Goal: Task Accomplishment & Management: Manage account settings

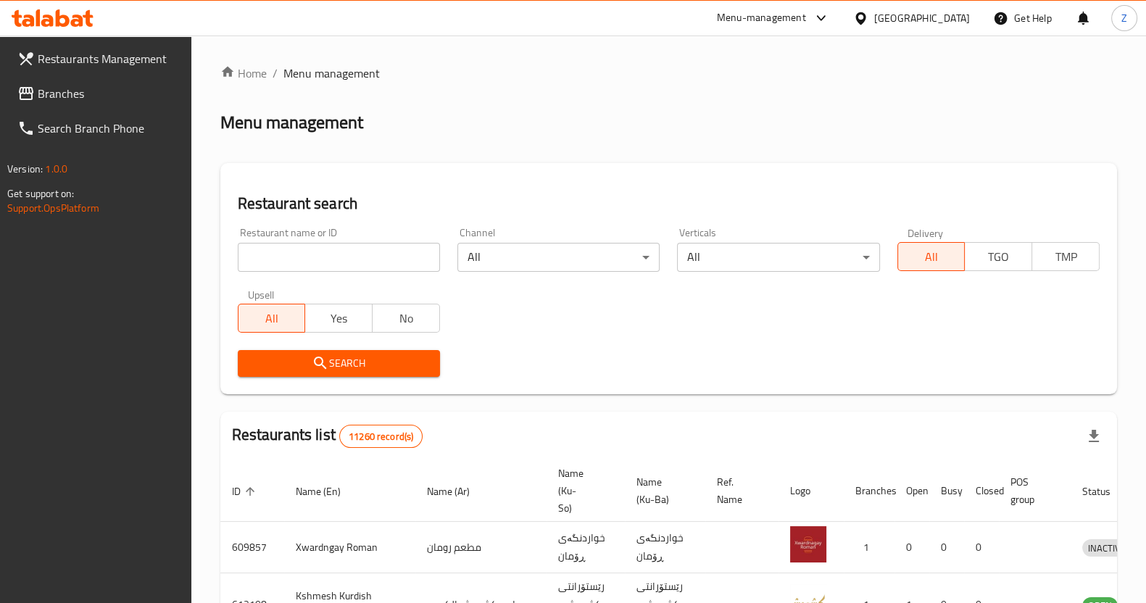
click at [304, 268] on input "search" at bounding box center [339, 257] width 202 height 29
click button "Search" at bounding box center [339, 363] width 202 height 27
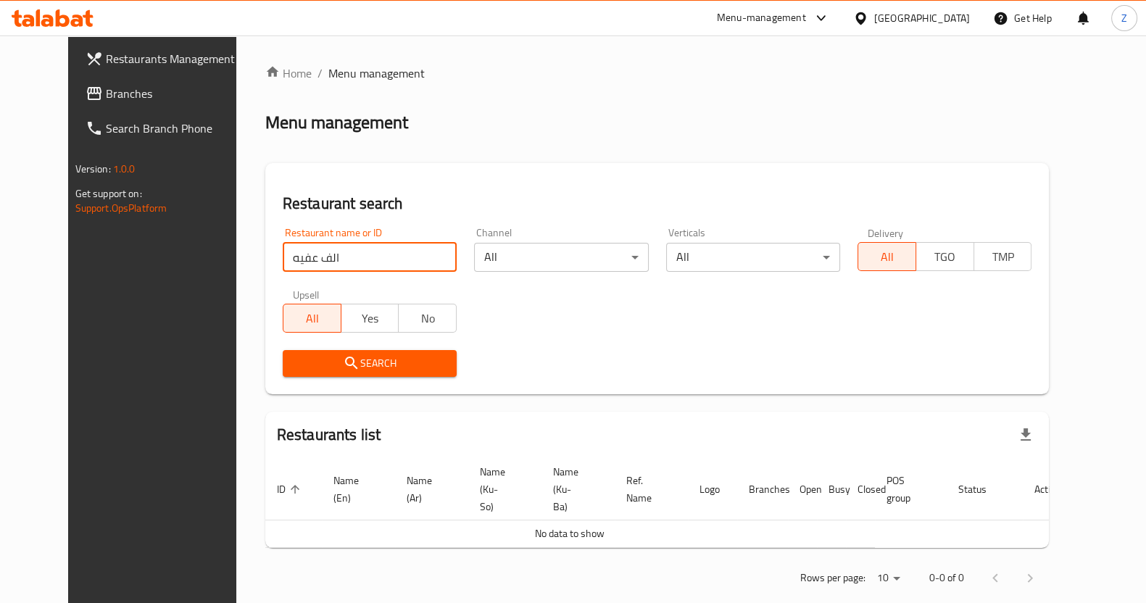
click at [283, 252] on input "الف عفيه" at bounding box center [370, 257] width 174 height 29
click at [283, 256] on input "الف عفيه" at bounding box center [370, 257] width 174 height 29
click at [283, 259] on input "الف عفيه" at bounding box center [370, 257] width 174 height 29
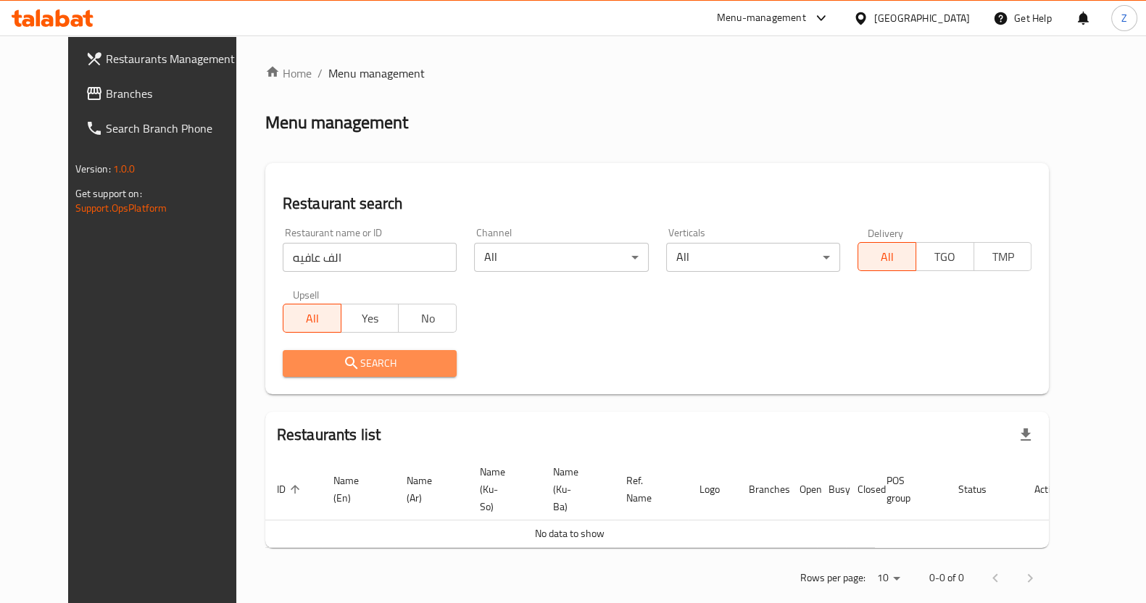
click at [300, 355] on span "Search" at bounding box center [369, 364] width 151 height 18
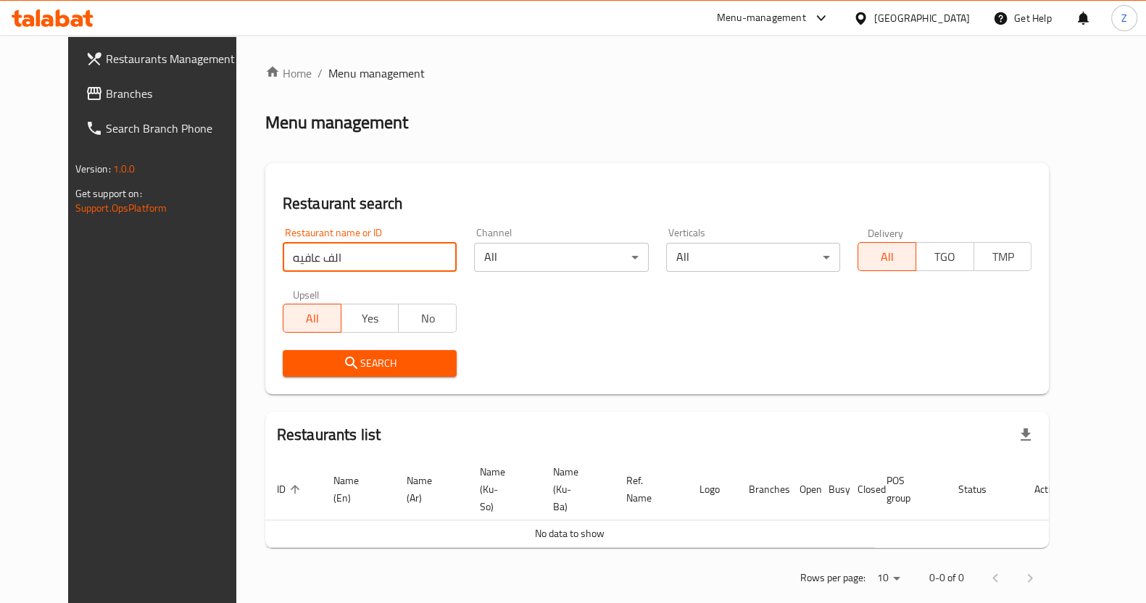
drag, startPoint x: 312, startPoint y: 252, endPoint x: 181, endPoint y: 259, distance: 131.4
click at [181, 259] on div "Restaurants Management Branches Search Branch Phone Version: 1.0.0 Get support …" at bounding box center [573, 331] width 1011 height 591
type input "1000"
click button "Search" at bounding box center [370, 363] width 174 height 27
drag, startPoint x: 337, startPoint y: 252, endPoint x: 214, endPoint y: 260, distance: 123.5
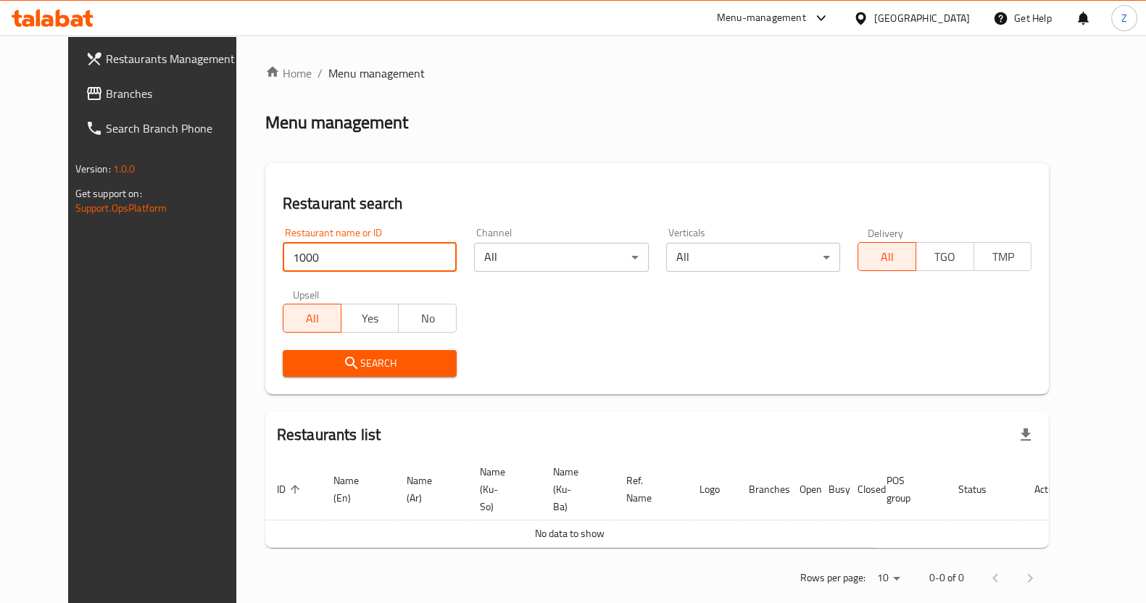
click at [236, 260] on div "Home / Menu management Menu management Restaurant search Restaurant name or ID …" at bounding box center [657, 331] width 842 height 591
type input "ألف"
click button "Search" at bounding box center [370, 363] width 174 height 27
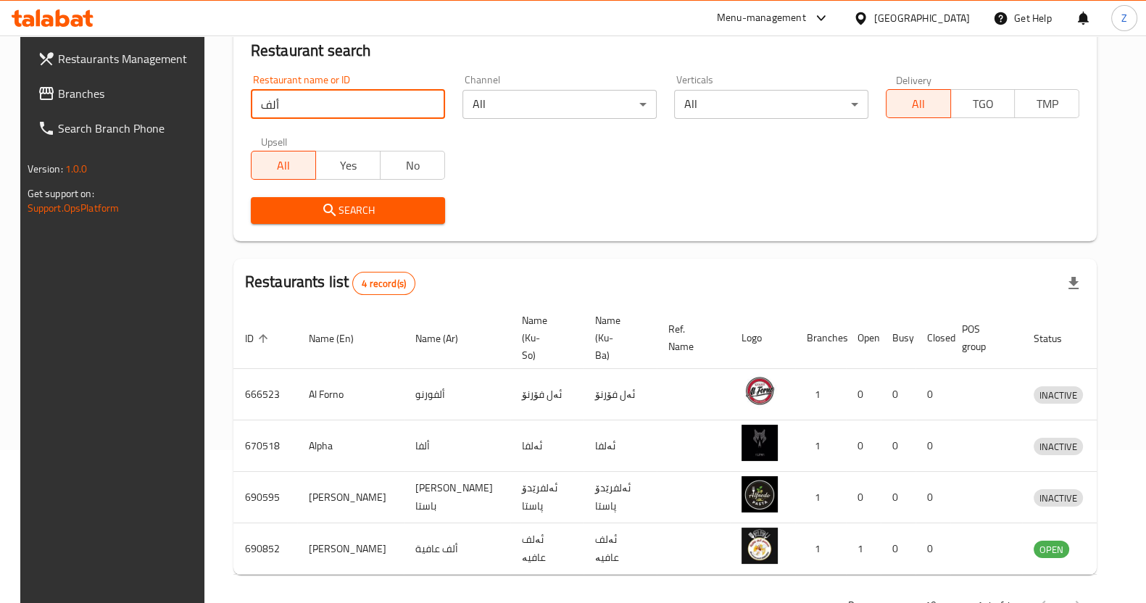
scroll to position [181, 0]
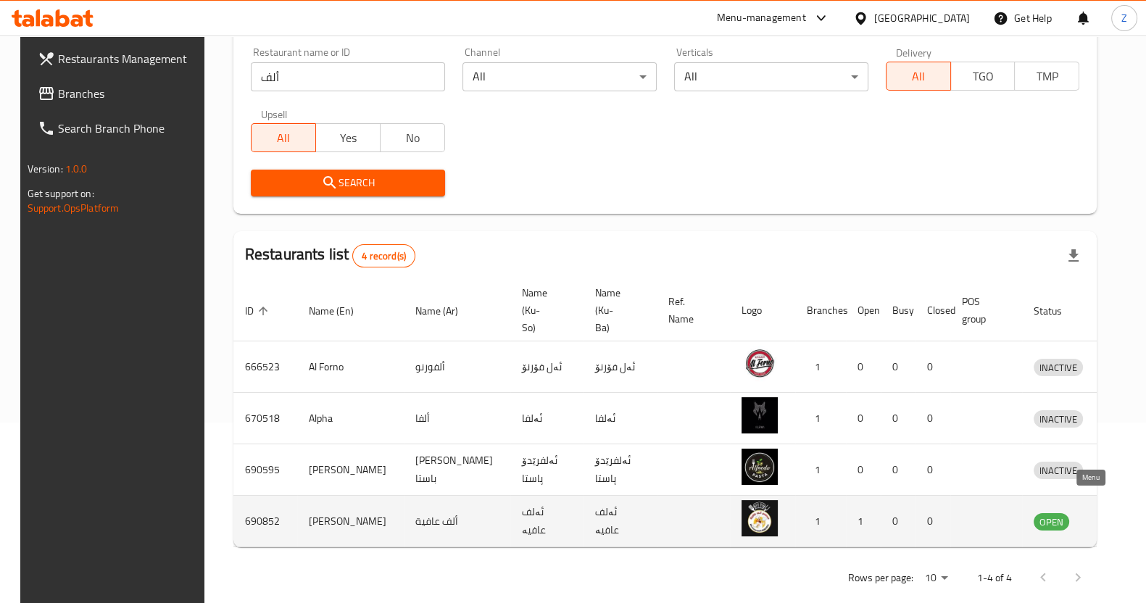
click at [1112, 513] on icon "enhanced table" at bounding box center [1120, 521] width 17 height 17
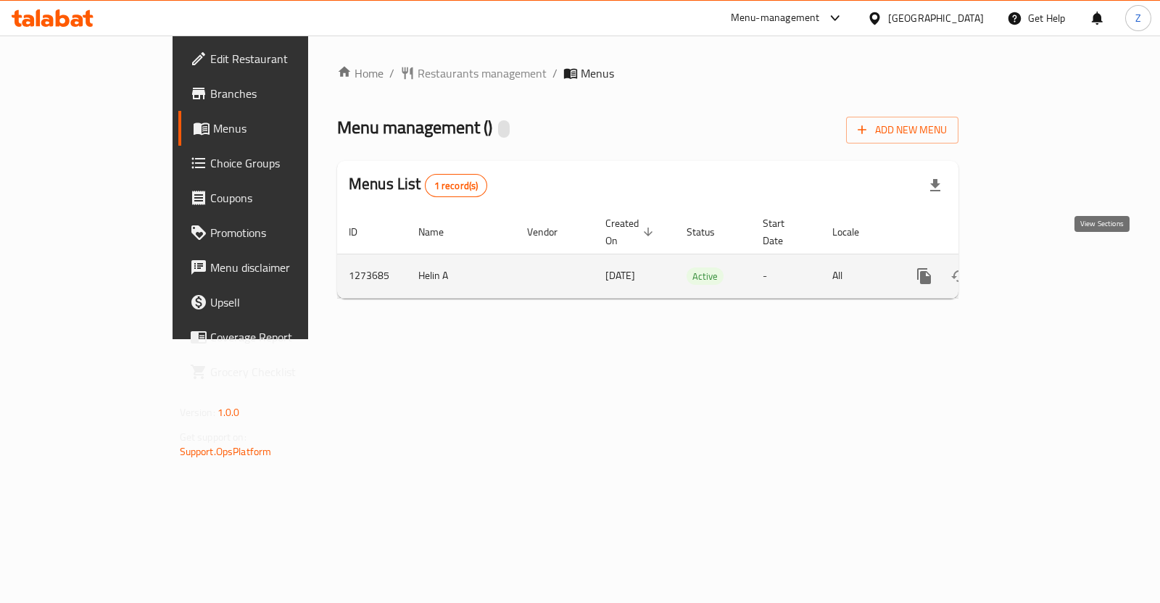
click at [1038, 268] on icon "enhanced table" at bounding box center [1028, 276] width 17 height 17
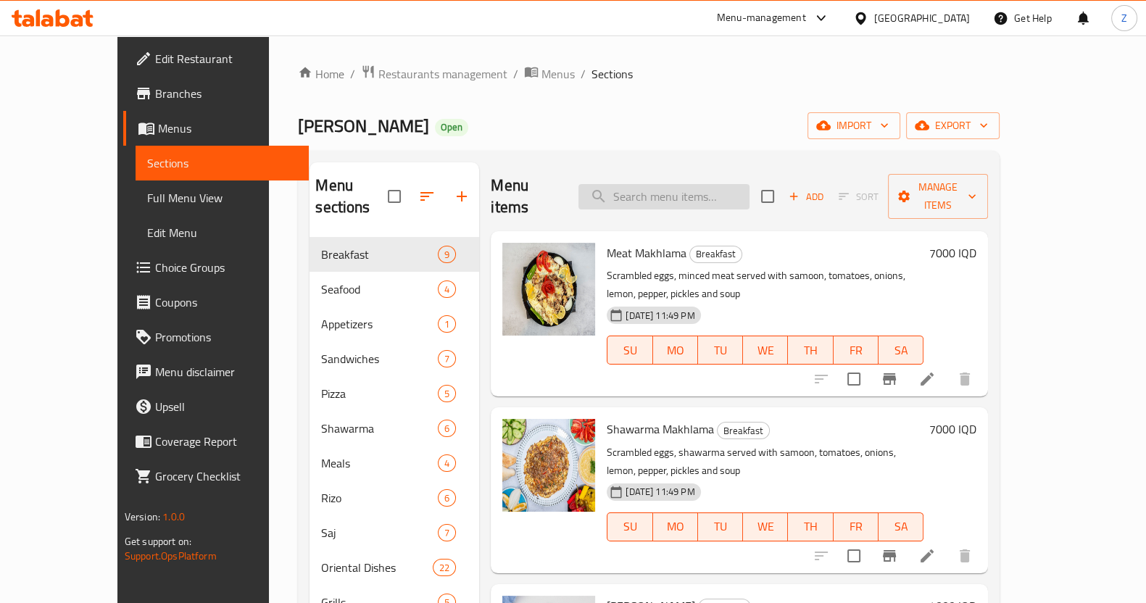
click at [703, 193] on input "search" at bounding box center [664, 196] width 171 height 25
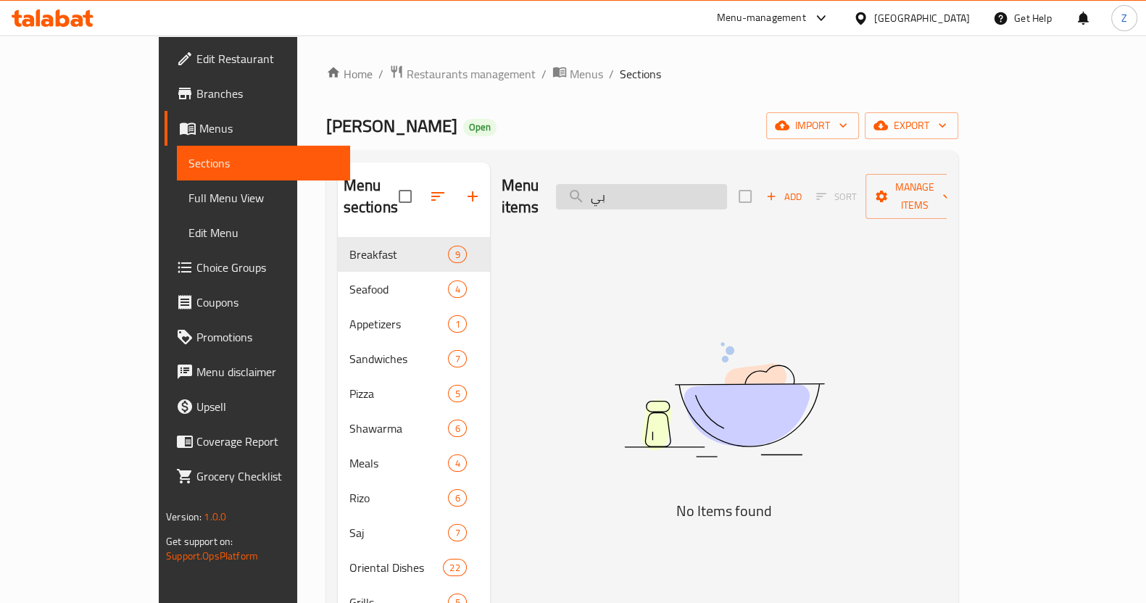
type input "ب"
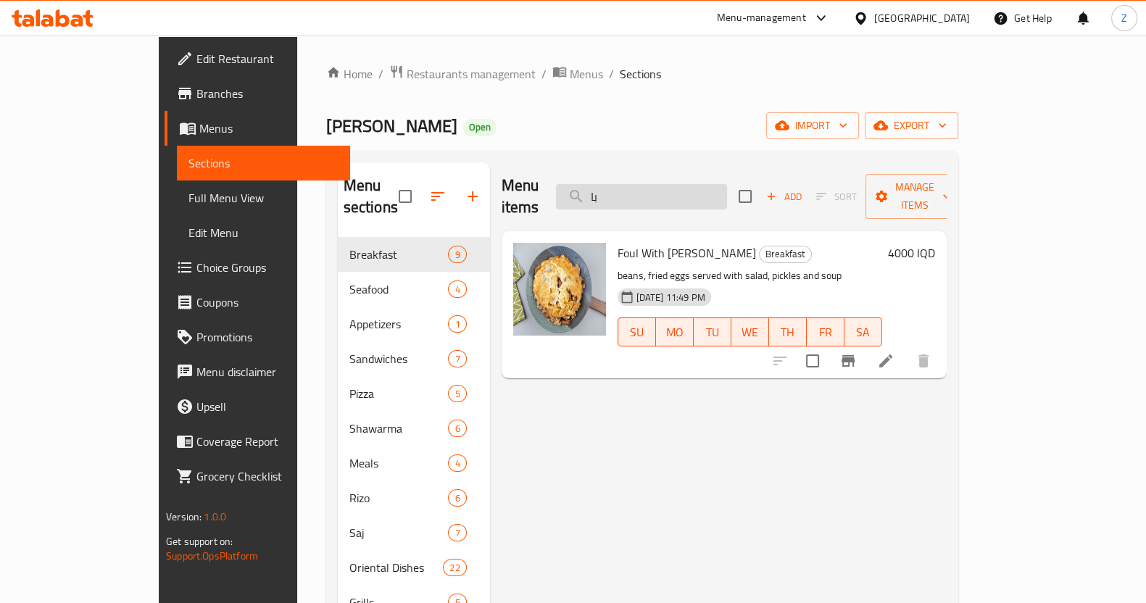
type input "ب"
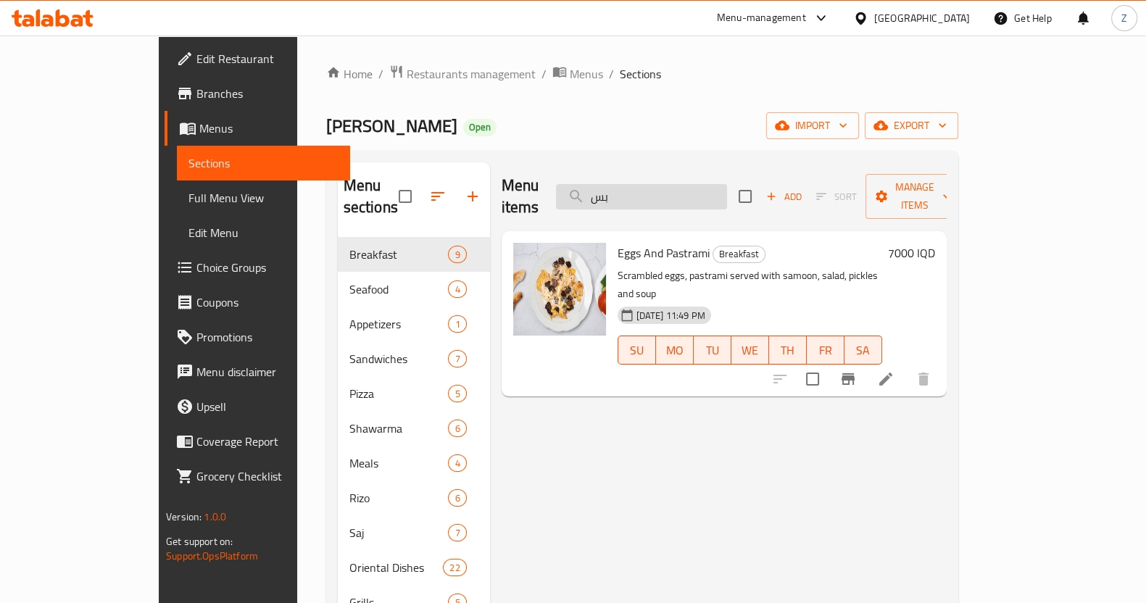
type input "ب"
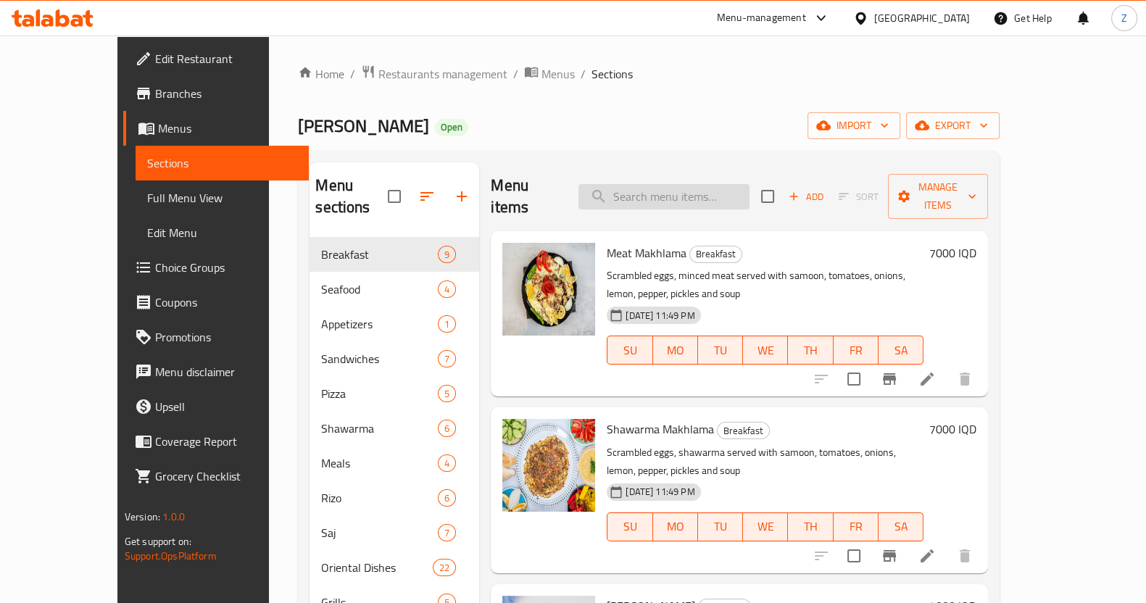
click at [682, 184] on input "search" at bounding box center [664, 196] width 171 height 25
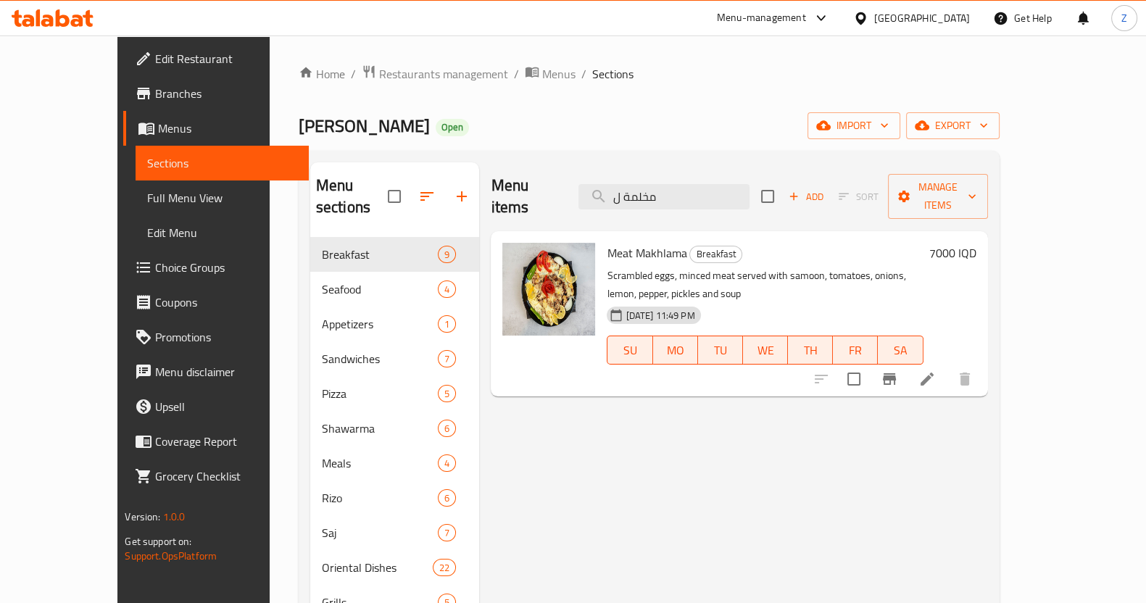
type input "مخلمة ل"
click at [948, 366] on li at bounding box center [927, 379] width 41 height 26
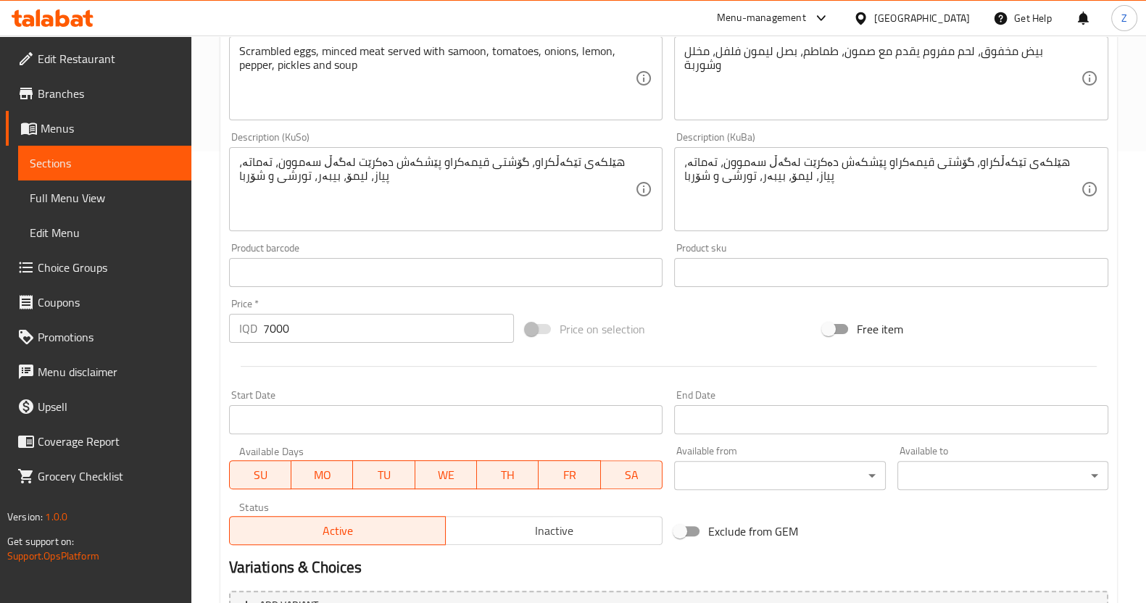
scroll to position [453, 0]
drag, startPoint x: 283, startPoint y: 334, endPoint x: 225, endPoint y: 323, distance: 58.3
click at [225, 323] on div "Price   * IQD 7000 Price *" at bounding box center [371, 319] width 297 height 56
drag, startPoint x: 275, startPoint y: 334, endPoint x: 268, endPoint y: 328, distance: 8.7
click at [268, 328] on input "4850" at bounding box center [389, 326] width 252 height 29
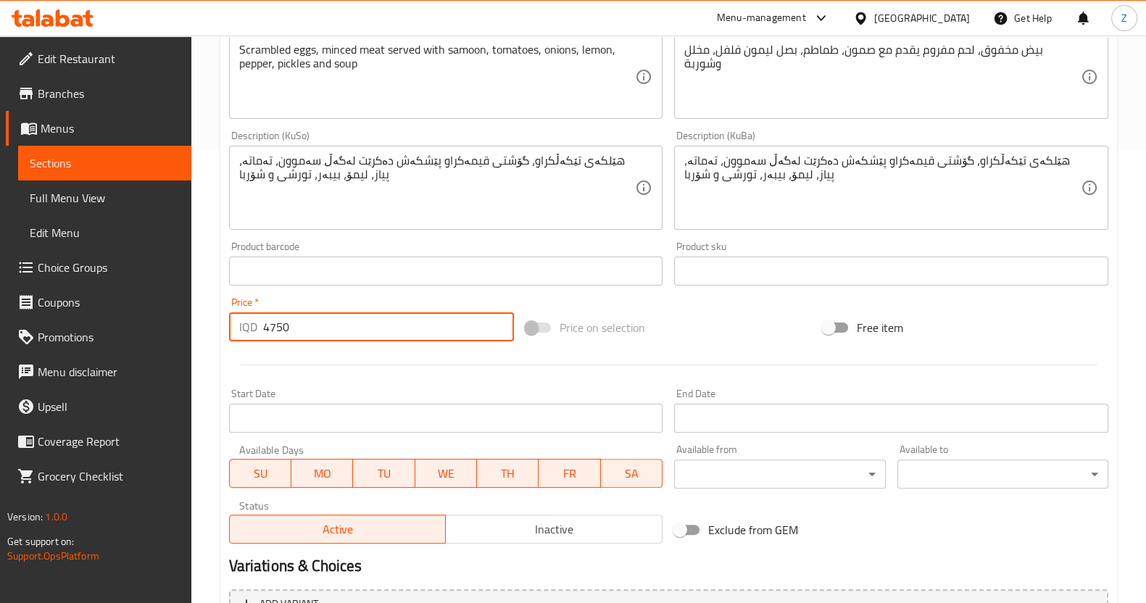
type input "4750"
click at [280, 343] on div "Price   * IQD 4750 Price *" at bounding box center [371, 319] width 297 height 56
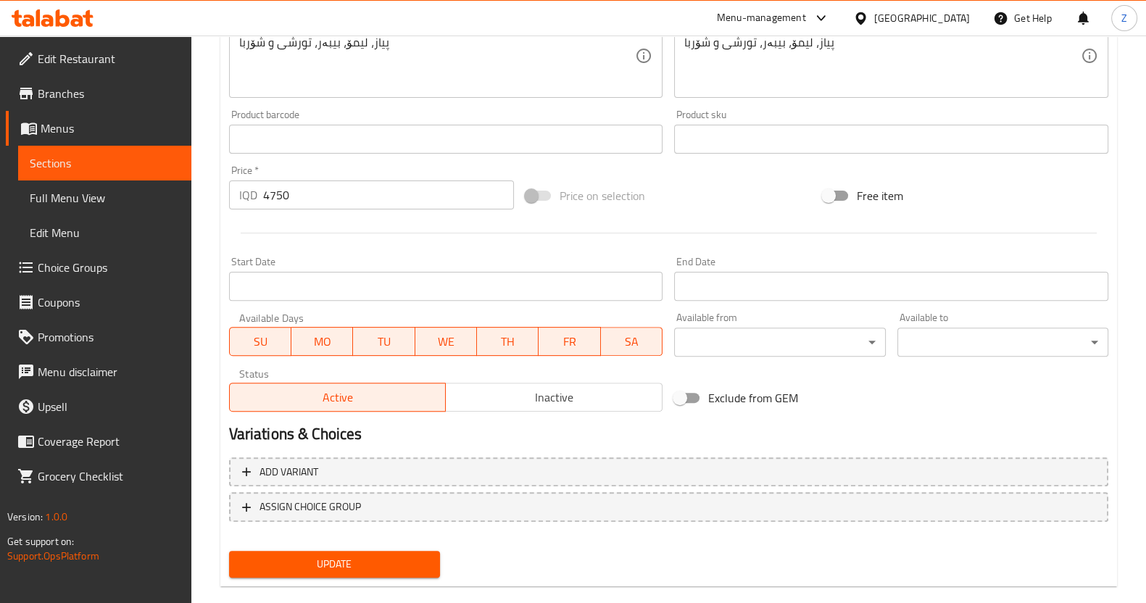
scroll to position [608, 0]
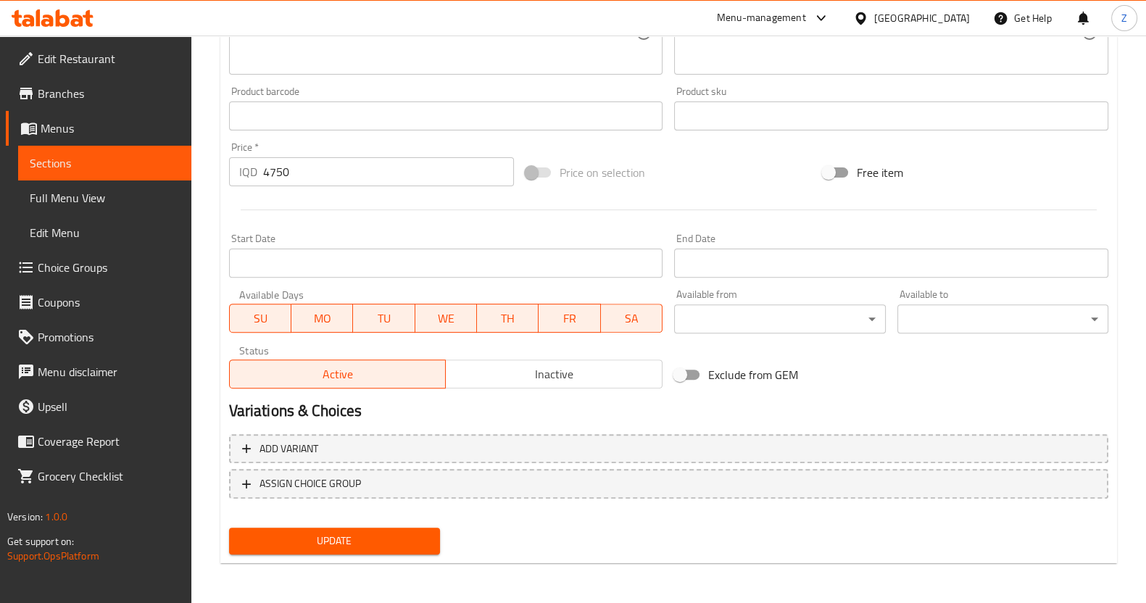
click at [330, 532] on span "Update" at bounding box center [335, 541] width 188 height 18
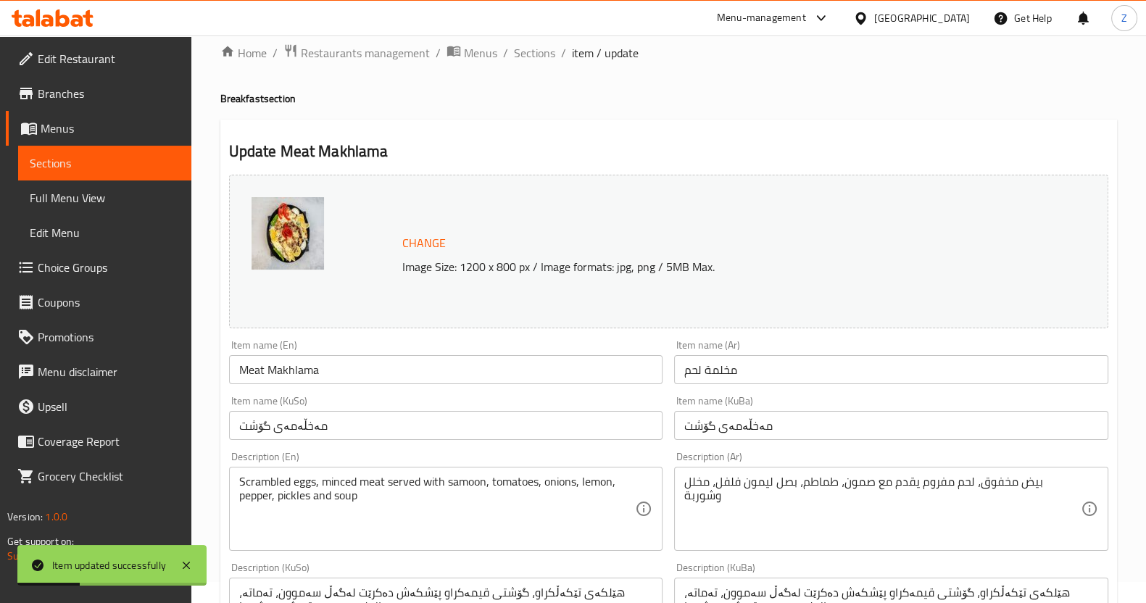
scroll to position [0, 0]
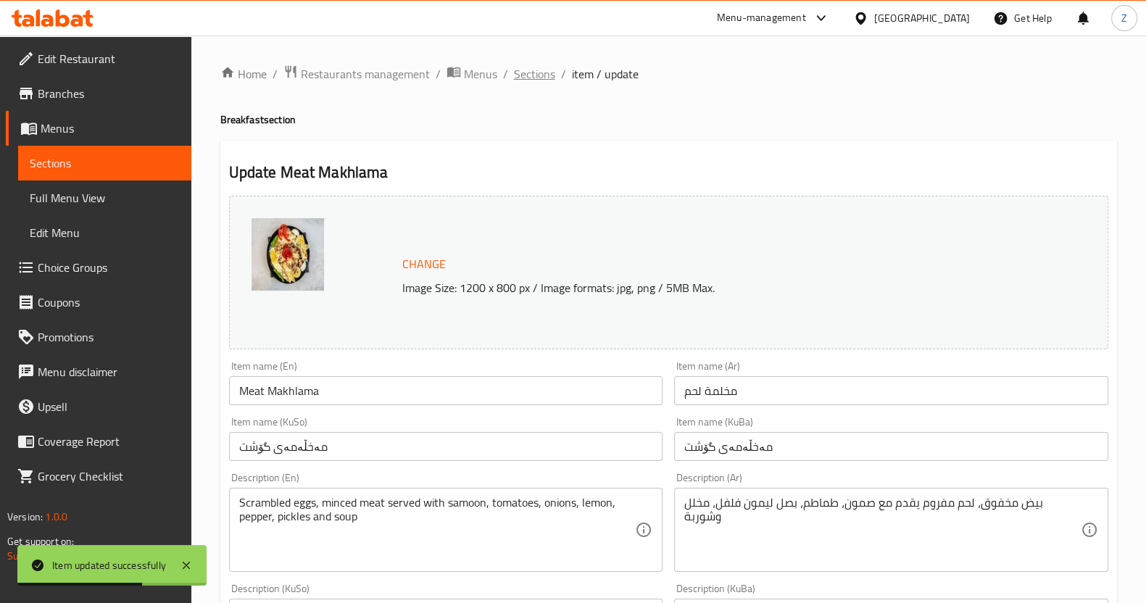
click at [534, 75] on span "Sections" at bounding box center [534, 73] width 41 height 17
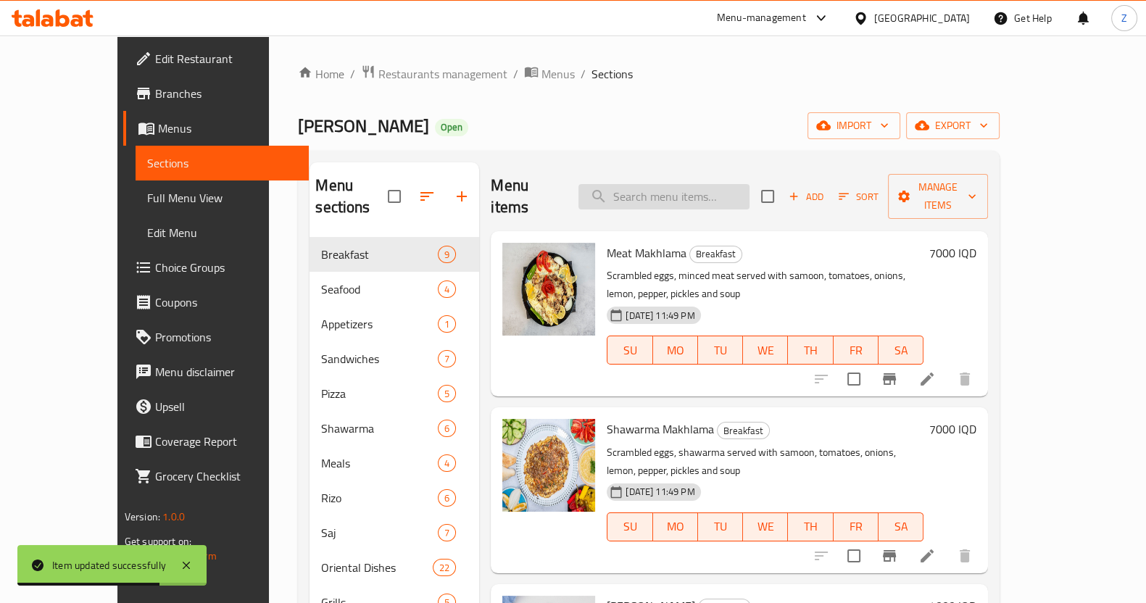
click at [695, 189] on input "search" at bounding box center [664, 196] width 171 height 25
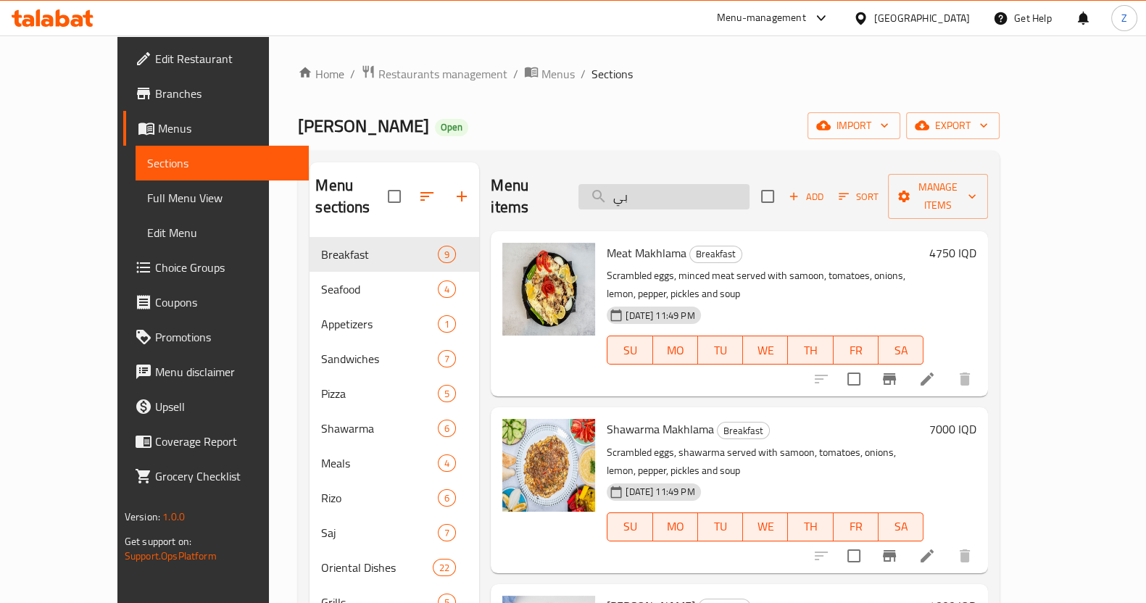
type input "ب"
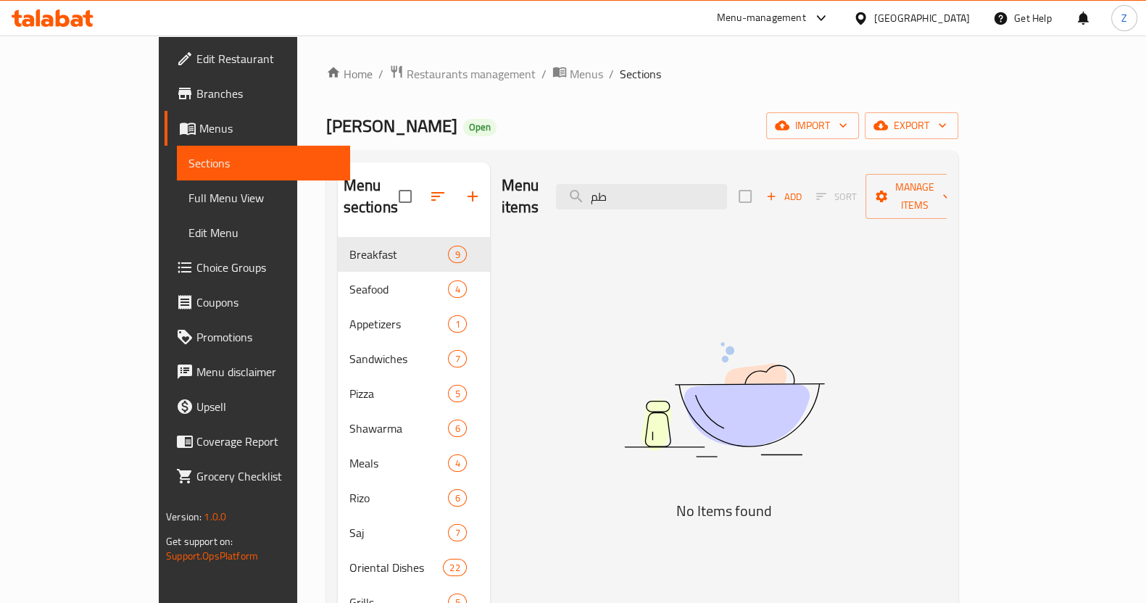
type input "ط"
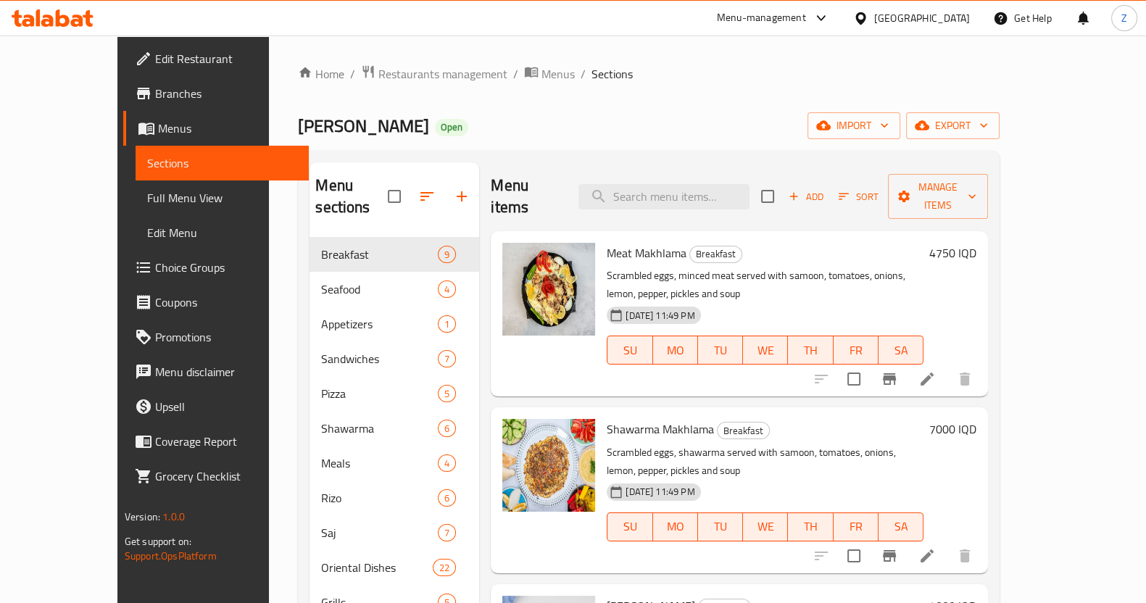
click at [692, 165] on div "Menu items Add Sort Manage items" at bounding box center [739, 196] width 497 height 69
click at [695, 191] on input "search" at bounding box center [664, 196] width 171 height 25
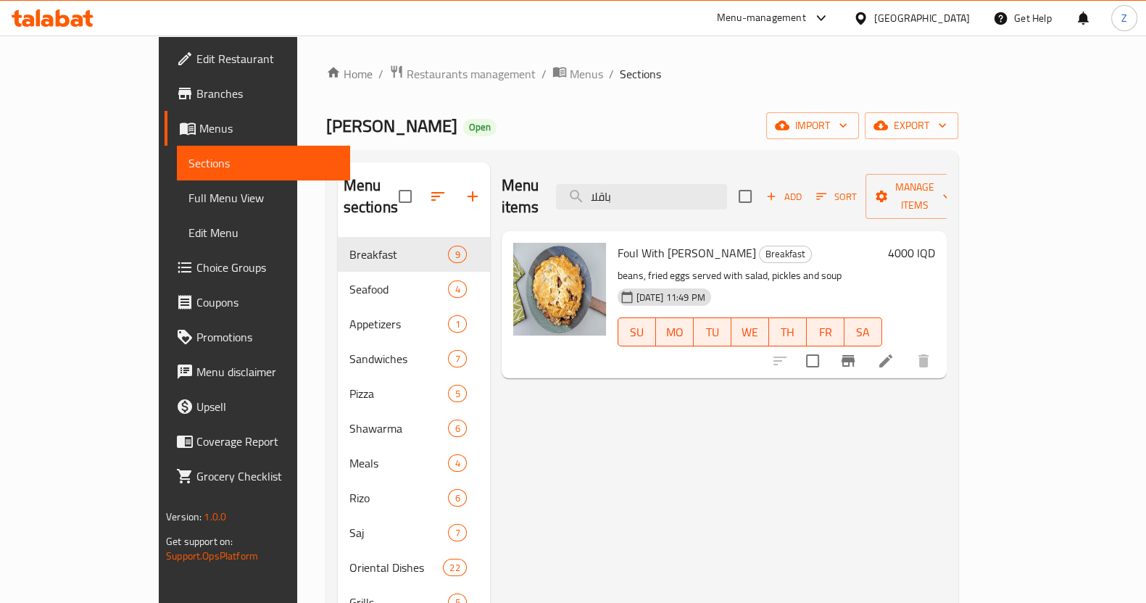
type input "باقلا"
click at [895, 352] on icon at bounding box center [885, 360] width 17 height 17
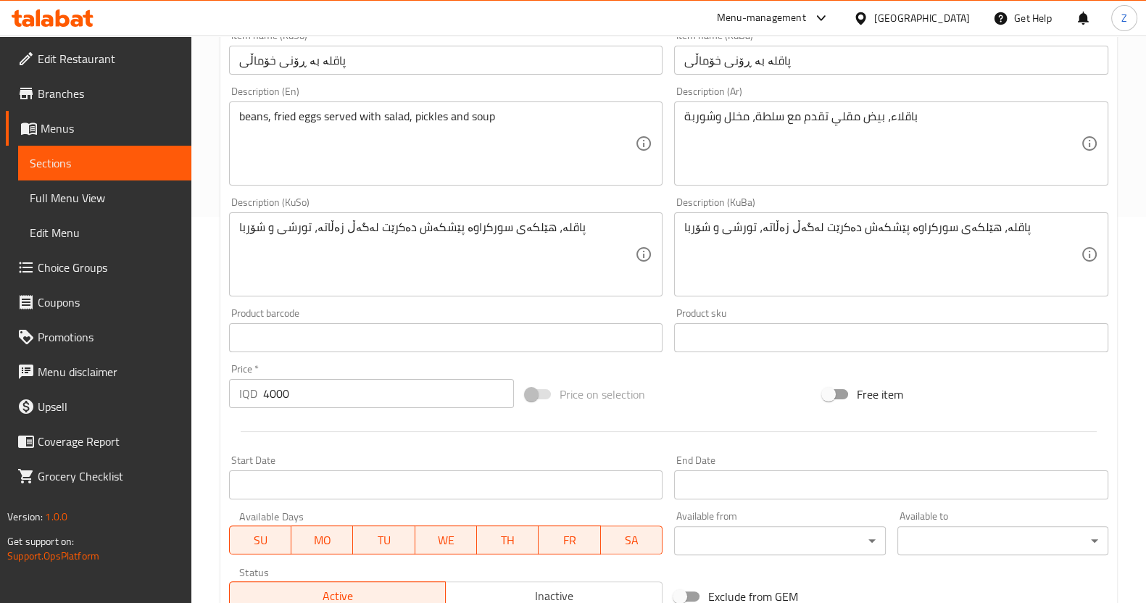
scroll to position [544, 0]
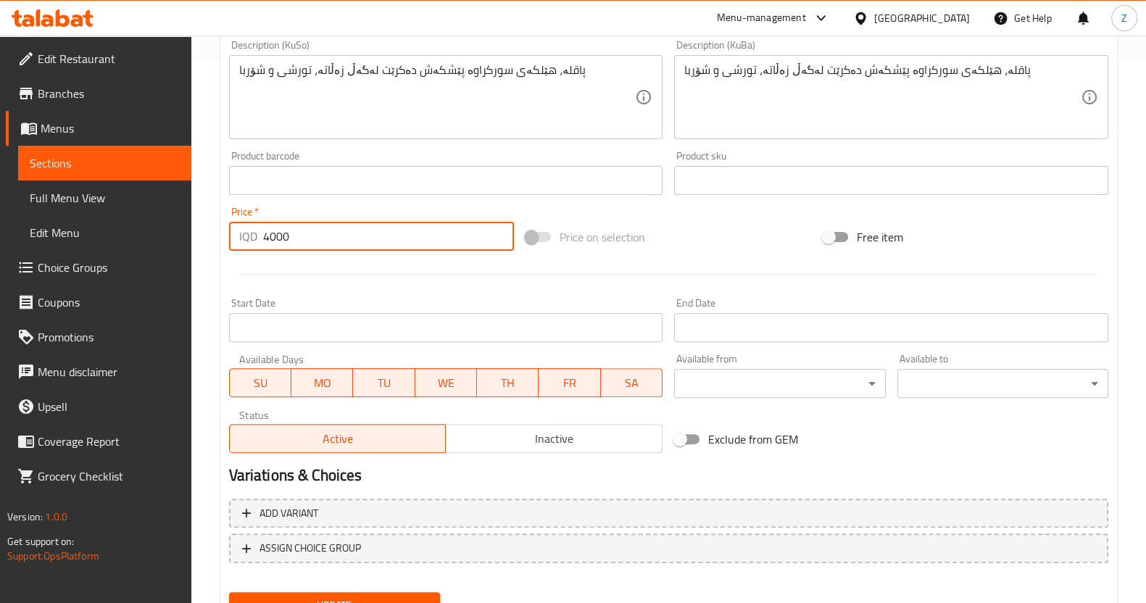
drag, startPoint x: 281, startPoint y: 236, endPoint x: 268, endPoint y: 233, distance: 12.8
click at [268, 233] on input "4000" at bounding box center [389, 236] width 252 height 29
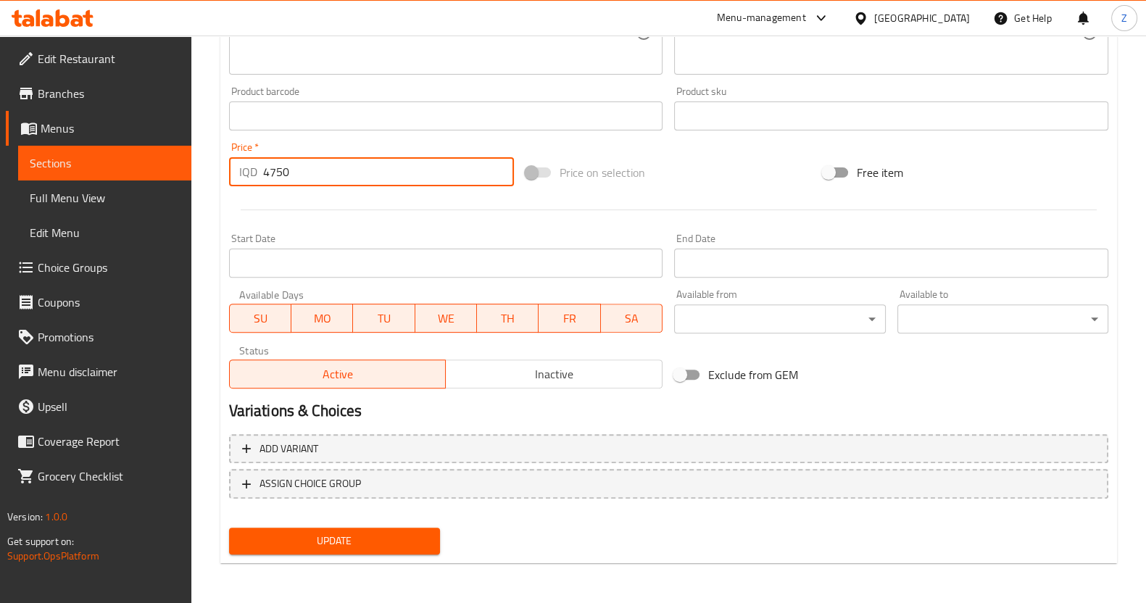
type input "4750"
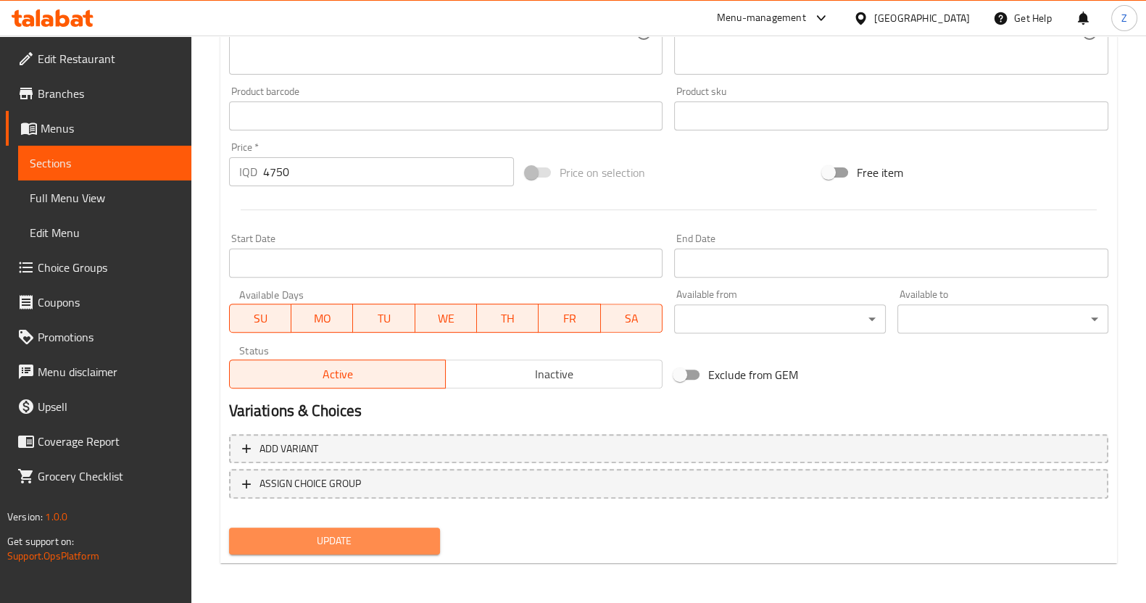
click at [341, 529] on button "Update" at bounding box center [334, 541] width 211 height 27
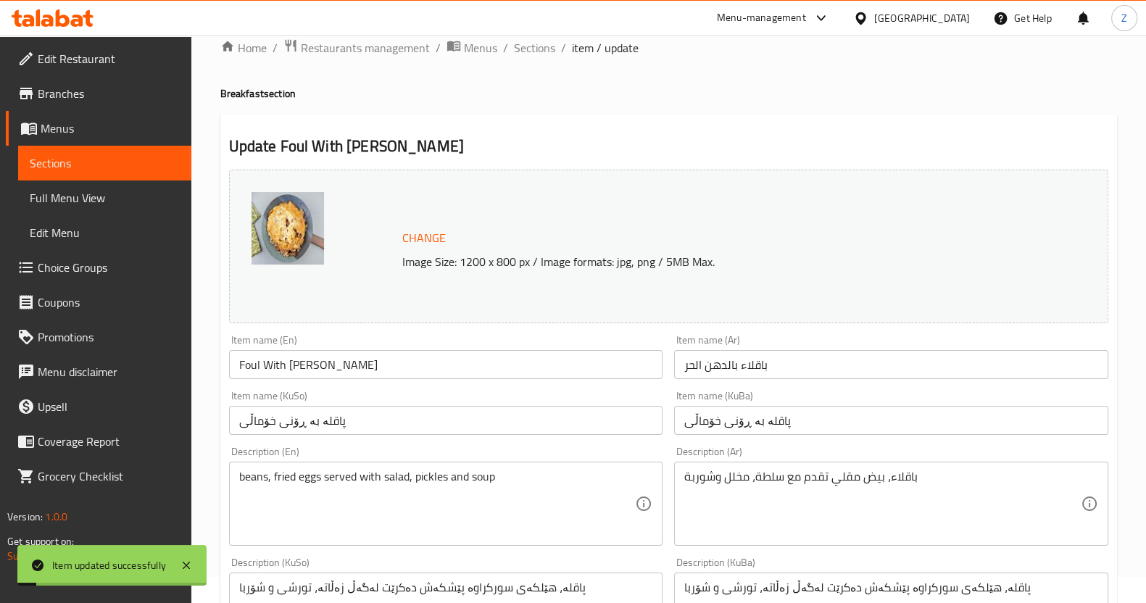
scroll to position [0, 0]
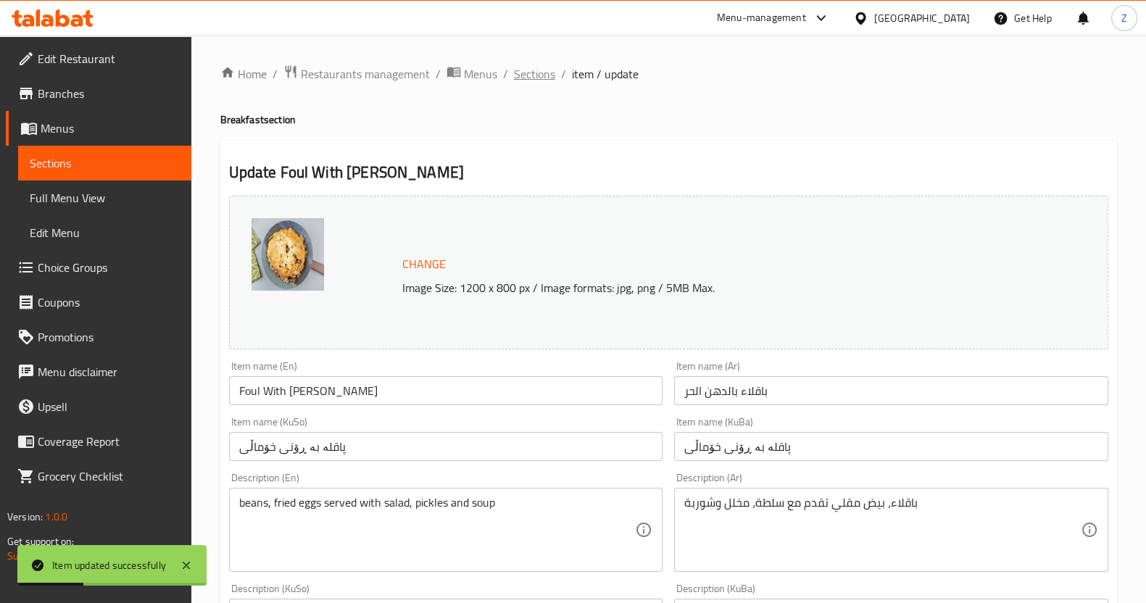
click at [537, 70] on span "Sections" at bounding box center [534, 73] width 41 height 17
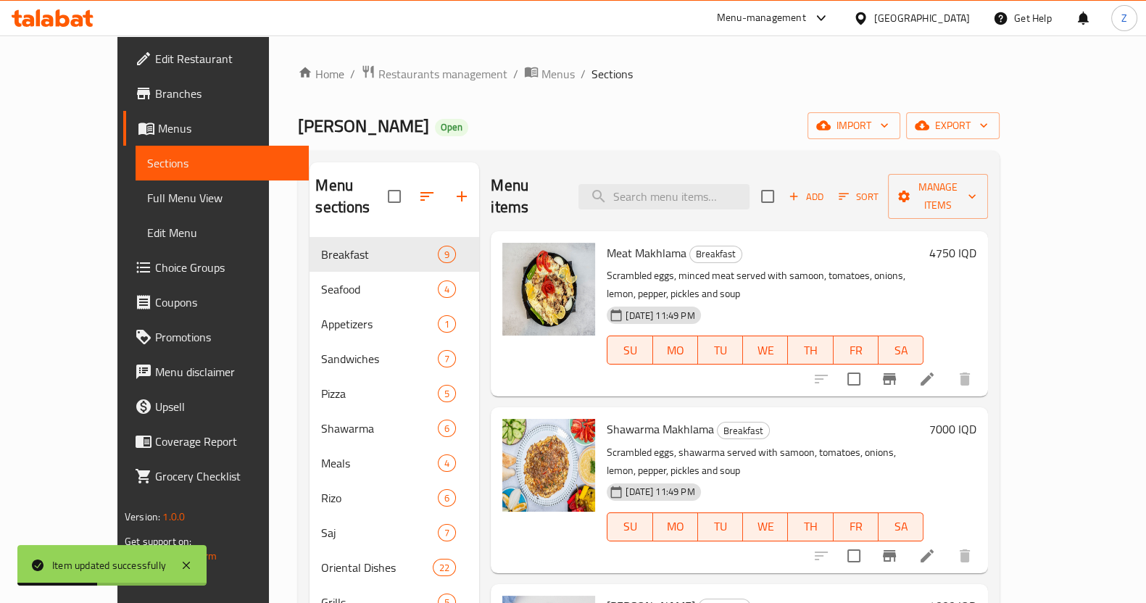
click at [671, 159] on div "Menu sections Breakfast 9 Seafood 4 Appetizers 1 Sandwiches 7 Pizza 5 Shawarma …" at bounding box center [649, 464] width 702 height 626
click at [674, 184] on input "search" at bounding box center [664, 196] width 171 height 25
type input "ي"
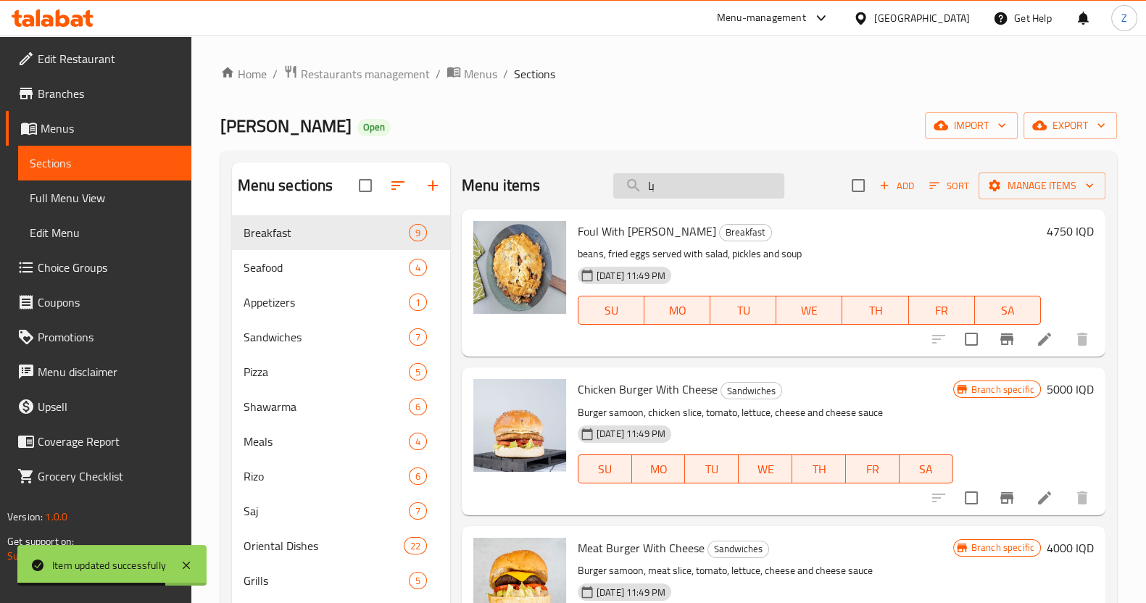
type input "ب"
type input "س"
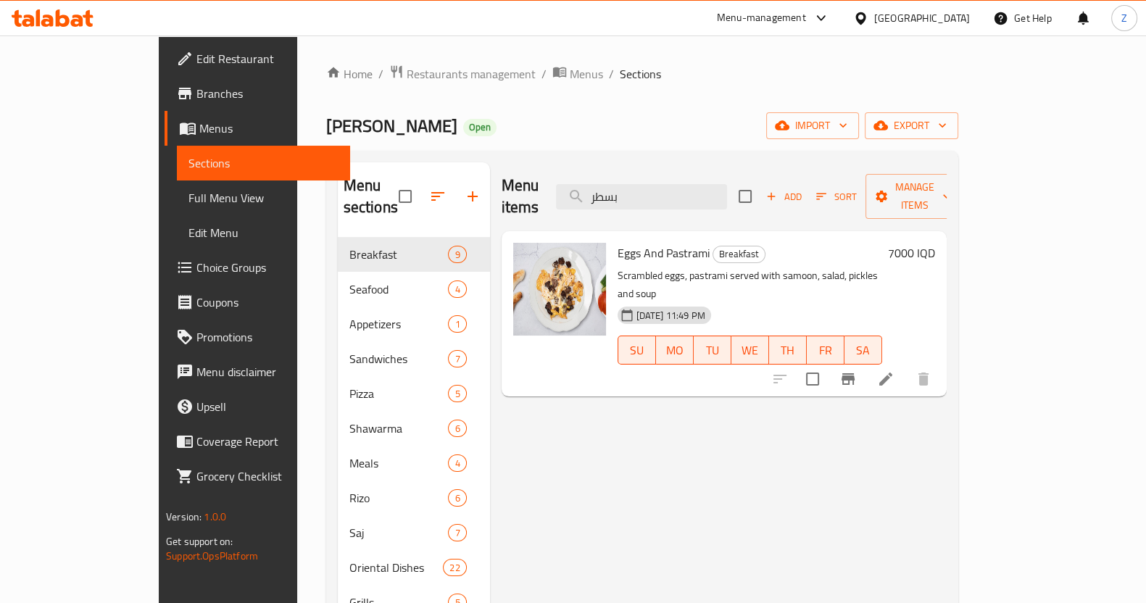
type input "بسطر"
click at [906, 366] on li at bounding box center [886, 379] width 41 height 26
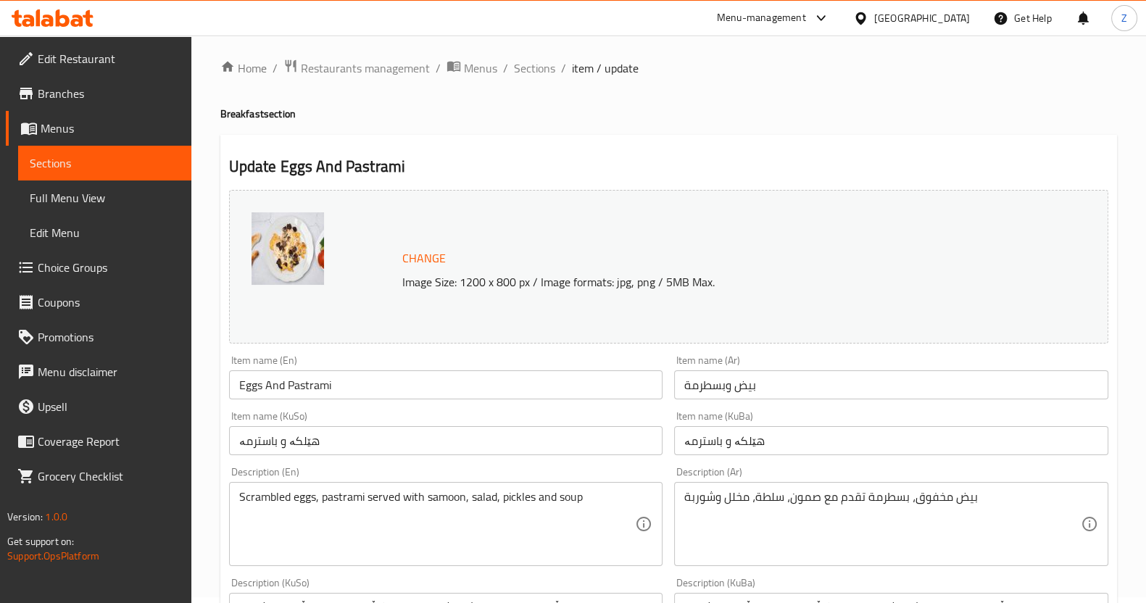
scroll to position [362, 0]
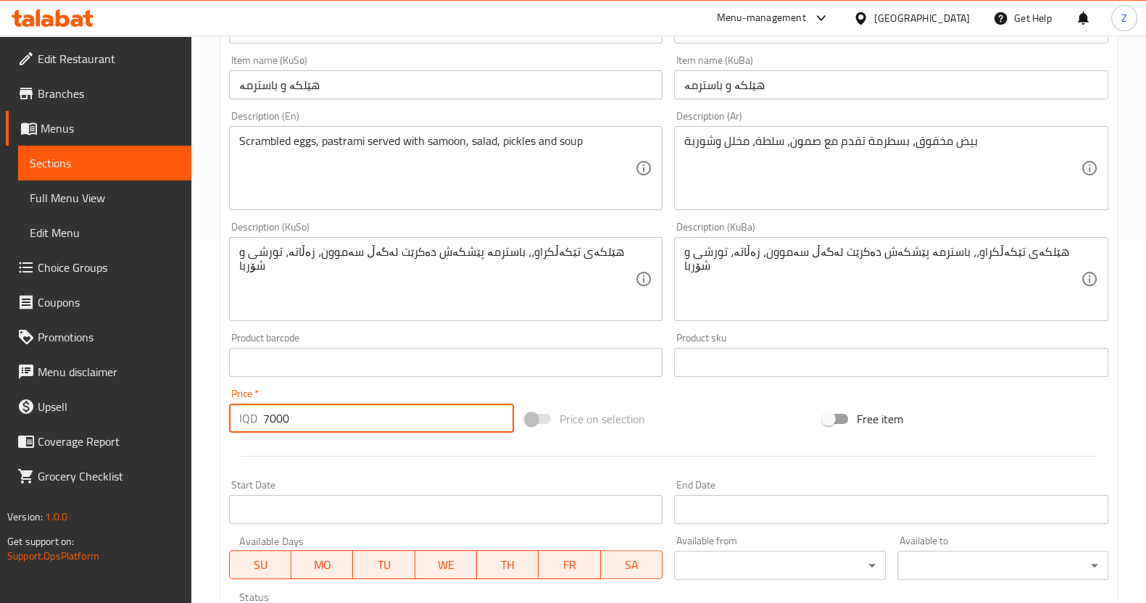
drag, startPoint x: 275, startPoint y: 415, endPoint x: 267, endPoint y: 414, distance: 8.0
click at [268, 414] on input "7000" at bounding box center [389, 418] width 252 height 29
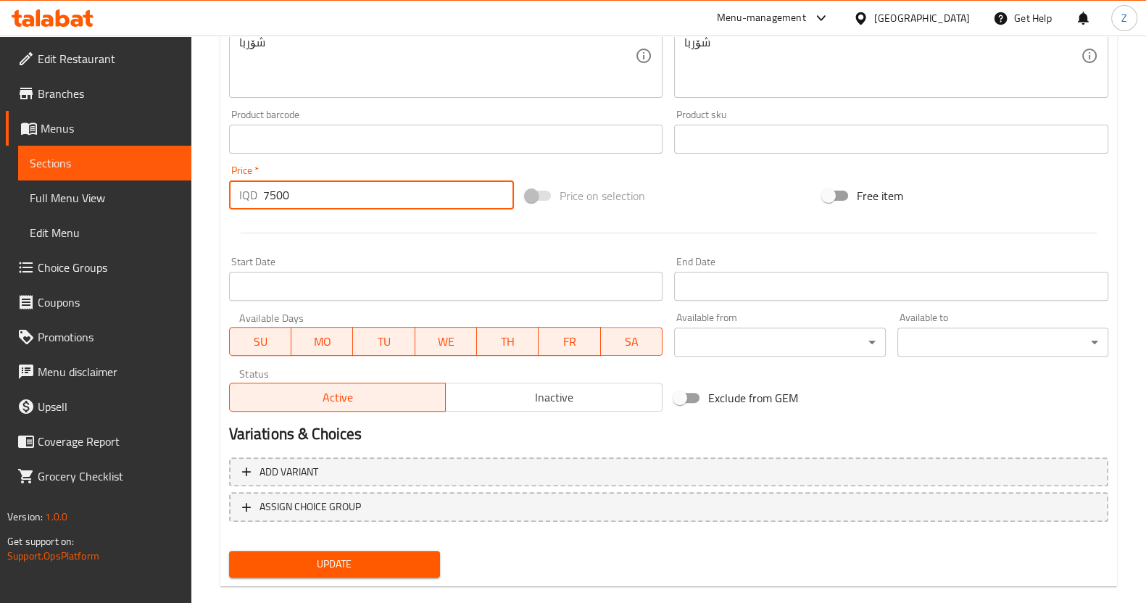
scroll to position [608, 0]
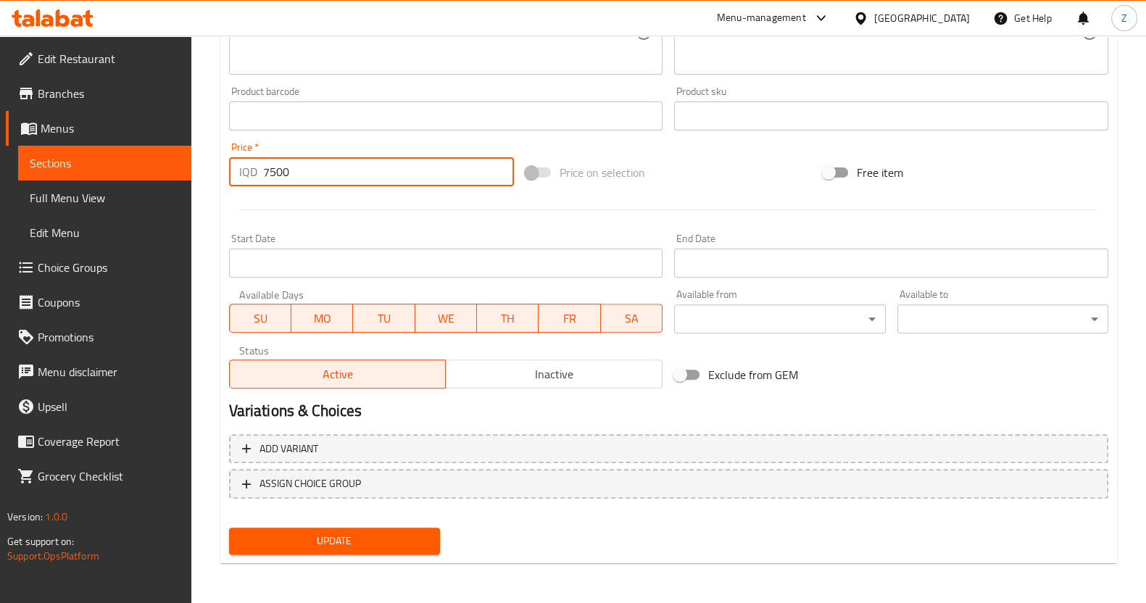
type input "7500"
click at [305, 544] on span "Update" at bounding box center [335, 541] width 188 height 18
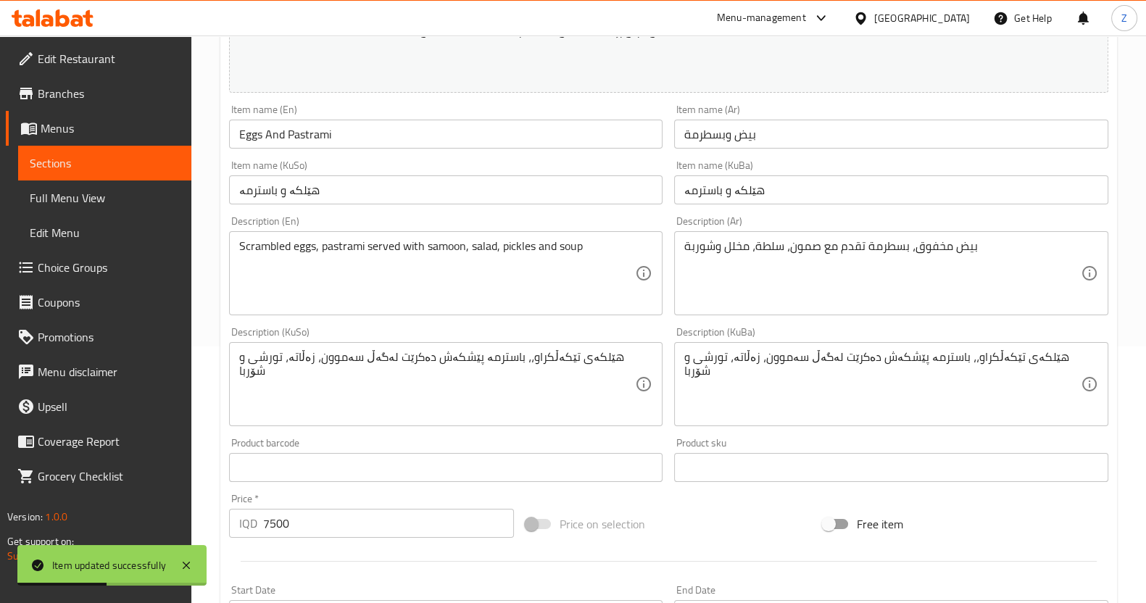
scroll to position [0, 0]
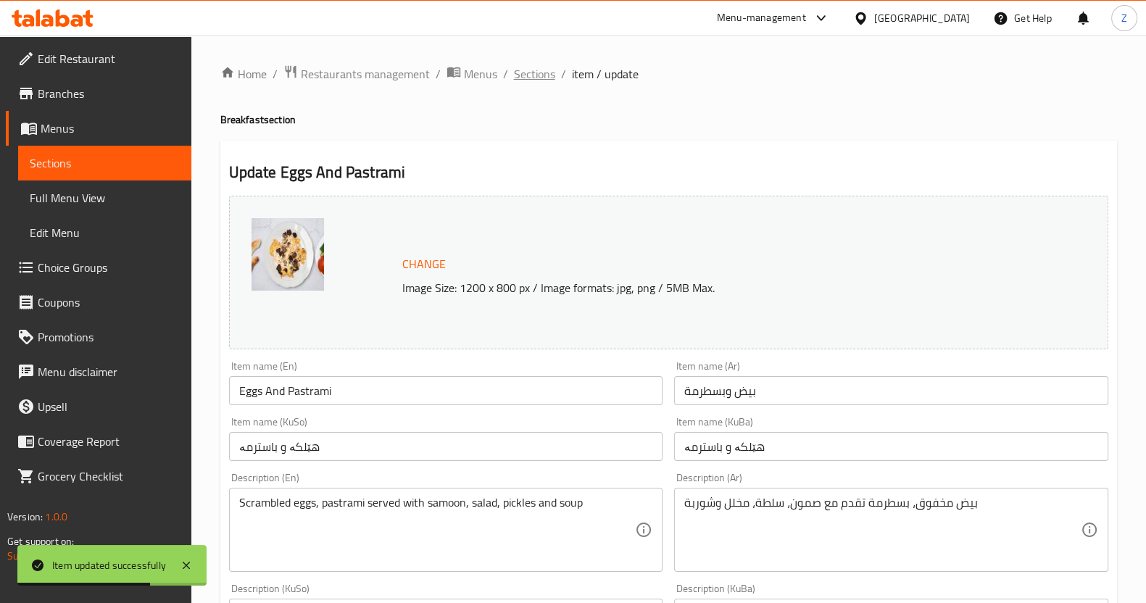
click at [543, 78] on span "Sections" at bounding box center [534, 73] width 41 height 17
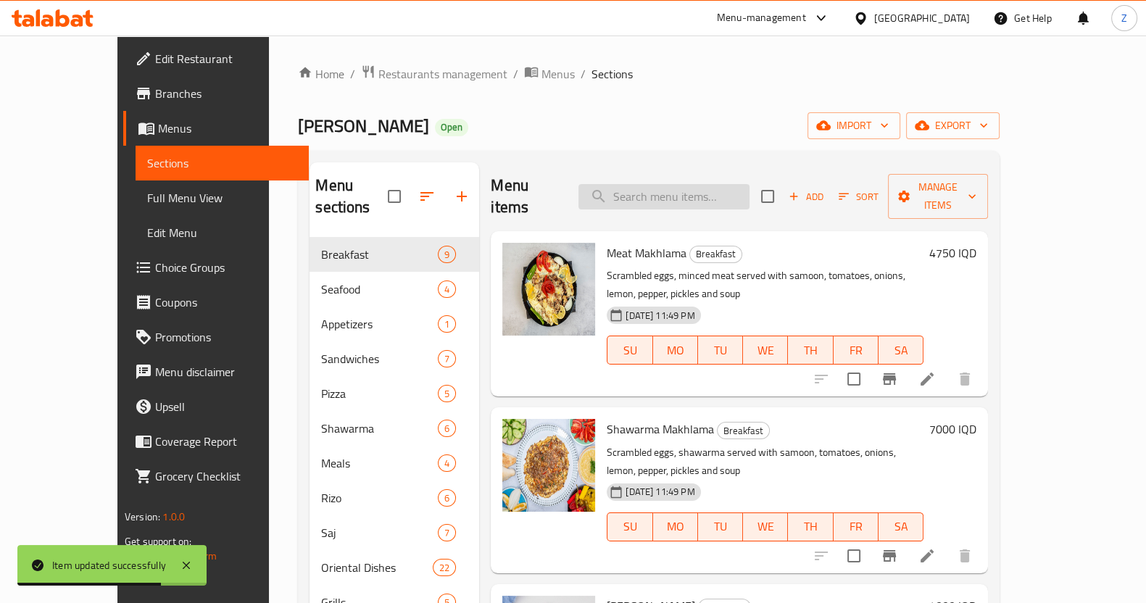
click at [704, 190] on input "search" at bounding box center [664, 196] width 171 height 25
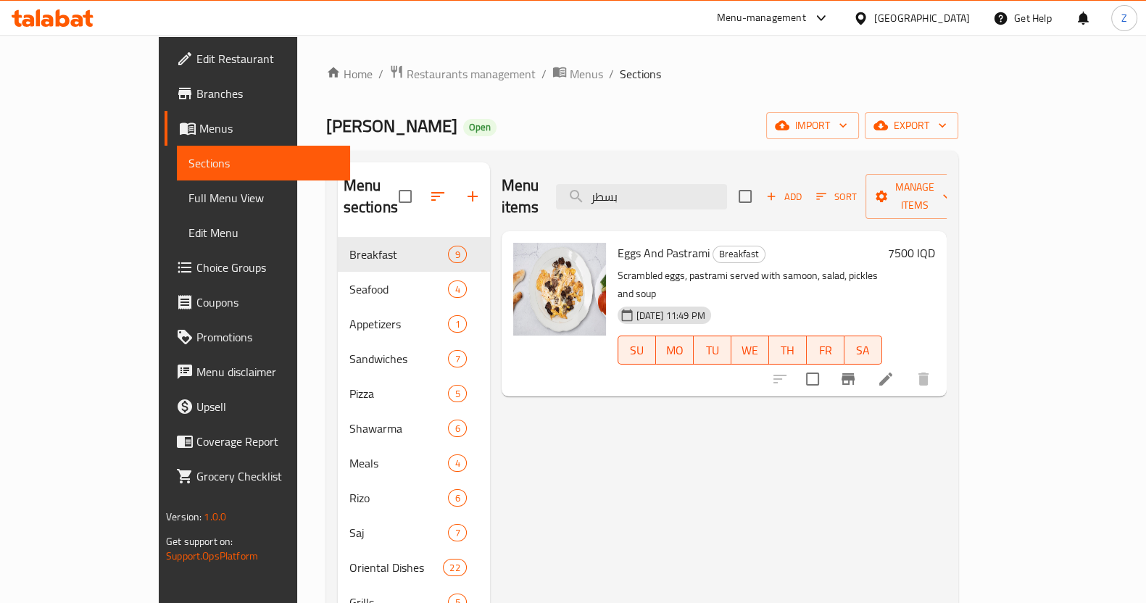
drag, startPoint x: 697, startPoint y: 189, endPoint x: 587, endPoint y: 205, distance: 110.6
click at [587, 205] on div "Menu items بسطر Add Sort Manage items" at bounding box center [724, 196] width 445 height 69
type input "غ"
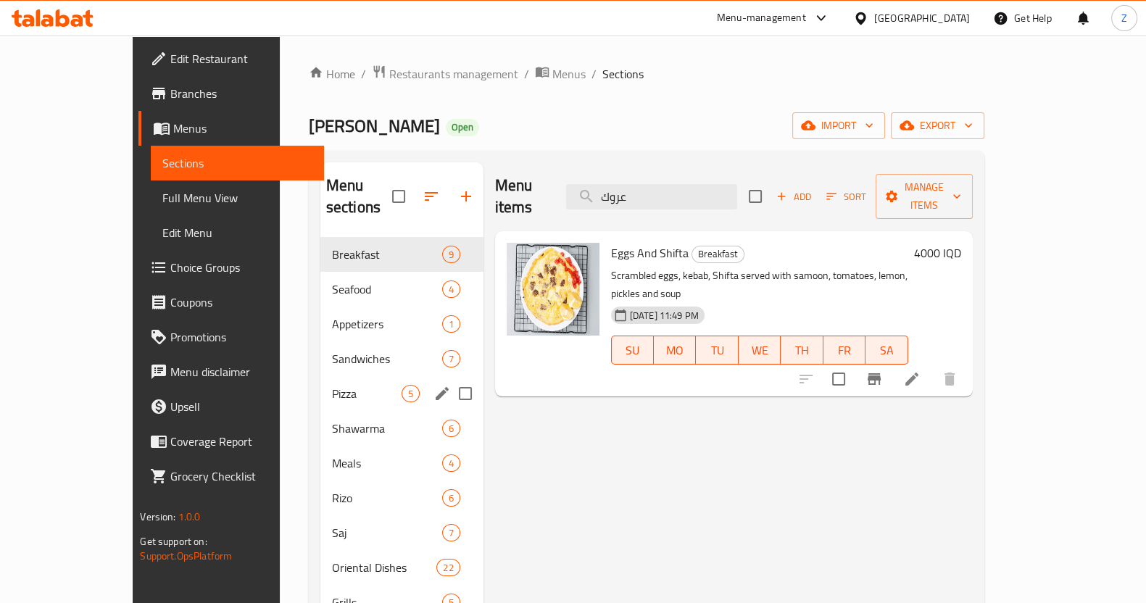
click at [320, 376] on div "Pizza 5" at bounding box center [401, 393] width 163 height 35
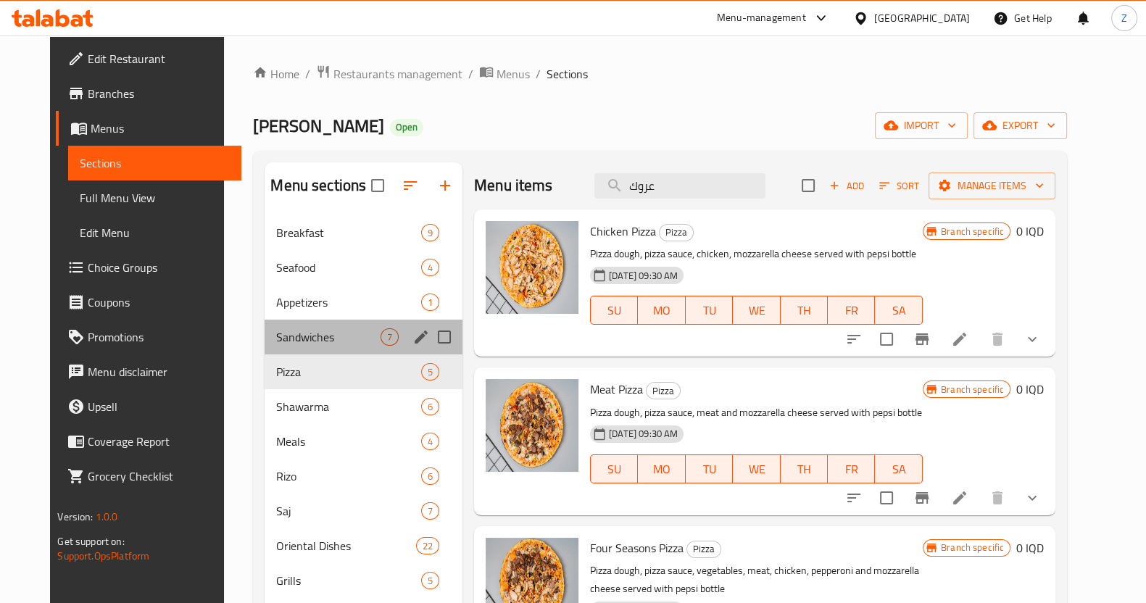
click at [286, 350] on div "Sandwiches 7" at bounding box center [364, 337] width 198 height 35
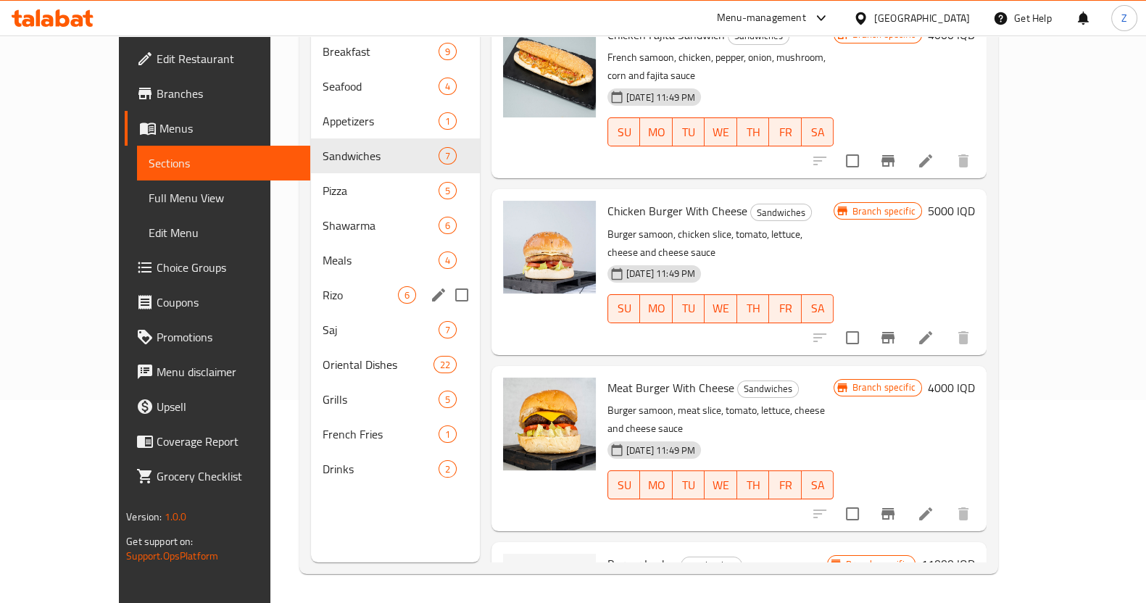
scroll to position [360, 0]
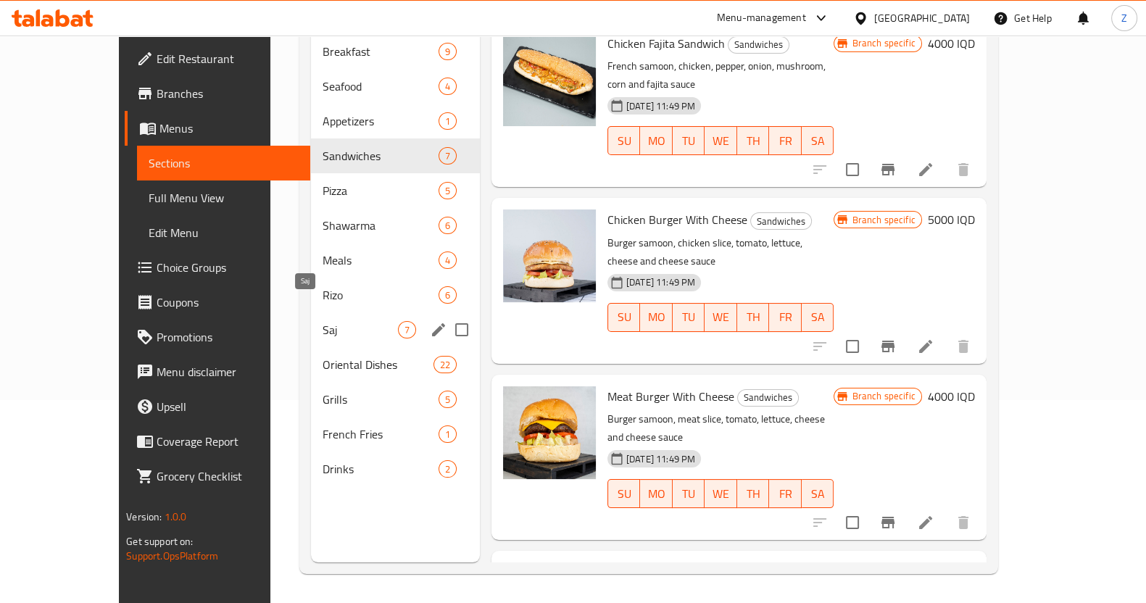
click at [323, 321] on span "Saj" at bounding box center [360, 329] width 75 height 17
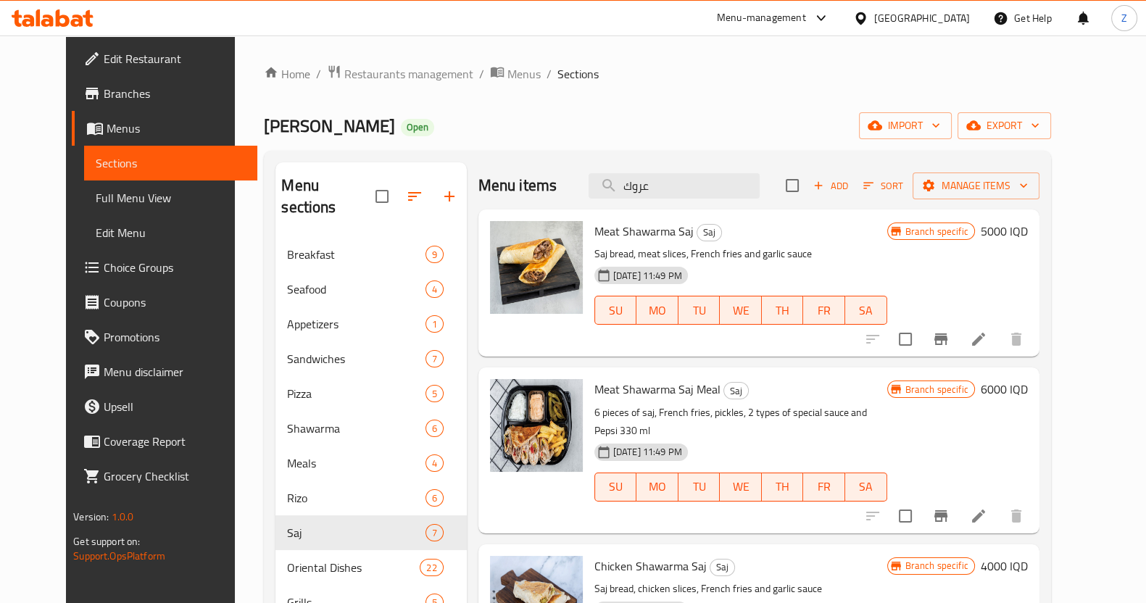
drag, startPoint x: 678, startPoint y: 188, endPoint x: 582, endPoint y: 191, distance: 95.7
click at [582, 191] on div "Menu items عروك Add Sort Manage items" at bounding box center [759, 185] width 561 height 47
type input "ص"
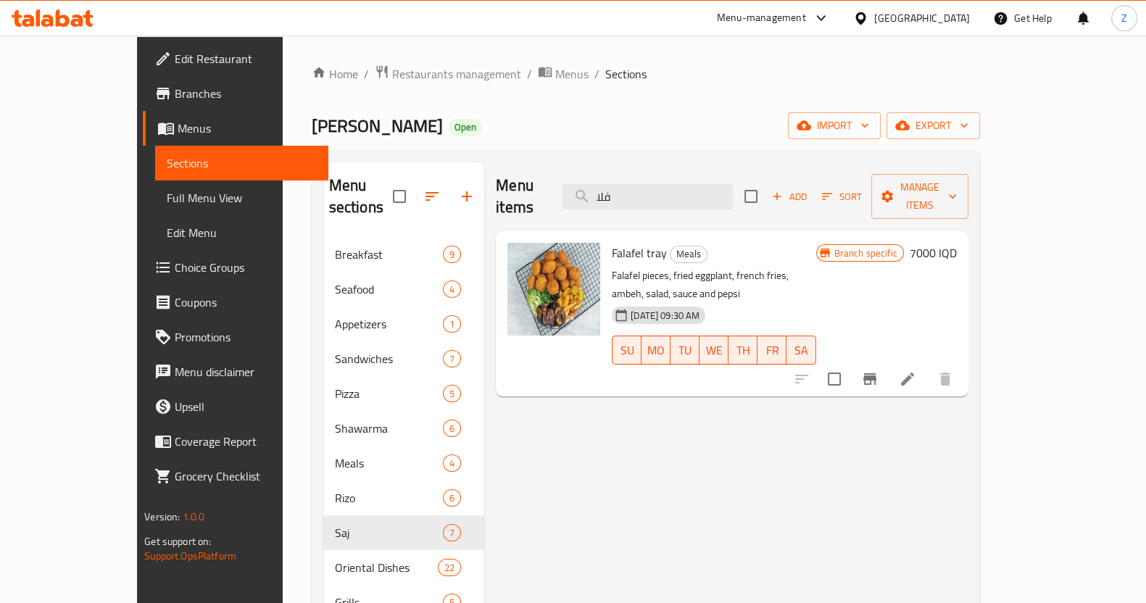
drag, startPoint x: 660, startPoint y: 183, endPoint x: 559, endPoint y: 198, distance: 101.9
click at [560, 197] on div "Menu items فلا Add Sort Manage items" at bounding box center [732, 196] width 473 height 69
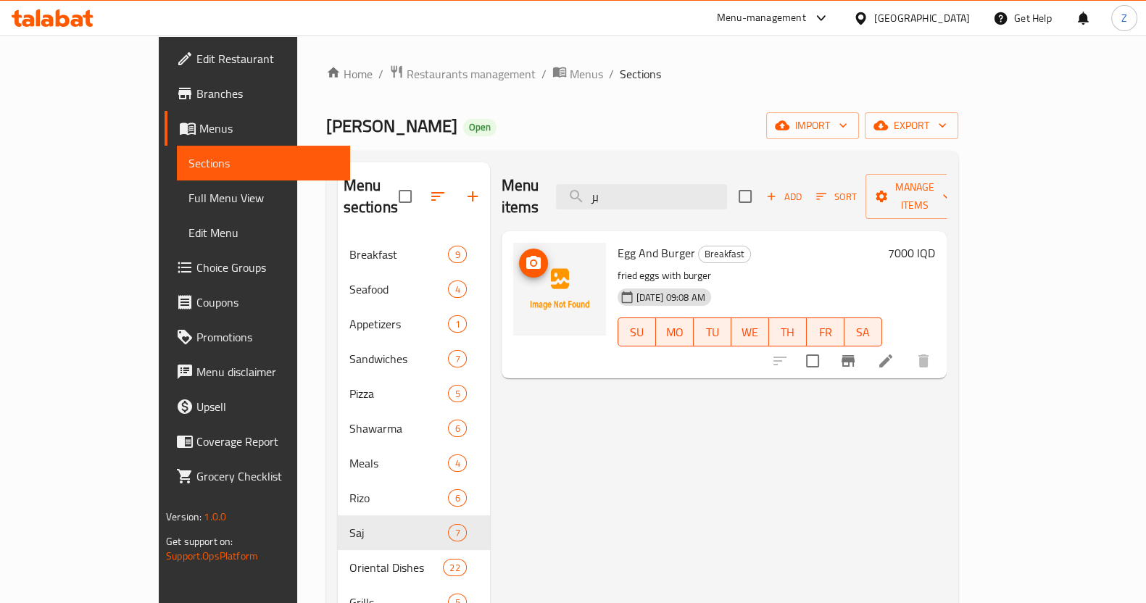
type input "ب"
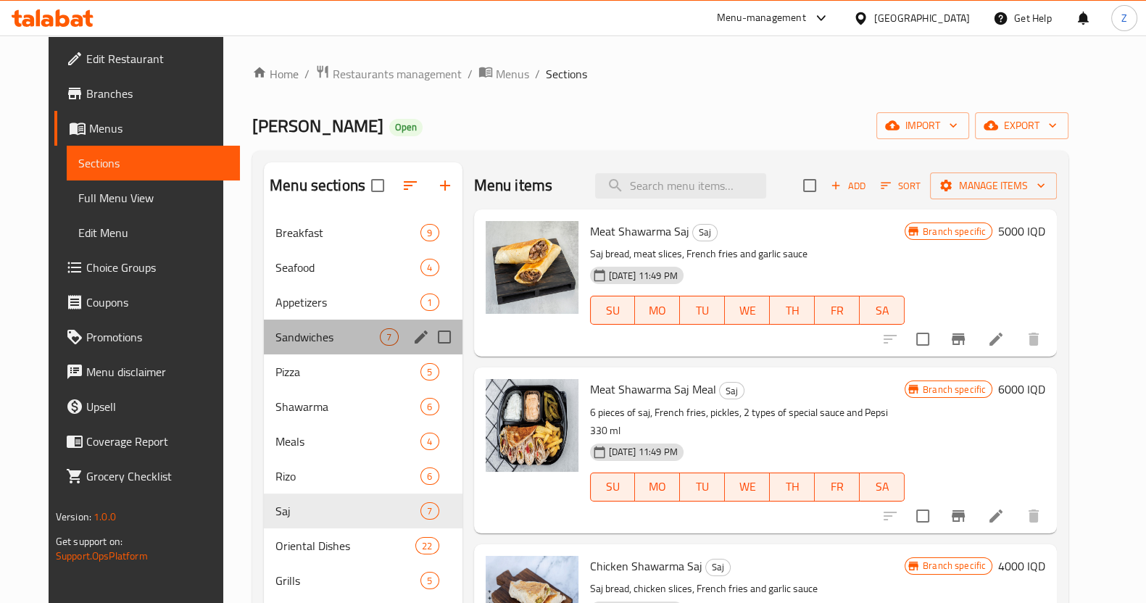
click at [338, 351] on div "Sandwiches 7" at bounding box center [363, 337] width 199 height 35
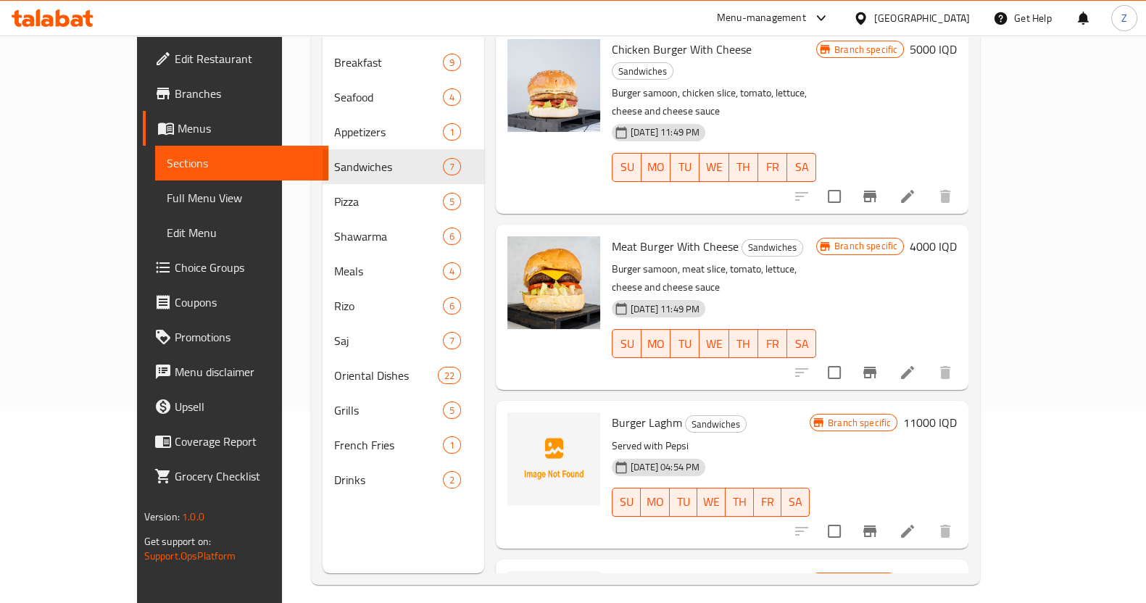
scroll to position [203, 0]
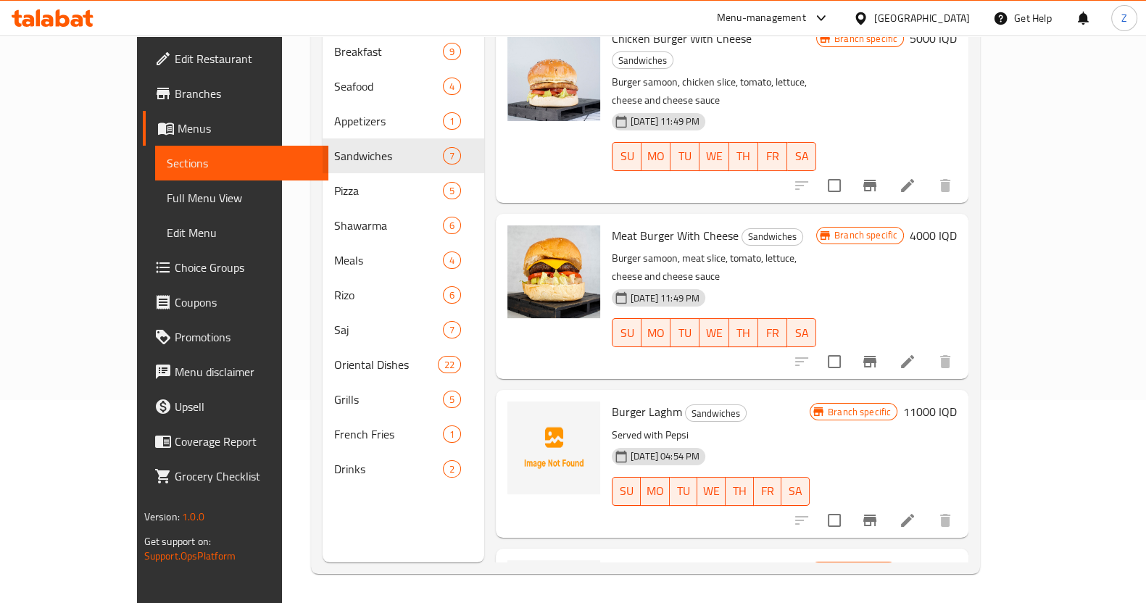
click at [624, 225] on span "Meat Burger With Cheese" at bounding box center [675, 236] width 127 height 22
copy span "Burger"
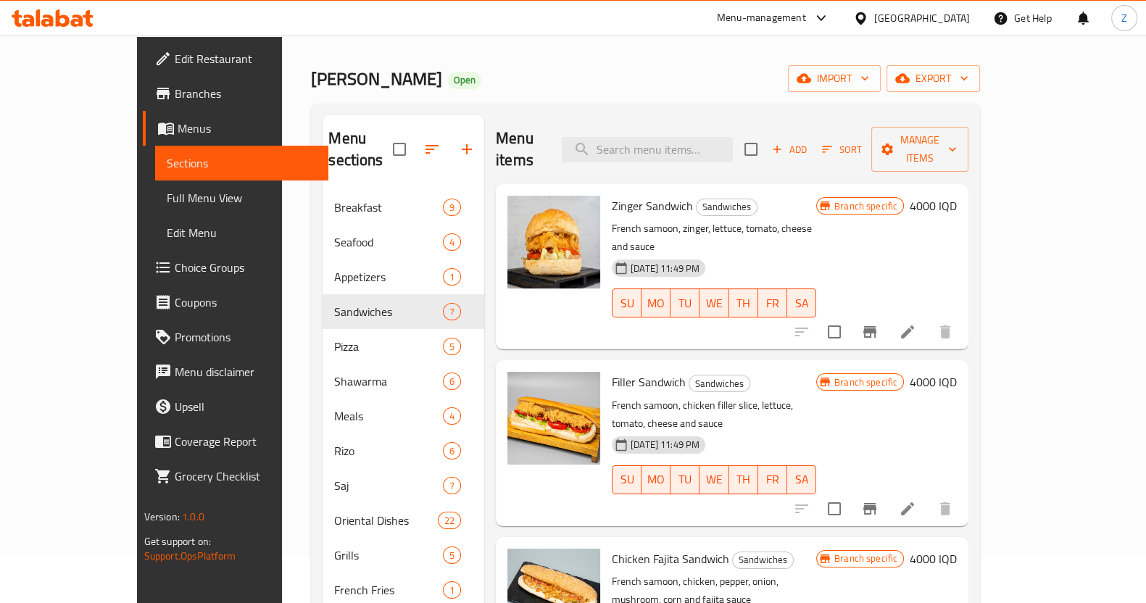
scroll to position [0, 0]
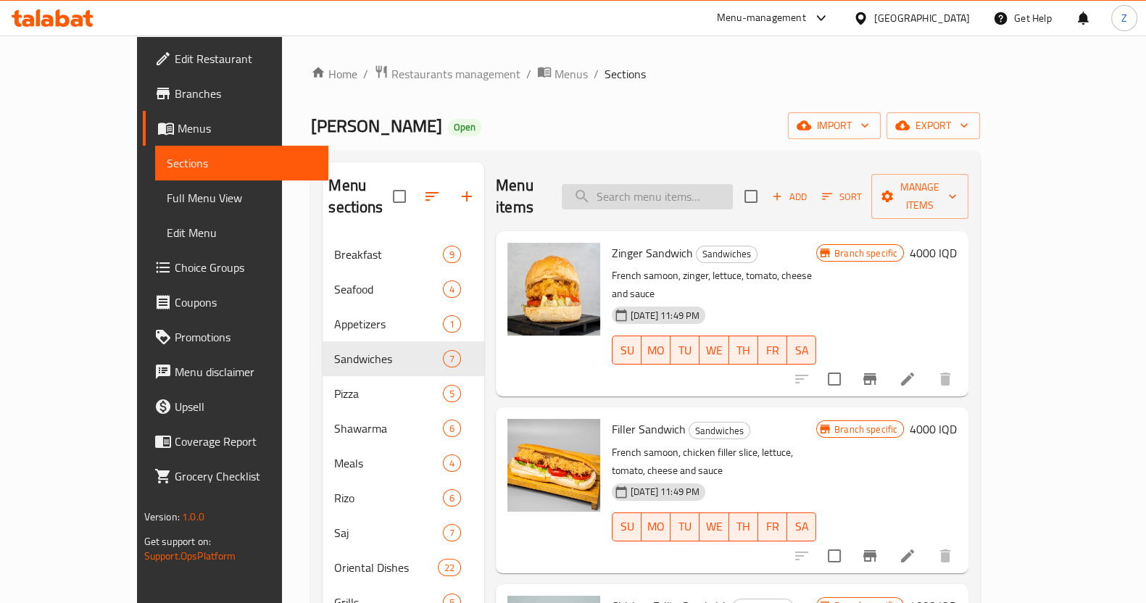
click at [716, 184] on input "search" at bounding box center [647, 196] width 171 height 25
paste input "Burger"
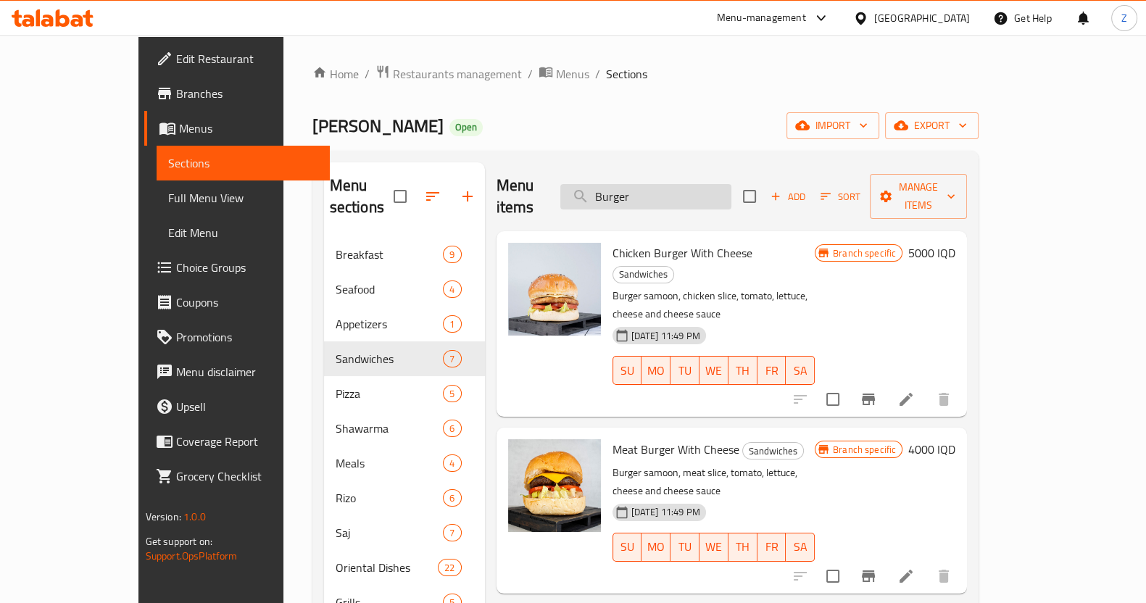
click at [700, 184] on input "Burger" at bounding box center [645, 196] width 171 height 25
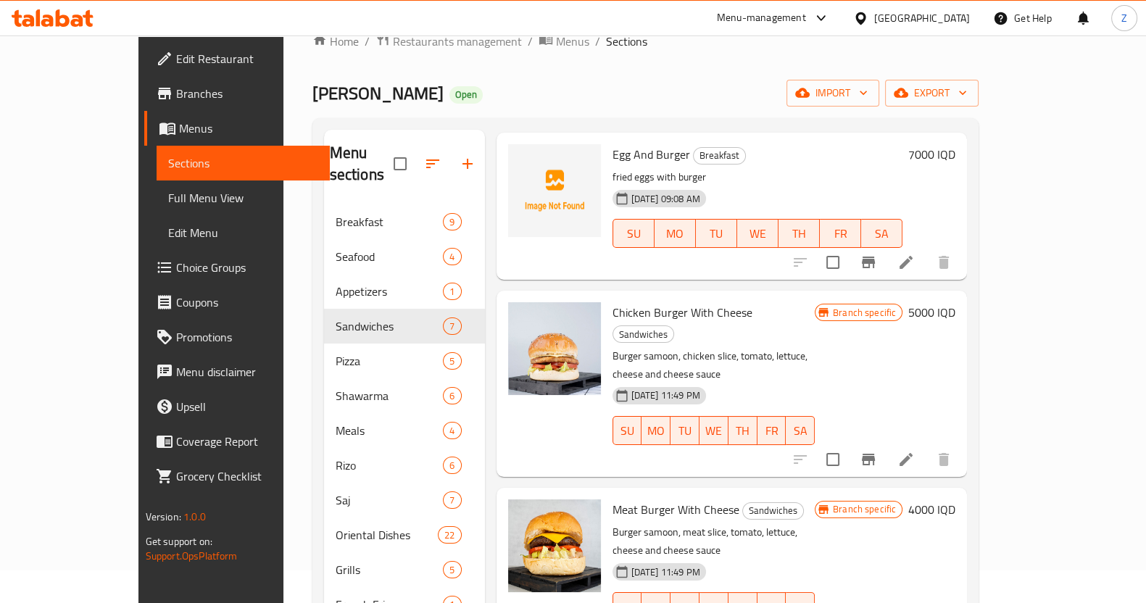
scroll to position [203, 0]
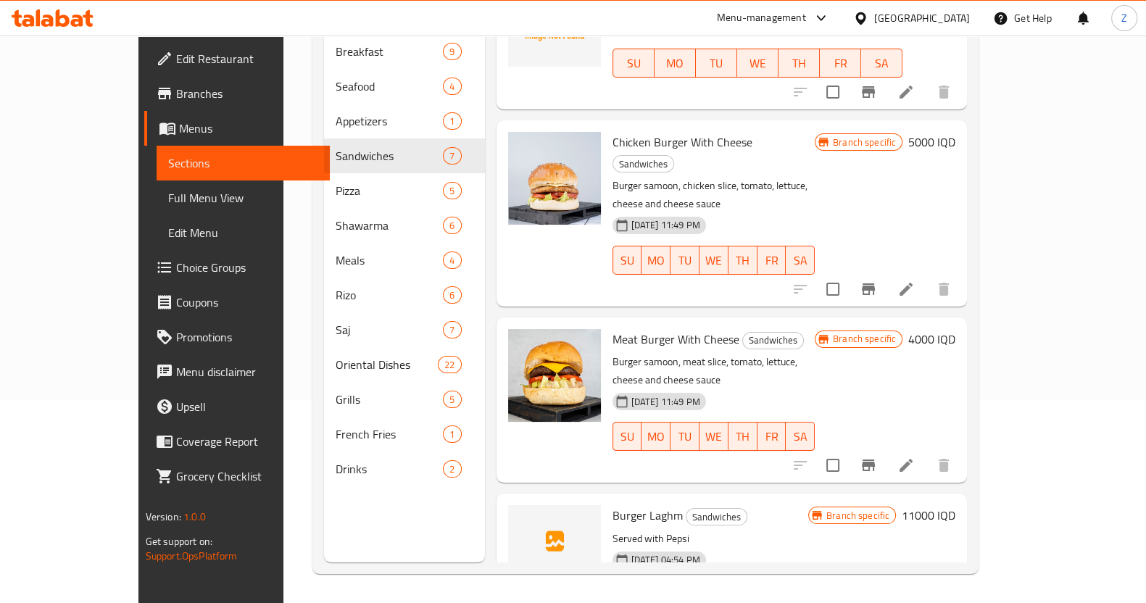
type input "Burger"
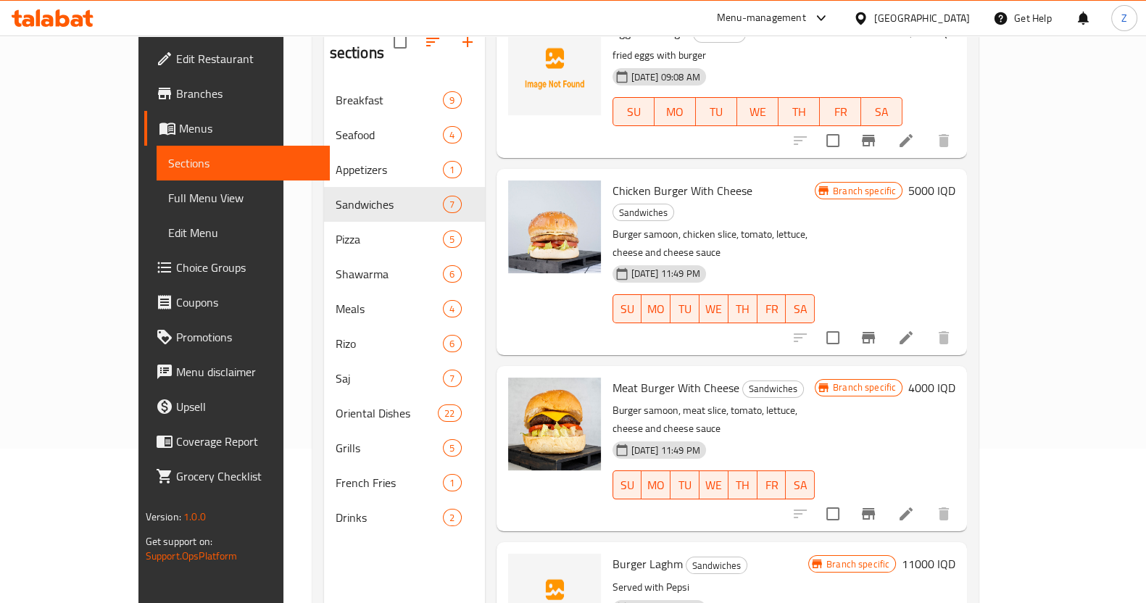
scroll to position [181, 0]
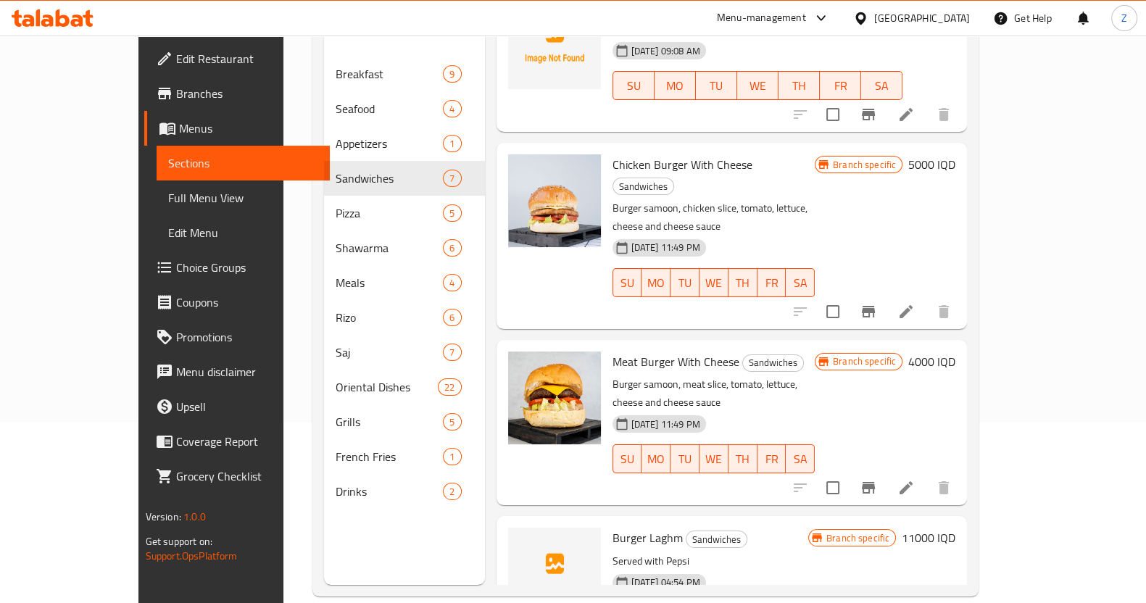
click at [927, 475] on li at bounding box center [906, 488] width 41 height 26
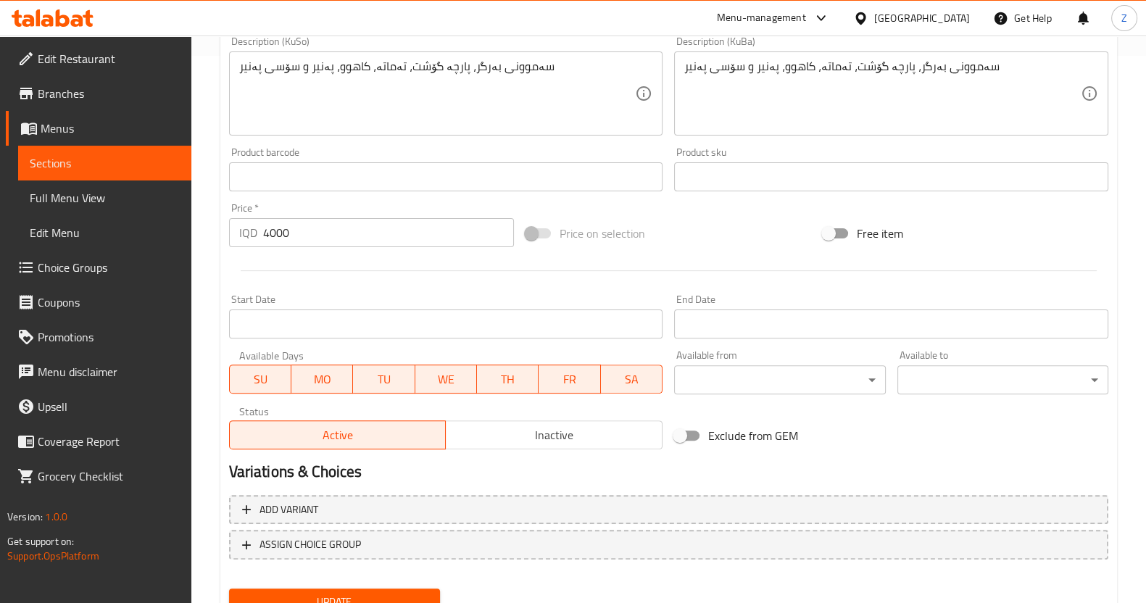
scroll to position [608, 0]
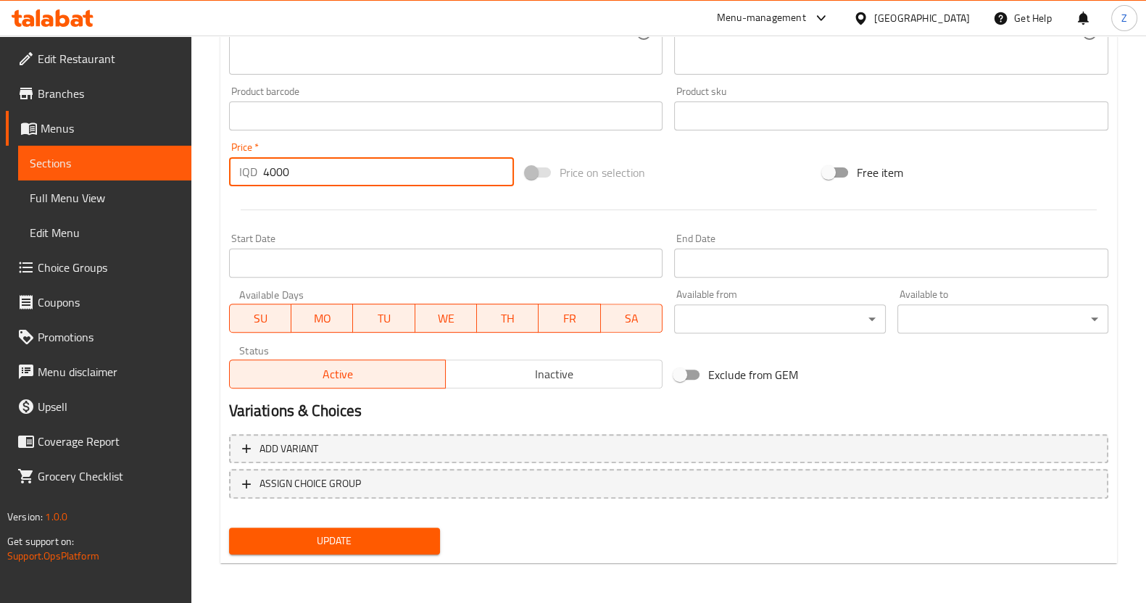
drag, startPoint x: 287, startPoint y: 171, endPoint x: 234, endPoint y: 176, distance: 53.2
click at [234, 176] on div "IQD 4000 Price *" at bounding box center [372, 171] width 286 height 29
type input "5250"
click at [344, 532] on span "Update" at bounding box center [335, 541] width 188 height 18
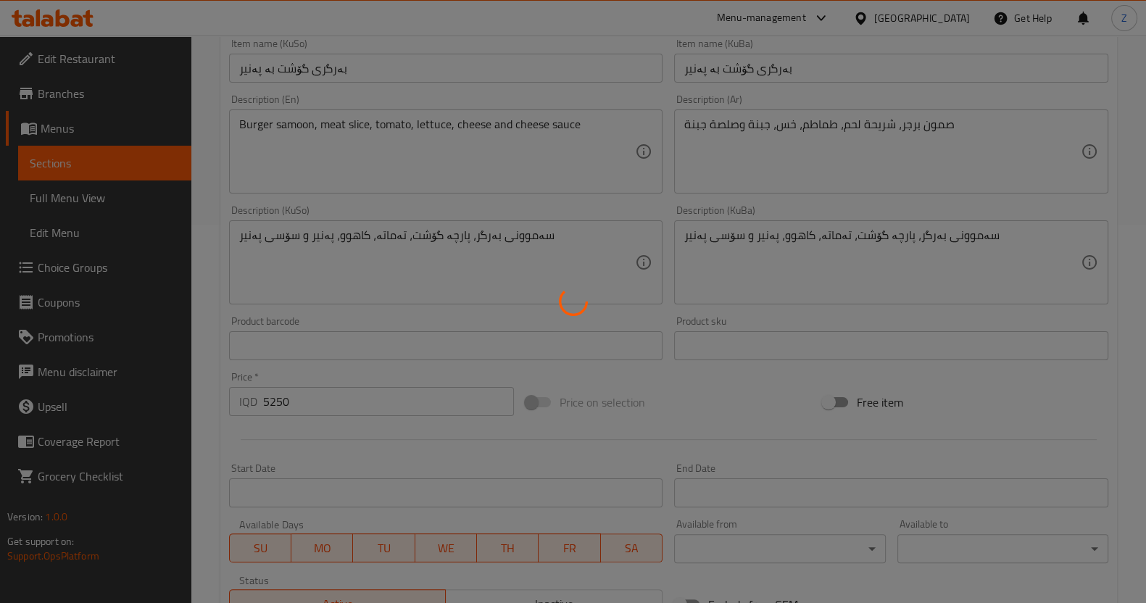
scroll to position [0, 0]
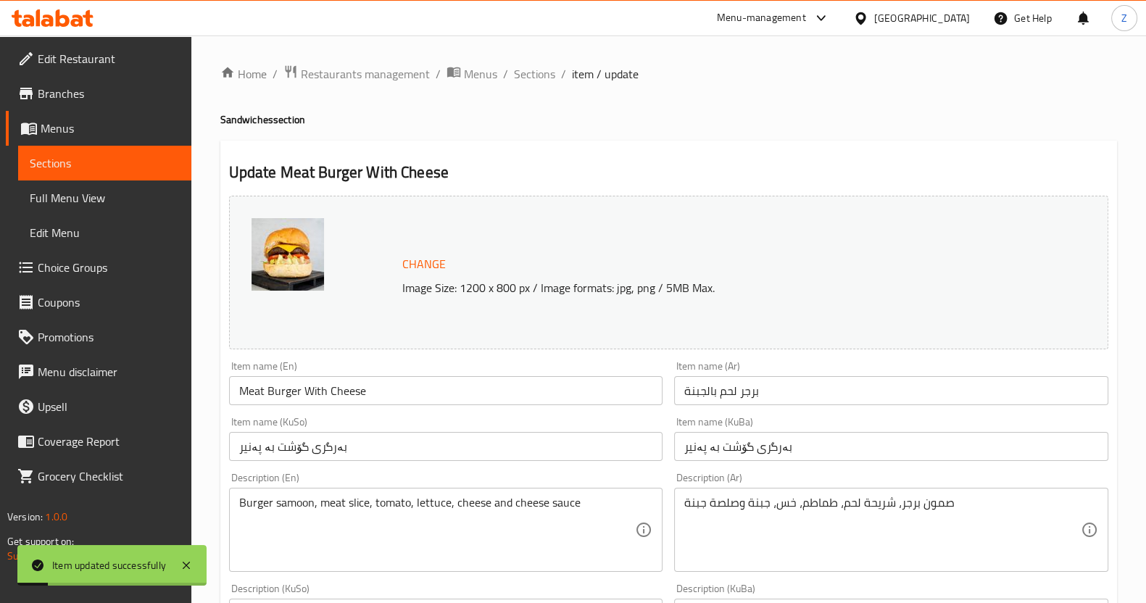
click at [533, 76] on span "Sections" at bounding box center [534, 73] width 41 height 17
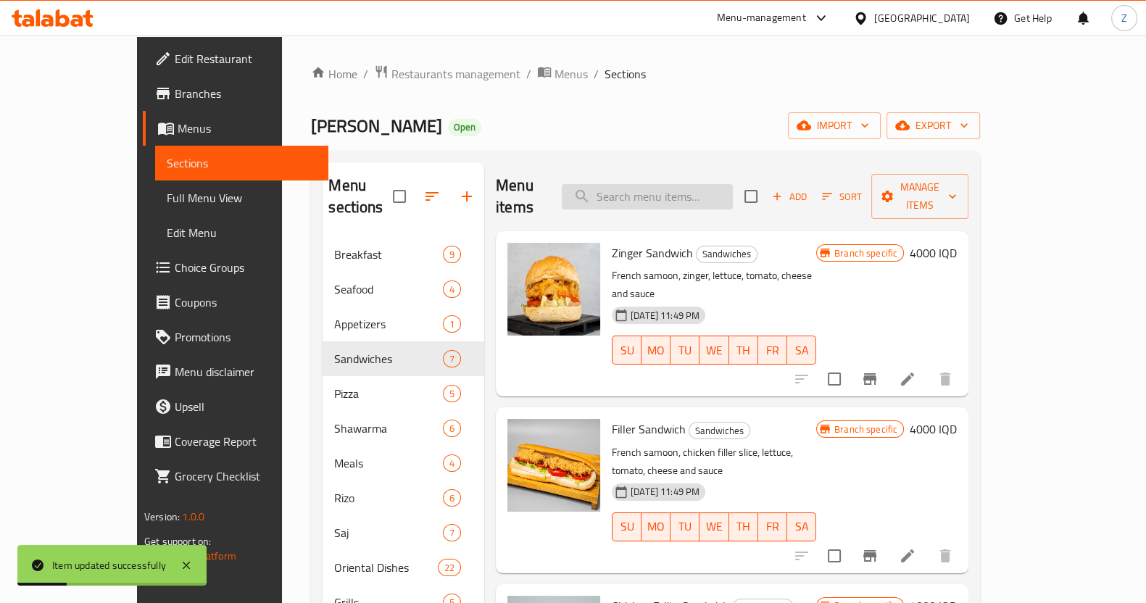
click at [661, 186] on input "search" at bounding box center [647, 196] width 171 height 25
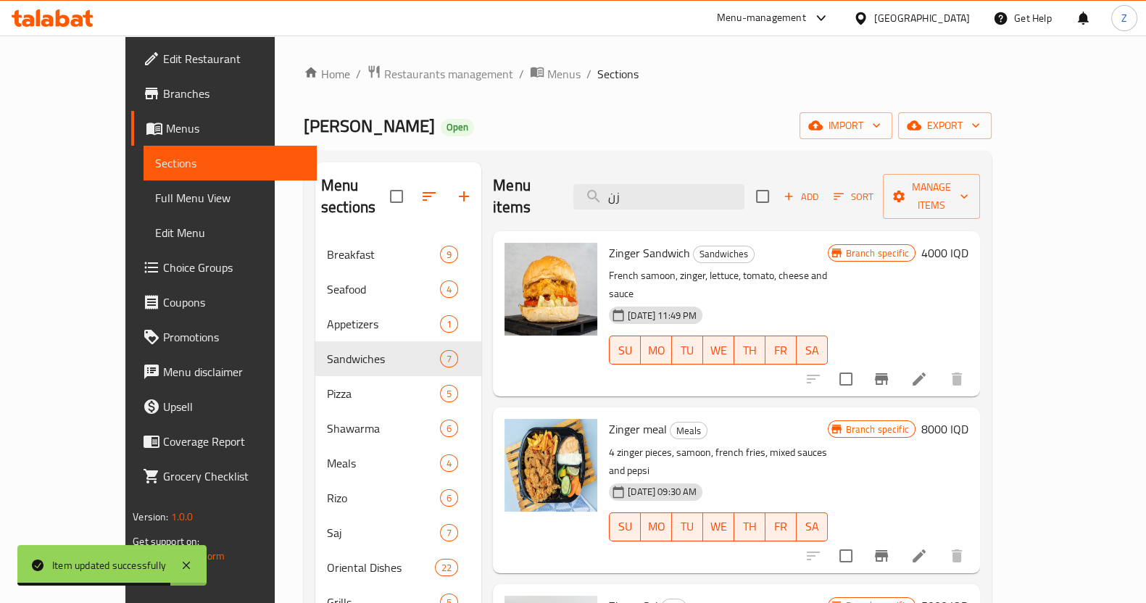
type input "زن"
click at [940, 366] on li at bounding box center [919, 379] width 41 height 26
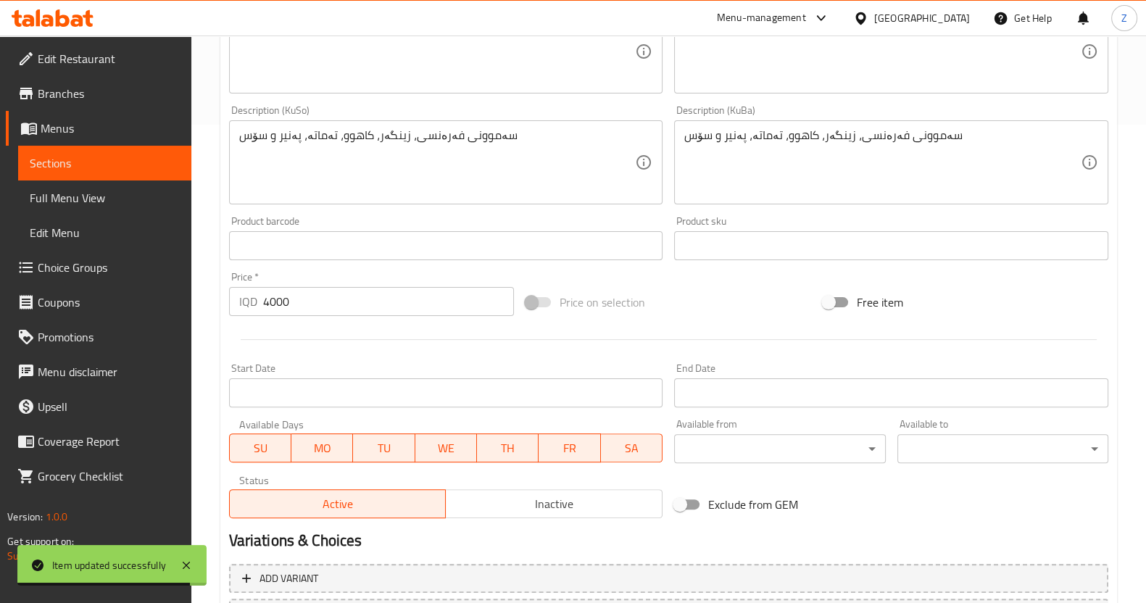
scroll to position [544, 0]
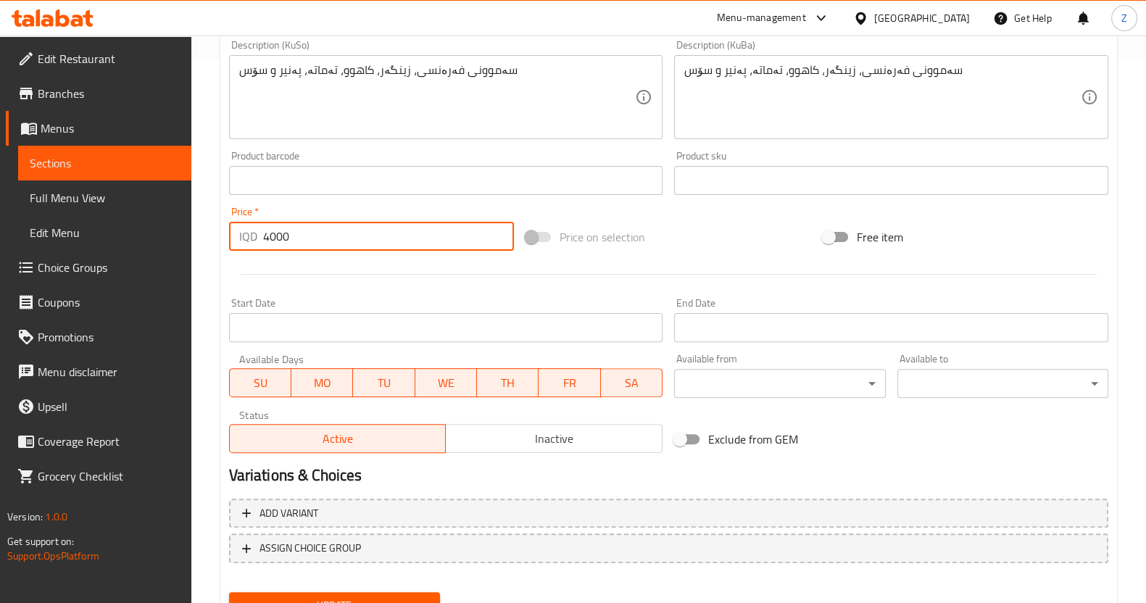
drag, startPoint x: 283, startPoint y: 244, endPoint x: 270, endPoint y: 233, distance: 16.4
click at [270, 233] on input "4000" at bounding box center [389, 236] width 252 height 29
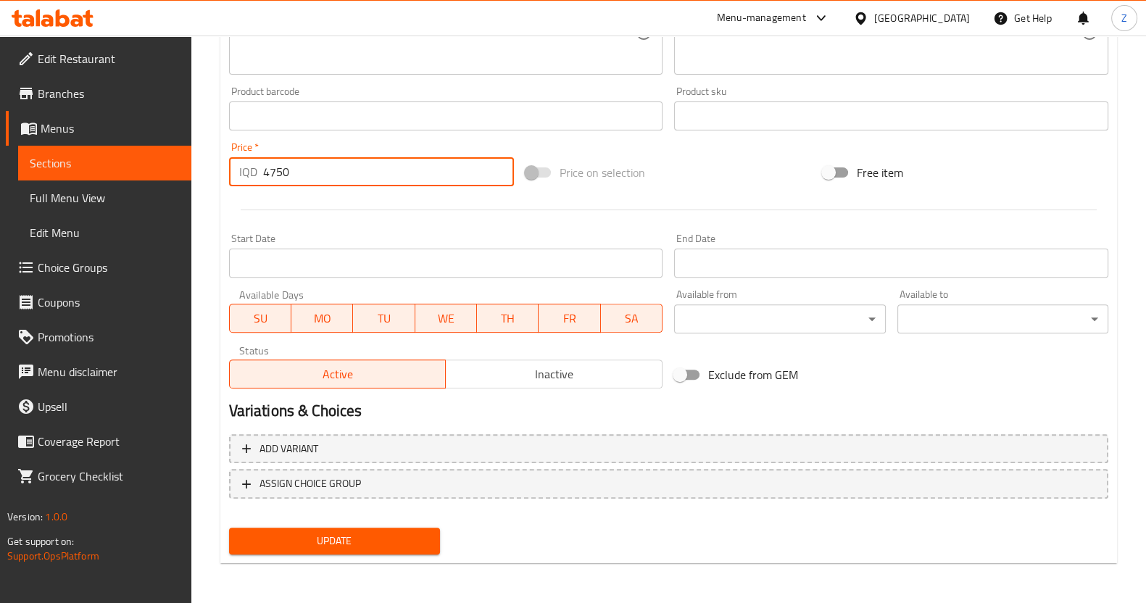
type input "4750"
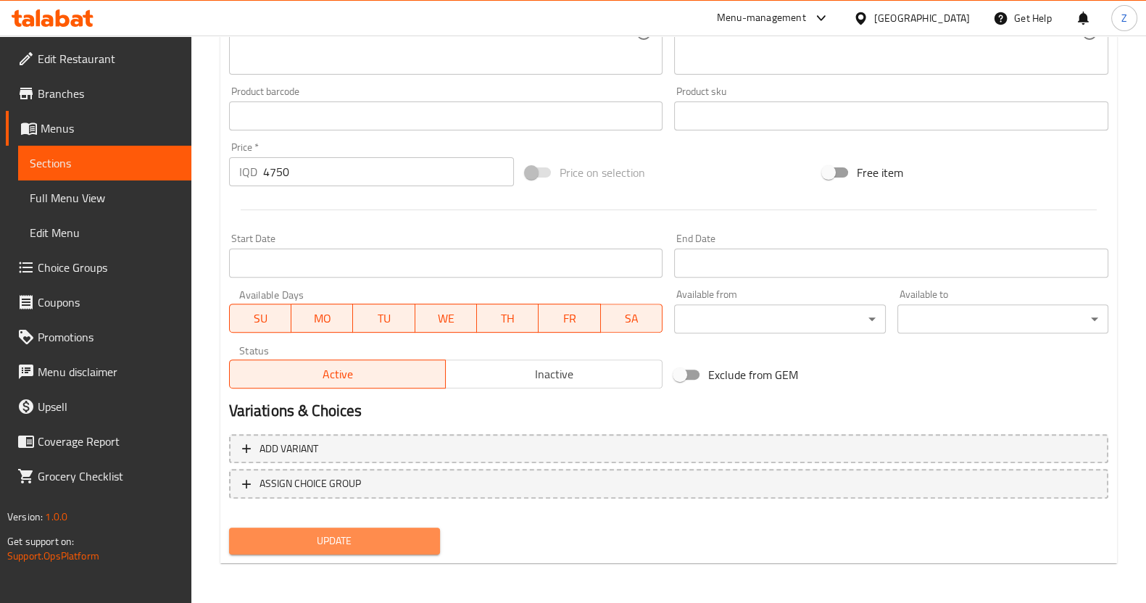
click at [345, 539] on span "Update" at bounding box center [335, 541] width 188 height 18
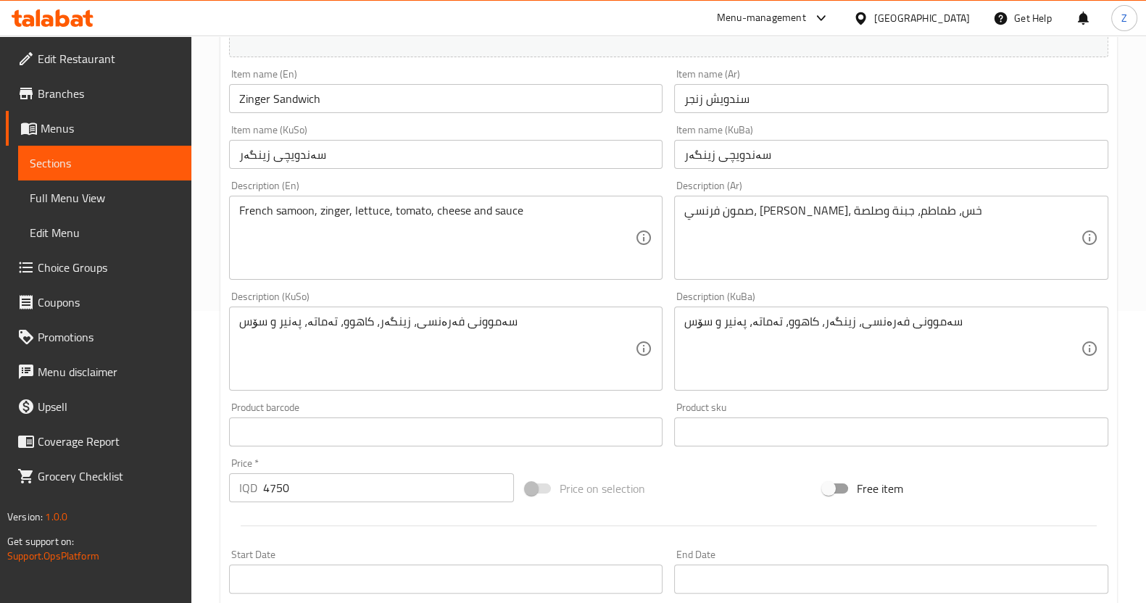
scroll to position [0, 0]
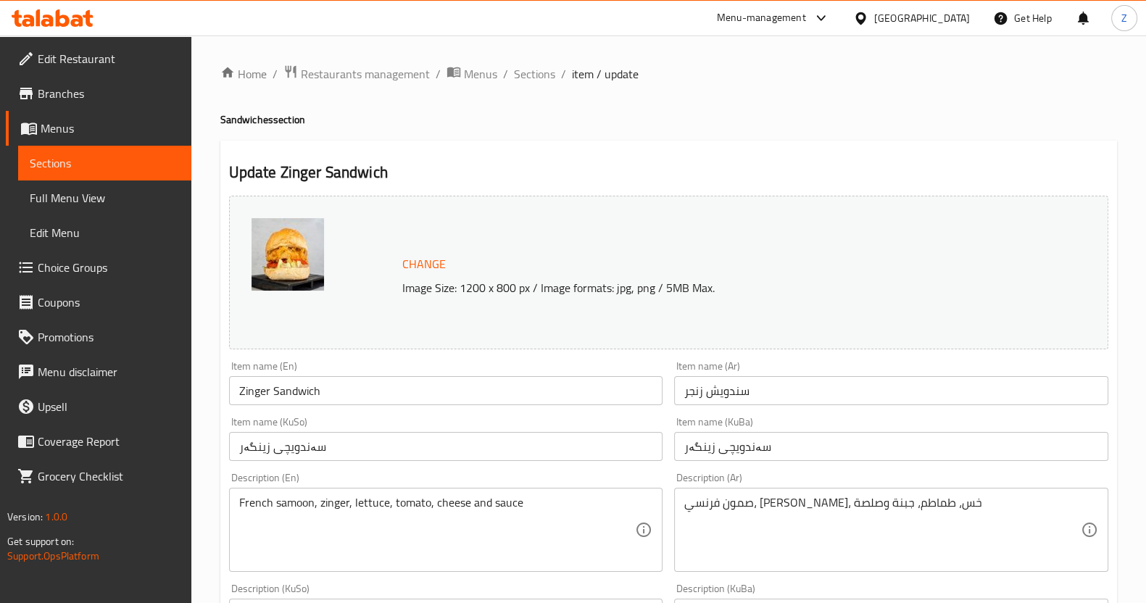
drag, startPoint x: 535, startPoint y: 77, endPoint x: 584, endPoint y: 149, distance: 86.7
click at [535, 77] on span "Sections" at bounding box center [534, 73] width 41 height 17
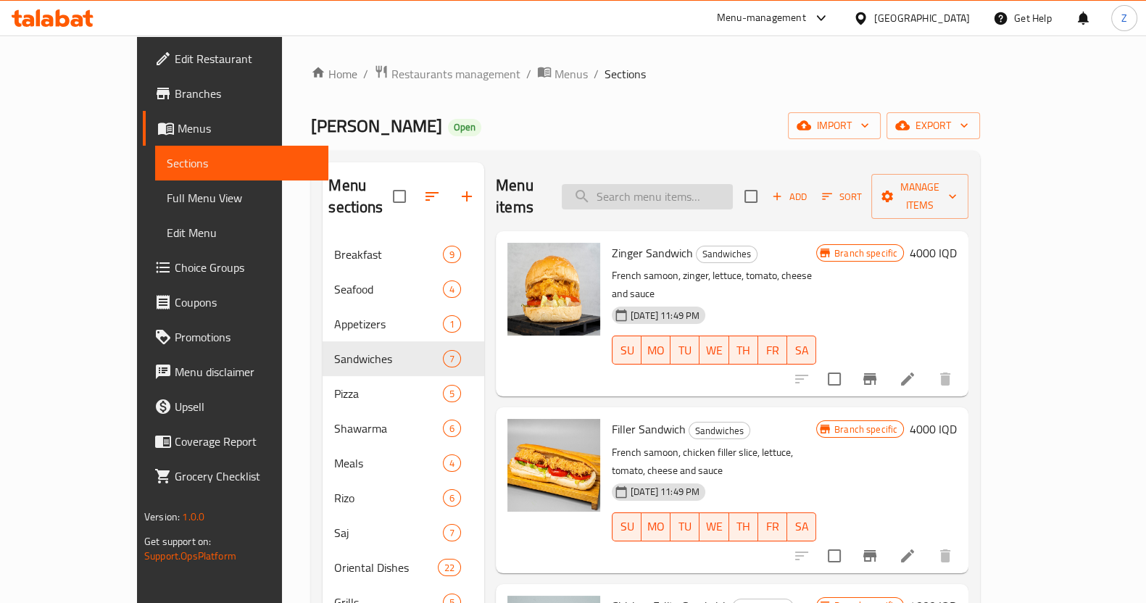
click at [683, 184] on input "search" at bounding box center [647, 196] width 171 height 25
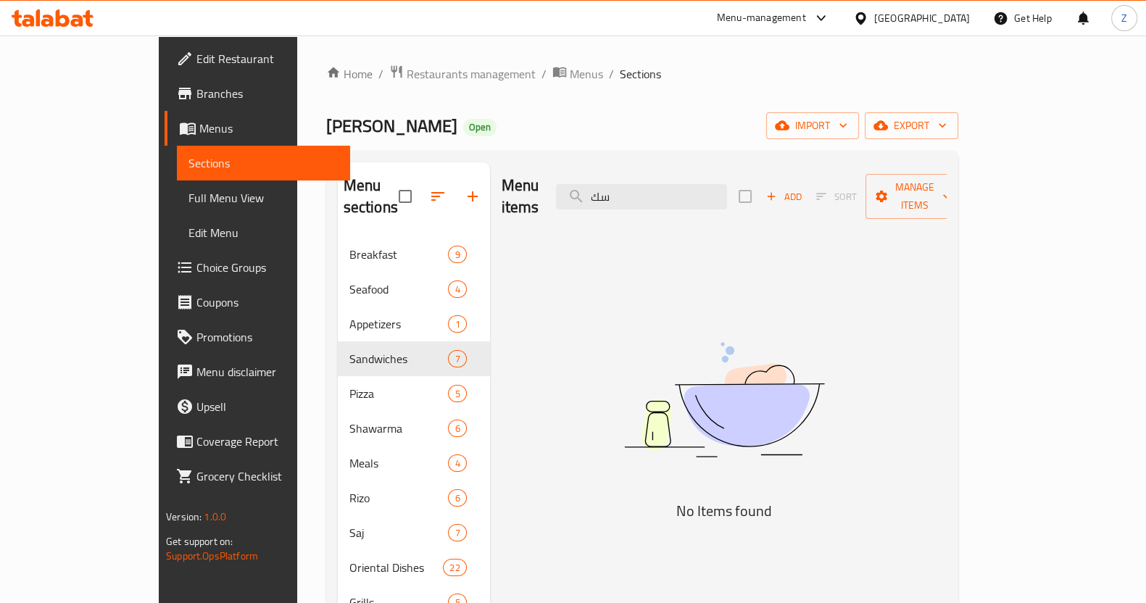
type input "س"
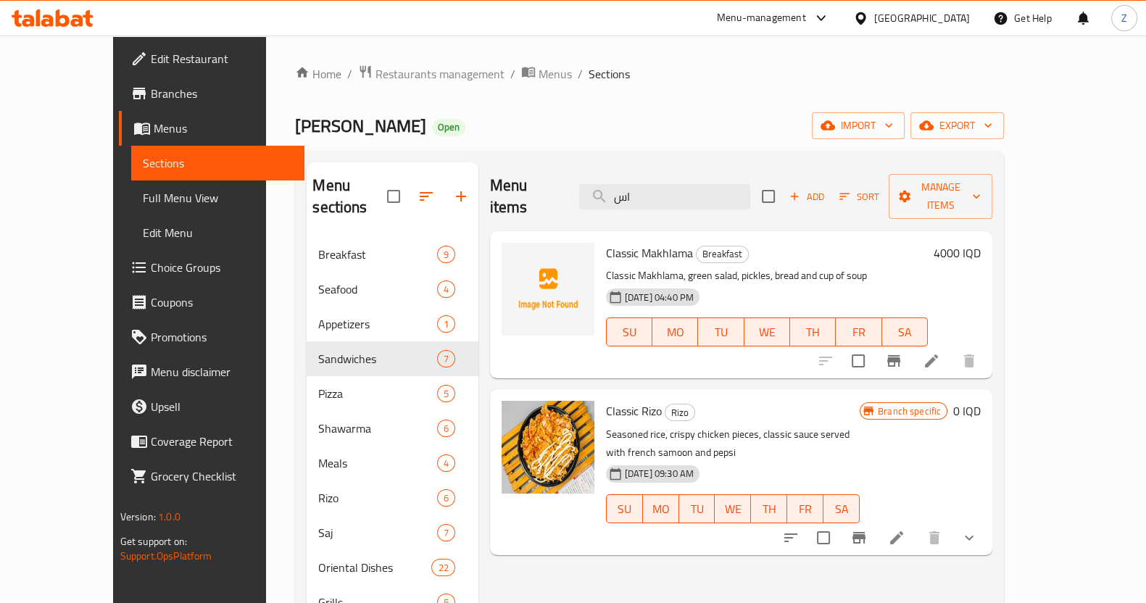
type input "ا"
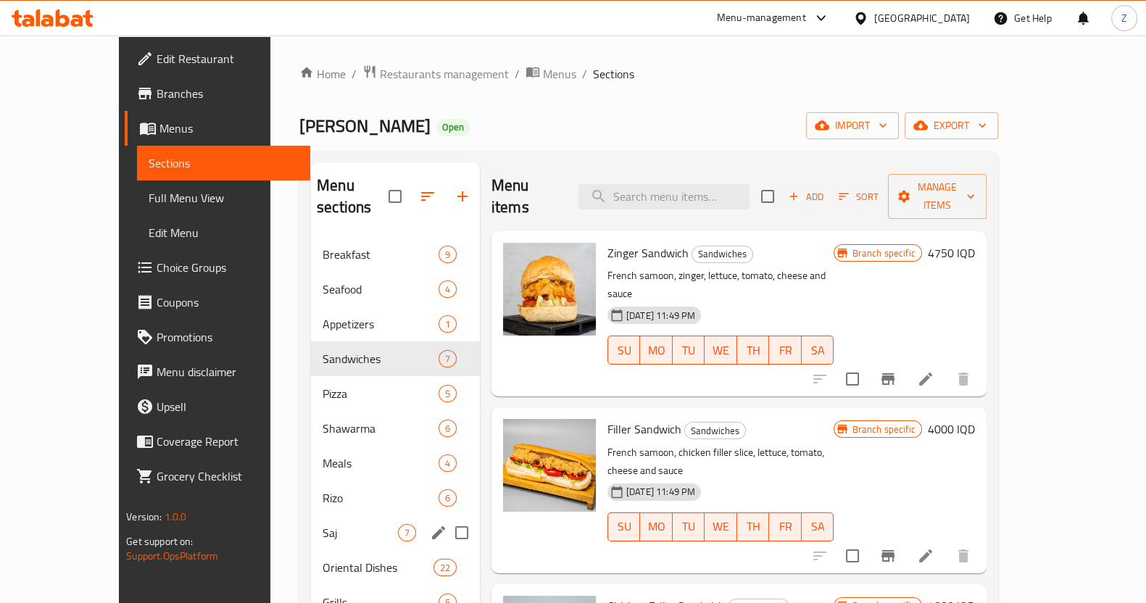
click at [323, 524] on span "Saj" at bounding box center [360, 532] width 75 height 17
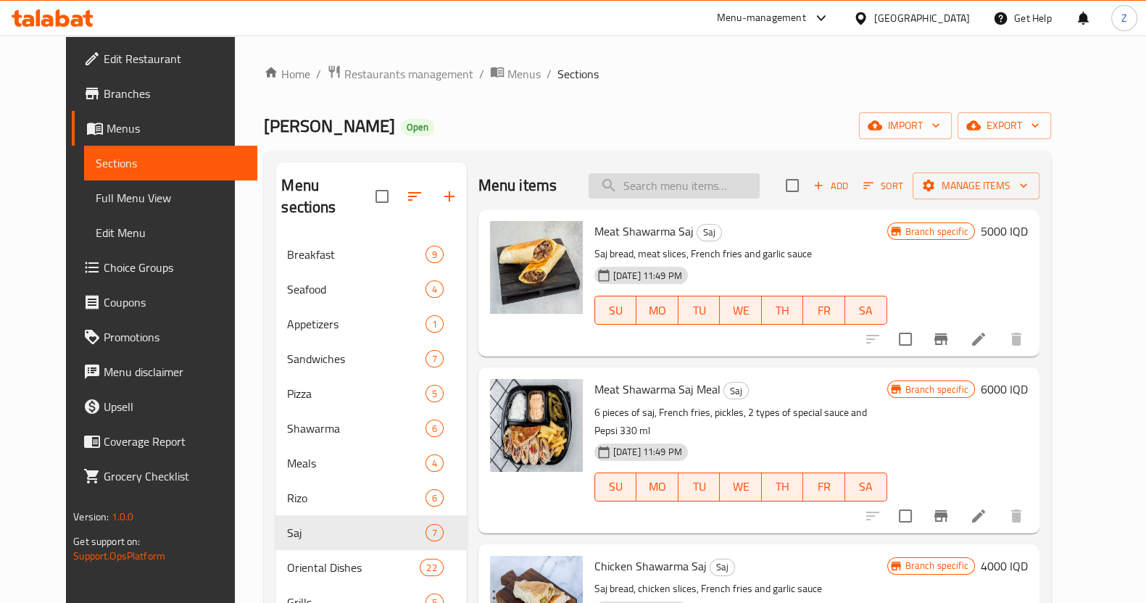
click at [678, 183] on input "search" at bounding box center [674, 185] width 171 height 25
click at [697, 186] on input "صاج" at bounding box center [674, 185] width 171 height 25
type input "صاج"
click at [999, 340] on li at bounding box center [978, 339] width 41 height 26
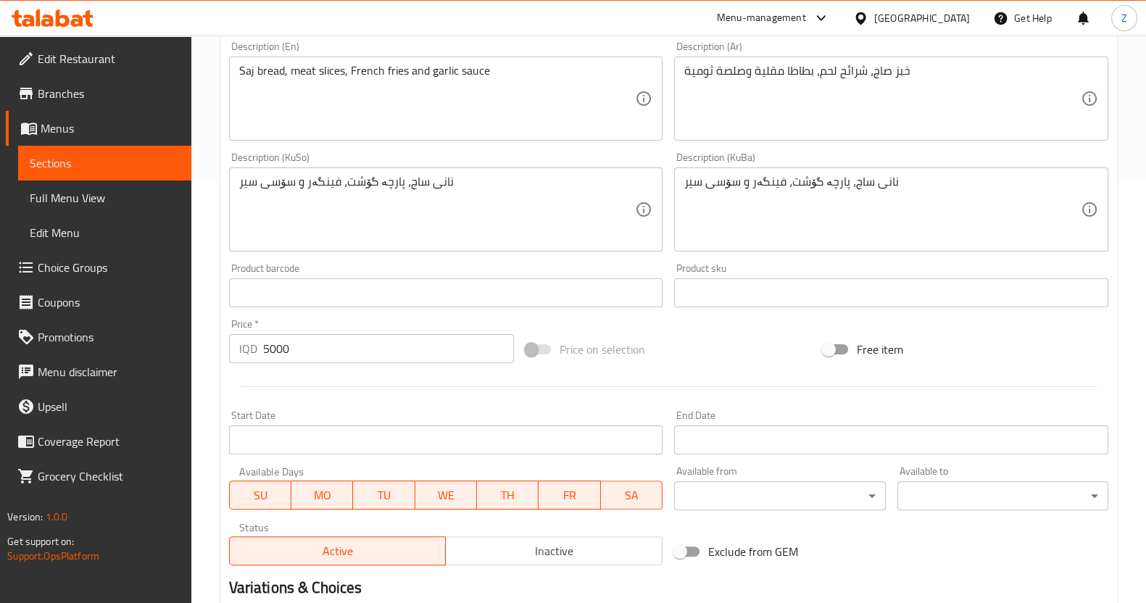
scroll to position [453, 0]
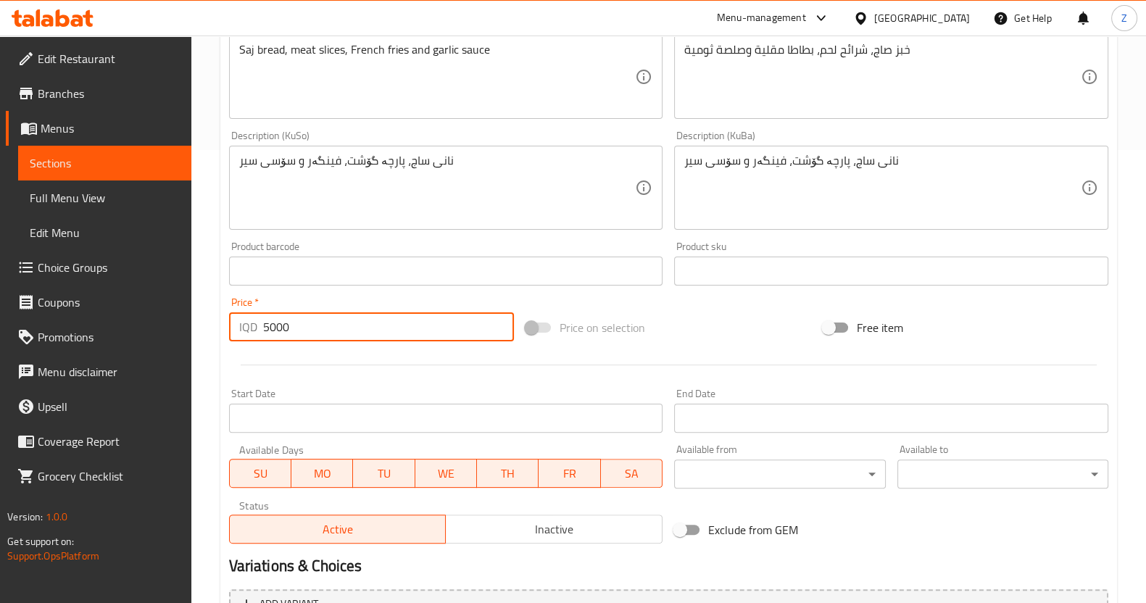
drag, startPoint x: 270, startPoint y: 323, endPoint x: 250, endPoint y: 313, distance: 22.4
click at [250, 313] on div "IQD 5000 Price *" at bounding box center [372, 326] width 286 height 29
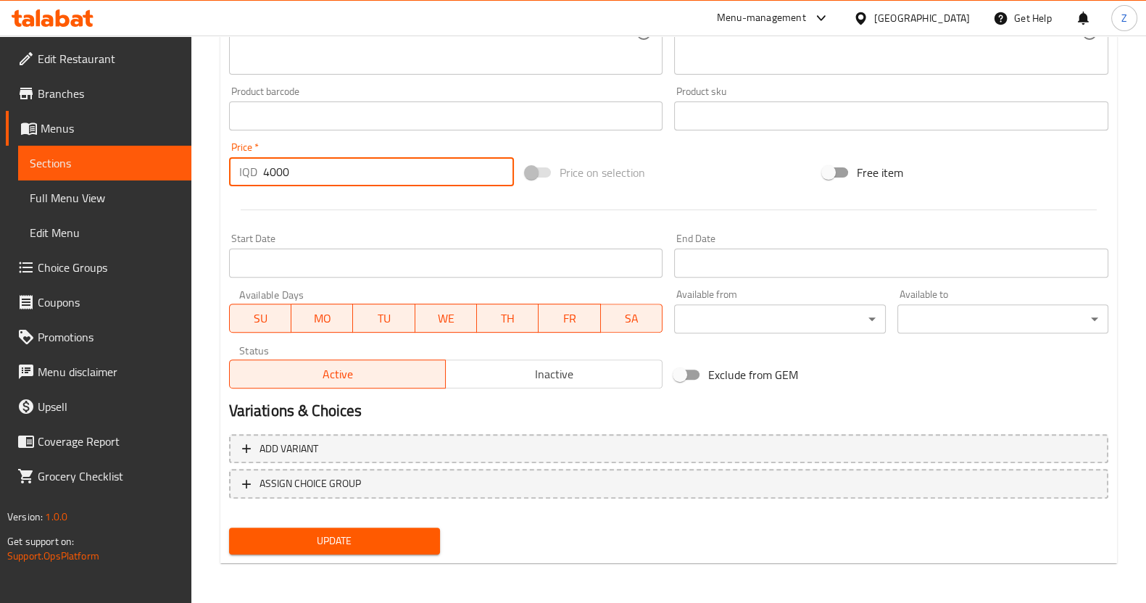
type input "4000"
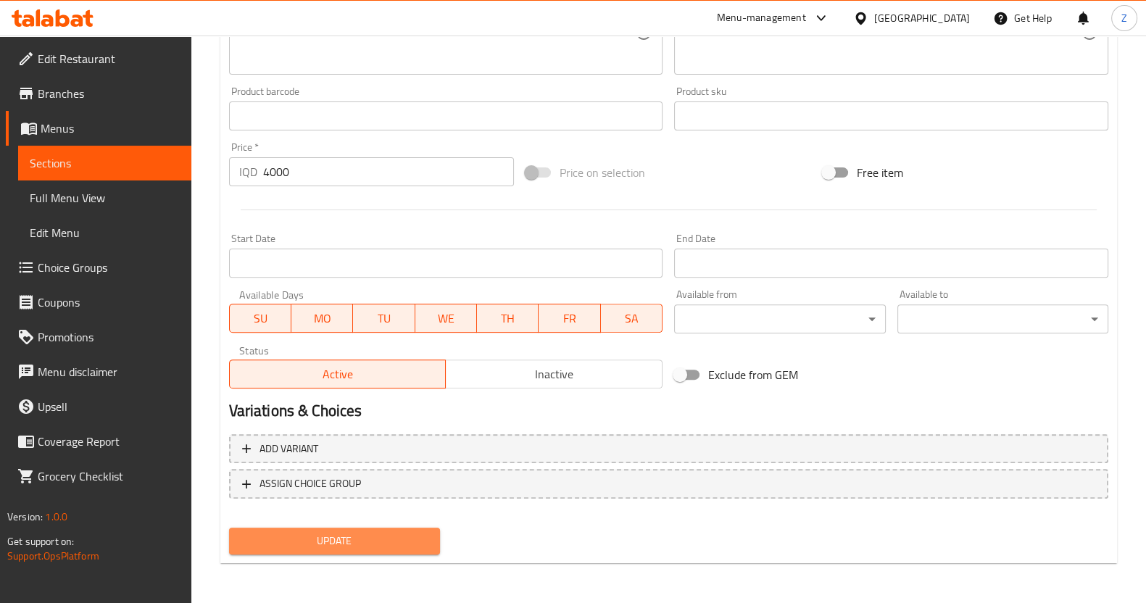
click at [328, 528] on button "Update" at bounding box center [334, 541] width 211 height 27
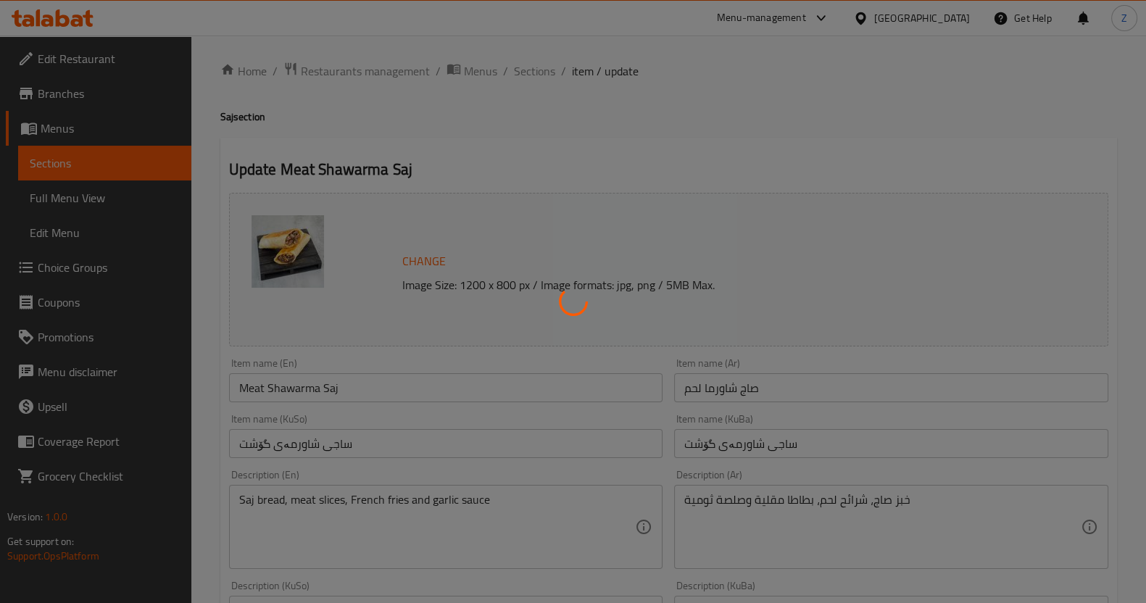
scroll to position [0, 0]
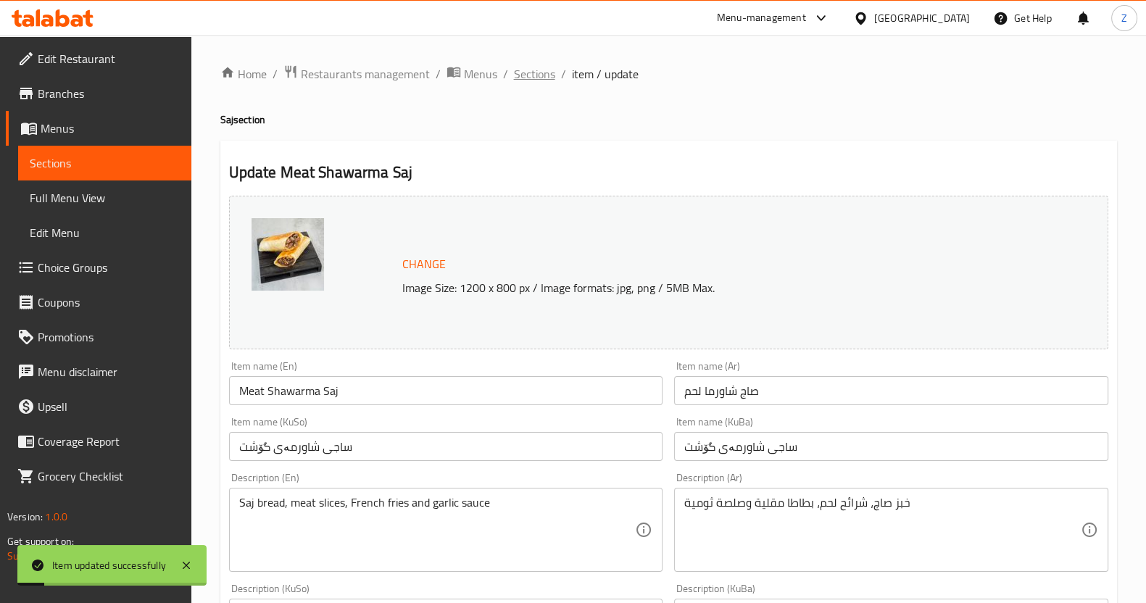
click at [539, 77] on span "Sections" at bounding box center [534, 73] width 41 height 17
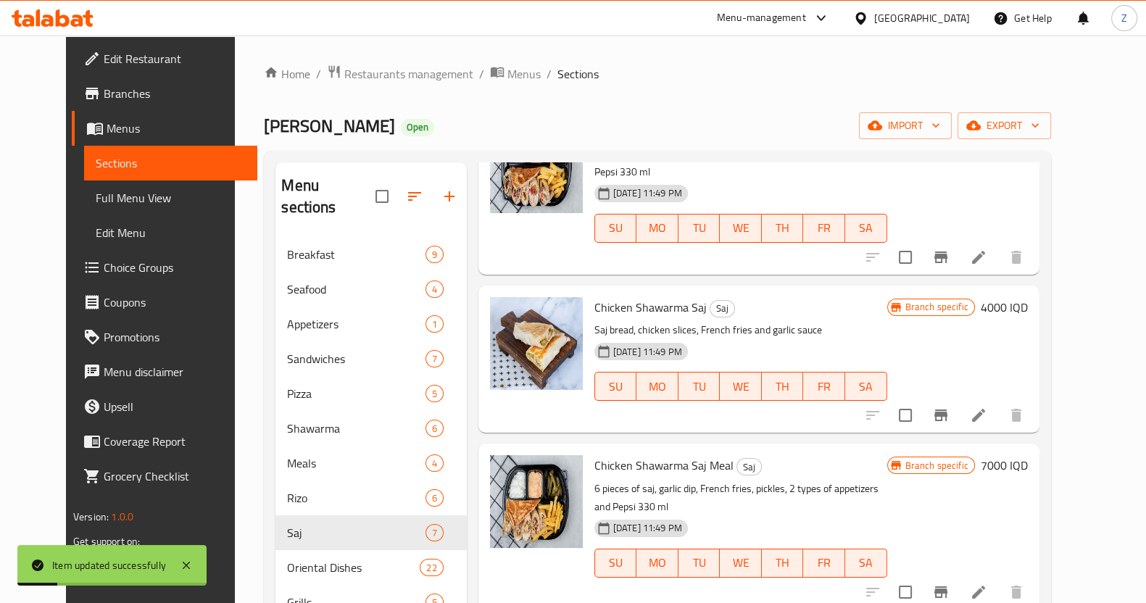
scroll to position [559, 0]
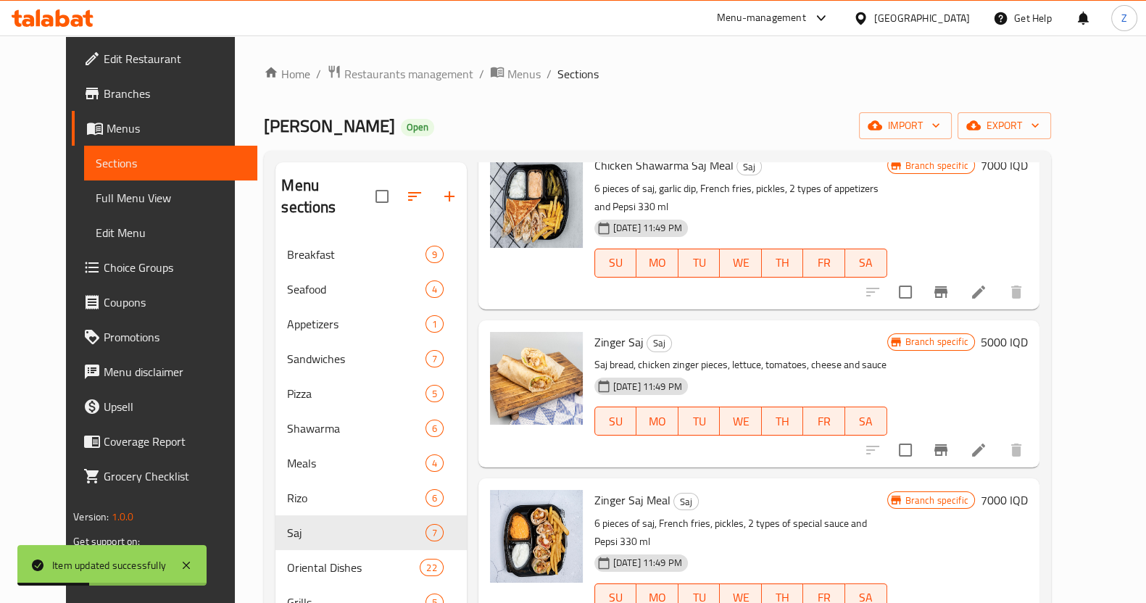
click at [987, 442] on icon at bounding box center [978, 450] width 17 height 17
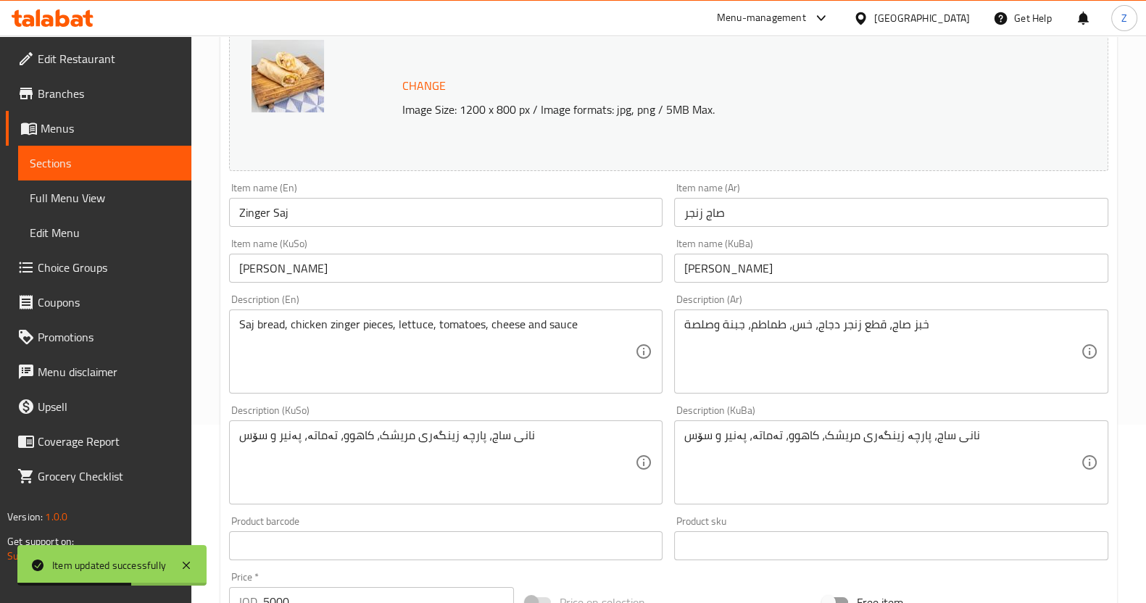
scroll to position [544, 0]
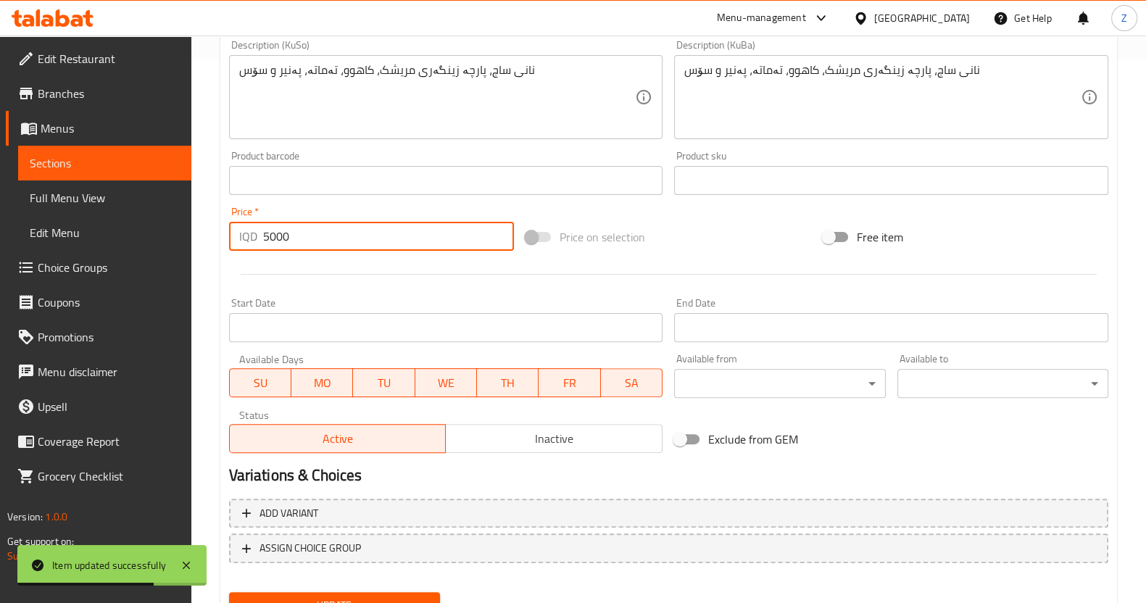
drag, startPoint x: 271, startPoint y: 236, endPoint x: 252, endPoint y: 223, distance: 23.9
click at [252, 223] on div "IQD 5000 Price *" at bounding box center [372, 236] width 286 height 29
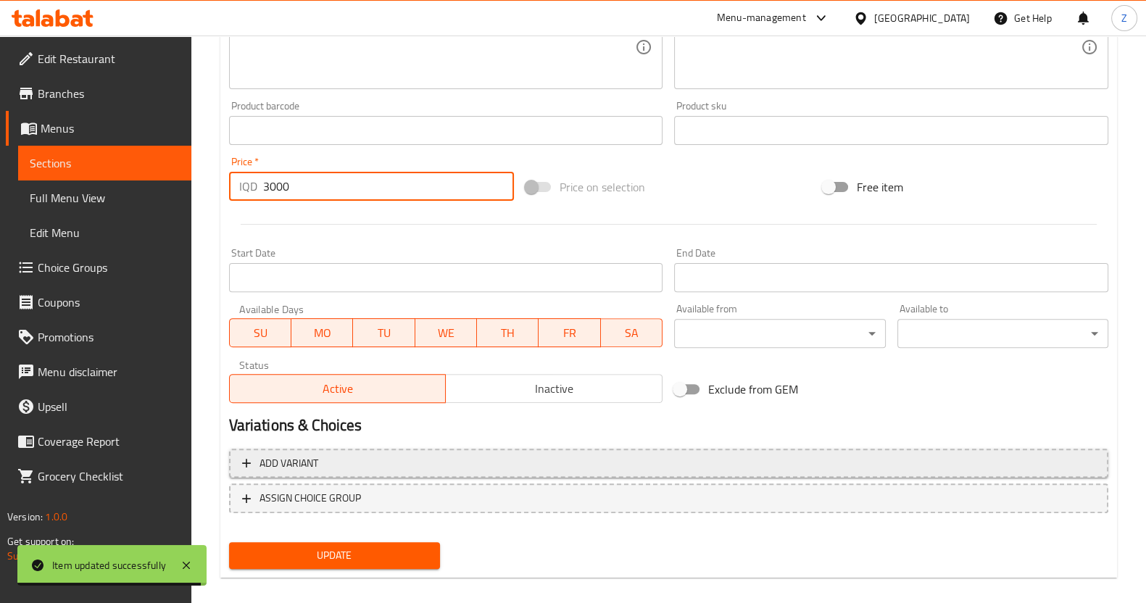
scroll to position [608, 0]
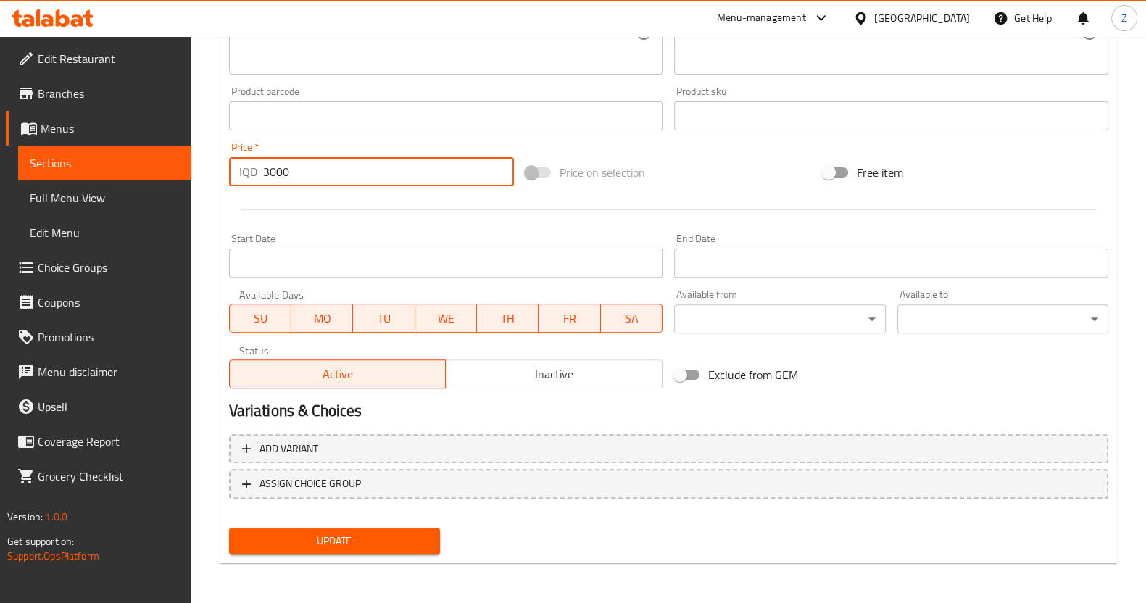
type input "3000"
click at [326, 532] on span "Update" at bounding box center [335, 541] width 188 height 18
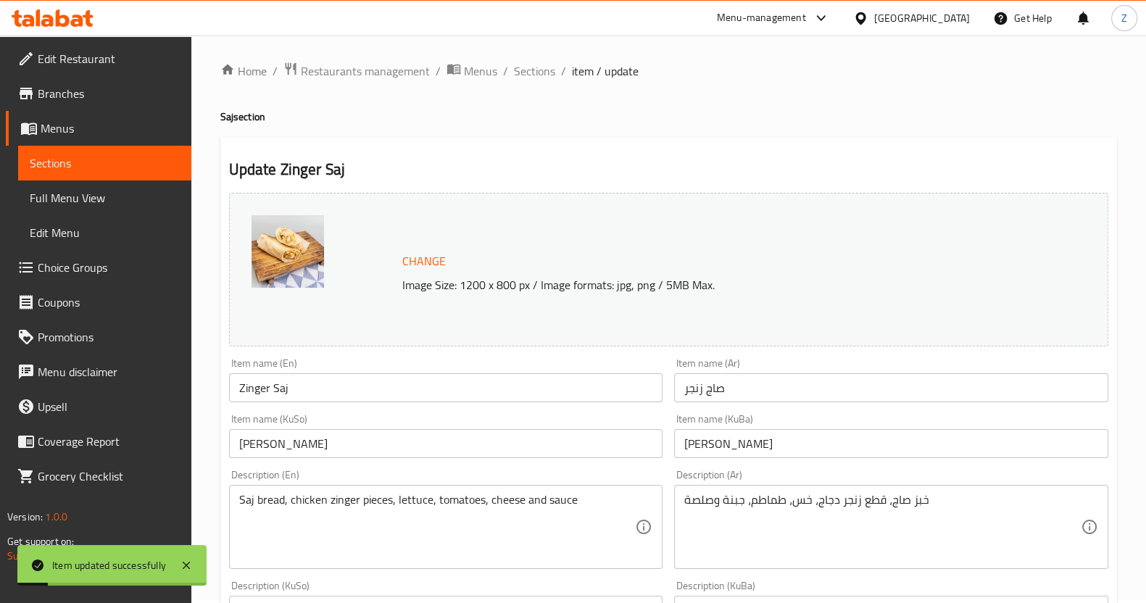
scroll to position [0, 0]
click at [528, 75] on span "Sections" at bounding box center [534, 73] width 41 height 17
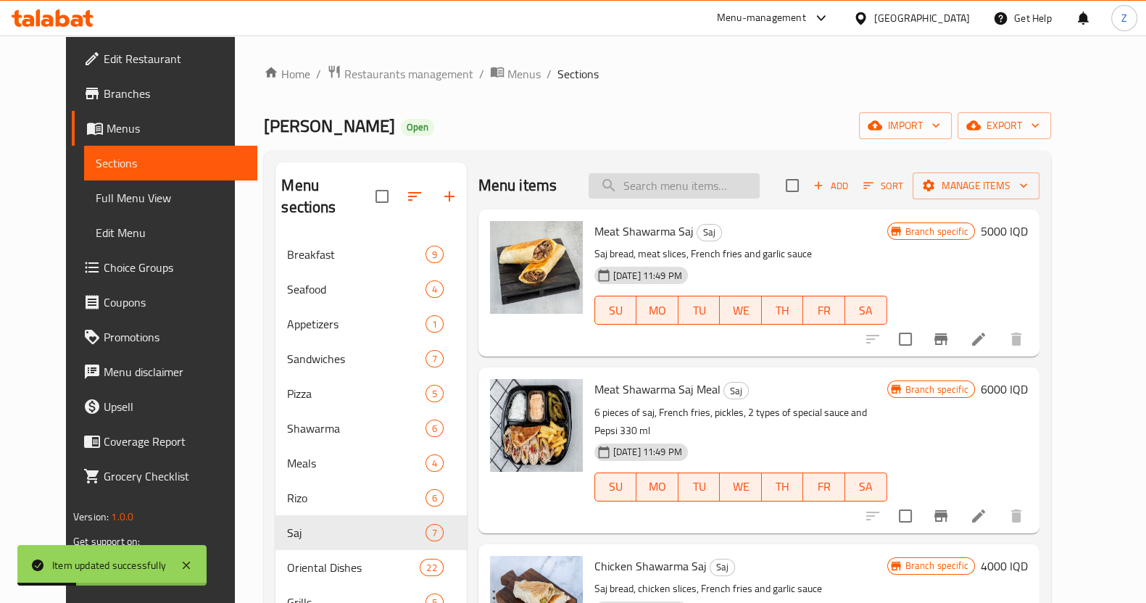
click at [653, 178] on input "search" at bounding box center [674, 185] width 171 height 25
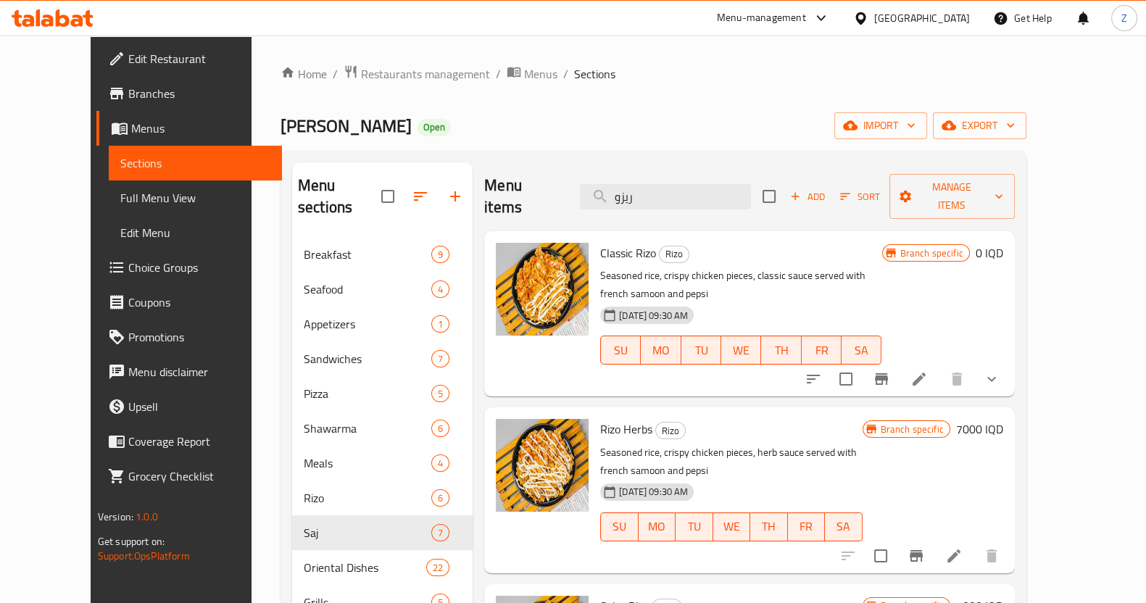
drag, startPoint x: 697, startPoint y: 183, endPoint x: 535, endPoint y: 203, distance: 163.7
click at [535, 203] on div "Menu items ريزو Add Sort Manage items" at bounding box center [749, 196] width 531 height 69
type input "وجبة"
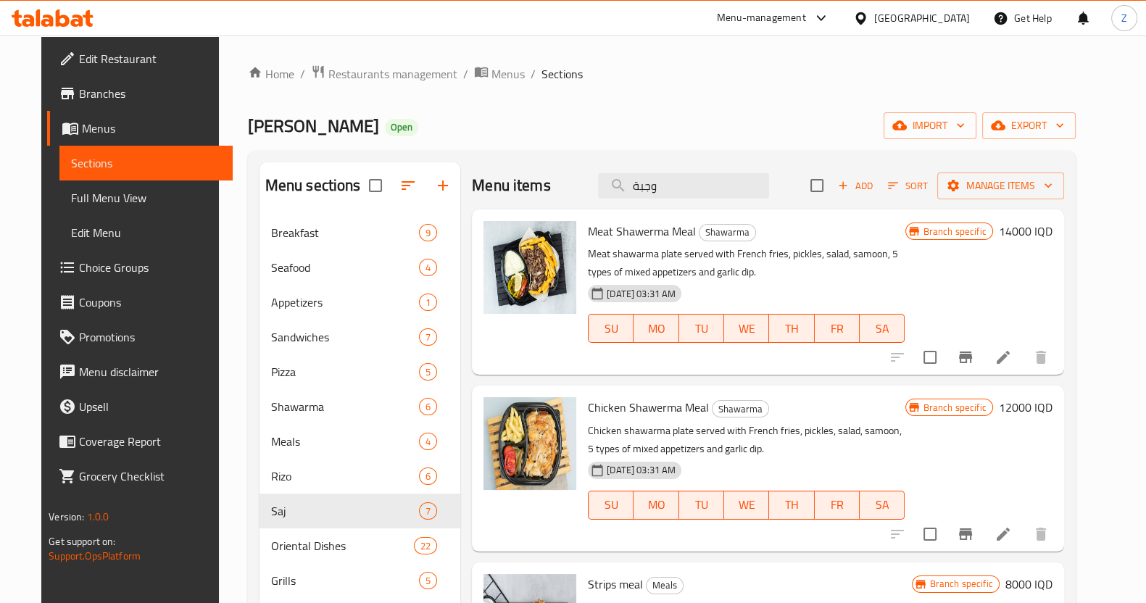
drag, startPoint x: 718, startPoint y: 183, endPoint x: 592, endPoint y: 185, distance: 126.2
click at [592, 185] on div "Menu items وجبة Add Sort Manage items" at bounding box center [768, 185] width 592 height 47
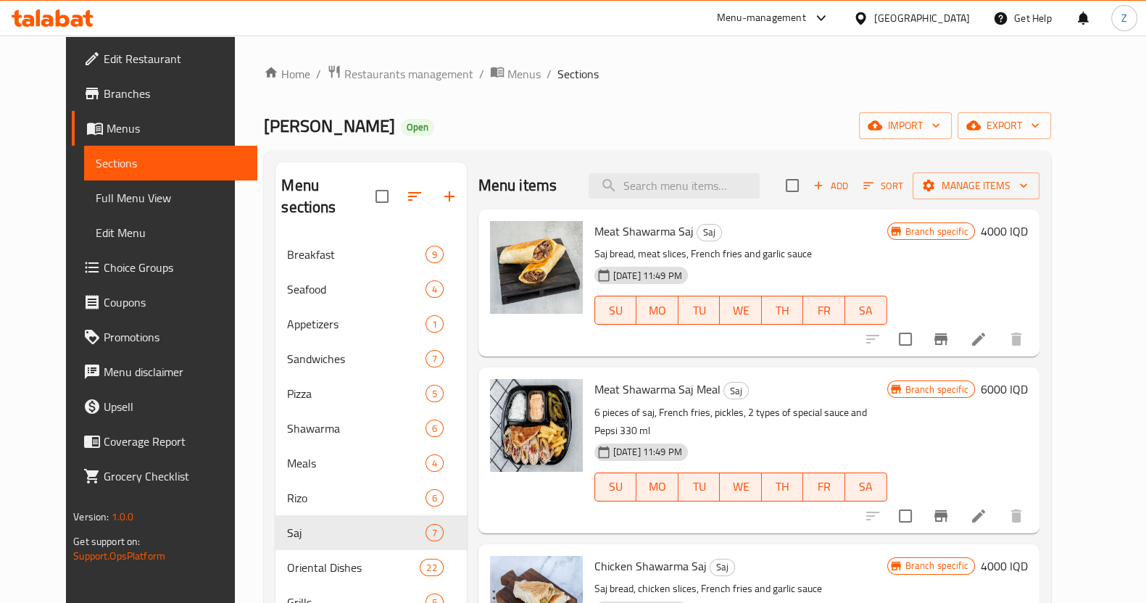
type input "ب"
click at [685, 185] on input "search" at bounding box center [674, 185] width 171 height 25
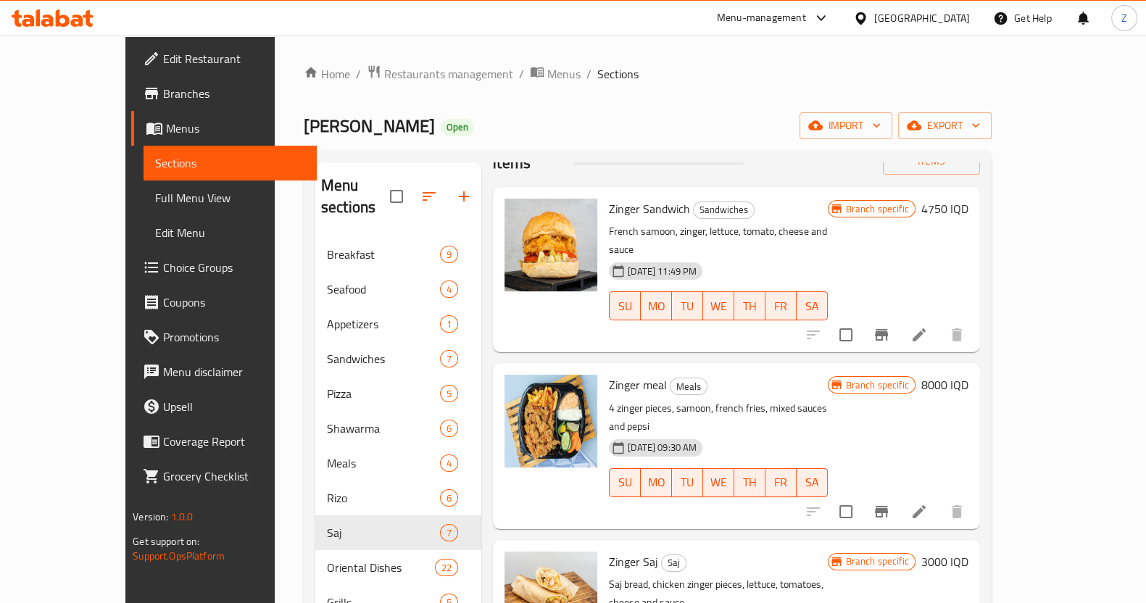
scroll to position [66, 0]
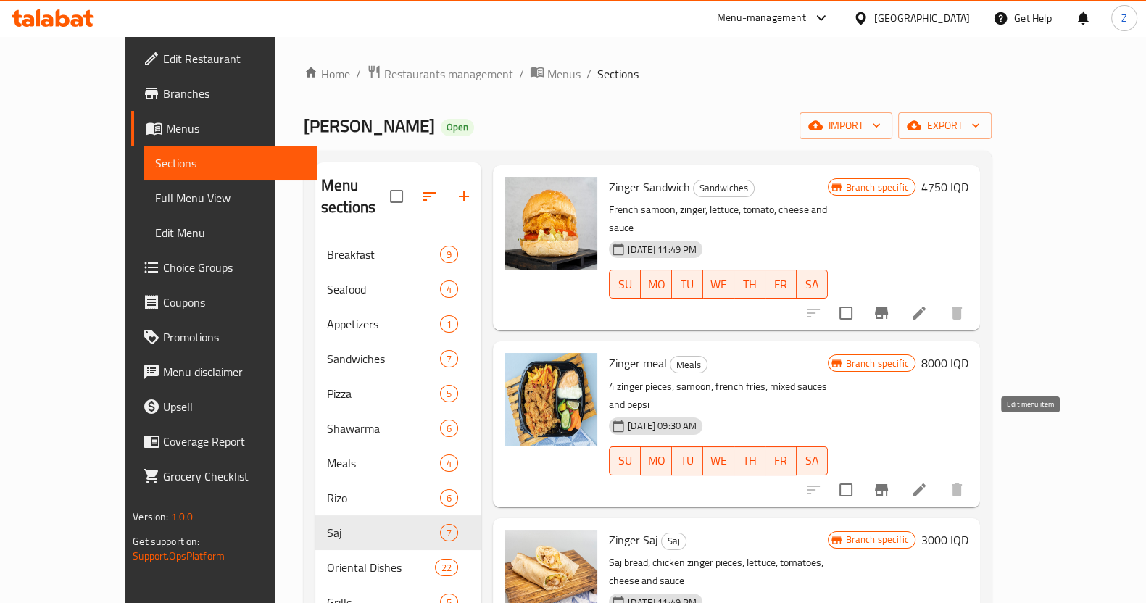
type input "زنجر"
click at [928, 481] on icon at bounding box center [919, 489] width 17 height 17
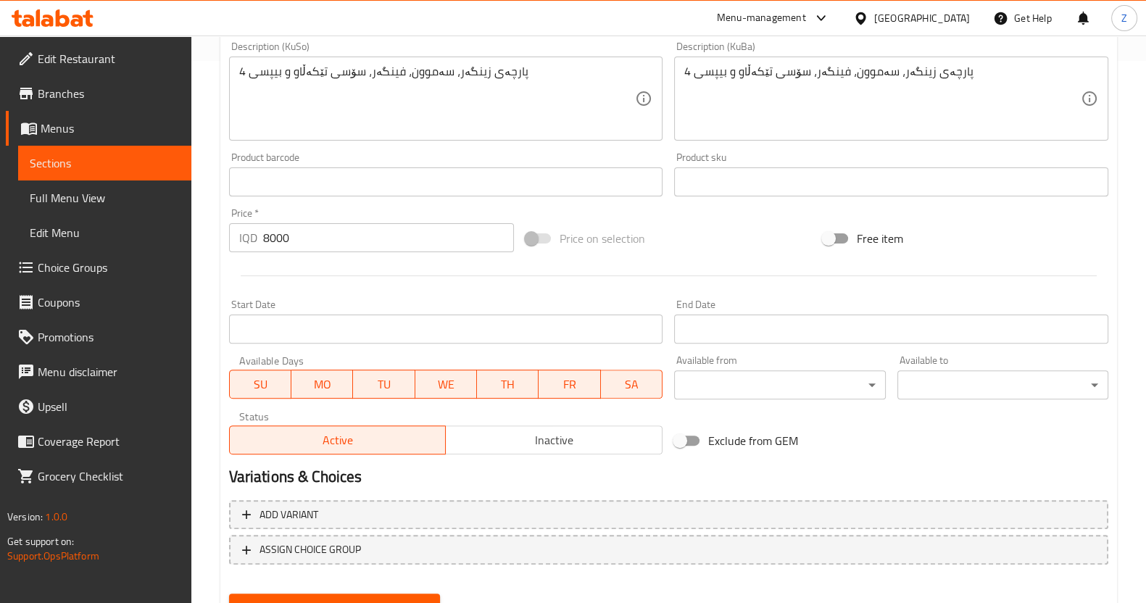
scroll to position [544, 0]
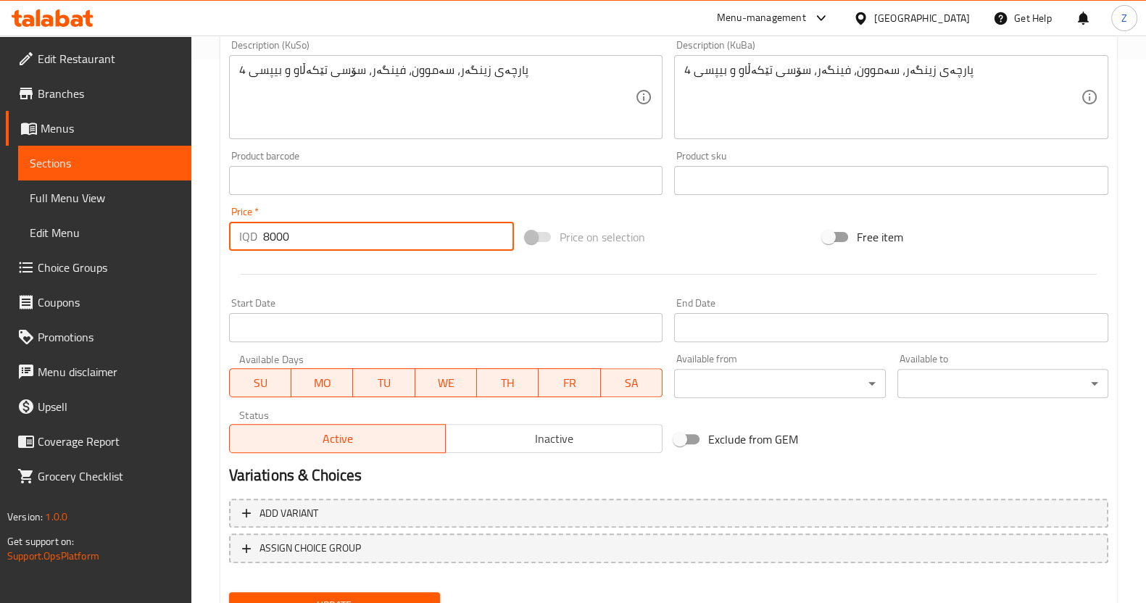
drag, startPoint x: 266, startPoint y: 235, endPoint x: 254, endPoint y: 233, distance: 11.8
click at [254, 233] on div "IQD 8000 Price *" at bounding box center [372, 236] width 286 height 29
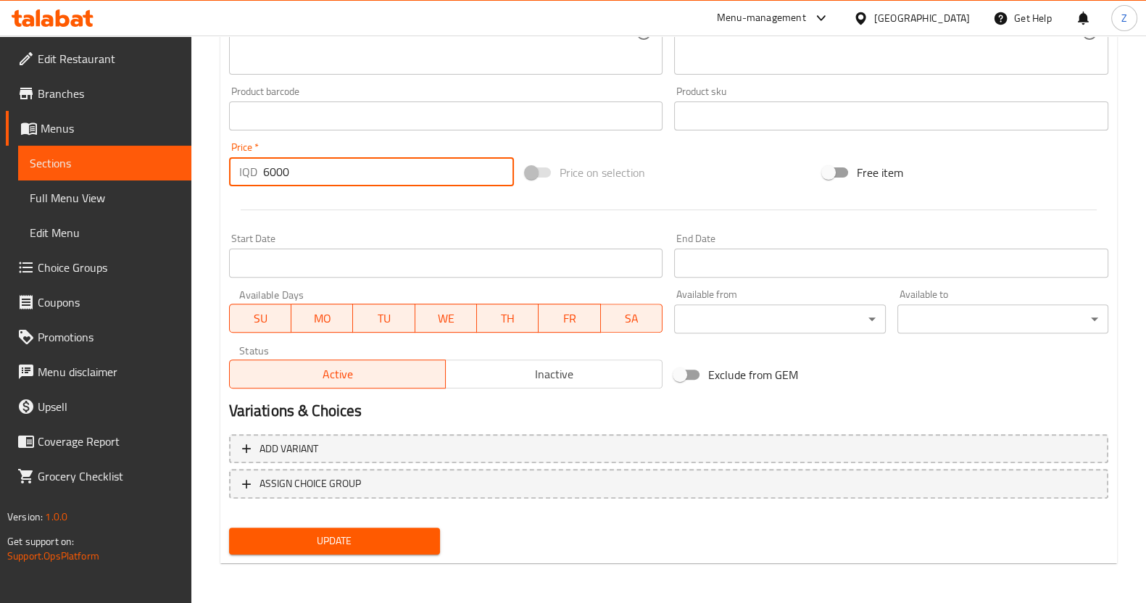
type input "6000"
click at [347, 542] on span "Update" at bounding box center [335, 541] width 188 height 18
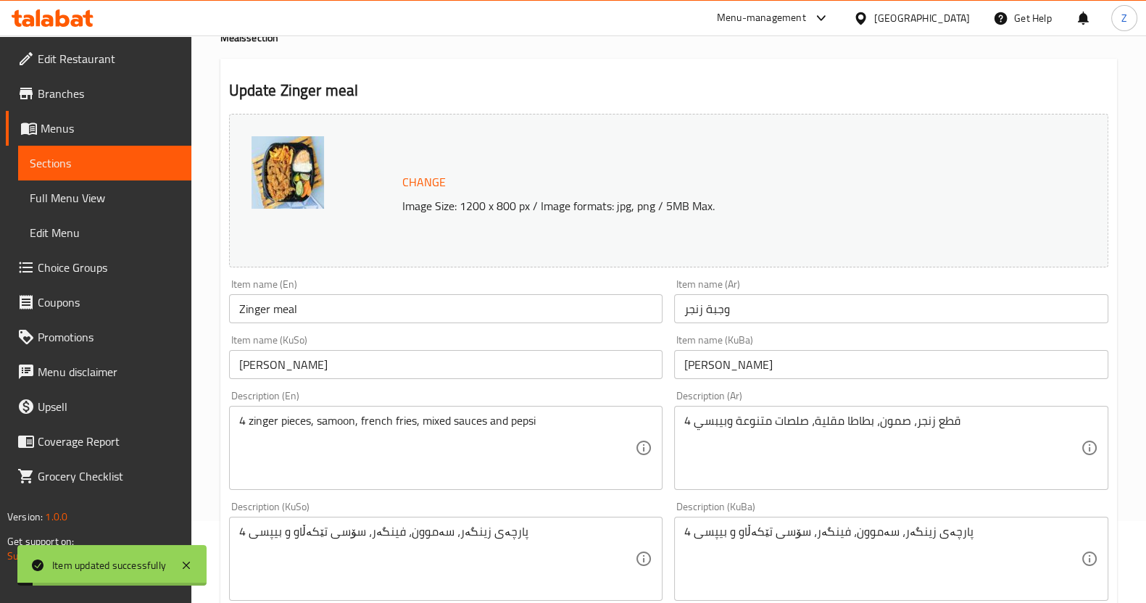
scroll to position [0, 0]
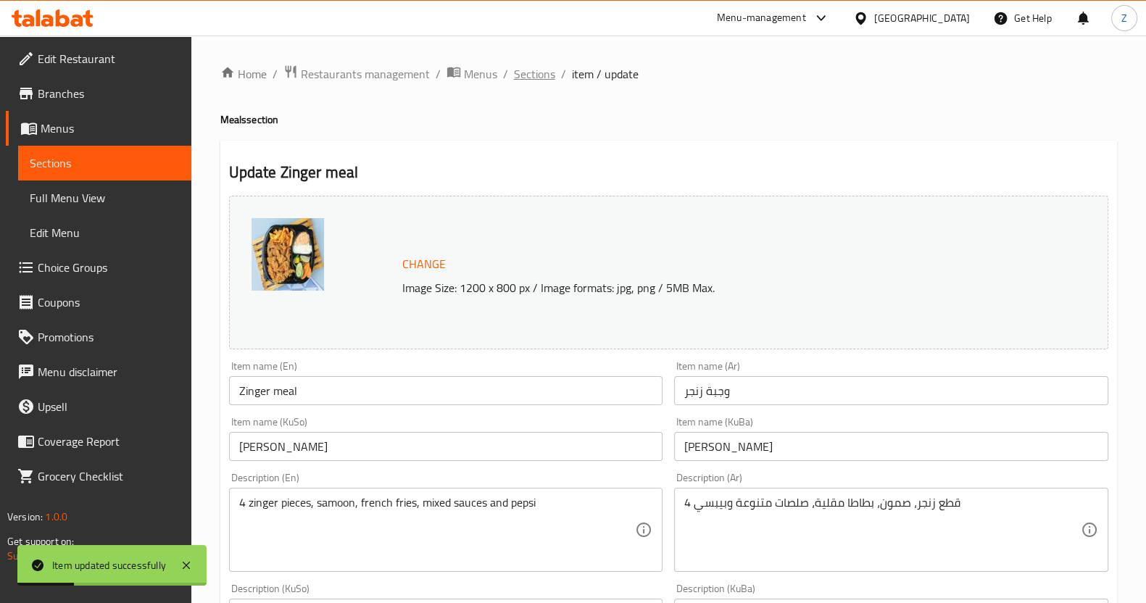
click at [518, 76] on span "Sections" at bounding box center [534, 73] width 41 height 17
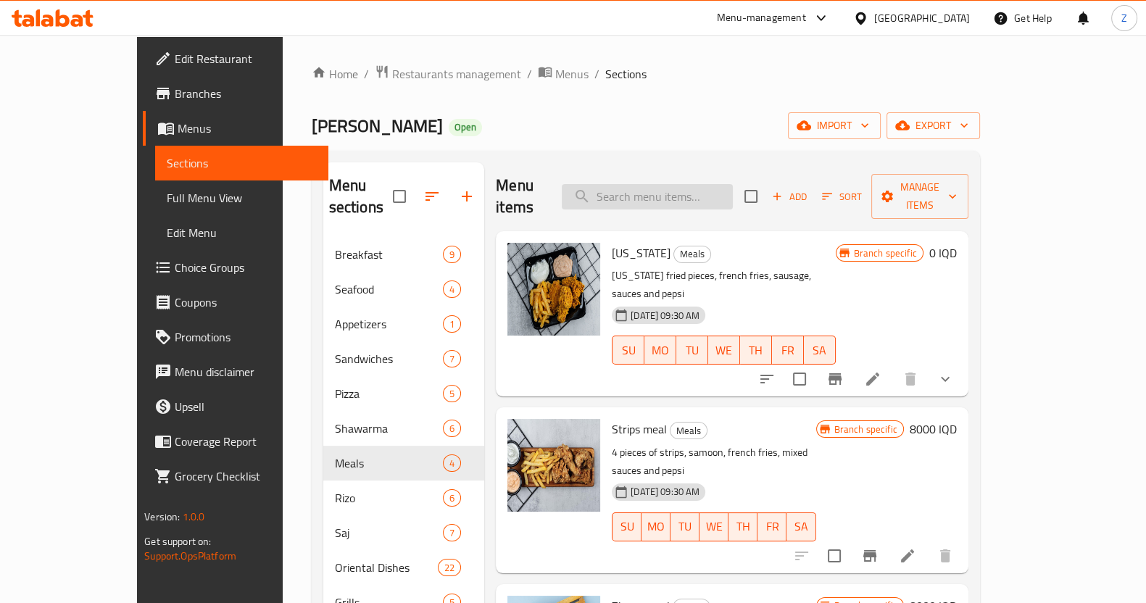
click at [688, 194] on input "search" at bounding box center [647, 196] width 171 height 25
type input "ص"
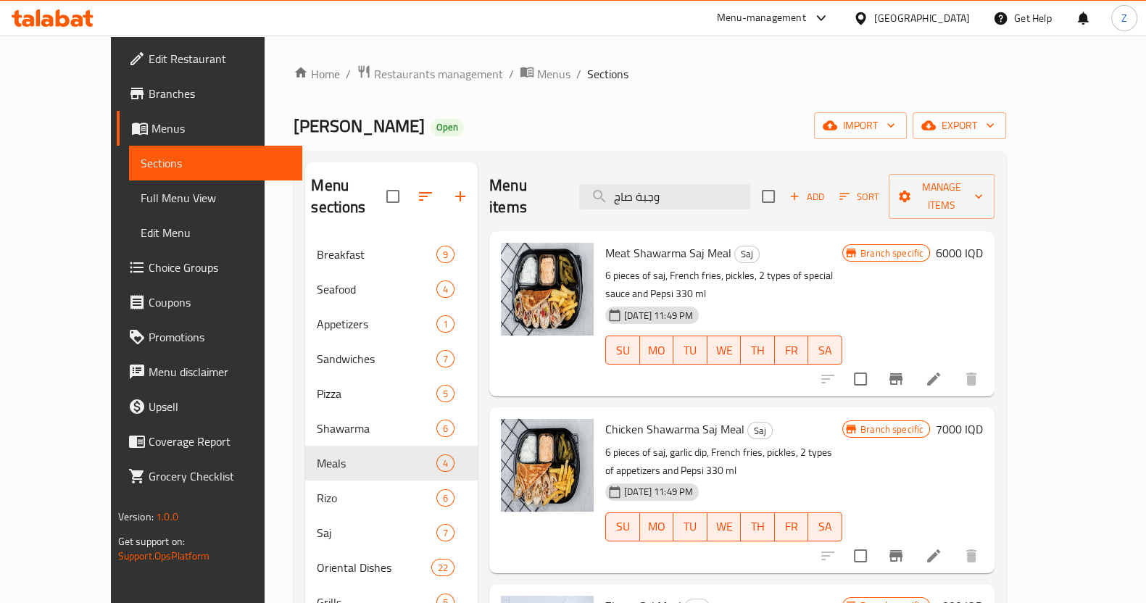
type input "وجبة صاج"
click at [940, 550] on icon at bounding box center [933, 556] width 13 height 13
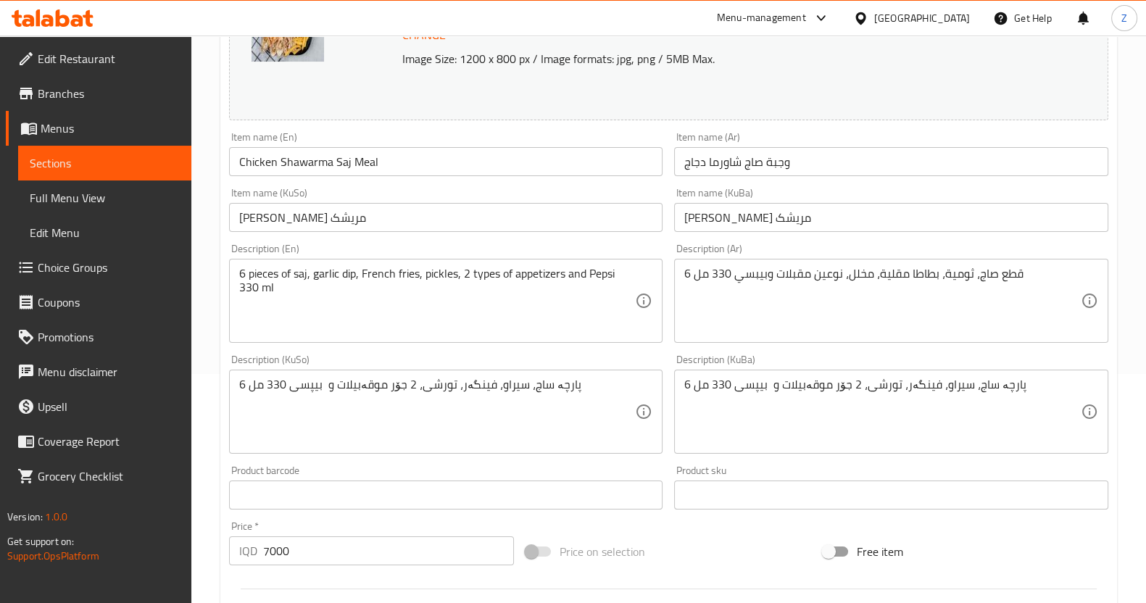
scroll to position [272, 0]
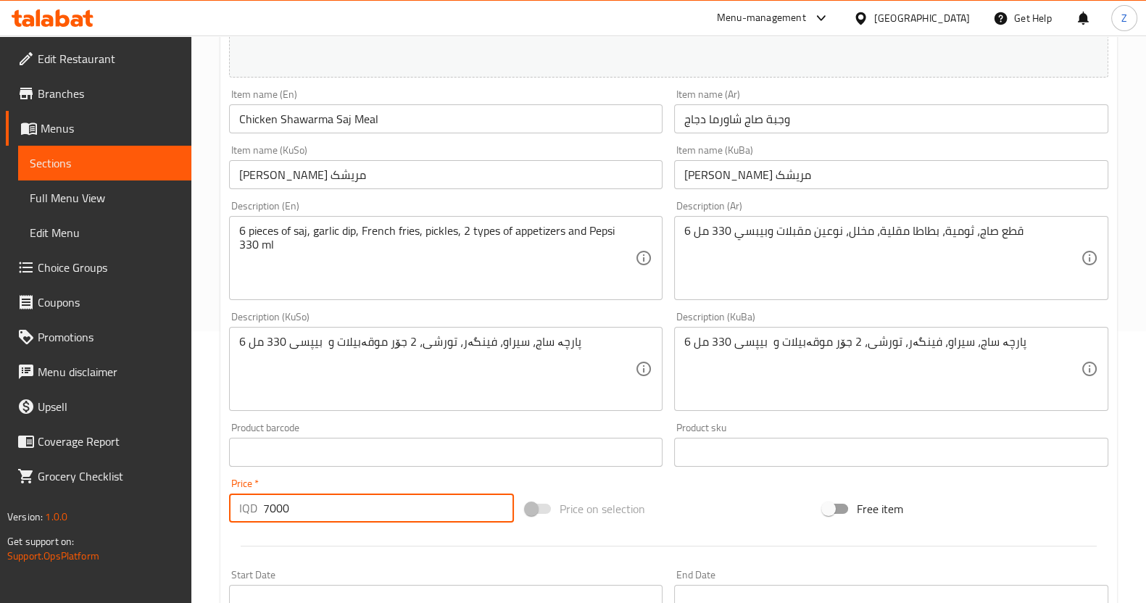
drag, startPoint x: 281, startPoint y: 508, endPoint x: 247, endPoint y: 508, distance: 33.4
click at [247, 508] on div "IQD 7000 Price *" at bounding box center [372, 508] width 286 height 29
type input "5250"
click at [477, 468] on div "Product barcode Product barcode" at bounding box center [446, 445] width 446 height 56
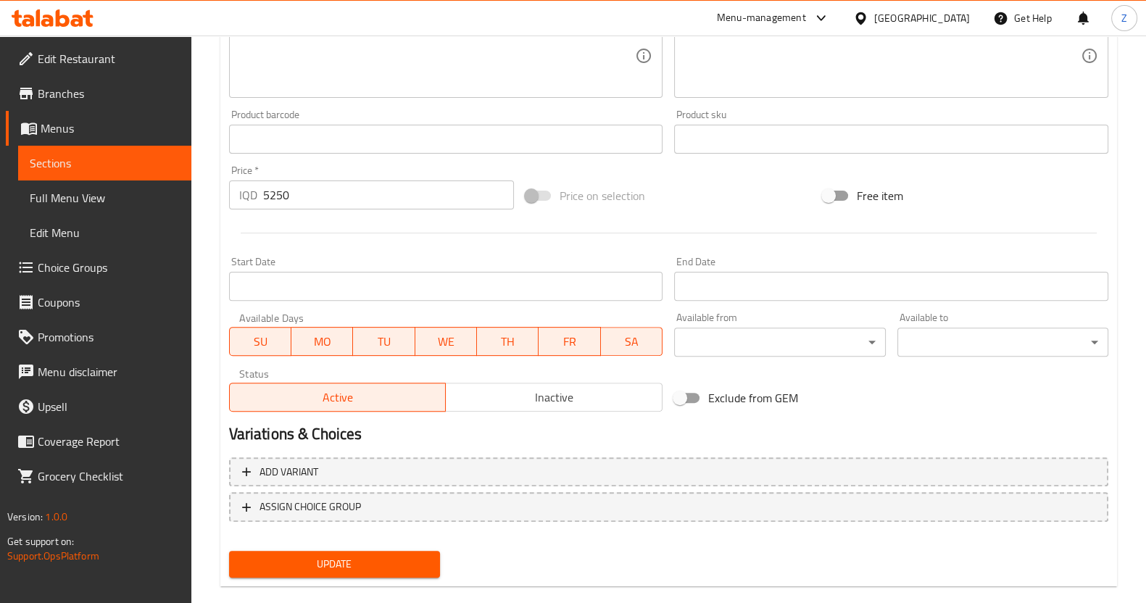
scroll to position [608, 0]
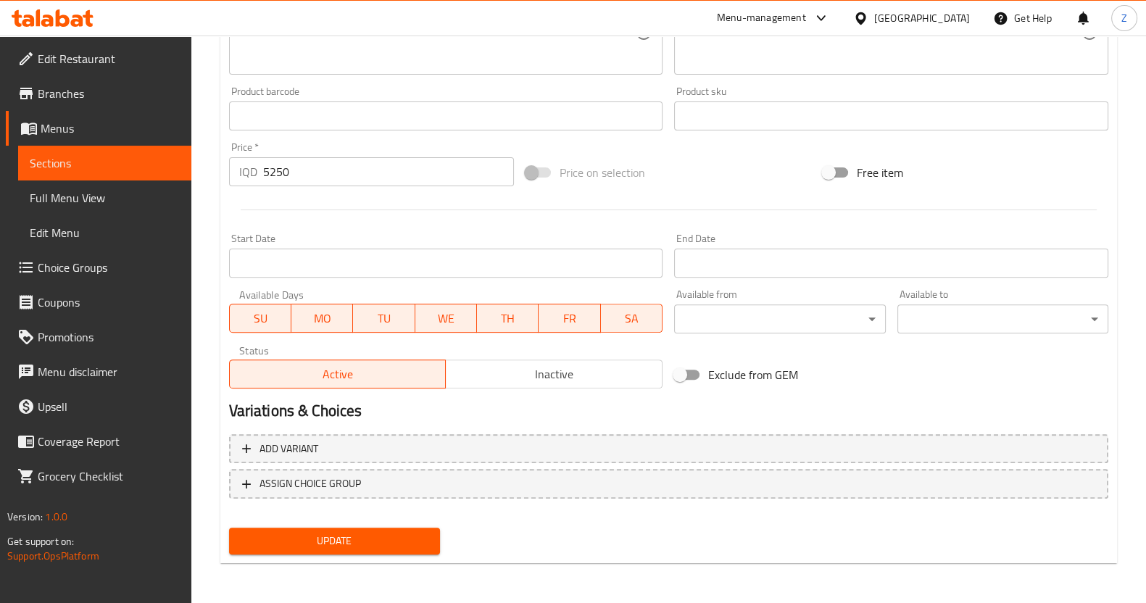
click at [337, 545] on span "Update" at bounding box center [335, 541] width 188 height 18
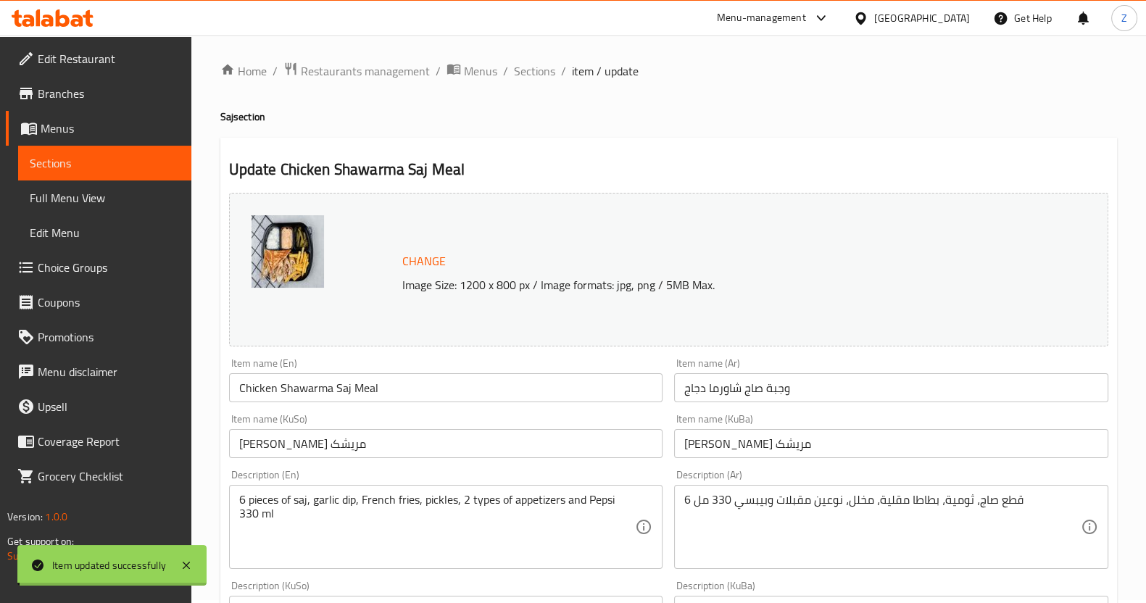
scroll to position [0, 0]
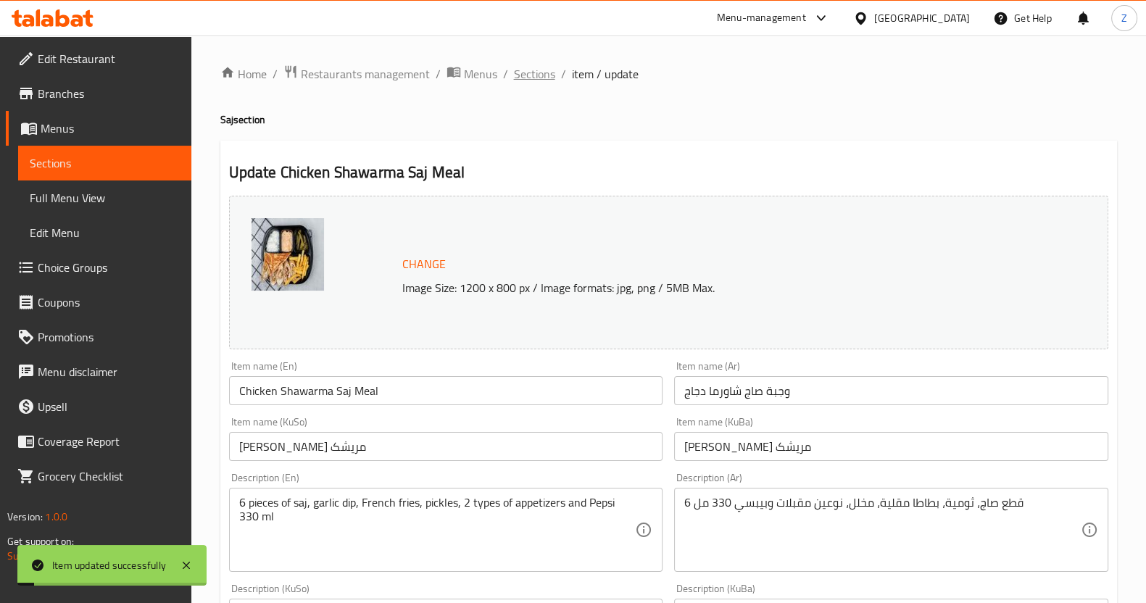
click at [524, 83] on span "Sections" at bounding box center [534, 73] width 41 height 17
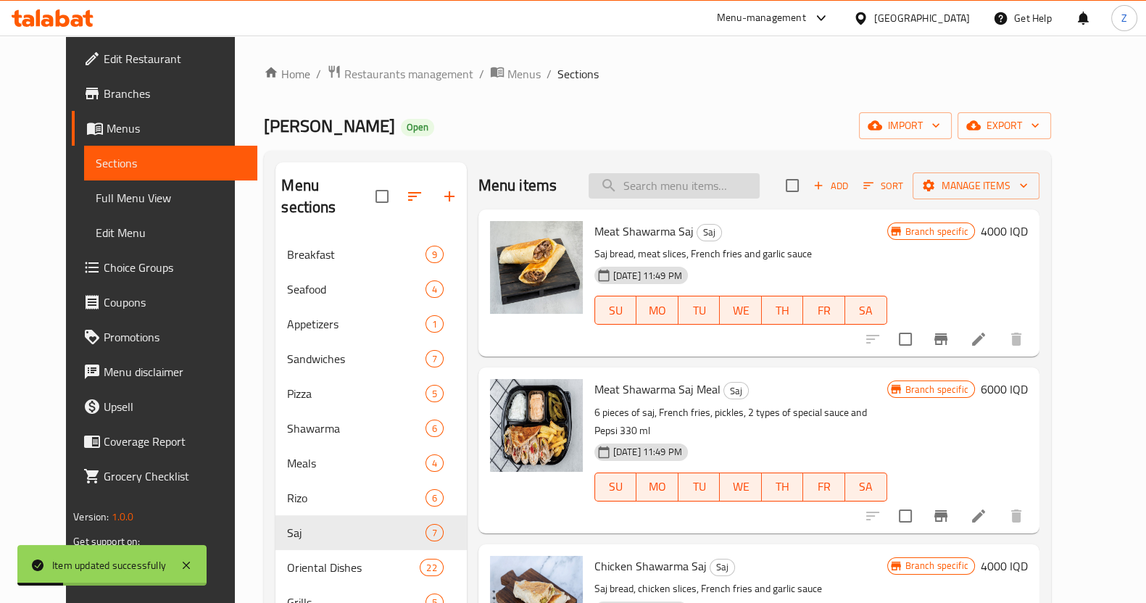
click at [661, 175] on input "search" at bounding box center [674, 185] width 171 height 25
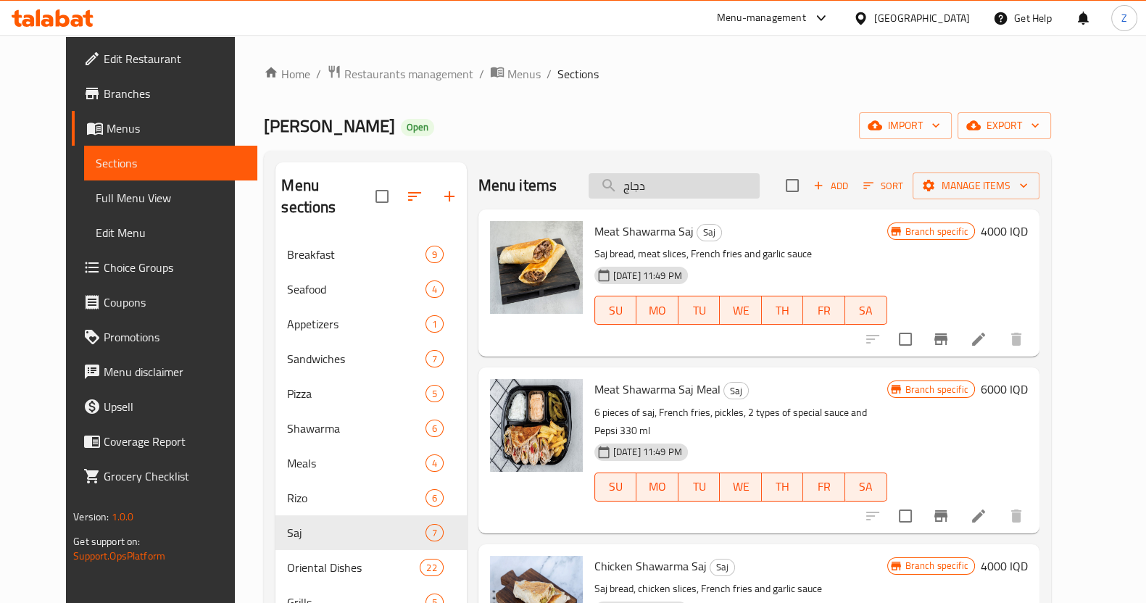
click at [742, 175] on input "دجاج" at bounding box center [674, 185] width 171 height 25
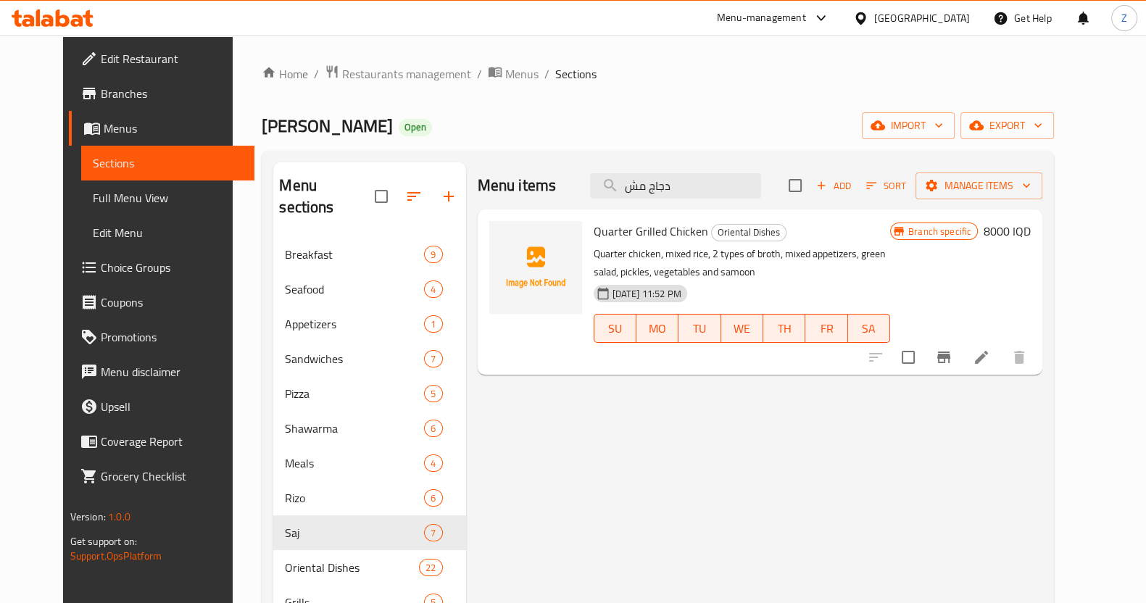
drag, startPoint x: 720, startPoint y: 187, endPoint x: 525, endPoint y: 190, distance: 195.1
click at [525, 190] on div "Menu items دجاج مش Add Sort Manage items" at bounding box center [761, 185] width 566 height 47
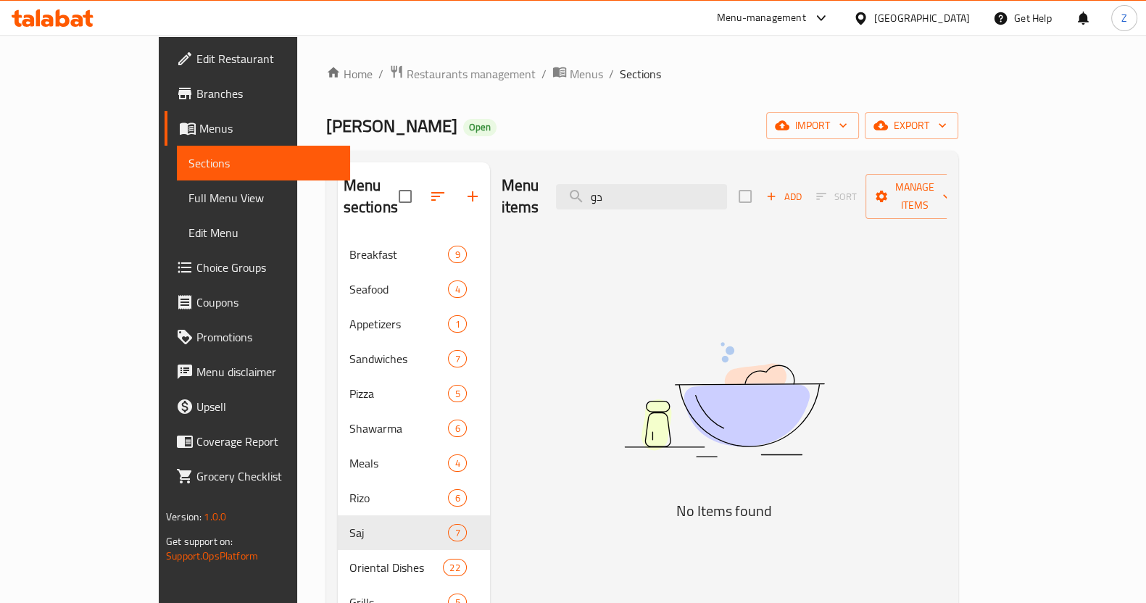
type input "د"
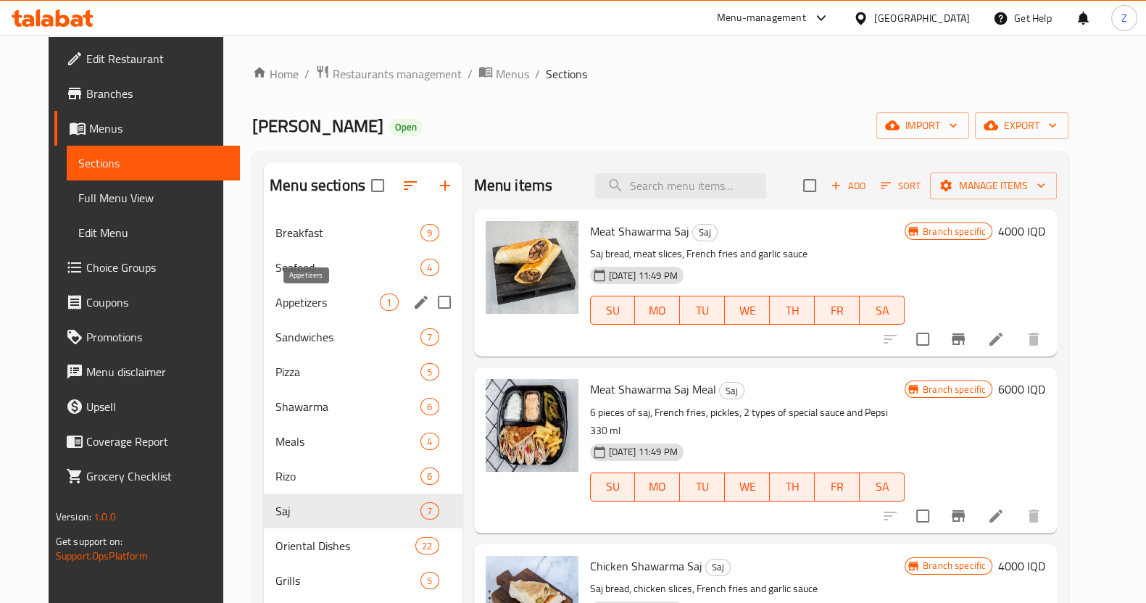
click at [323, 296] on span "Appetizers" at bounding box center [328, 302] width 104 height 17
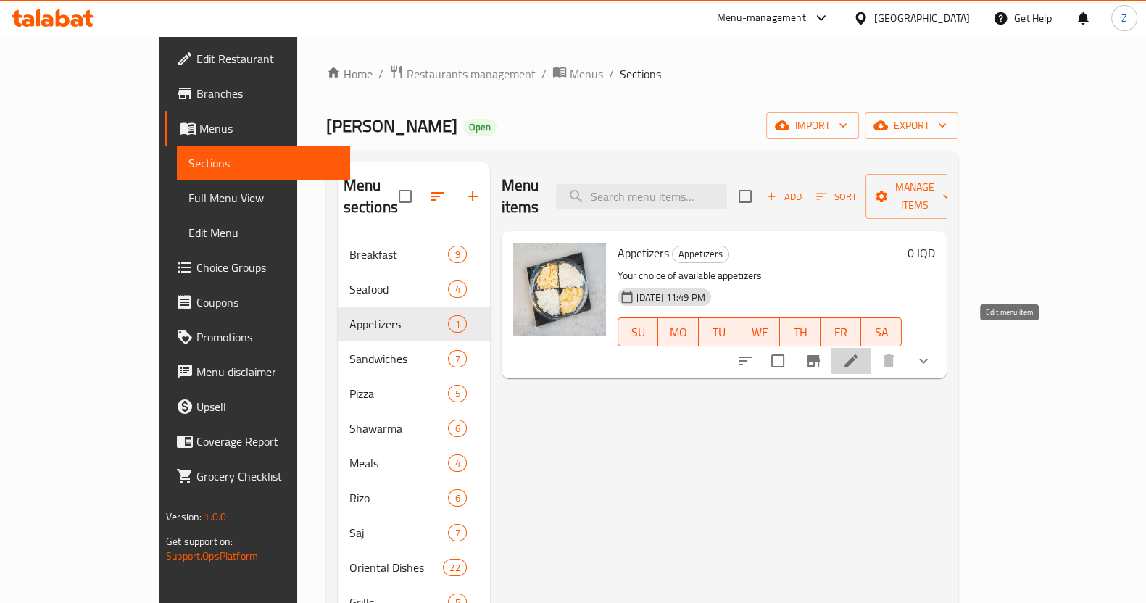
click at [858, 355] on icon at bounding box center [851, 361] width 13 height 13
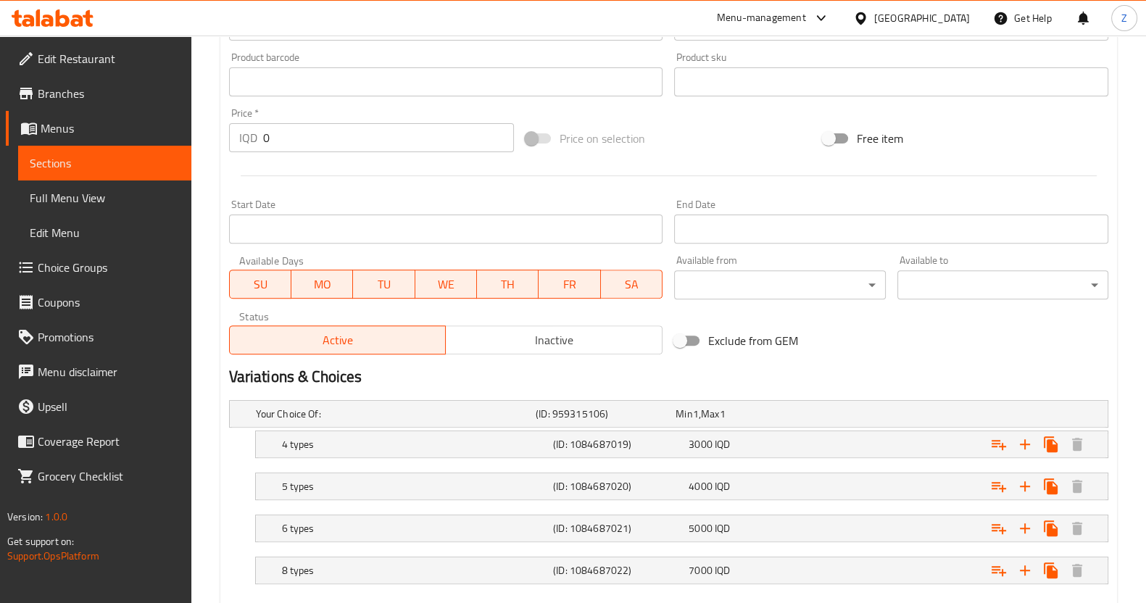
scroll to position [724, 0]
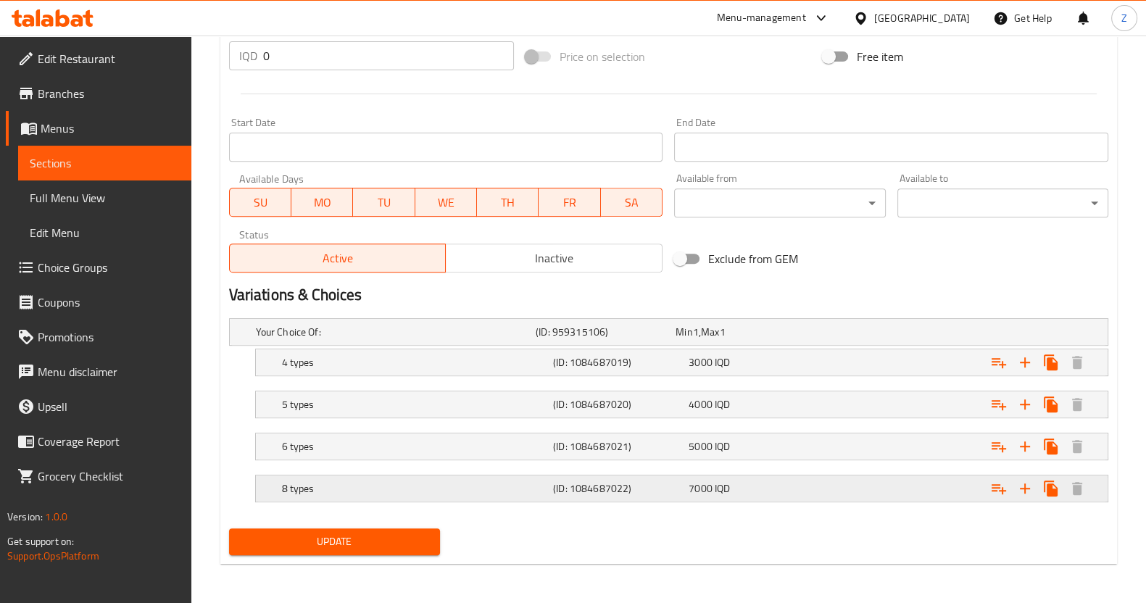
click at [363, 339] on h5 "8 types" at bounding box center [393, 332] width 274 height 15
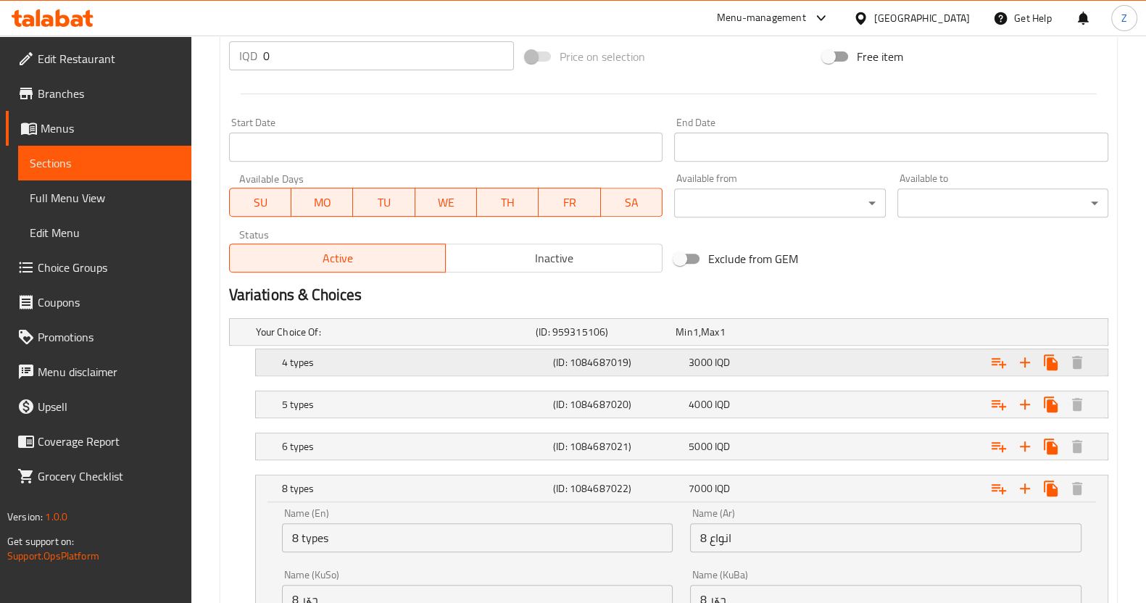
click at [395, 342] on div "4 types" at bounding box center [393, 332] width 280 height 20
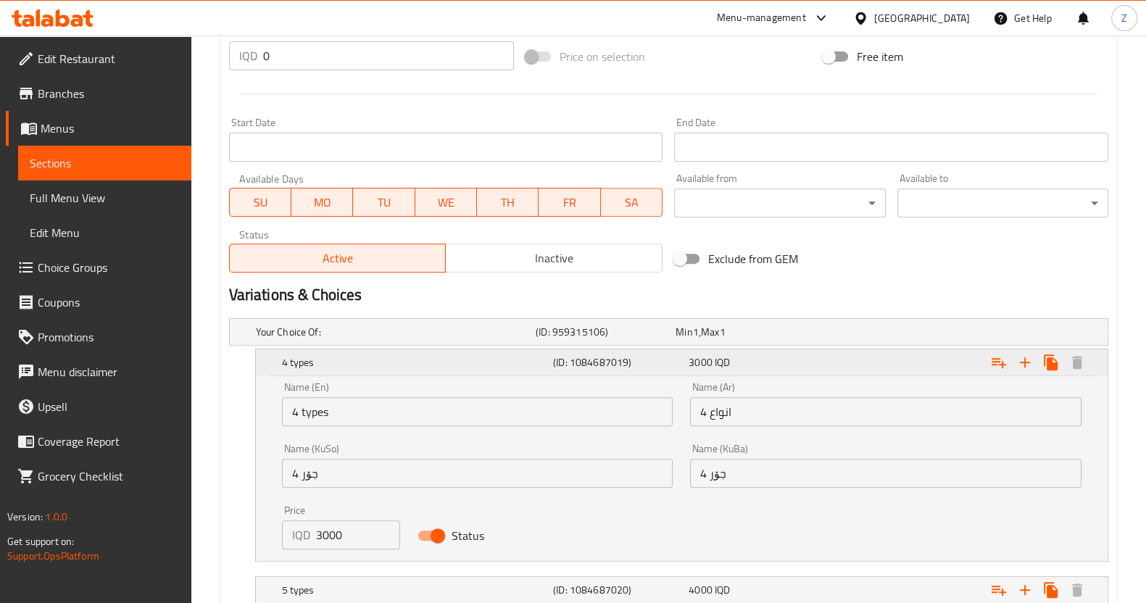
click at [397, 367] on h5 "4 types" at bounding box center [414, 362] width 265 height 15
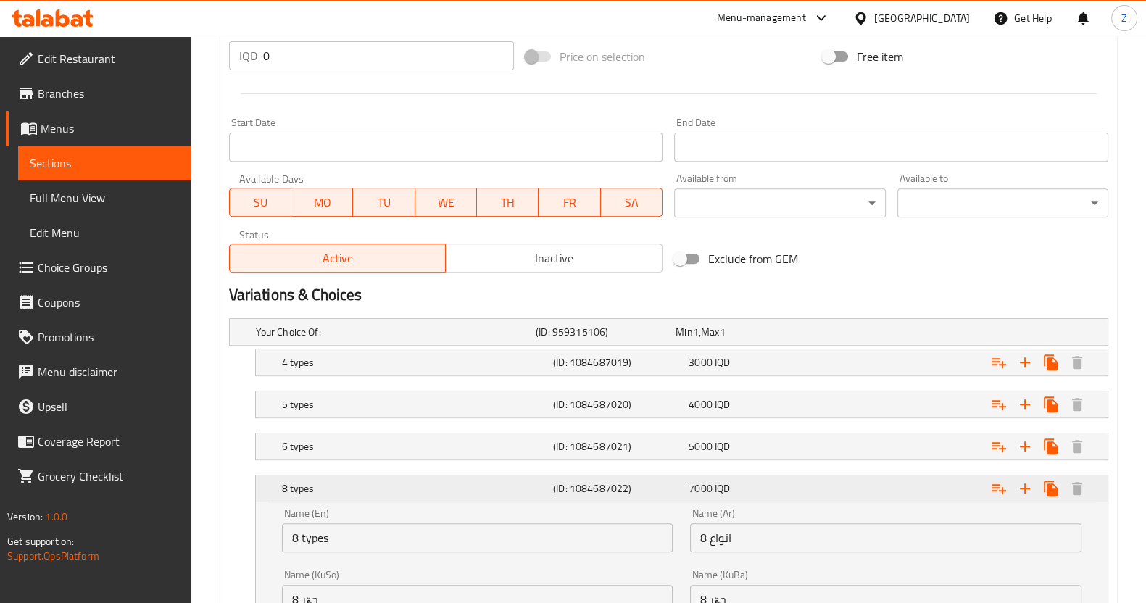
drag, startPoint x: 360, startPoint y: 491, endPoint x: 386, endPoint y: 444, distance: 53.9
click at [362, 491] on h5 "8 types" at bounding box center [414, 488] width 265 height 15
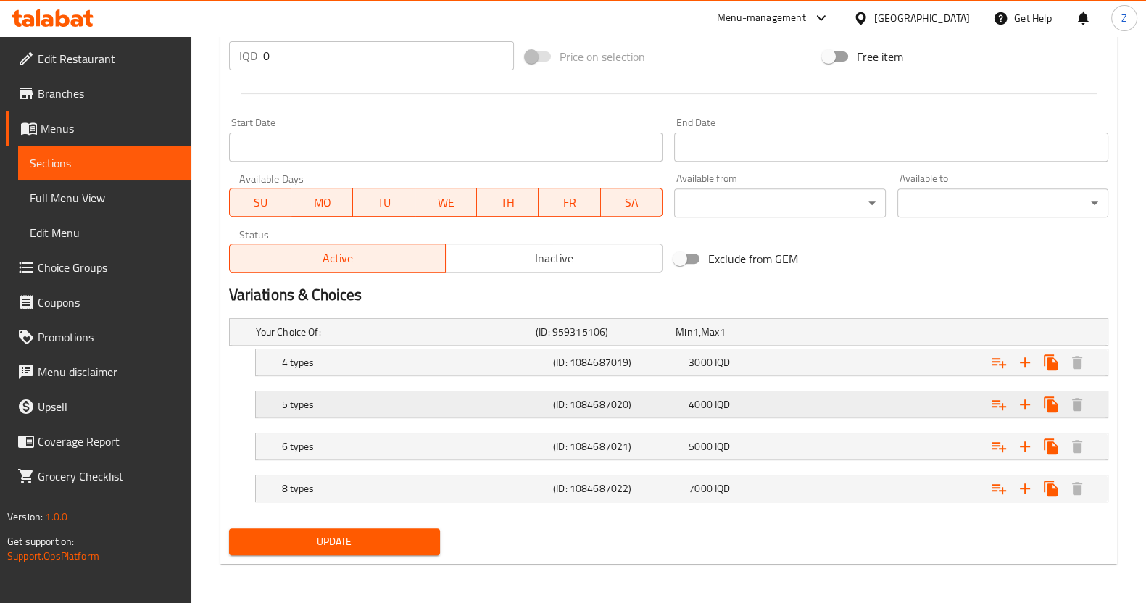
click at [652, 339] on h5 "(ID: 1084687020)" at bounding box center [603, 332] width 134 height 15
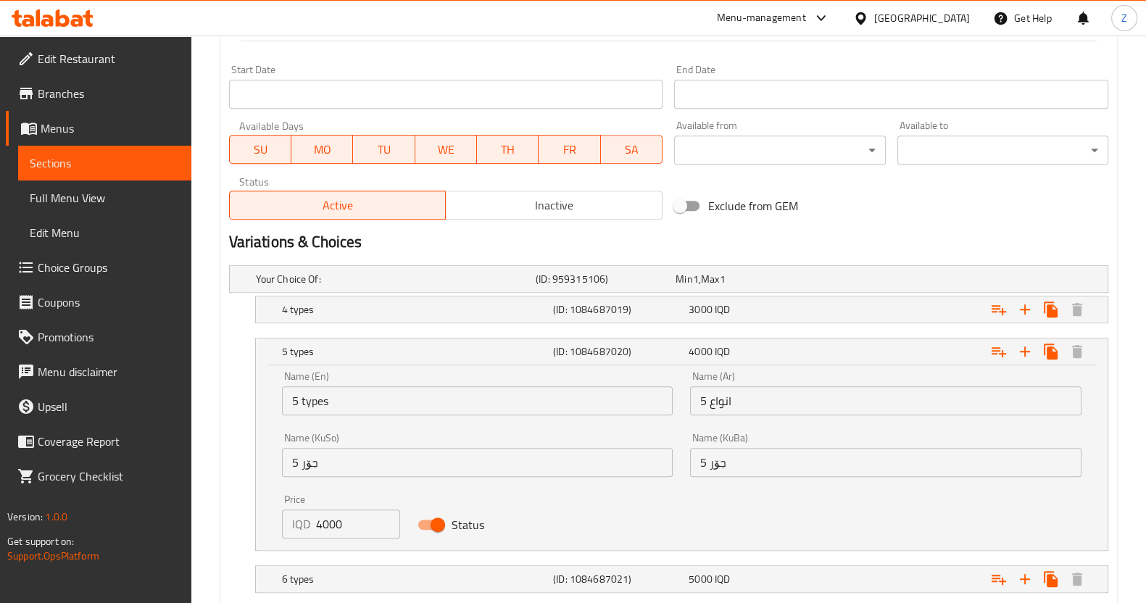
scroll to position [815, 0]
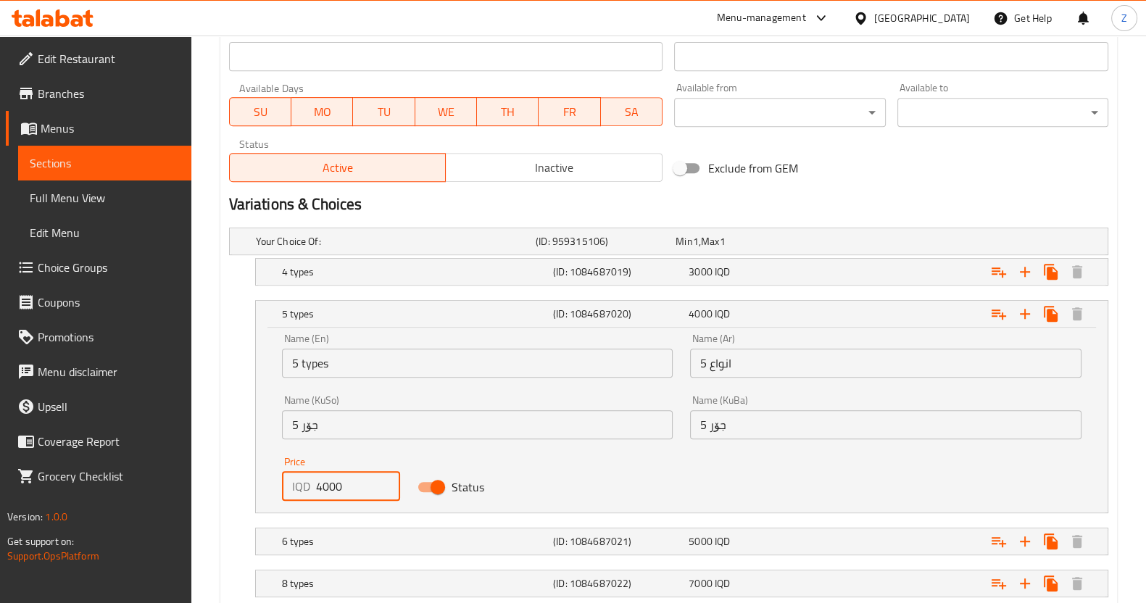
drag, startPoint x: 336, startPoint y: 485, endPoint x: 323, endPoint y: 482, distance: 14.1
click at [323, 482] on input "4000" at bounding box center [358, 486] width 85 height 29
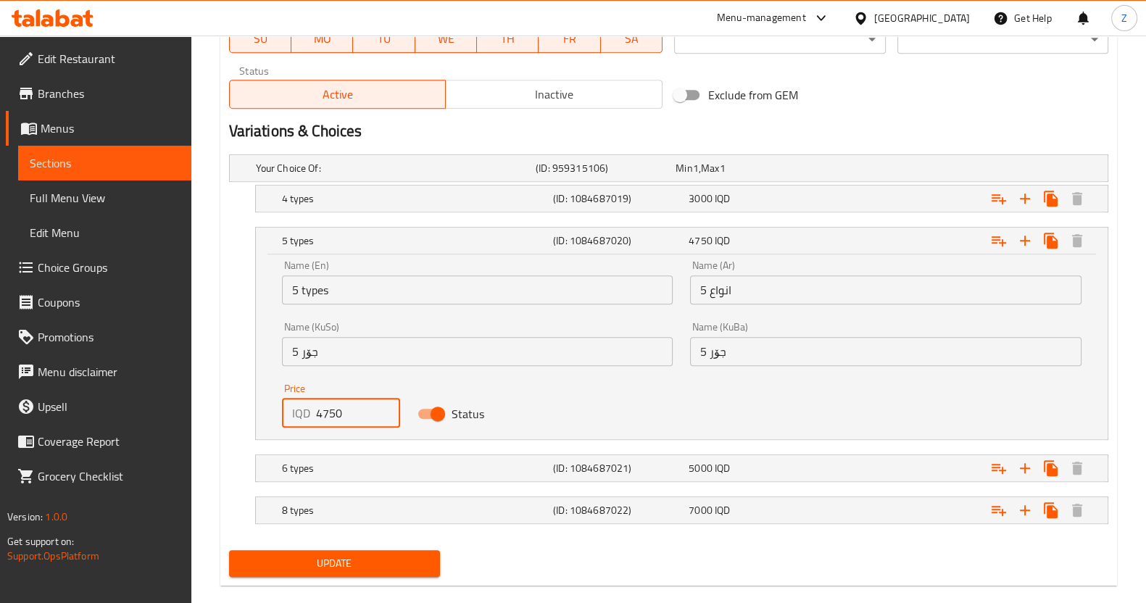
scroll to position [910, 0]
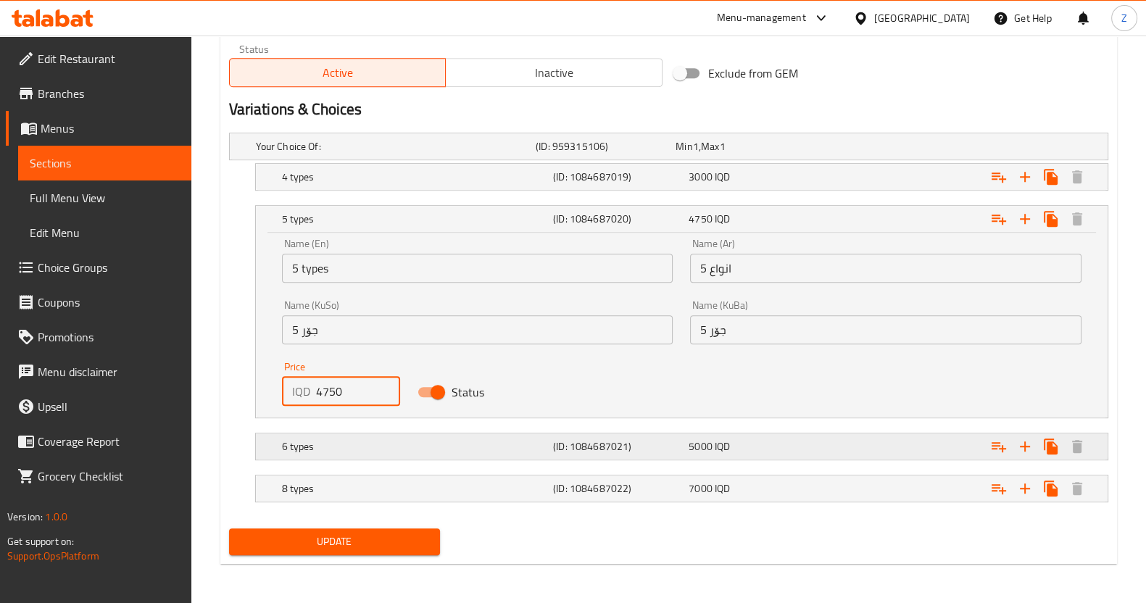
type input "4750"
click at [384, 154] on h5 "6 types" at bounding box center [393, 146] width 274 height 15
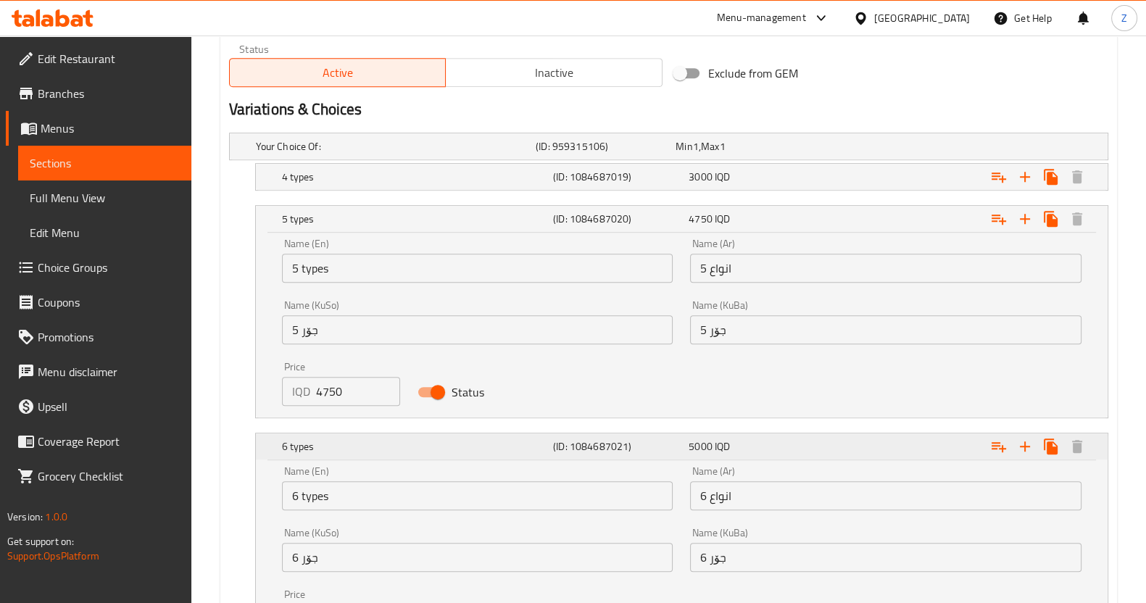
click at [384, 226] on h5 "6 types" at bounding box center [414, 219] width 265 height 15
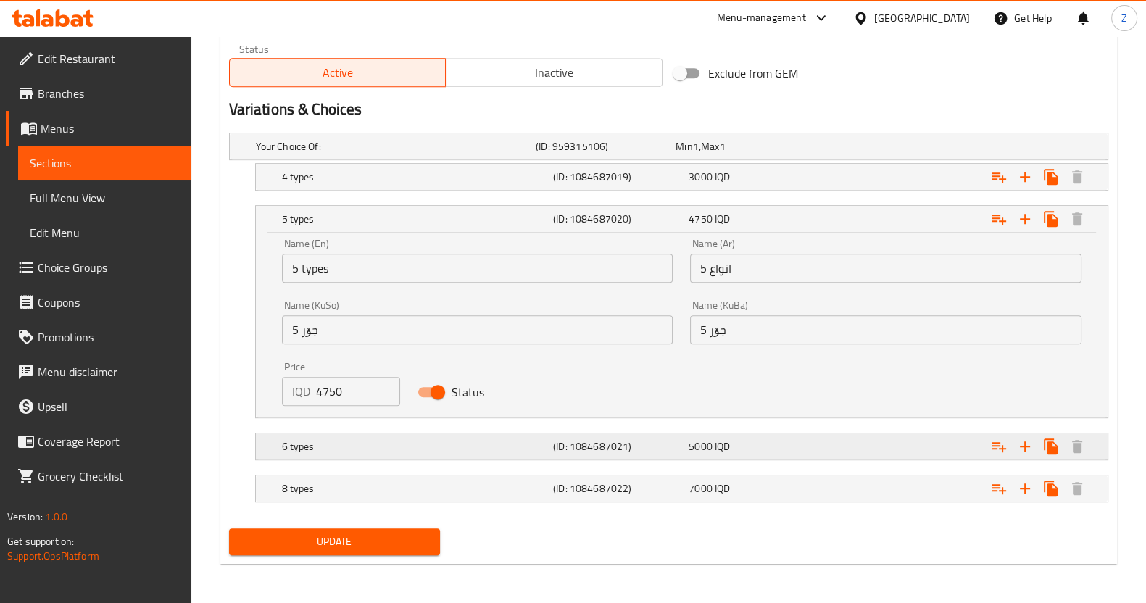
click at [869, 149] on div "Expand" at bounding box center [953, 147] width 280 height 6
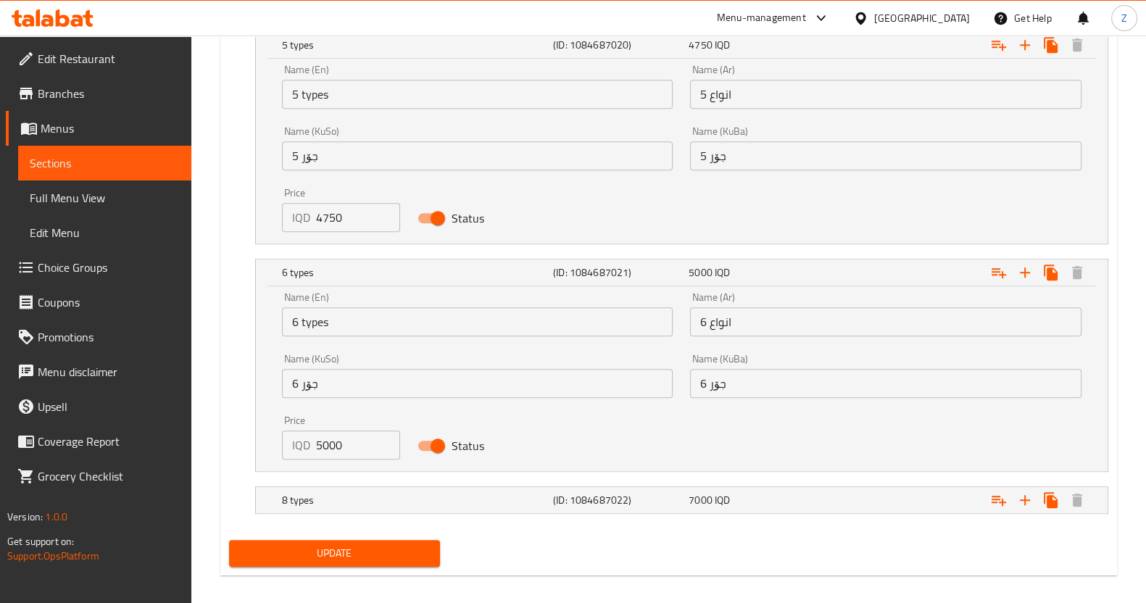
scroll to position [1091, 0]
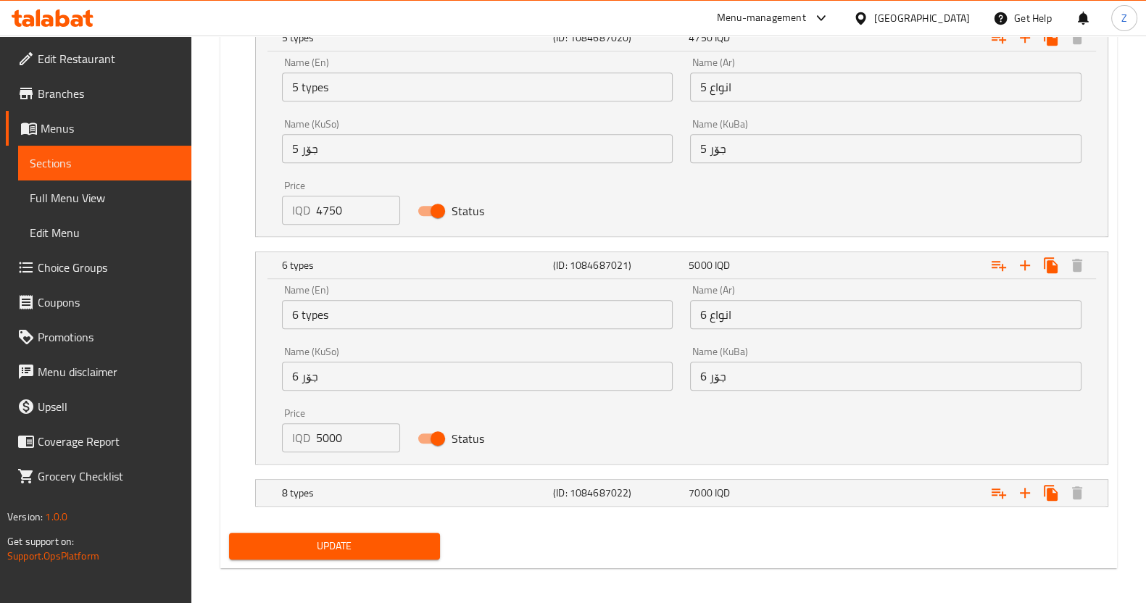
click at [431, 434] on input "Status" at bounding box center [438, 439] width 83 height 28
checkbox input "false"
click at [562, 54] on div "6 types (ID: 1084687021) 5000 IQD" at bounding box center [686, 38] width 814 height 32
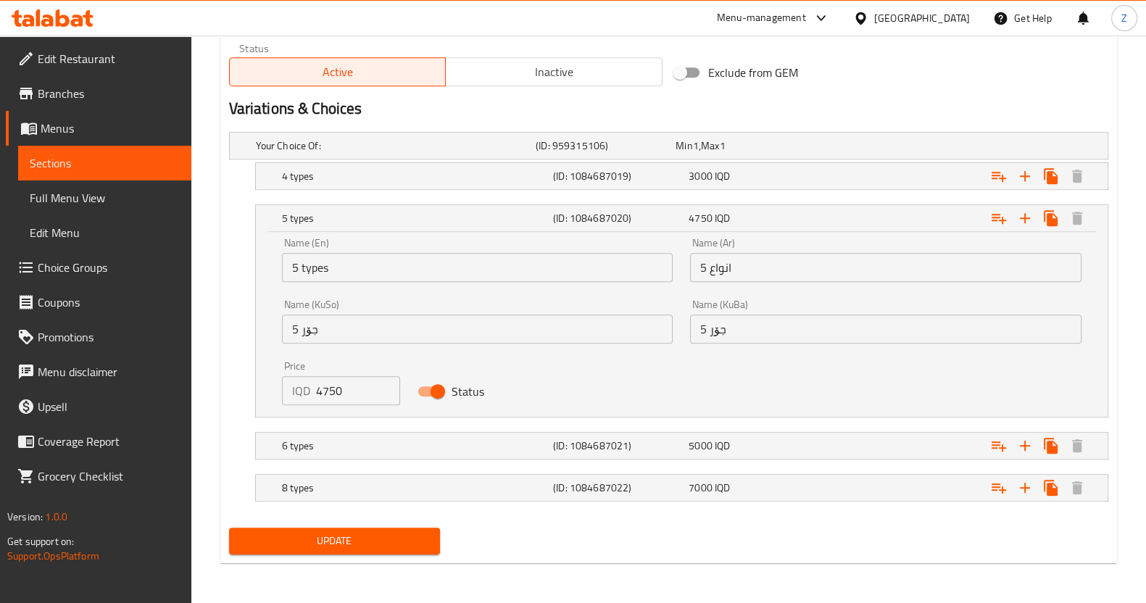
scroll to position [910, 0]
click at [475, 469] on nav at bounding box center [668, 469] width 879 height 12
click at [479, 157] on div "8 types" at bounding box center [393, 146] width 280 height 20
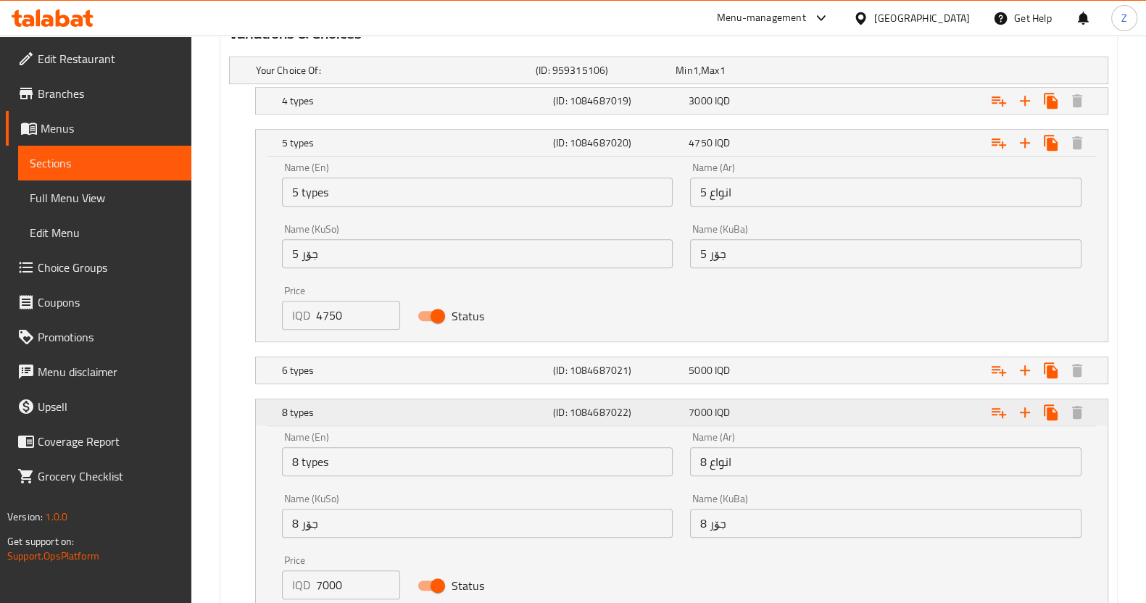
scroll to position [1091, 0]
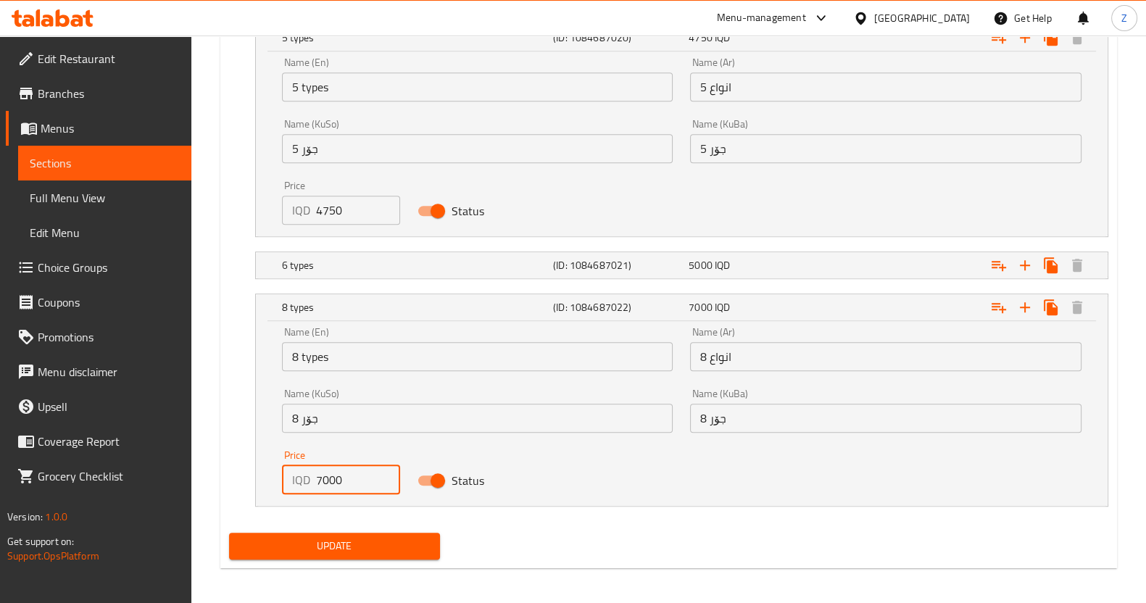
click at [322, 477] on input "7000" at bounding box center [358, 479] width 85 height 29
type input "7500"
click at [438, 444] on div "Name (En) 8 types Name (En) Name (Ar) 8 انواع Name (Ar) Name (KuSo) 8 جۆر Name …" at bounding box center [681, 410] width 817 height 185
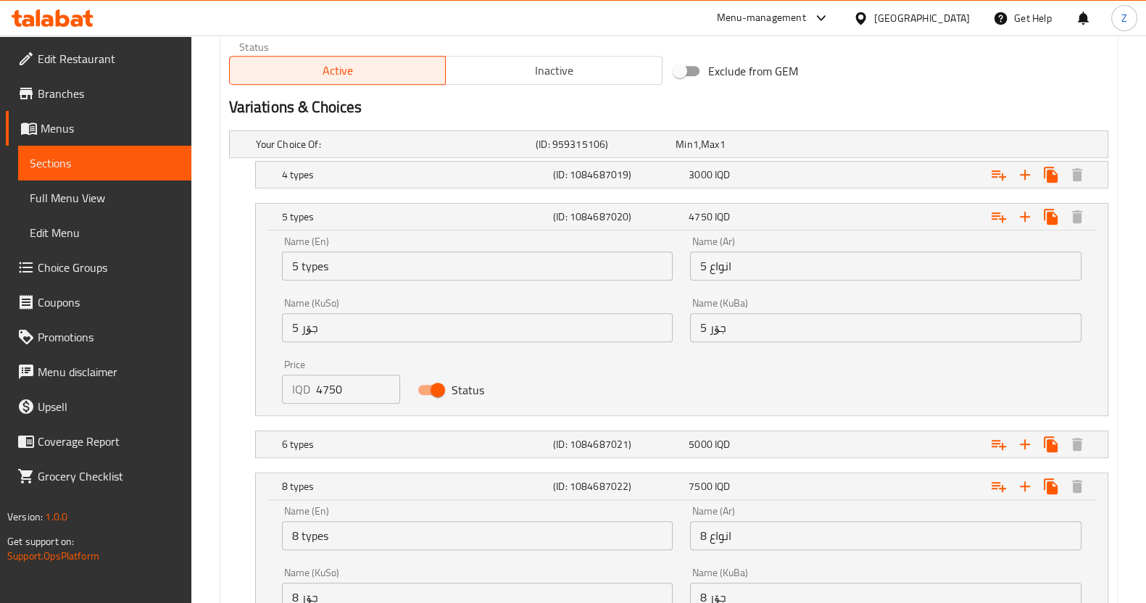
scroll to position [910, 0]
click at [592, 223] on h5 "(ID: 1084687020)" at bounding box center [618, 219] width 130 height 15
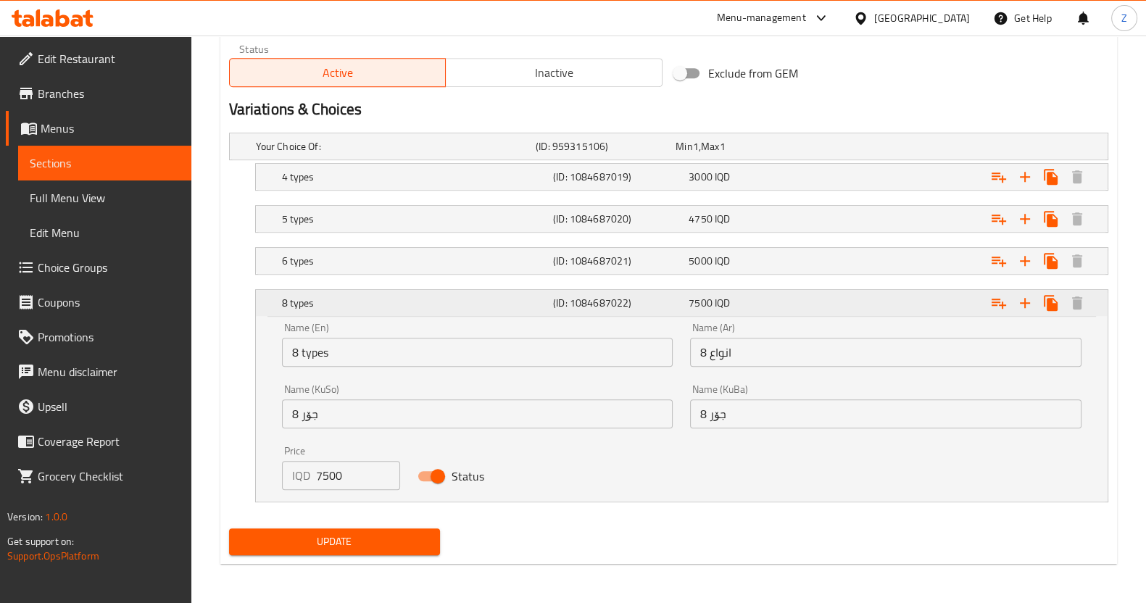
click at [587, 296] on h5 "(ID: 1084687022)" at bounding box center [618, 303] width 130 height 15
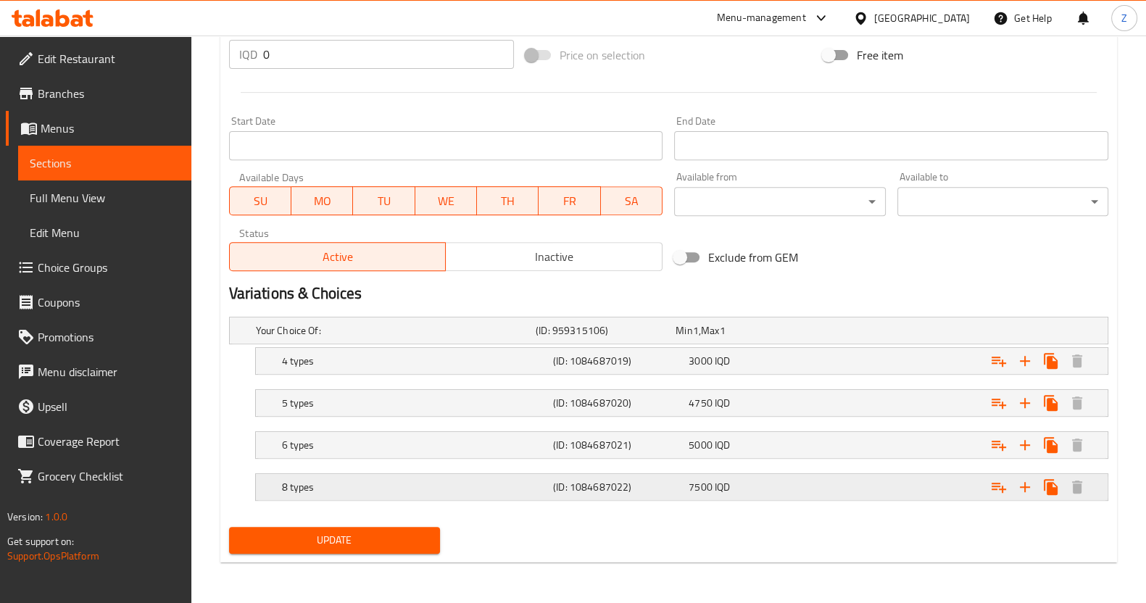
scroll to position [724, 0]
click at [369, 555] on div "Update" at bounding box center [334, 542] width 223 height 38
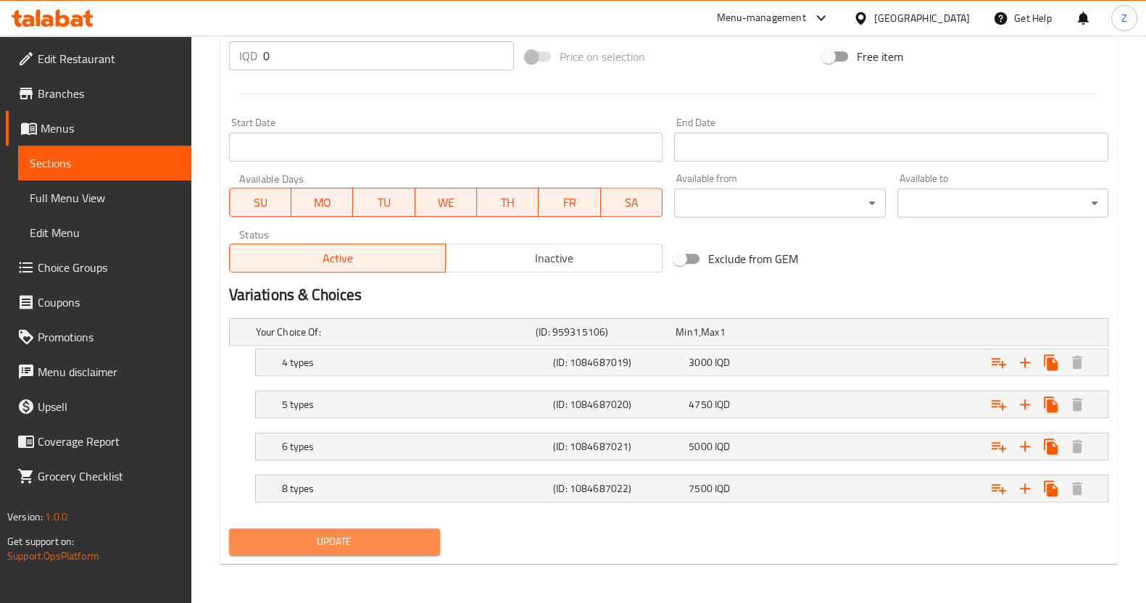
click at [370, 543] on span "Update" at bounding box center [335, 542] width 188 height 18
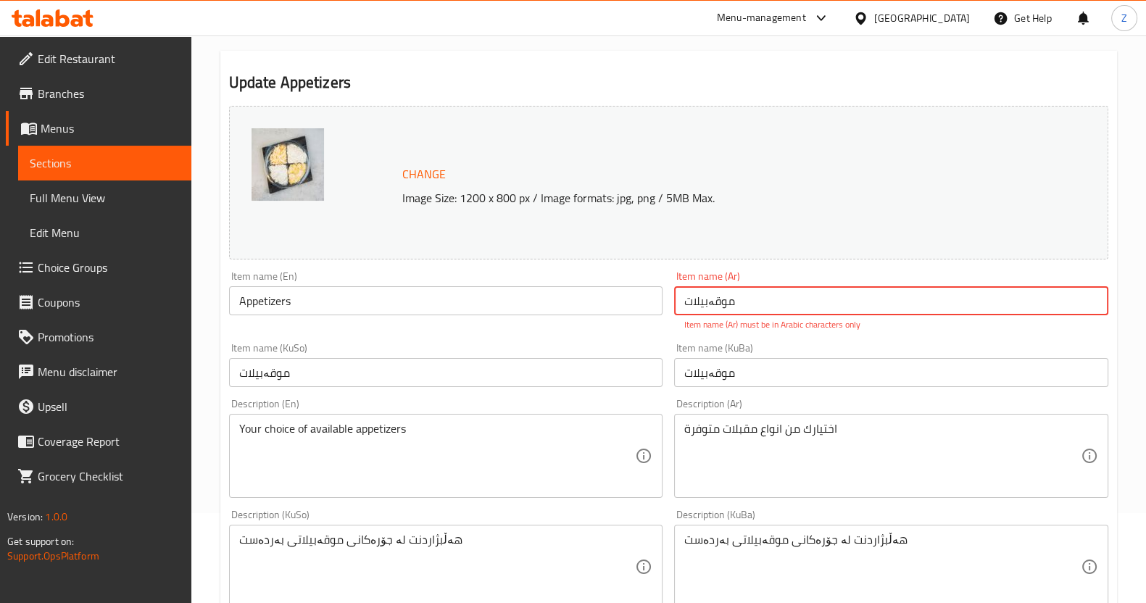
drag, startPoint x: 750, startPoint y: 304, endPoint x: 597, endPoint y: 306, distance: 153.0
click at [597, 306] on div "Change Image Size: 1200 x 800 px / Image formats: jpg, png / 5MB Max. Item name…" at bounding box center [668, 514] width 891 height 829
type input "ن"
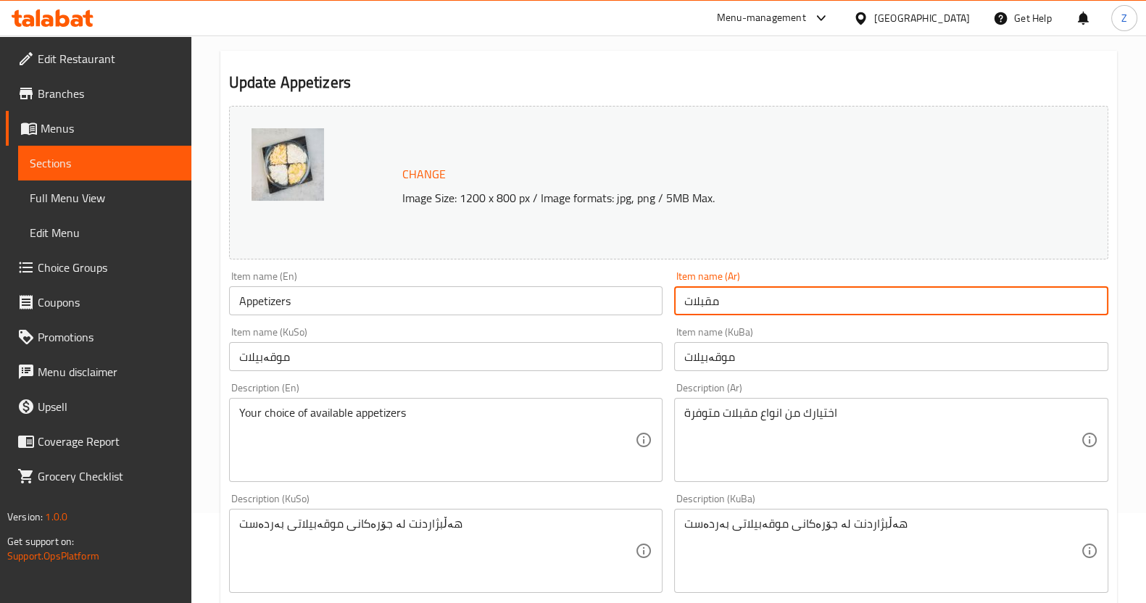
click at [736, 302] on input "مقبلات" at bounding box center [891, 300] width 434 height 29
click at [769, 305] on input "مقبلات" at bounding box center [891, 300] width 434 height 29
type input "مقبلات"
click at [584, 384] on div "Description (En) Your choice of available appetizers Description (En)" at bounding box center [446, 432] width 434 height 99
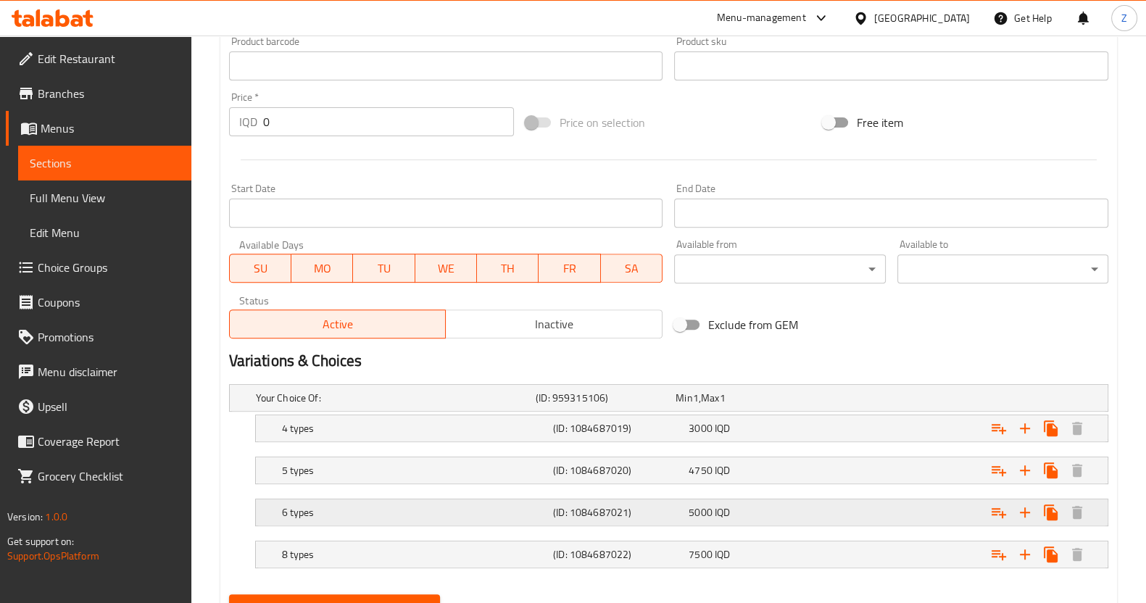
scroll to position [724, 0]
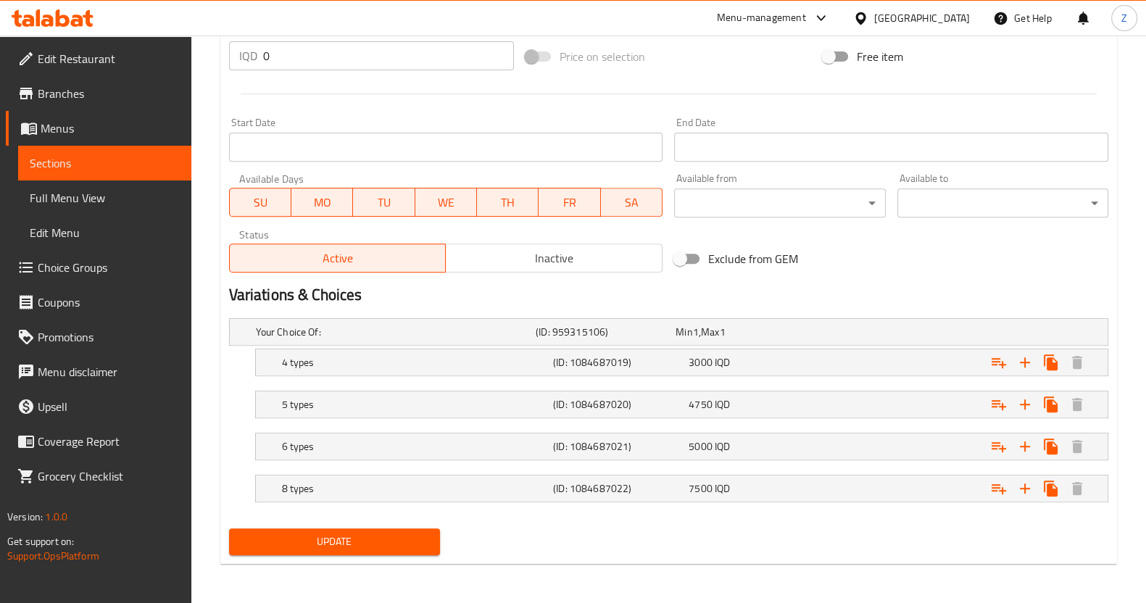
click at [355, 534] on span "Update" at bounding box center [335, 542] width 188 height 18
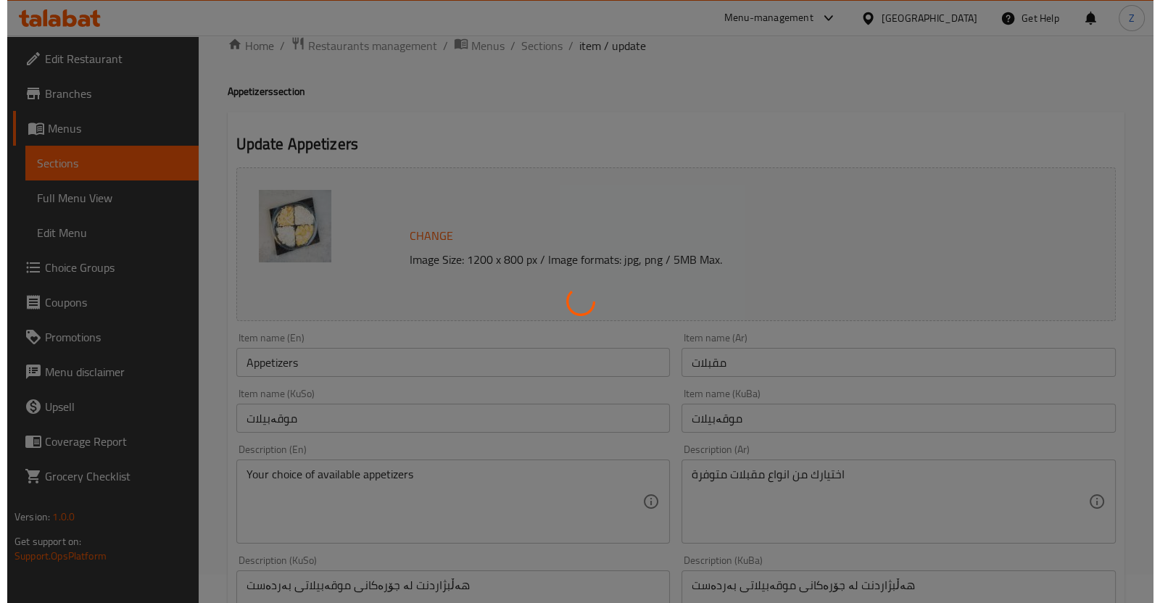
scroll to position [0, 0]
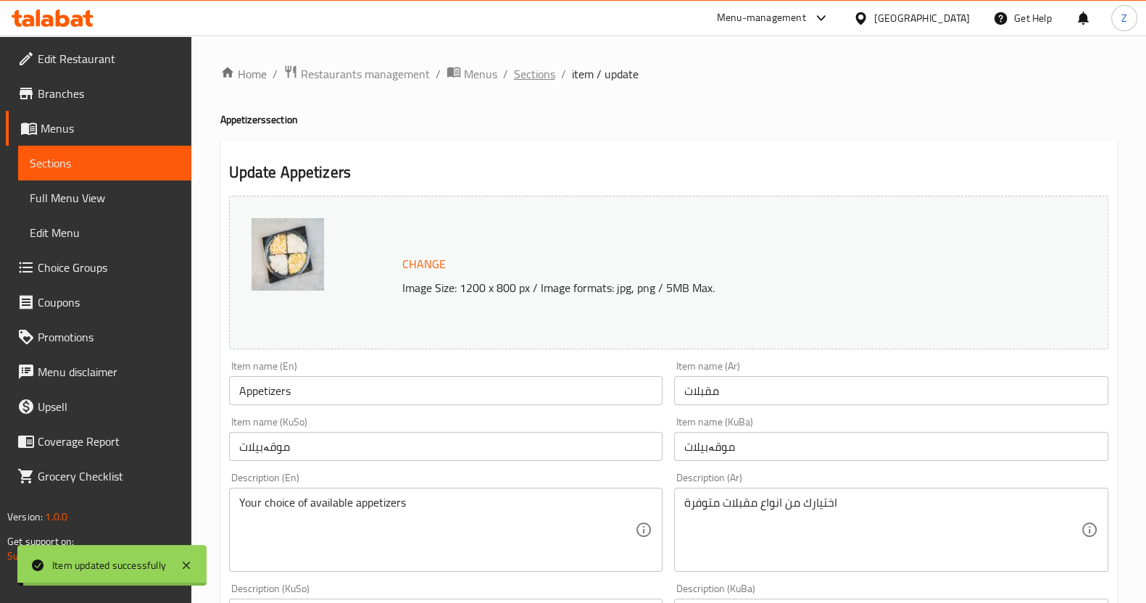
click at [532, 70] on span "Sections" at bounding box center [534, 73] width 41 height 17
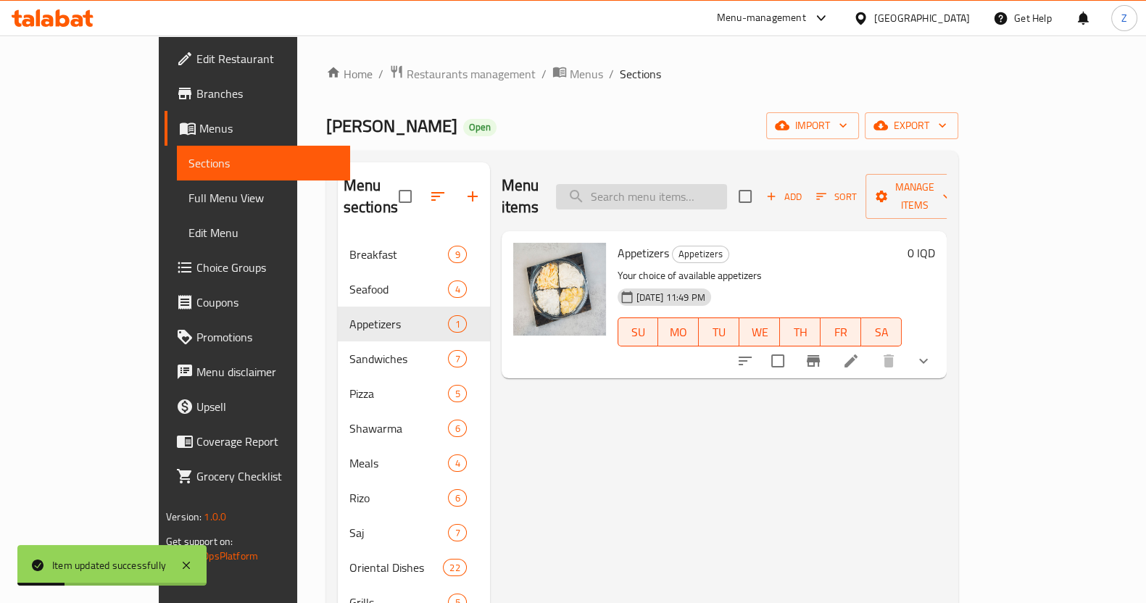
click at [707, 184] on input "search" at bounding box center [641, 196] width 171 height 25
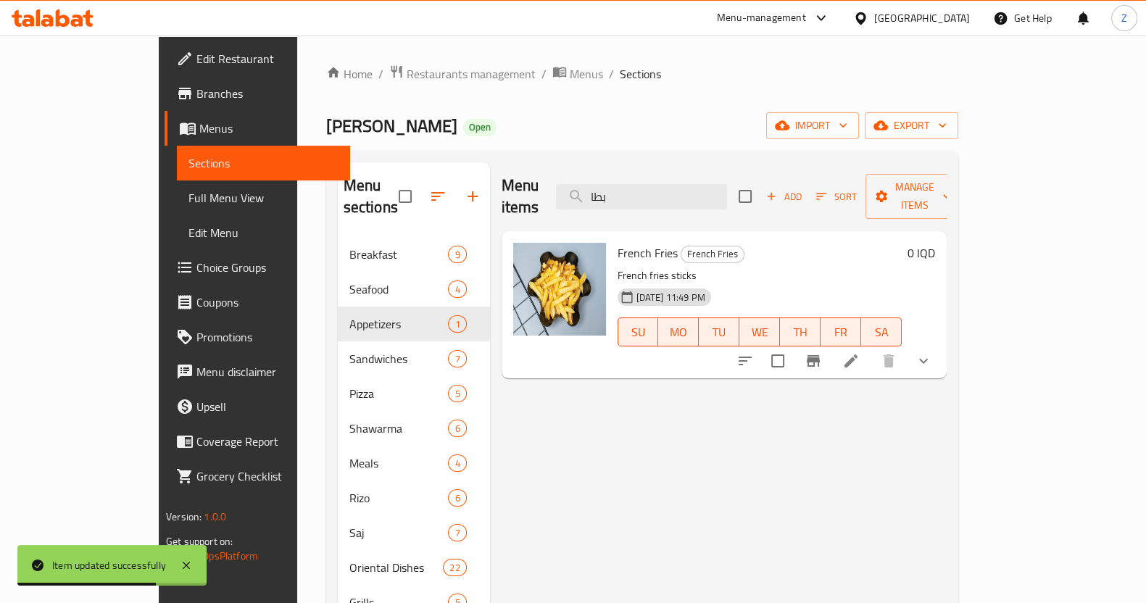
type input "بطا"
click at [858, 355] on icon at bounding box center [851, 361] width 13 height 13
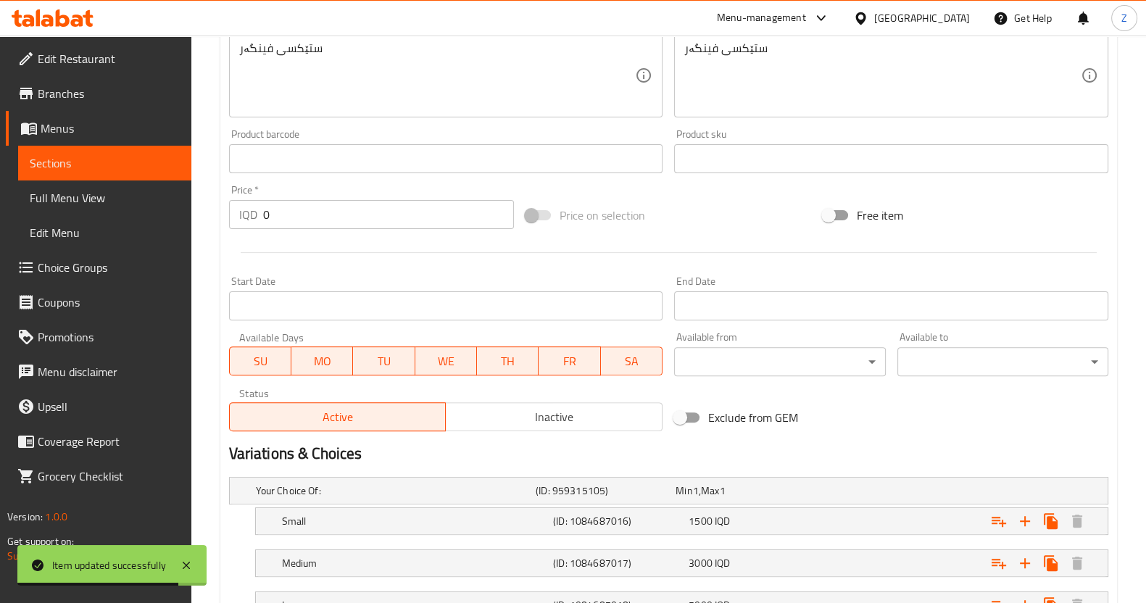
scroll to position [682, 0]
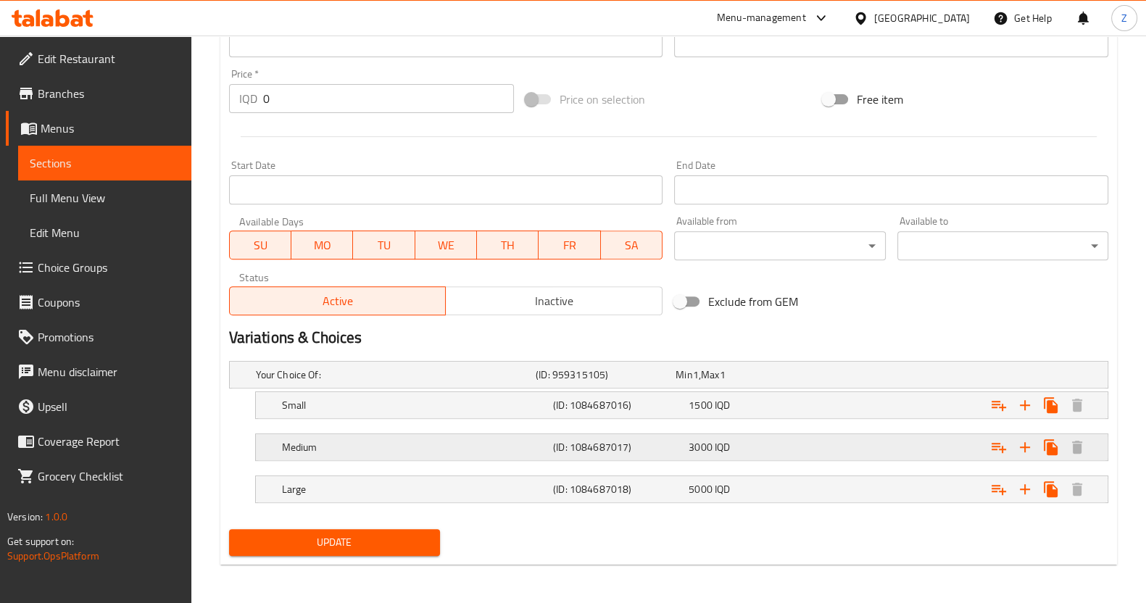
click at [598, 382] on h5 "(ID: 1084687017)" at bounding box center [603, 375] width 134 height 15
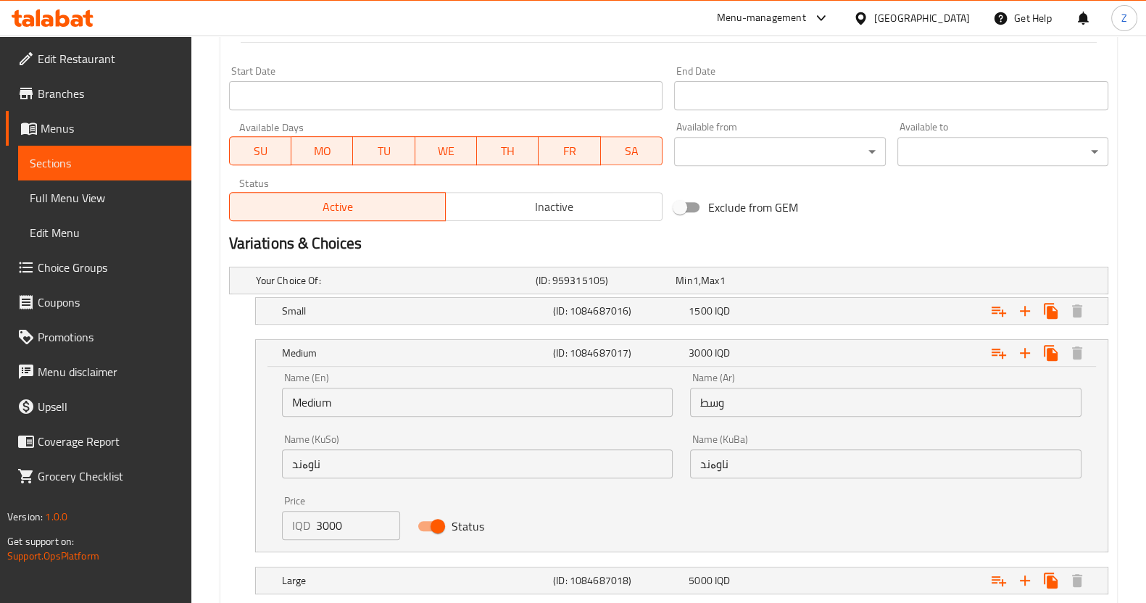
scroll to position [863, 0]
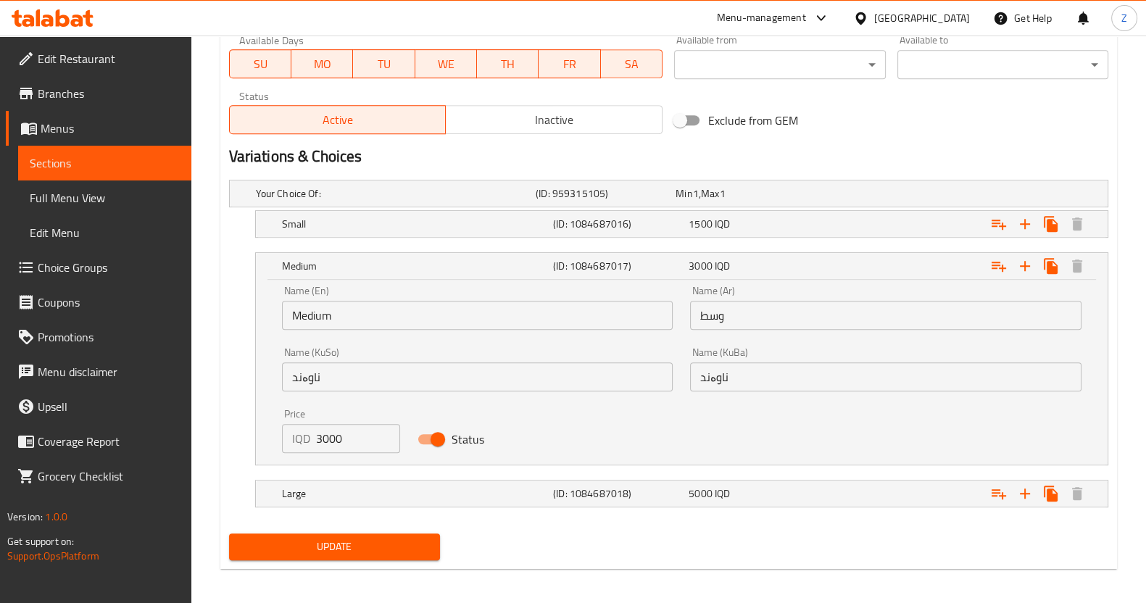
click at [450, 441] on input "Status" at bounding box center [438, 440] width 83 height 28
checkbox input "false"
click at [440, 210] on div "Large (ID: 1084687018) 5000 IQD" at bounding box center [673, 194] width 840 height 32
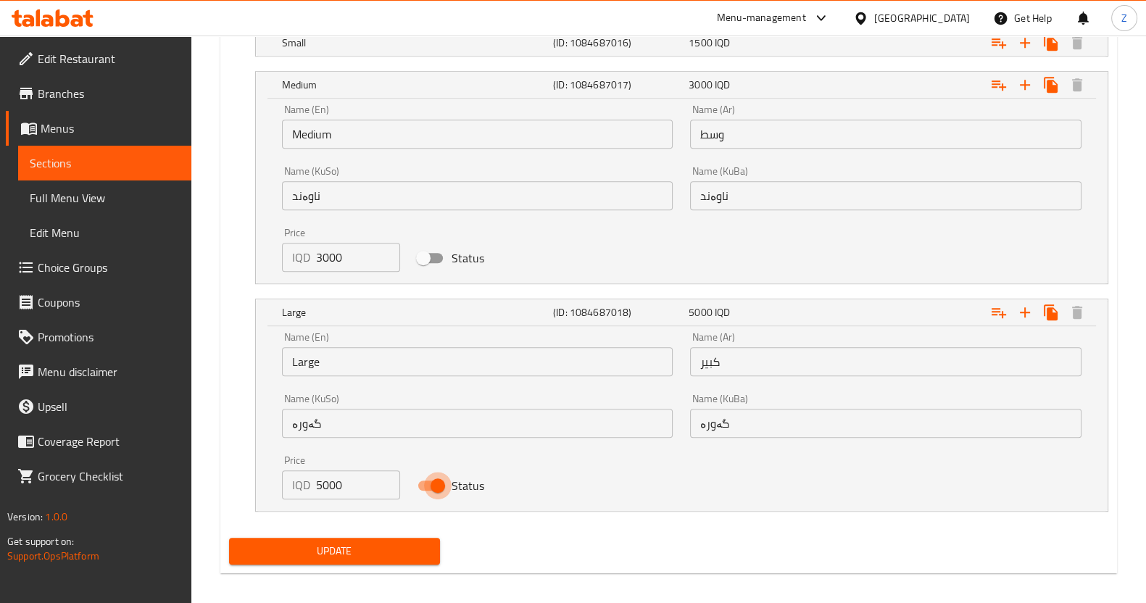
click at [439, 481] on input "Status" at bounding box center [438, 486] width 83 height 28
checkbox input "false"
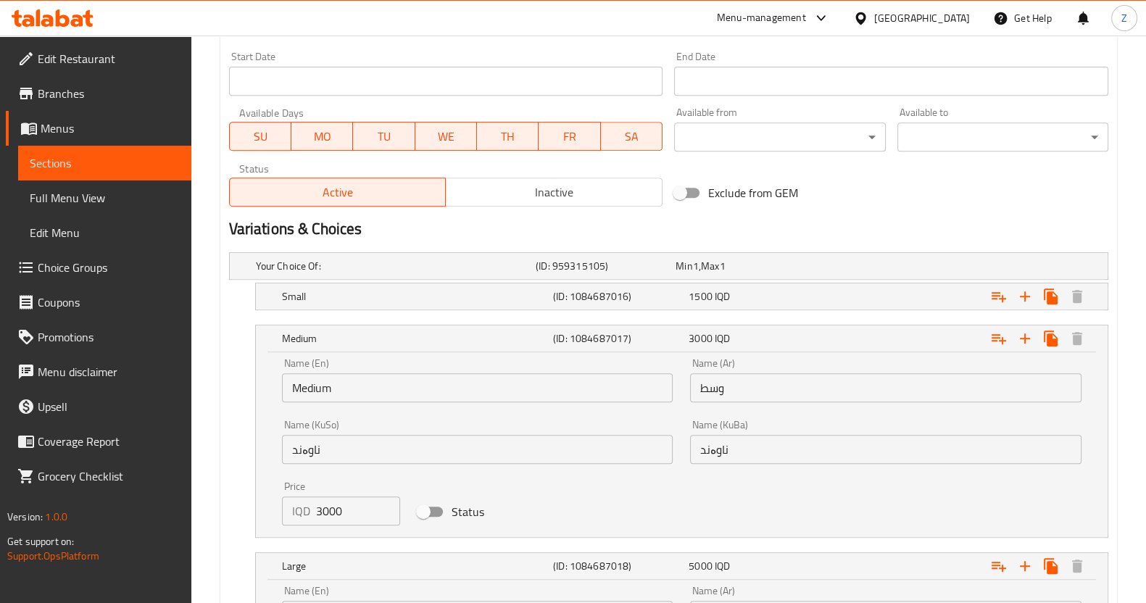
scroll to position [772, 0]
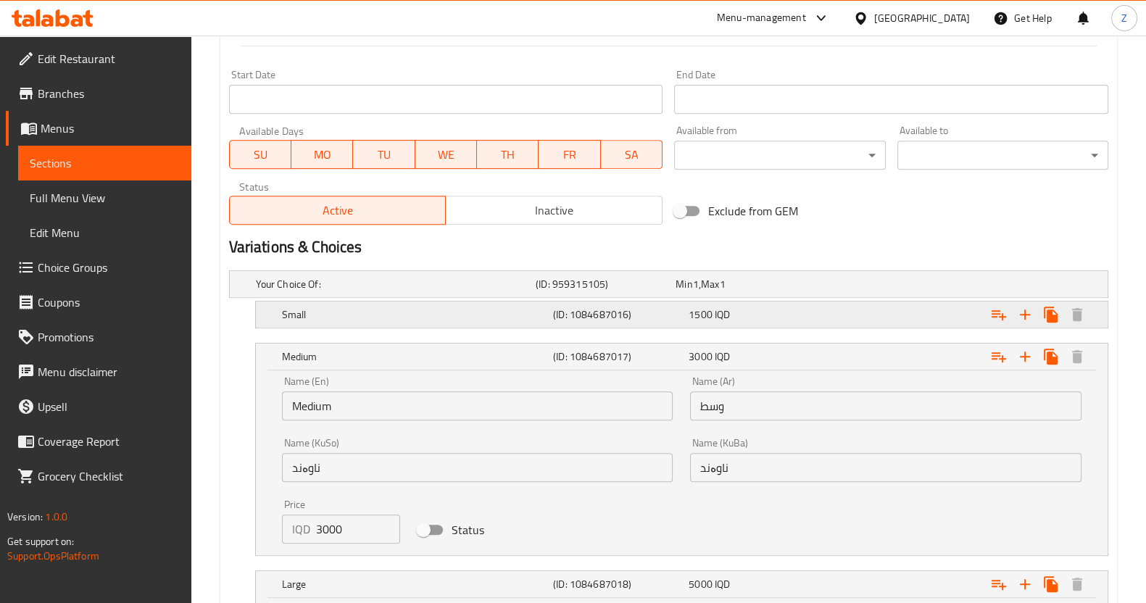
click at [493, 294] on div "Small" at bounding box center [393, 284] width 280 height 20
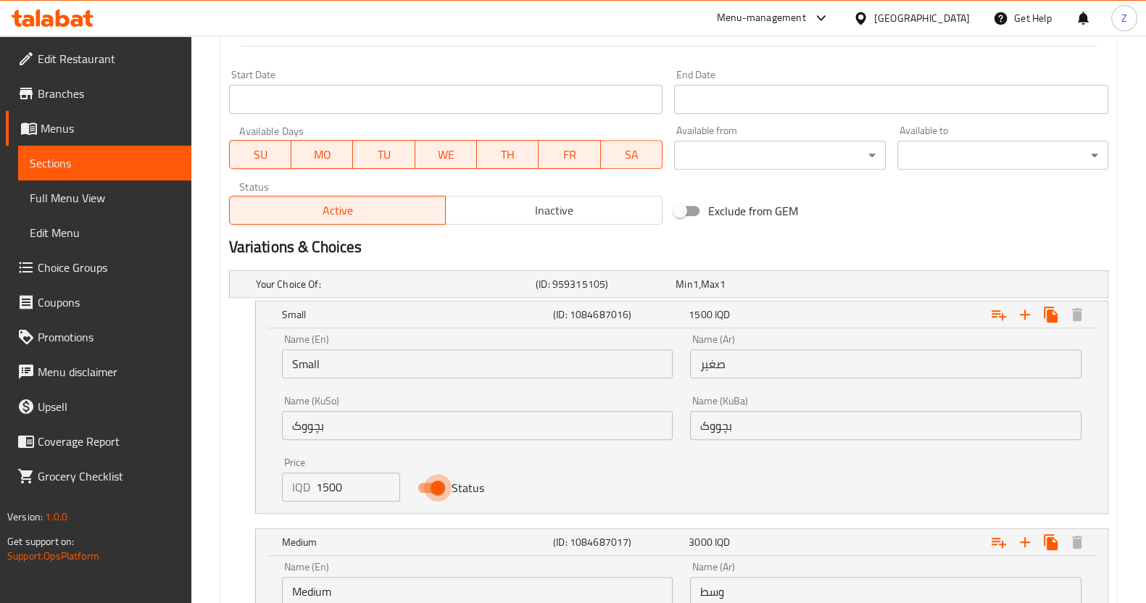
click at [428, 483] on input "Status" at bounding box center [438, 488] width 83 height 28
checkbox input "false"
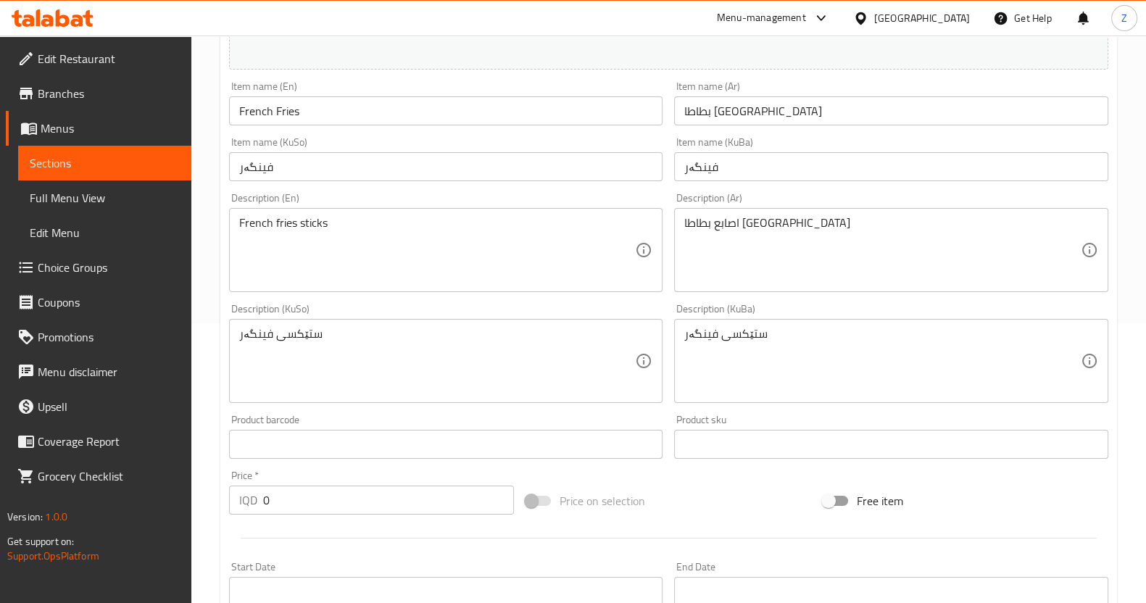
scroll to position [319, 0]
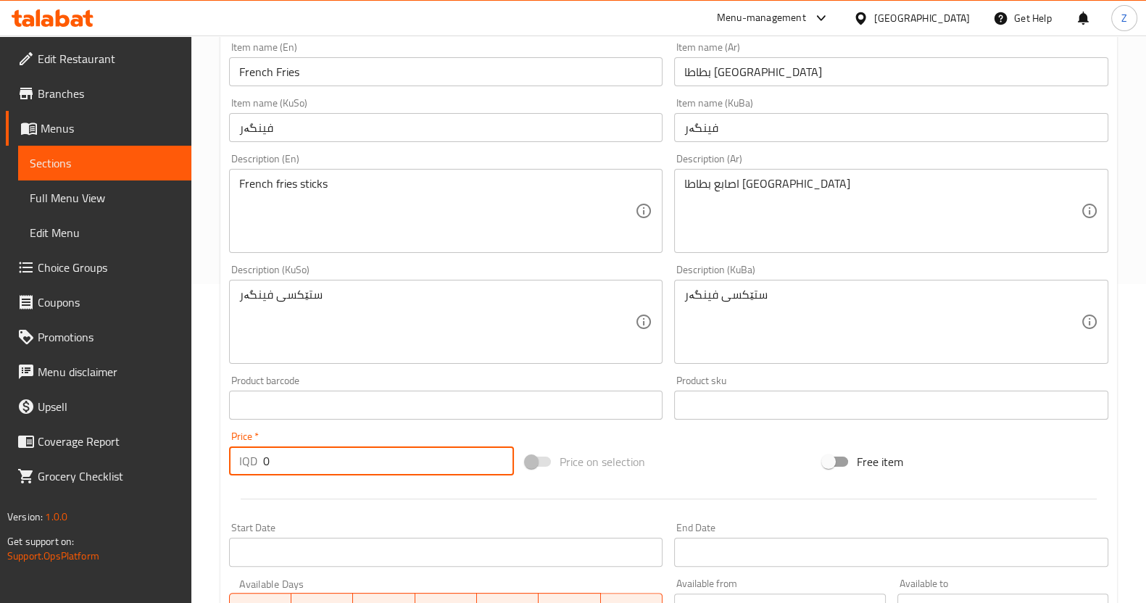
drag, startPoint x: 277, startPoint y: 457, endPoint x: 183, endPoint y: 442, distance: 94.8
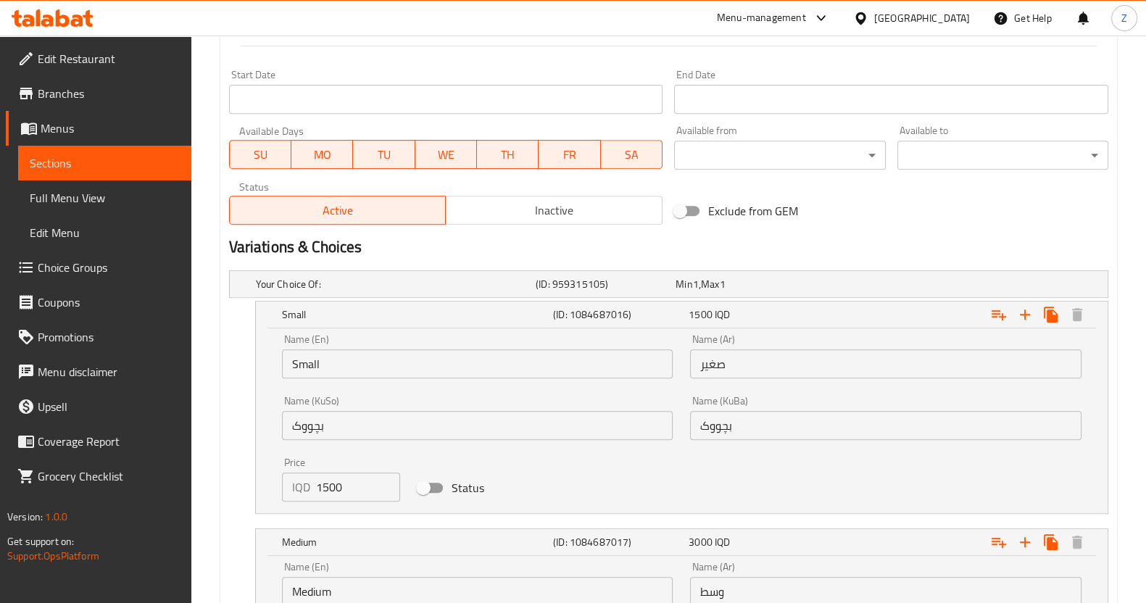
scroll to position [1225, 0]
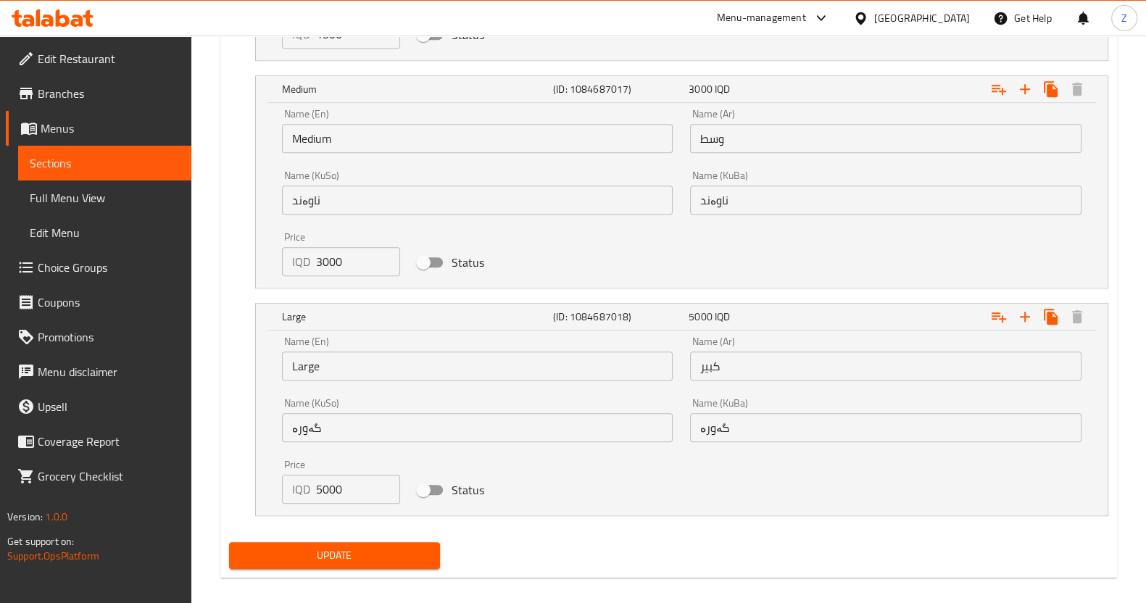
type input "1500"
click at [345, 555] on span "Update" at bounding box center [335, 556] width 188 height 18
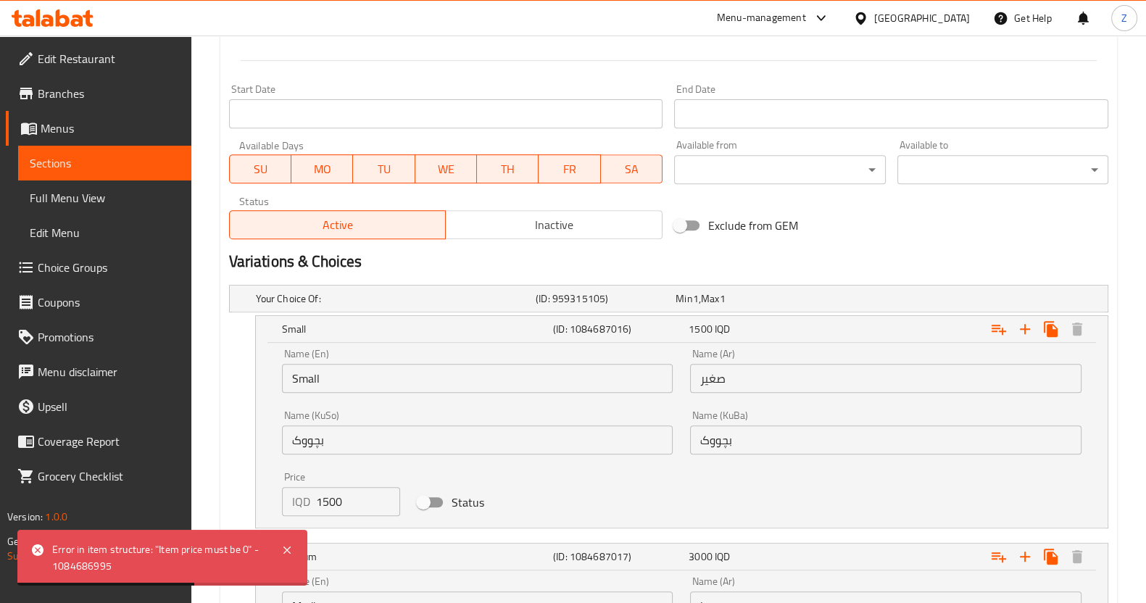
scroll to position [863, 0]
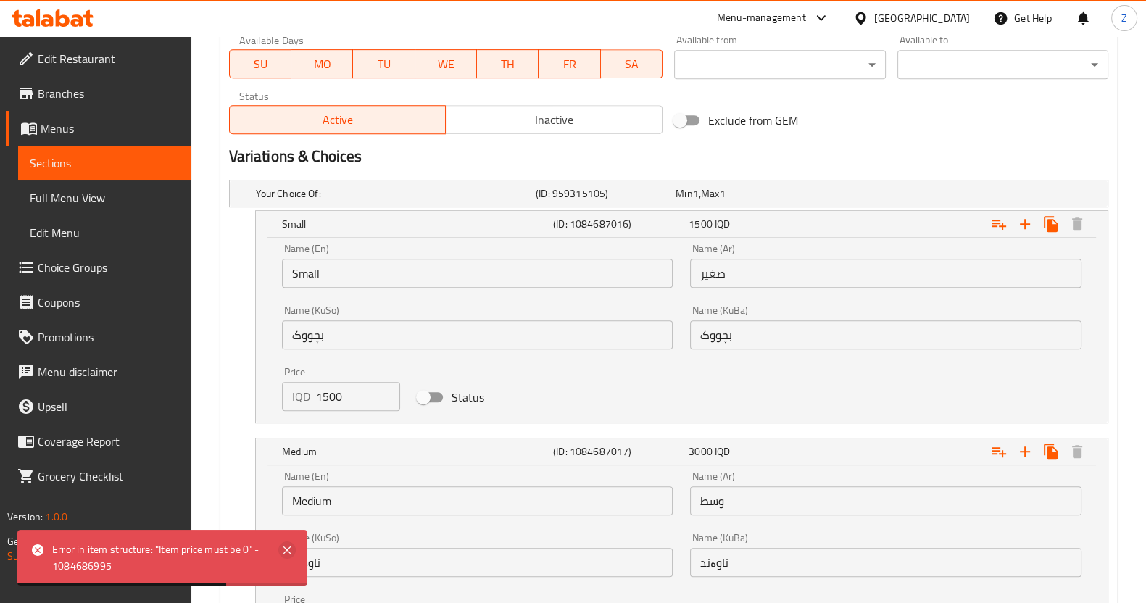
click at [292, 545] on icon at bounding box center [286, 550] width 17 height 17
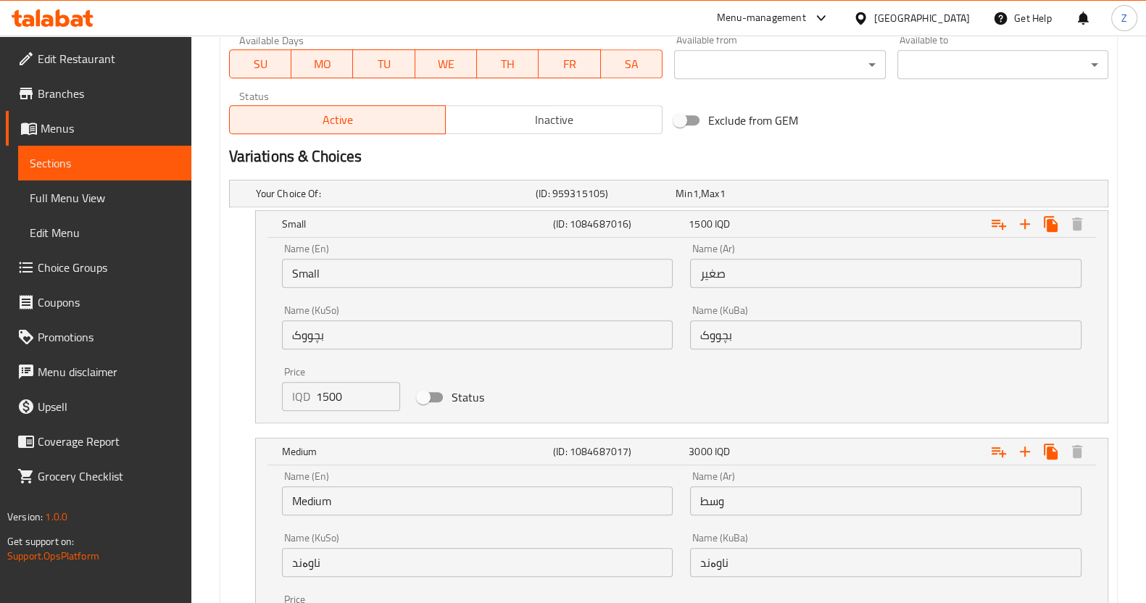
click at [430, 389] on input "Status" at bounding box center [423, 398] width 83 height 28
checkbox input "true"
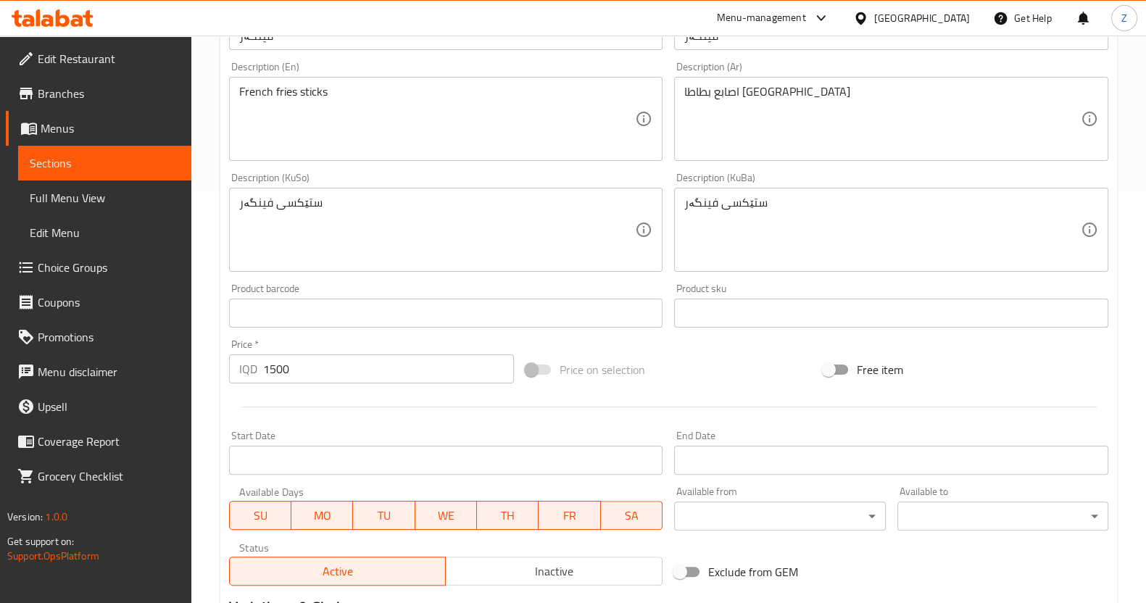
scroll to position [410, 0]
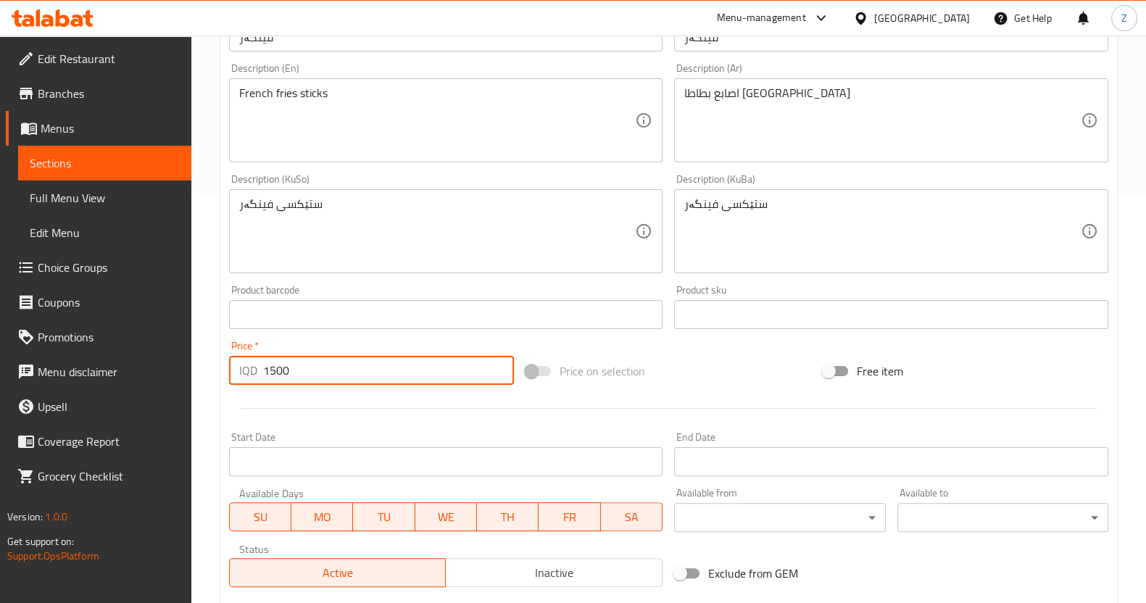
drag, startPoint x: 299, startPoint y: 375, endPoint x: 193, endPoint y: 373, distance: 105.9
click at [196, 375] on div "Home / Restaurants management / Menus / Sections / item / update French Fries s…" at bounding box center [668, 530] width 955 height 1808
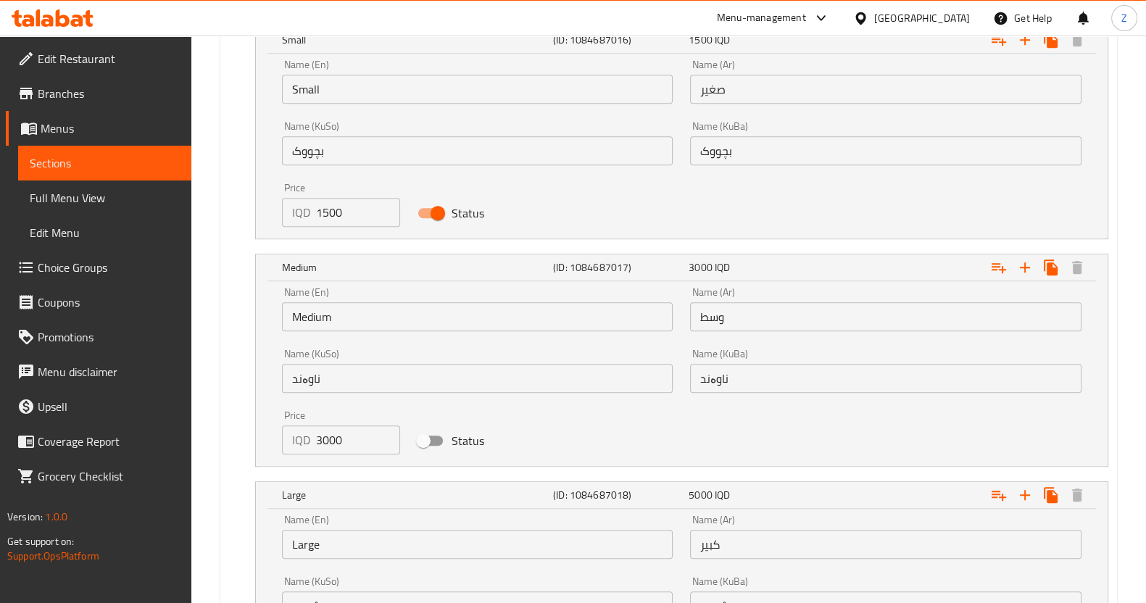
scroll to position [1225, 0]
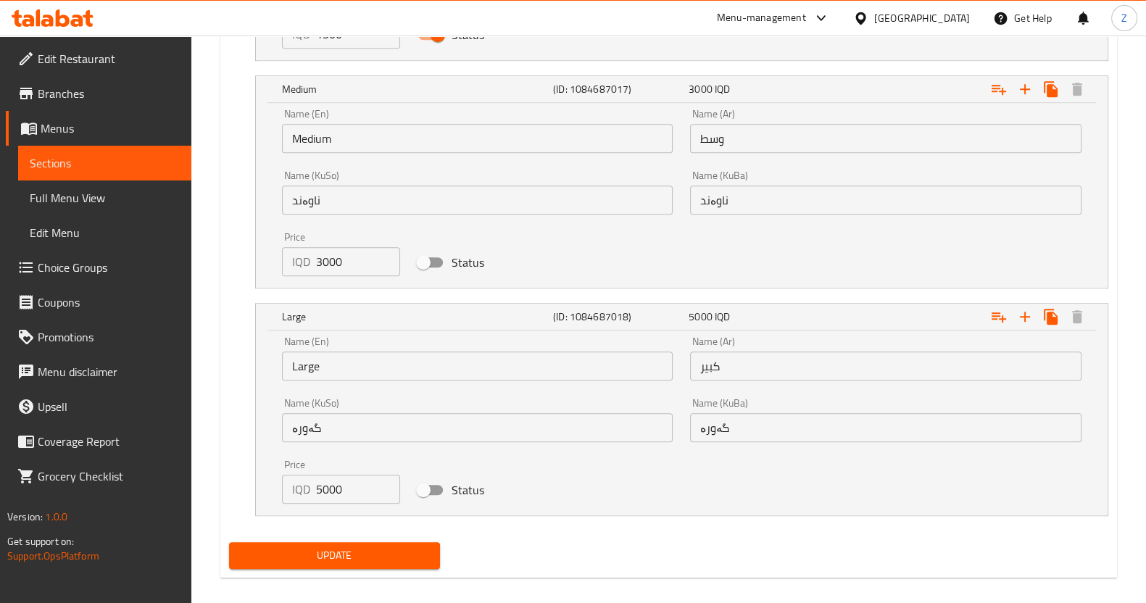
type input "0"
drag, startPoint x: 360, startPoint y: 555, endPoint x: 365, endPoint y: 547, distance: 9.9
click at [363, 555] on span "Update" at bounding box center [335, 556] width 188 height 18
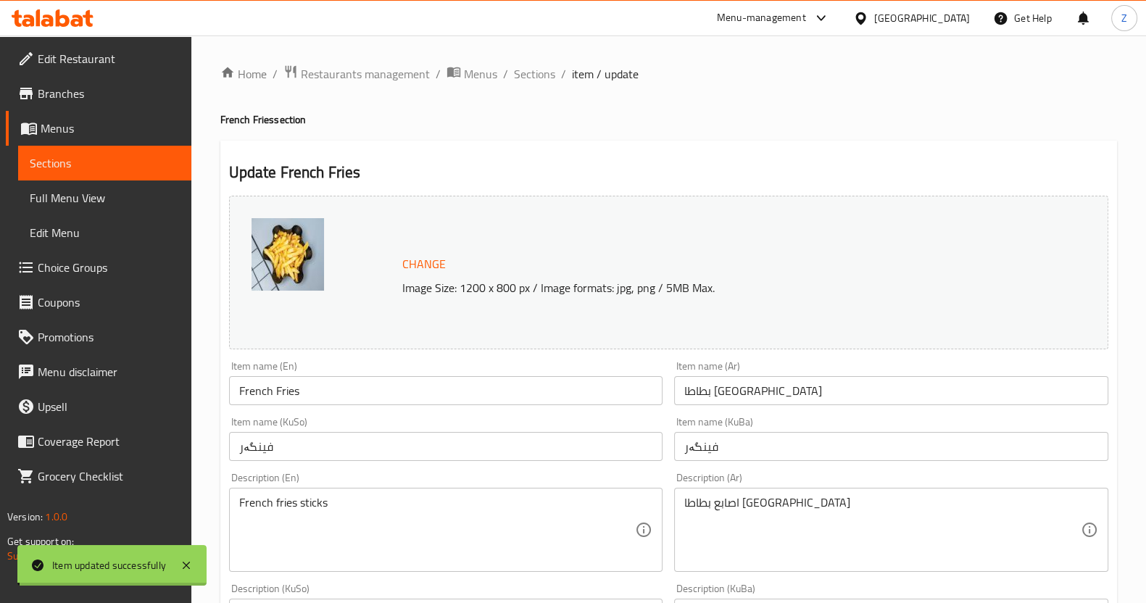
scroll to position [0, 0]
click at [518, 75] on span "Sections" at bounding box center [534, 73] width 41 height 17
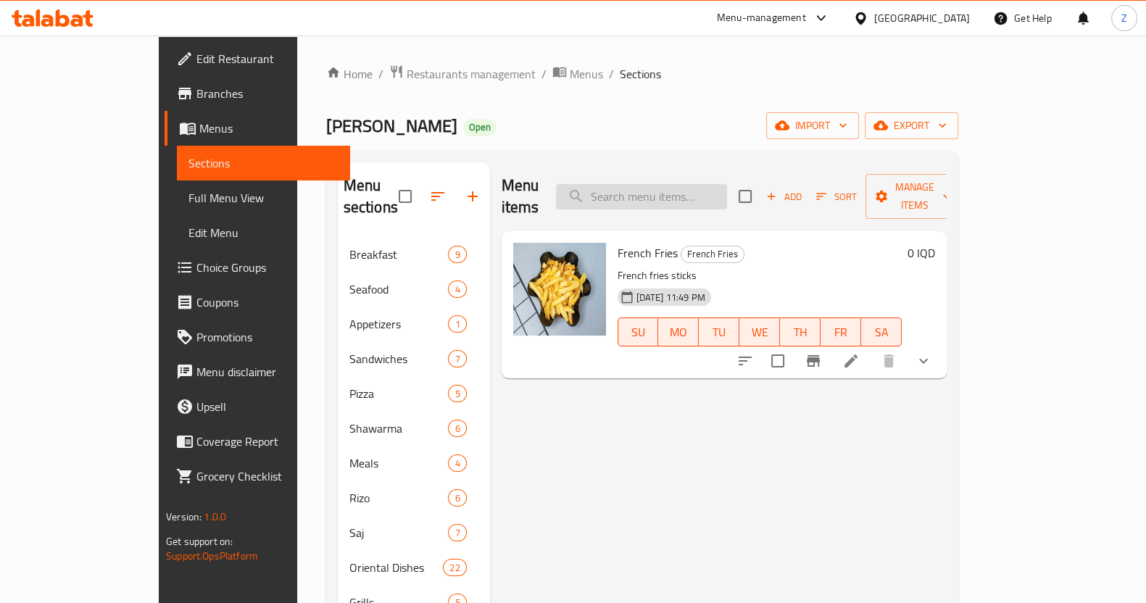
click at [655, 195] on input "search" at bounding box center [641, 196] width 171 height 25
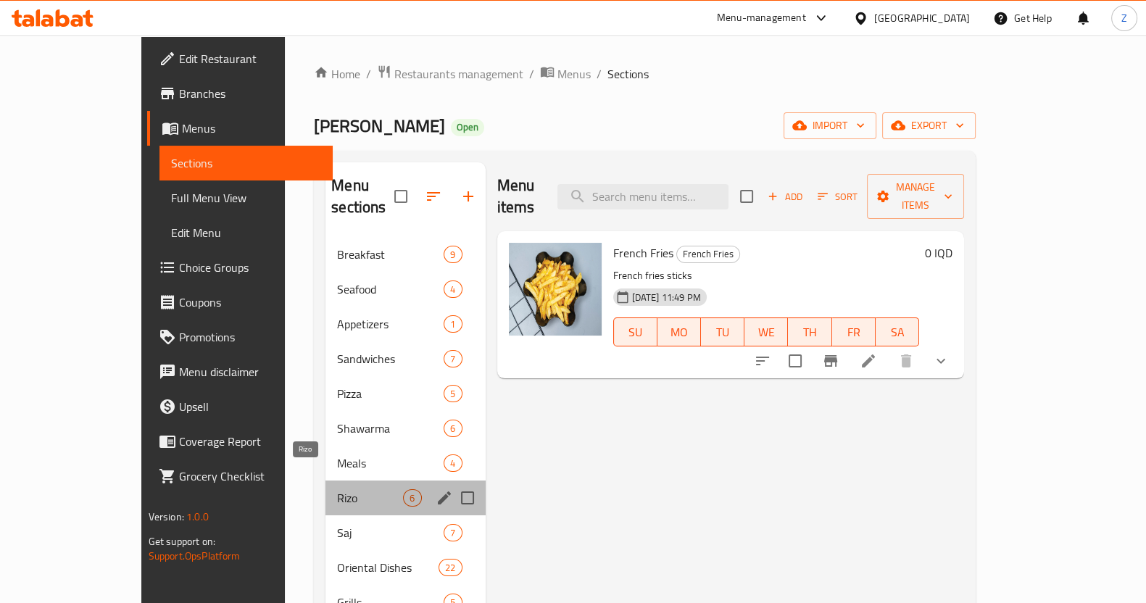
drag, startPoint x: 319, startPoint y: 481, endPoint x: 434, endPoint y: 492, distance: 115.7
click at [337, 489] on span "Rizo" at bounding box center [370, 497] width 66 height 17
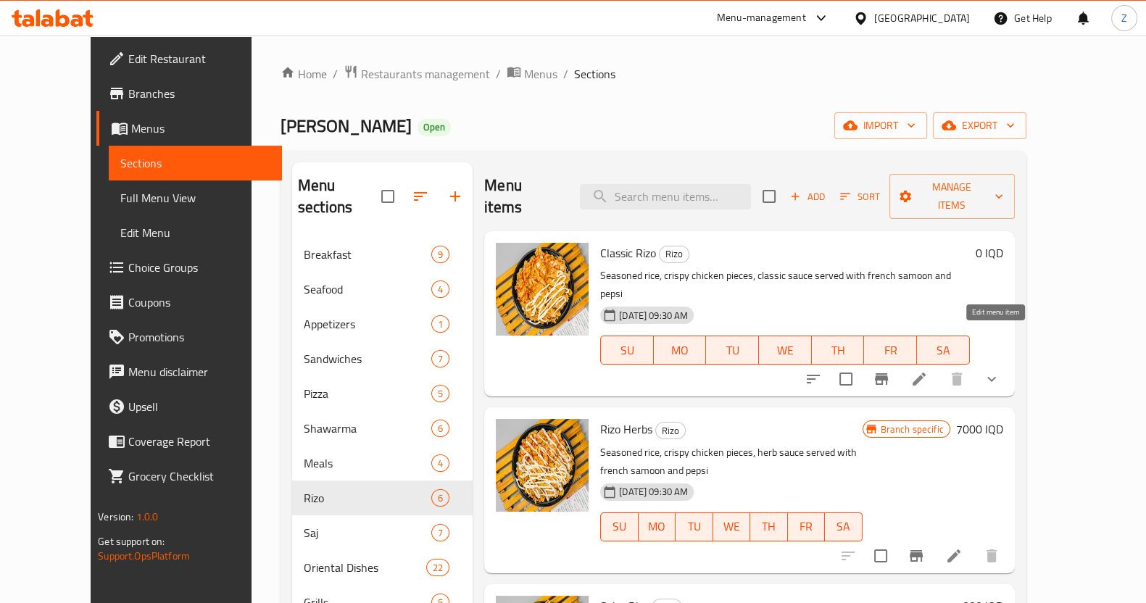
click at [926, 373] on icon at bounding box center [919, 379] width 13 height 13
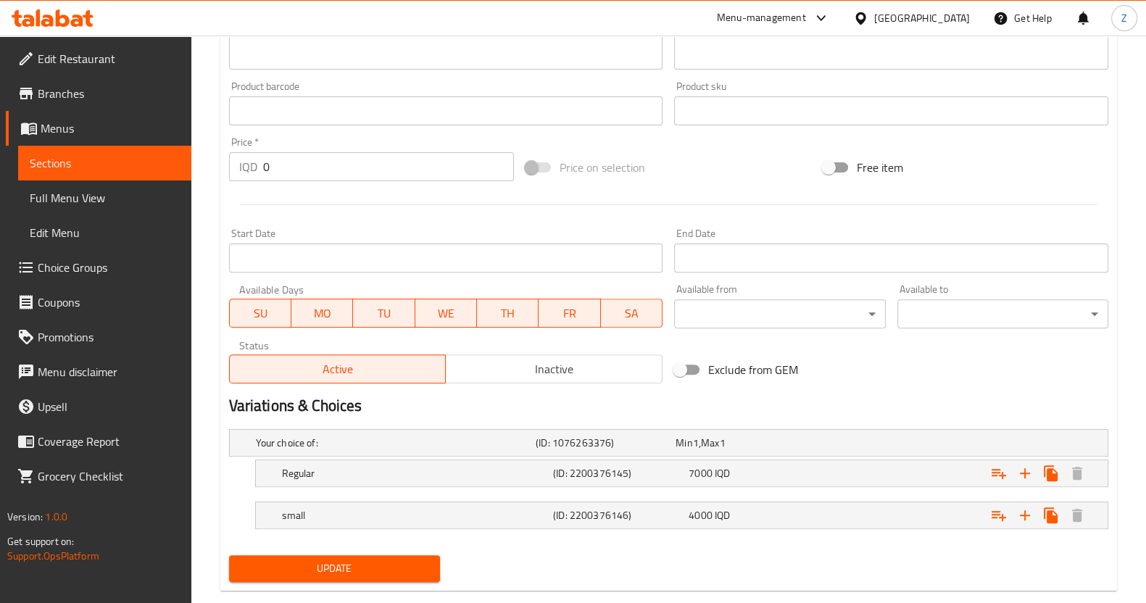
scroll to position [640, 0]
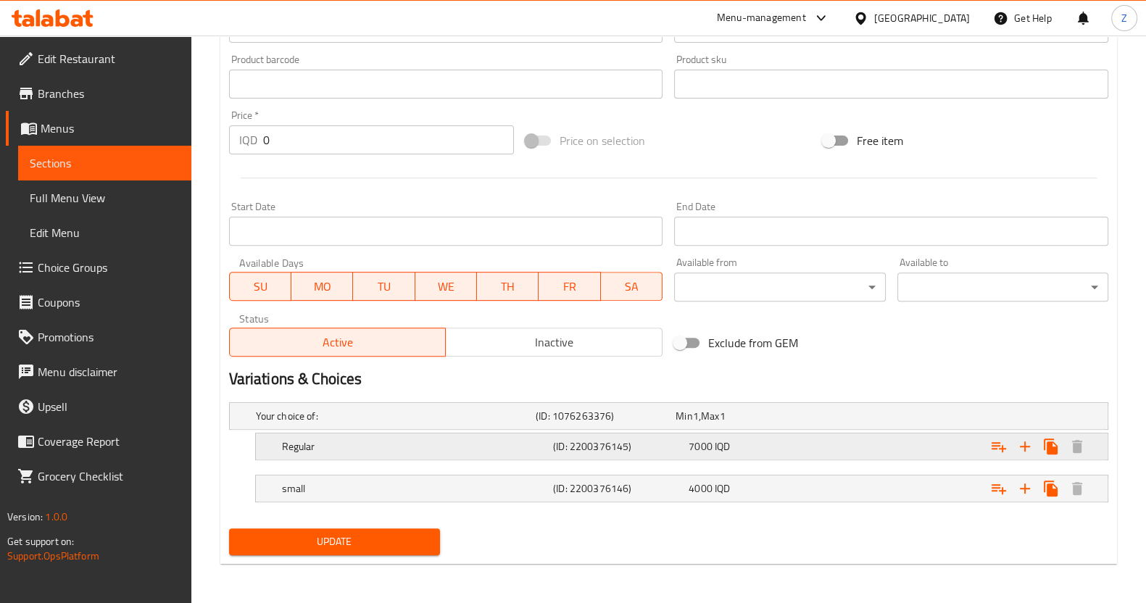
click at [416, 423] on h5 "Regular" at bounding box center [393, 416] width 274 height 15
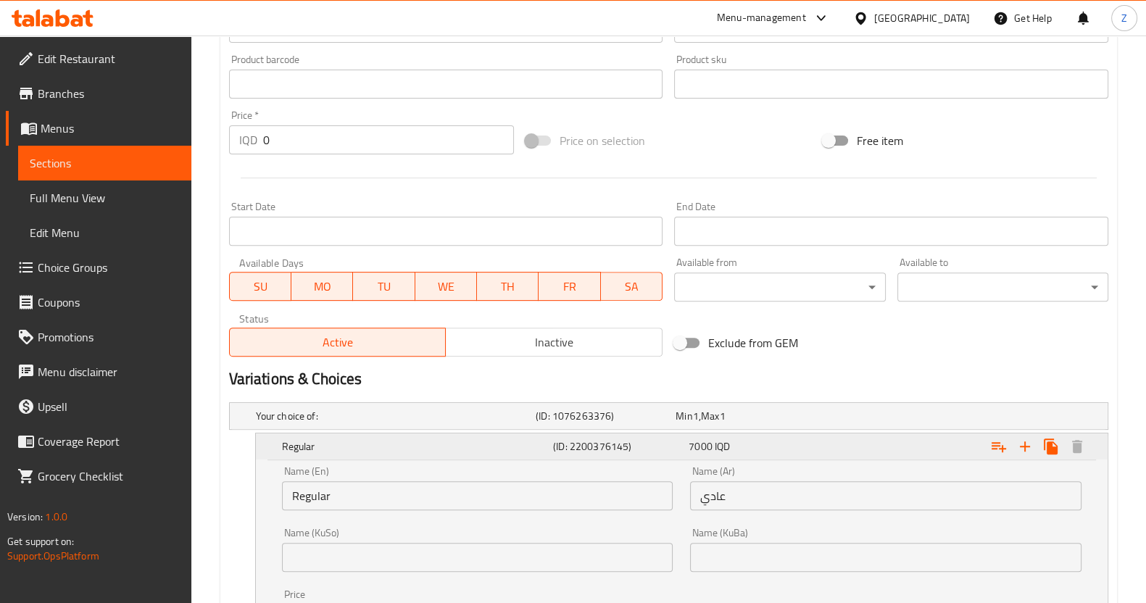
click at [416, 440] on h5 "Regular" at bounding box center [414, 446] width 265 height 15
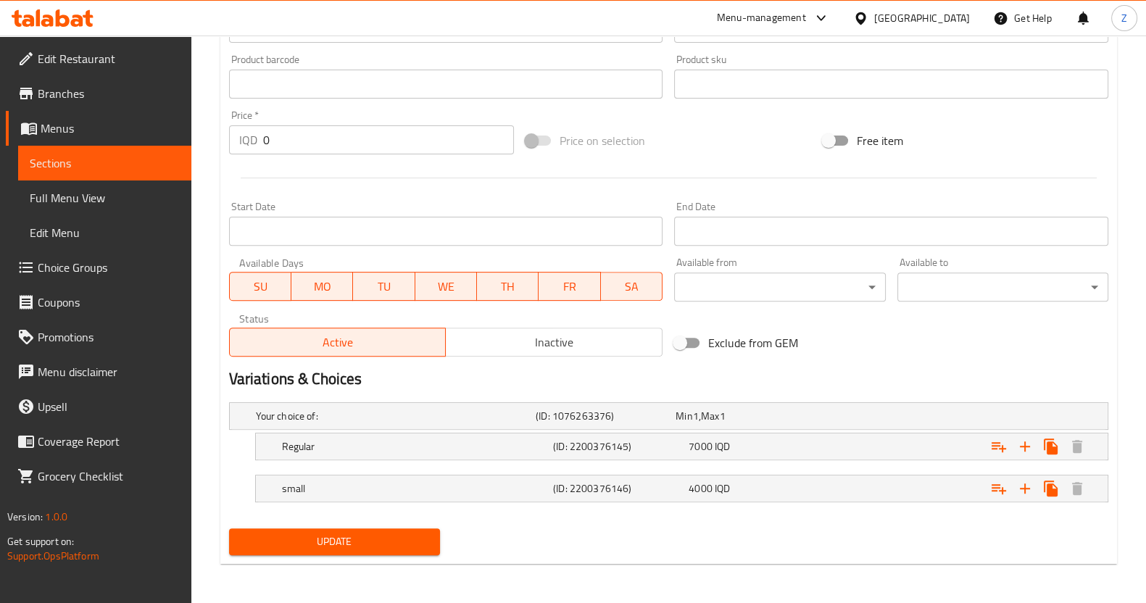
drag, startPoint x: 427, startPoint y: 534, endPoint x: 587, endPoint y: 521, distance: 160.7
click at [587, 523] on div "Update" at bounding box center [668, 542] width 891 height 38
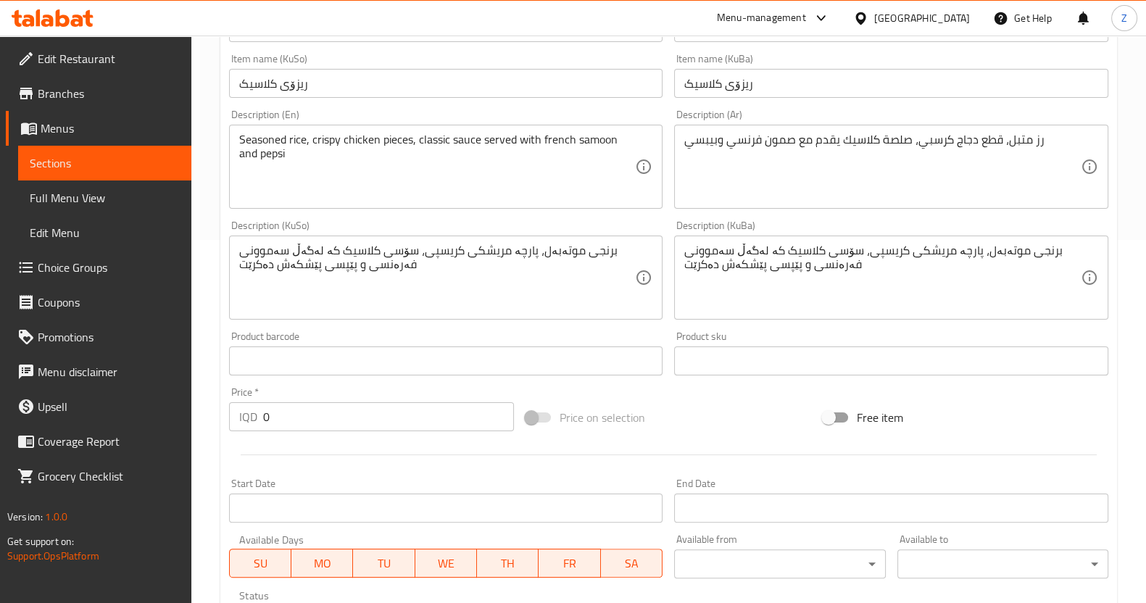
scroll to position [0, 0]
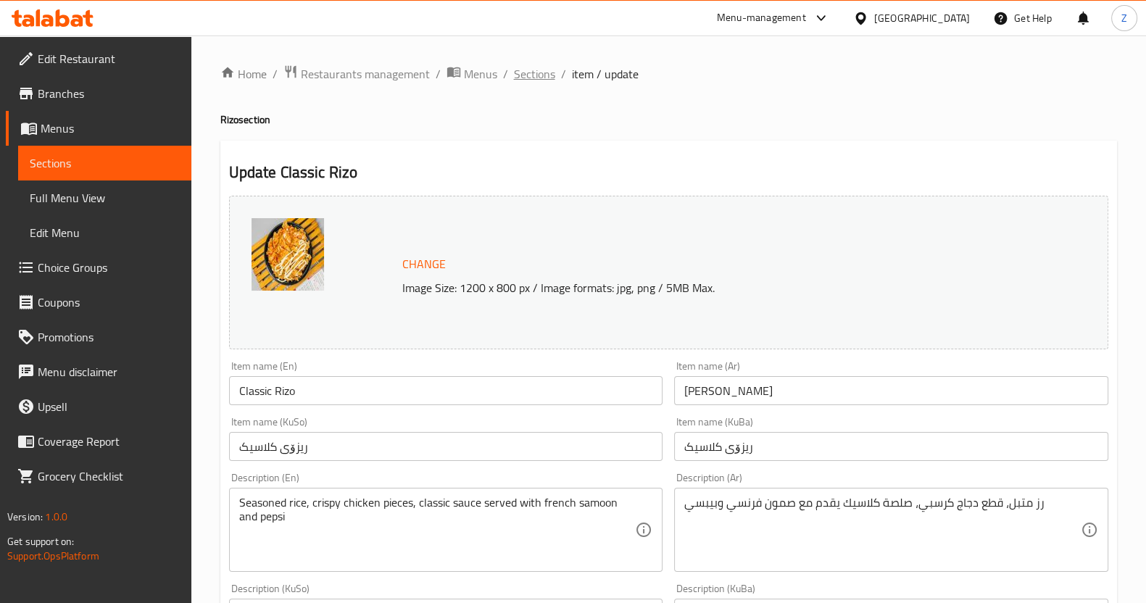
click at [533, 76] on span "Sections" at bounding box center [534, 73] width 41 height 17
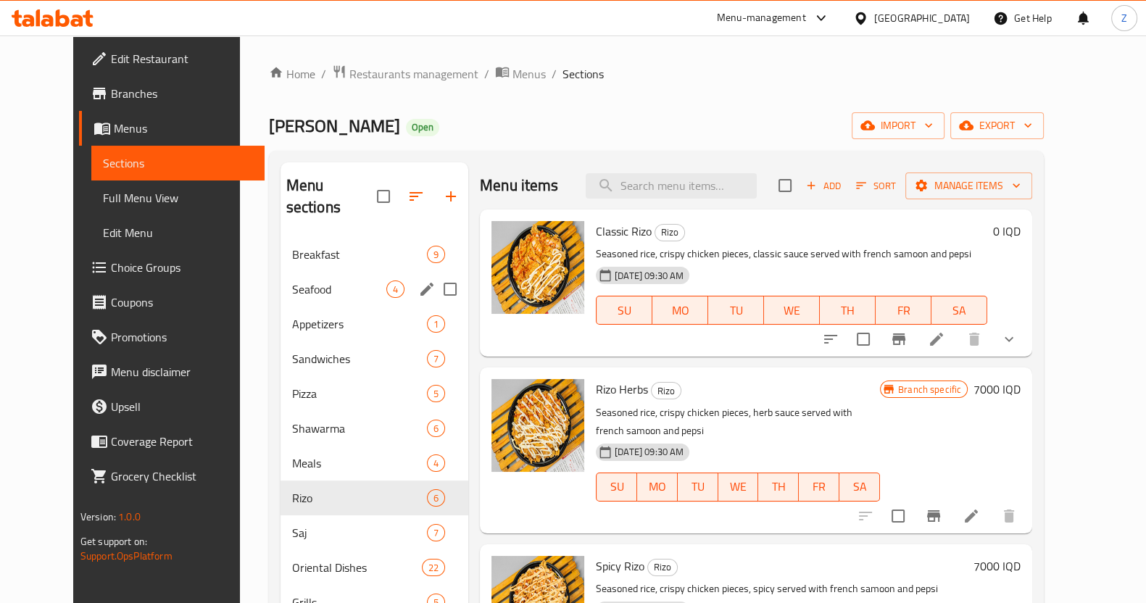
drag, startPoint x: 313, startPoint y: 262, endPoint x: 313, endPoint y: 247, distance: 14.5
click at [313, 281] on span "Seafood" at bounding box center [339, 289] width 94 height 17
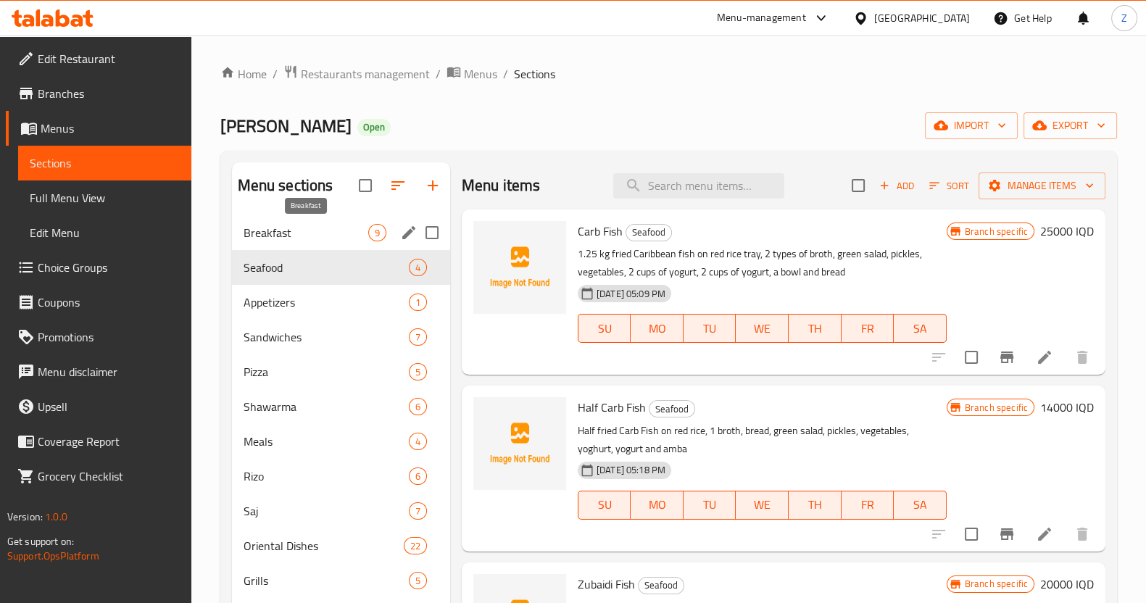
click at [319, 225] on span "Breakfast" at bounding box center [306, 232] width 125 height 17
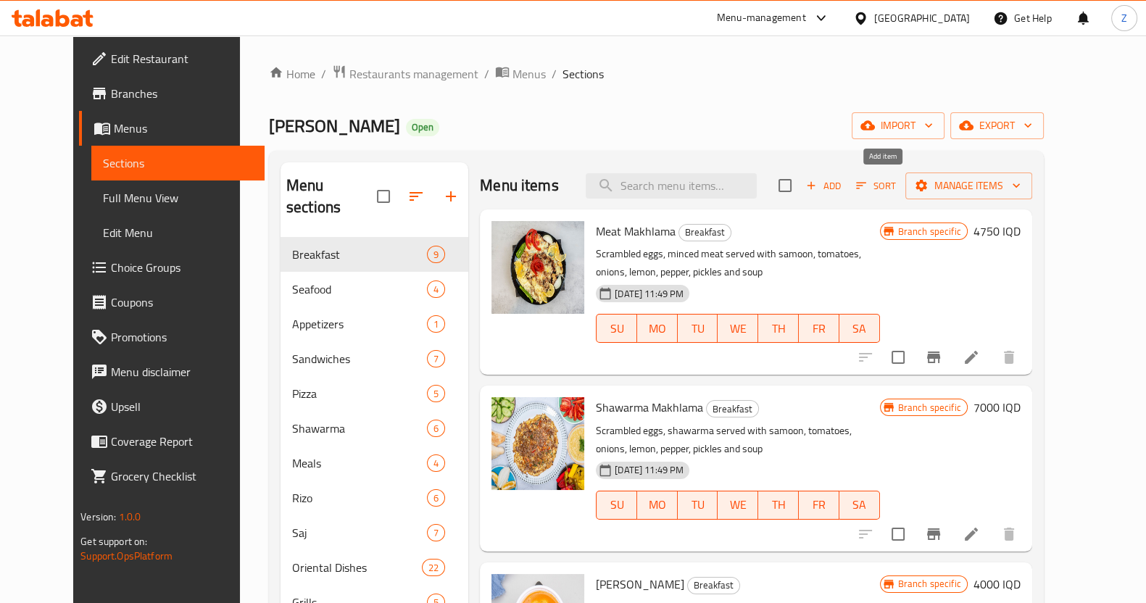
click at [843, 183] on span "Add" at bounding box center [823, 186] width 39 height 17
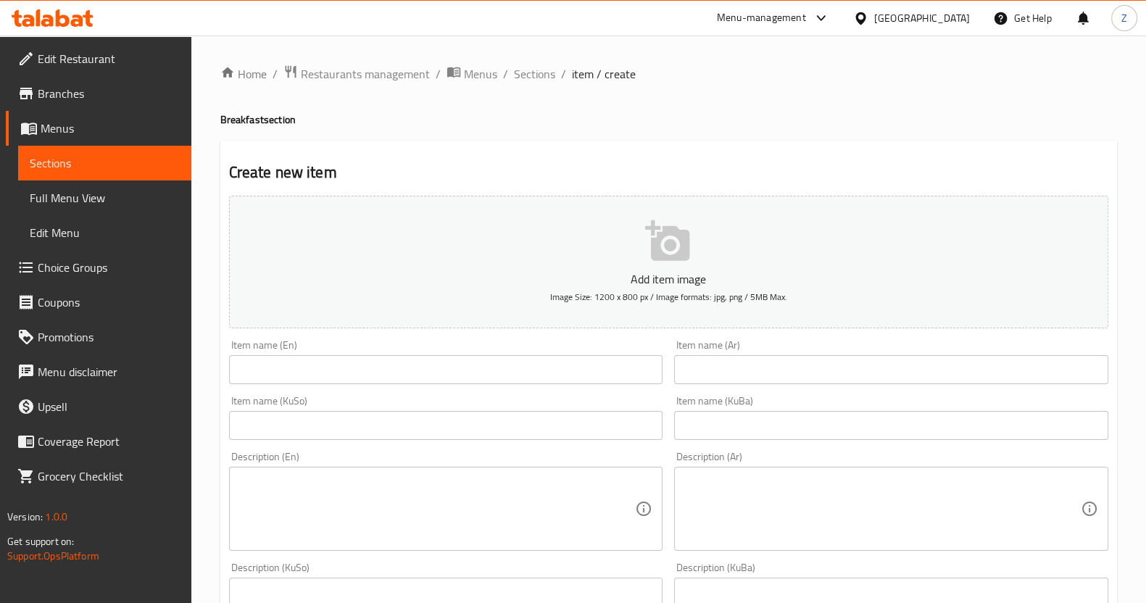
click at [738, 373] on input "text" at bounding box center [891, 369] width 434 height 29
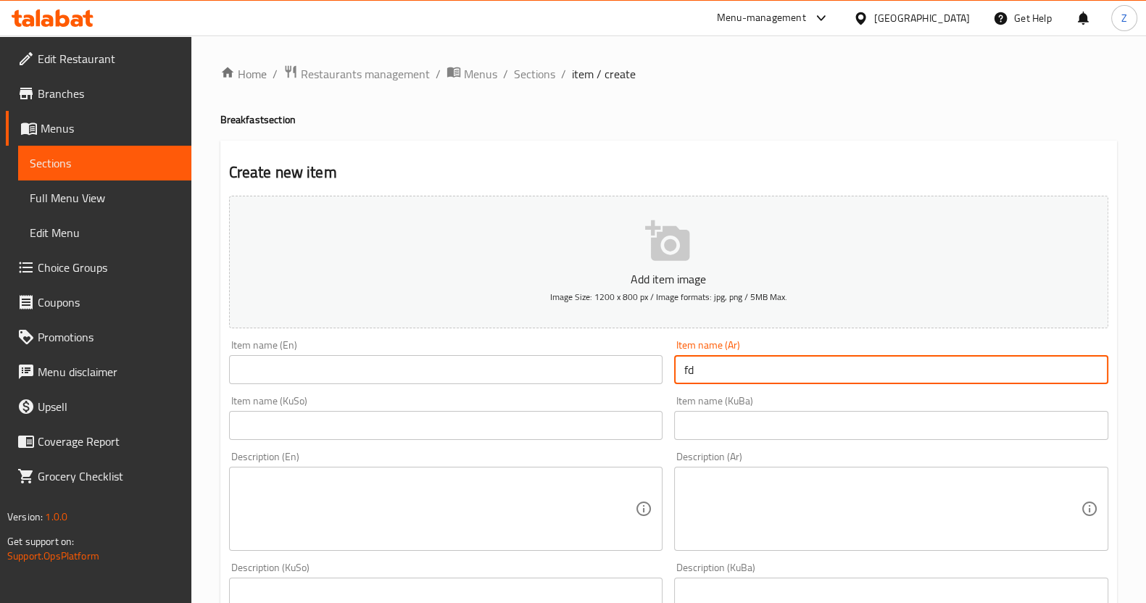
type input "f"
type input "مخلمة بيض وطماطم"
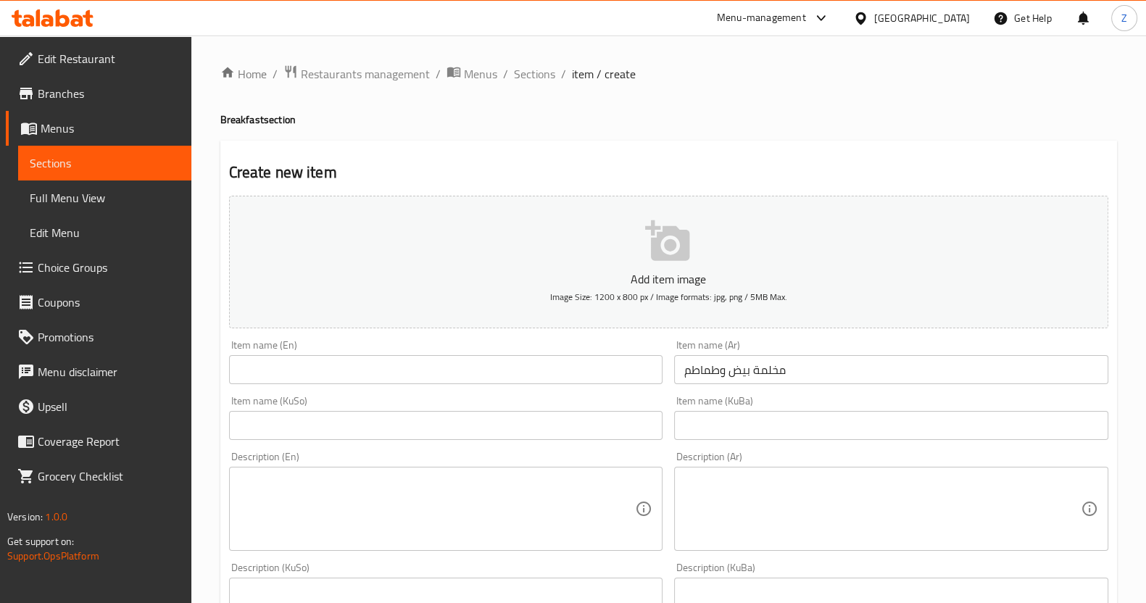
click at [781, 473] on div "Description (Ar)" at bounding box center [891, 509] width 434 height 84
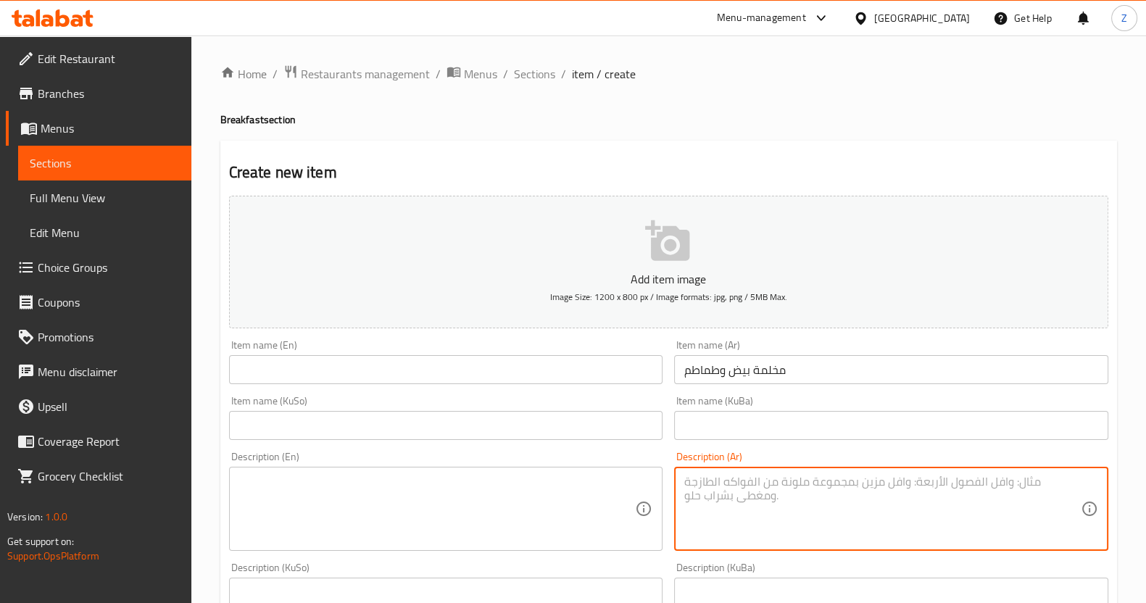
paste textarea "بيض مقلي مع طماطم وبصل ويقدم مزين بالبقدونس."
type textarea "بيض مقلي مع طماطم وبصل ويقدم مزين بالبقدونس."
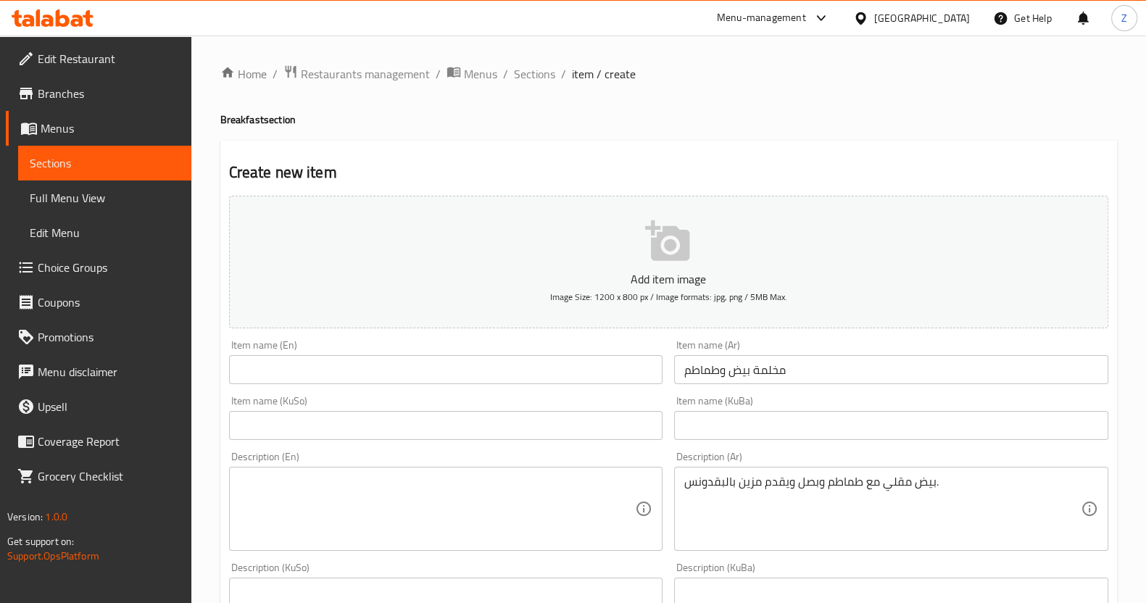
click at [463, 487] on textarea at bounding box center [437, 509] width 397 height 69
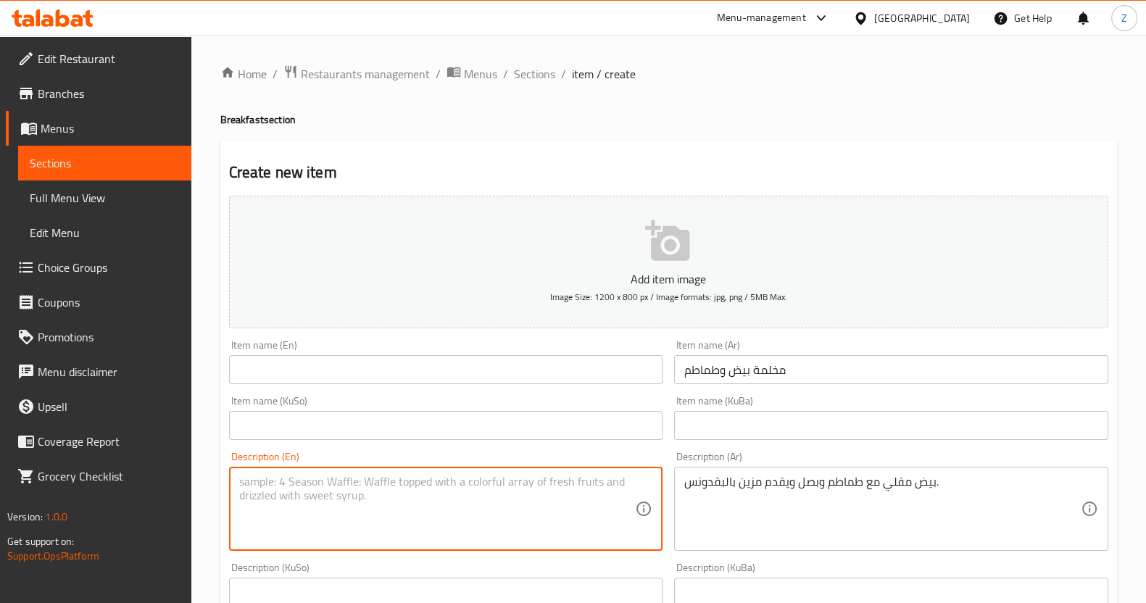
paste textarea "Eggs, tomatoes, onions and garnished with parsley."
type textarea "Eggs, tomatoes, onions and garnished with parsley."
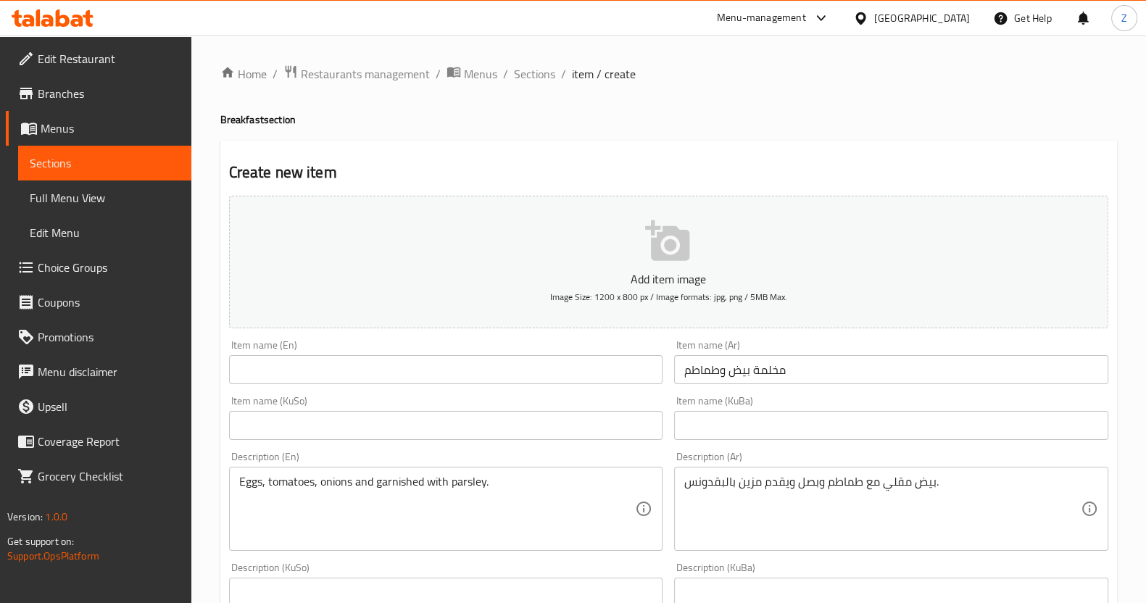
click at [580, 378] on input "text" at bounding box center [446, 369] width 434 height 29
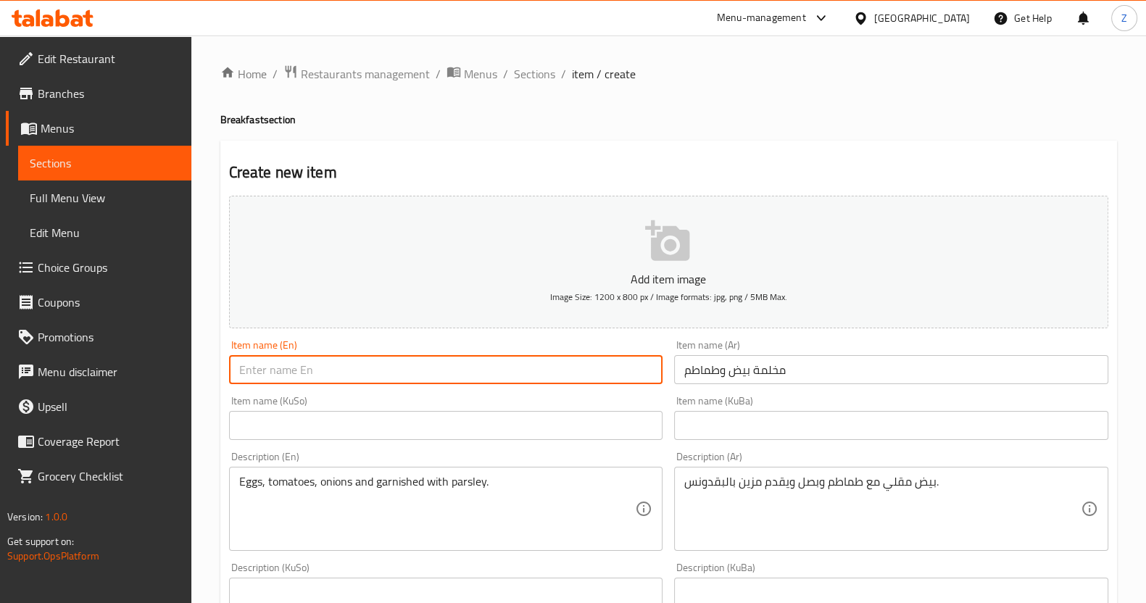
paste input "[PERSON_NAME]"
type input "[PERSON_NAME]"
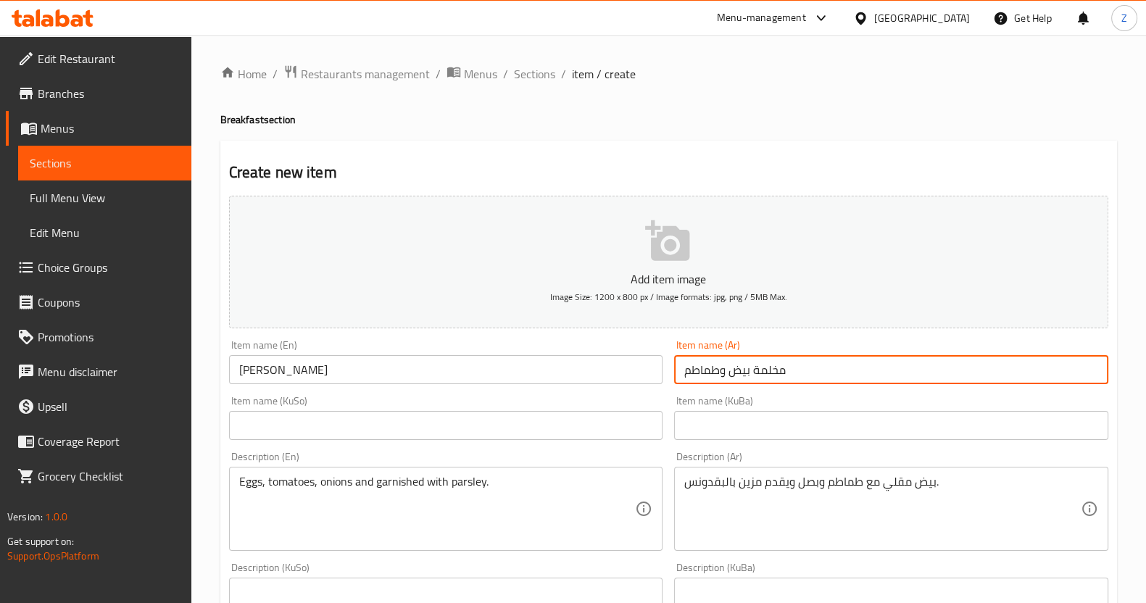
drag, startPoint x: 816, startPoint y: 375, endPoint x: 627, endPoint y: 402, distance: 190.5
click at [627, 402] on div "Add item image Image Size: 1200 x 800 px / Image formats: jpg, png / 5MB Max. I…" at bounding box center [668, 586] width 891 height 792
paste input "text"
type input "مخلمة طماطم"
click at [566, 421] on input "text" at bounding box center [446, 425] width 434 height 29
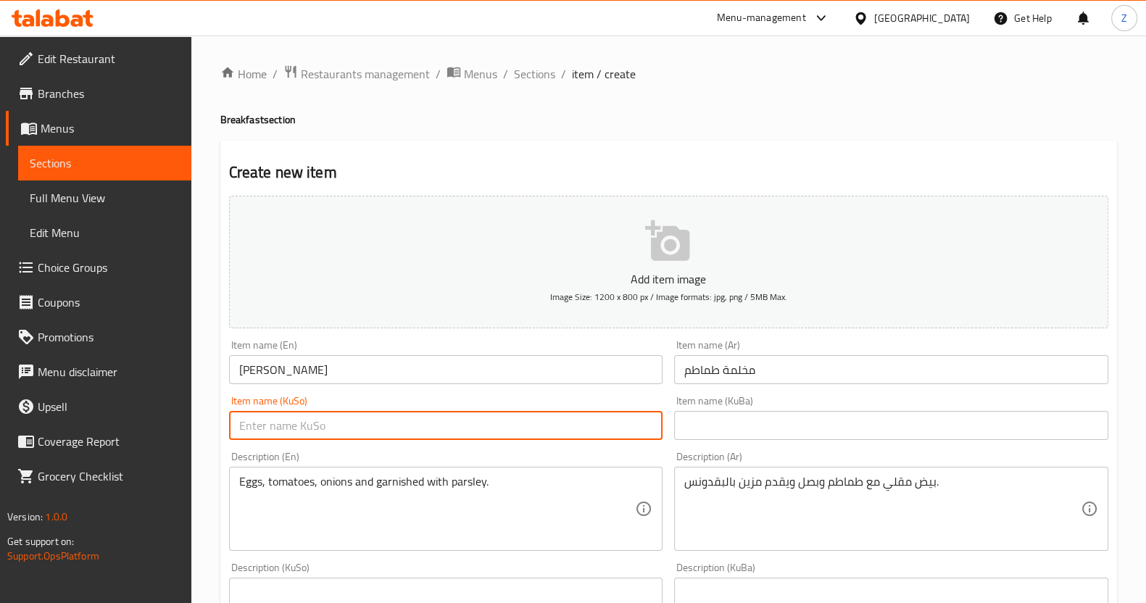
click at [574, 394] on div "Item name (KuSo) Item name (KuSo)" at bounding box center [446, 418] width 446 height 56
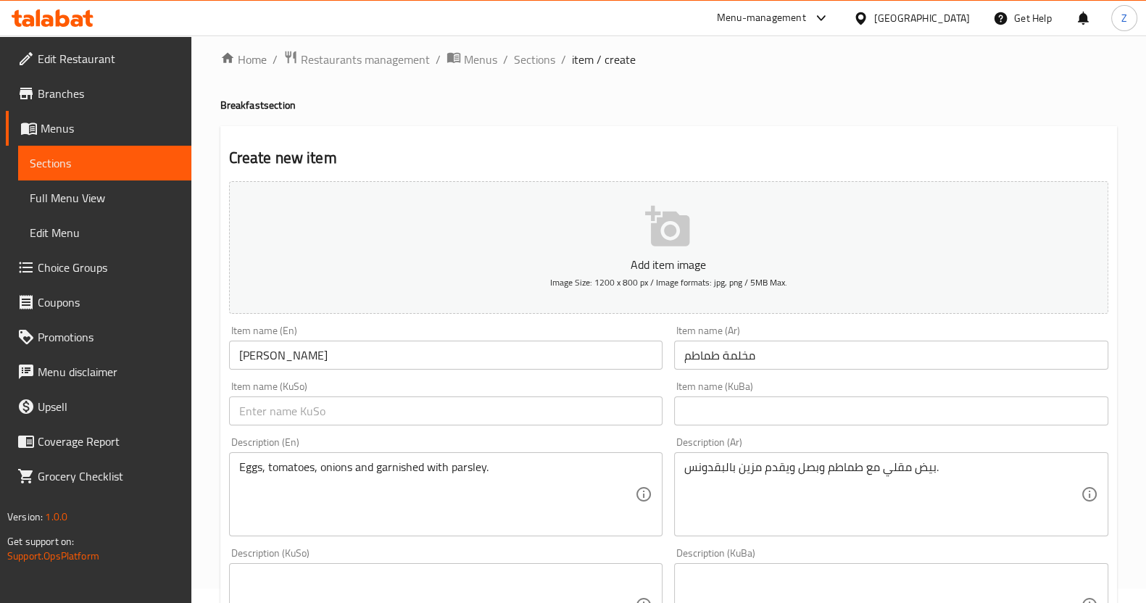
scroll to position [362, 0]
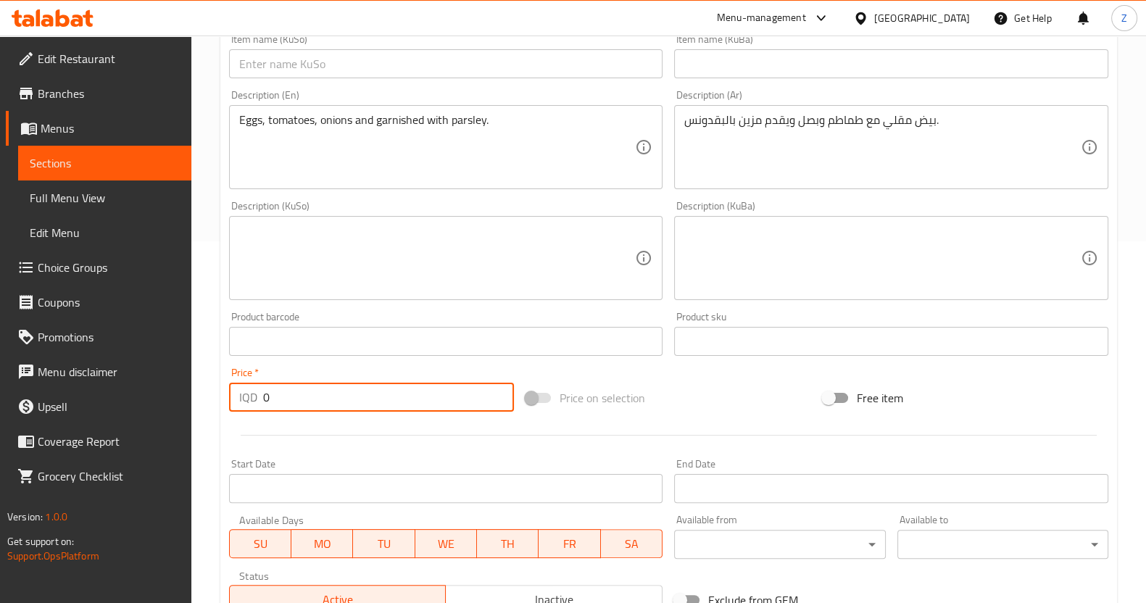
drag, startPoint x: 271, startPoint y: 401, endPoint x: 172, endPoint y: 399, distance: 99.3
click at [173, 399] on div "Edit Restaurant Branches Menus Sections Full Menu View Edit Menu Choice Groups …" at bounding box center [573, 252] width 1146 height 1156
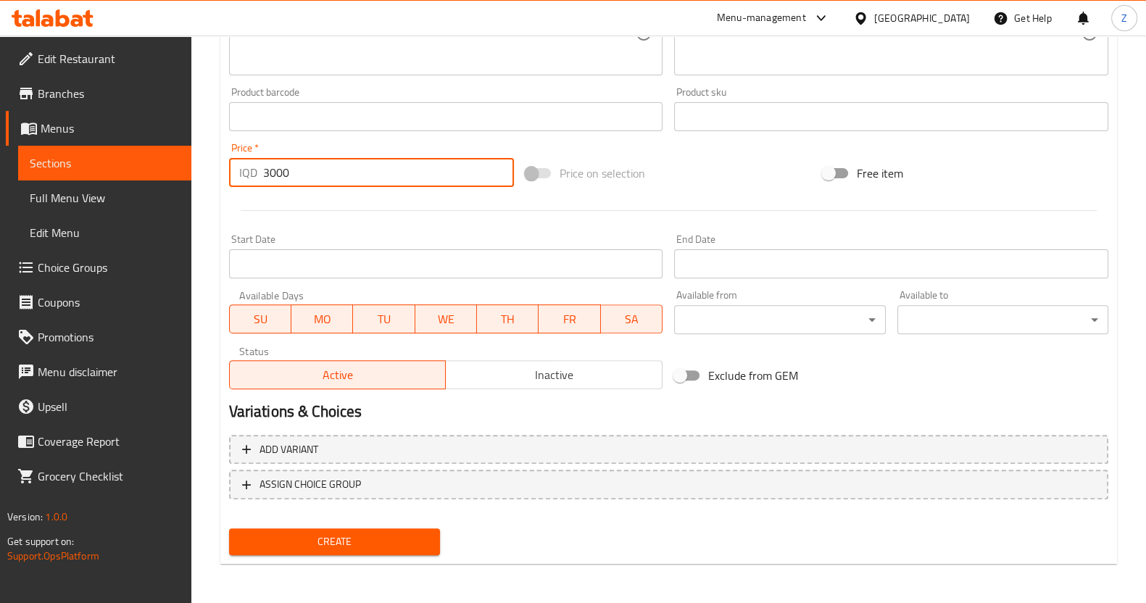
type input "3000"
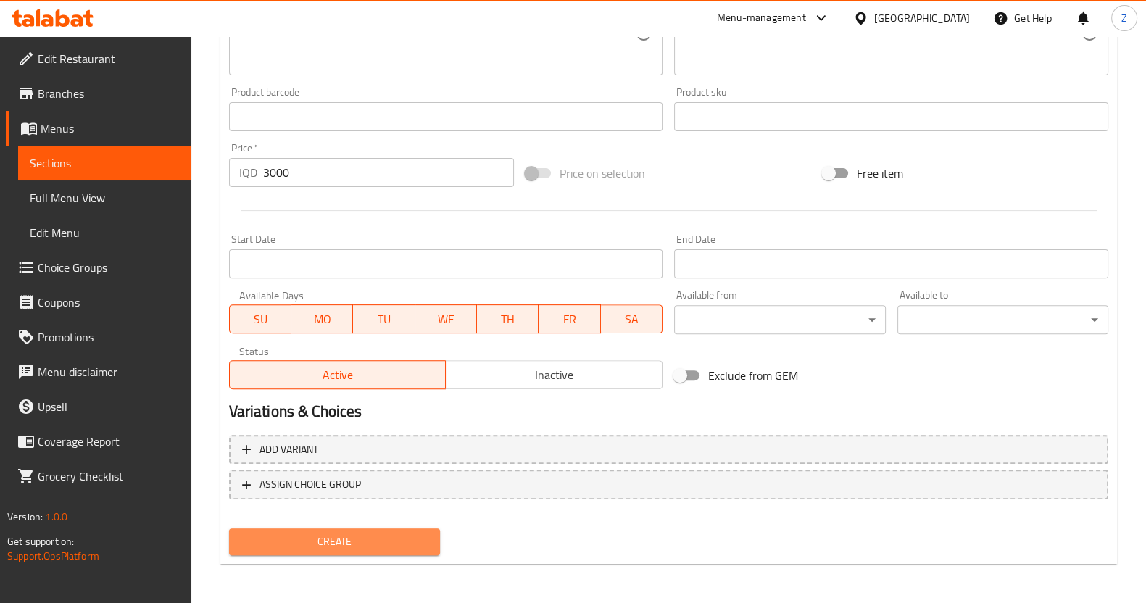
click at [388, 534] on span "Create" at bounding box center [335, 542] width 188 height 18
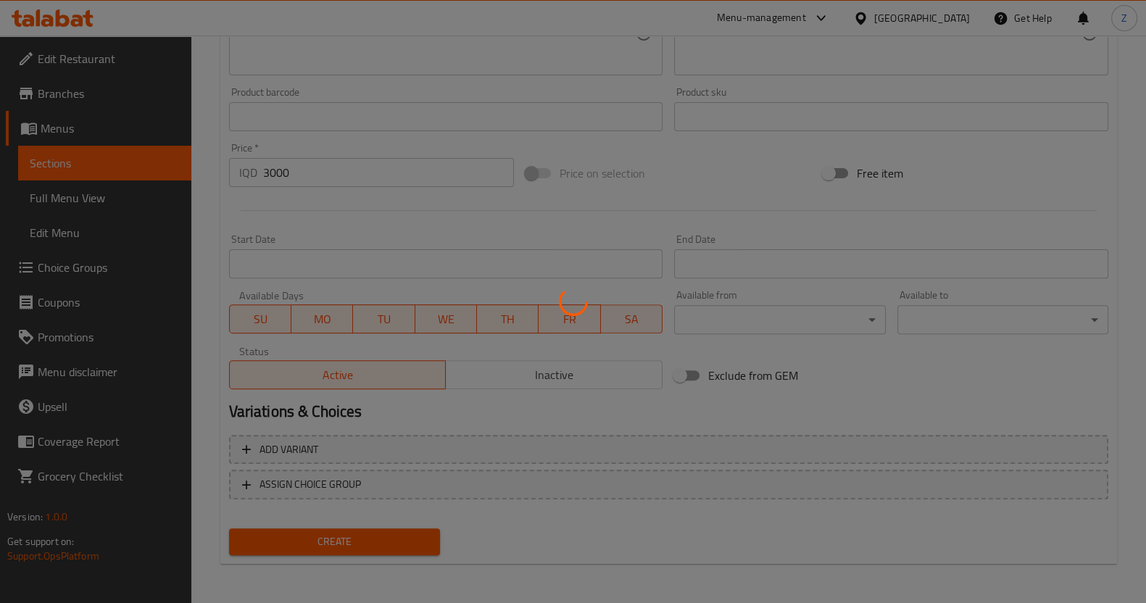
type input "0"
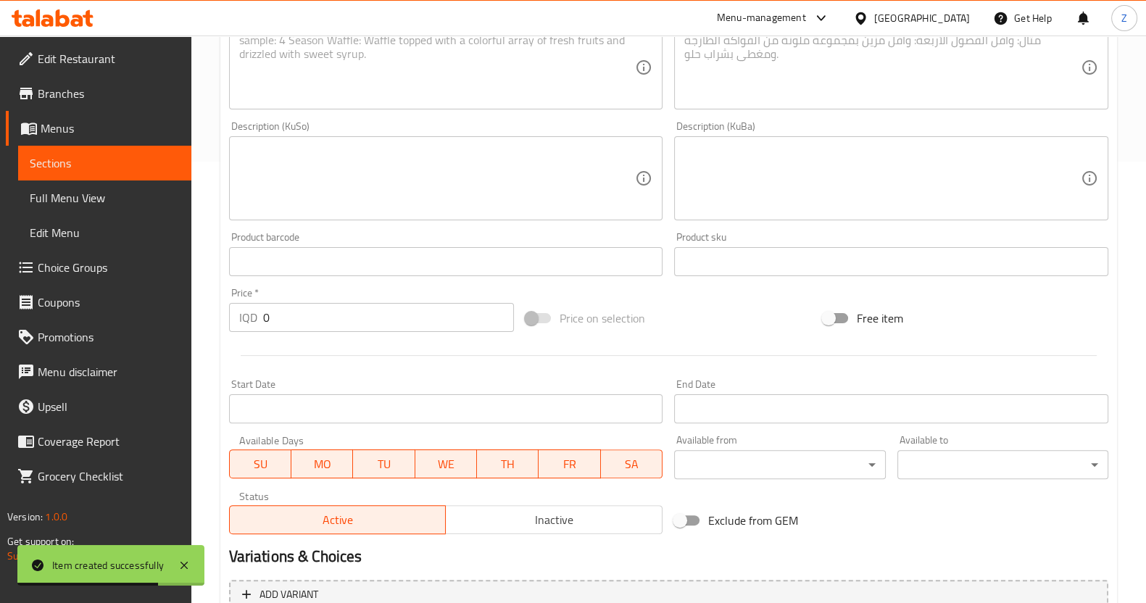
scroll to position [0, 0]
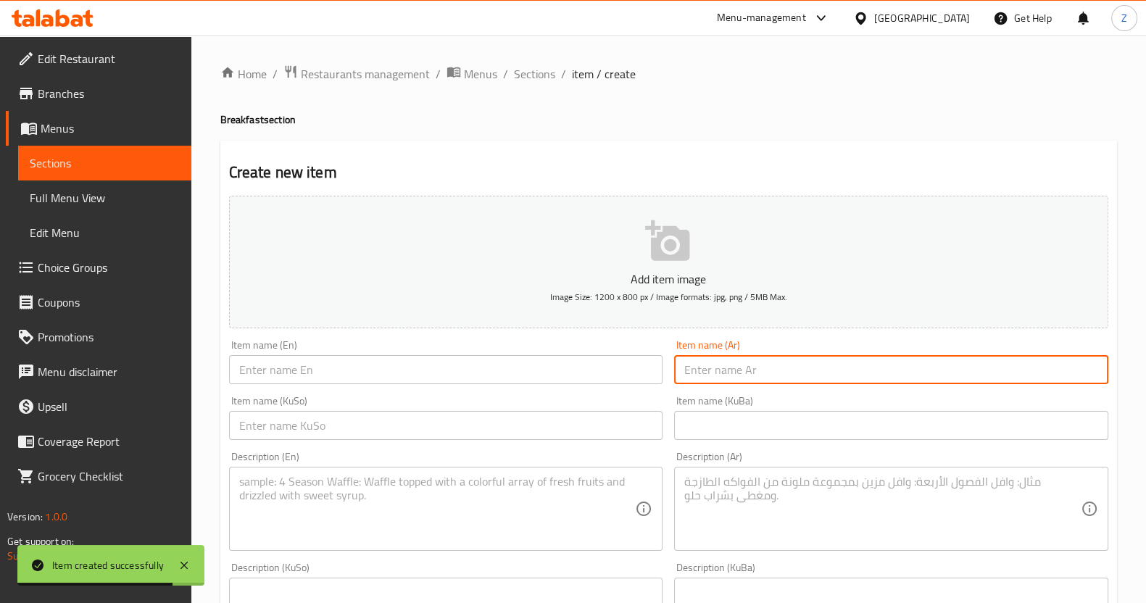
click at [754, 360] on input "text" at bounding box center [891, 369] width 434 height 29
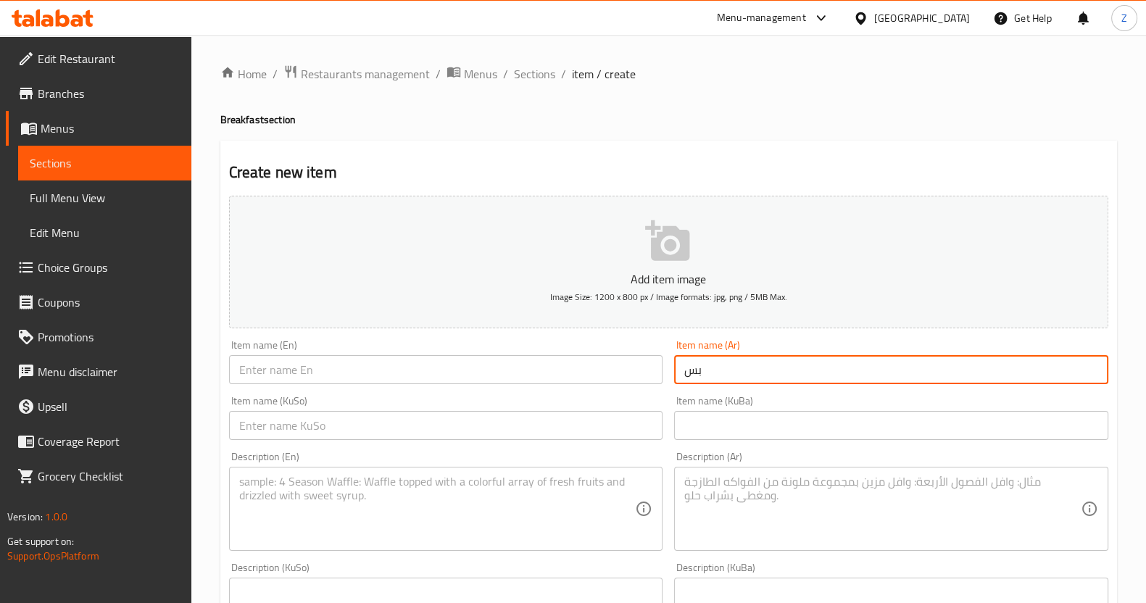
type input "ب"
type input "طماطم بالبسطرمة"
click at [724, 488] on textarea at bounding box center [882, 509] width 397 height 69
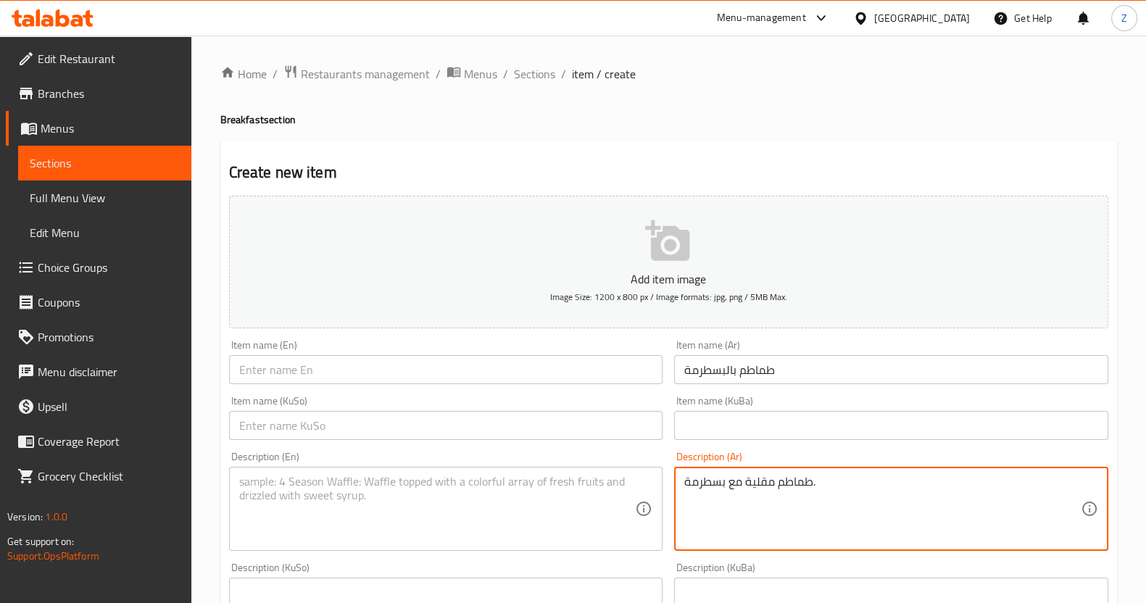
drag, startPoint x: 695, startPoint y: 484, endPoint x: 623, endPoint y: 484, distance: 72.5
click at [623, 484] on div "Add item image Image Size: 1200 x 800 px / Image formats: jpg, png / 5MB Max. I…" at bounding box center [668, 586] width 891 height 792
type textarea "طماطم مقلية مع بسطرمة."
click at [307, 471] on div "Description (En)" at bounding box center [446, 509] width 434 height 84
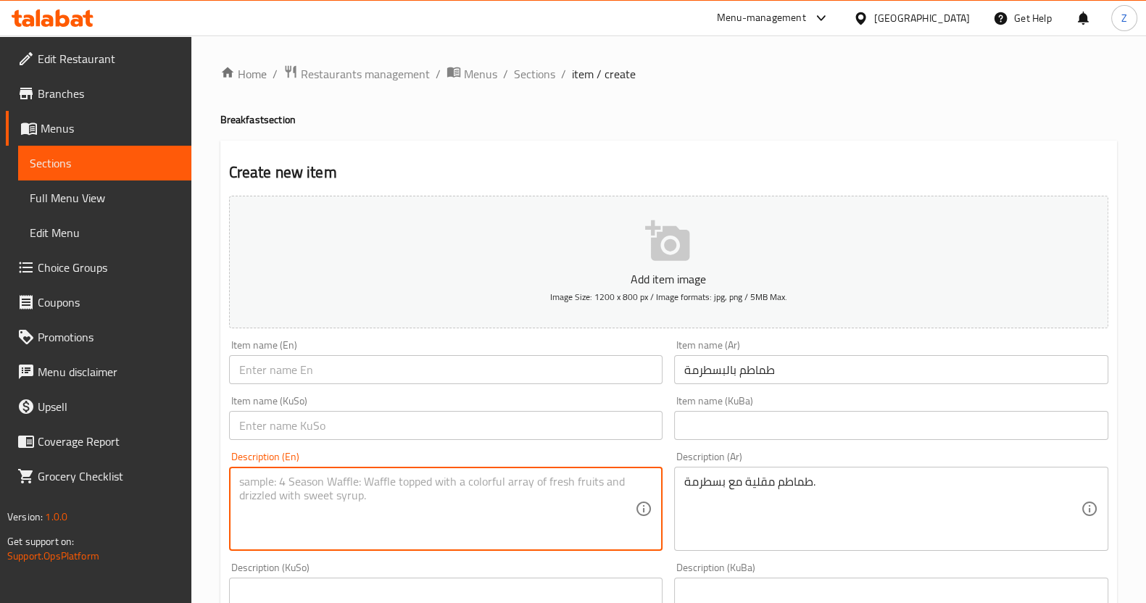
paste textarea "Fried tomatoes with pastrami."
type textarea "Fried tomatoes with pastrami."
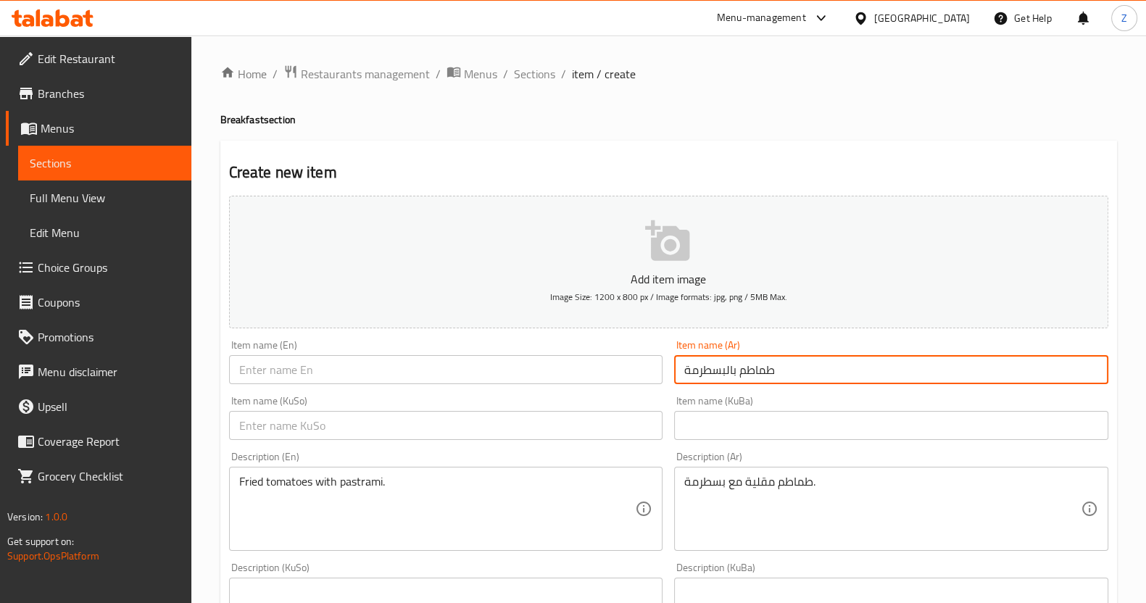
drag, startPoint x: 793, startPoint y: 366, endPoint x: 626, endPoint y: 370, distance: 167.5
click at [626, 370] on div "Add item image Image Size: 1200 x 800 px / Image formats: jpg, png / 5MB Max. I…" at bounding box center [668, 586] width 891 height 792
click at [334, 364] on input "text" at bounding box center [446, 369] width 434 height 29
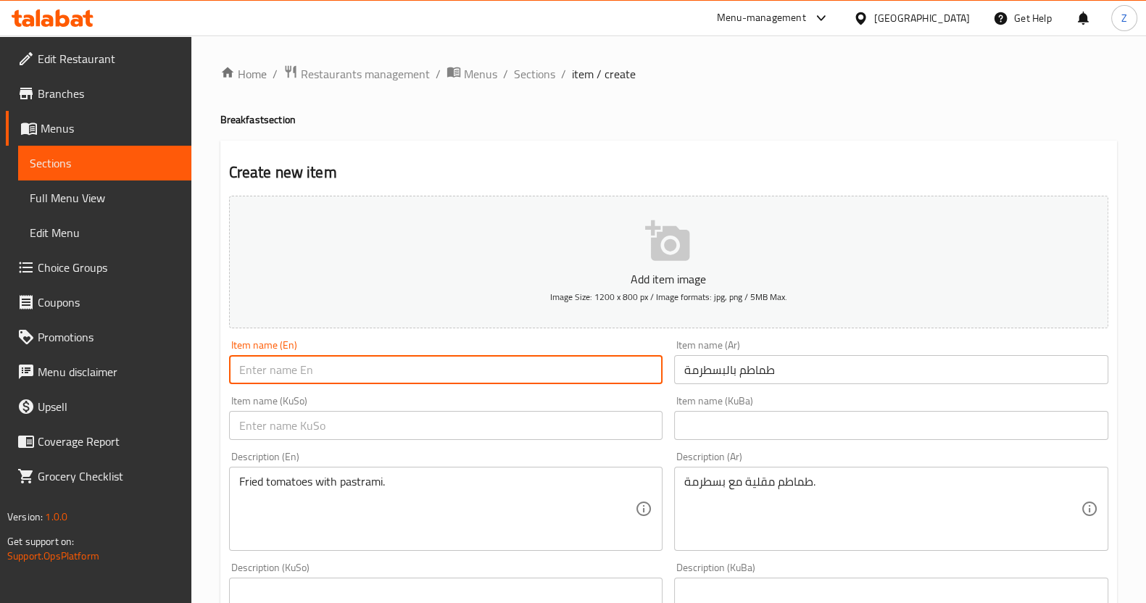
paste input "Tomatoes with pastrami"
type input "Tomatoes with pastrami"
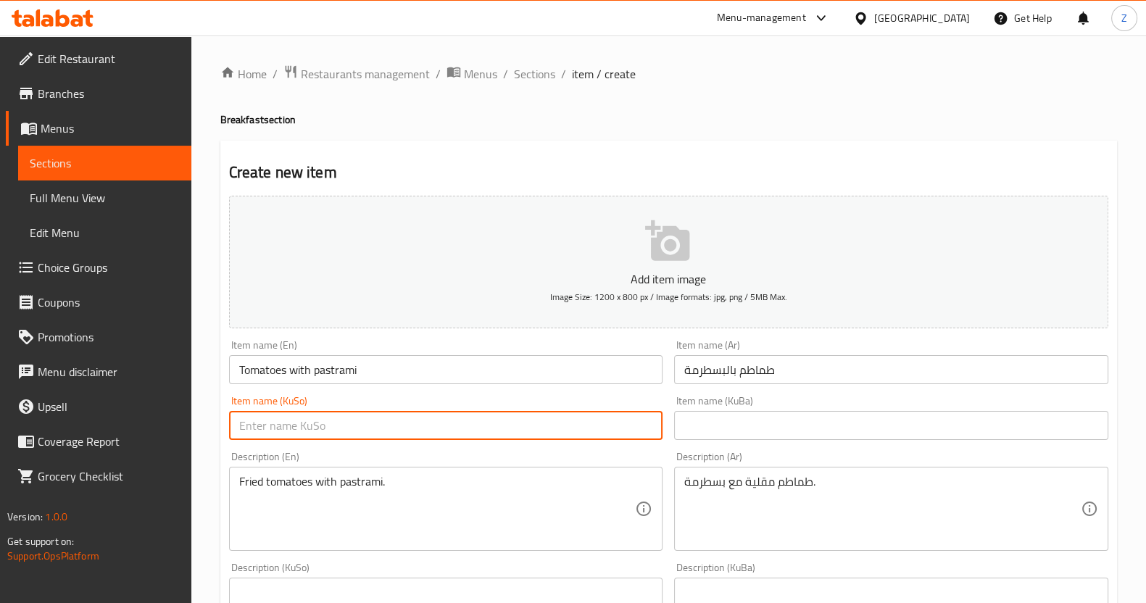
click at [373, 415] on input "text" at bounding box center [446, 425] width 434 height 29
click at [266, 386] on div "Item name (En) Tomatoes with pastrami Item name (En)" at bounding box center [446, 362] width 446 height 56
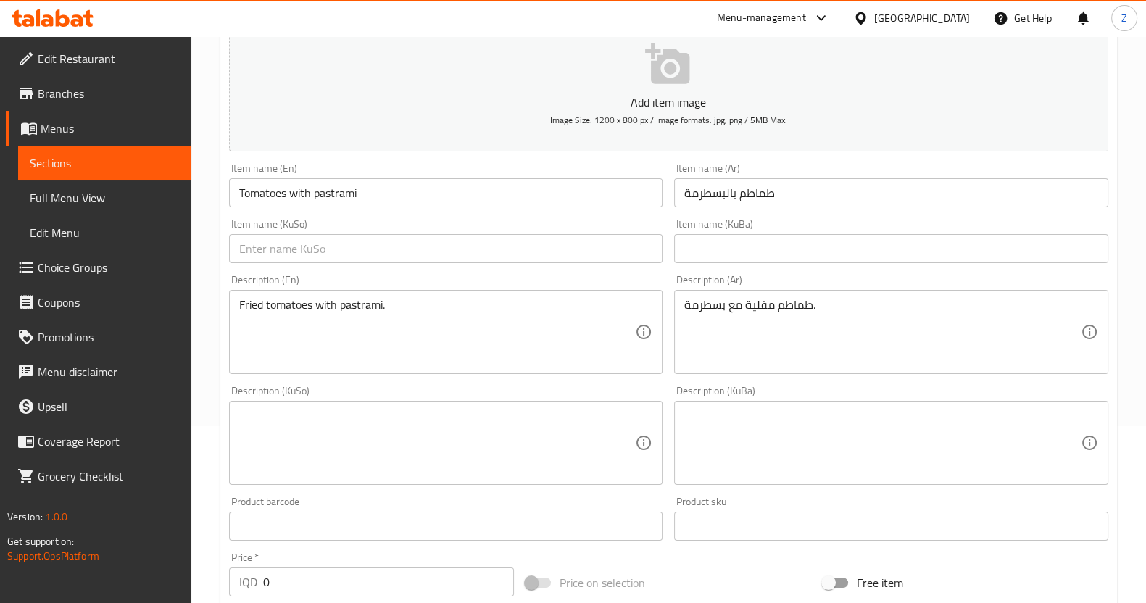
scroll to position [272, 0]
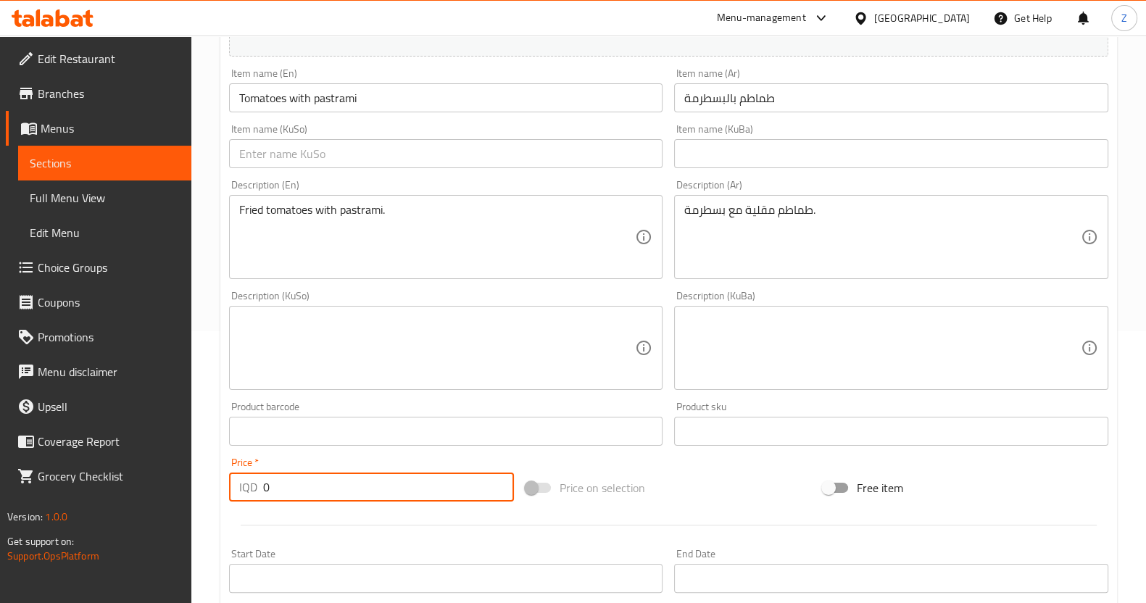
drag, startPoint x: 276, startPoint y: 494, endPoint x: 251, endPoint y: 494, distance: 24.7
click at [251, 494] on div "IQD 0 Price *" at bounding box center [372, 487] width 286 height 29
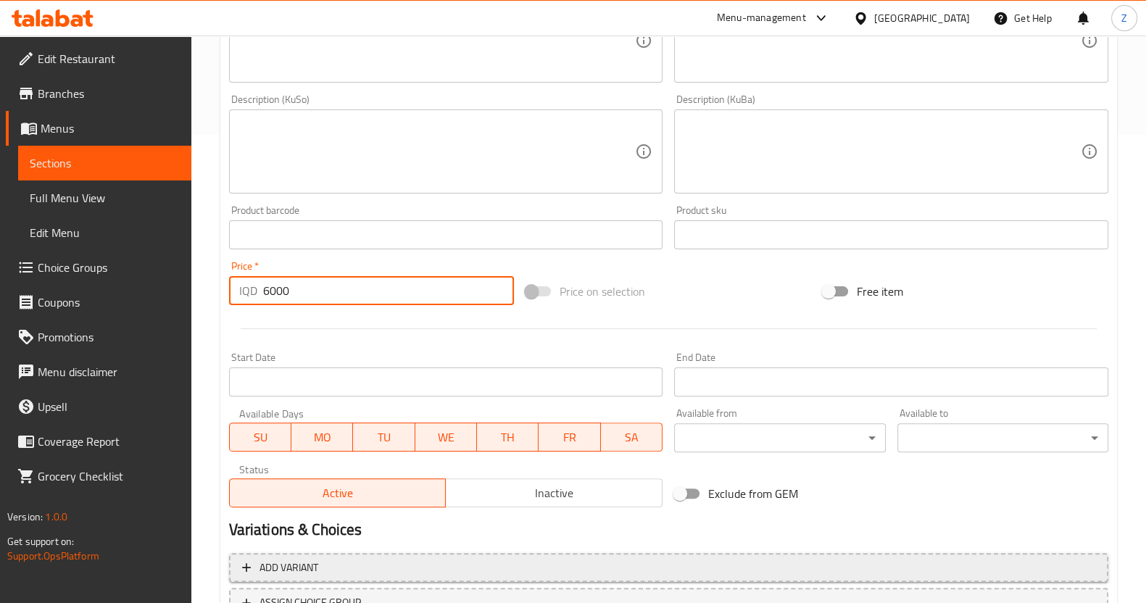
scroll to position [544, 0]
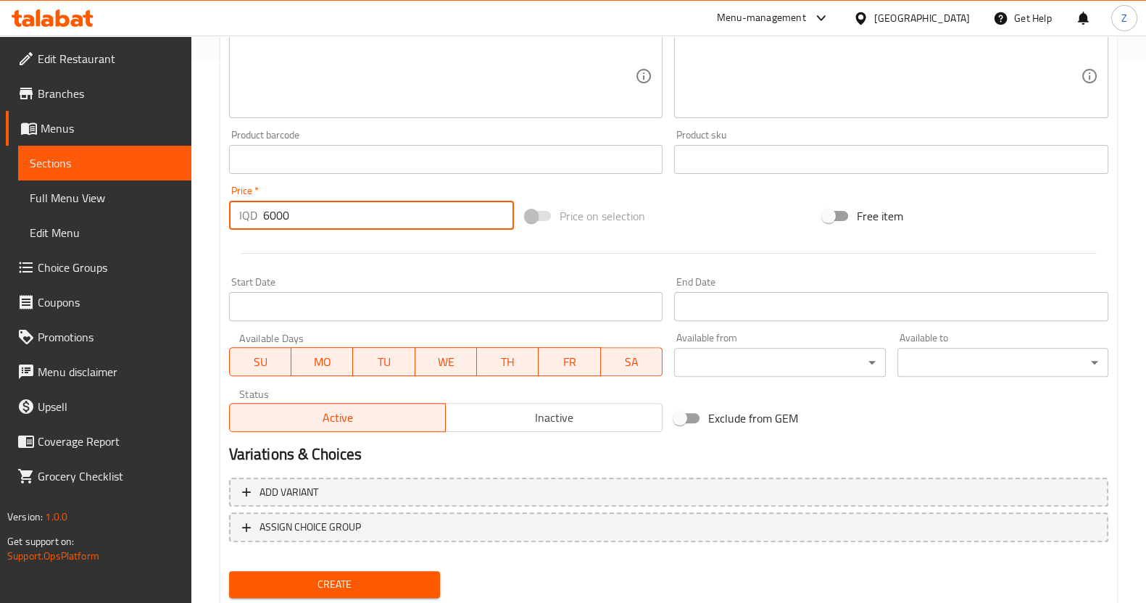
type input "6000"
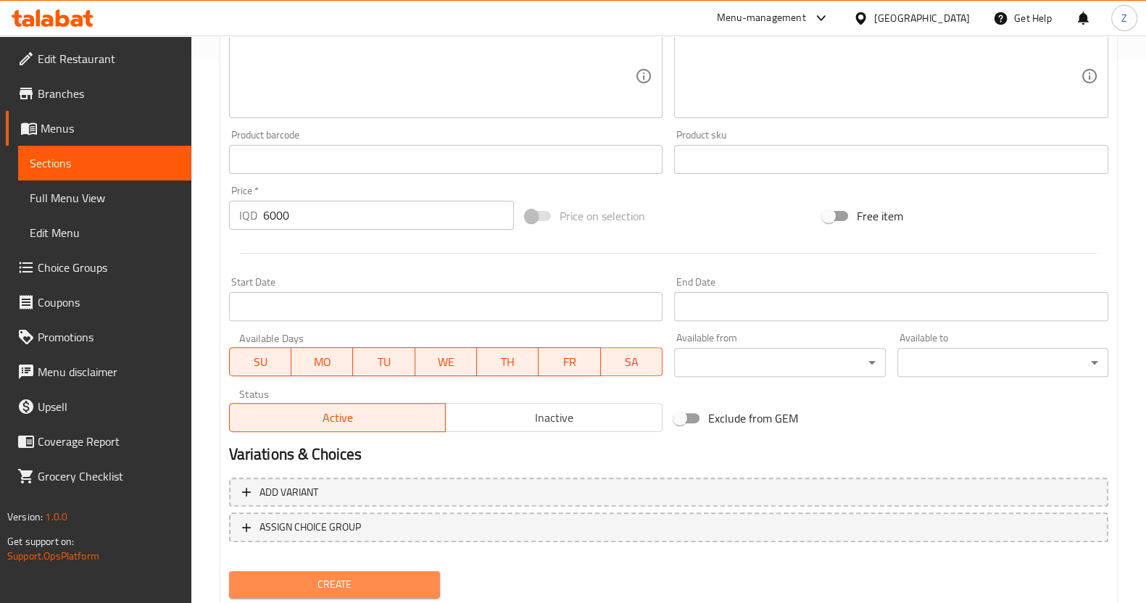
drag, startPoint x: 291, startPoint y: 575, endPoint x: 288, endPoint y: 555, distance: 20.6
click at [291, 576] on span "Create" at bounding box center [335, 585] width 188 height 18
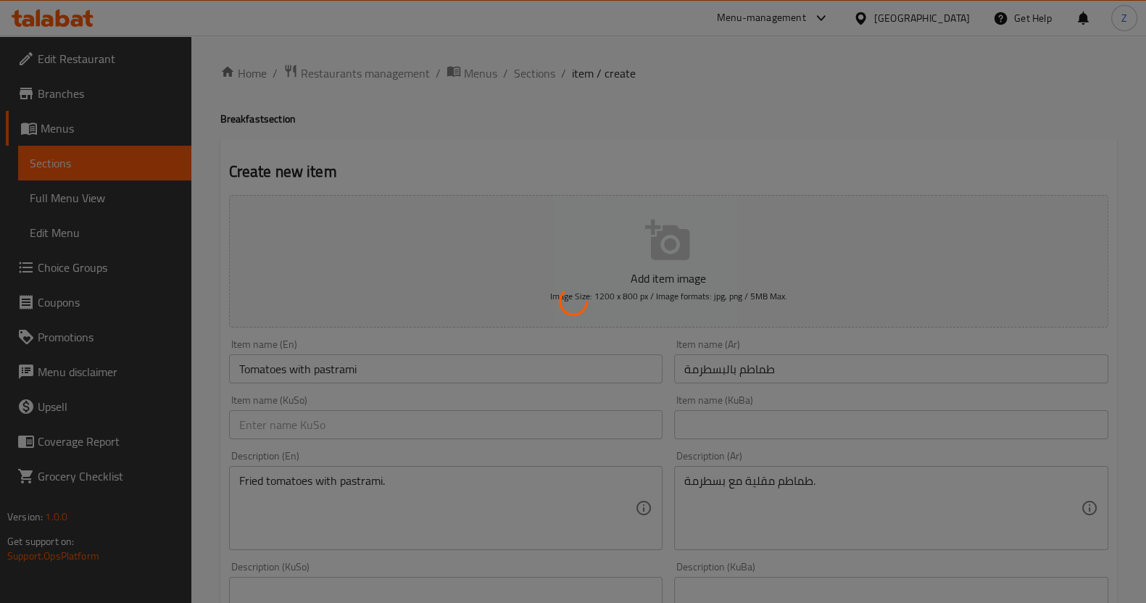
scroll to position [0, 0]
type input "0"
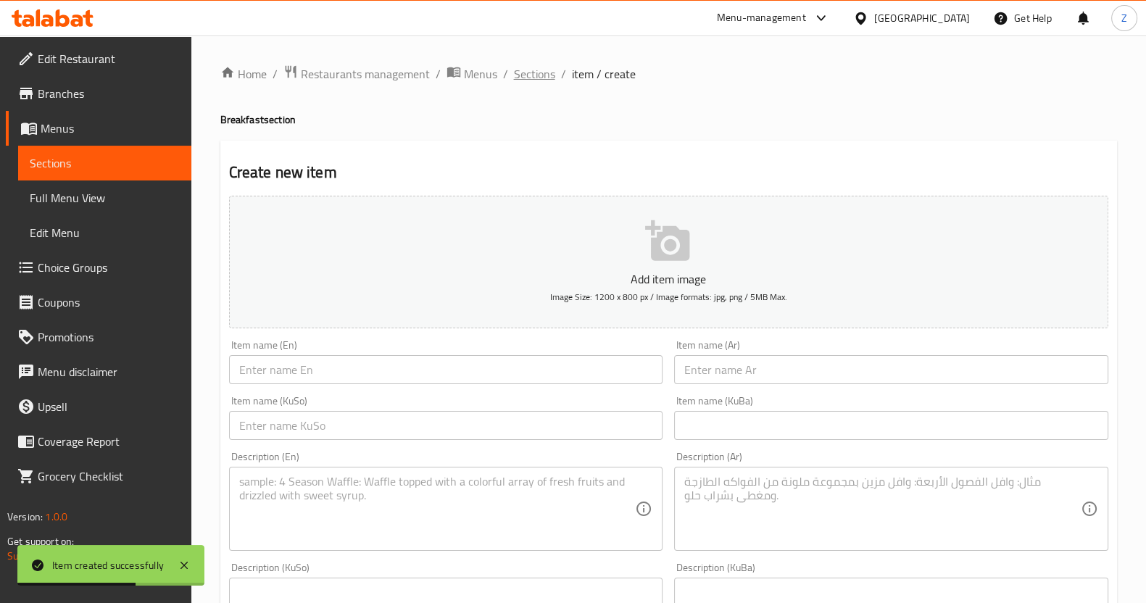
click at [537, 72] on span "Sections" at bounding box center [534, 73] width 41 height 17
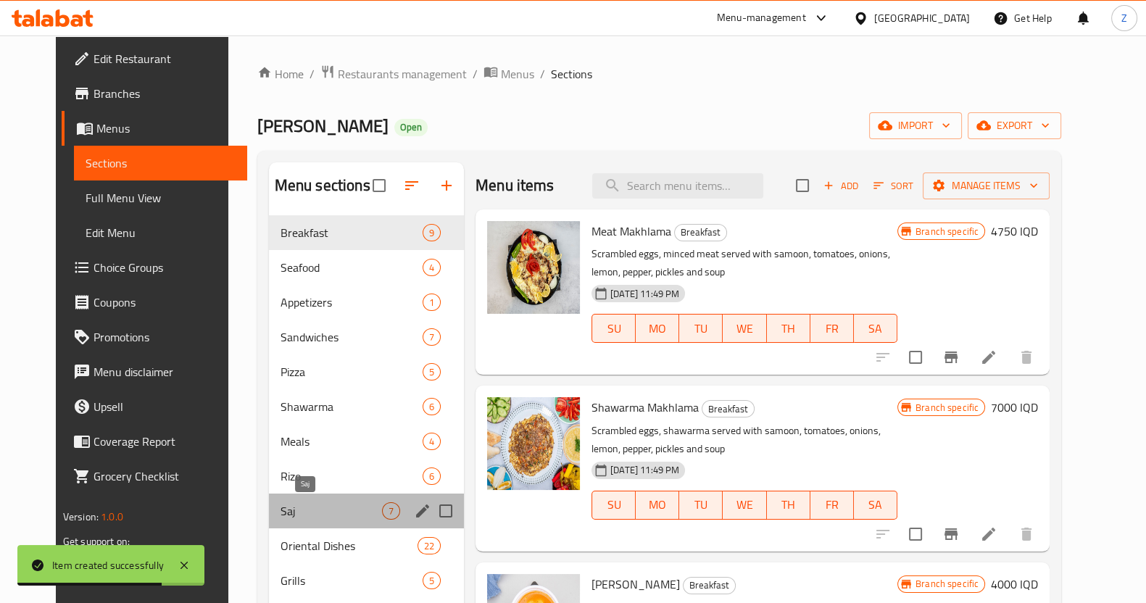
click at [301, 505] on span "Saj" at bounding box center [332, 510] width 102 height 17
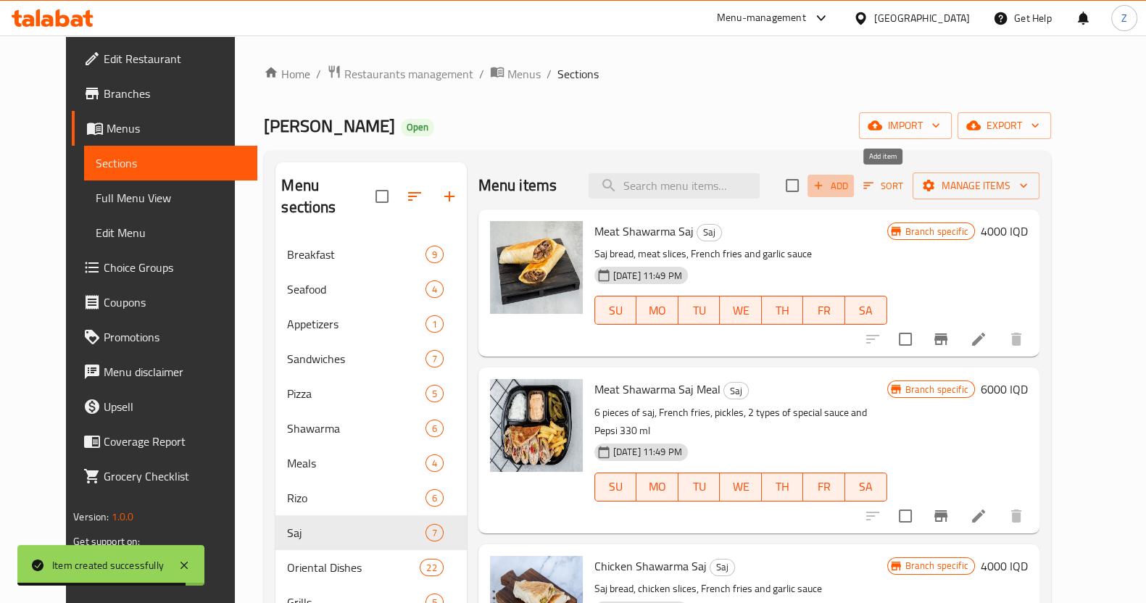
click at [850, 183] on span "Add" at bounding box center [830, 186] width 39 height 17
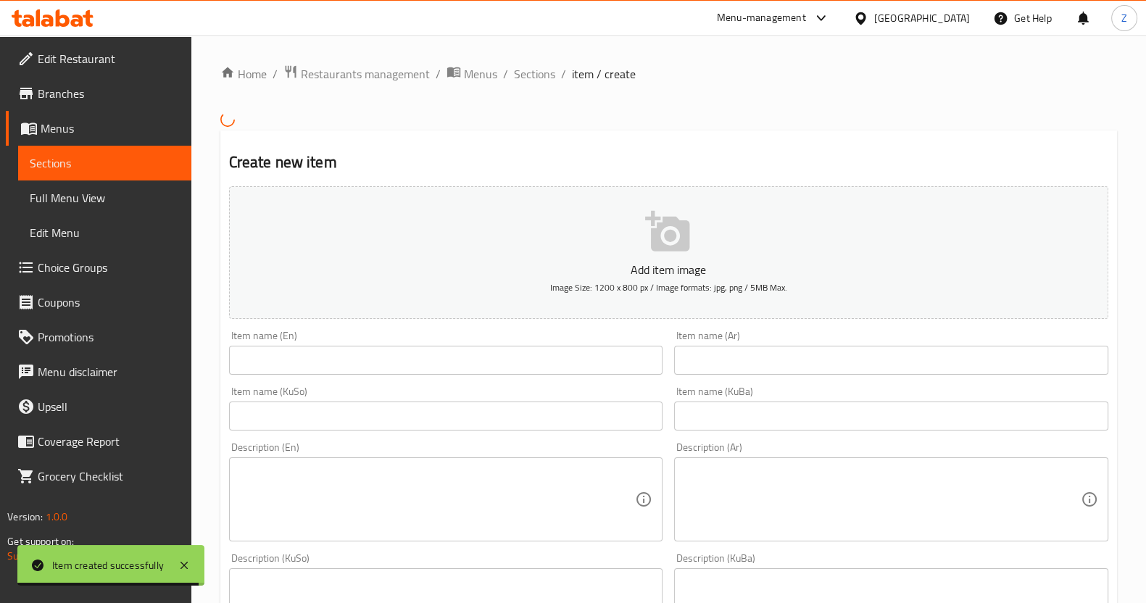
click at [743, 352] on input "text" at bounding box center [891, 360] width 434 height 29
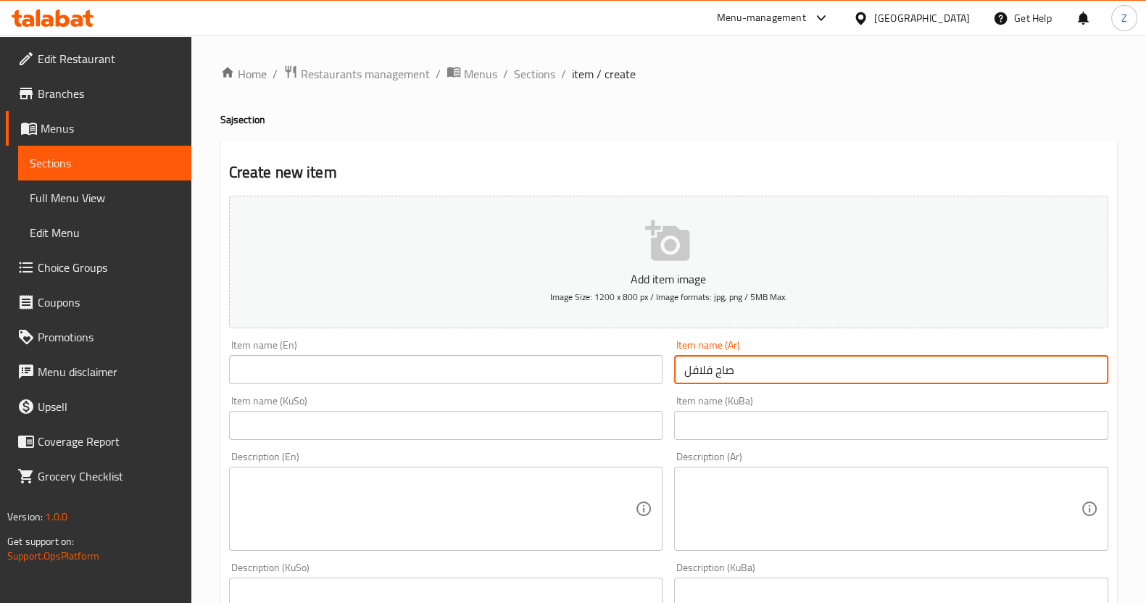
type input "صاج فلافل"
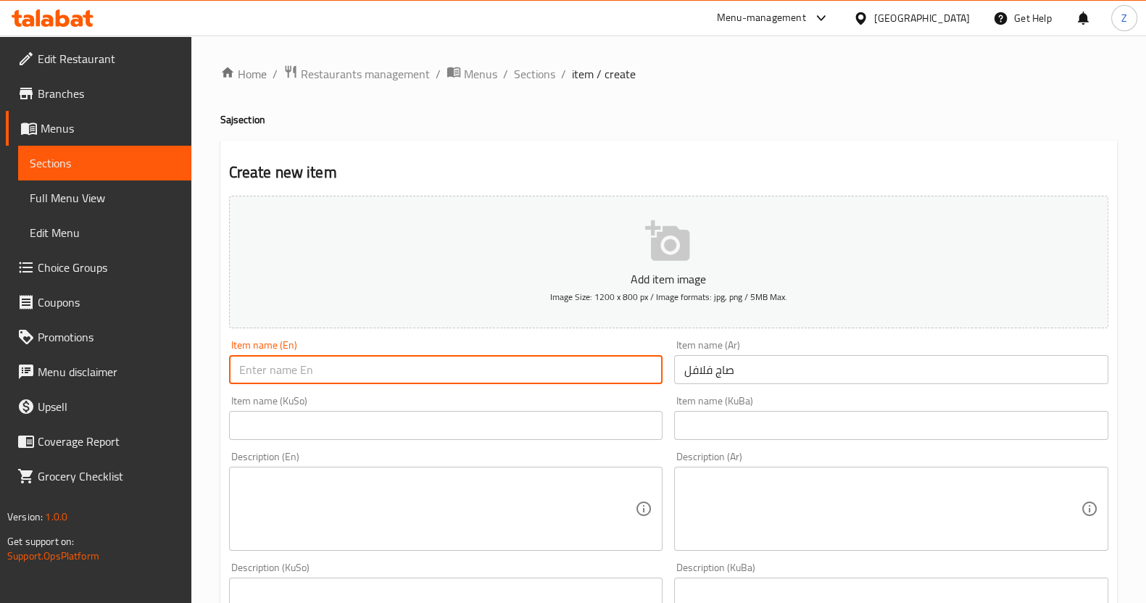
click at [419, 362] on input "text" at bounding box center [446, 369] width 434 height 29
paste input "Falafel Saj"
type input "Falafel Saj"
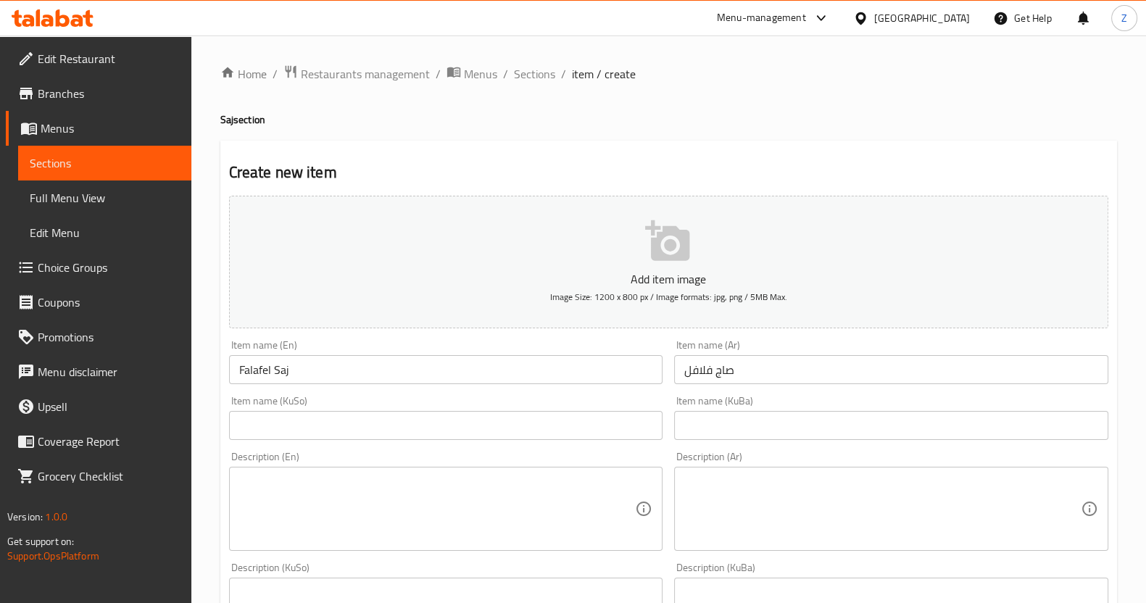
click at [861, 513] on textarea at bounding box center [882, 509] width 397 height 69
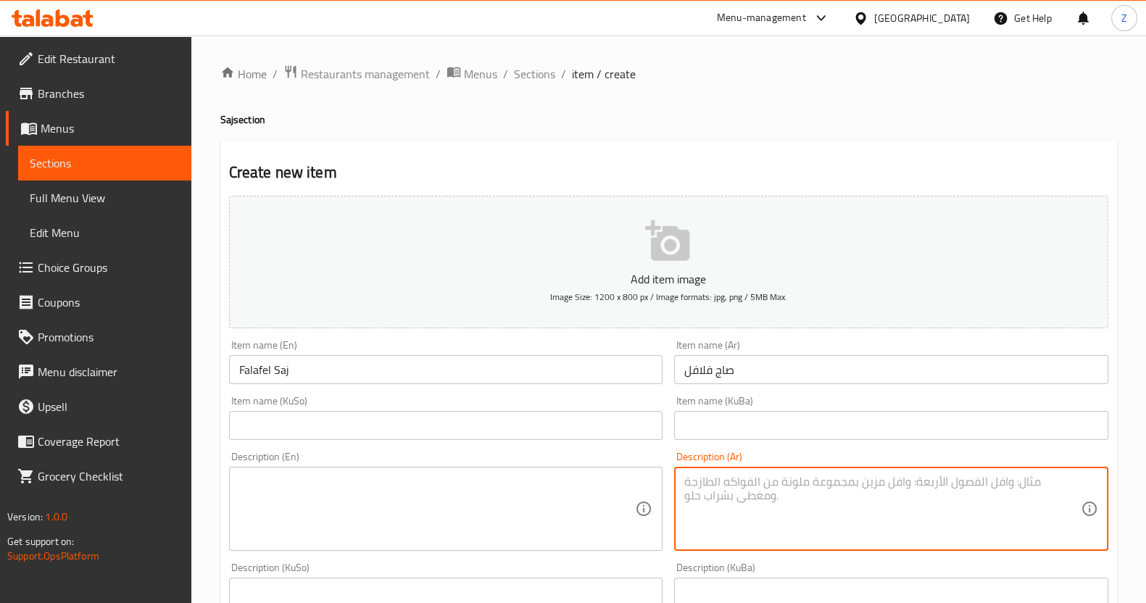
paste textarea "خبز الصاج, فلافل, طماطم, خس, مخلل, نعناع وصلصة الطحينة."
type textarea "خبز الصاج, فلافل, طماطم, خس, مخلل, نعناع وصلصة الطحينة."
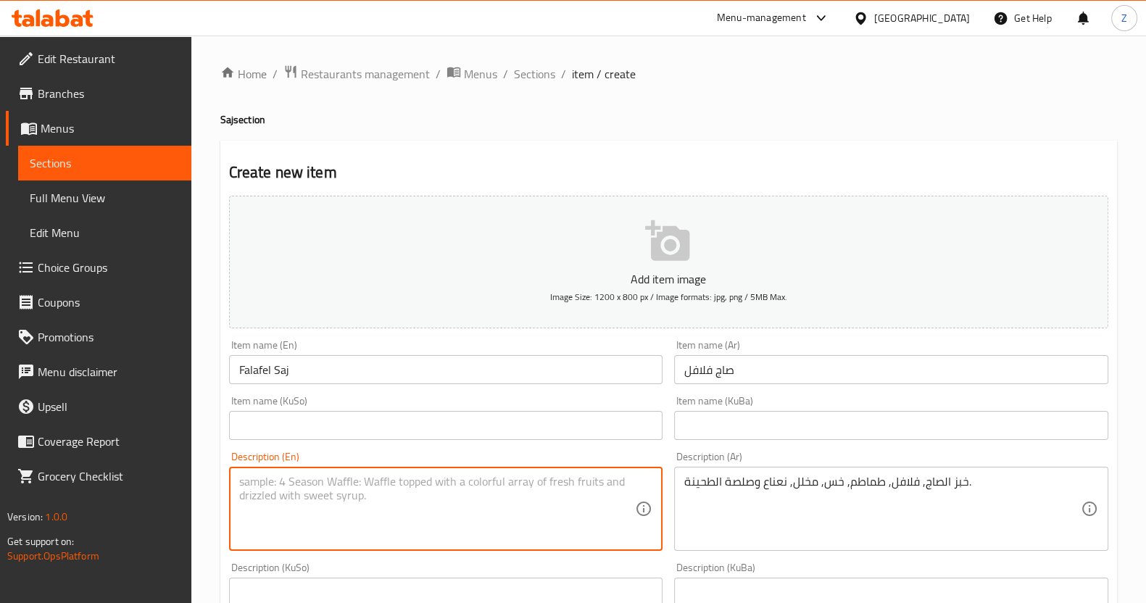
click at [348, 491] on textarea at bounding box center [437, 509] width 397 height 69
paste textarea "Saj bread, falafel, tomatoes, lettuce, pickles, mints and taratour sauce."
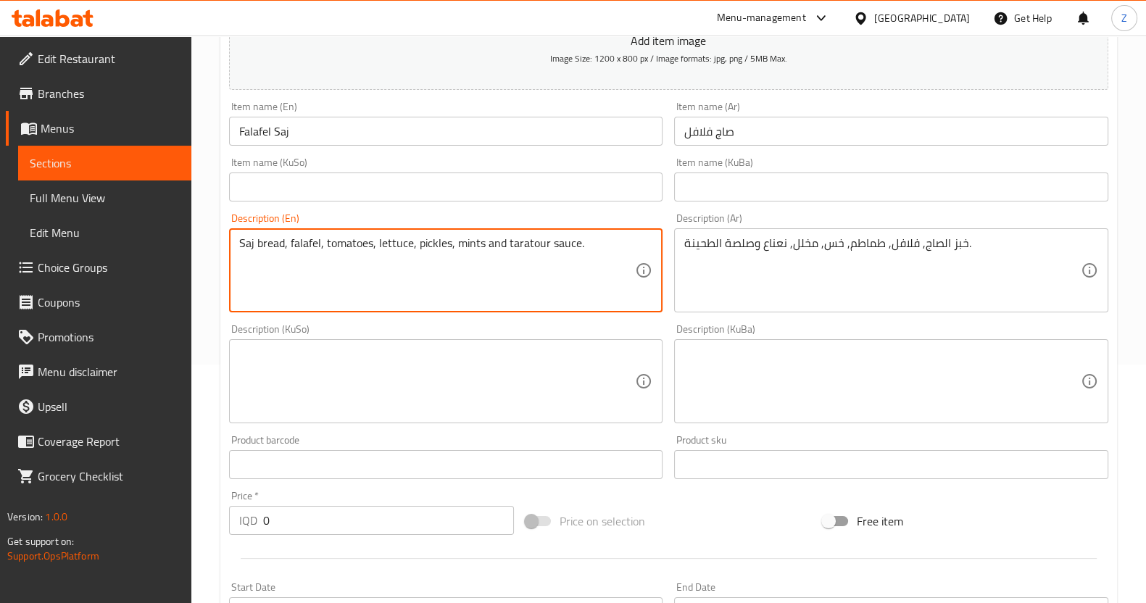
scroll to position [272, 0]
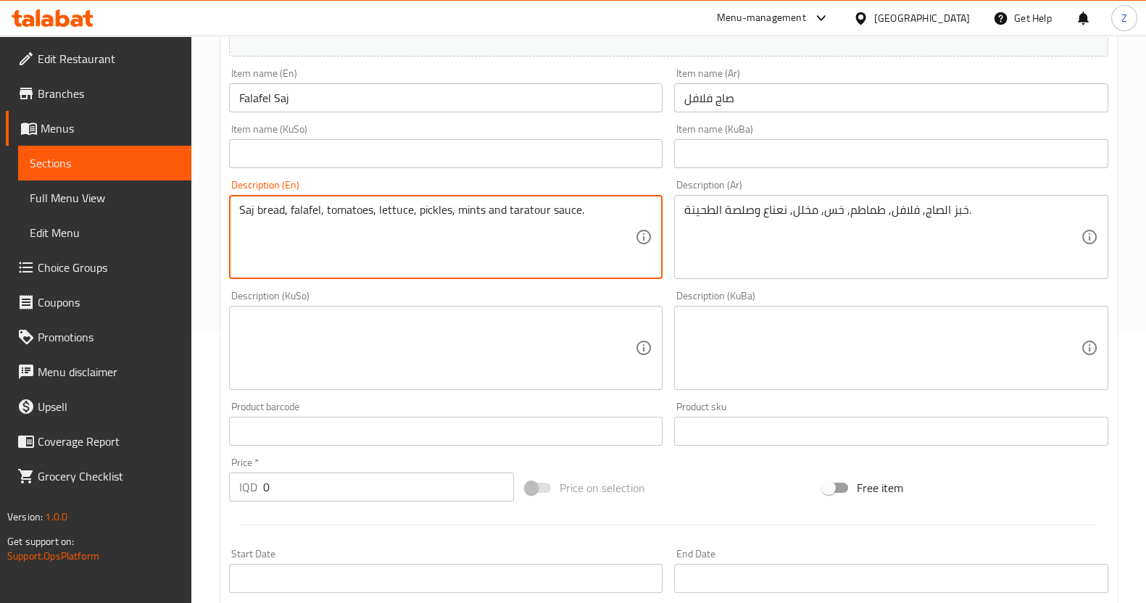
type textarea "Saj bread, falafel, tomatoes, lettuce, pickles, mints and taratour sauce."
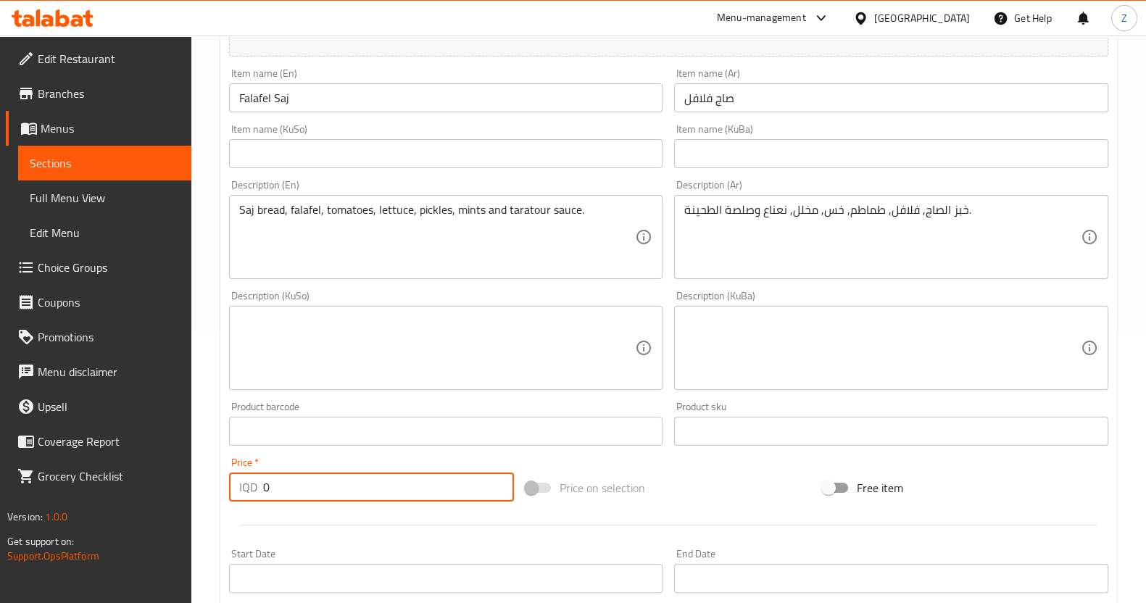
drag, startPoint x: 291, startPoint y: 491, endPoint x: 231, endPoint y: 492, distance: 60.2
click at [231, 492] on div "IQD 0 Price *" at bounding box center [372, 487] width 286 height 29
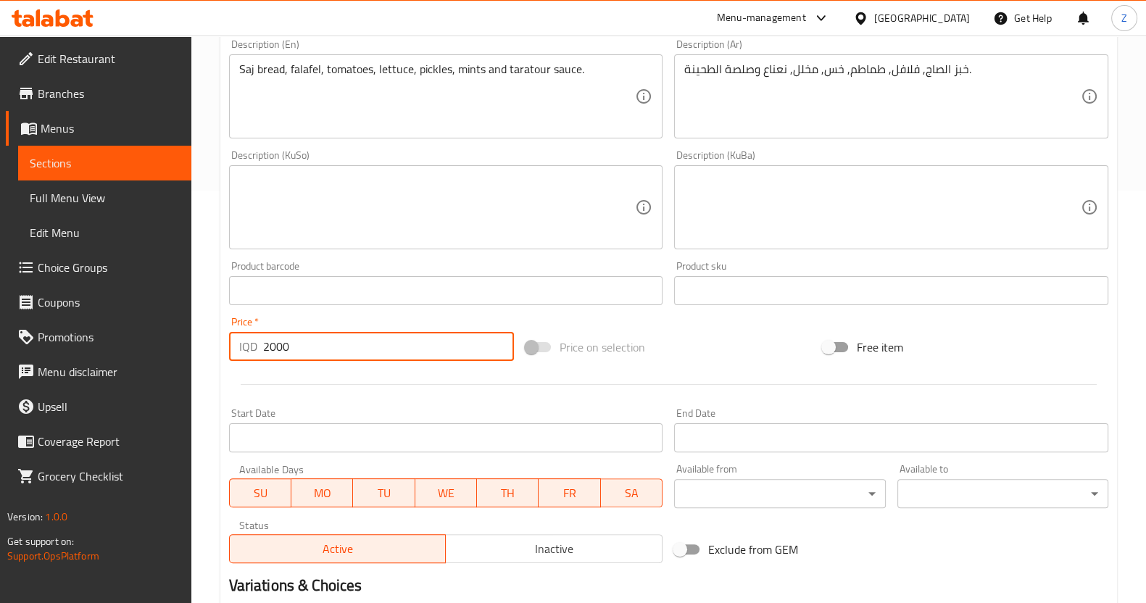
scroll to position [587, 0]
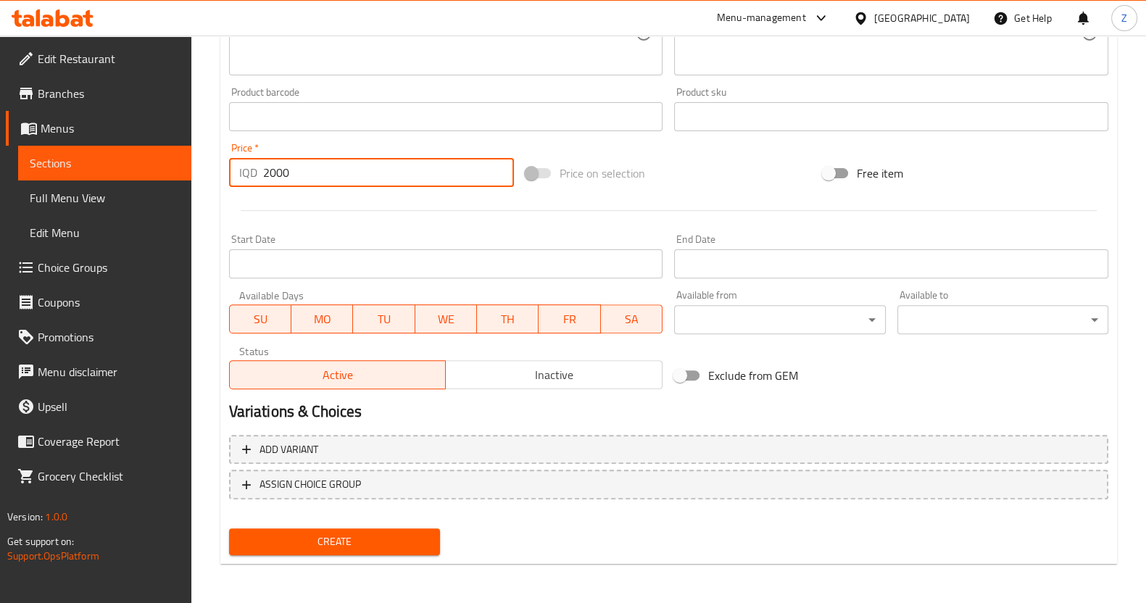
type input "2000"
click at [413, 547] on span "Create" at bounding box center [335, 542] width 188 height 18
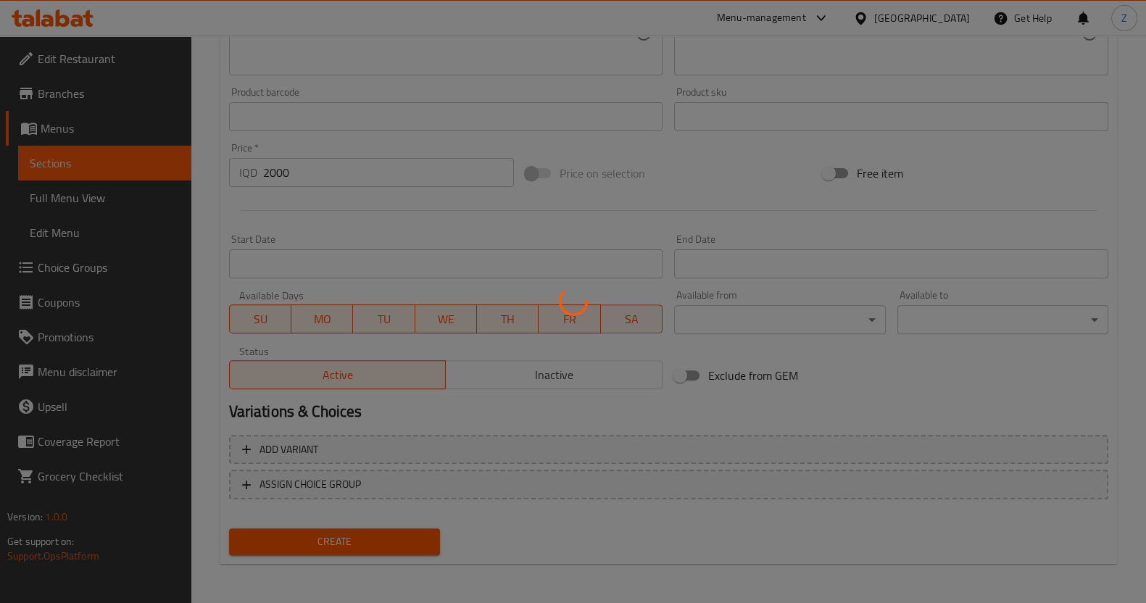
type input "0"
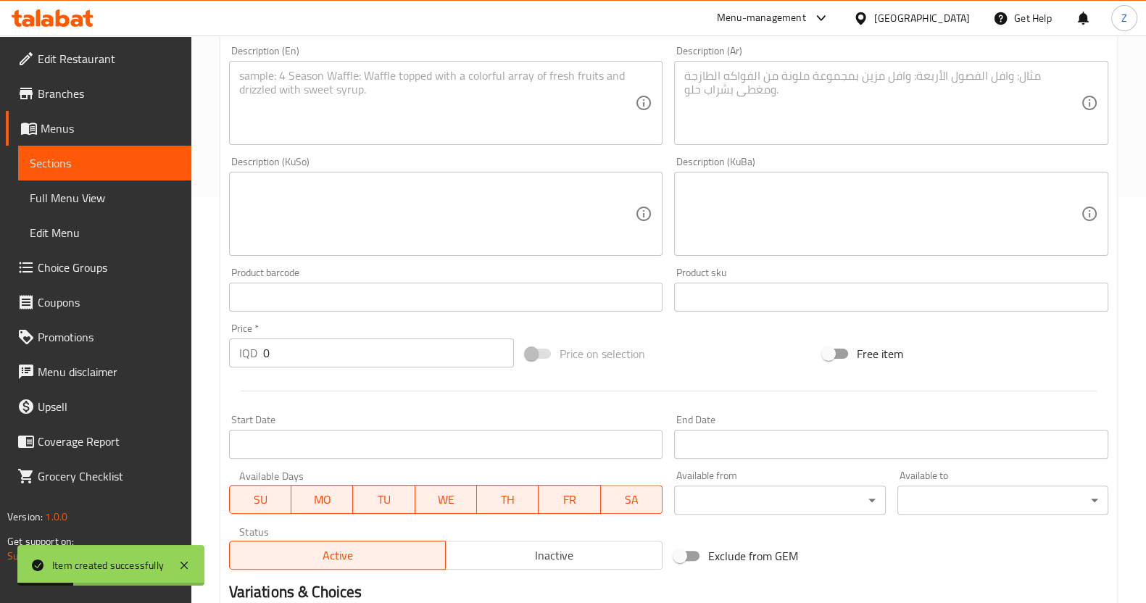
scroll to position [0, 0]
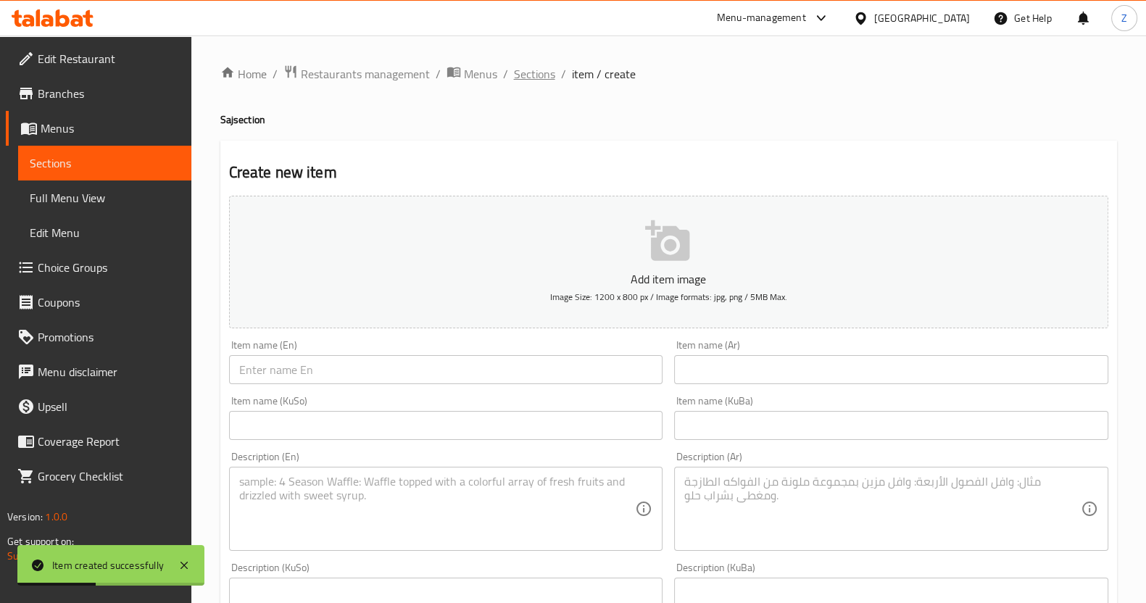
click at [547, 70] on span "Sections" at bounding box center [534, 73] width 41 height 17
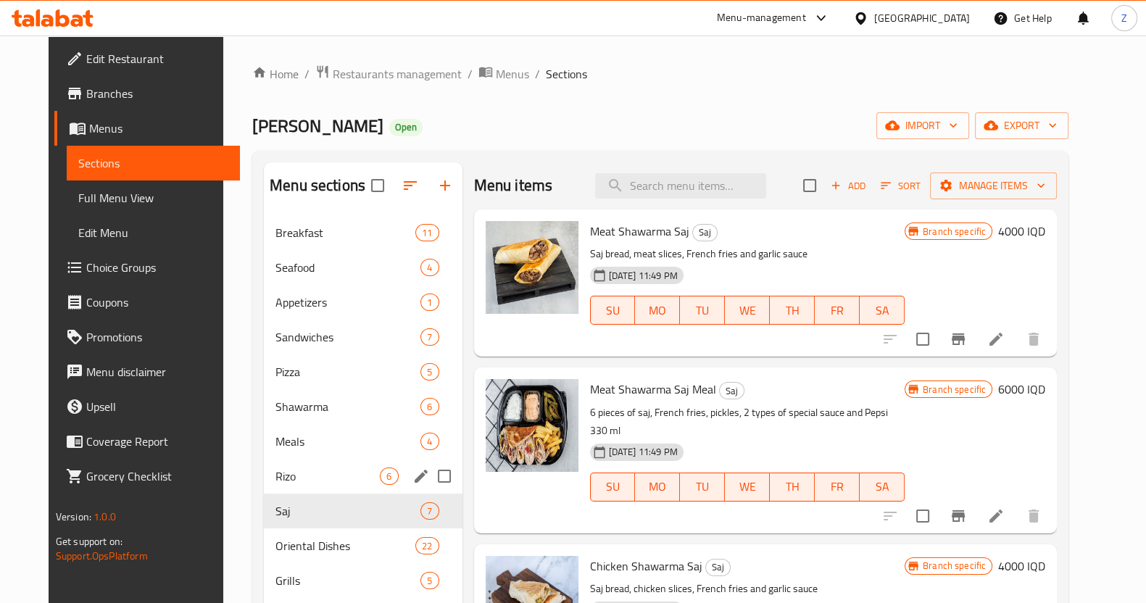
click at [305, 480] on span "Rizo" at bounding box center [328, 476] width 104 height 17
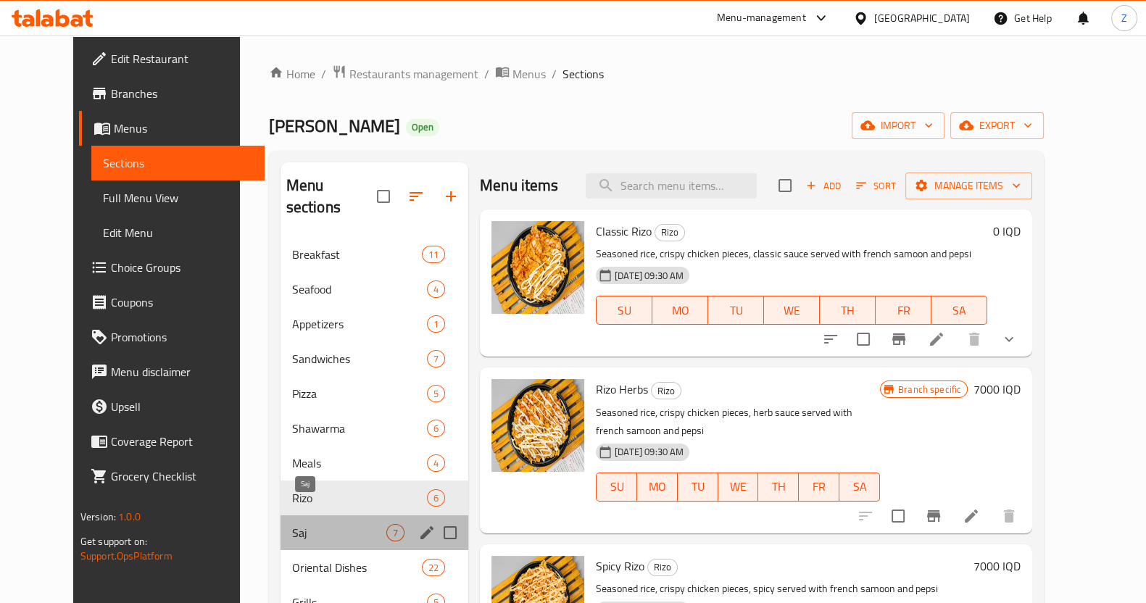
click at [311, 524] on span "Saj" at bounding box center [339, 532] width 94 height 17
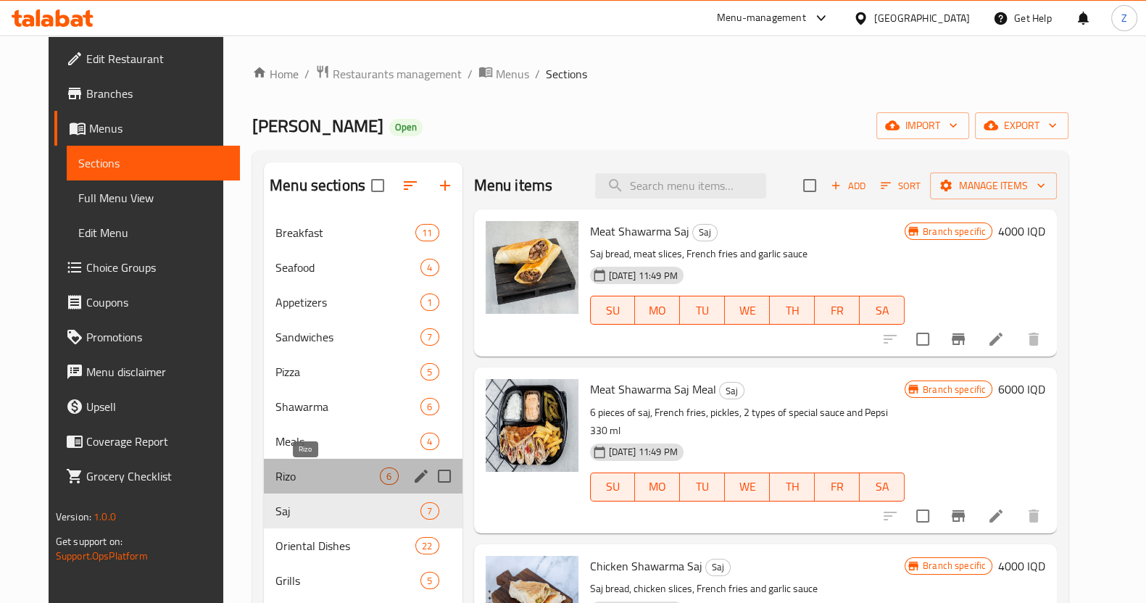
click at [359, 479] on span "Rizo" at bounding box center [328, 476] width 104 height 17
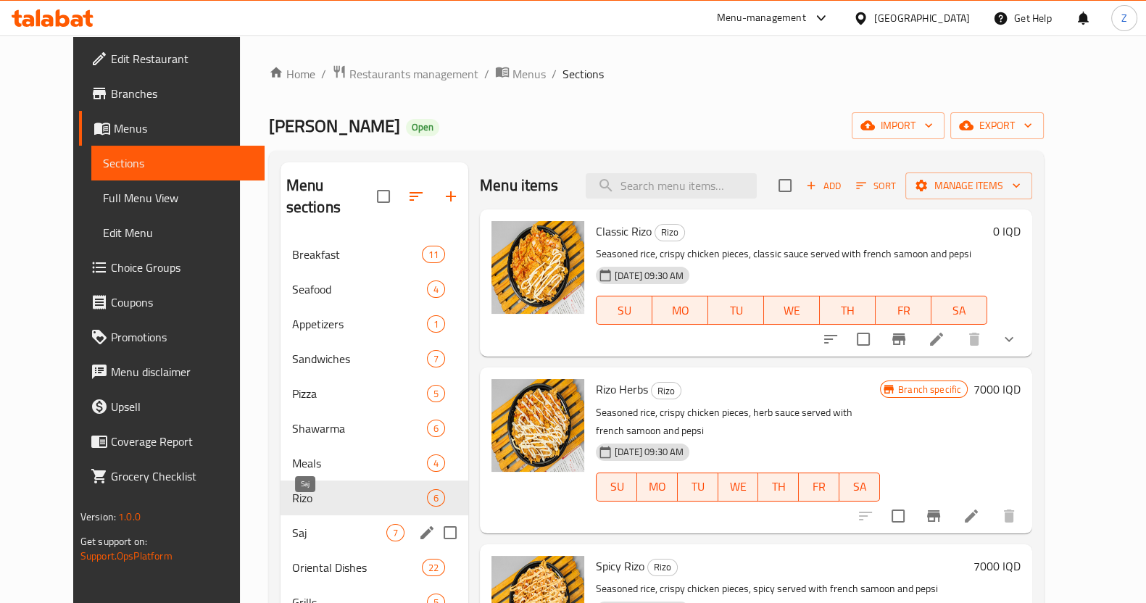
click at [338, 524] on span "Saj" at bounding box center [339, 532] width 94 height 17
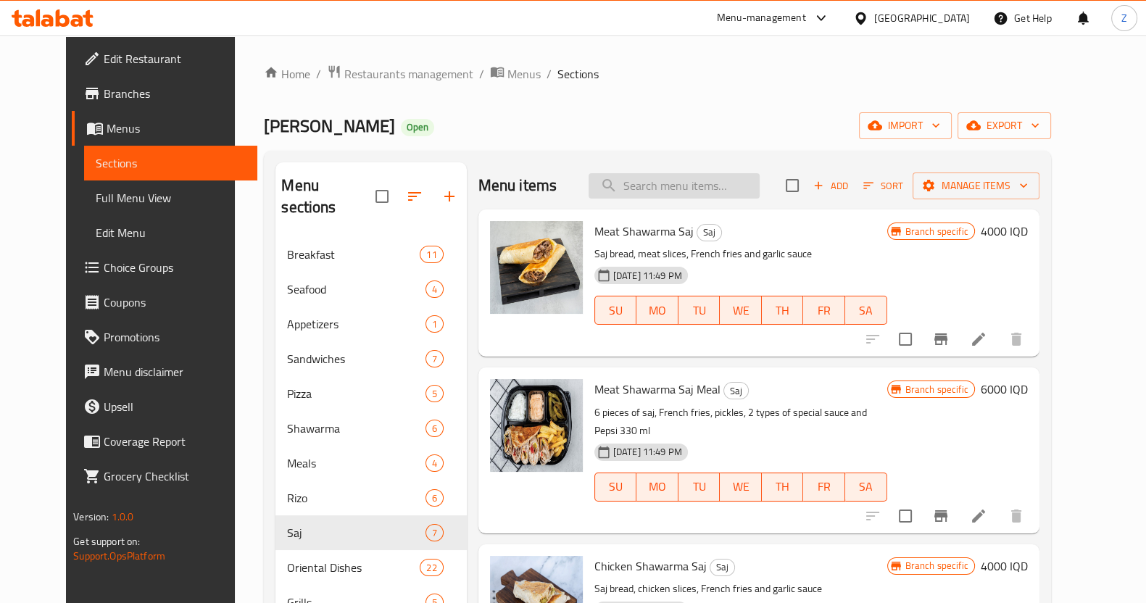
click at [662, 177] on input "search" at bounding box center [674, 185] width 171 height 25
type input "صاج"
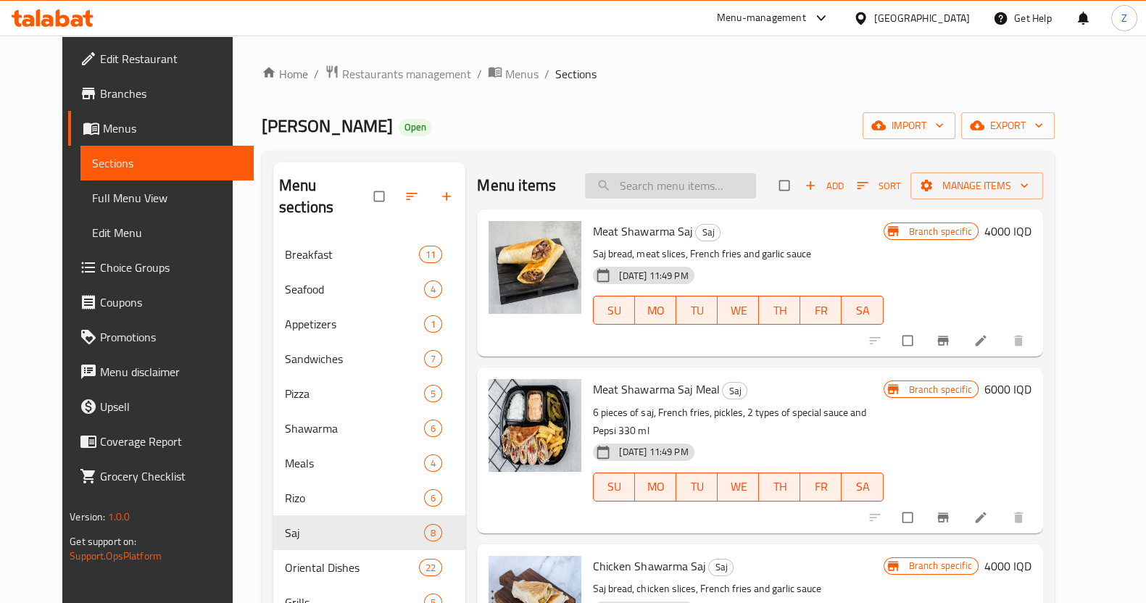
click at [695, 189] on input "search" at bounding box center [670, 185] width 171 height 25
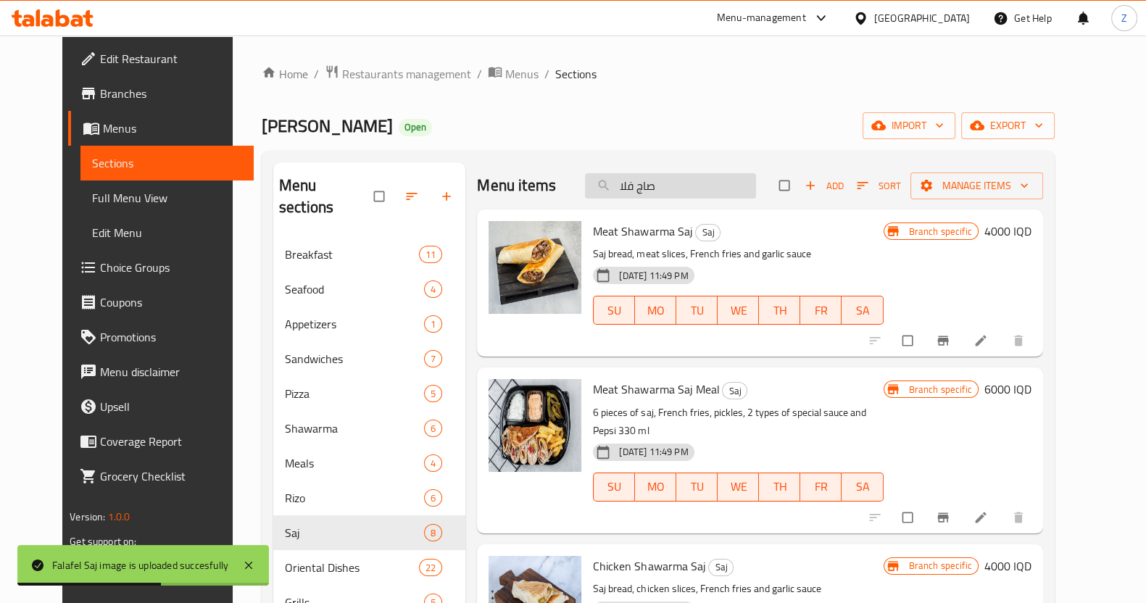
type input "صاج فلاف"
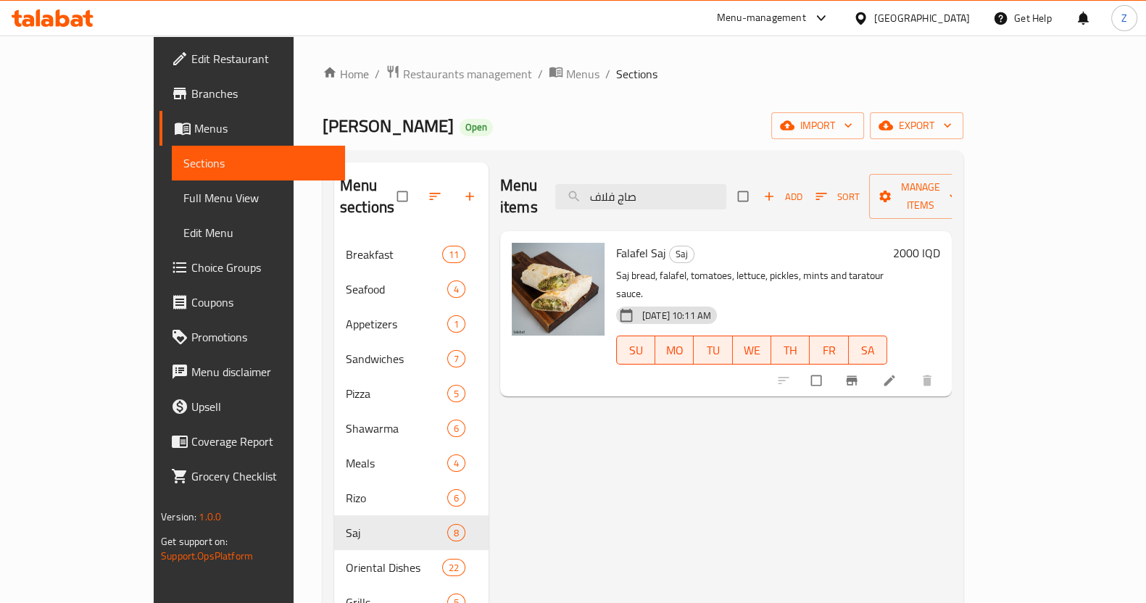
drag, startPoint x: 708, startPoint y: 187, endPoint x: 549, endPoint y: 191, distance: 159.6
click at [557, 192] on div "Menu items صاج فلاف Add Sort Manage items" at bounding box center [726, 196] width 452 height 69
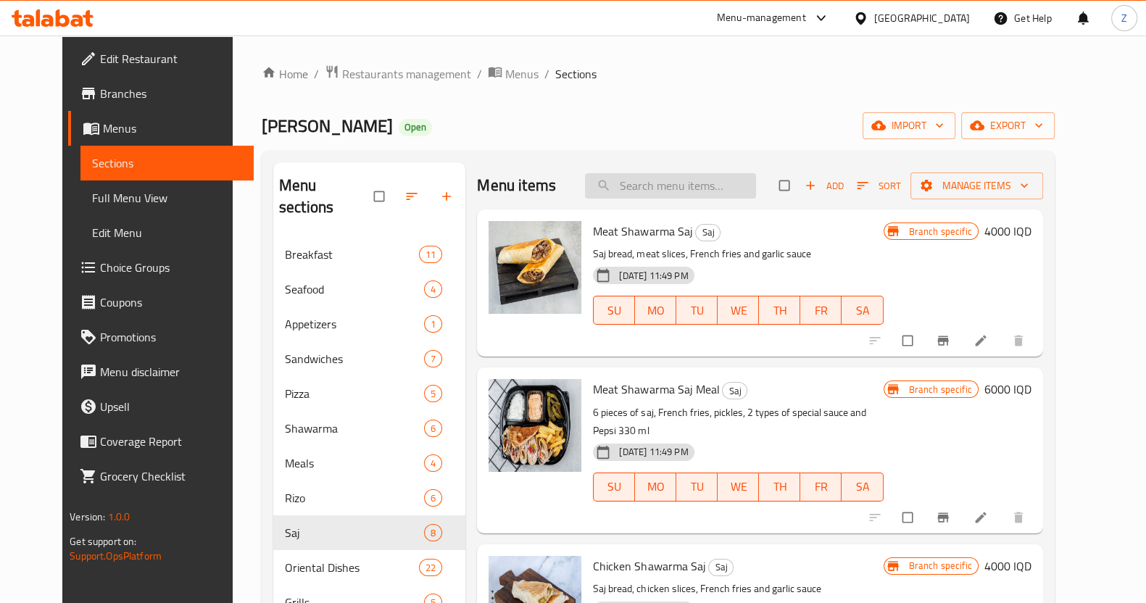
click at [694, 191] on input "search" at bounding box center [670, 185] width 171 height 25
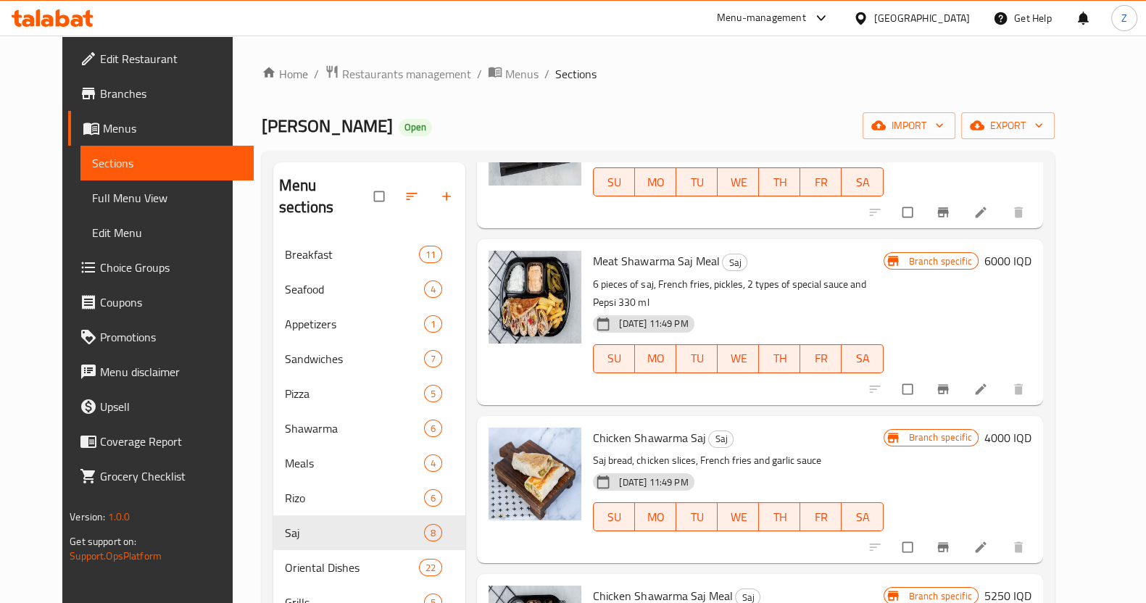
scroll to position [272, 0]
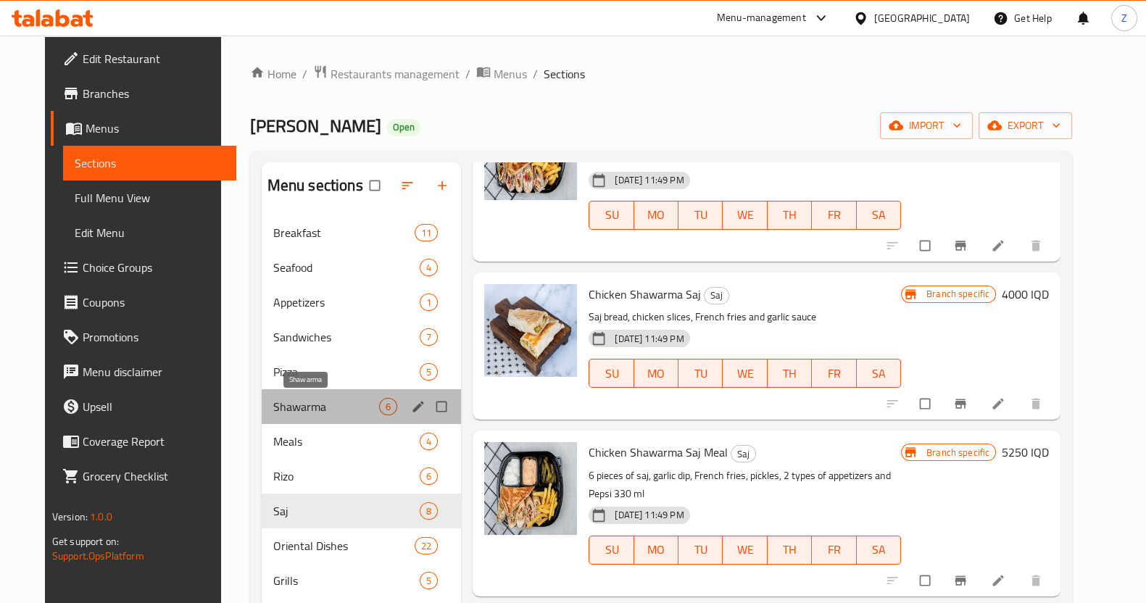
click at [299, 406] on span "Shawarma" at bounding box center [326, 406] width 106 height 17
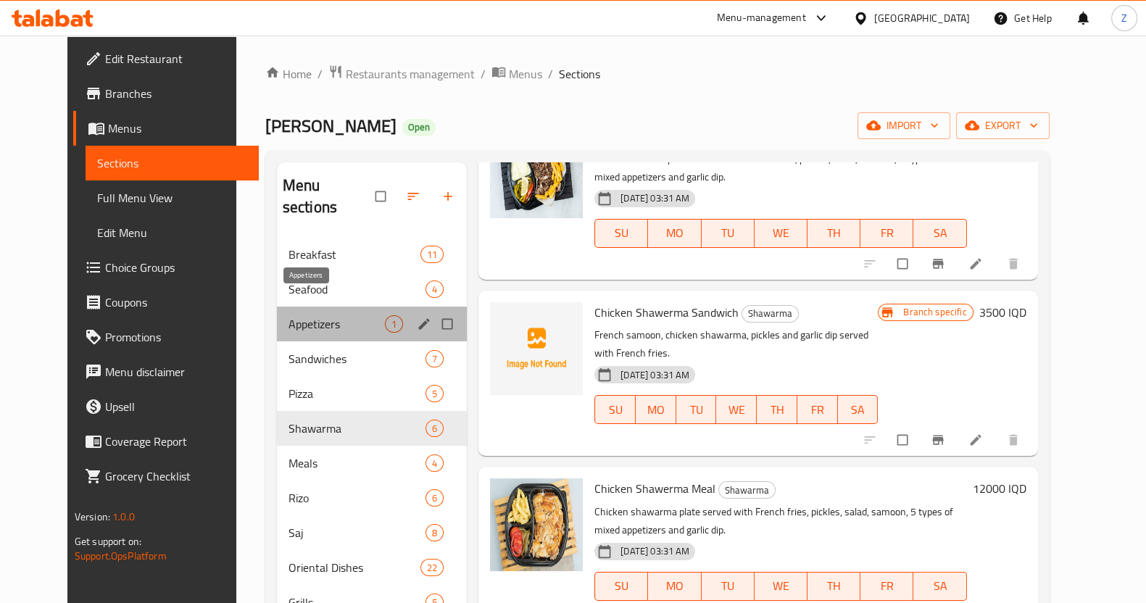
click at [305, 315] on span "Appetizers" at bounding box center [337, 323] width 96 height 17
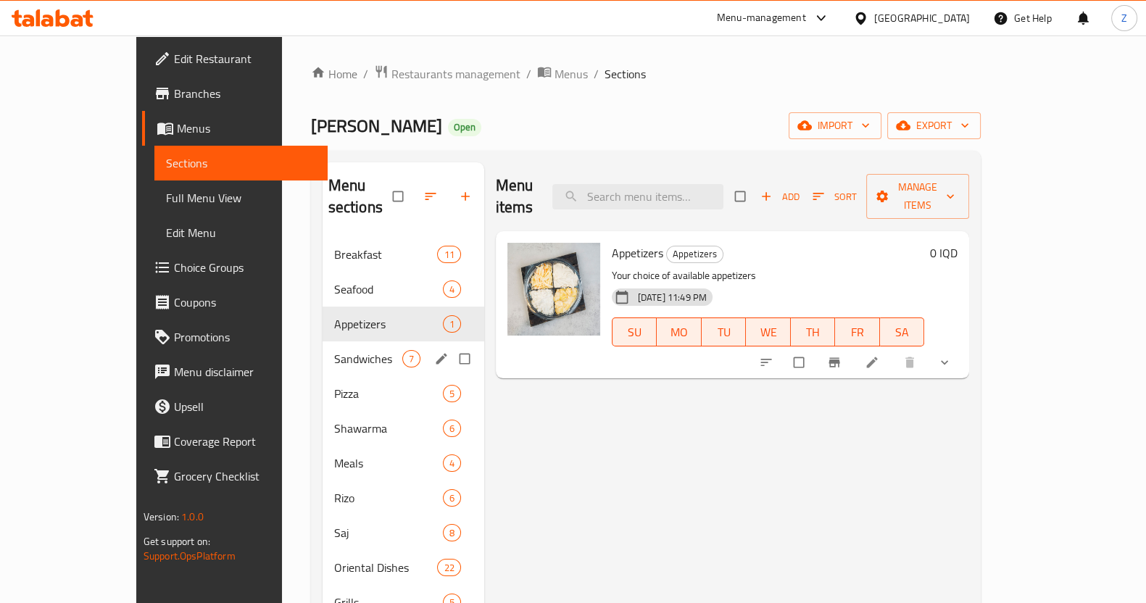
click at [323, 346] on div "Sandwiches 7" at bounding box center [404, 358] width 162 height 35
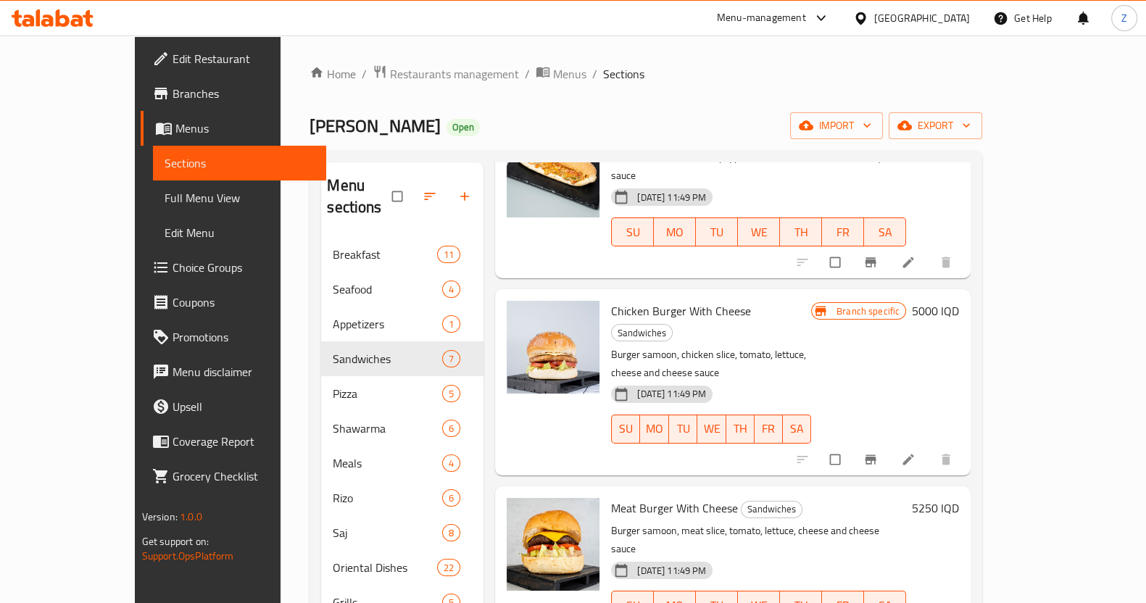
scroll to position [541, 0]
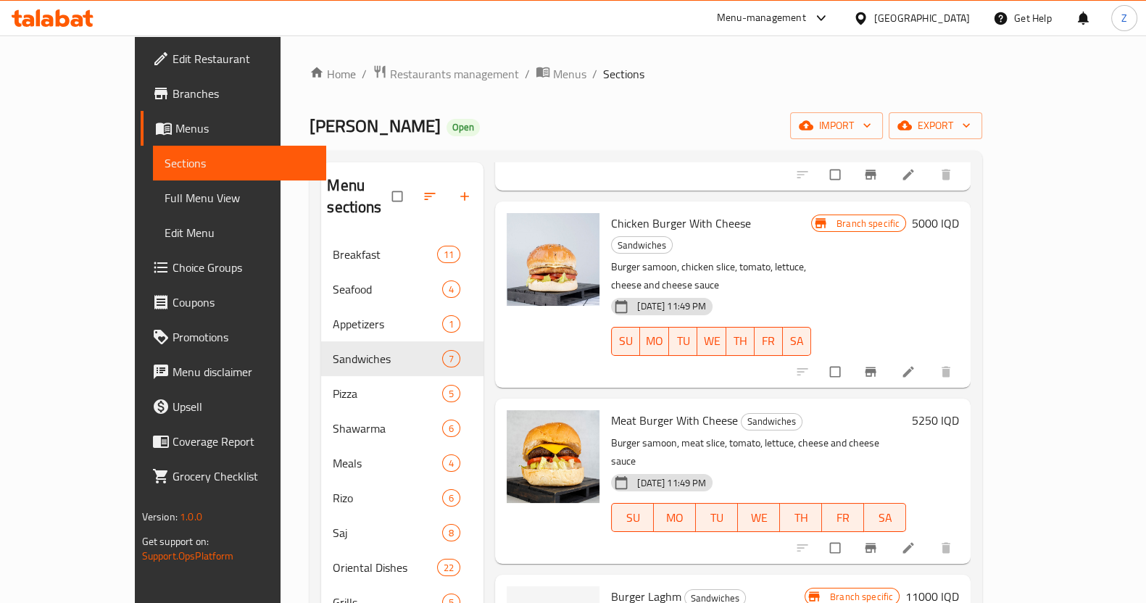
click at [617, 410] on span "Meat Burger With Cheese" at bounding box center [674, 421] width 127 height 22
click at [623, 410] on span "Meat Burger With Cheese" at bounding box center [674, 421] width 127 height 22
copy span "Burger"
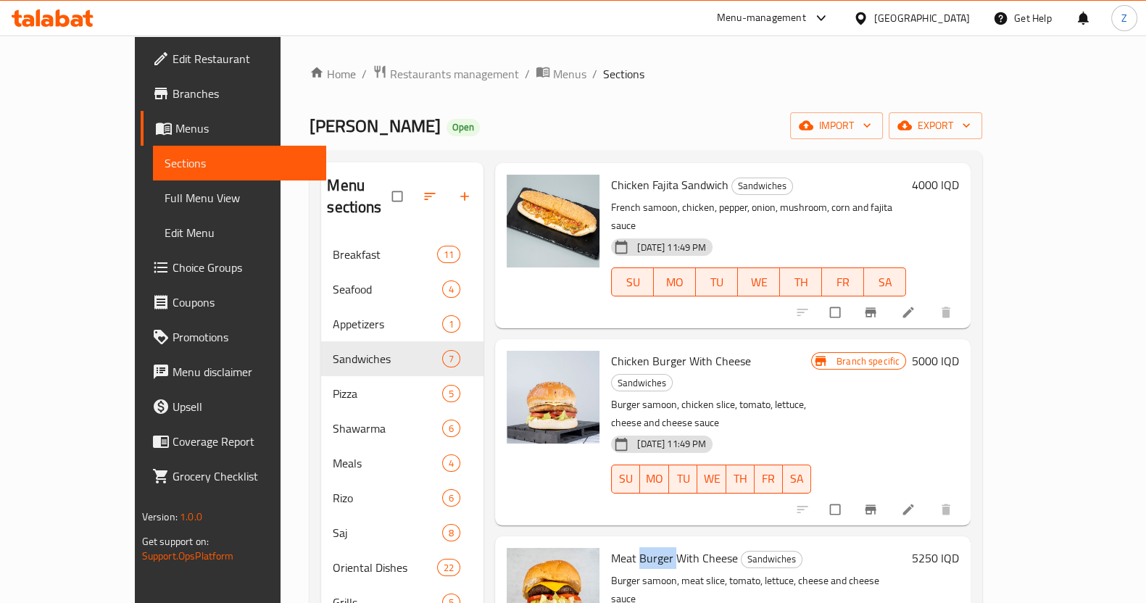
scroll to position [0, 0]
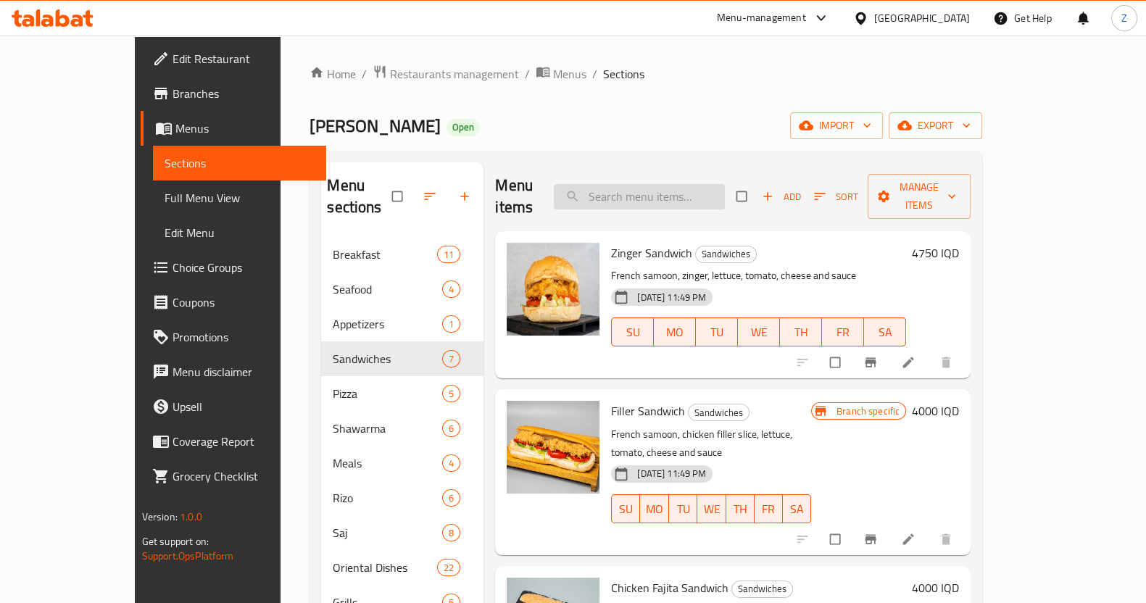
click at [657, 185] on input "search" at bounding box center [639, 196] width 171 height 25
paste input "Burger"
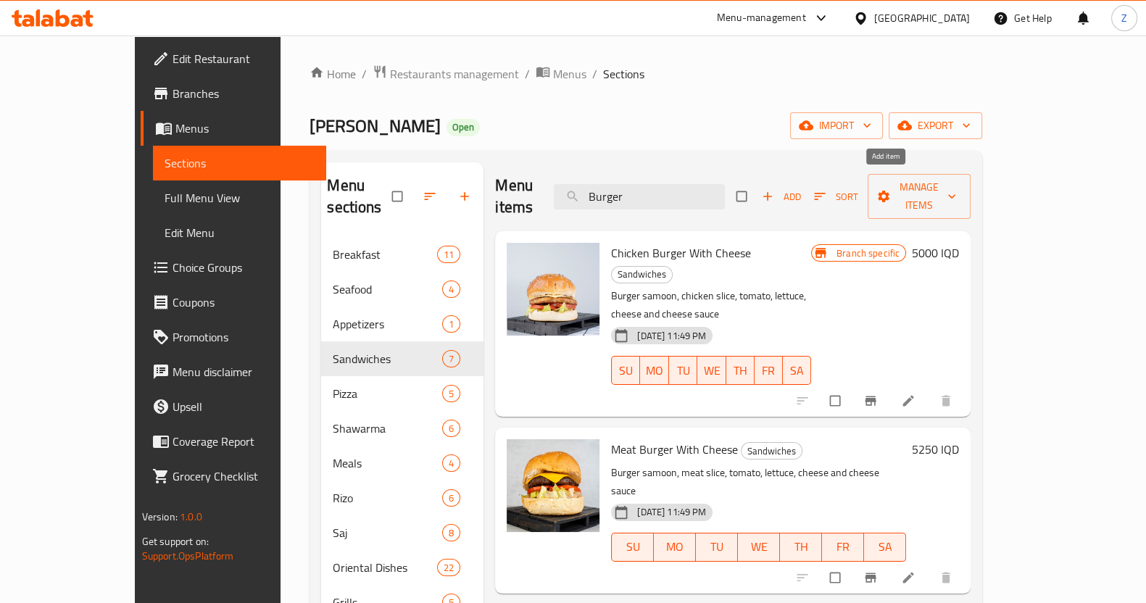
type input "Burger"
click at [801, 189] on span "Add" at bounding box center [781, 197] width 39 height 17
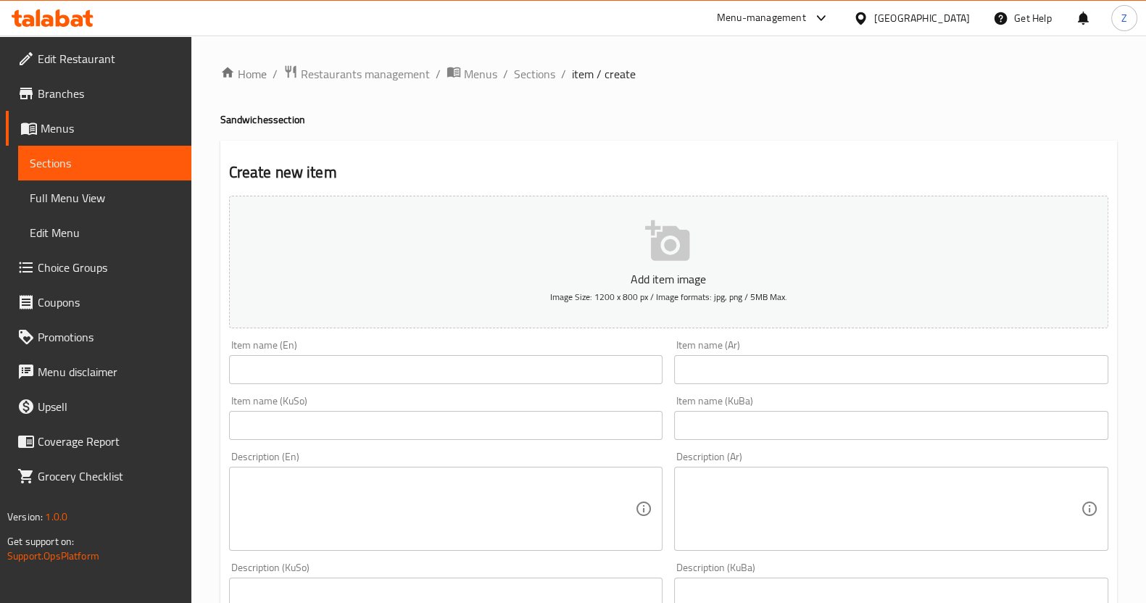
click at [371, 367] on input "text" at bounding box center [446, 369] width 434 height 29
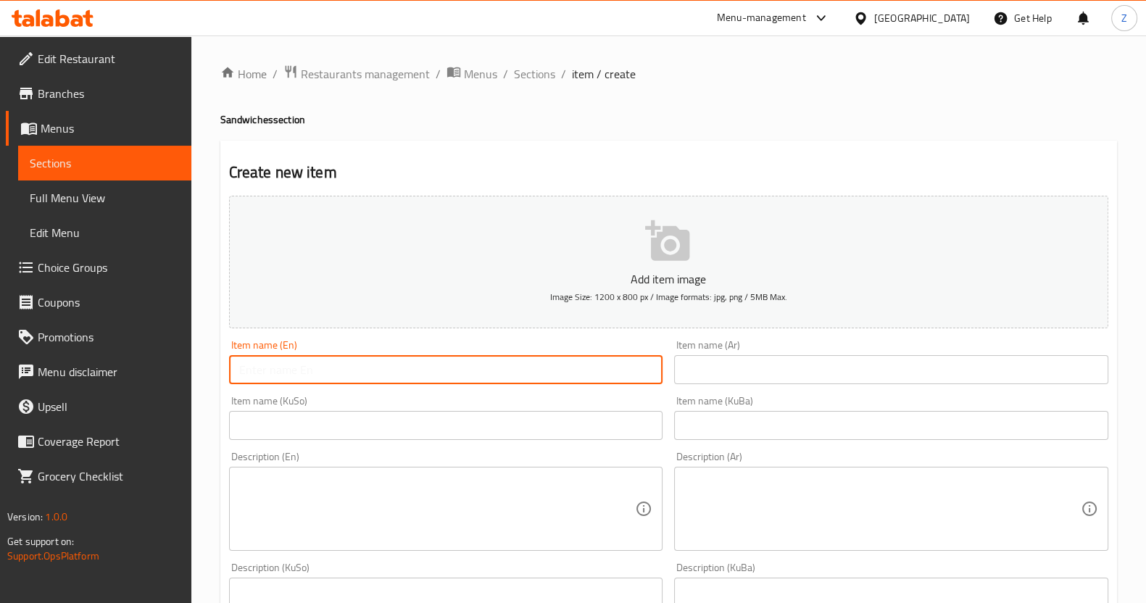
paste input "Classic Meat Burger"
drag, startPoint x: 276, startPoint y: 375, endPoint x: 137, endPoint y: 379, distance: 139.3
click at [145, 377] on div "Edit Restaurant Branches Menus Sections Full Menu View Edit Menu Choice Groups …" at bounding box center [573, 614] width 1146 height 1156
type input "Meat Burger"
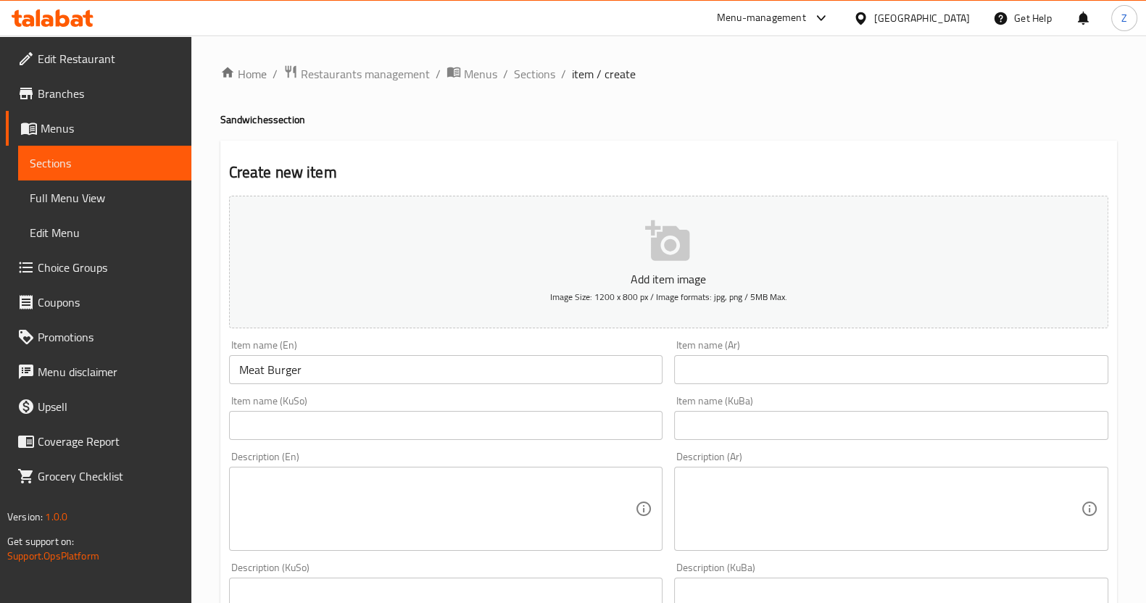
click at [812, 360] on input "text" at bounding box center [891, 369] width 434 height 29
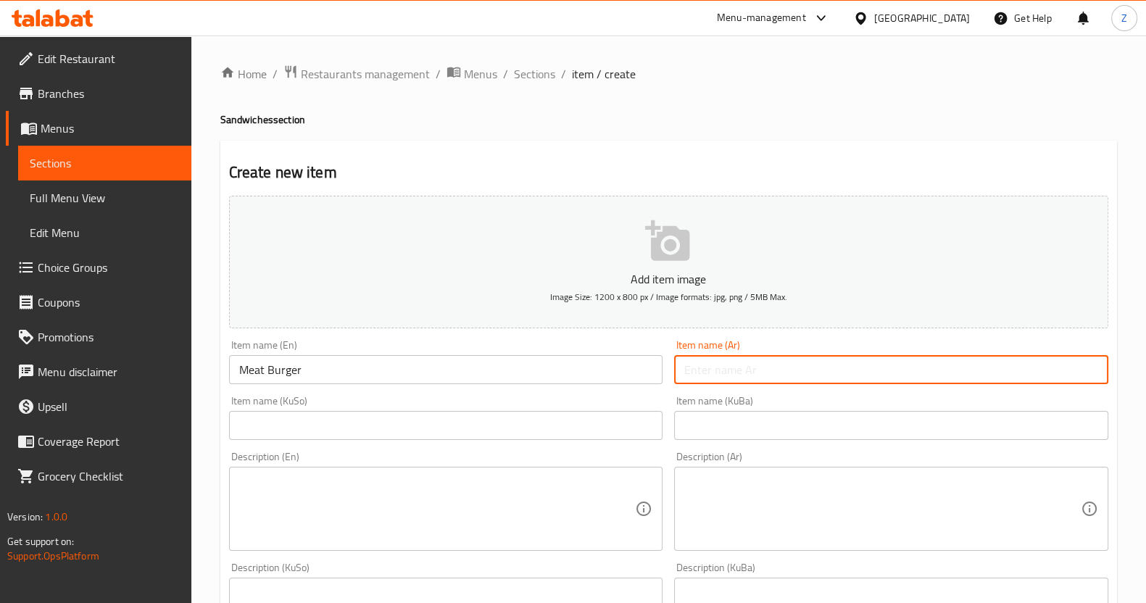
paste input "برغر لحم كلاسيك"
click at [692, 360] on input "برغر لحم كلاسيك" at bounding box center [891, 369] width 434 height 29
click at [711, 365] on input "برغر لحم كلاسيك" at bounding box center [891, 369] width 434 height 29
type input "برغر لحم"
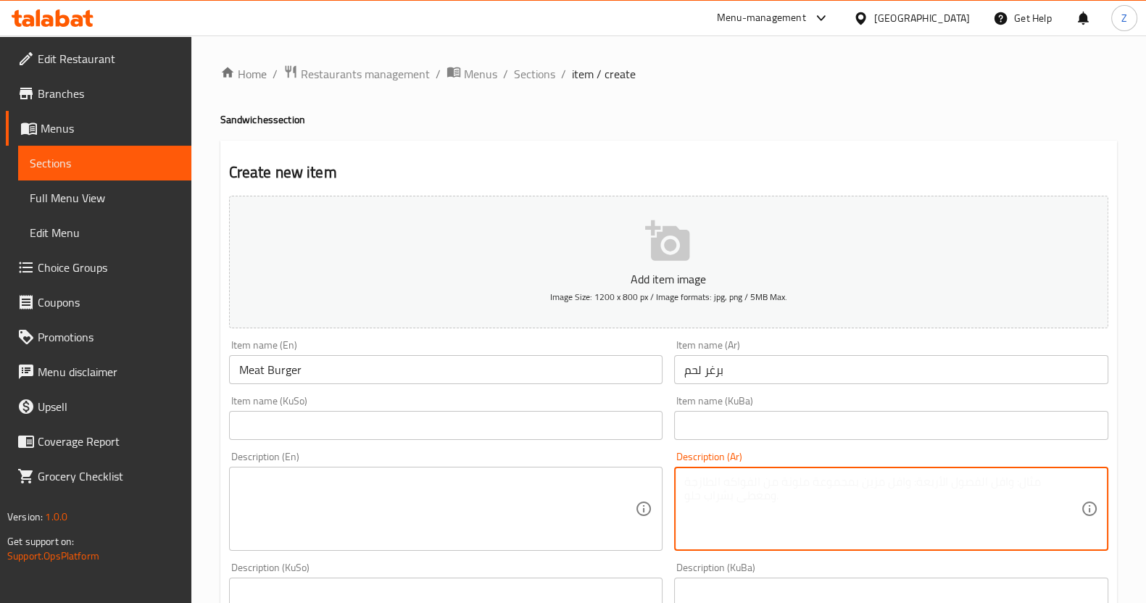
click at [751, 520] on textarea at bounding box center [882, 509] width 397 height 69
paste textarea "صمون البرغر, شريحة لحم, طماطم, خس وصلصة كلاسيك."
type textarea "صمون البرغر, شريحة لحم, طماطم, خس وصلصة كلاسيك."
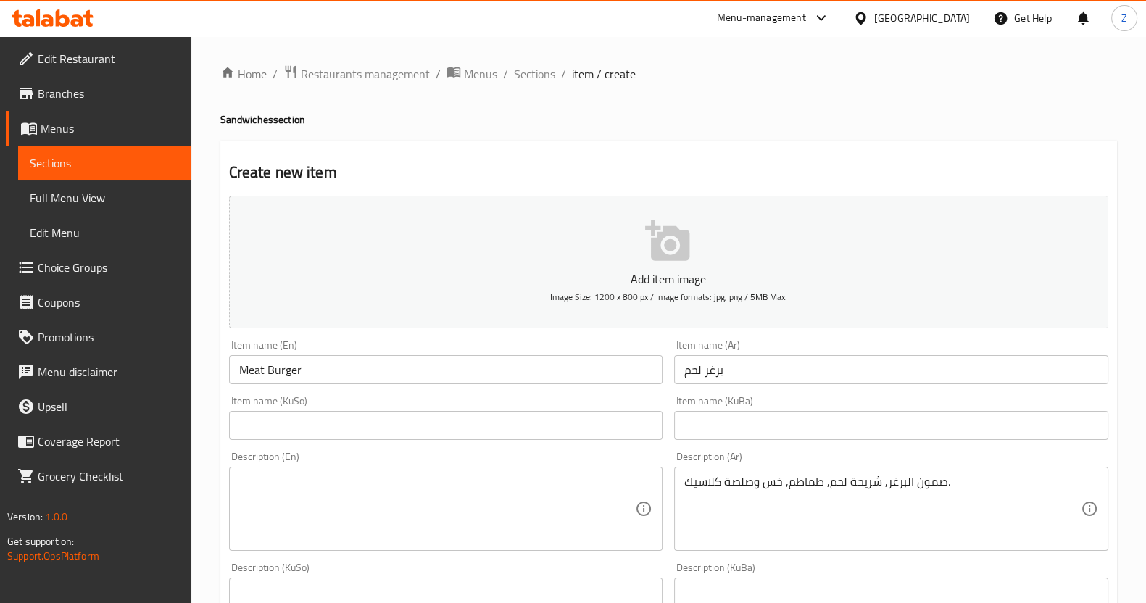
click at [390, 494] on textarea at bounding box center [437, 509] width 397 height 69
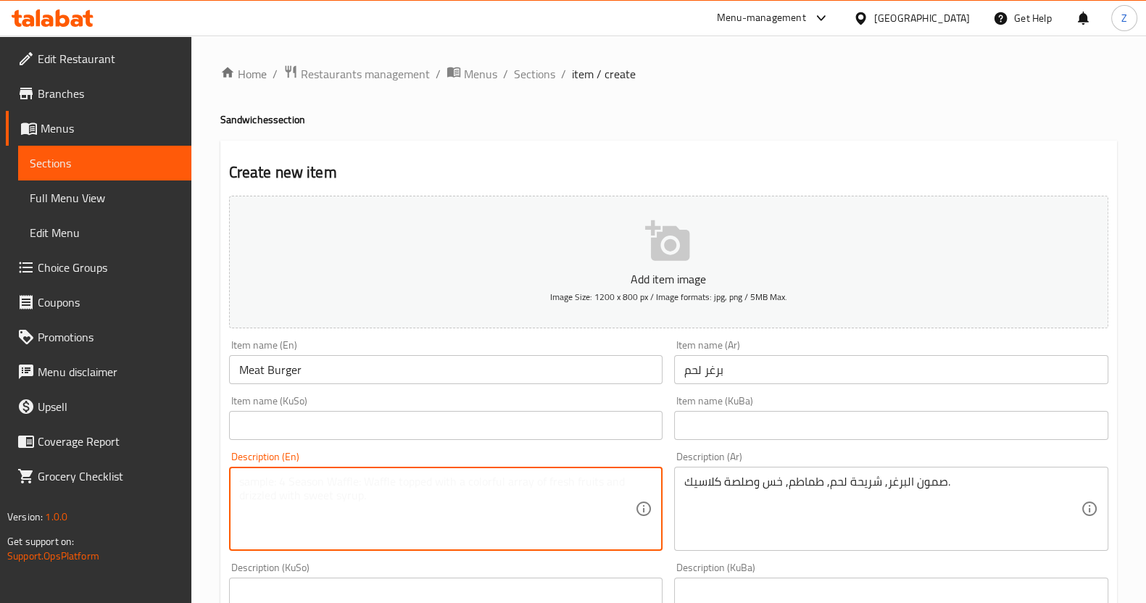
paste textarea "Burger bun, meat [PERSON_NAME], tomatoes, lettuce and sauce"
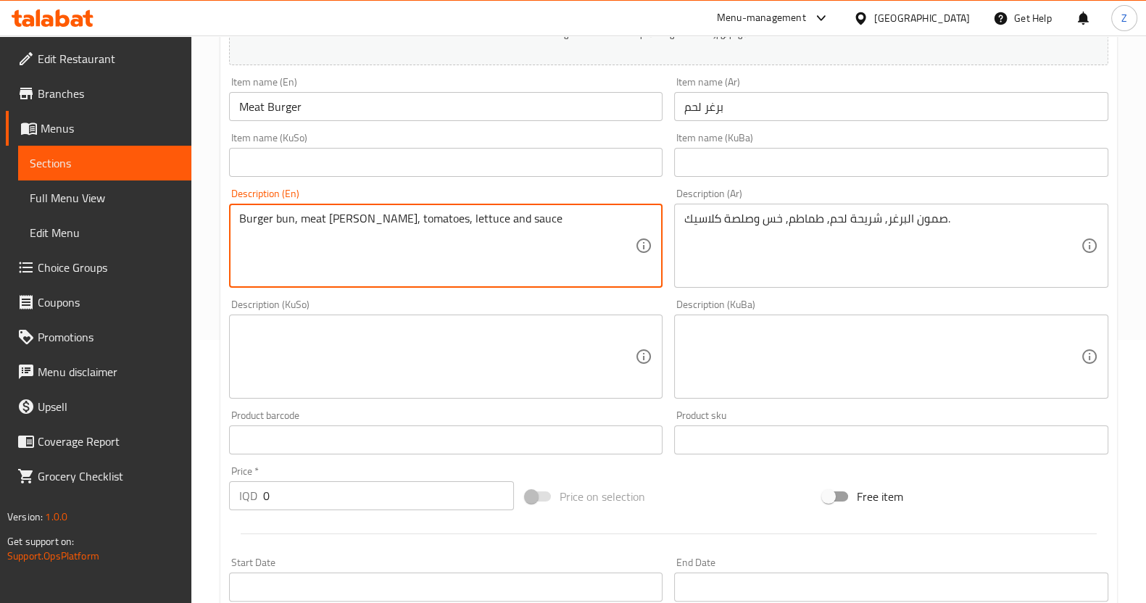
scroll to position [272, 0]
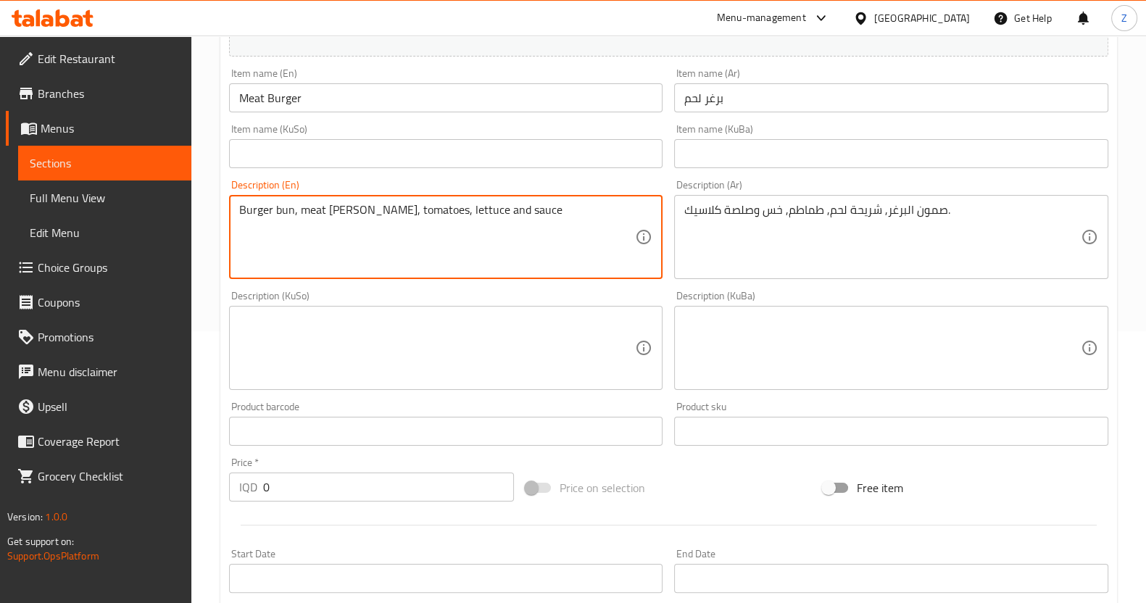
type textarea "Burger bun, meat [PERSON_NAME], tomatoes, lettuce and sauce"
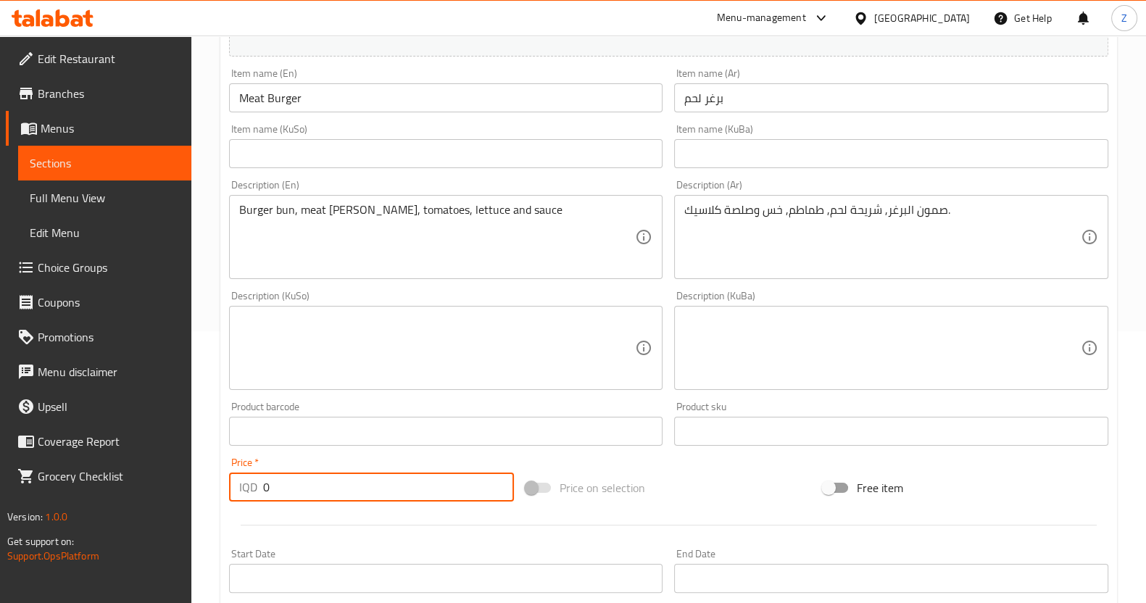
drag, startPoint x: 288, startPoint y: 498, endPoint x: 173, endPoint y: 499, distance: 115.3
click at [193, 494] on div "Home / Restaurants management / Menus / Sections / item / create Sandwiches sec…" at bounding box center [668, 342] width 955 height 1156
type input "4750"
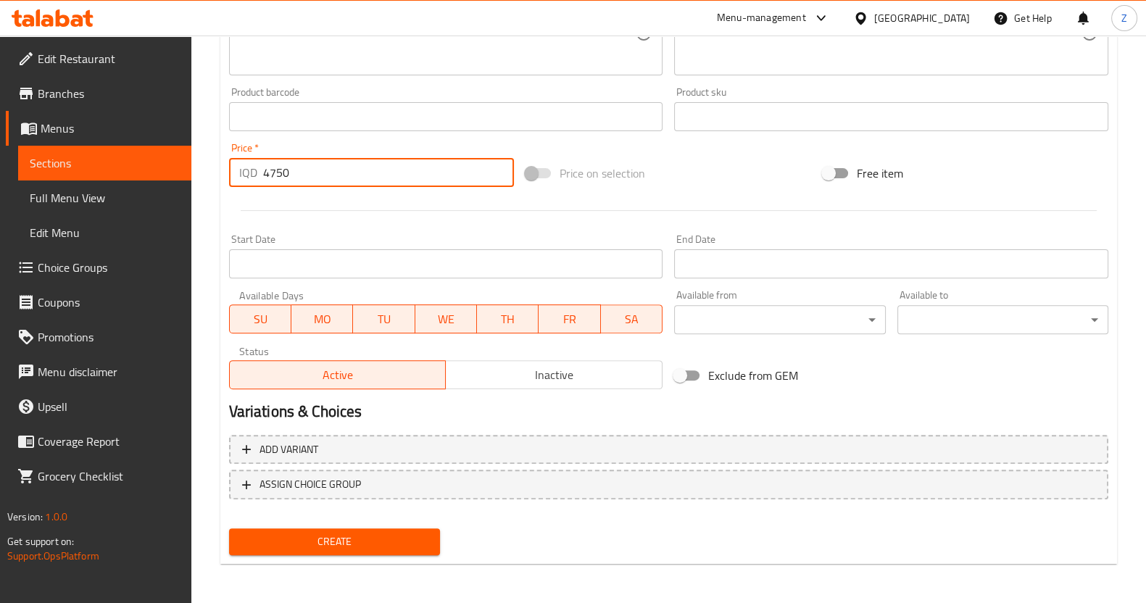
scroll to position [587, 0]
drag, startPoint x: 308, startPoint y: 174, endPoint x: 218, endPoint y: 174, distance: 90.6
click at [218, 174] on div "Home / Restaurants management / Menus / Sections / item / create Sandwiches sec…" at bounding box center [668, 27] width 955 height 1156
type input "0"
drag, startPoint x: 312, startPoint y: 433, endPoint x: 333, endPoint y: 439, distance: 21.8
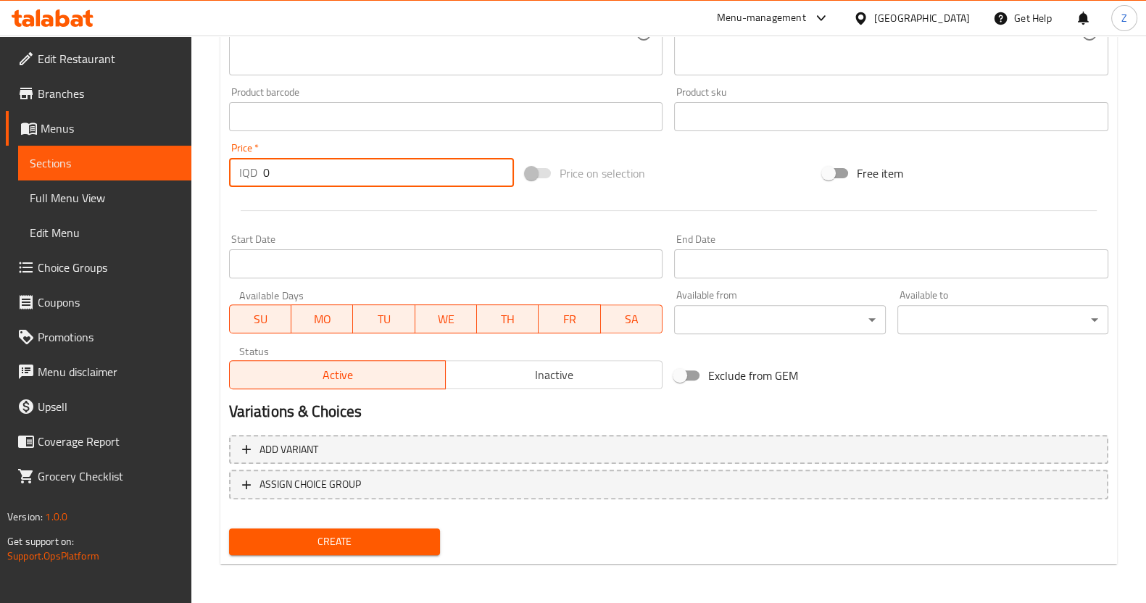
click at [313, 435] on button "Add variant" at bounding box center [668, 450] width 879 height 30
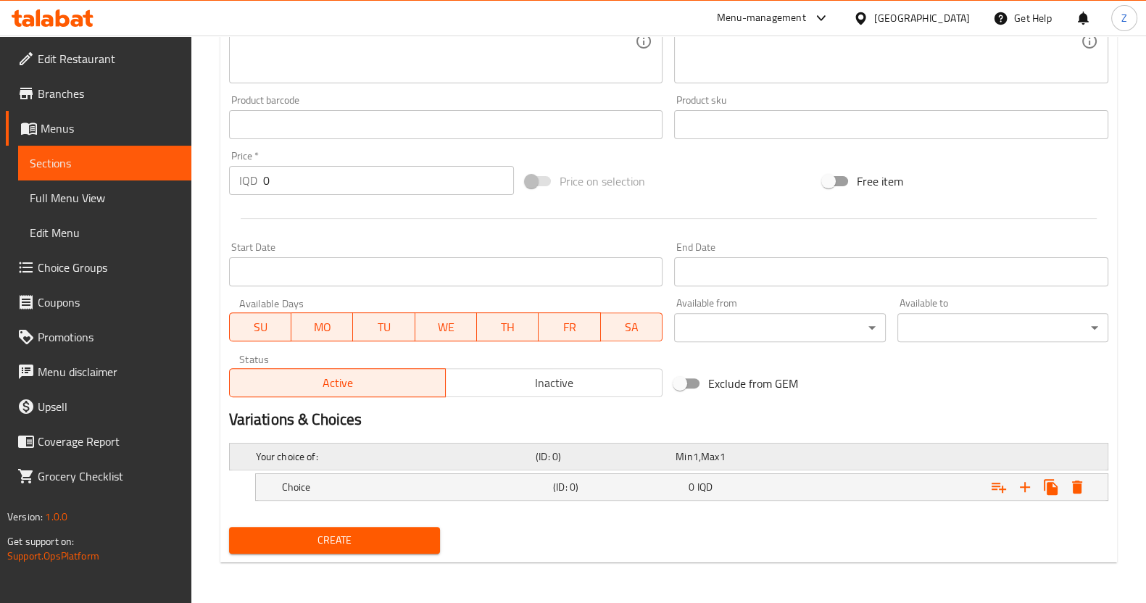
scroll to position [577, 0]
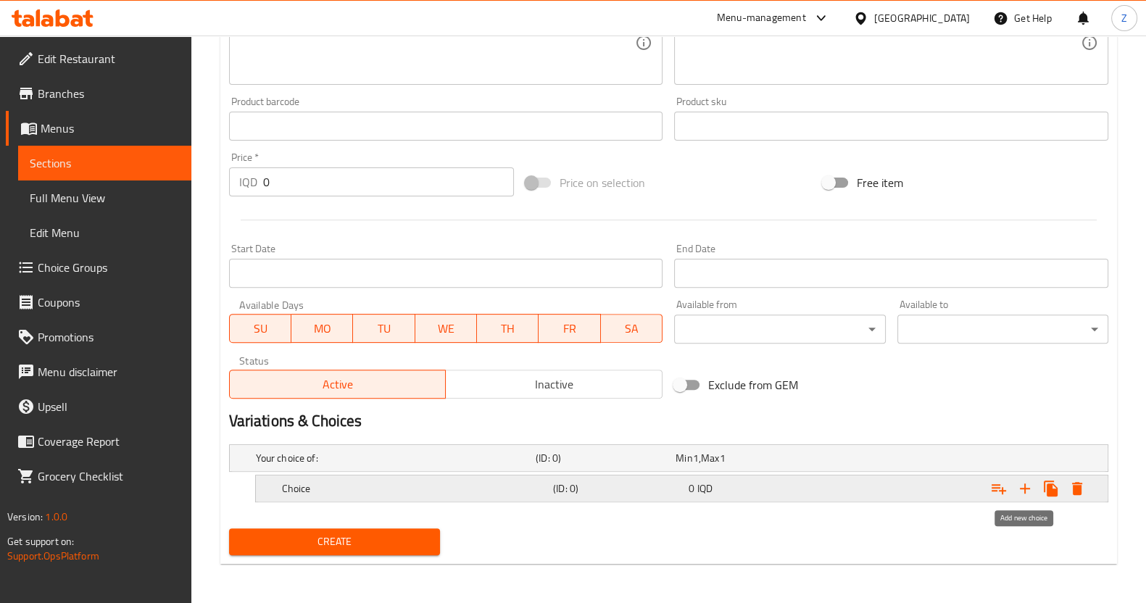
click at [1031, 484] on icon "Expand" at bounding box center [1025, 488] width 17 height 17
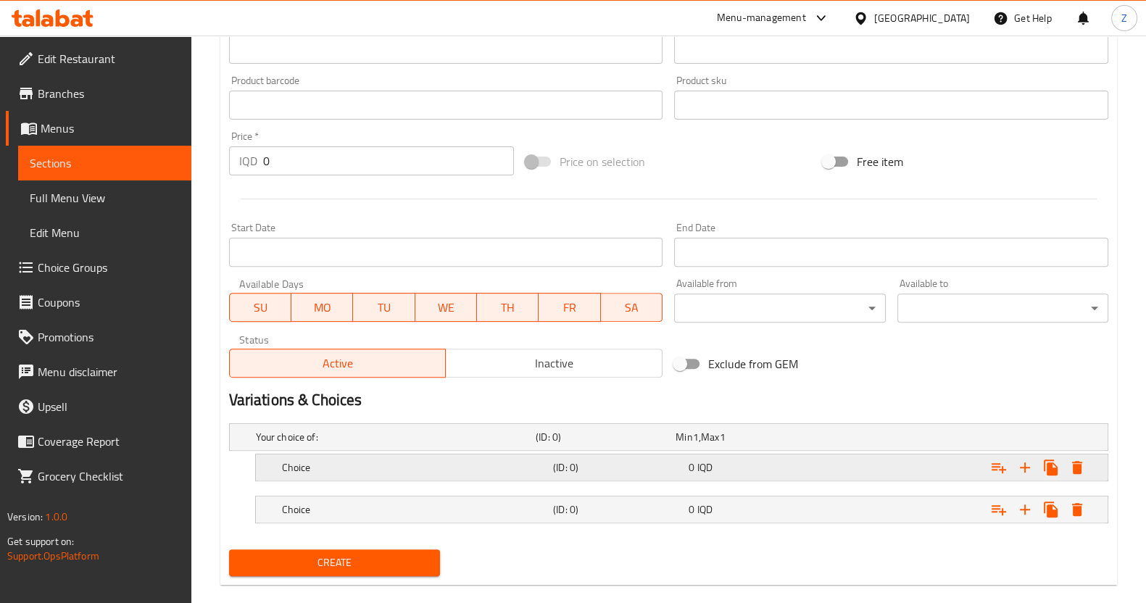
scroll to position [619, 0]
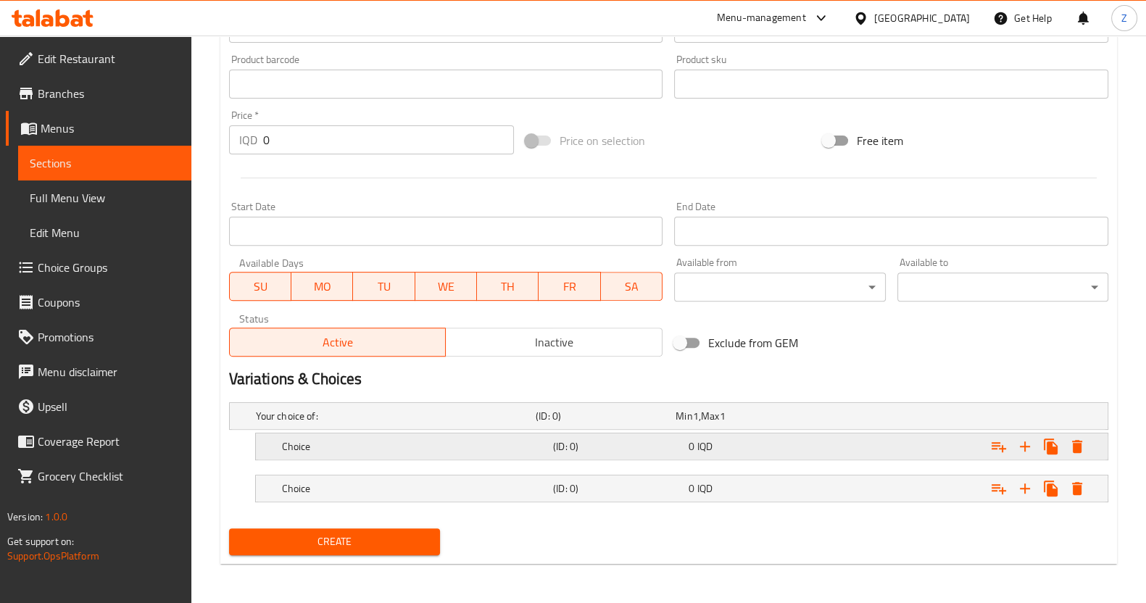
click at [506, 426] on div "Choice" at bounding box center [393, 416] width 280 height 20
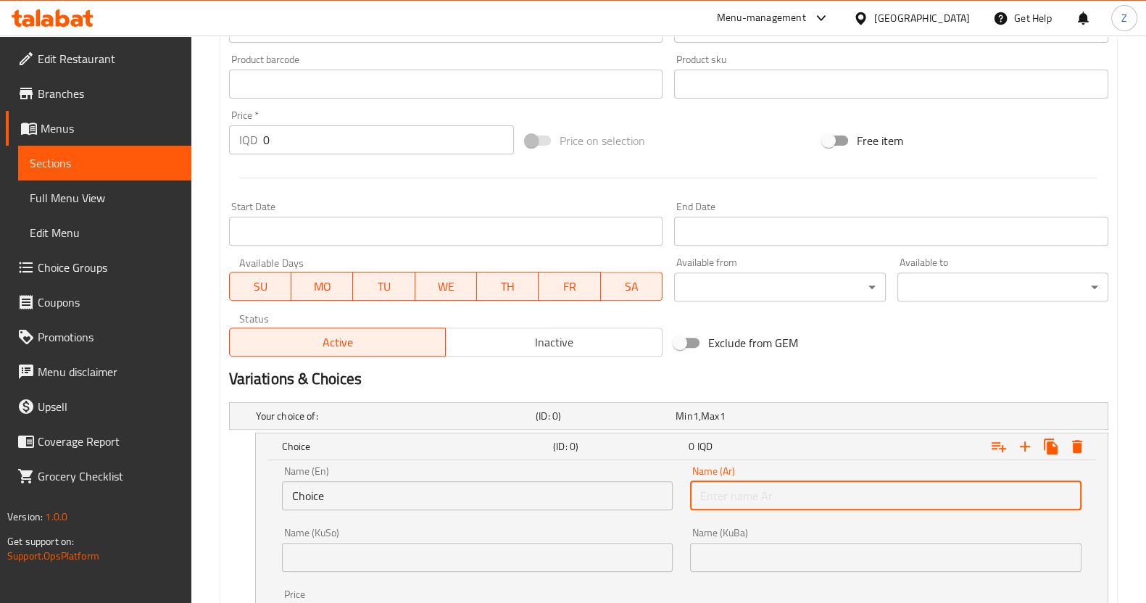
click at [773, 497] on input "text" at bounding box center [886, 495] width 392 height 29
type input "سندويش"
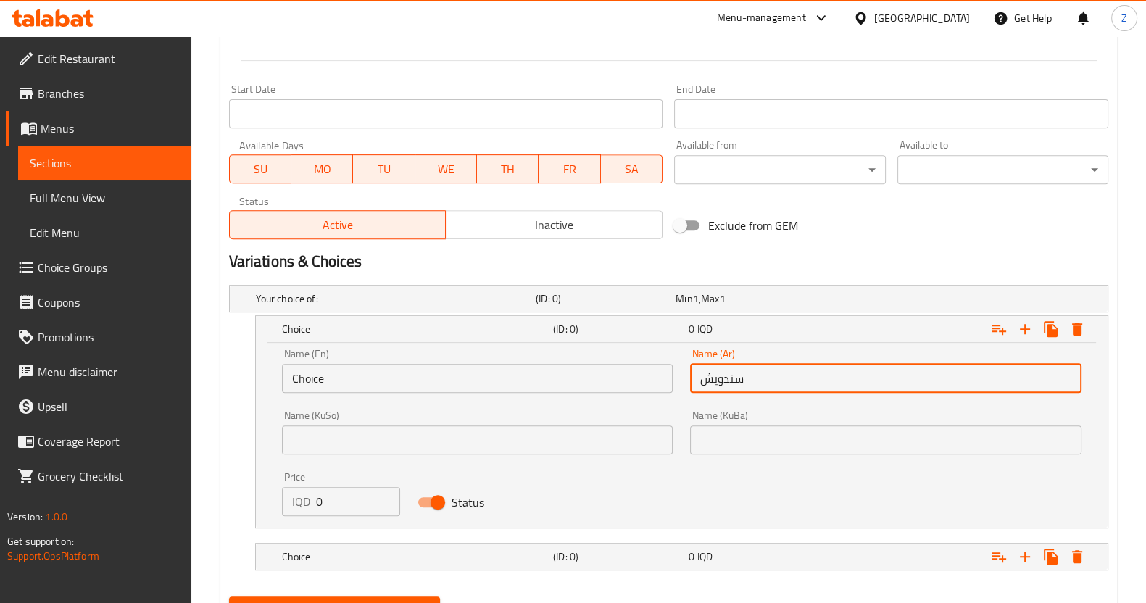
scroll to position [800, 0]
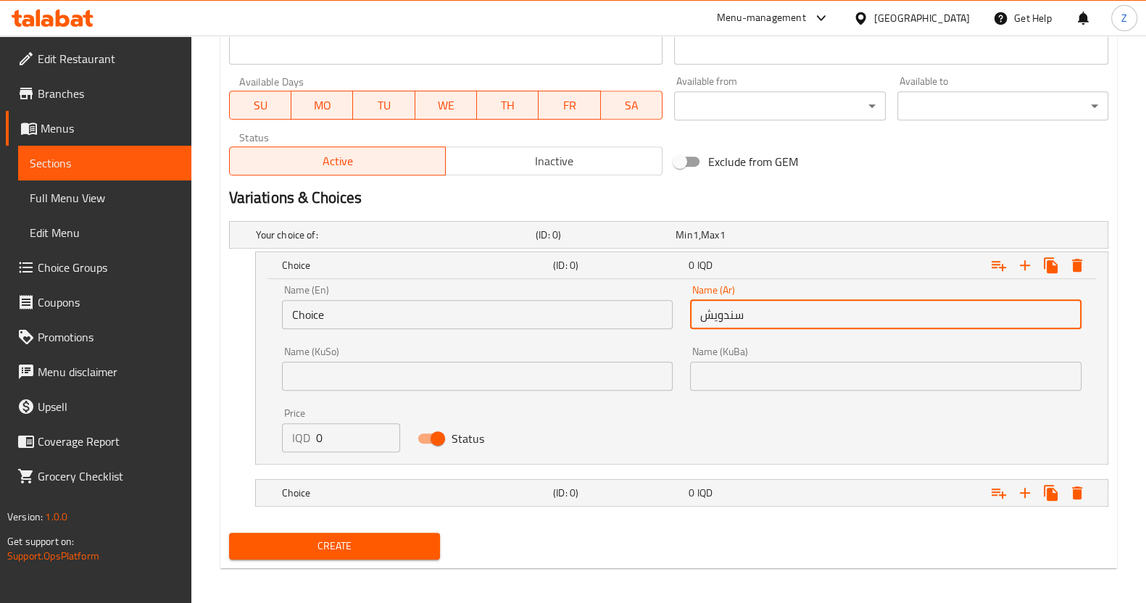
click at [364, 320] on input "Choice" at bounding box center [478, 314] width 392 height 29
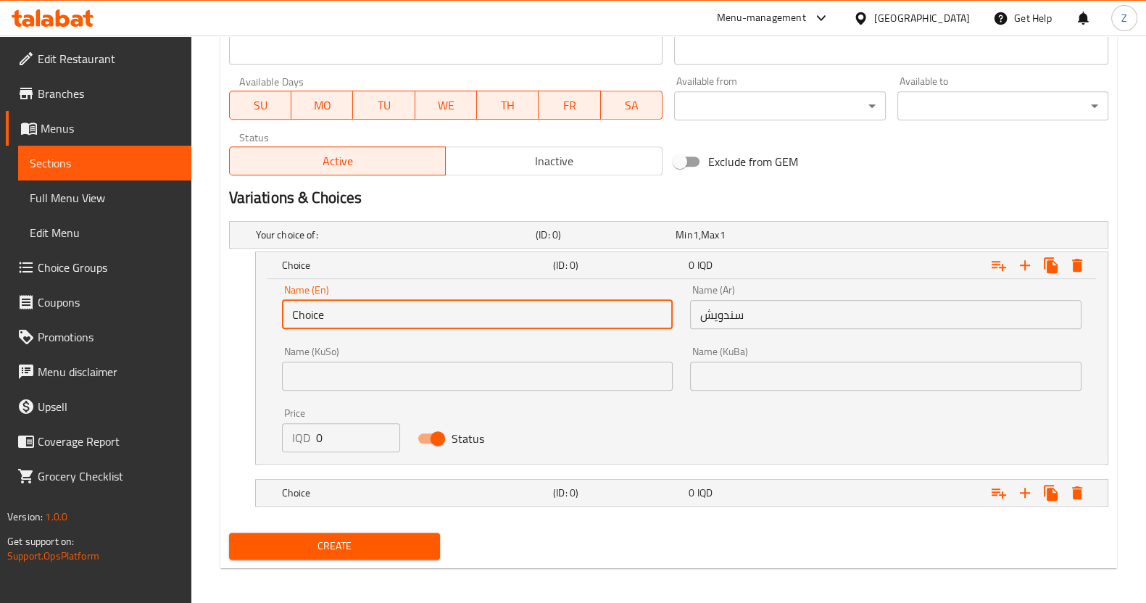
click at [364, 320] on input "Choice" at bounding box center [478, 314] width 392 height 29
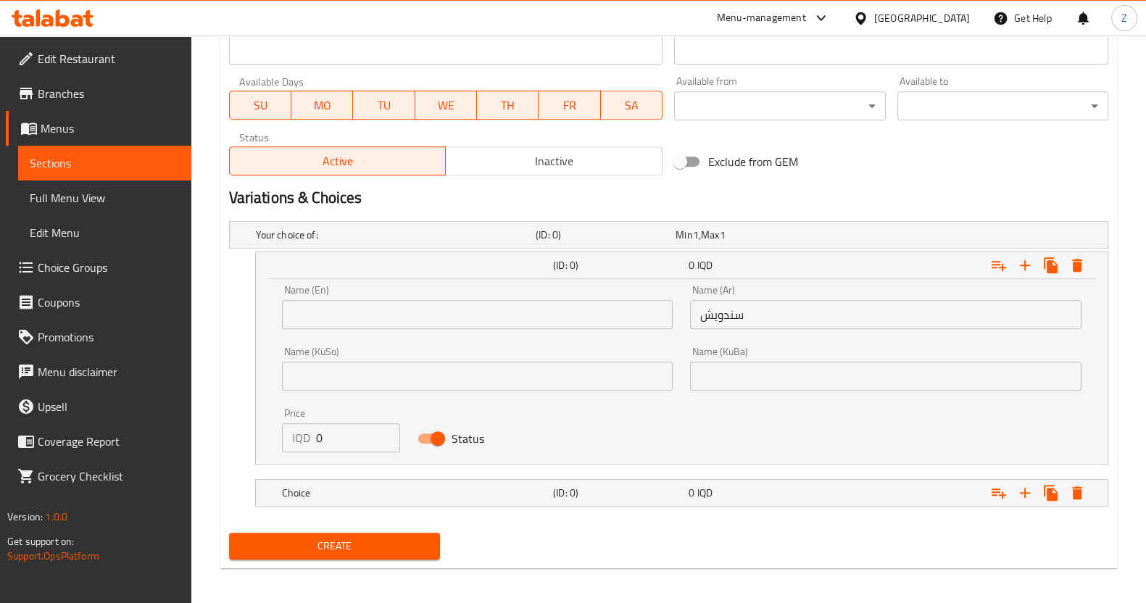
click at [439, 333] on div "Name (En) Name (En)" at bounding box center [477, 307] width 409 height 62
click at [405, 308] on input "text" at bounding box center [478, 314] width 392 height 29
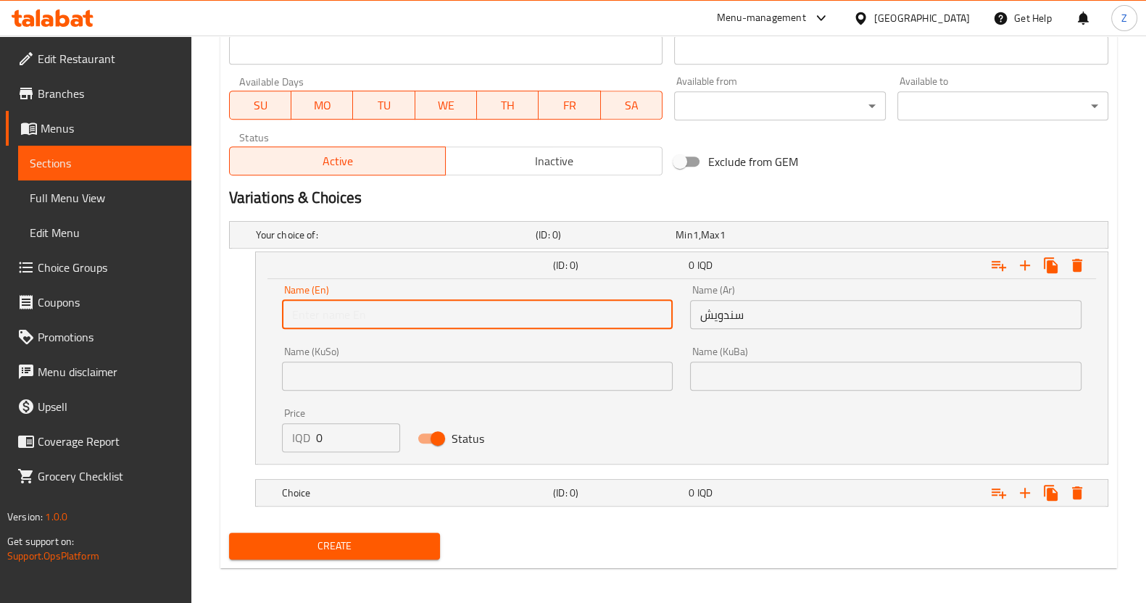
click at [405, 308] on input "text" at bounding box center [478, 314] width 392 height 29
type input "Sandwich"
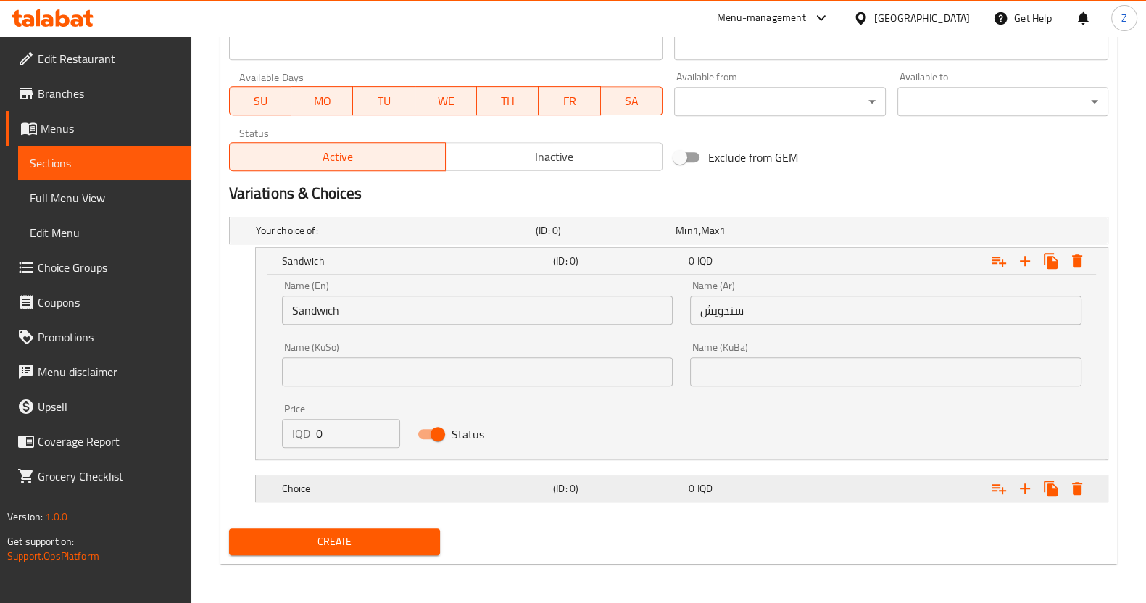
click at [508, 247] on div "Choice (ID: 0) 0 IQD" at bounding box center [673, 231] width 840 height 32
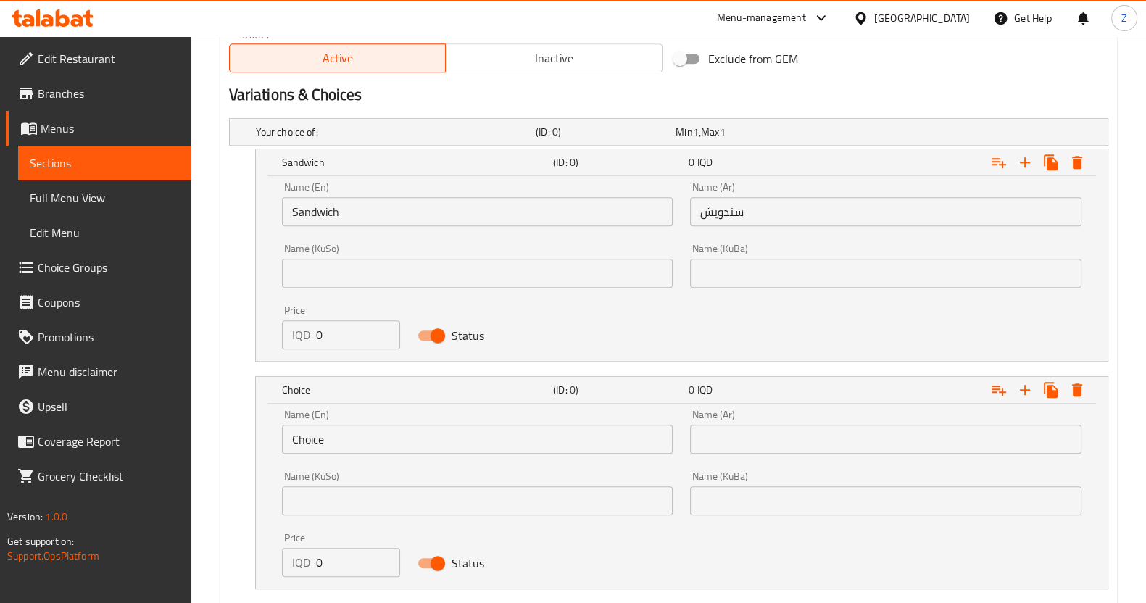
scroll to position [986, 0]
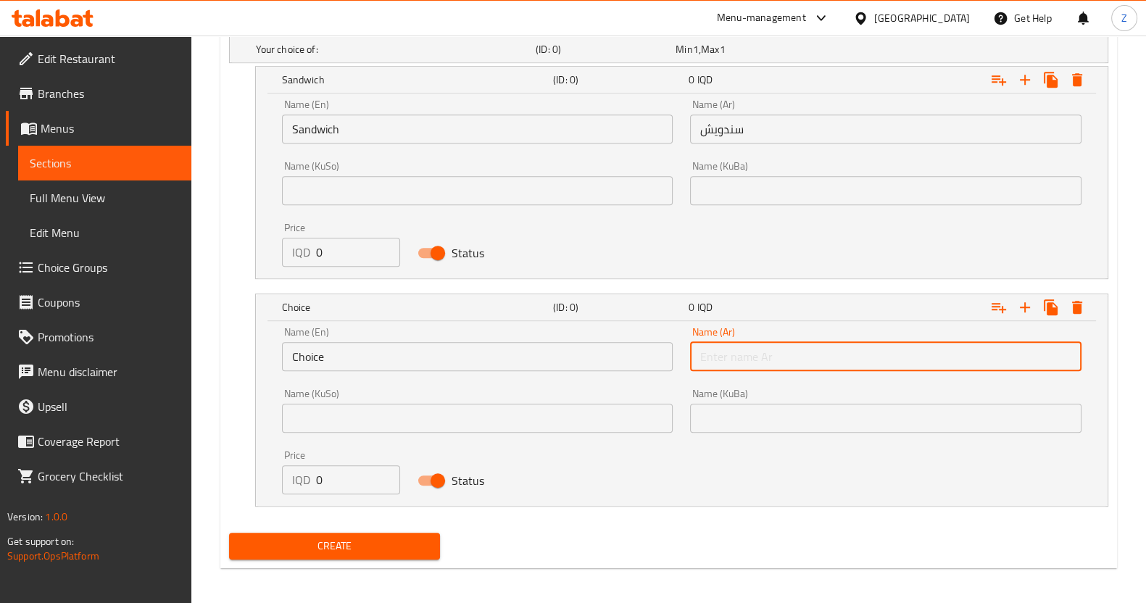
click at [733, 354] on input "text" at bounding box center [886, 356] width 392 height 29
type input "وجبة"
click at [522, 357] on input "Choice" at bounding box center [478, 356] width 392 height 29
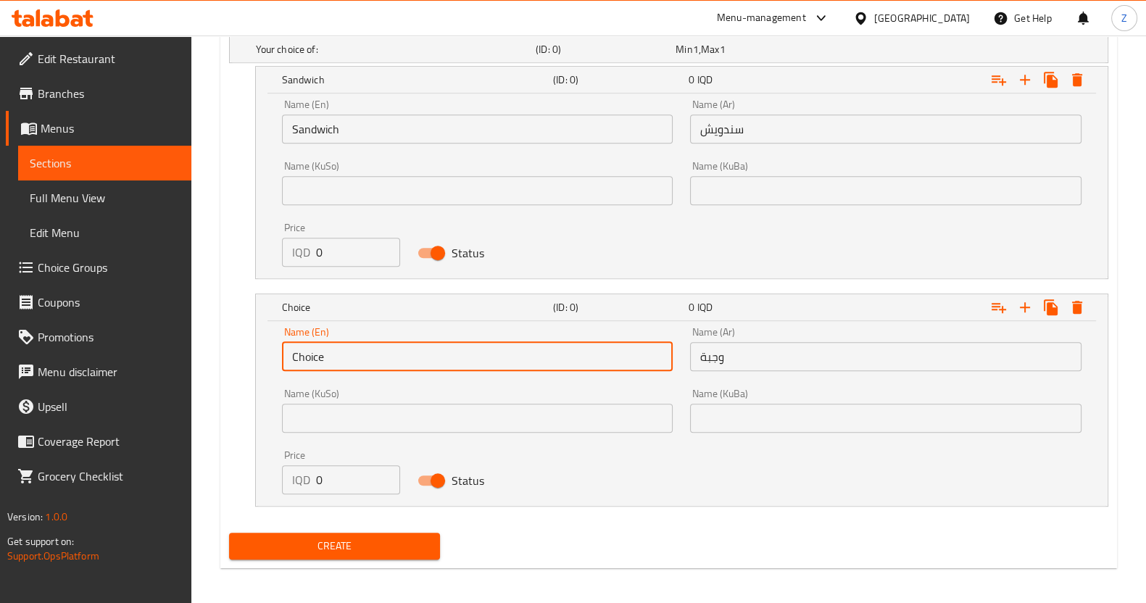
click at [522, 357] on input "Choice" at bounding box center [478, 356] width 392 height 29
click at [522, 357] on input "text" at bounding box center [478, 356] width 392 height 29
type input "m"
type input "Meal"
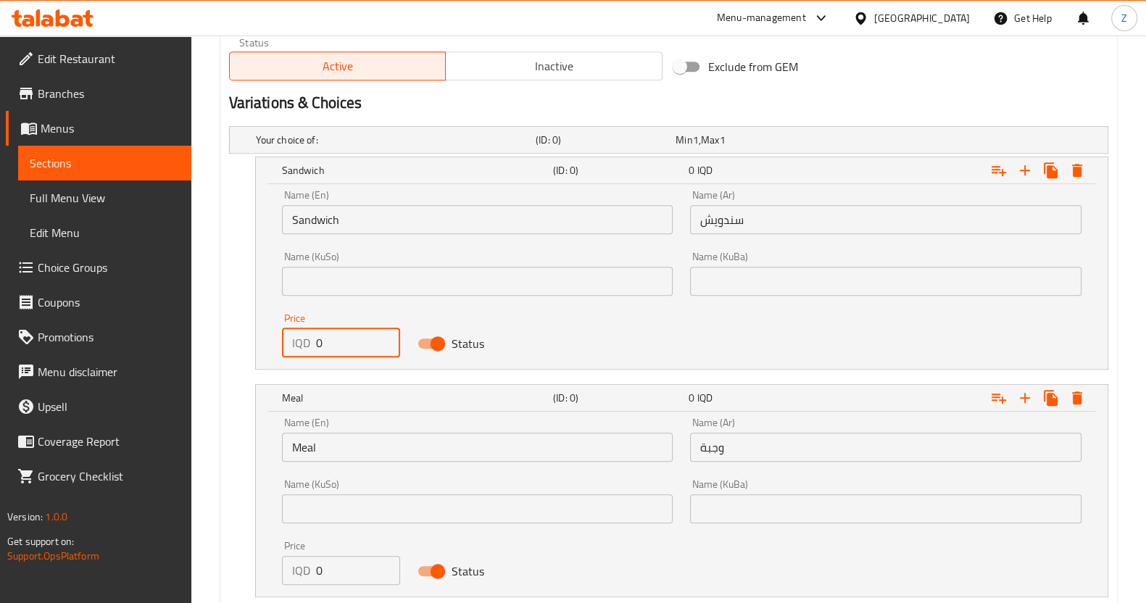
drag, startPoint x: 347, startPoint y: 337, endPoint x: 275, endPoint y: 353, distance: 74.2
click at [277, 353] on div "Price IQD 0 Price" at bounding box center [341, 336] width 136 height 62
paste input "475"
type input "4750"
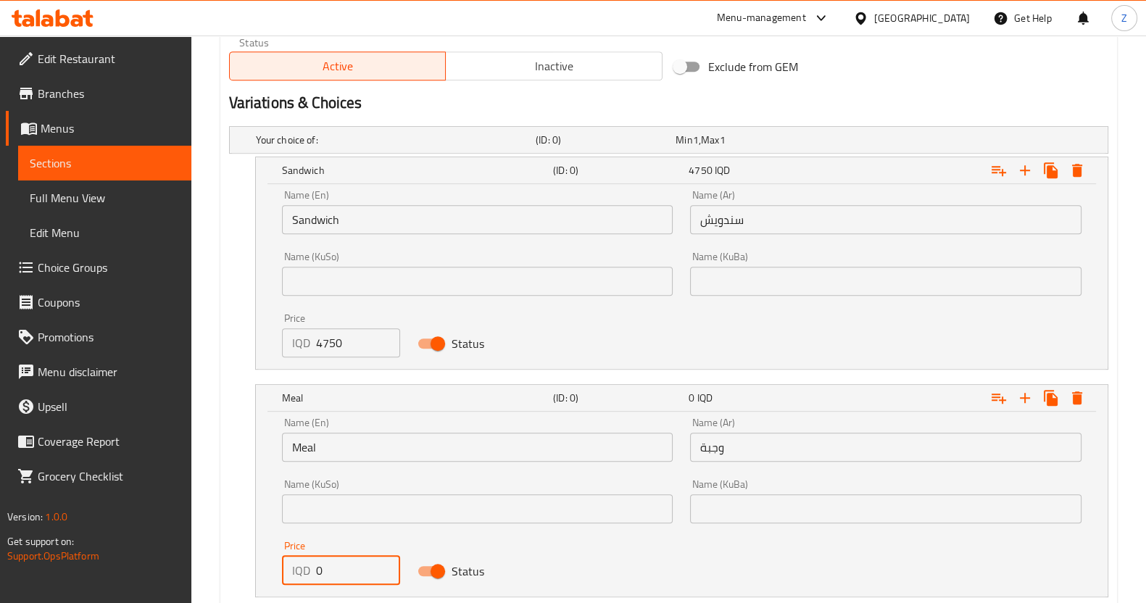
drag, startPoint x: 342, startPoint y: 569, endPoint x: 294, endPoint y: 574, distance: 48.8
click at [297, 574] on div "IQD 0 Price" at bounding box center [341, 570] width 119 height 29
type input "7500"
click at [737, 447] on input "وجبة" at bounding box center [886, 447] width 392 height 29
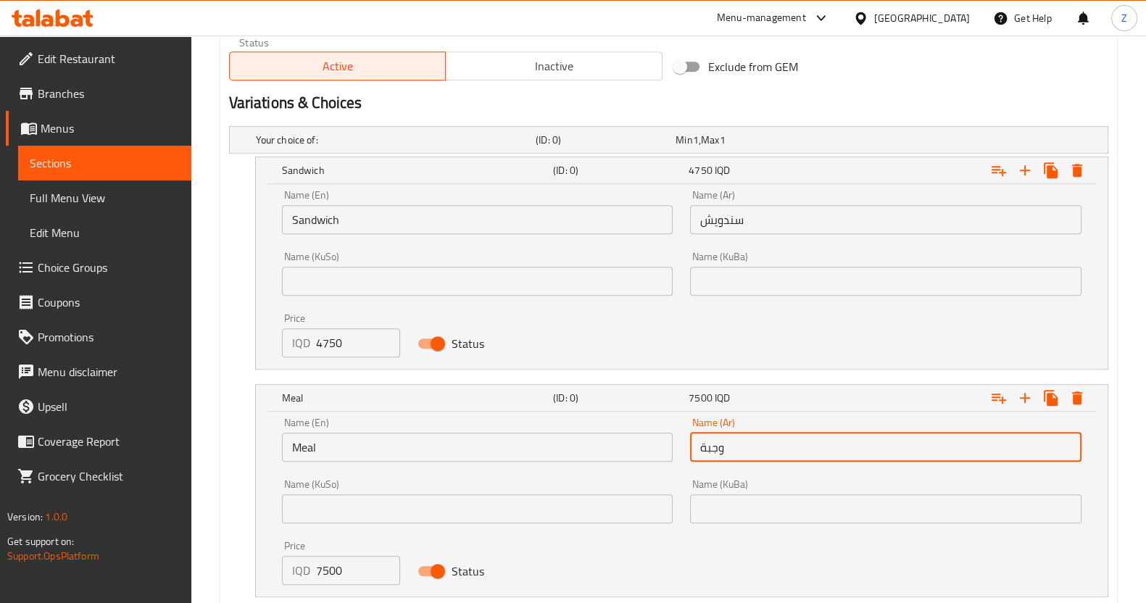
click at [737, 447] on input "وجبة" at bounding box center [886, 447] width 392 height 29
click at [740, 446] on input "وجبة" at bounding box center [886, 447] width 392 height 29
click at [704, 446] on input "وجبة ( مع بطاطا مقلية وكوكا كولا)" at bounding box center [886, 447] width 392 height 29
click at [838, 444] on input "وجبة ( مع بطاطا مقلية وكوكا كولا )" at bounding box center [886, 447] width 392 height 29
type input "وجبة ( سندويش مع بطاطا مقلية وكوكا كولا )"
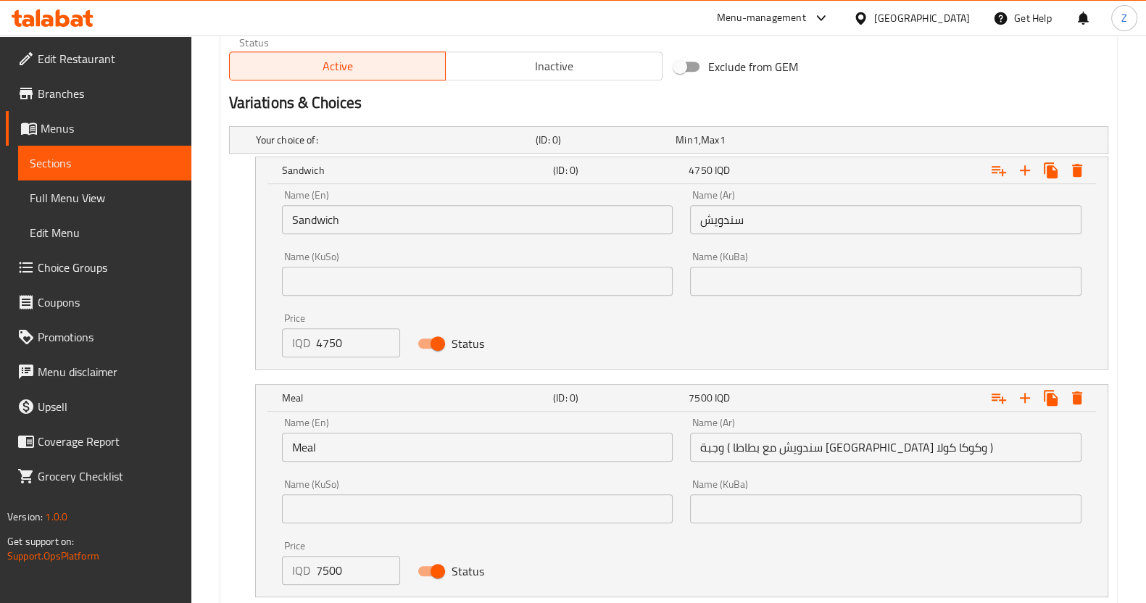
scroll to position [990, 0]
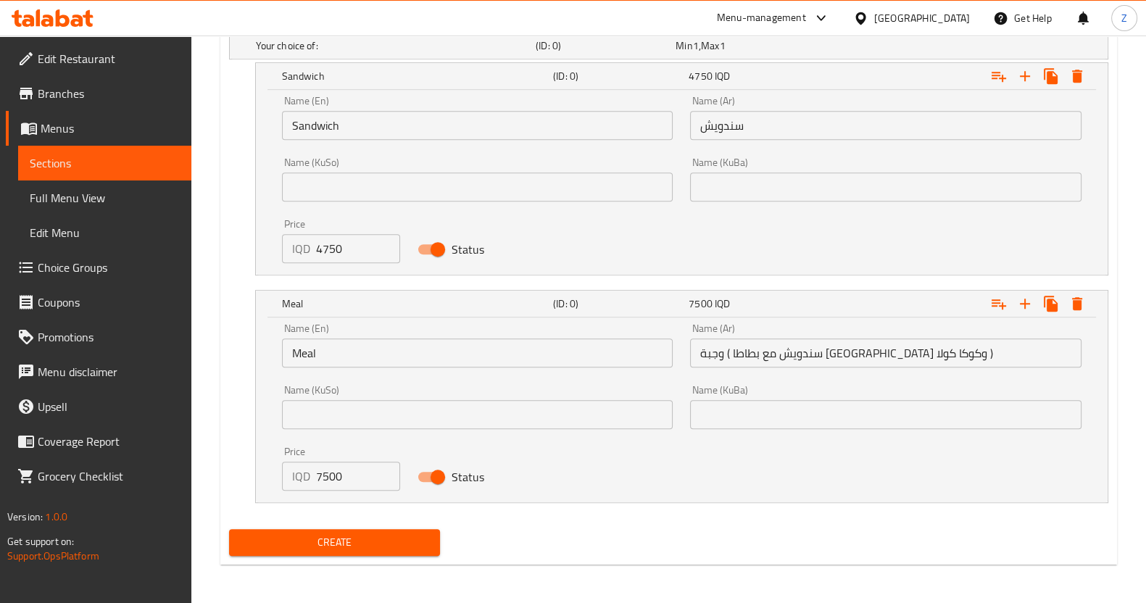
click at [371, 529] on button "Create" at bounding box center [334, 542] width 211 height 27
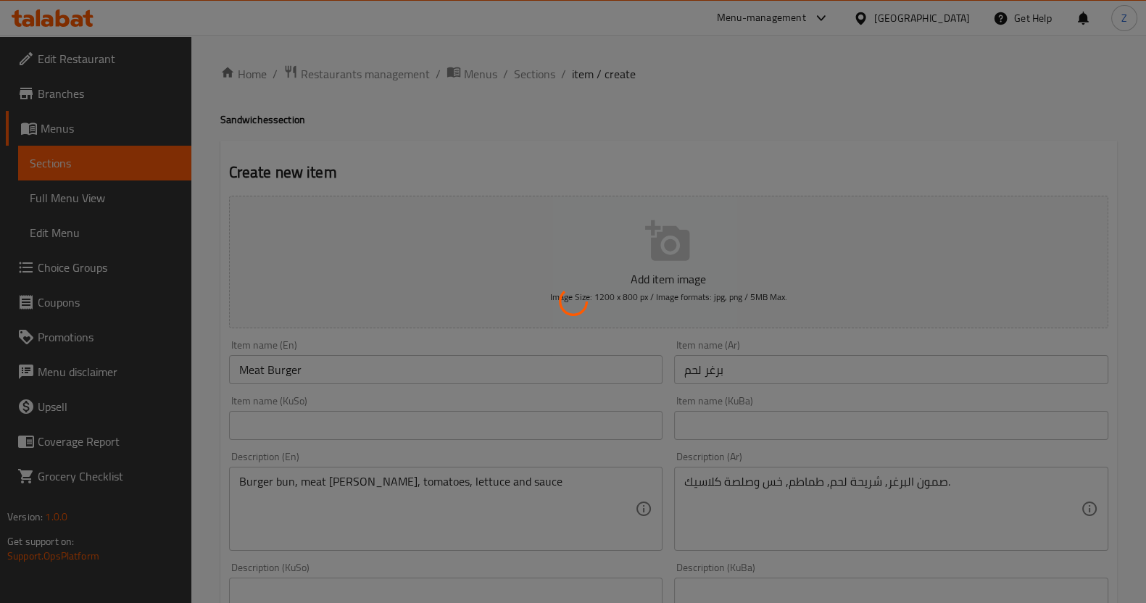
scroll to position [0, 0]
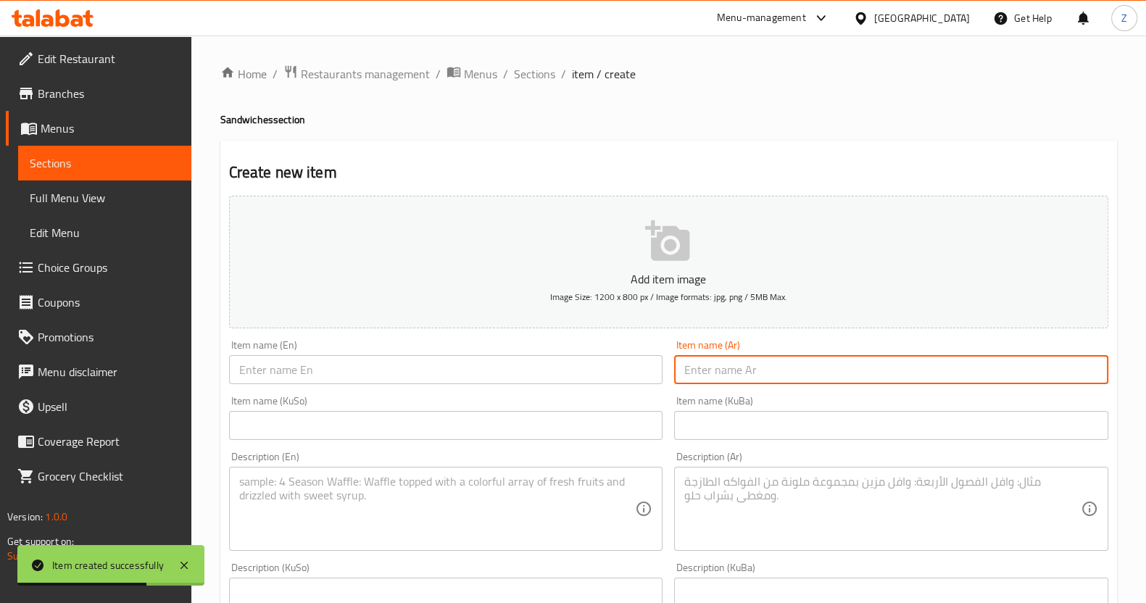
click at [726, 357] on input "text" at bounding box center [891, 369] width 434 height 29
click at [732, 378] on input "text" at bounding box center [891, 369] width 434 height 29
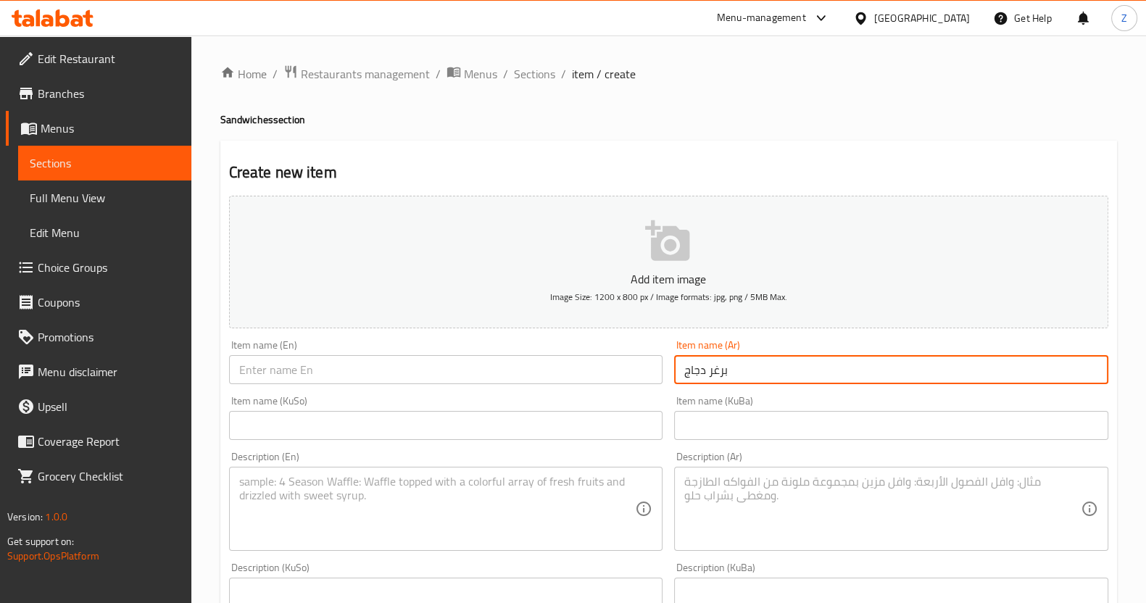
type input "برغر دجاج"
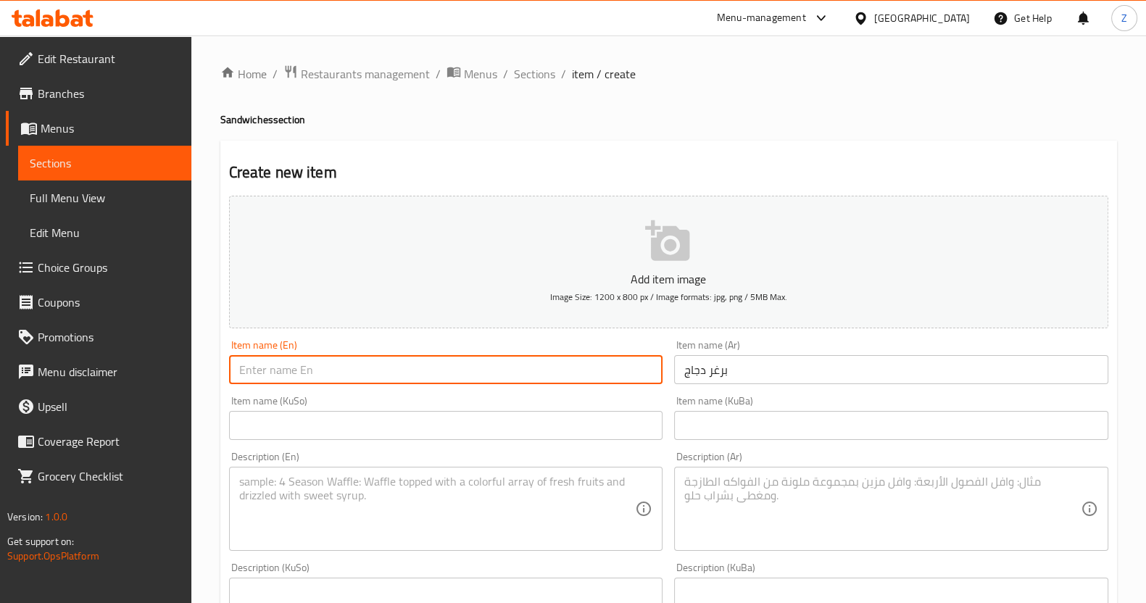
click at [436, 375] on input "text" at bounding box center [446, 369] width 434 height 29
paste input "Chicken Burger"
type input "Chicken Burger"
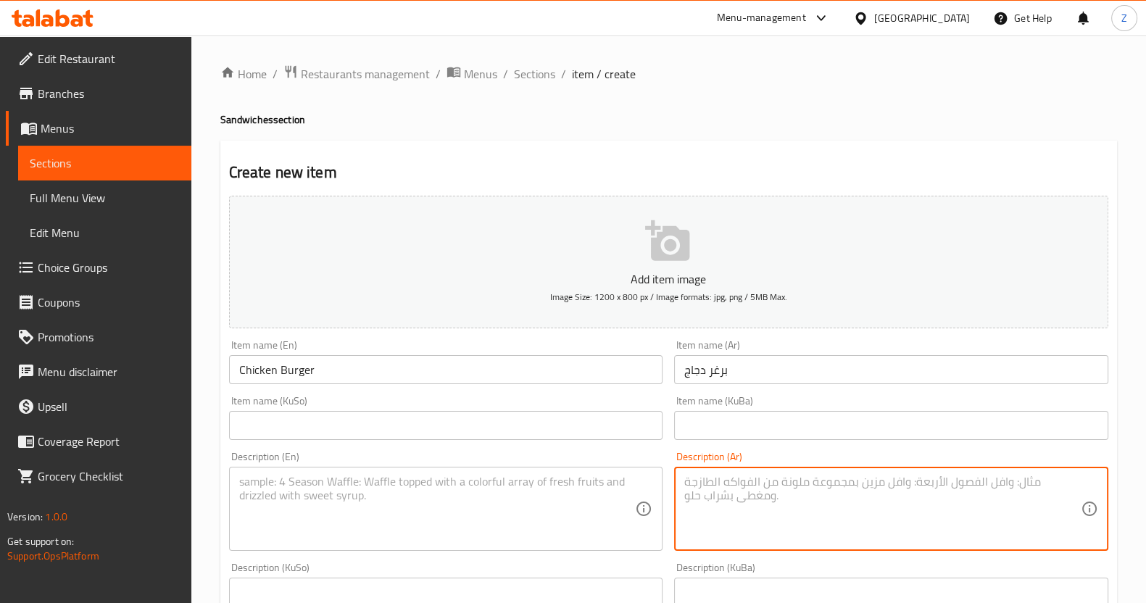
click at [784, 523] on textarea at bounding box center [882, 509] width 397 height 69
paste textarea "صمون البرغر, شريحة دجاج, طماطم, خس وصلصة."
type textarea "صمون البرغر, شريحة دجاج, طماطم, خس وصلصة."
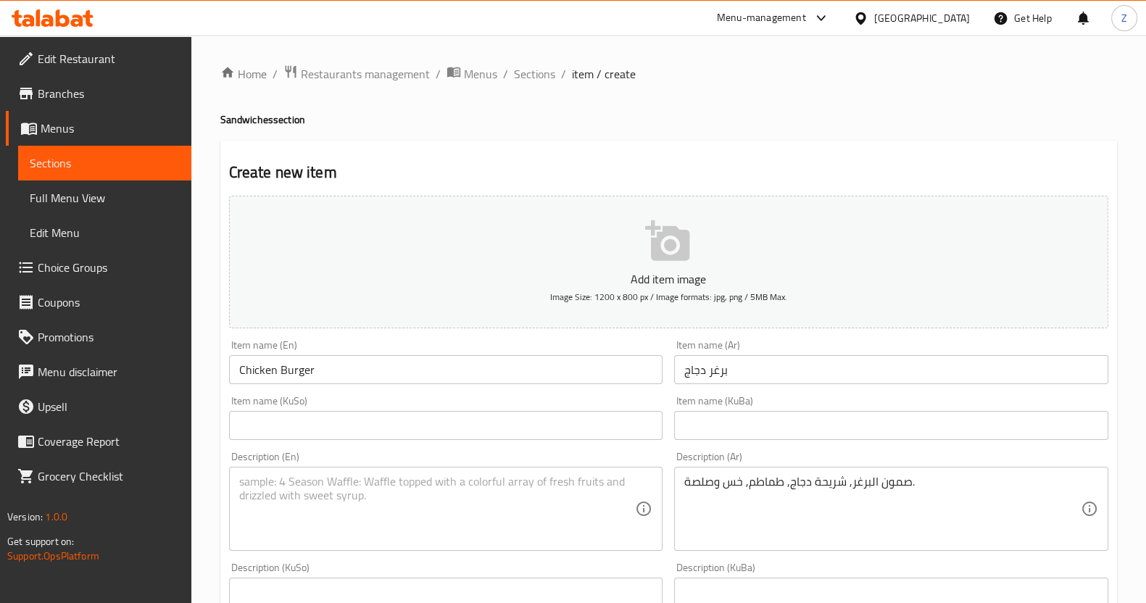
click at [457, 489] on textarea at bounding box center [437, 509] width 397 height 69
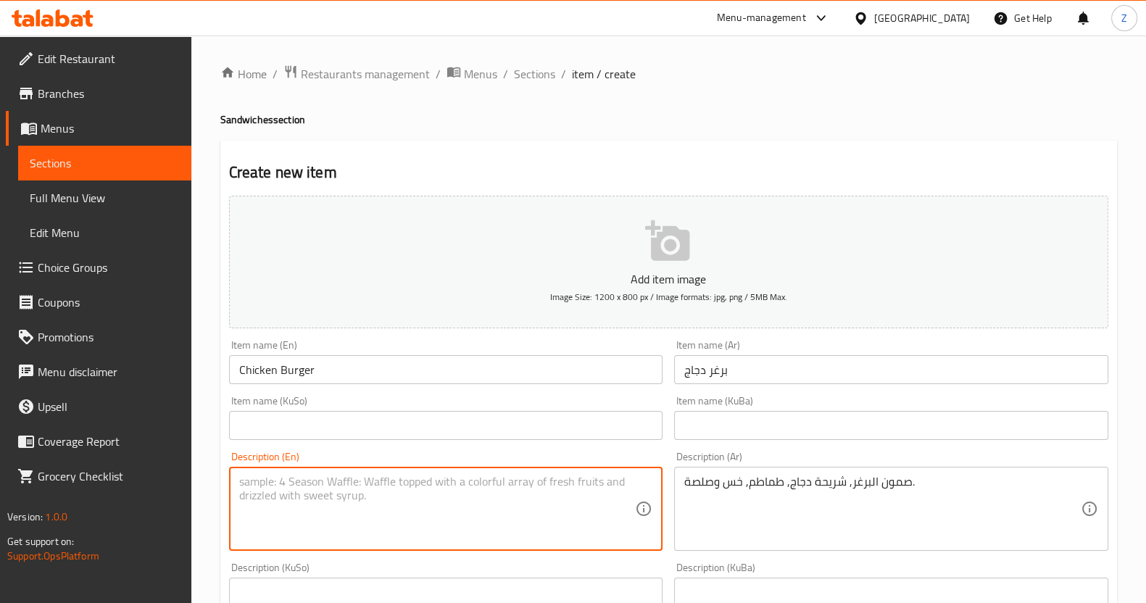
paste textarea "Burger bun, chicken [PERSON_NAME], tomatoes, lettuce and sauce."
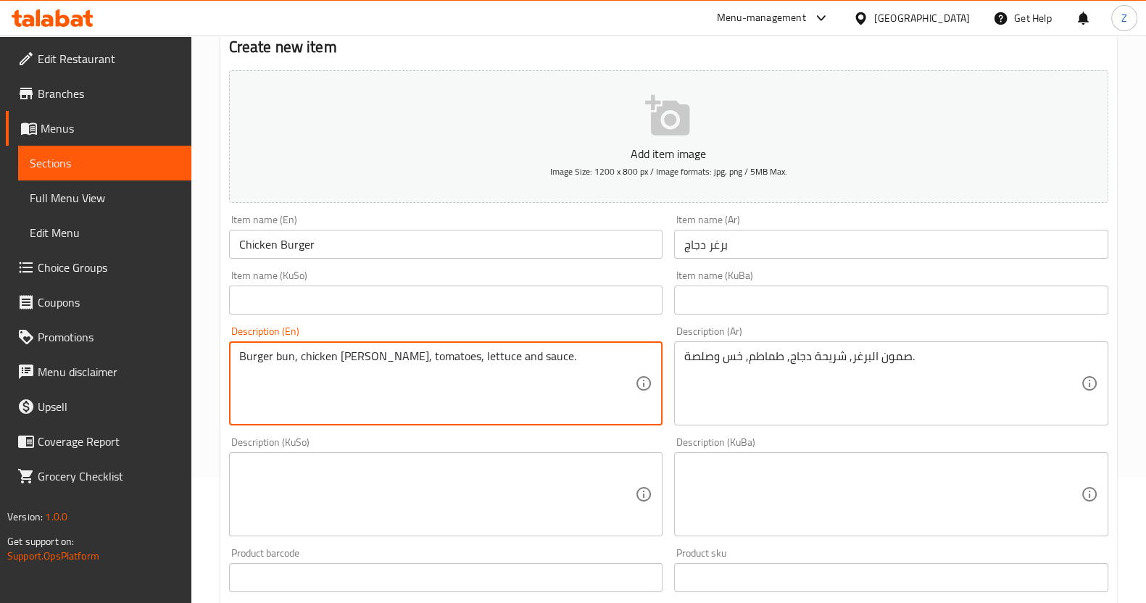
scroll to position [362, 0]
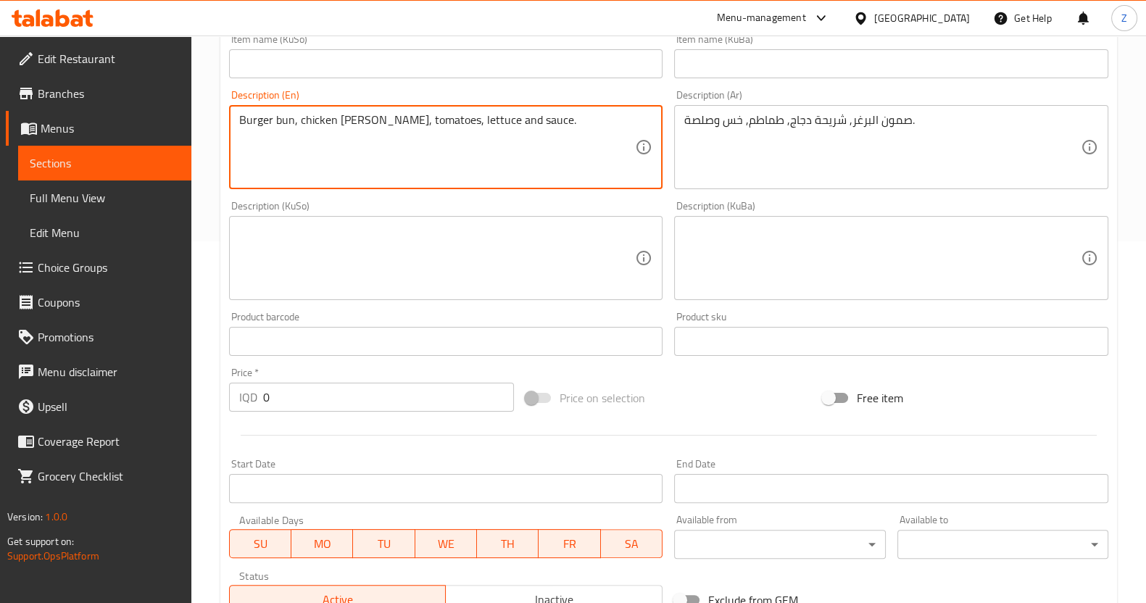
type textarea "Burger bun, chicken [PERSON_NAME], tomatoes, lettuce and sauce."
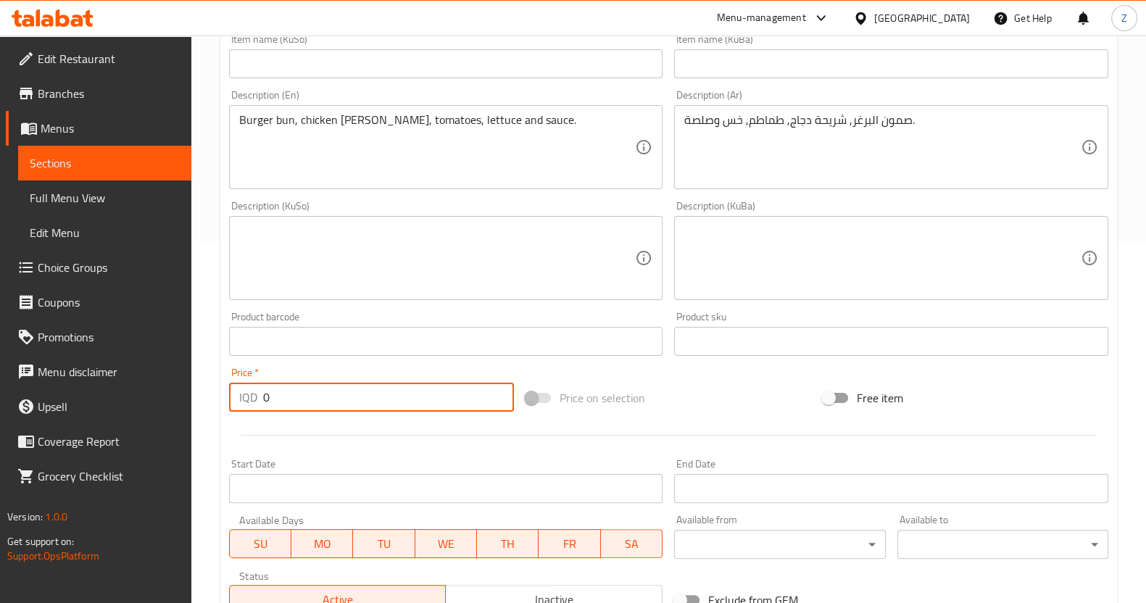
drag, startPoint x: 296, startPoint y: 395, endPoint x: 231, endPoint y: 392, distance: 64.6
click at [228, 395] on div "Price   * IQD 0 Price *" at bounding box center [371, 390] width 297 height 56
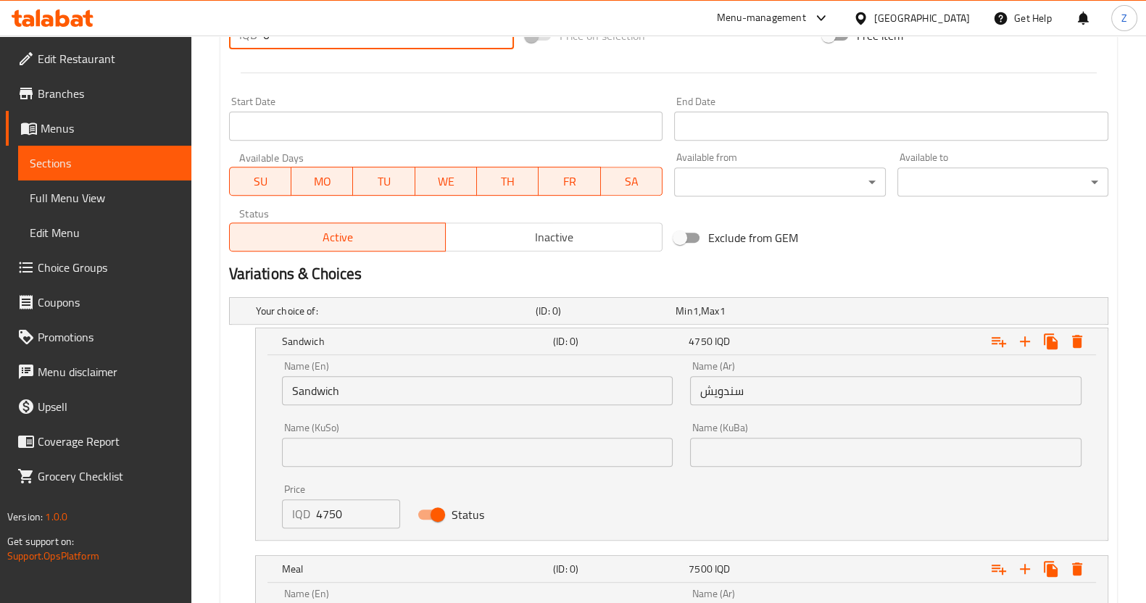
scroll to position [906, 0]
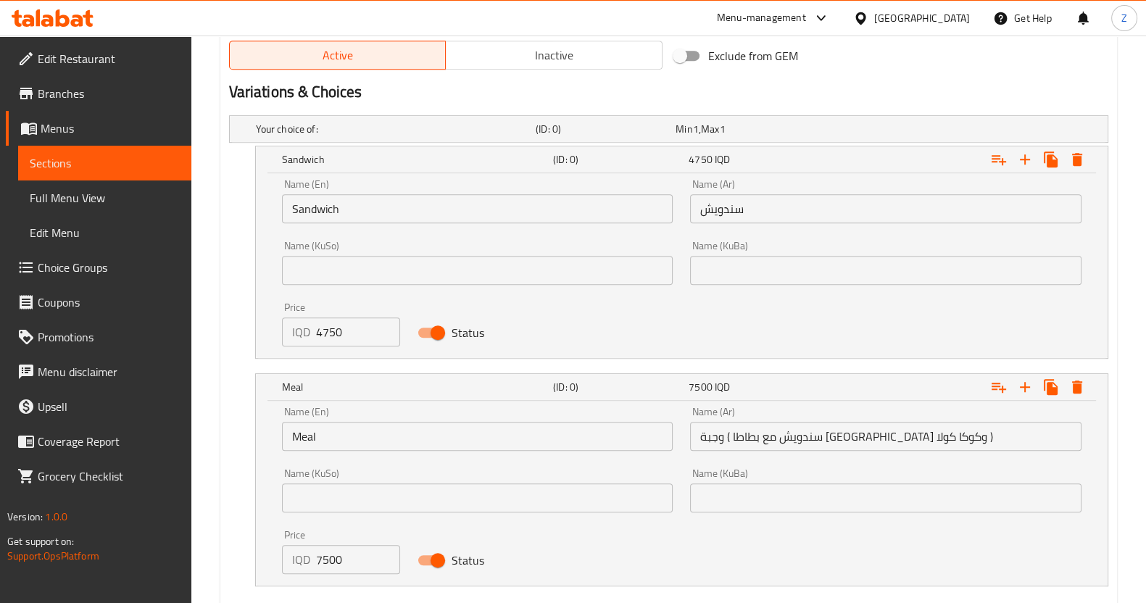
drag, startPoint x: 742, startPoint y: 204, endPoint x: 729, endPoint y: 204, distance: 13.1
click at [740, 204] on input "سندويش" at bounding box center [886, 208] width 392 height 29
drag, startPoint x: 342, startPoint y: 328, endPoint x: 262, endPoint y: 328, distance: 80.5
click at [262, 328] on div "Name (En) Sandwich Name (En) Name (Ar) سندويش Name (Ar) Name (KuSo) Name (KuSo)…" at bounding box center [682, 265] width 852 height 185
type input "4750"
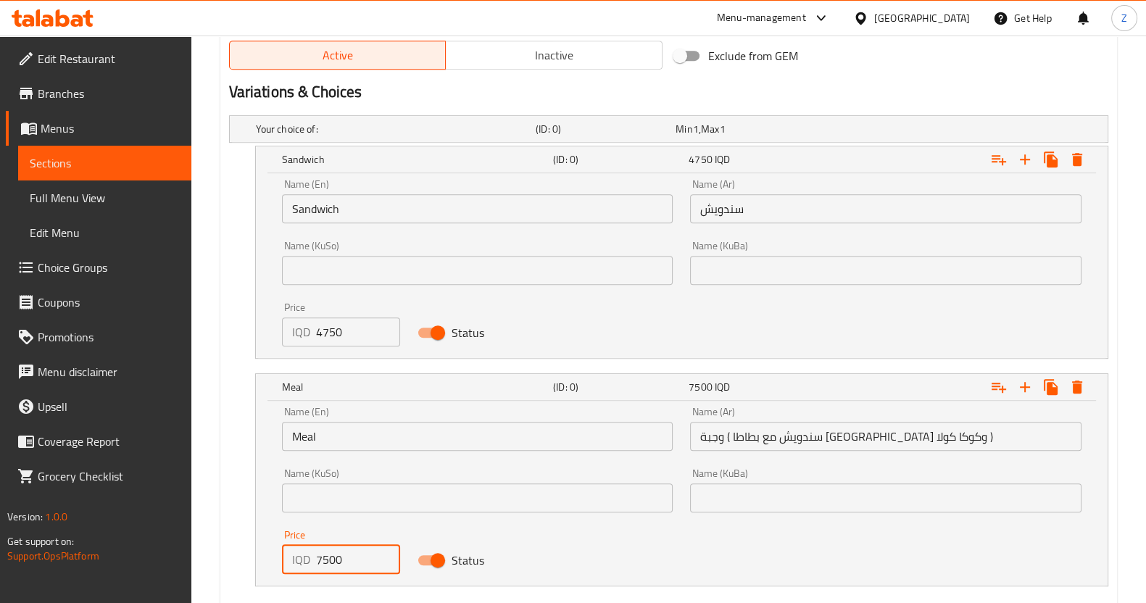
drag, startPoint x: 331, startPoint y: 557, endPoint x: 312, endPoint y: 556, distance: 18.9
click at [312, 556] on div "IQD 7500 Price" at bounding box center [341, 559] width 119 height 29
type input "7000"
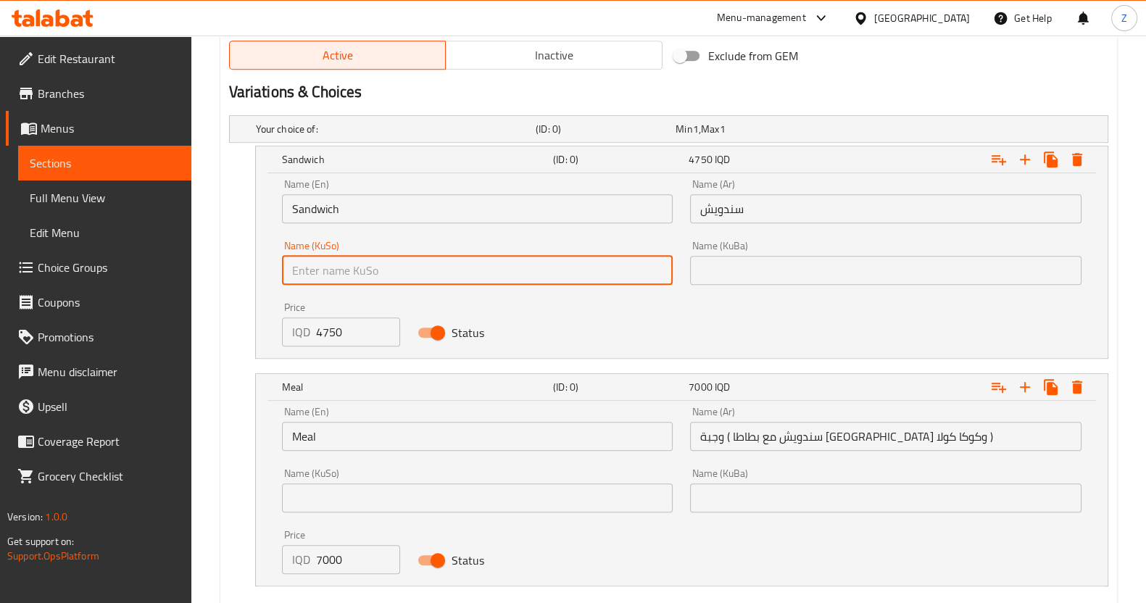
click at [460, 273] on input "text" at bounding box center [478, 270] width 392 height 29
click at [753, 197] on input "سندويش" at bounding box center [886, 208] width 392 height 29
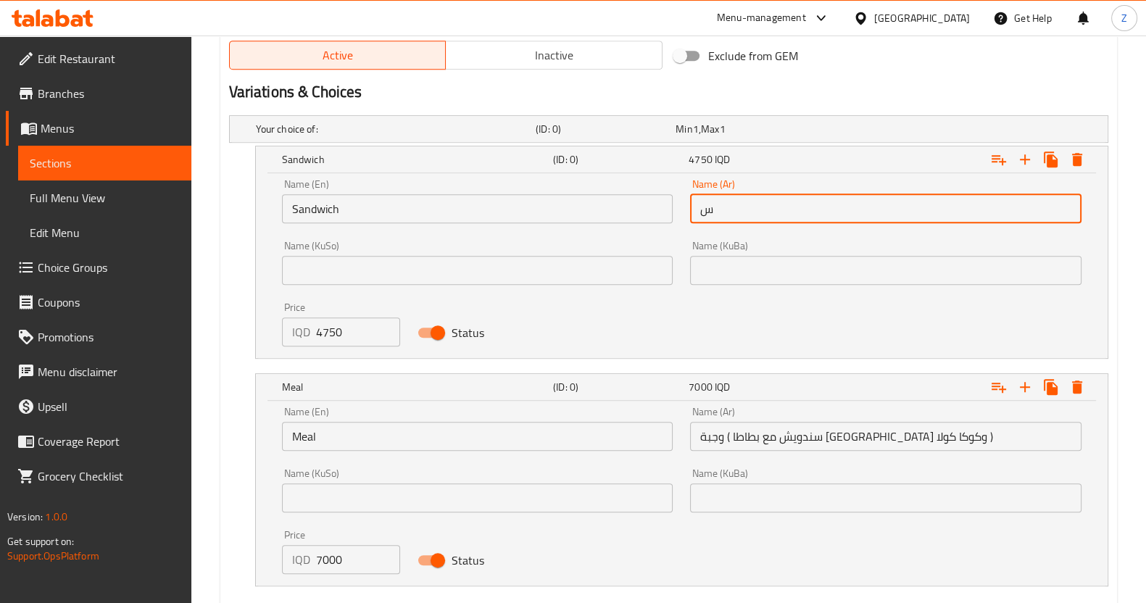
drag, startPoint x: 773, startPoint y: 245, endPoint x: 794, endPoint y: 241, distance: 21.5
click at [794, 241] on div "Name (KuBa) Name (KuBa)" at bounding box center [886, 263] width 392 height 44
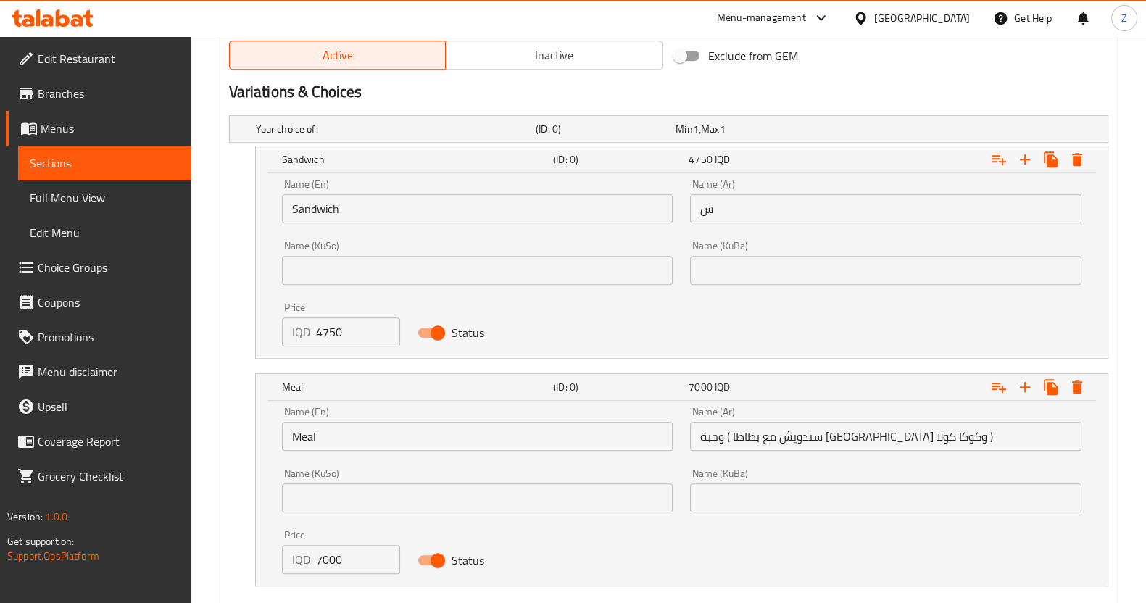
click at [827, 241] on div "Name (KuBa) Name (KuBa)" at bounding box center [886, 263] width 392 height 44
drag, startPoint x: 705, startPoint y: 197, endPoint x: 736, endPoint y: 202, distance: 31.5
click at [707, 197] on input "س" at bounding box center [886, 208] width 392 height 29
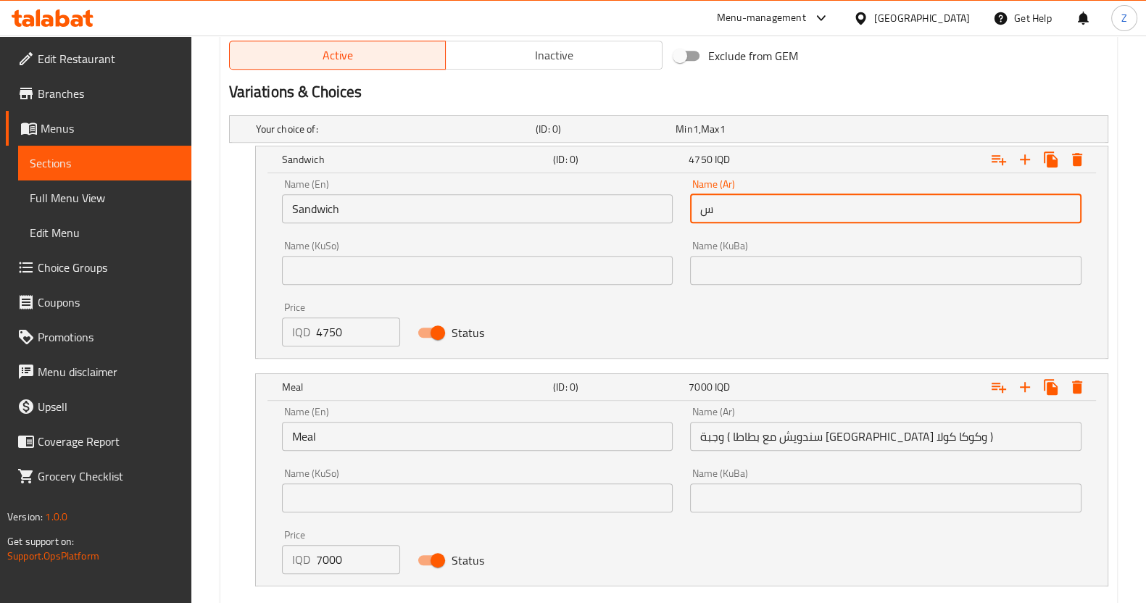
type input "سندويش"
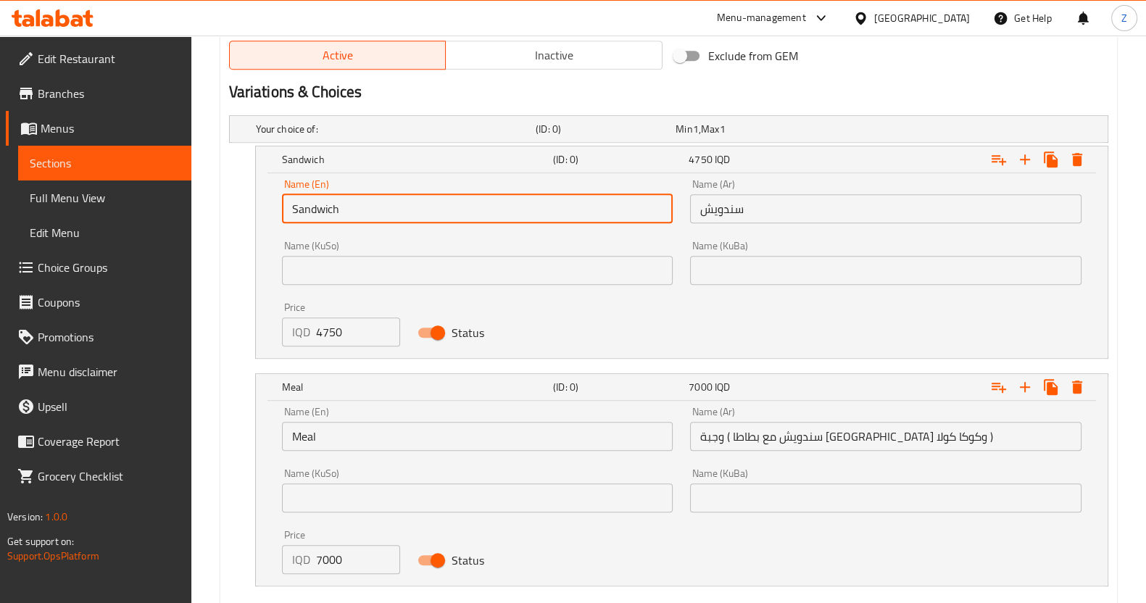
click at [521, 206] on input "Sandwich" at bounding box center [478, 208] width 392 height 29
type input "Choice"
click at [521, 206] on input "text" at bounding box center [478, 208] width 392 height 29
type input "Sandwich"
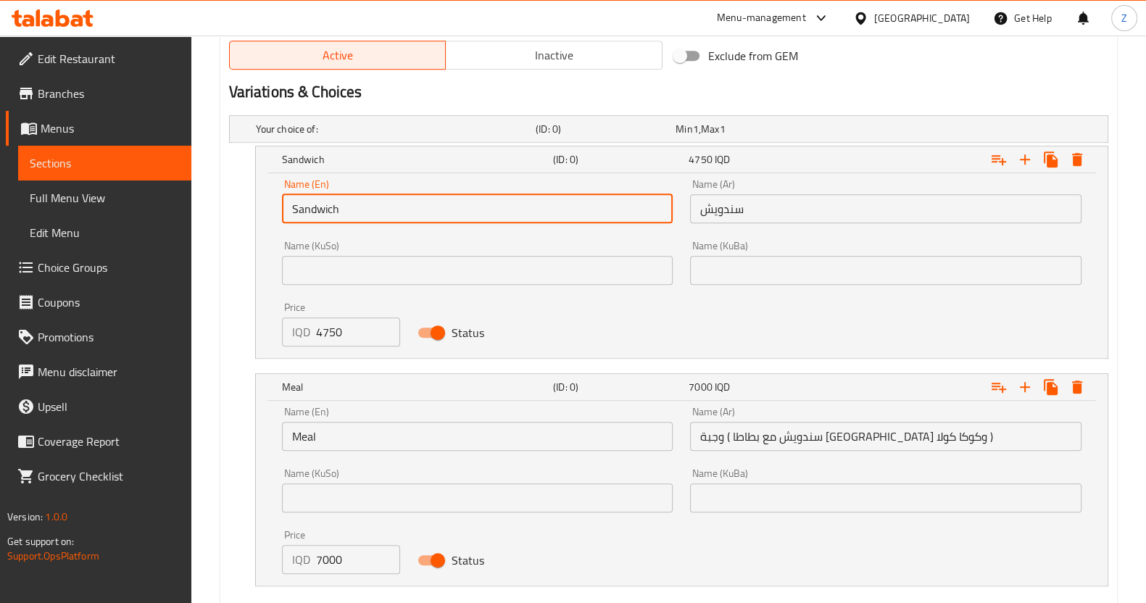
click at [812, 416] on div "Name (Ar) وجبة ( سندويش مع بطاطا مقلية وكوكا كولا ) Name (Ar)" at bounding box center [886, 429] width 392 height 44
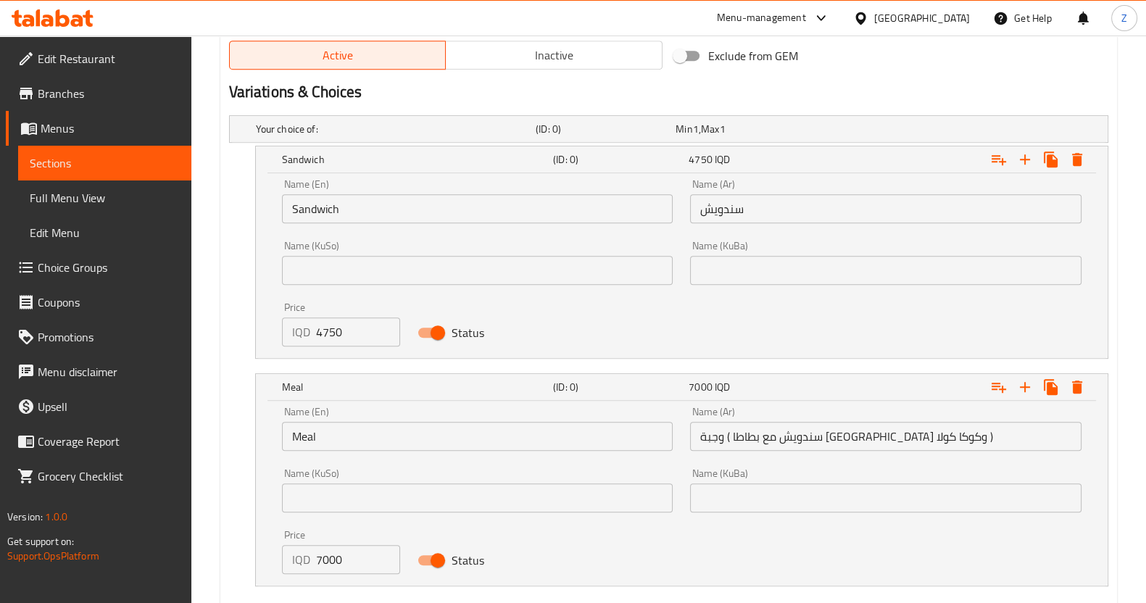
click at [799, 436] on input "وجبة ( سندويش مع بطاطا مقلية وكوكا كولا )" at bounding box center [886, 436] width 392 height 29
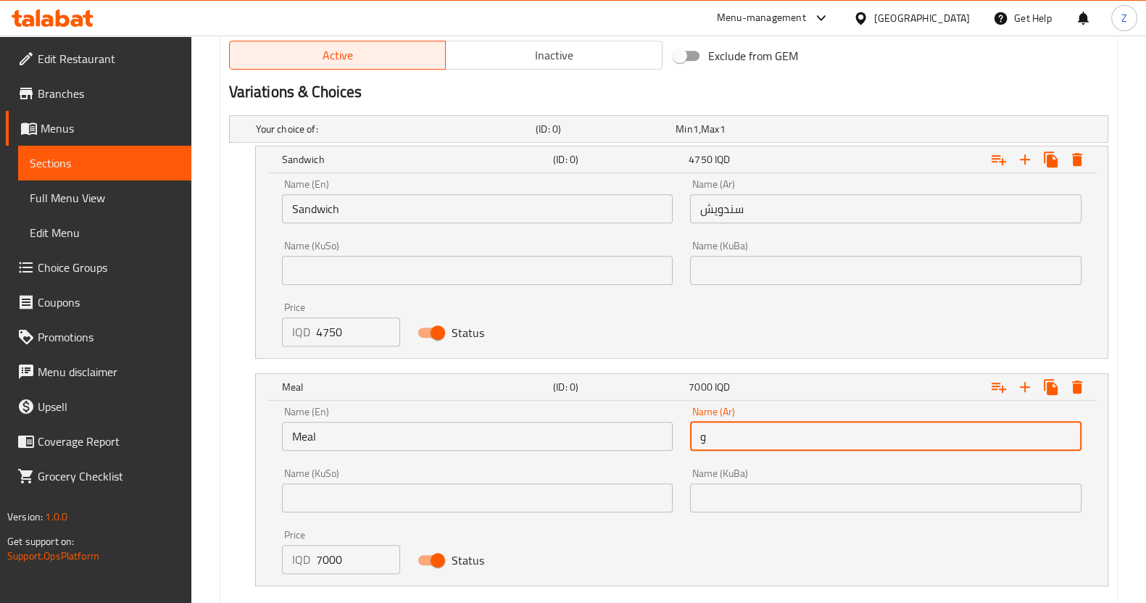
type input "وجبة"
click at [483, 448] on input "Meal" at bounding box center [478, 436] width 392 height 29
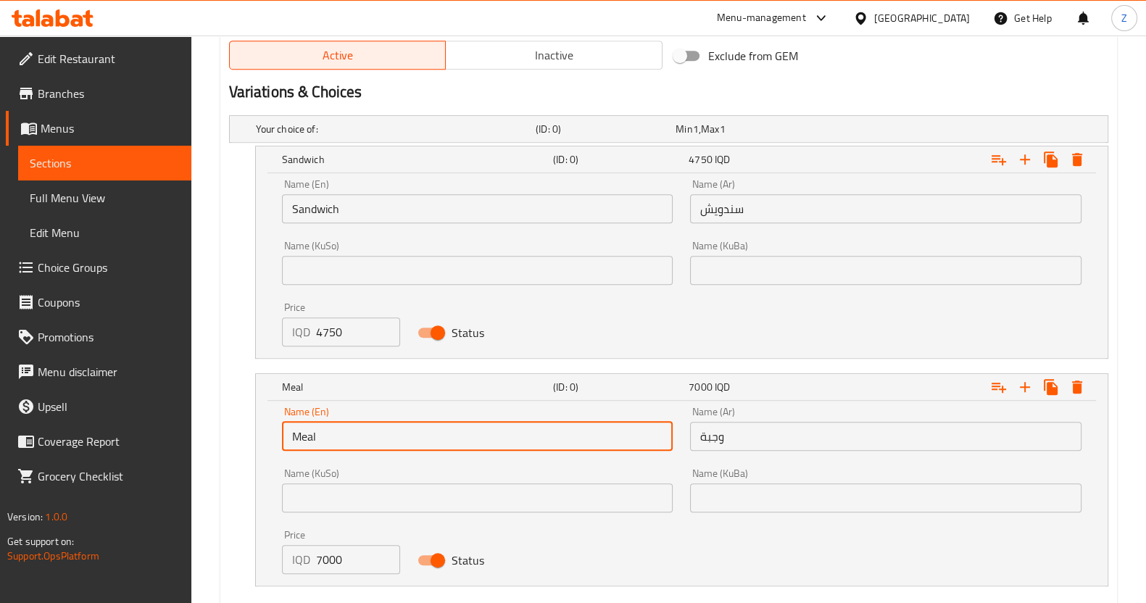
click at [483, 448] on input "Meal" at bounding box center [478, 436] width 392 height 29
type input "Choice"
click at [483, 448] on input "text" at bounding box center [478, 436] width 392 height 29
type input "Meal"
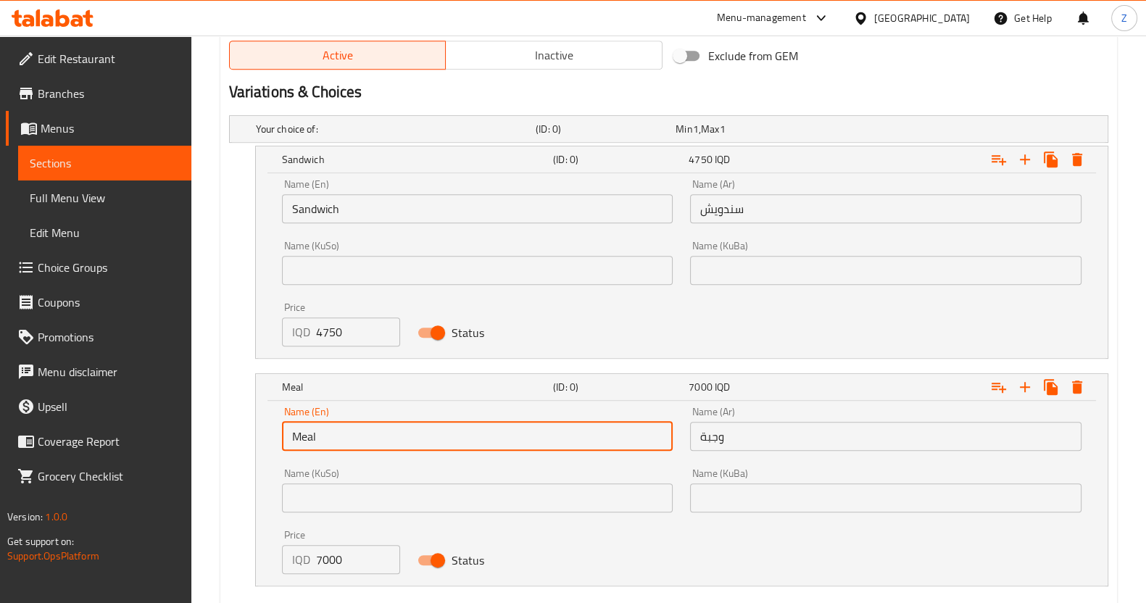
click at [438, 473] on div "Name (KuSo) Name (KuSo)" at bounding box center [478, 490] width 392 height 44
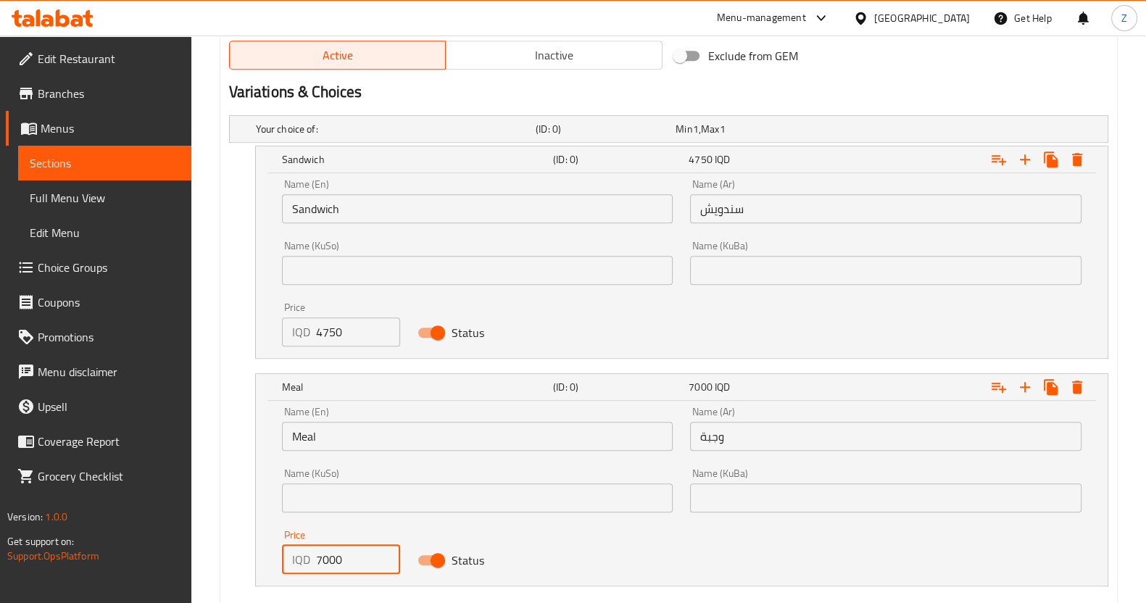
click at [330, 559] on input "7000" at bounding box center [358, 559] width 85 height 29
type input "7500"
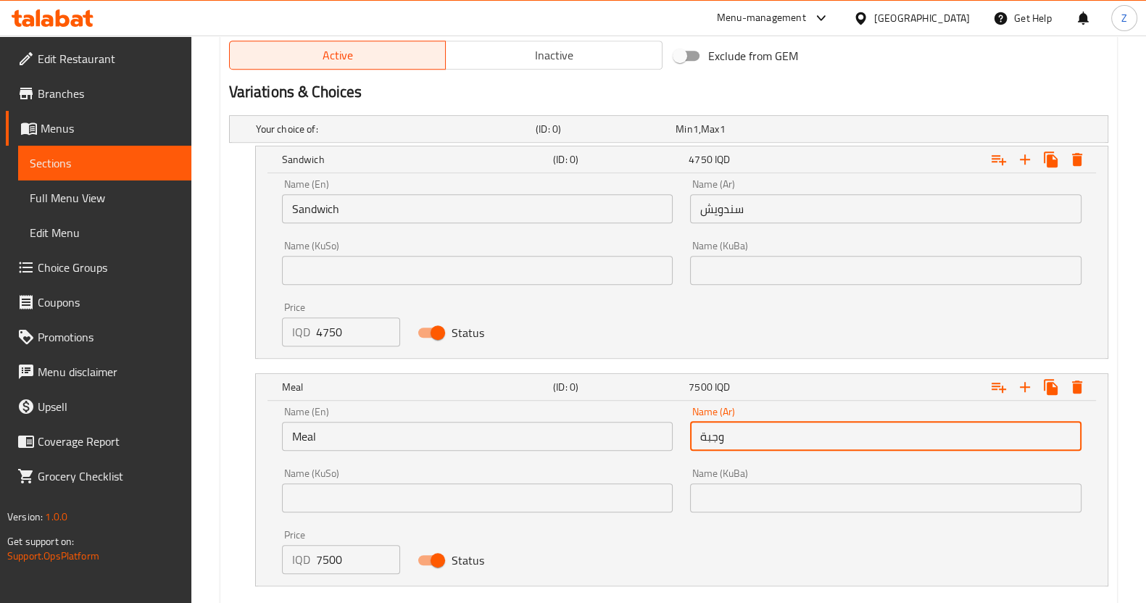
click at [759, 435] on input "وجبة" at bounding box center [886, 436] width 392 height 29
type input "وجبة ( سندويش مع بطاطا مقلية وكوكا كولا )"
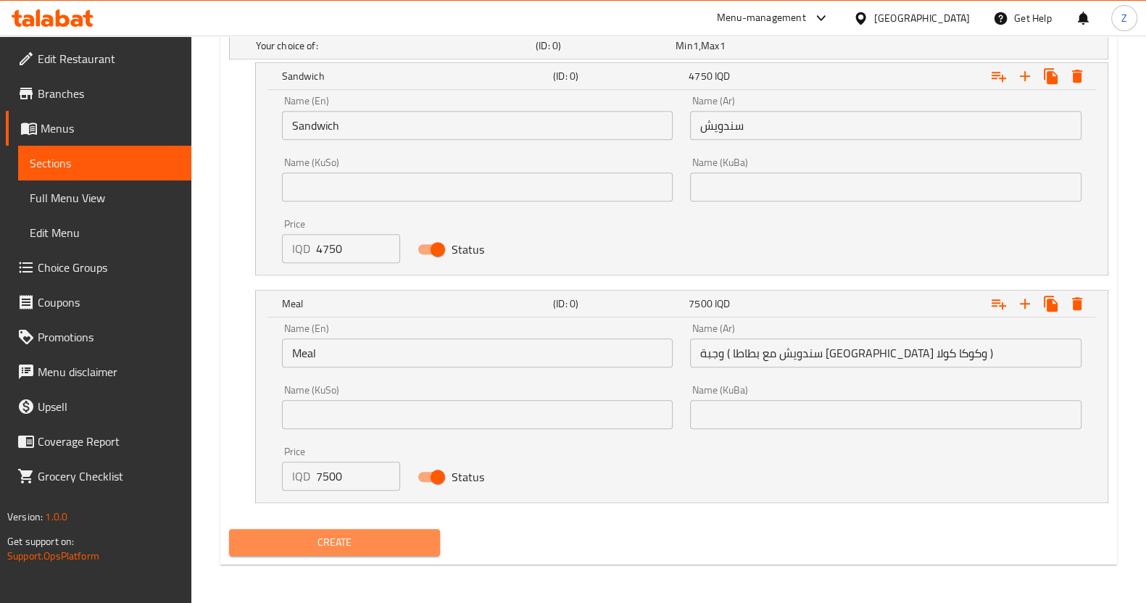
drag, startPoint x: 336, startPoint y: 537, endPoint x: 465, endPoint y: 367, distance: 212.7
click at [376, 535] on span "Create" at bounding box center [335, 543] width 188 height 18
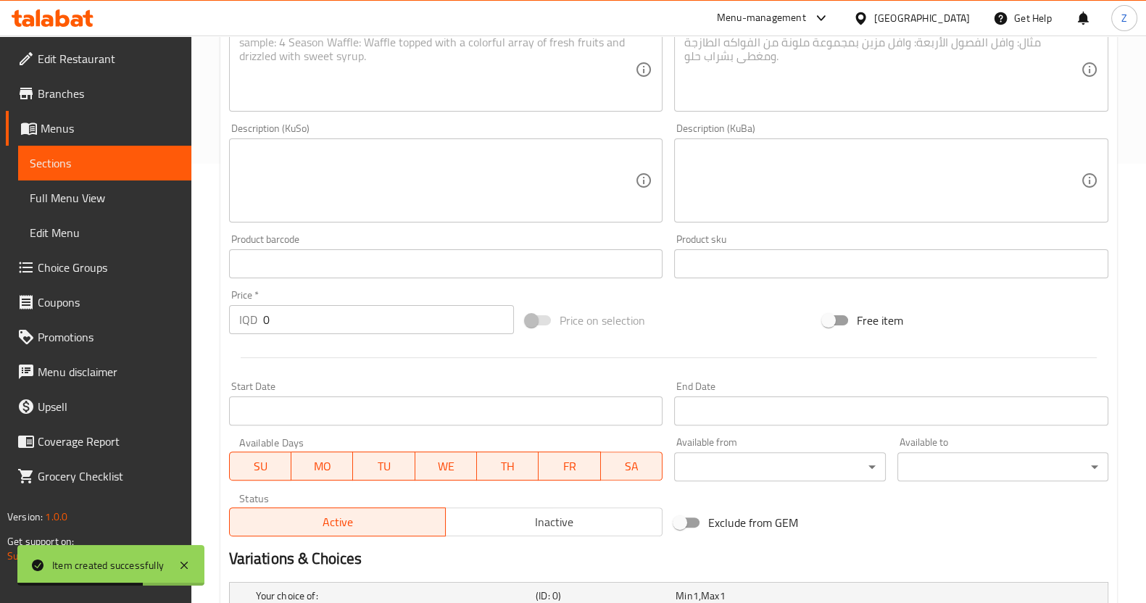
scroll to position [83, 0]
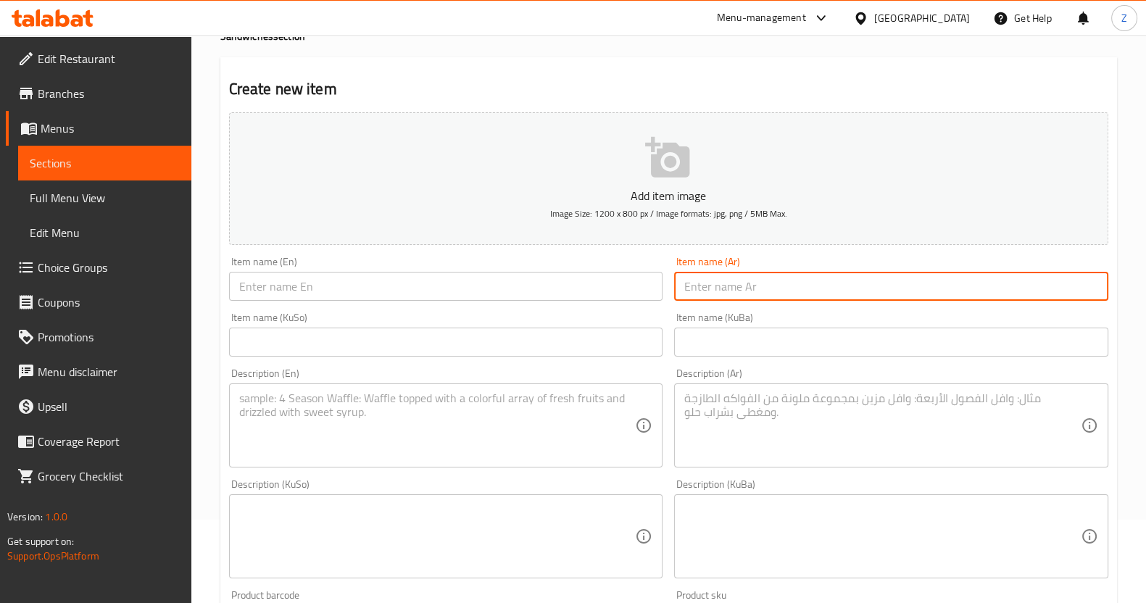
click at [774, 291] on input "text" at bounding box center [891, 286] width 434 height 29
paste input "سندويش سكالوب دجاج"
drag, startPoint x: 748, startPoint y: 281, endPoint x: 971, endPoint y: 317, distance: 225.5
click at [972, 313] on div "Add item image Image Size: 1200 x 800 px / Image formats: jpg, png / 5MB Max. I…" at bounding box center [668, 503] width 891 height 792
type input "سكالوب دجاج"
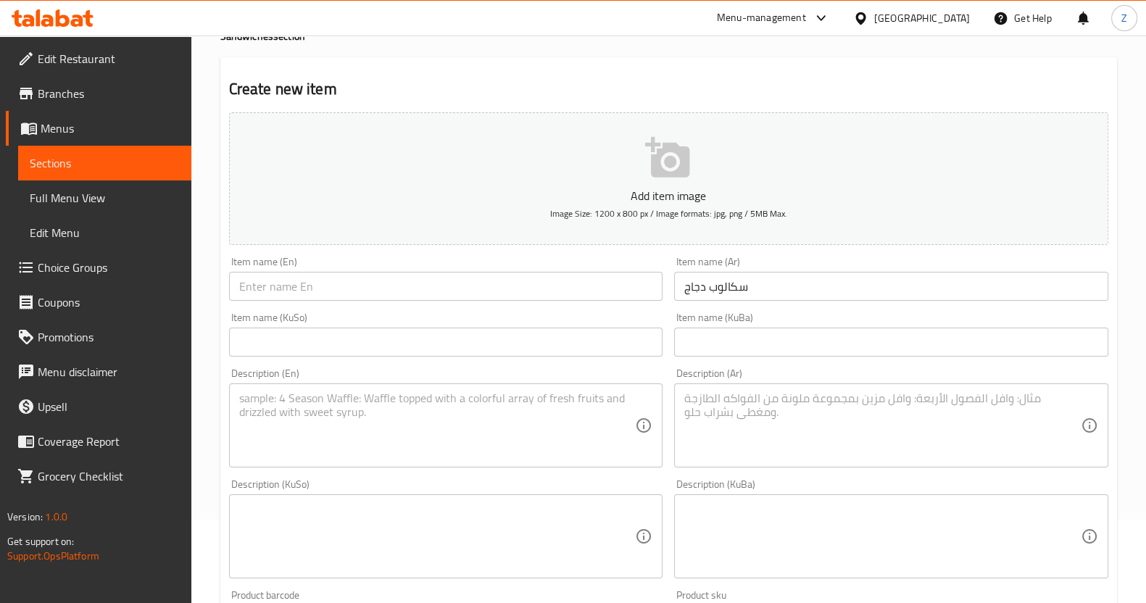
click at [254, 294] on input "text" at bounding box center [446, 286] width 434 height 29
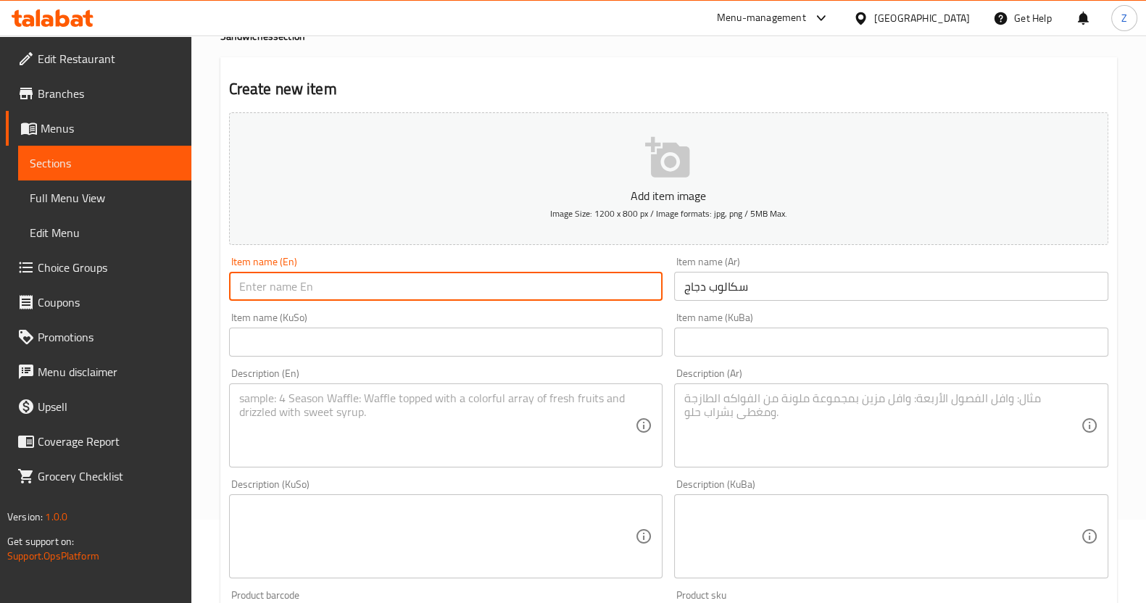
paste input "Chicken Escalope Sandwich"
drag, startPoint x: 320, startPoint y: 285, endPoint x: 500, endPoint y: 288, distance: 180.6
click at [514, 285] on input "Chicken Escalope Sandwich" at bounding box center [446, 286] width 434 height 29
type input "Chicken Escalope"
click at [850, 436] on textarea at bounding box center [882, 426] width 397 height 69
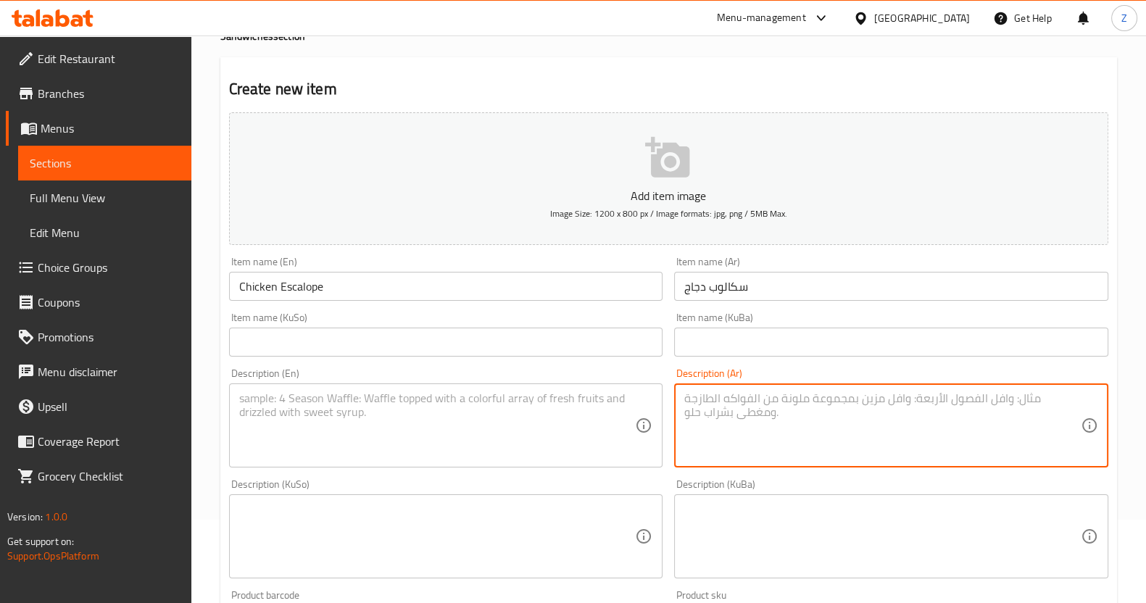
click at [798, 444] on textarea at bounding box center [882, 426] width 397 height 69
paste textarea "صمون فرنسي, دجاج سكالوب, خس وصلصة خاصة."
type textarea "صمون فرنسي, دجاج سكالوب, خس وصلصة خاصة."
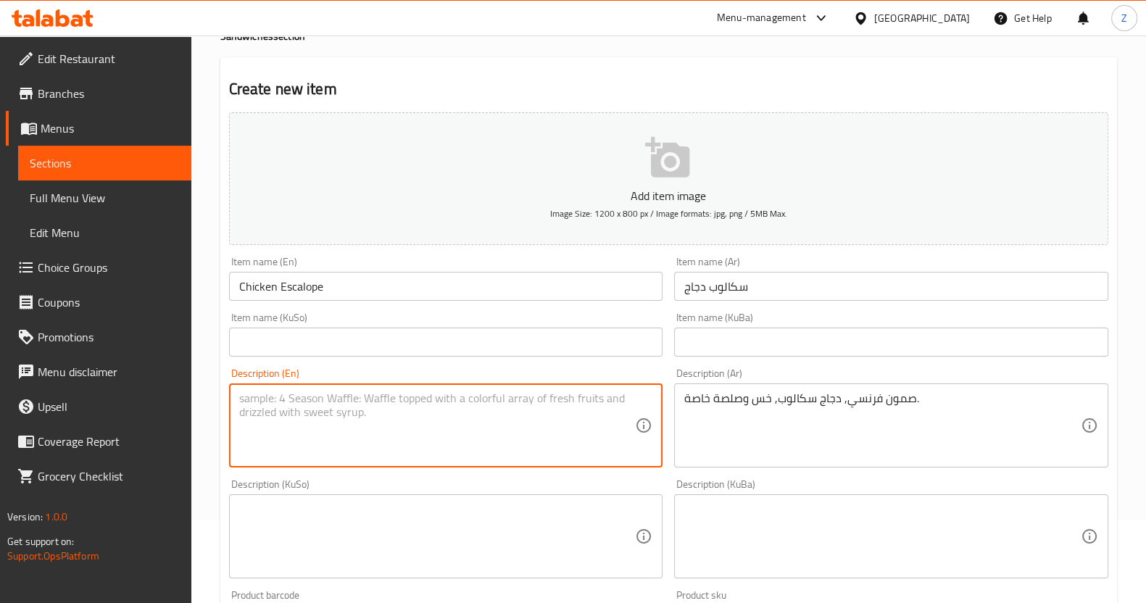
click at [584, 439] on textarea at bounding box center [437, 426] width 397 height 69
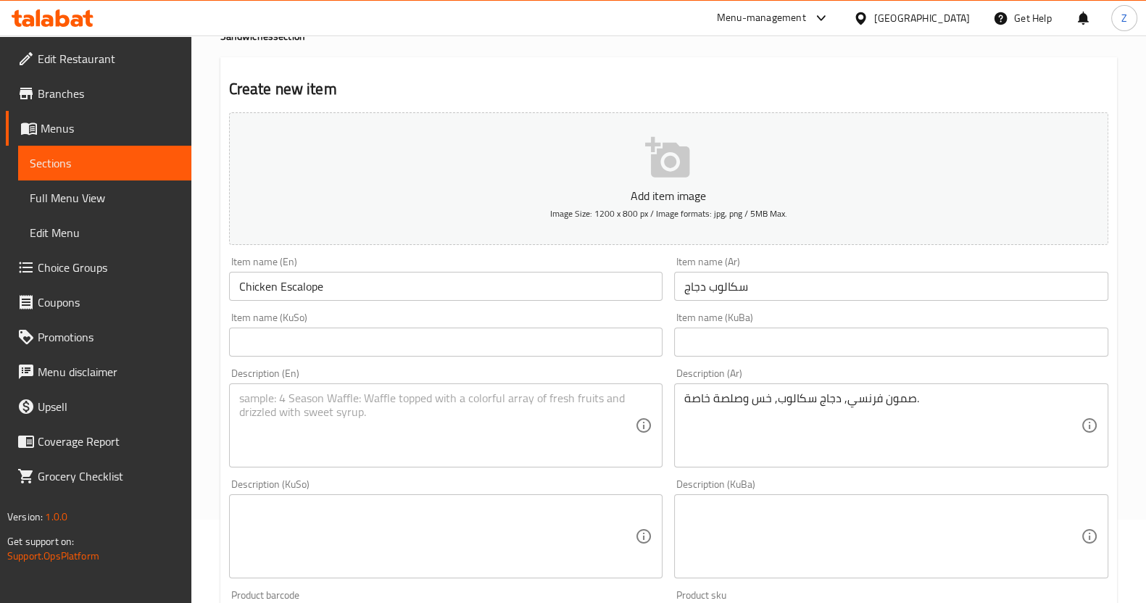
click at [435, 413] on textarea at bounding box center [437, 426] width 397 height 69
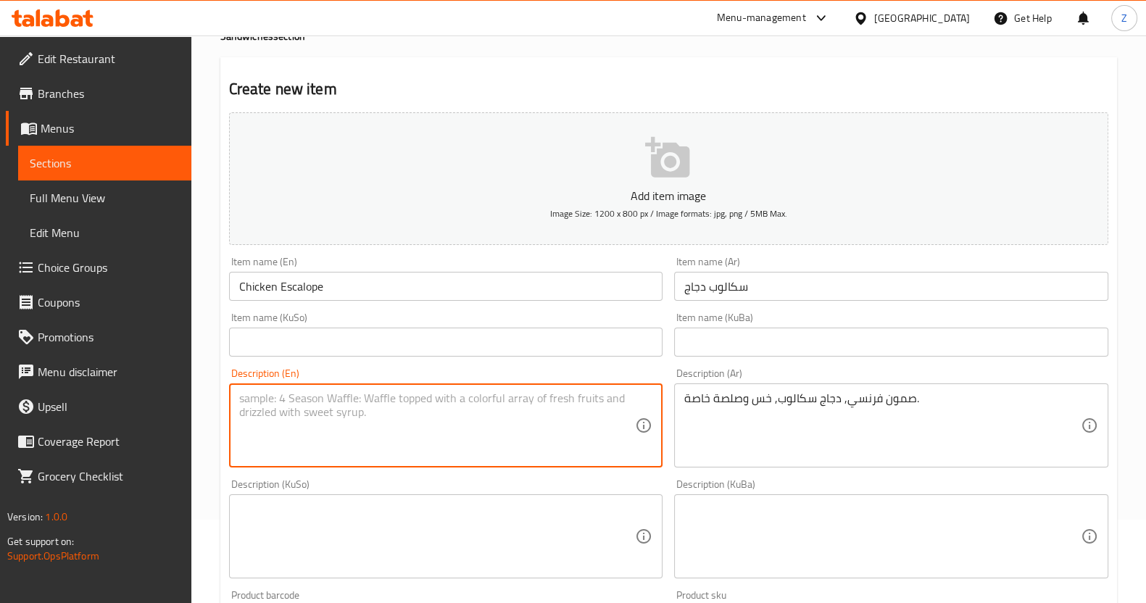
paste textarea "French bread, crispy chicken, lettuce and cheese sauce."
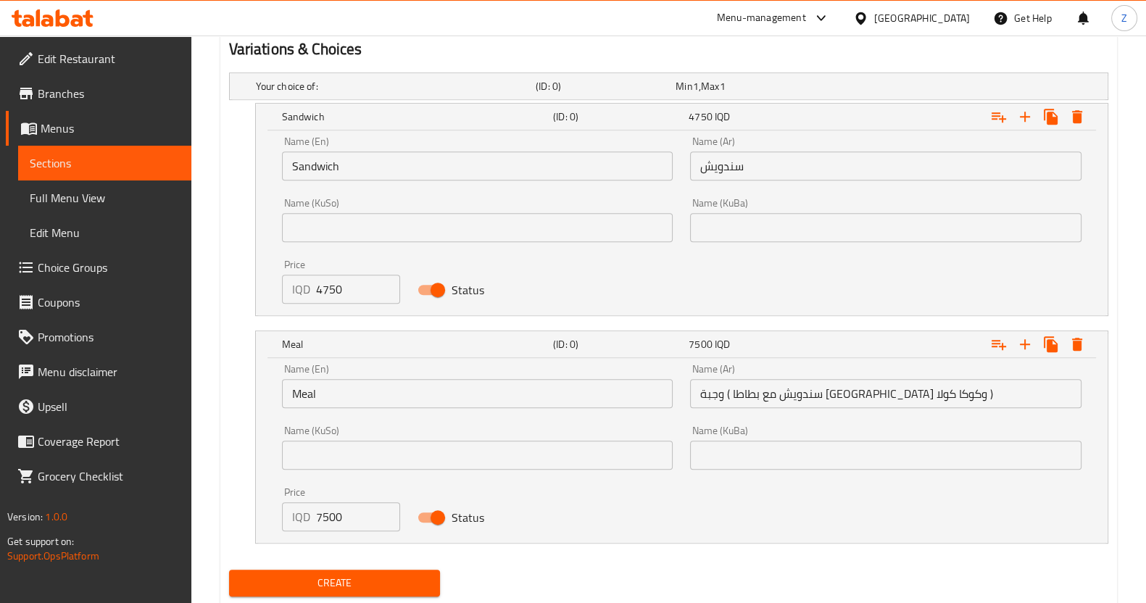
scroll to position [990, 0]
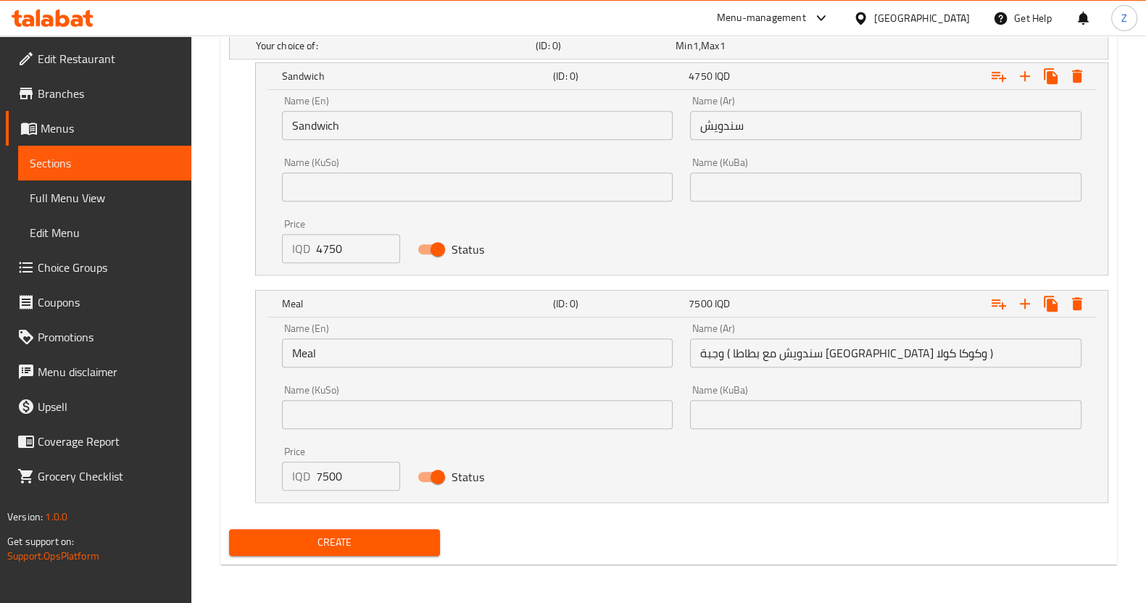
type textarea "French bread, crispy chicken, lettuce and cheese sauce."
drag, startPoint x: 347, startPoint y: 477, endPoint x: 262, endPoint y: 480, distance: 85.6
click at [262, 480] on div "Name (En) Meal Name (En) Name (Ar) وجبة ( سندويش مع بطاطا مقلية وكوكا كولا ) Na…" at bounding box center [682, 410] width 852 height 185
type input "6000"
click at [769, 355] on input "وجبة ( سندويش مع بطاطا مقلية وكوكا كولا )" at bounding box center [886, 353] width 392 height 29
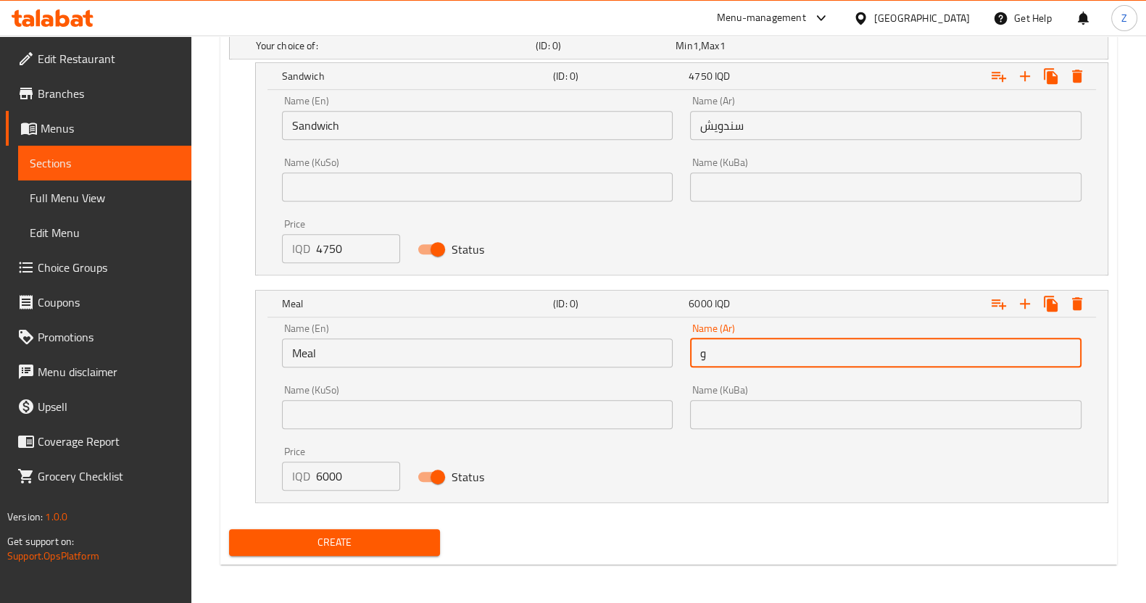
type input "وجبة"
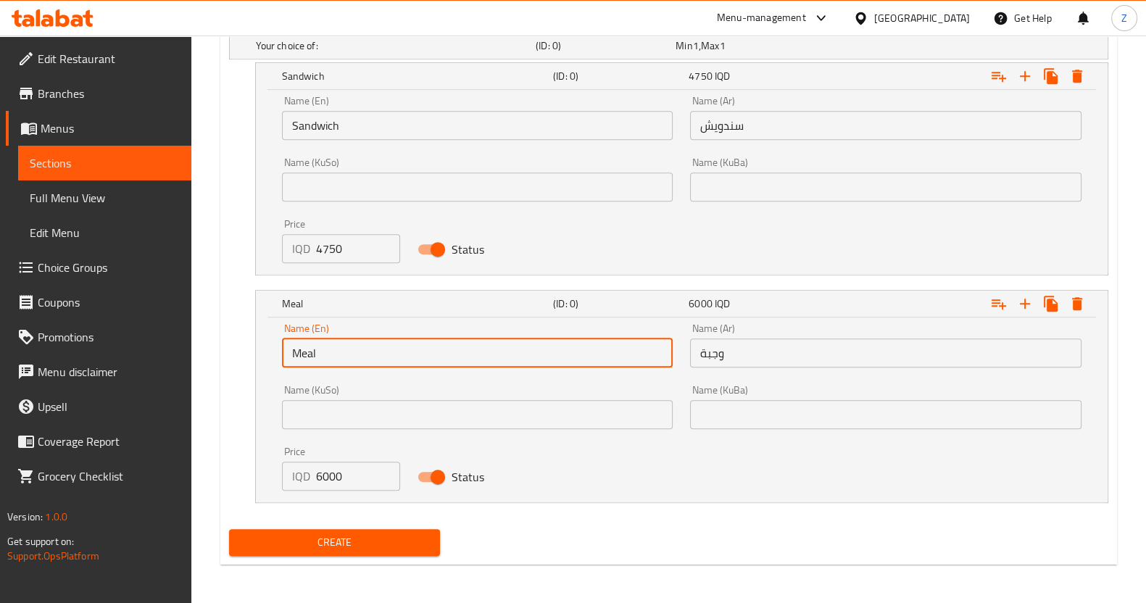
click at [511, 346] on input "Meal" at bounding box center [478, 353] width 392 height 29
type input "Choice"
click at [512, 346] on input "text" at bounding box center [478, 353] width 392 height 29
drag, startPoint x: 368, startPoint y: 340, endPoint x: 303, endPoint y: 349, distance: 65.1
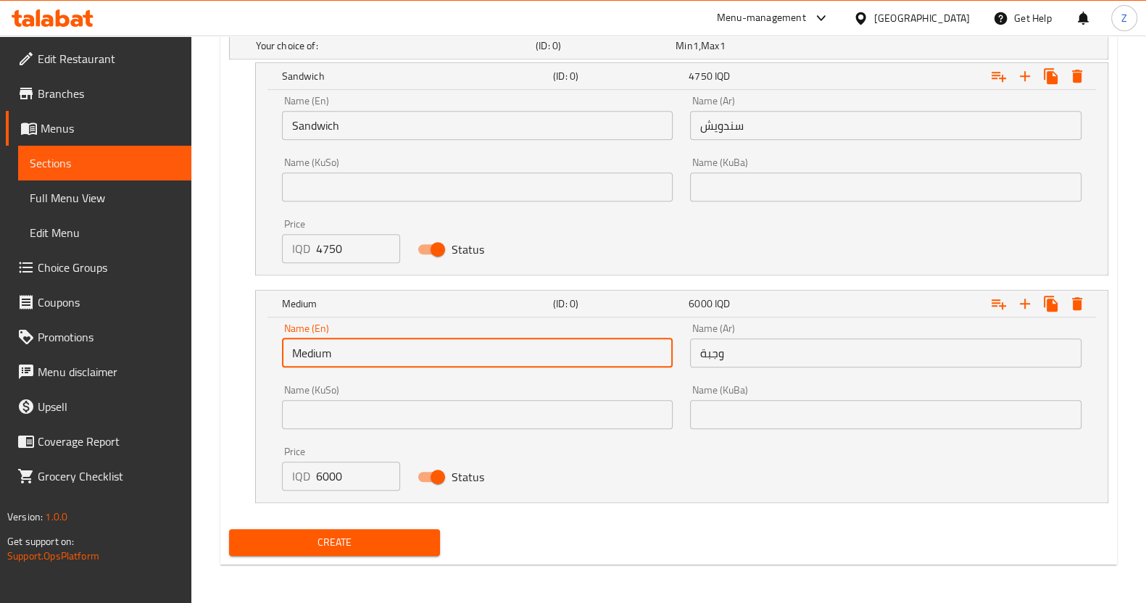
click at [303, 349] on input "Medium" at bounding box center [478, 353] width 392 height 29
click at [305, 354] on input "M" at bounding box center [478, 353] width 392 height 29
type input "Meal"
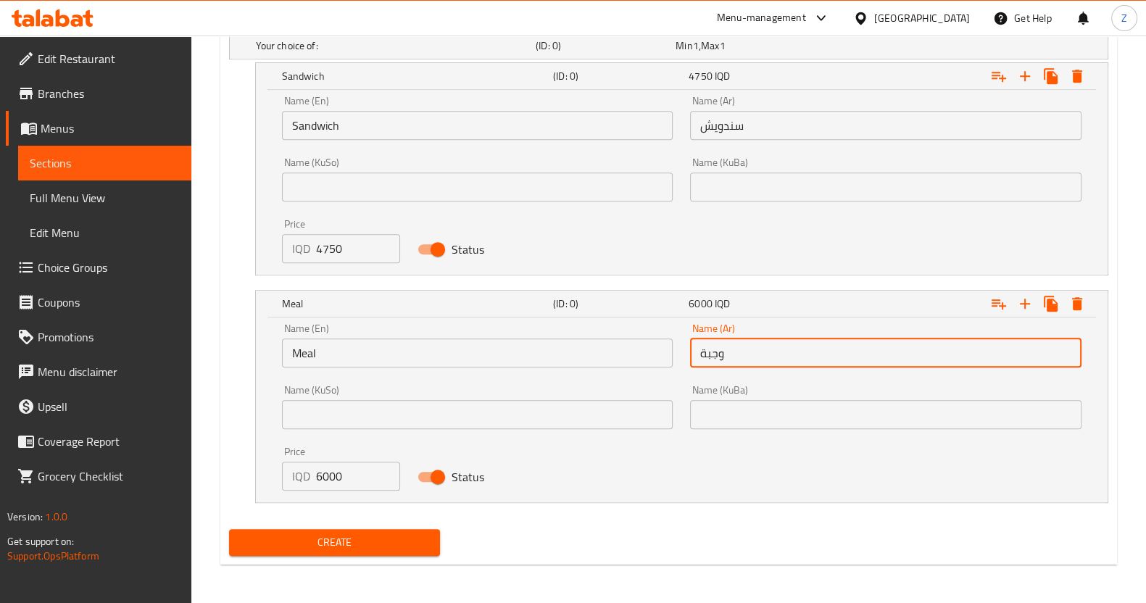
click at [758, 355] on input "وجبة" at bounding box center [886, 353] width 392 height 29
type input "وجبة ( سندويش مع بطاطا مقلية وكوكا كولا )"
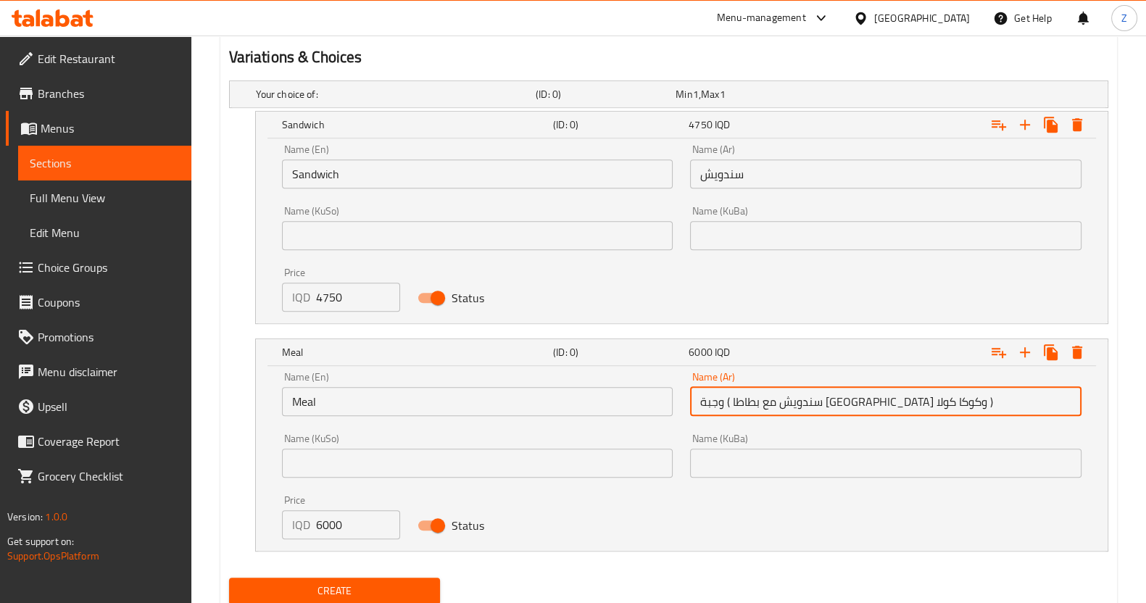
scroll to position [899, 0]
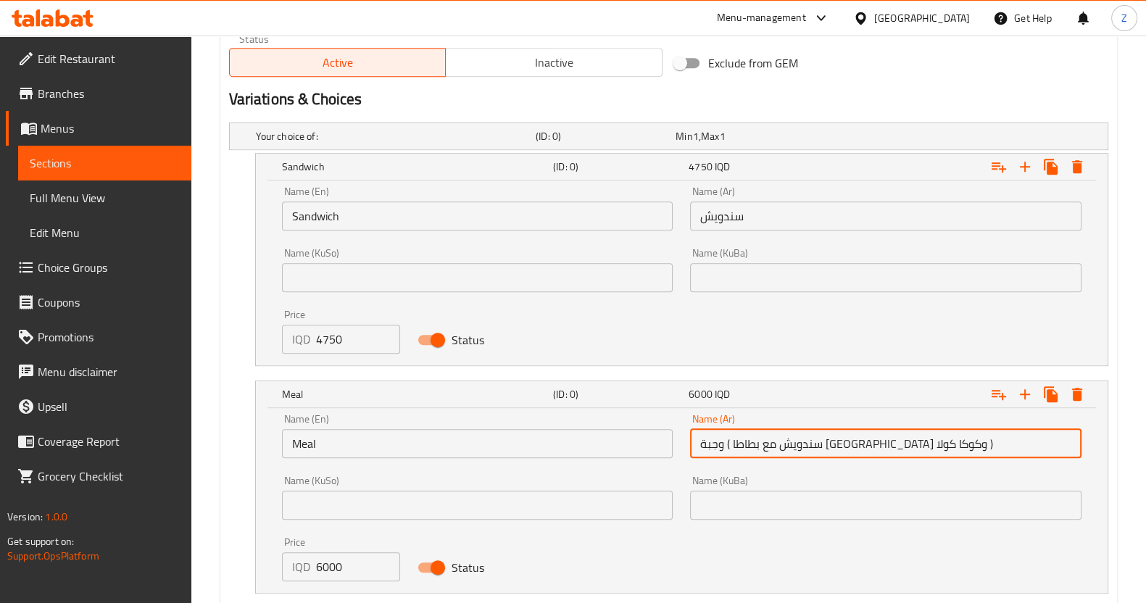
click at [724, 220] on input "سندويش" at bounding box center [886, 216] width 392 height 29
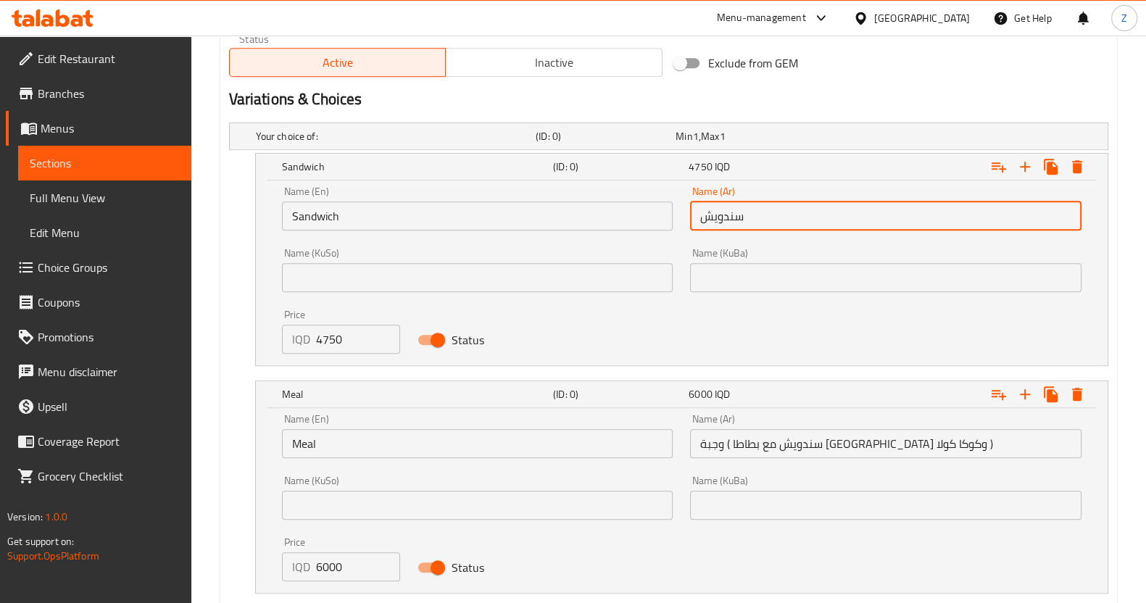
click at [722, 222] on input "سندويش" at bounding box center [886, 216] width 392 height 29
type input "سندويش"
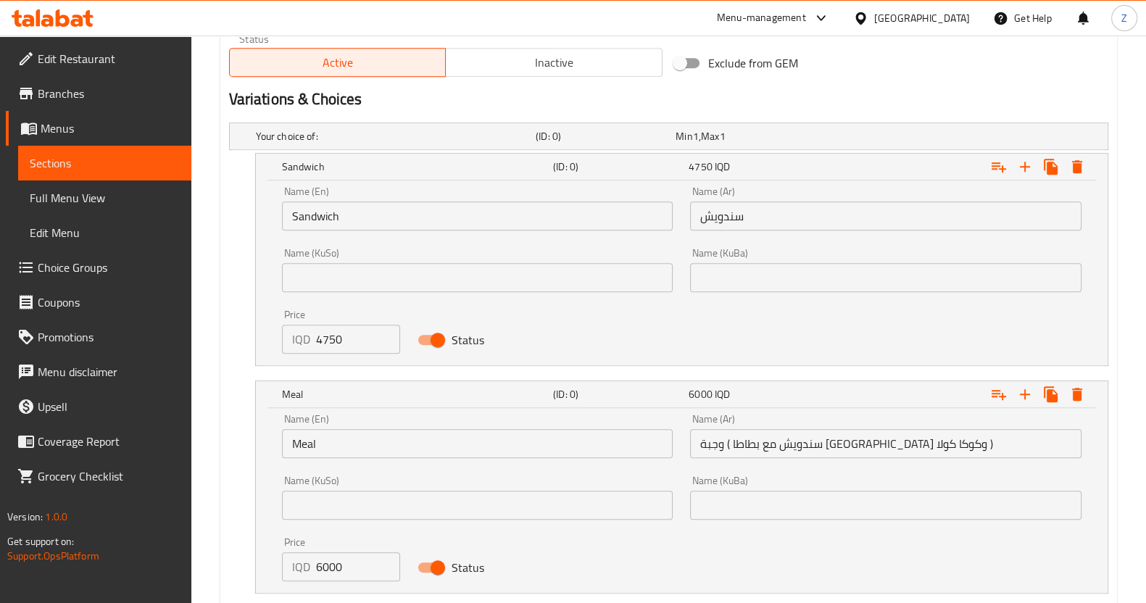
click at [468, 186] on div "Name (En) Sandwich Name (En)" at bounding box center [478, 208] width 392 height 44
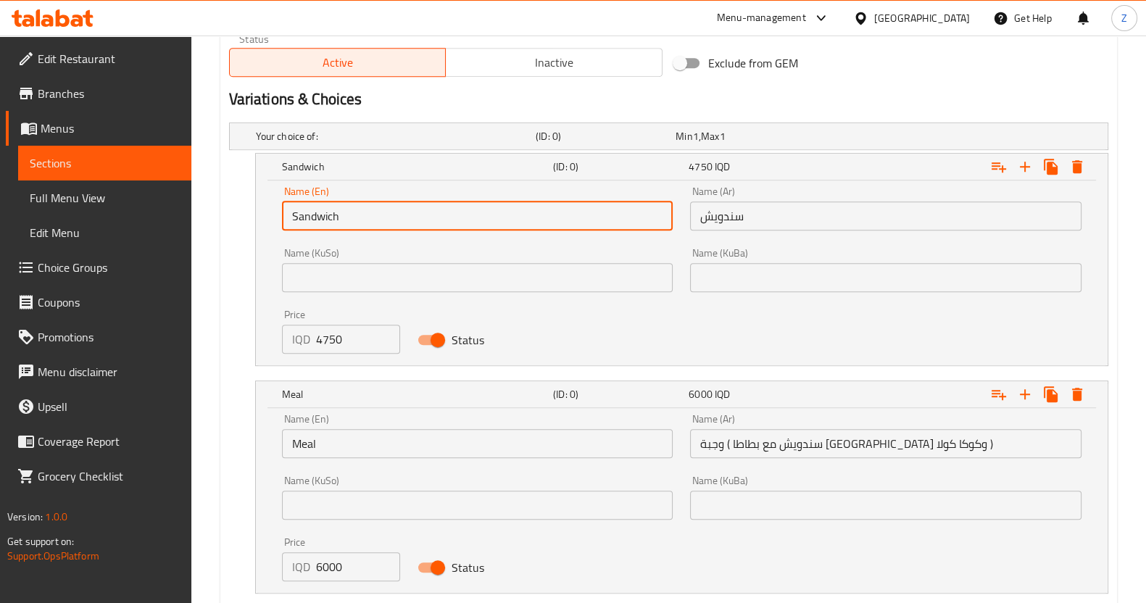
click at [437, 225] on input "Sandwich" at bounding box center [478, 216] width 392 height 29
type input "Choice"
click at [437, 225] on input "text" at bounding box center [478, 216] width 392 height 29
type input "Sandwich"
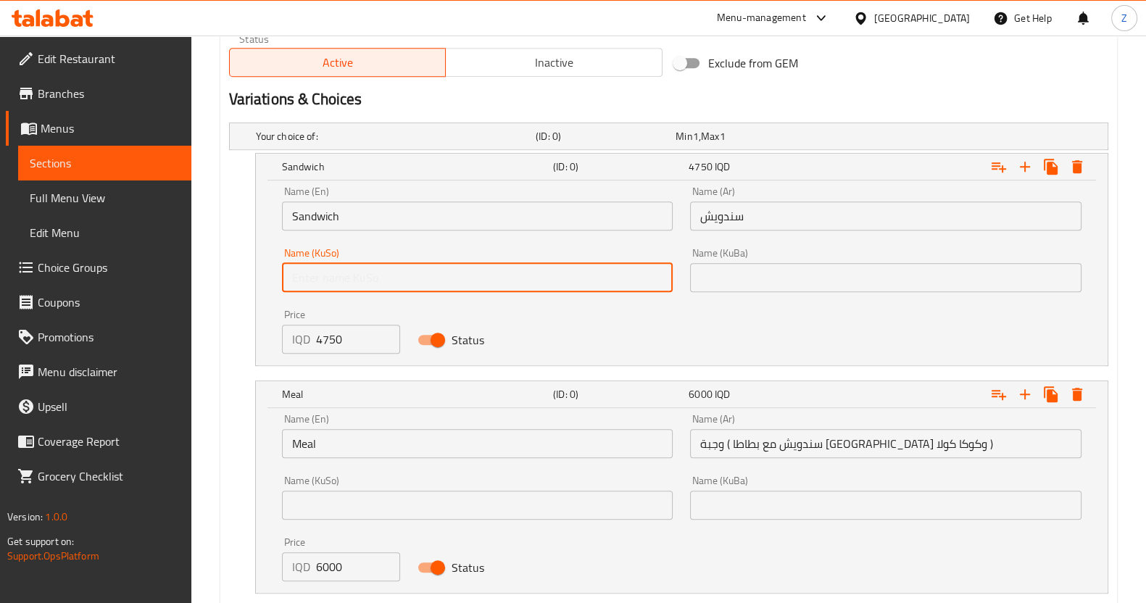
click at [361, 268] on input "text" at bounding box center [478, 277] width 392 height 29
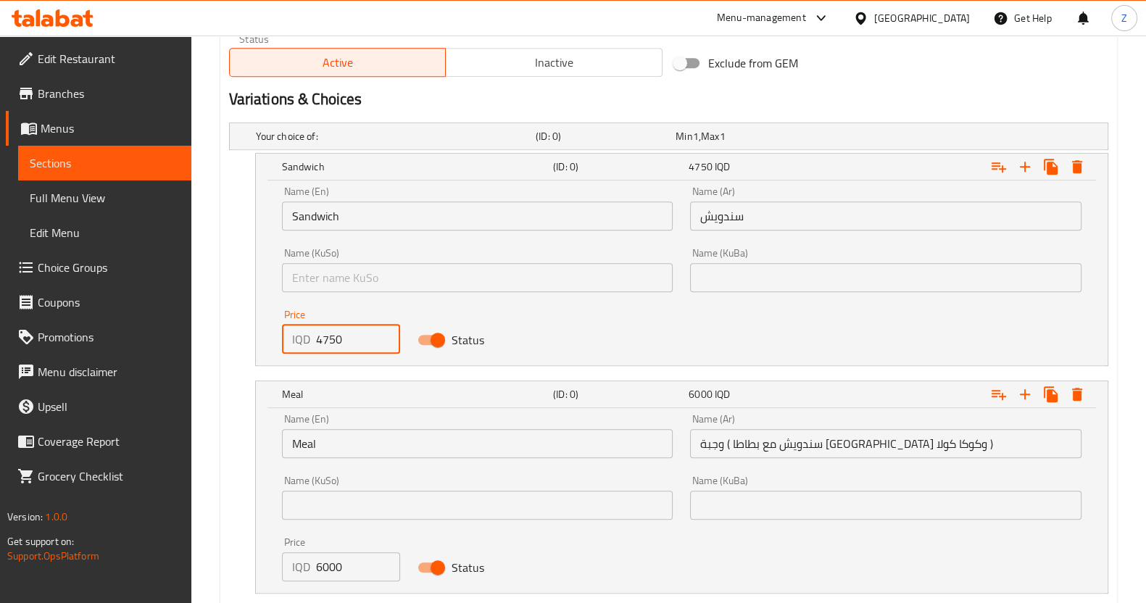
click at [335, 340] on input "4750" at bounding box center [358, 339] width 85 height 29
drag, startPoint x: 326, startPoint y: 342, endPoint x: 293, endPoint y: 341, distance: 32.6
click at [293, 341] on div "IQD 4750 Price" at bounding box center [341, 339] width 119 height 29
type input "4750"
click at [239, 339] on div "Sandwich (ID: 0) 4750 IQD Name (En) Sandwich Name (En) Name (Ar) سندويش Name (A…" at bounding box center [668, 259] width 879 height 213
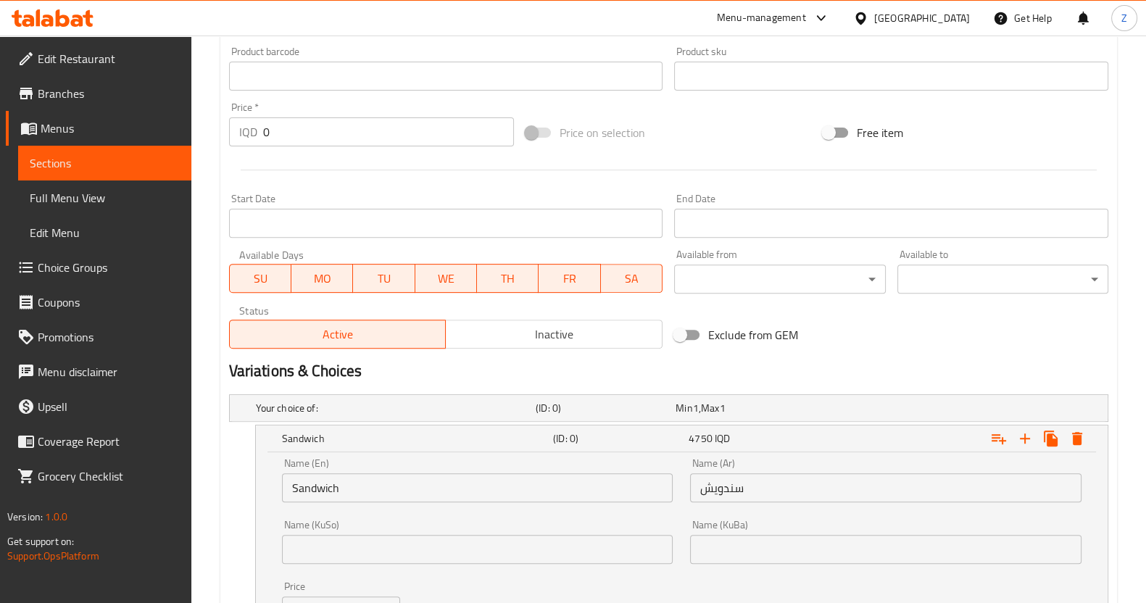
scroll to position [990, 0]
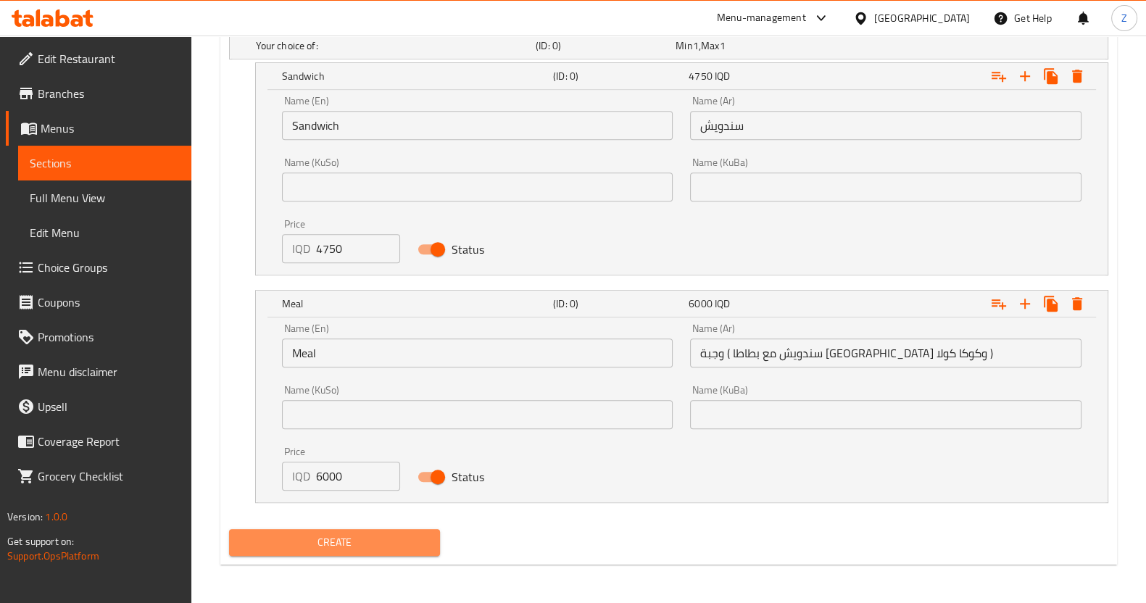
click at [386, 543] on span "Create" at bounding box center [335, 543] width 188 height 18
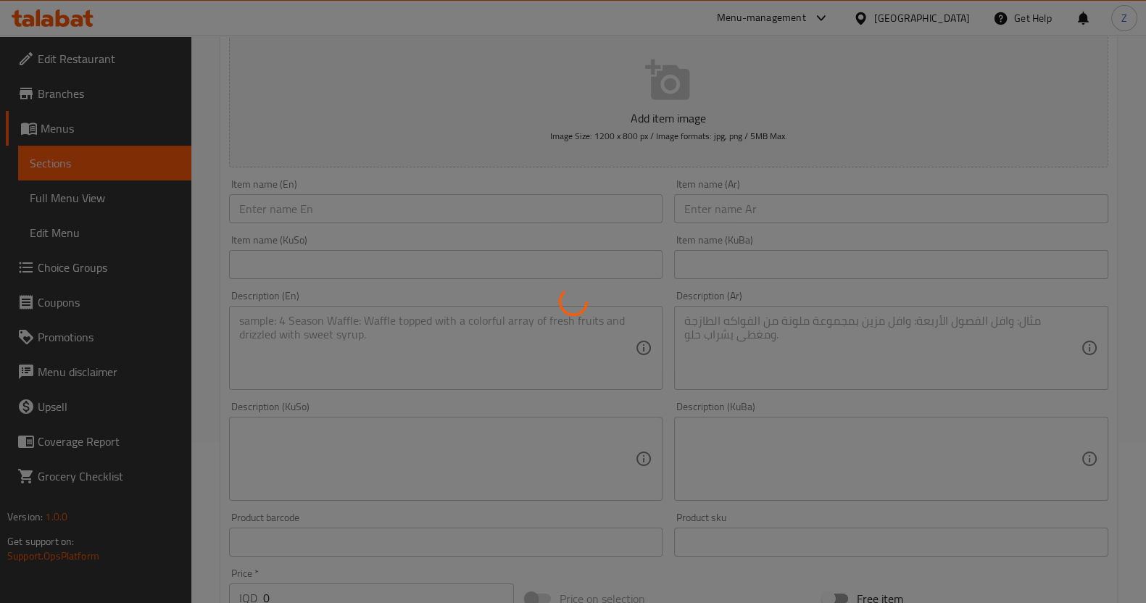
scroll to position [0, 0]
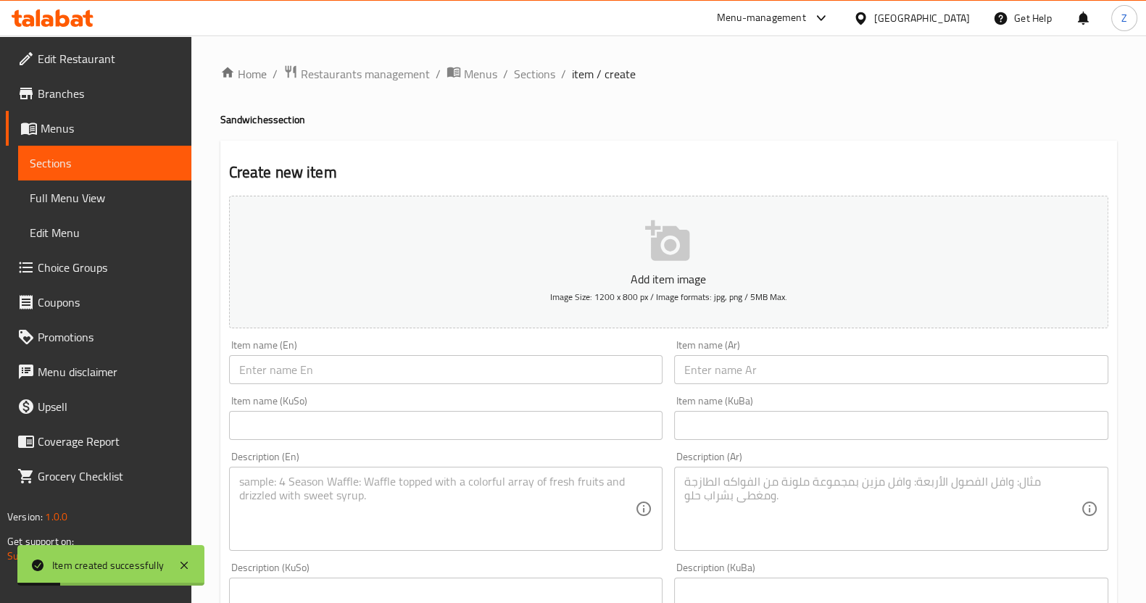
drag, startPoint x: 526, startPoint y: 70, endPoint x: 537, endPoint y: 107, distance: 39.2
click at [526, 70] on span "Sections" at bounding box center [534, 73] width 41 height 17
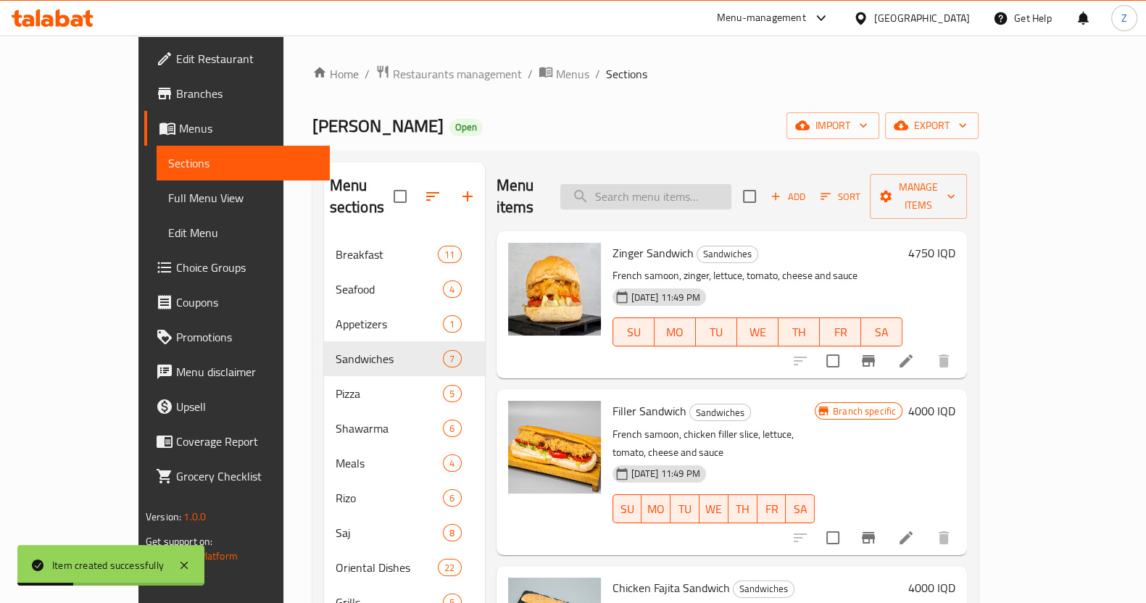
click at [698, 184] on input "search" at bounding box center [645, 196] width 171 height 25
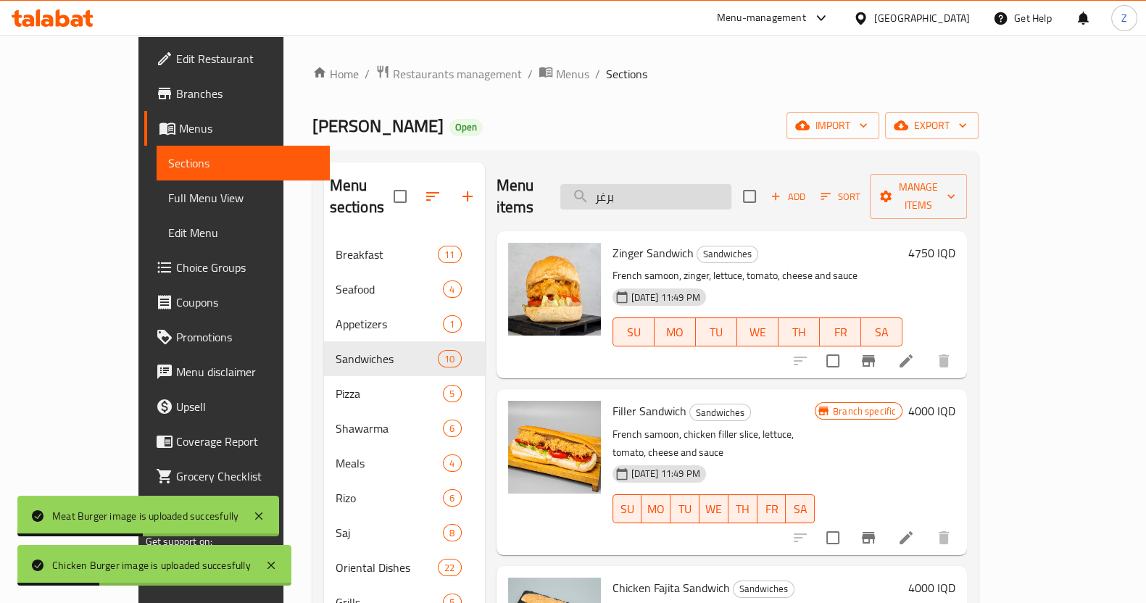
click at [675, 184] on input "برغر" at bounding box center [645, 196] width 171 height 25
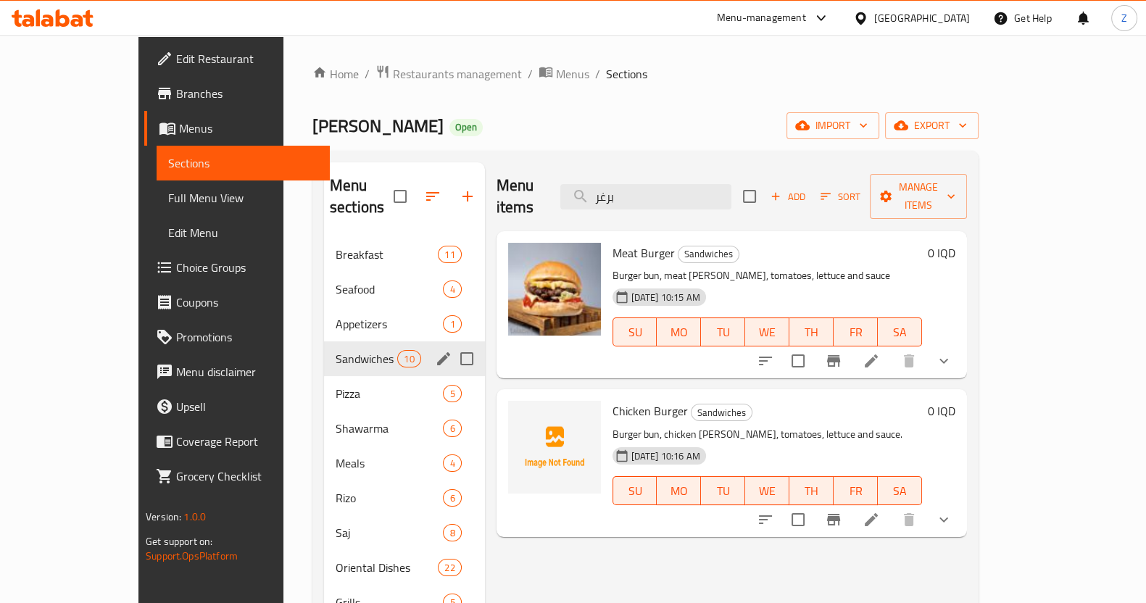
click at [324, 341] on div "Sandwiches 10" at bounding box center [404, 358] width 161 height 35
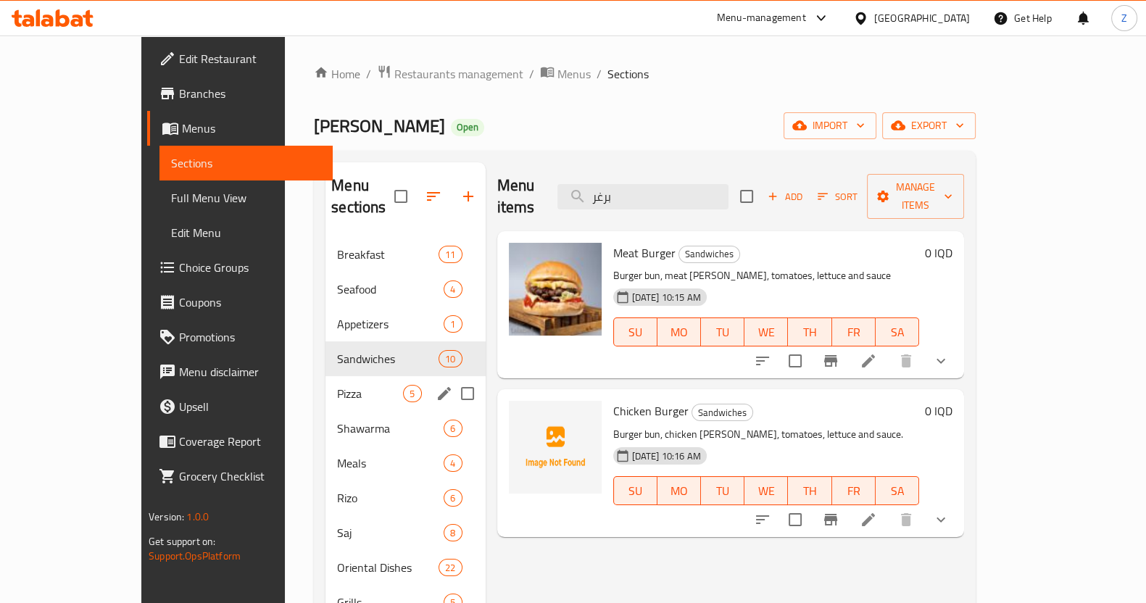
click at [326, 376] on div "Pizza 5" at bounding box center [406, 393] width 160 height 35
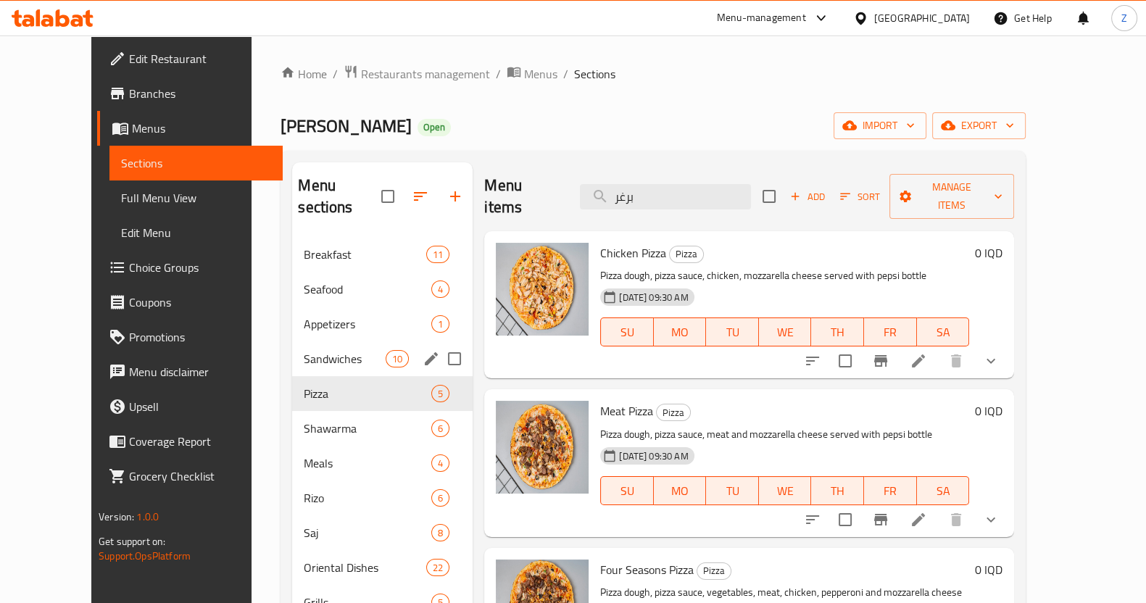
click at [304, 350] on span "Sandwiches" at bounding box center [345, 358] width 82 height 17
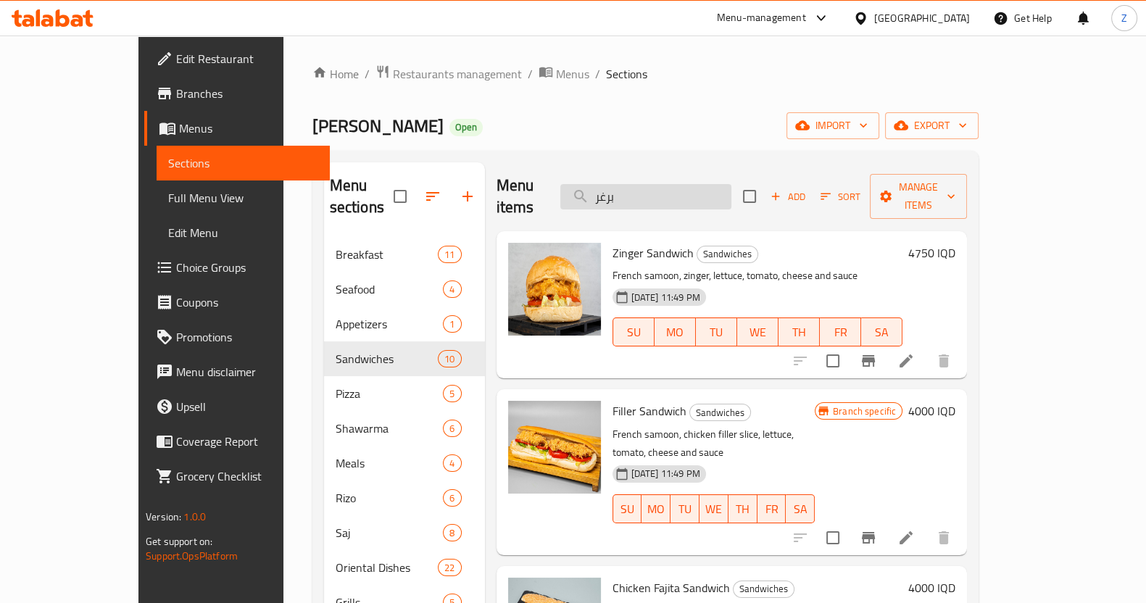
click at [732, 184] on input "برغر" at bounding box center [645, 196] width 171 height 25
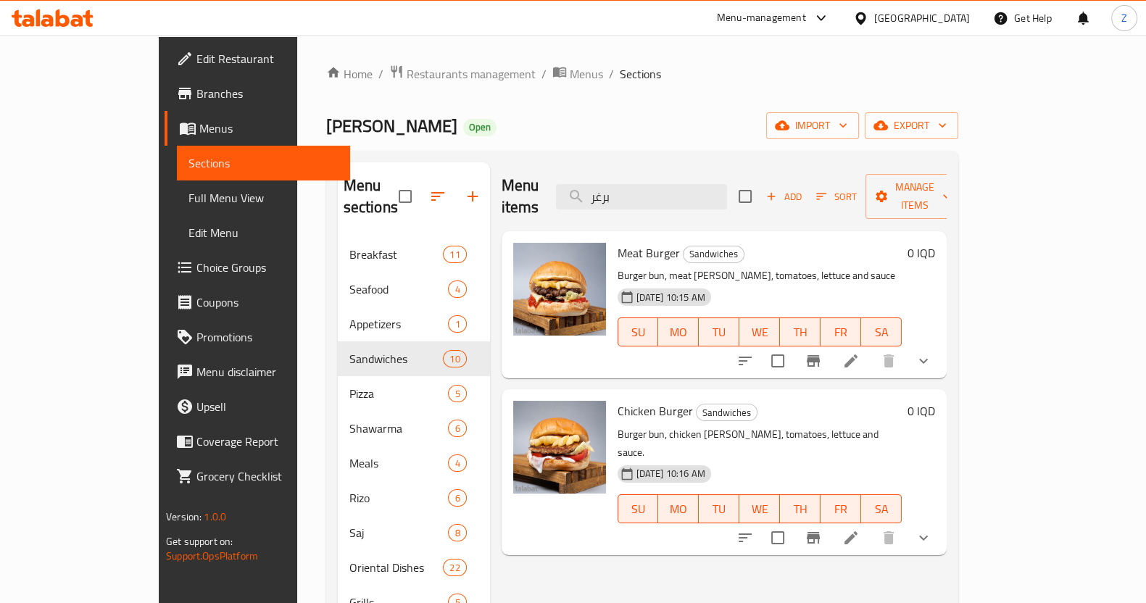
drag, startPoint x: 722, startPoint y: 175, endPoint x: 563, endPoint y: 189, distance: 160.2
click at [564, 189] on div "Menu items برغر Add Sort Manage items" at bounding box center [724, 196] width 445 height 69
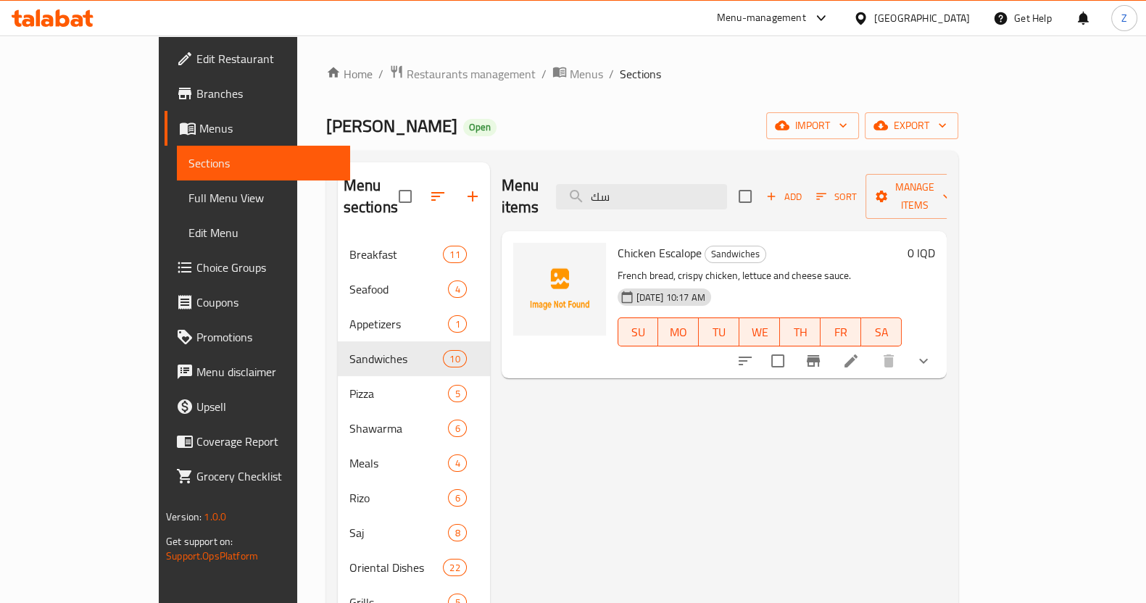
type input "سك"
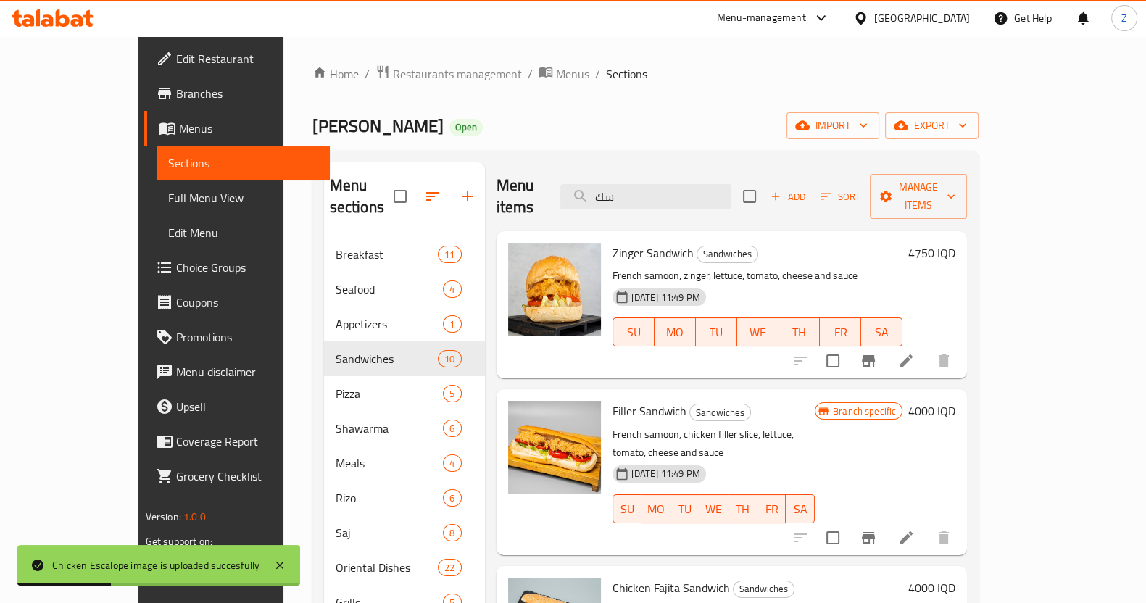
drag, startPoint x: 703, startPoint y: 192, endPoint x: 589, endPoint y: 190, distance: 113.9
click at [589, 190] on div "Menu items سك Add Sort Manage items" at bounding box center [732, 196] width 471 height 69
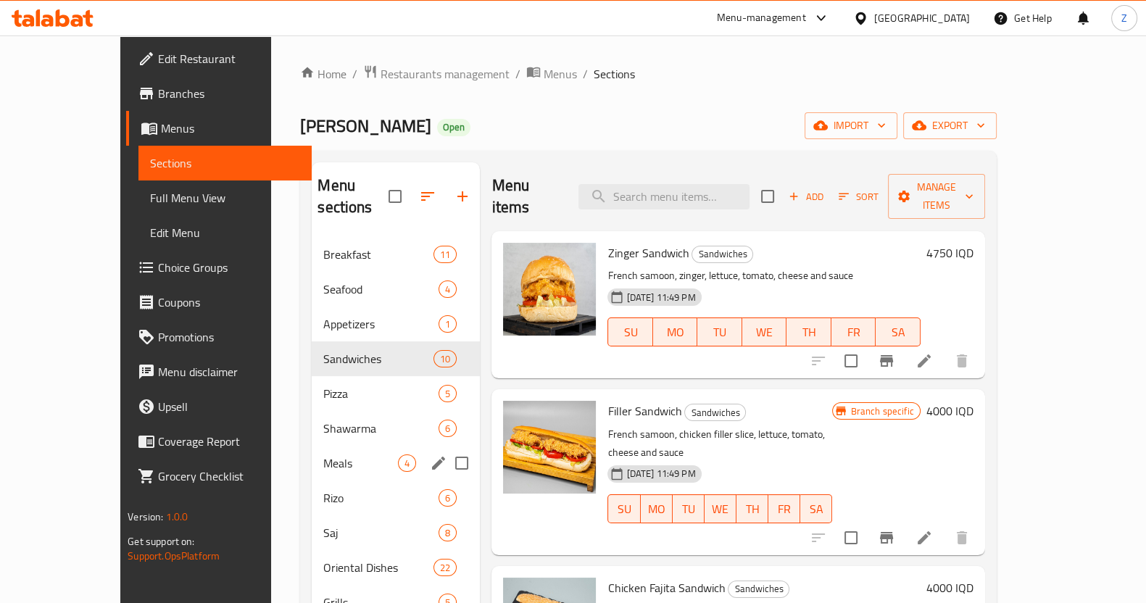
click at [312, 481] on div "Rizo 6" at bounding box center [396, 498] width 168 height 35
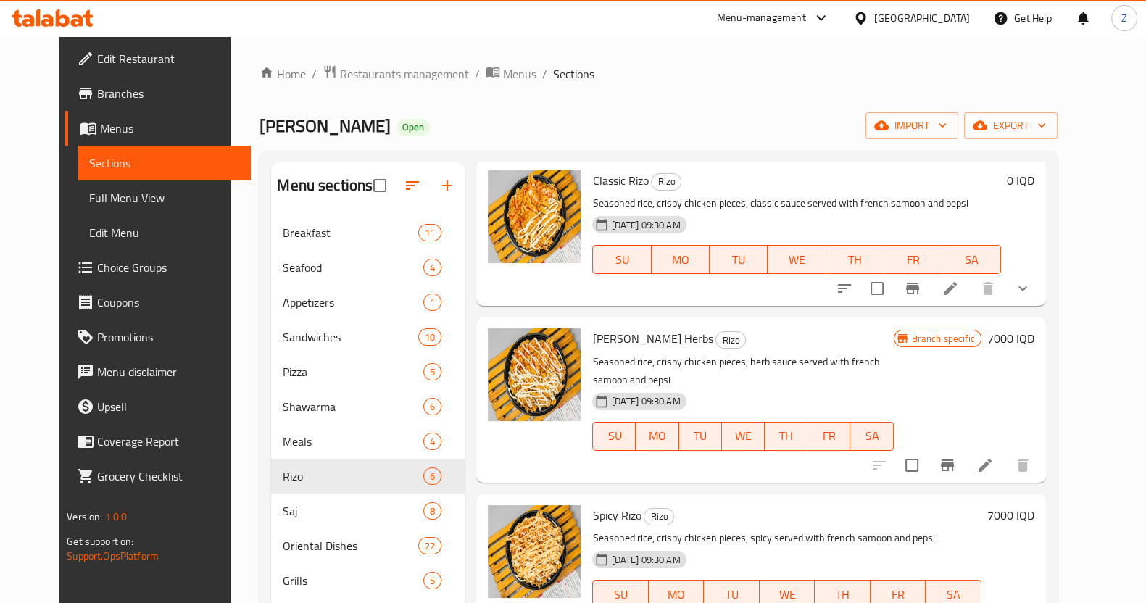
scroll to position [90, 0]
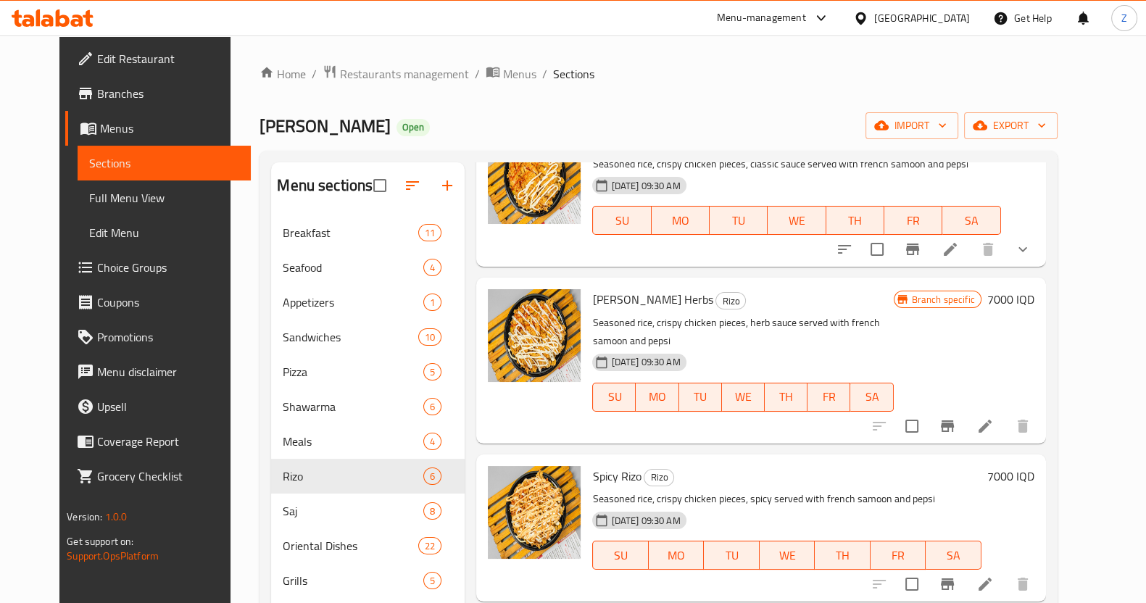
click at [957, 250] on icon at bounding box center [950, 249] width 13 height 13
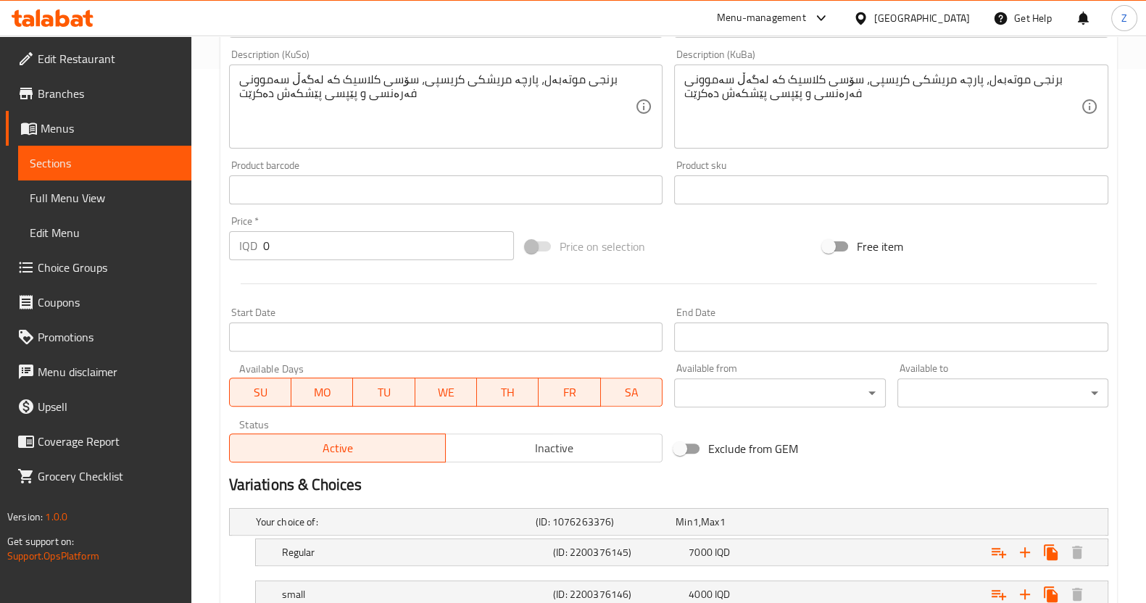
scroll to position [640, 0]
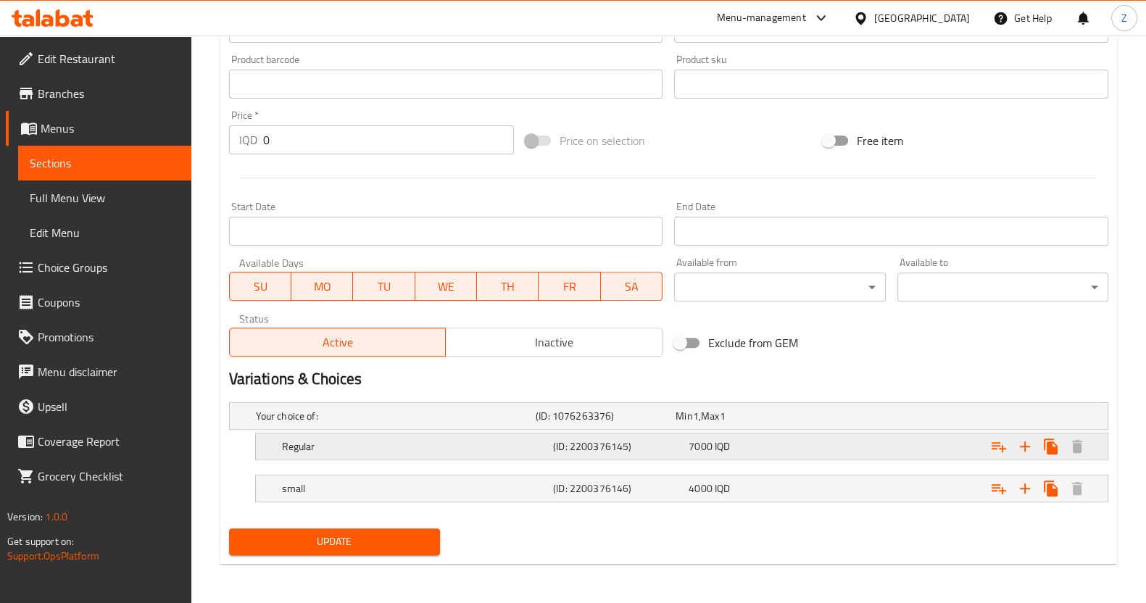
click at [465, 423] on h5 "Regular" at bounding box center [393, 416] width 274 height 15
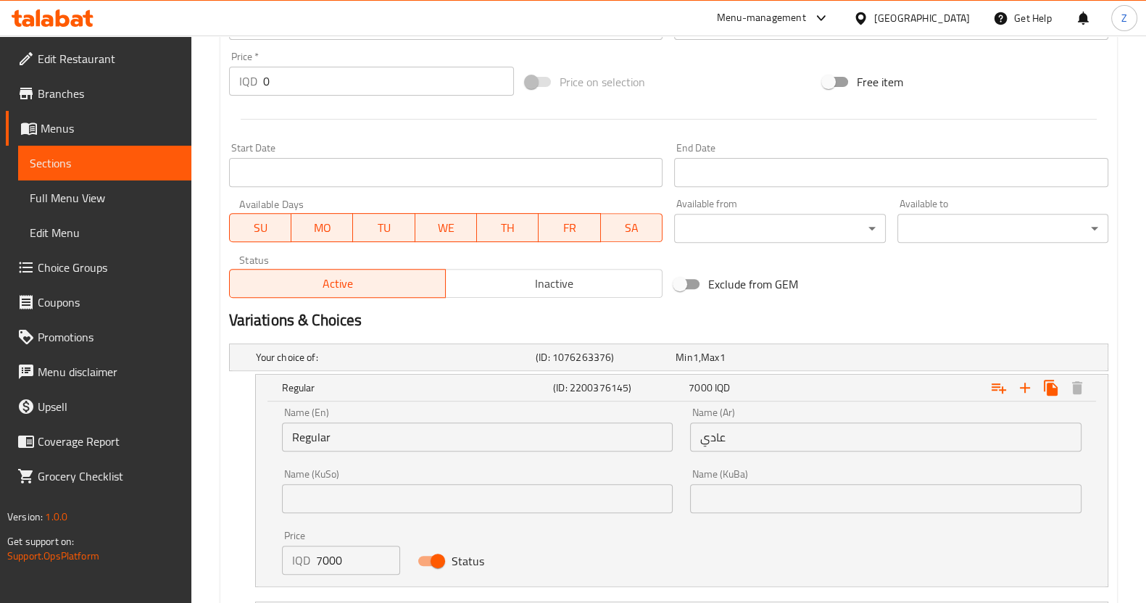
scroll to position [821, 0]
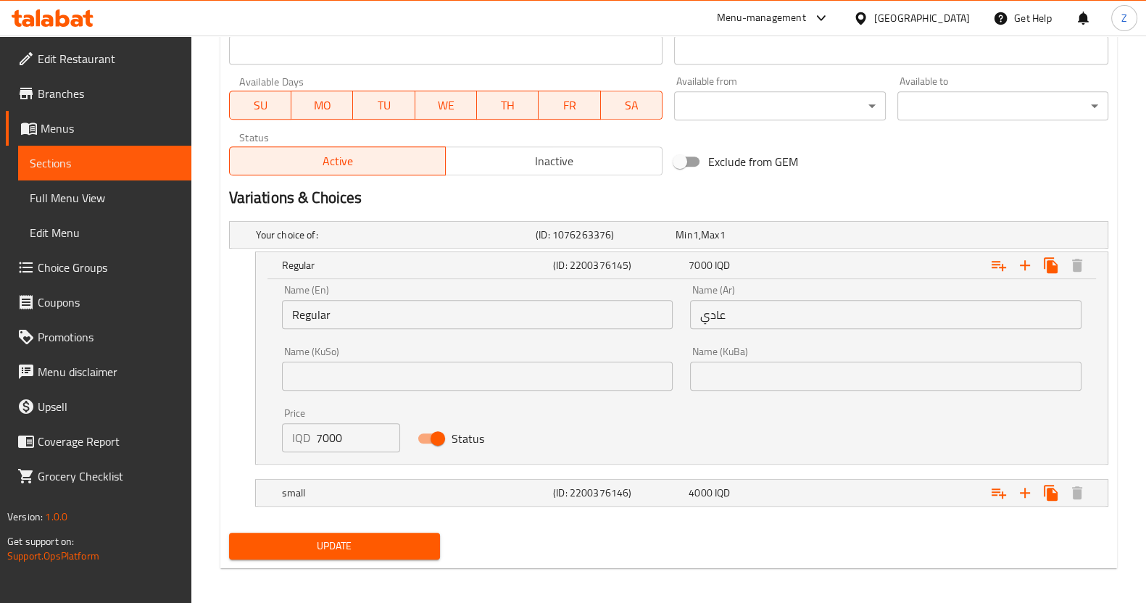
click at [840, 308] on input "عادي" at bounding box center [886, 314] width 392 height 29
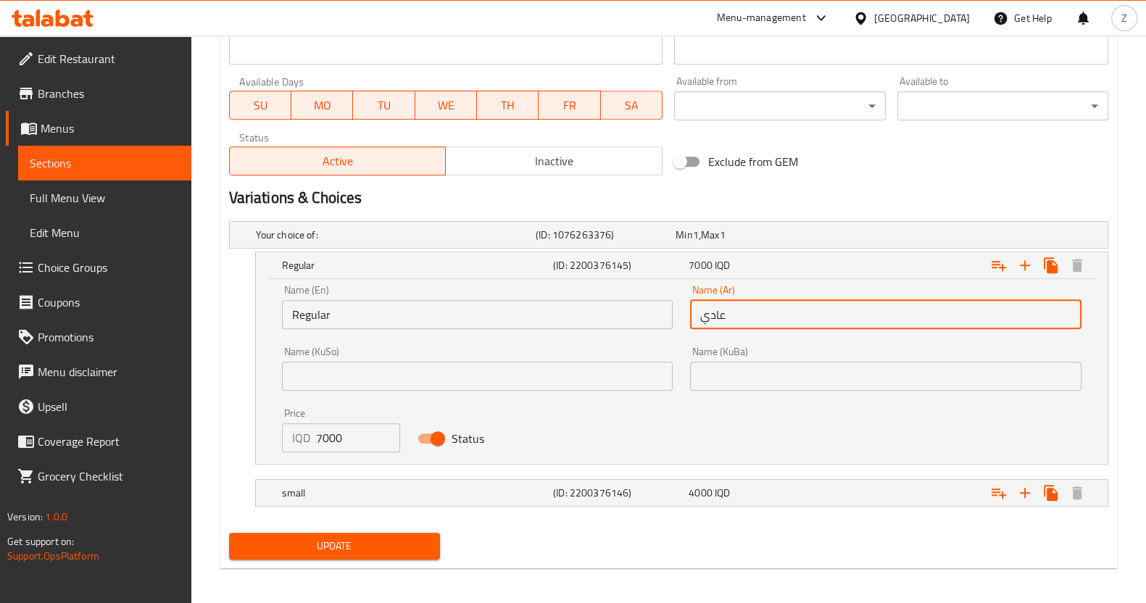
drag, startPoint x: 798, startPoint y: 324, endPoint x: 726, endPoint y: 325, distance: 71.8
click at [726, 325] on input "عادي" at bounding box center [886, 314] width 392 height 29
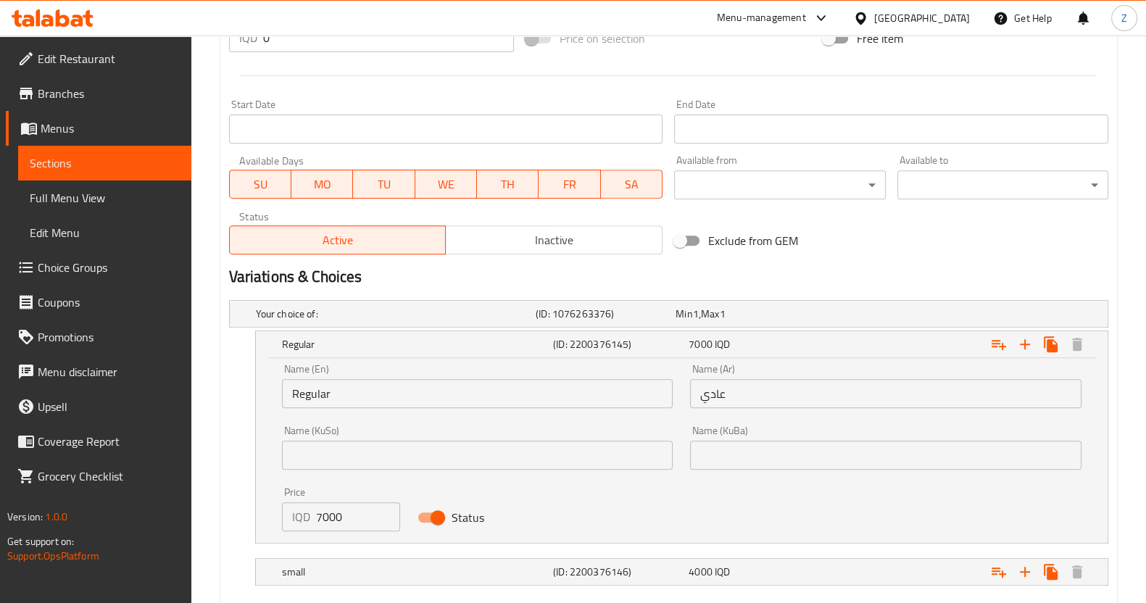
scroll to position [826, 0]
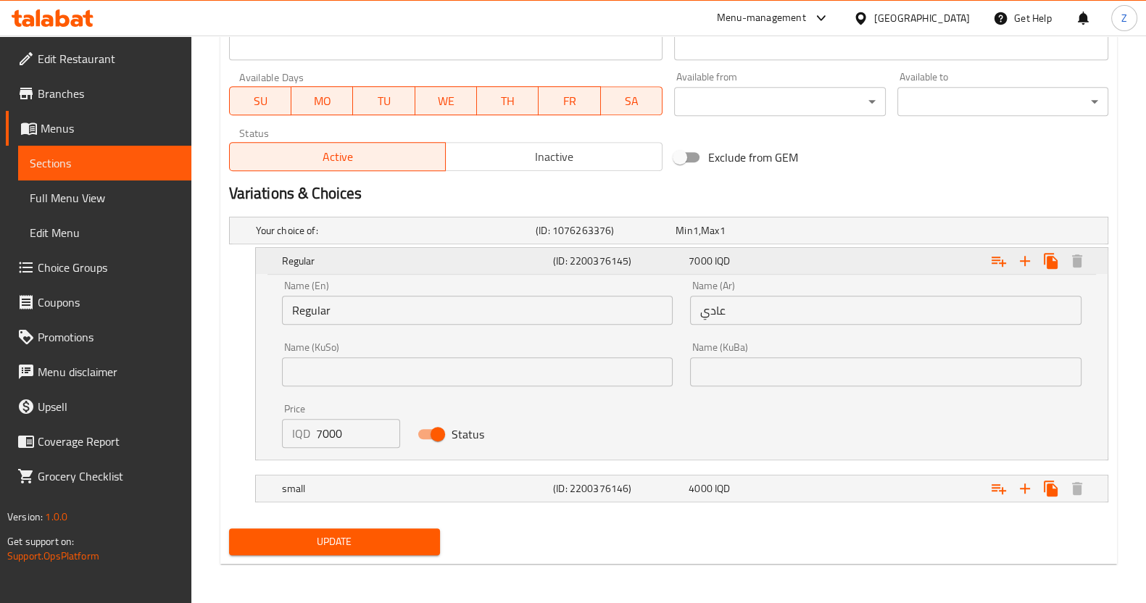
click at [334, 260] on h5 "Regular" at bounding box center [414, 261] width 265 height 15
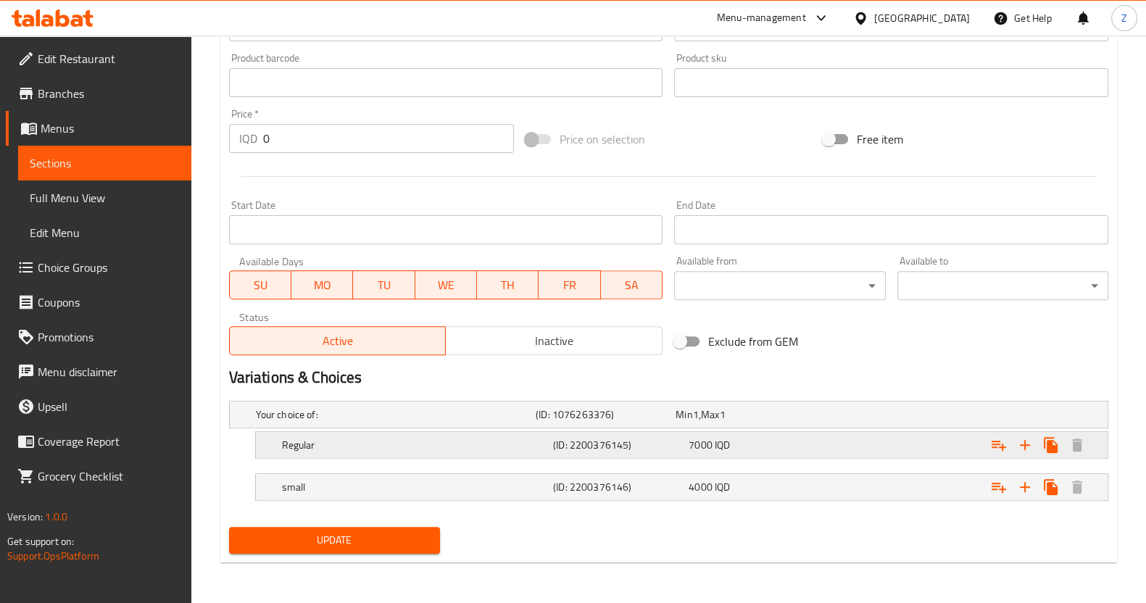
scroll to position [640, 0]
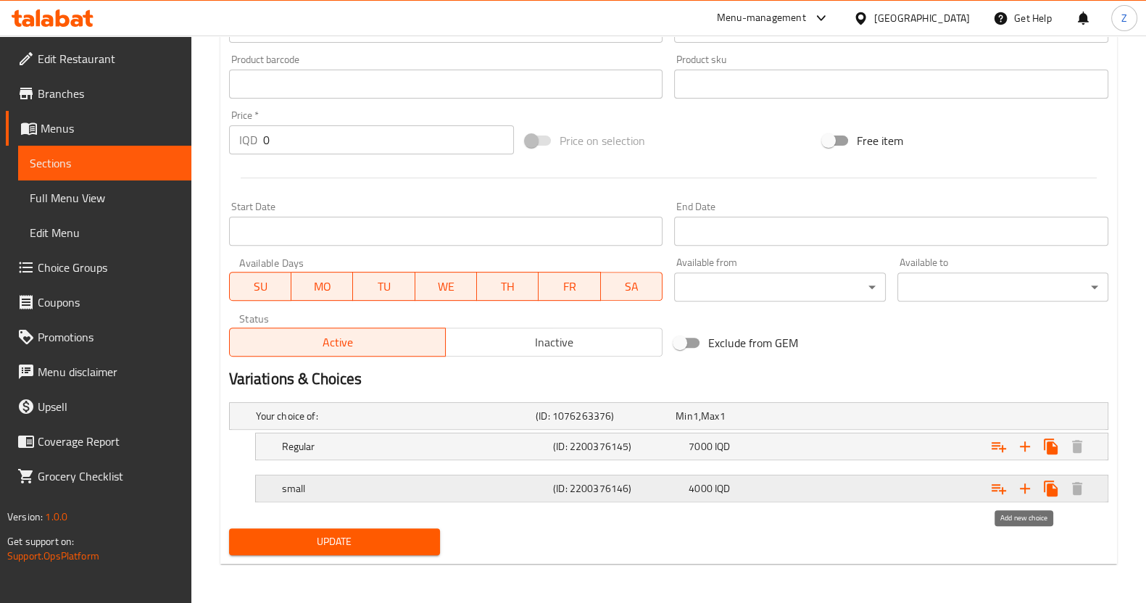
click at [1036, 486] on button "Expand" at bounding box center [1025, 489] width 26 height 26
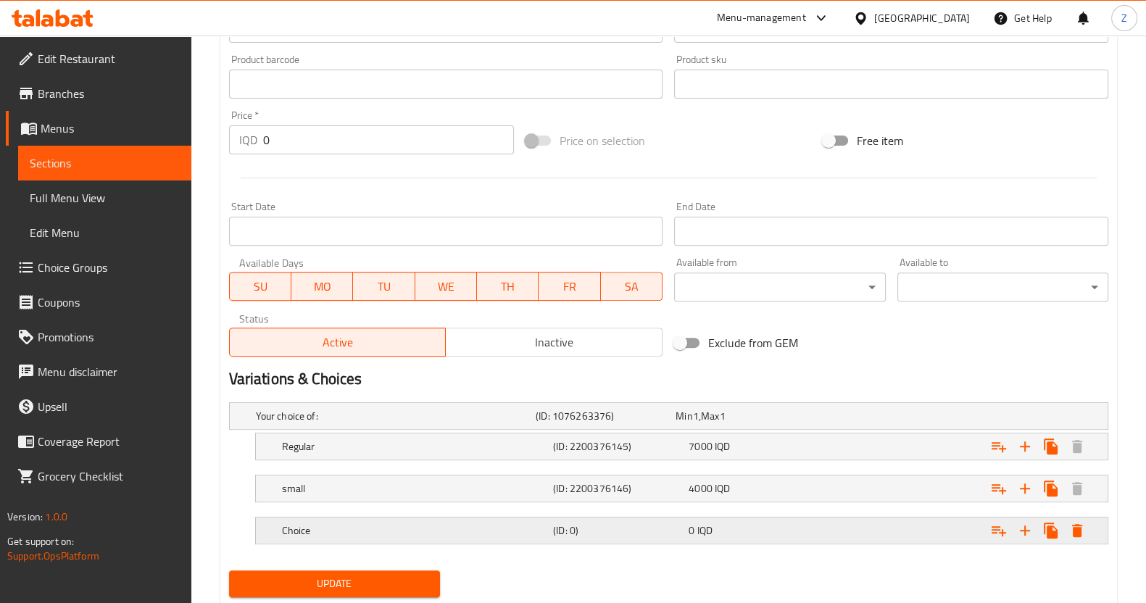
click at [590, 426] on div "(ID: 0)" at bounding box center [603, 416] width 140 height 20
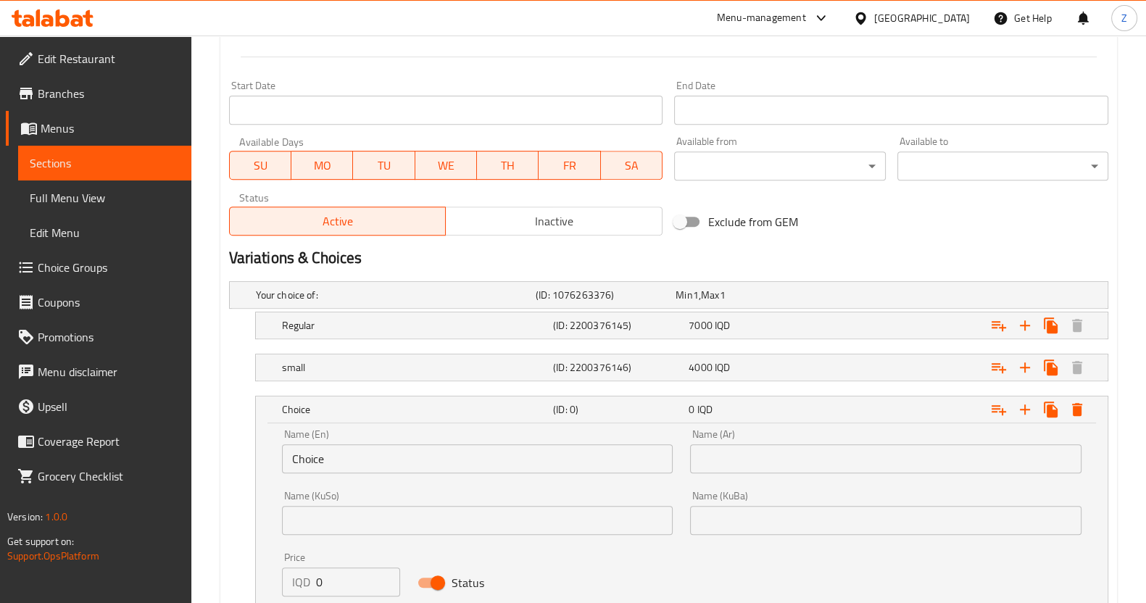
scroll to position [821, 0]
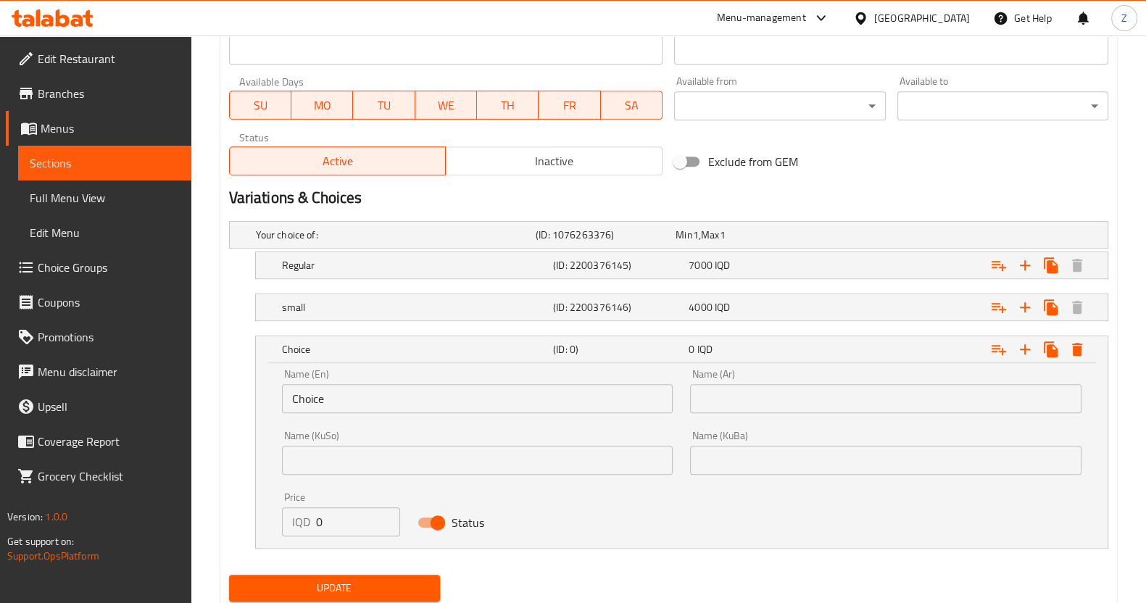
click at [755, 394] on input "text" at bounding box center [886, 398] width 392 height 29
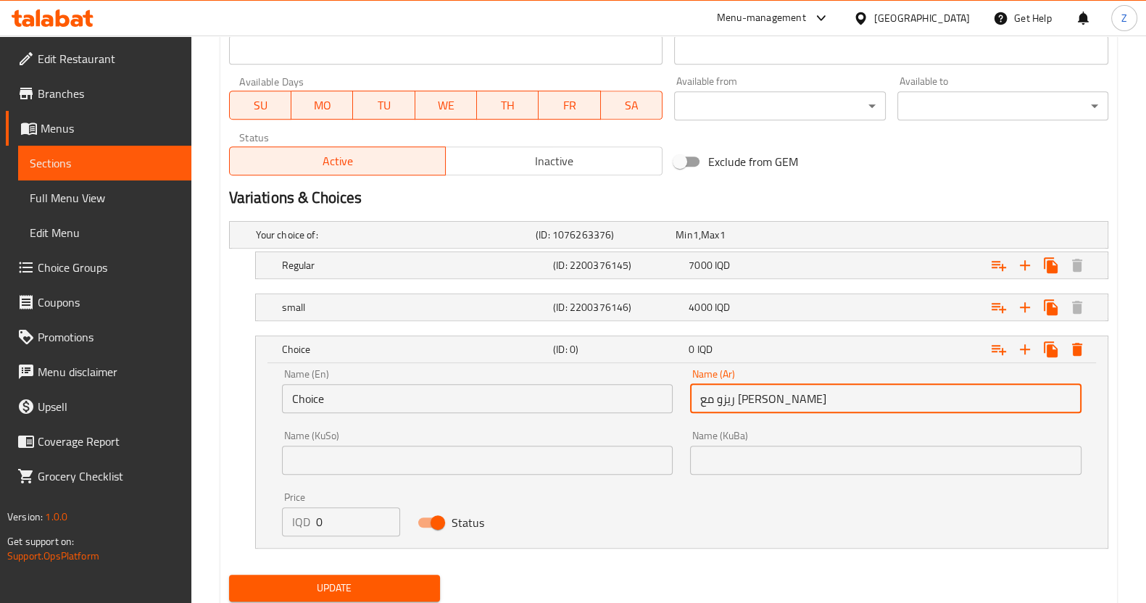
type input "ريزو مع [PERSON_NAME]"
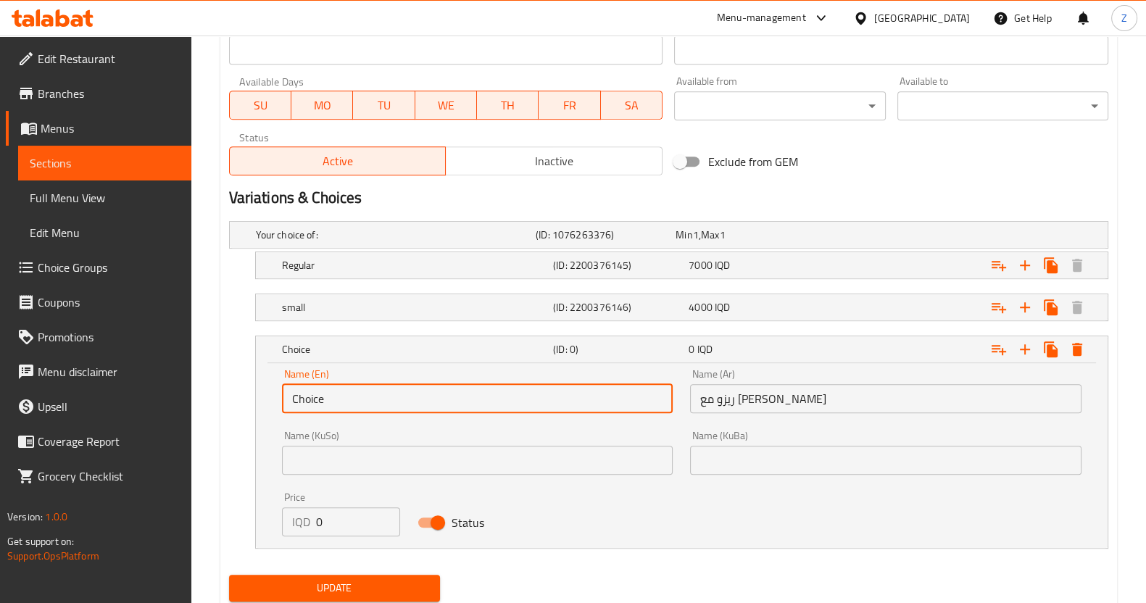
click at [537, 391] on input "Choice" at bounding box center [478, 398] width 392 height 29
click at [535, 390] on input "Choice" at bounding box center [478, 398] width 392 height 29
click at [347, 397] on input "[PERSON_NAME] with Cola" at bounding box center [478, 398] width 392 height 29
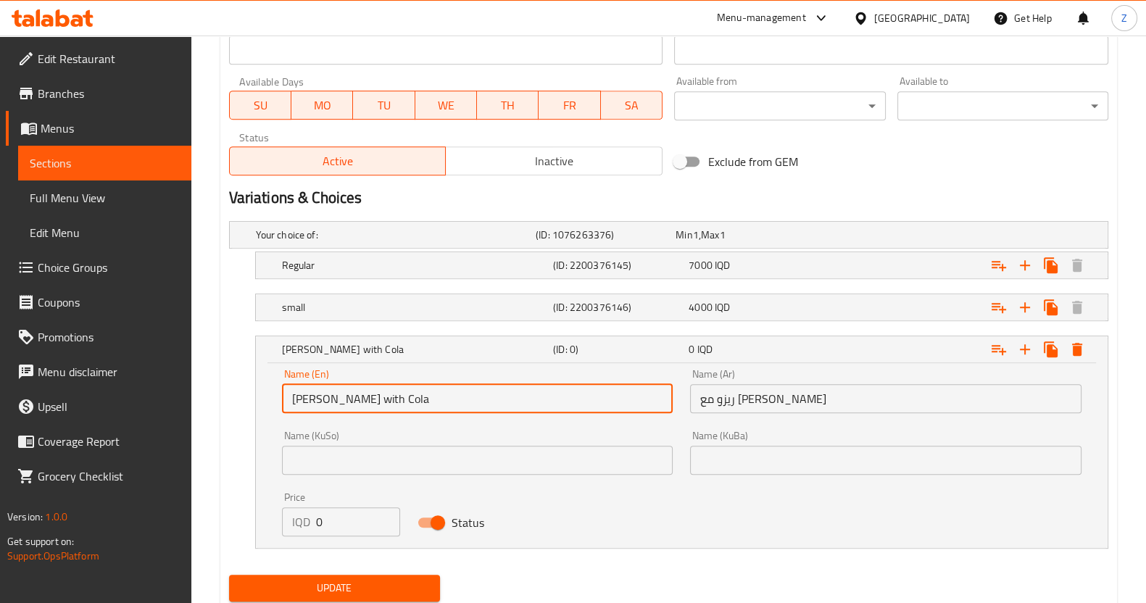
click at [305, 399] on input "[PERSON_NAME] with Cola" at bounding box center [478, 398] width 392 height 29
type input "[PERSON_NAME] with Cola"
click at [753, 402] on input "ريزو مع [PERSON_NAME]" at bounding box center [886, 398] width 392 height 29
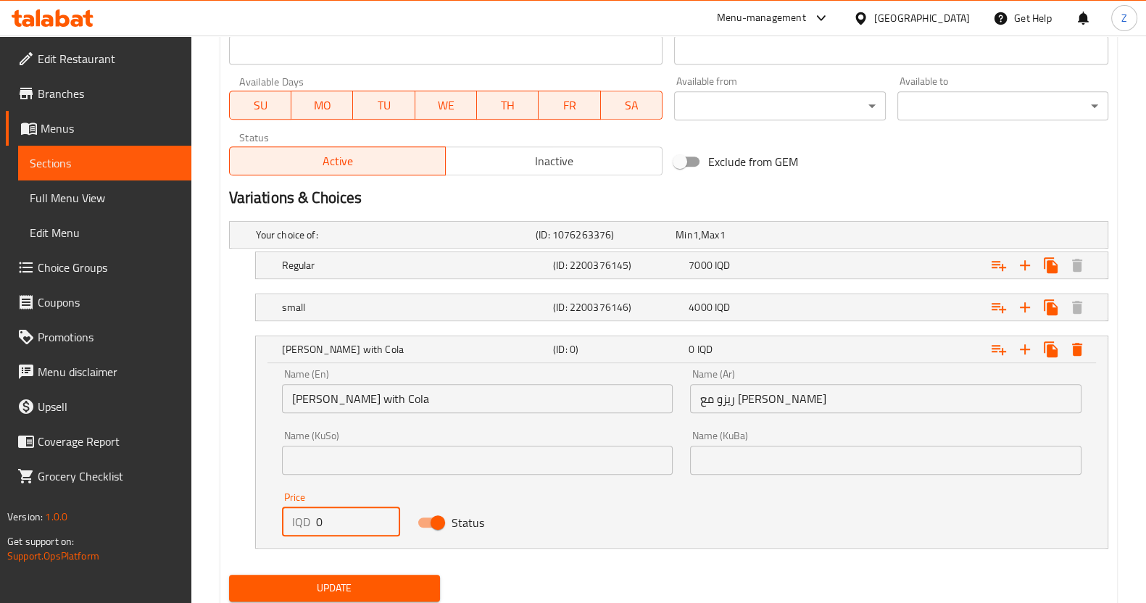
drag, startPoint x: 344, startPoint y: 516, endPoint x: 283, endPoint y: 516, distance: 60.9
click at [285, 516] on div "IQD 0 Price" at bounding box center [341, 522] width 119 height 29
type input "6000"
click at [239, 426] on div "Rizo with Cola (ID: 0) 6000 IQD Name (En) Rizo with Cola Name (En) Name (Ar) ري…" at bounding box center [668, 442] width 879 height 213
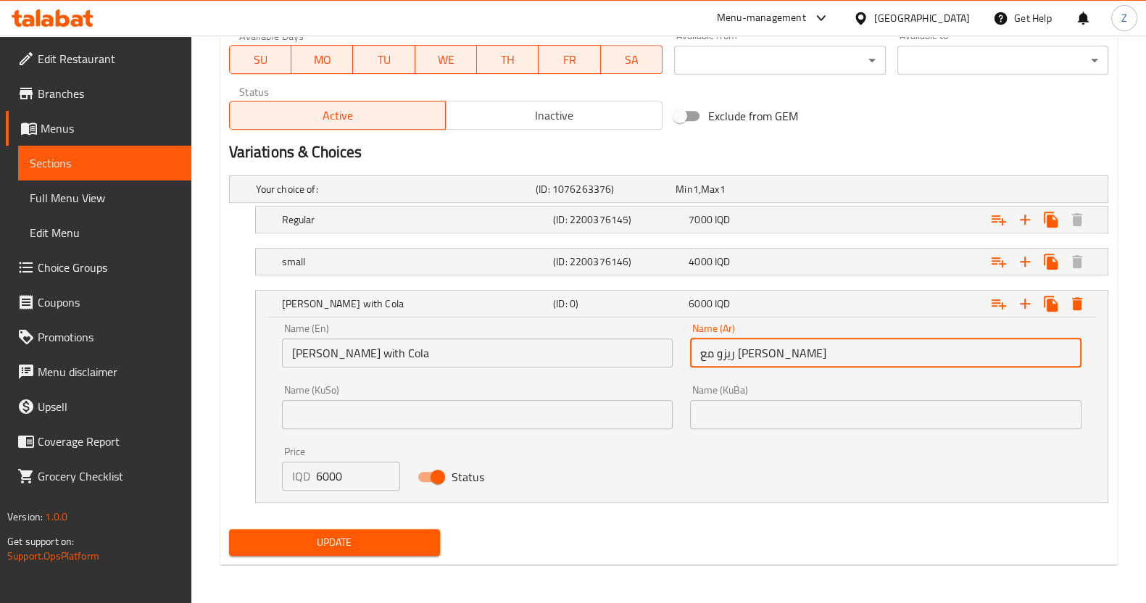
drag, startPoint x: 838, startPoint y: 337, endPoint x: 669, endPoint y: 346, distance: 169.2
click at [669, 346] on div "Name (En) Rizo with Cola Name (En) Name (Ar) ريزو مع كولا Name (Ar) Name (KuSo)…" at bounding box center [681, 407] width 817 height 185
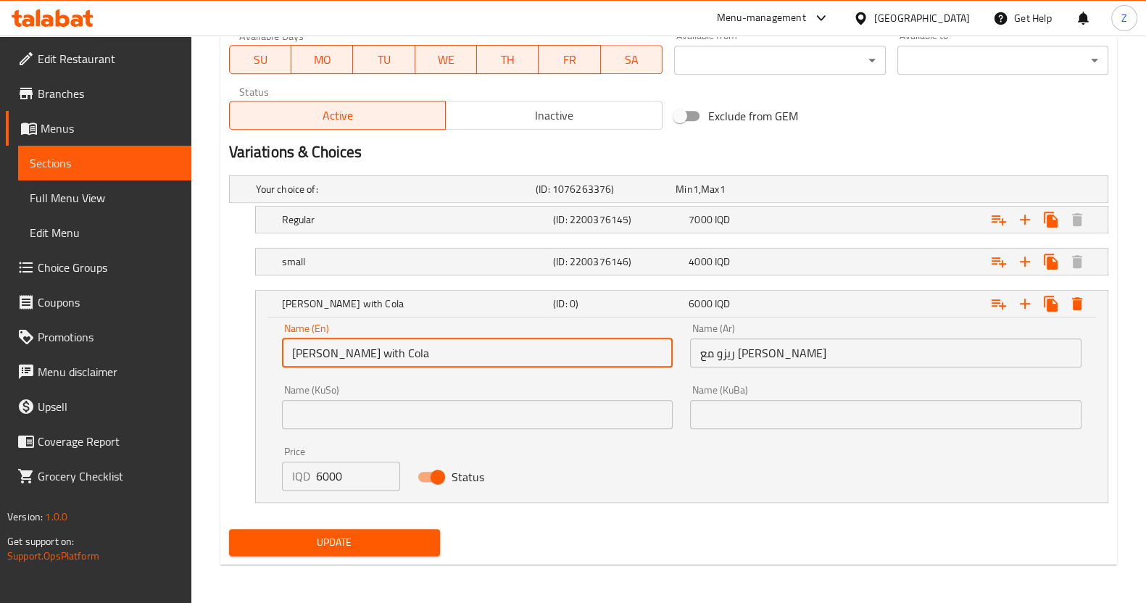
drag, startPoint x: 408, startPoint y: 345, endPoint x: 212, endPoint y: 353, distance: 196.6
click at [405, 538] on span "Update" at bounding box center [335, 543] width 188 height 18
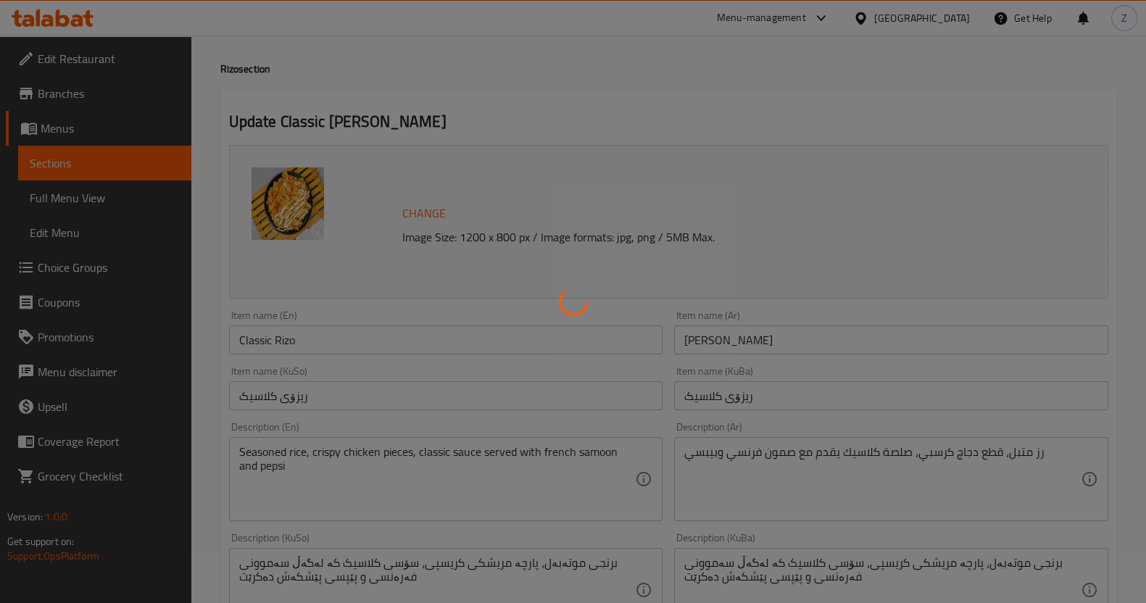
scroll to position [0, 0]
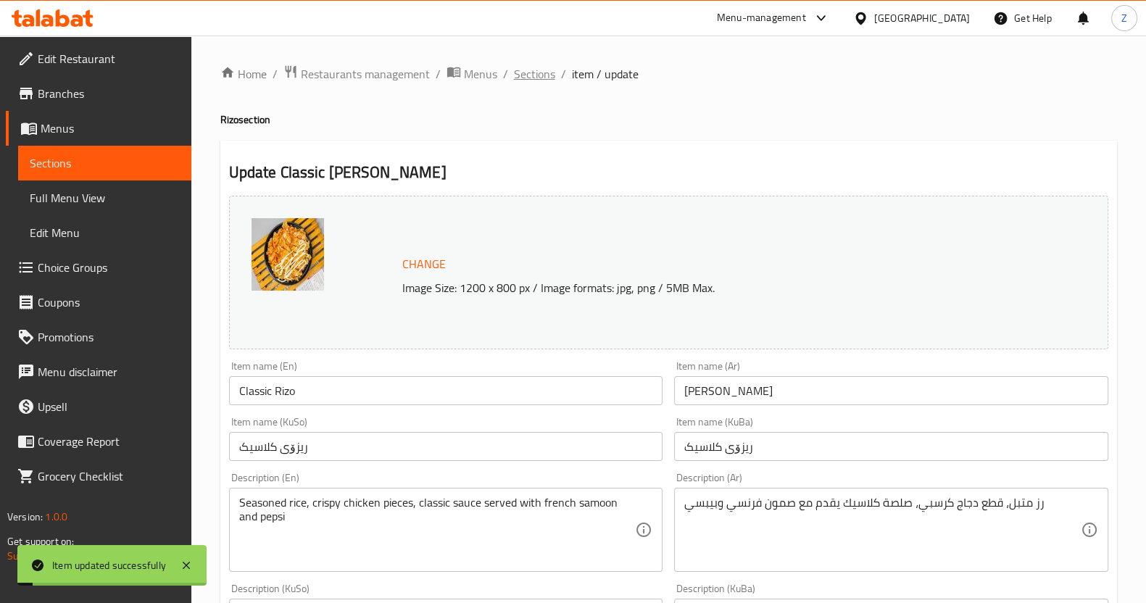
click at [551, 75] on span "Sections" at bounding box center [534, 73] width 41 height 17
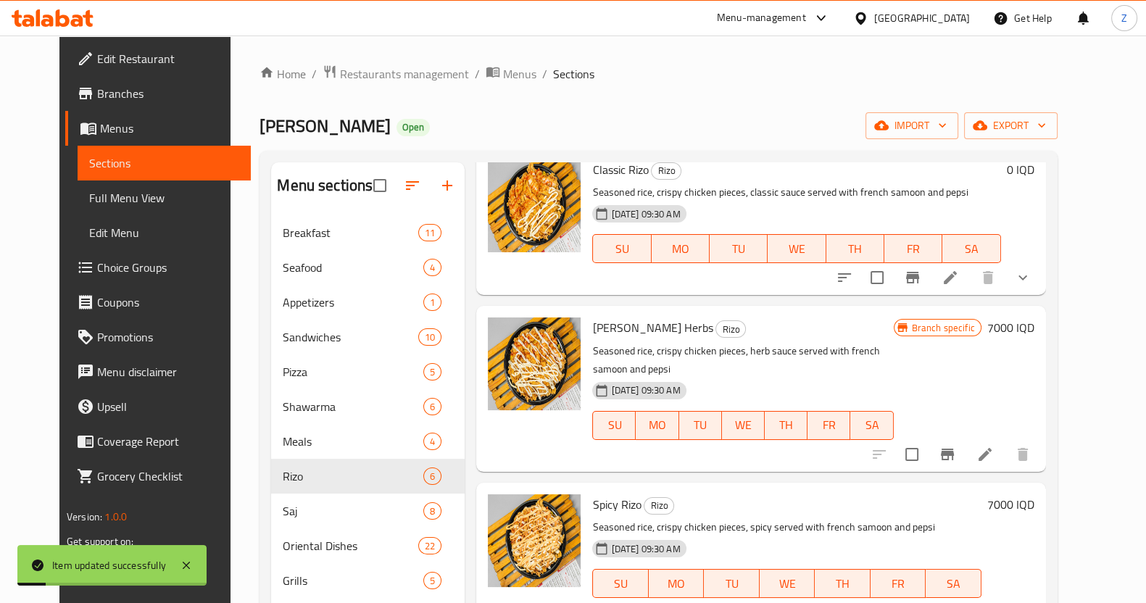
scroll to position [90, 0]
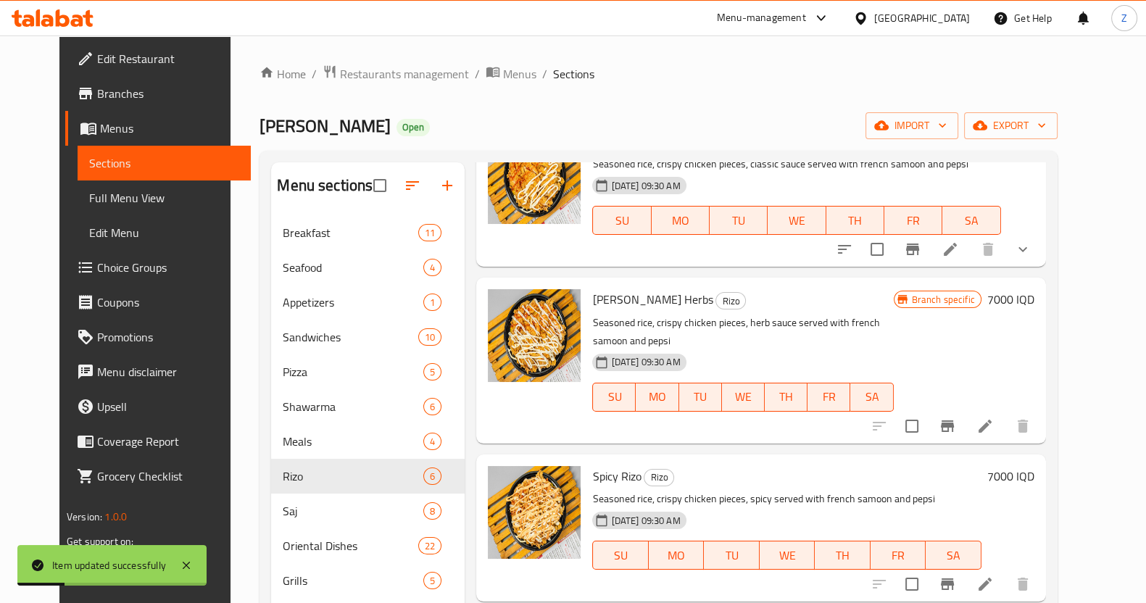
click at [994, 418] on icon at bounding box center [985, 426] width 17 height 17
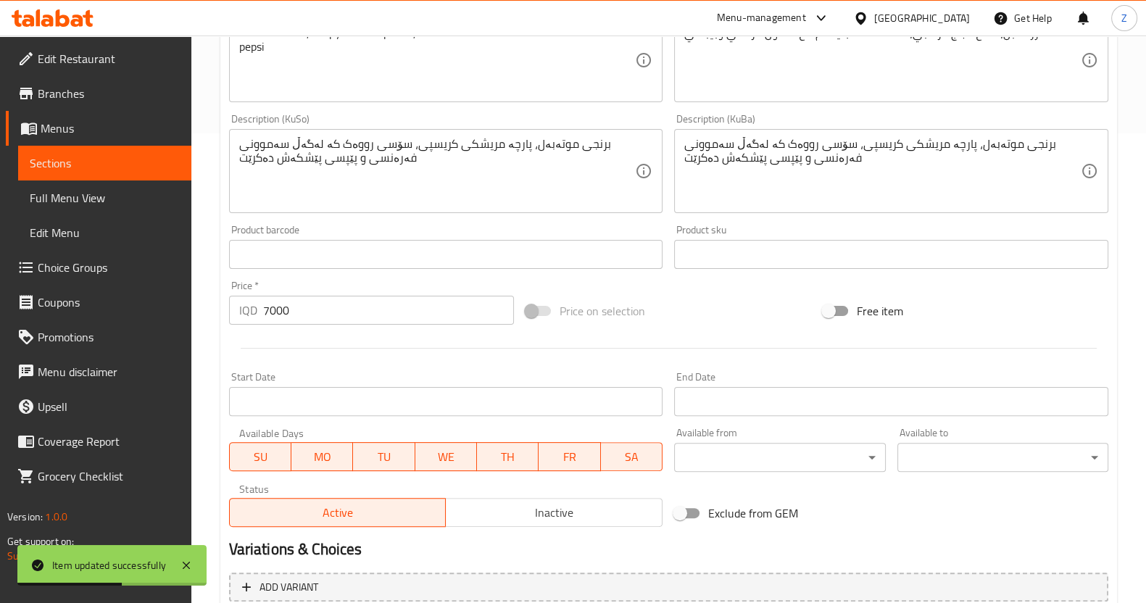
scroll to position [608, 0]
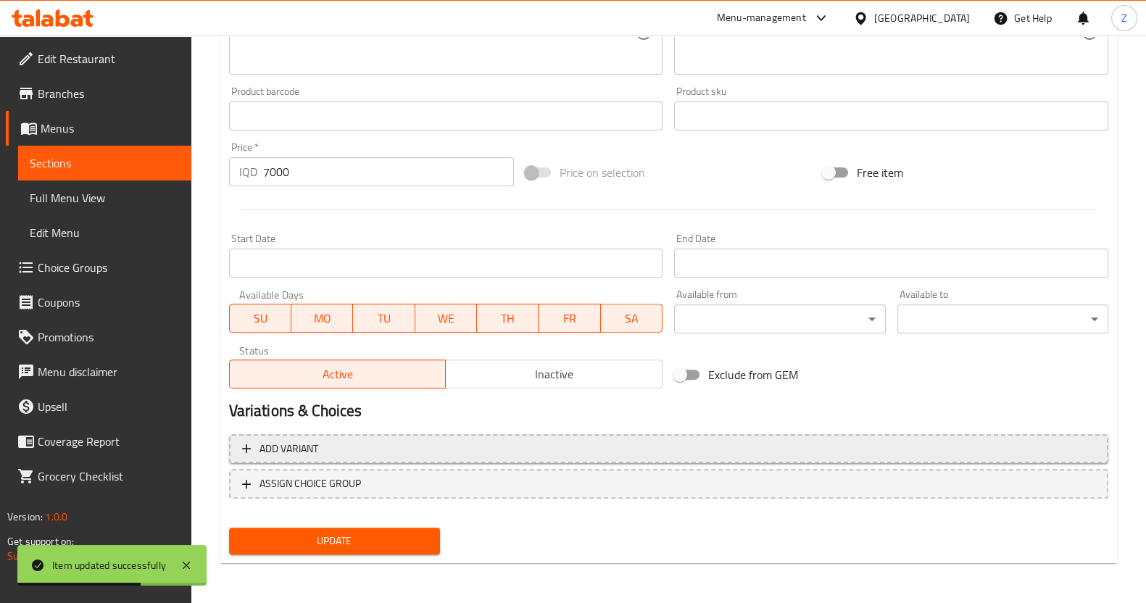
click at [363, 436] on button "Add variant" at bounding box center [668, 449] width 879 height 30
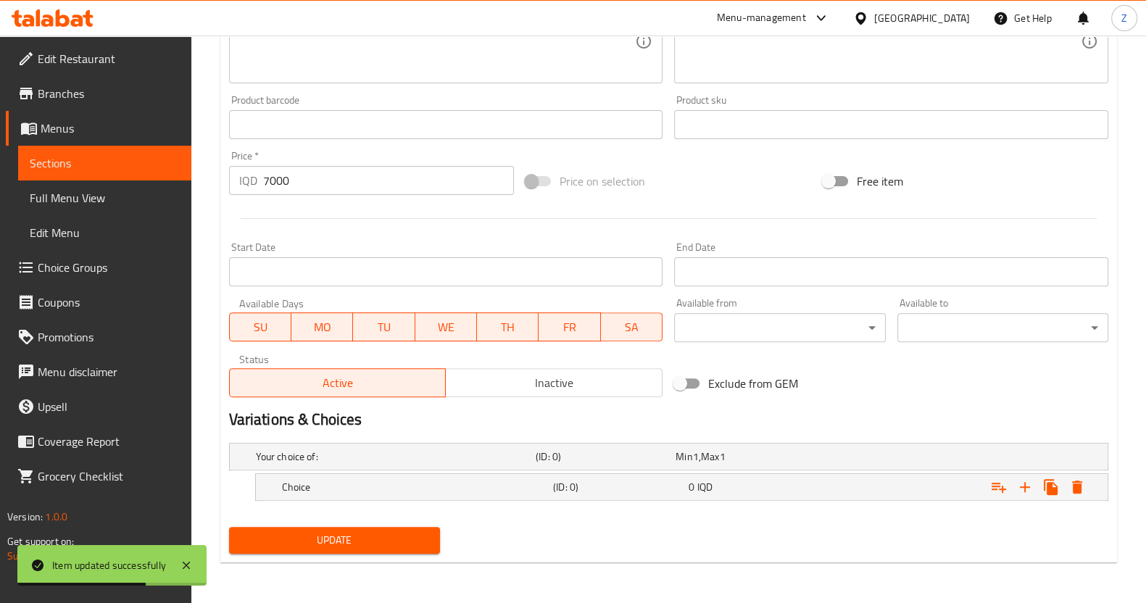
scroll to position [598, 0]
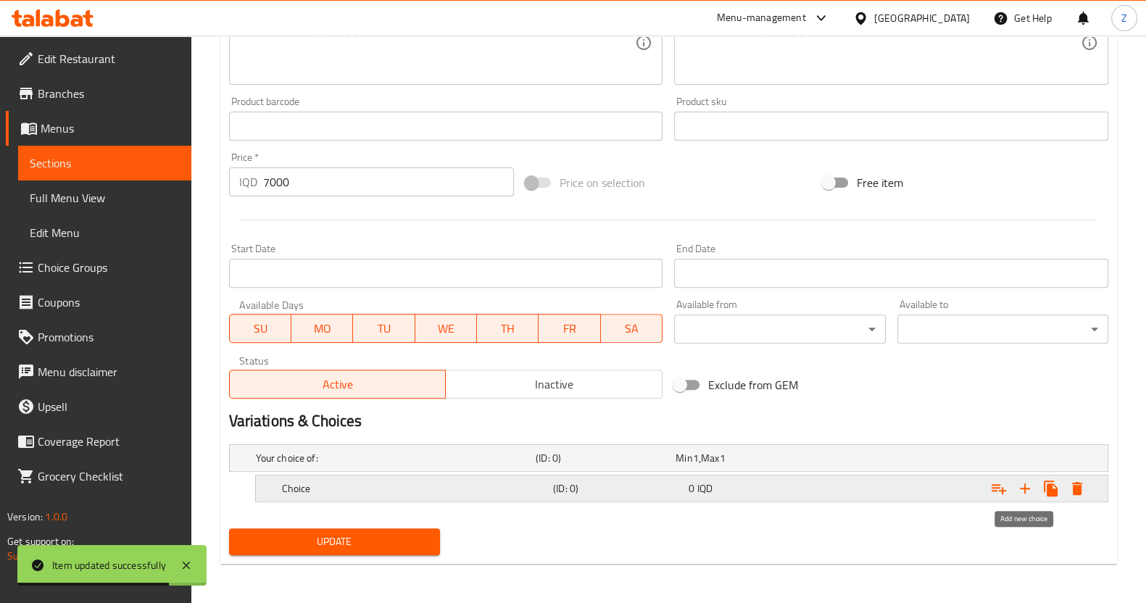
click at [1026, 481] on icon "Expand" at bounding box center [1025, 488] width 17 height 17
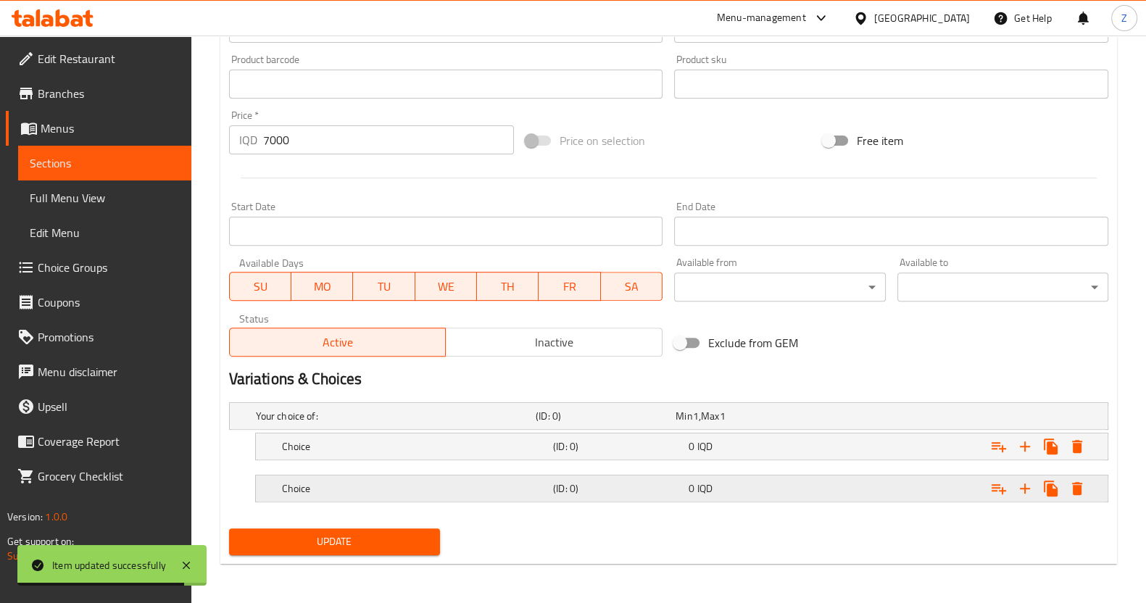
click at [732, 423] on div "0 IQD" at bounding box center [743, 416] width 134 height 15
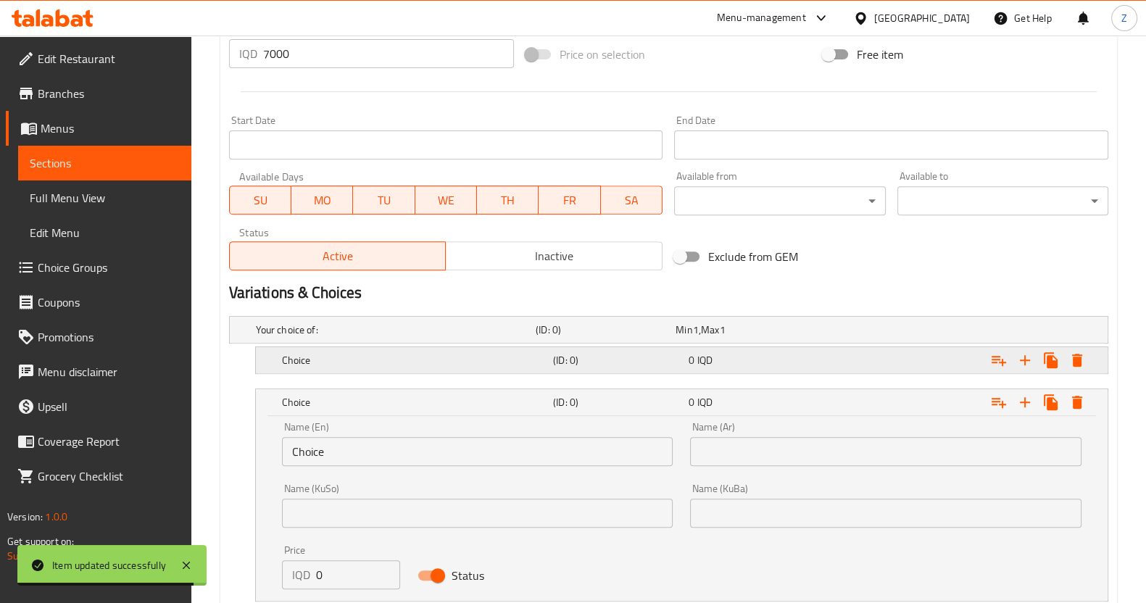
scroll to position [816, 0]
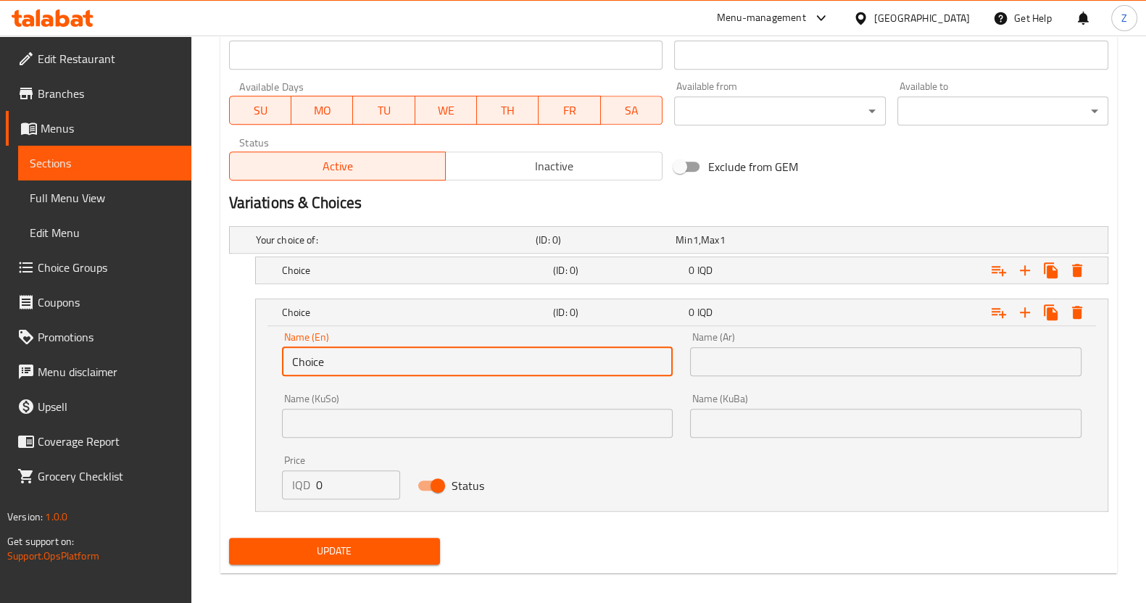
click at [368, 368] on input "Choice" at bounding box center [478, 361] width 392 height 29
click at [368, 365] on input "Choice" at bounding box center [478, 361] width 392 height 29
paste input "[PERSON_NAME] with Cola"
type input "[PERSON_NAME] with Cola"
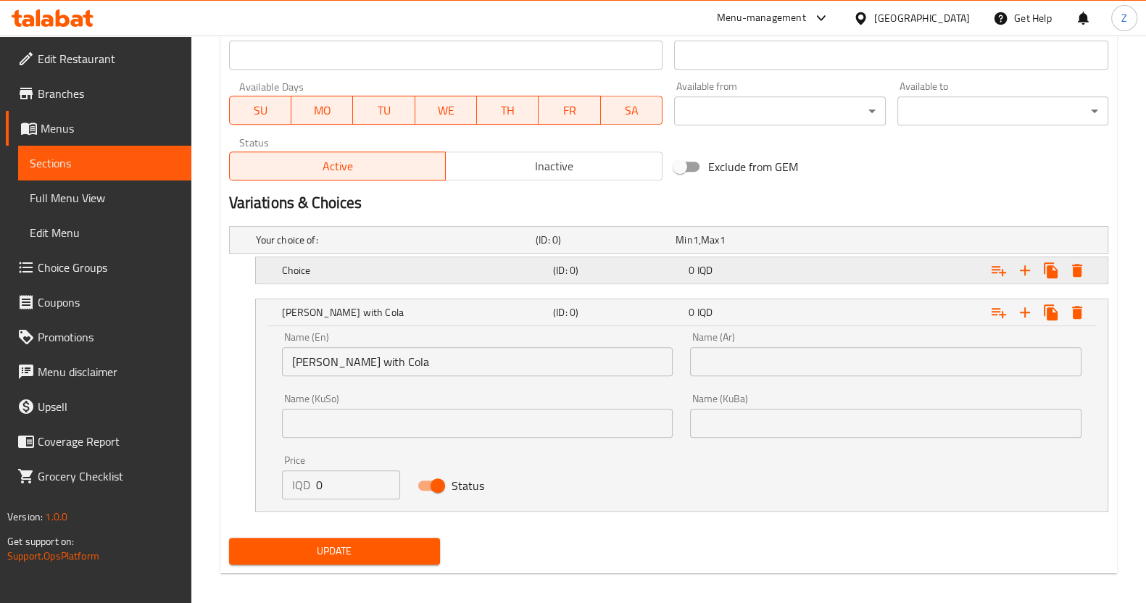
click at [769, 247] on div "0 IQD" at bounding box center [743, 240] width 134 height 15
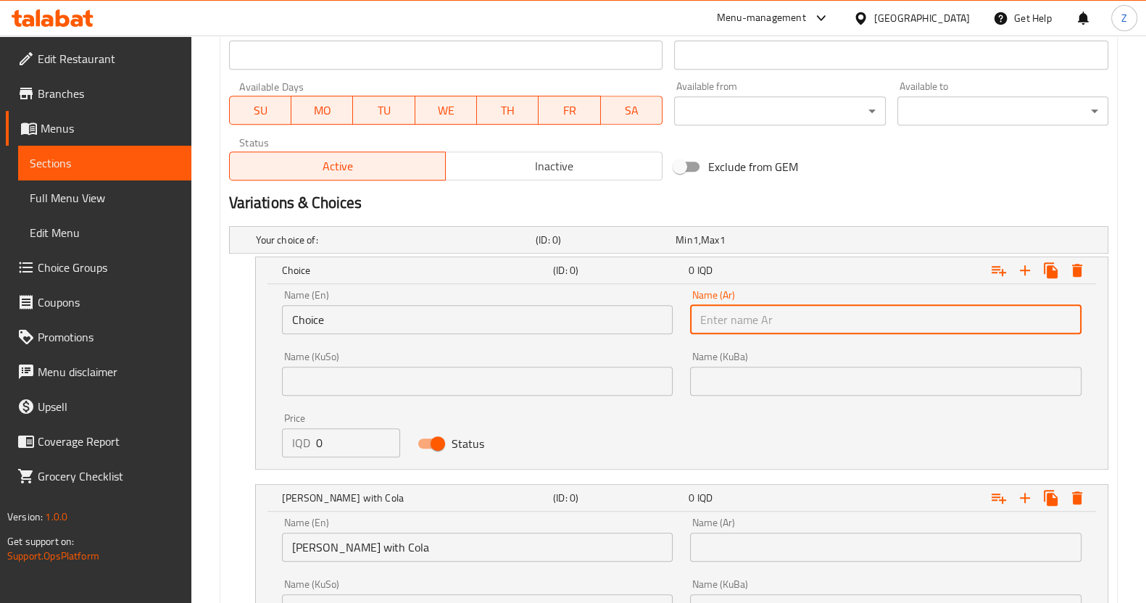
click at [750, 327] on input "text" at bounding box center [886, 319] width 392 height 29
click at [732, 323] on input "text" at bounding box center [886, 319] width 392 height 29
type input "'"
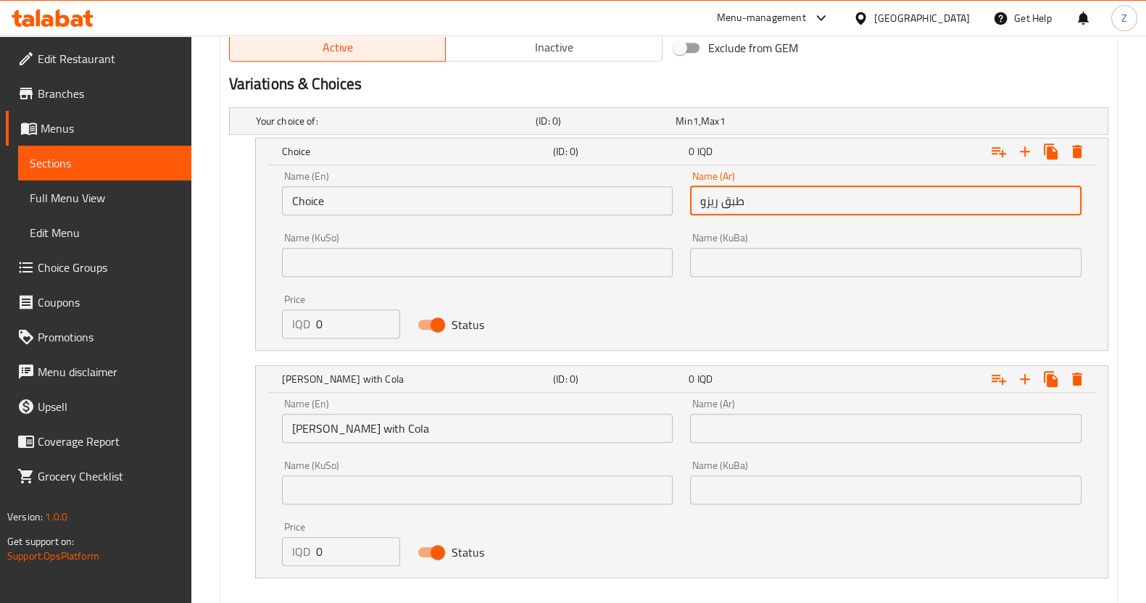
scroll to position [998, 0]
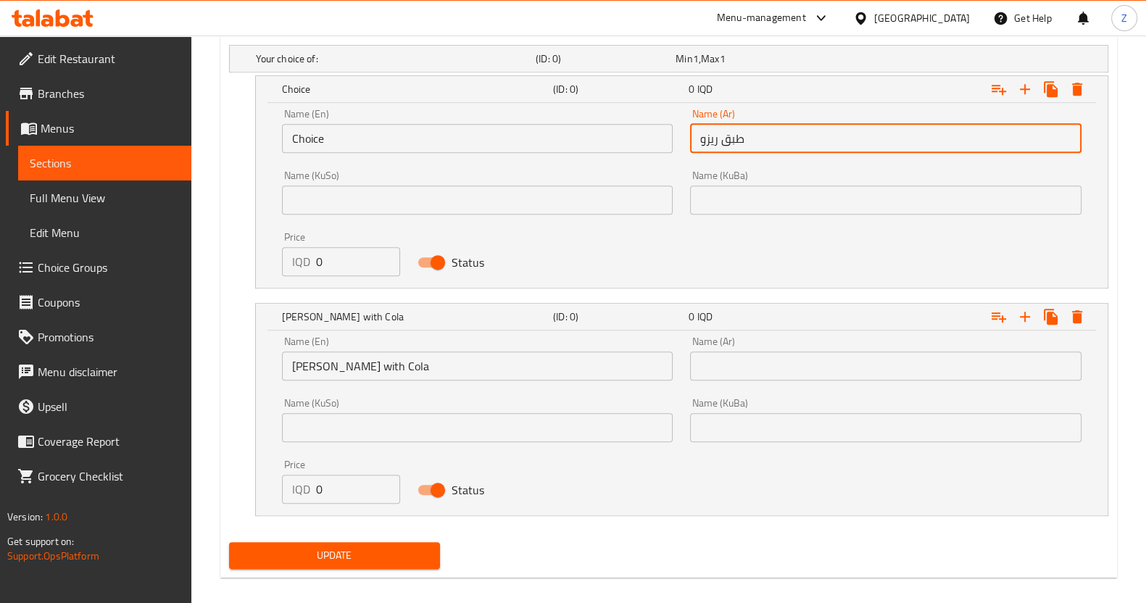
type input "طبق ريزو"
click at [701, 369] on input "text" at bounding box center [886, 366] width 392 height 29
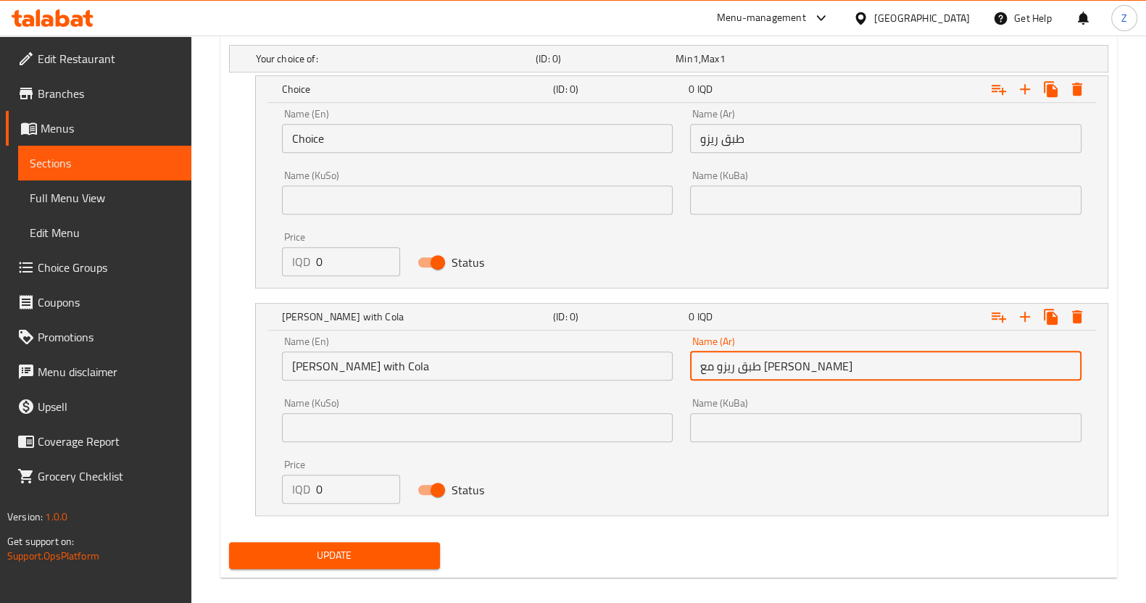
click at [719, 368] on input "طبق ريزو مع كولا" at bounding box center [886, 366] width 392 height 29
click at [714, 365] on input "طبق ريزو مع كولا" at bounding box center [886, 366] width 392 height 29
type input "طبق ريزو مع كوكا كولا"
click at [341, 364] on input "[PERSON_NAME] with Cola" at bounding box center [478, 366] width 392 height 29
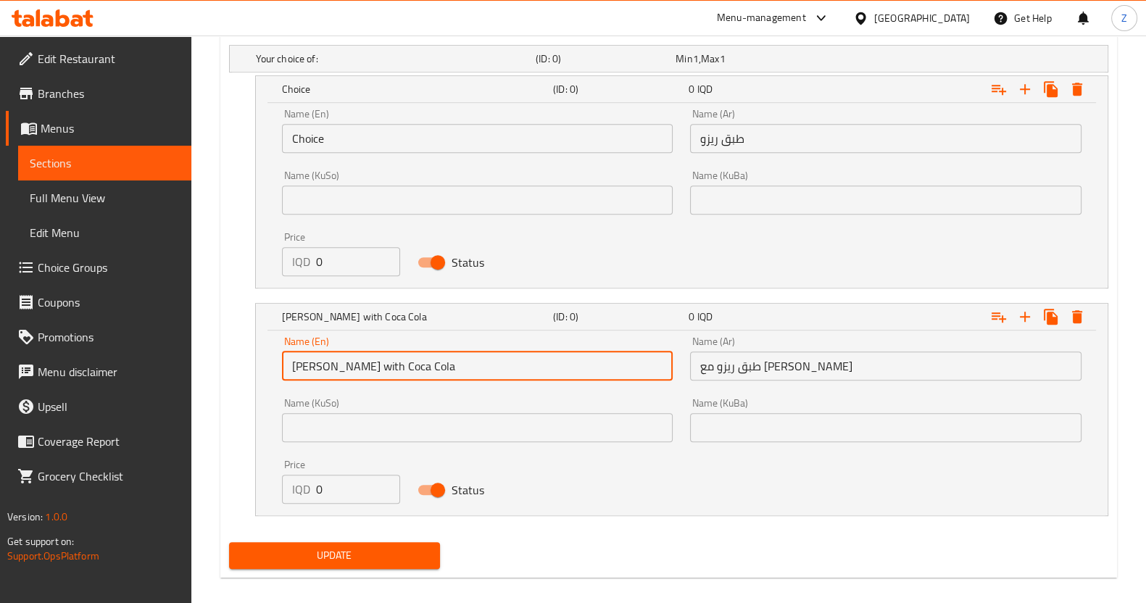
type input "Rizo with Coca Cola"
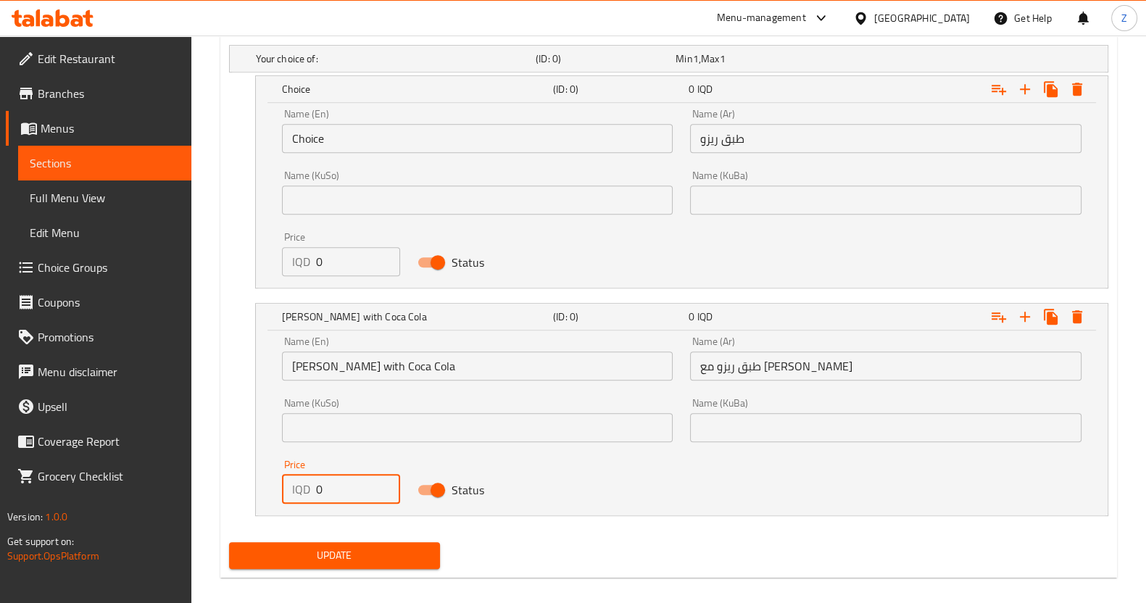
drag, startPoint x: 324, startPoint y: 494, endPoint x: 297, endPoint y: 470, distance: 37.0
click at [297, 470] on div "Price IQD 0 Price" at bounding box center [341, 482] width 119 height 44
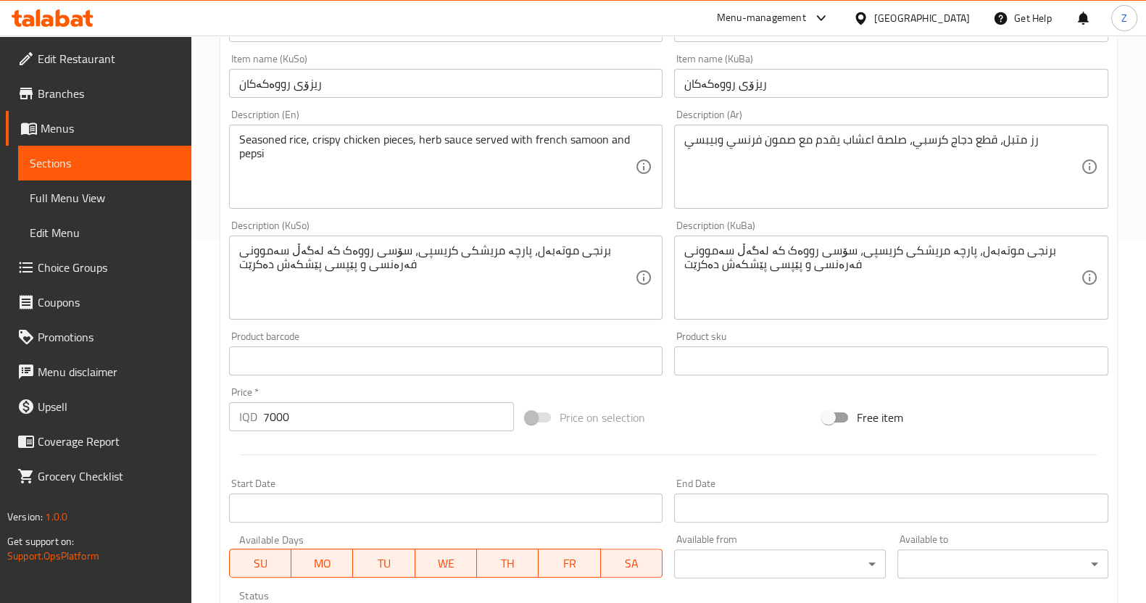
scroll to position [454, 0]
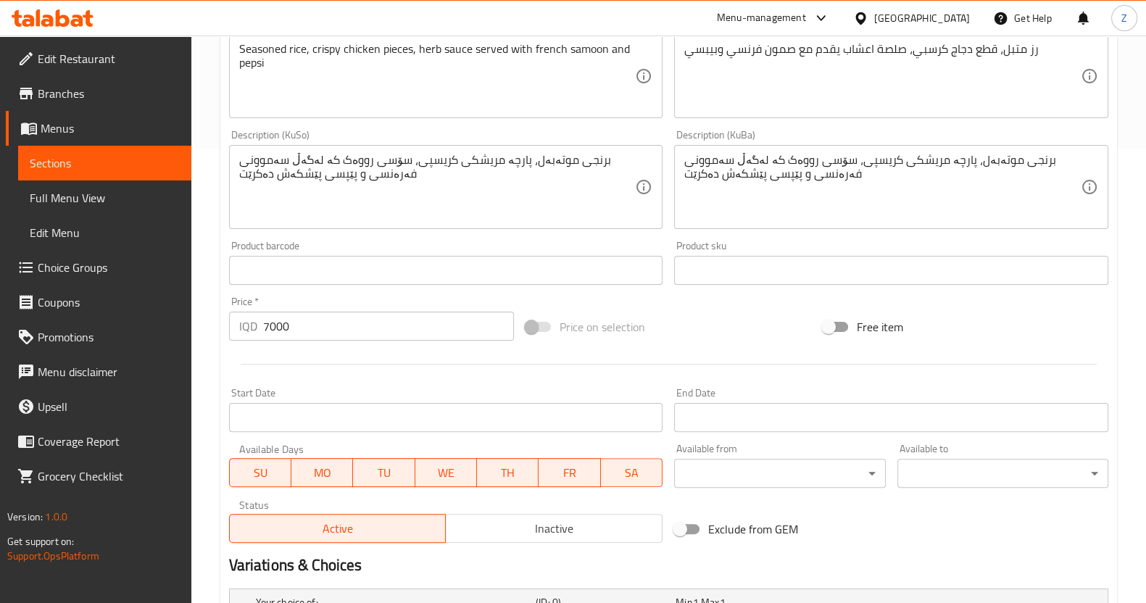
type input "6000"
drag, startPoint x: 328, startPoint y: 328, endPoint x: 189, endPoint y: 327, distance: 139.2
click at [189, 327] on div "Edit Restaurant Branches Menus Sections Full Menu View Edit Menu Choice Groups …" at bounding box center [573, 372] width 1146 height 1581
click at [384, 290] on div "Change Image Size: 1200 x 800 px / Image formats: jpg, png / 5MB Max. Item name…" at bounding box center [668, 142] width 891 height 813
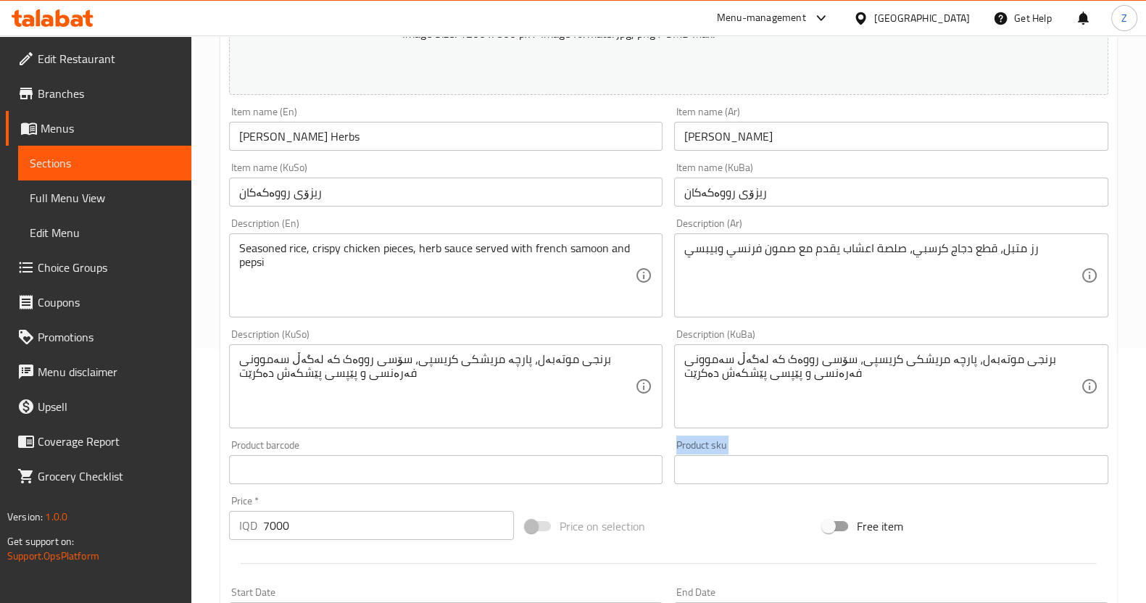
scroll to position [1, 0]
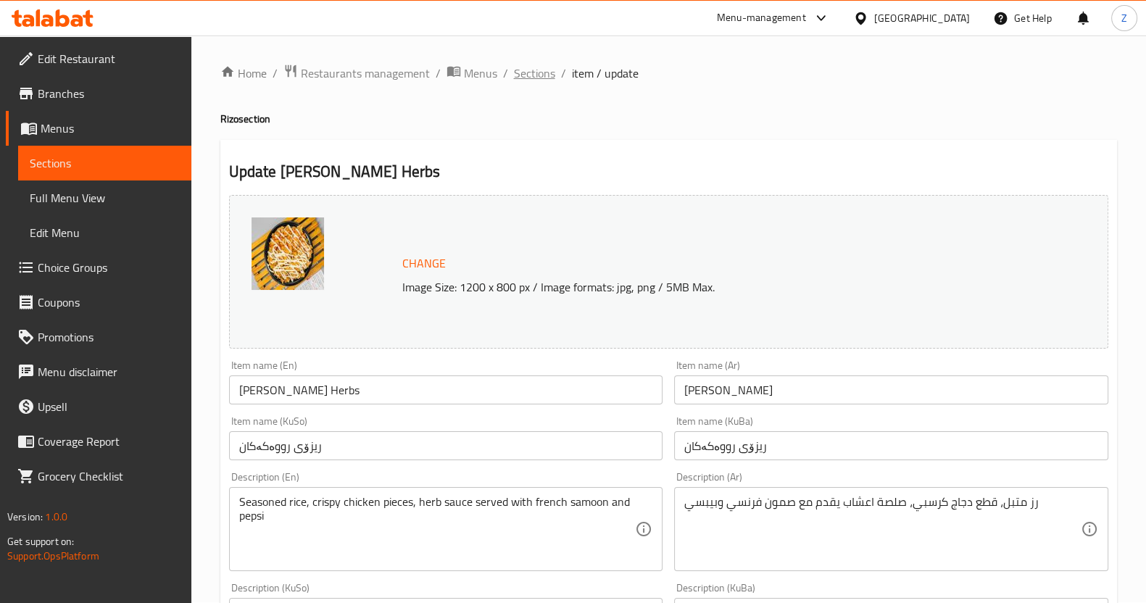
click at [545, 69] on span "Sections" at bounding box center [534, 73] width 41 height 17
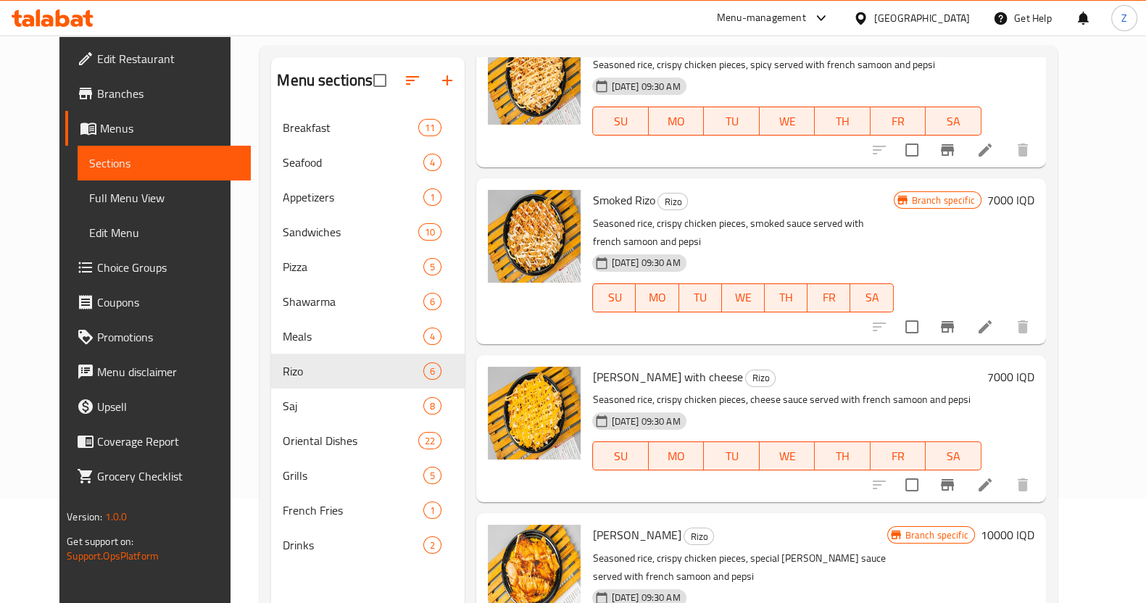
scroll to position [203, 0]
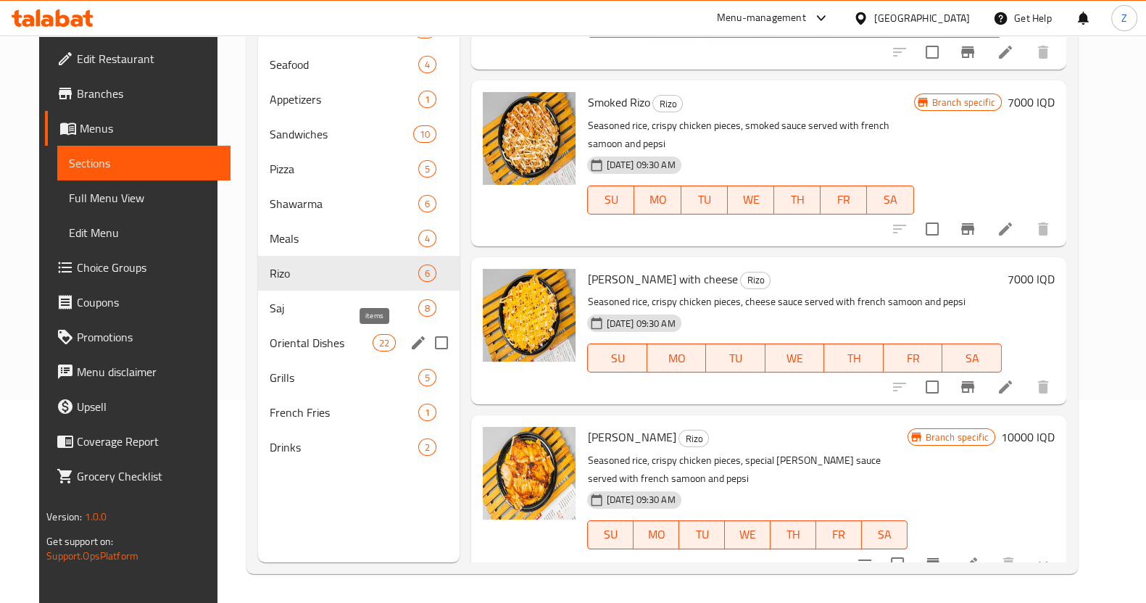
click at [373, 344] on div "22" at bounding box center [384, 342] width 23 height 17
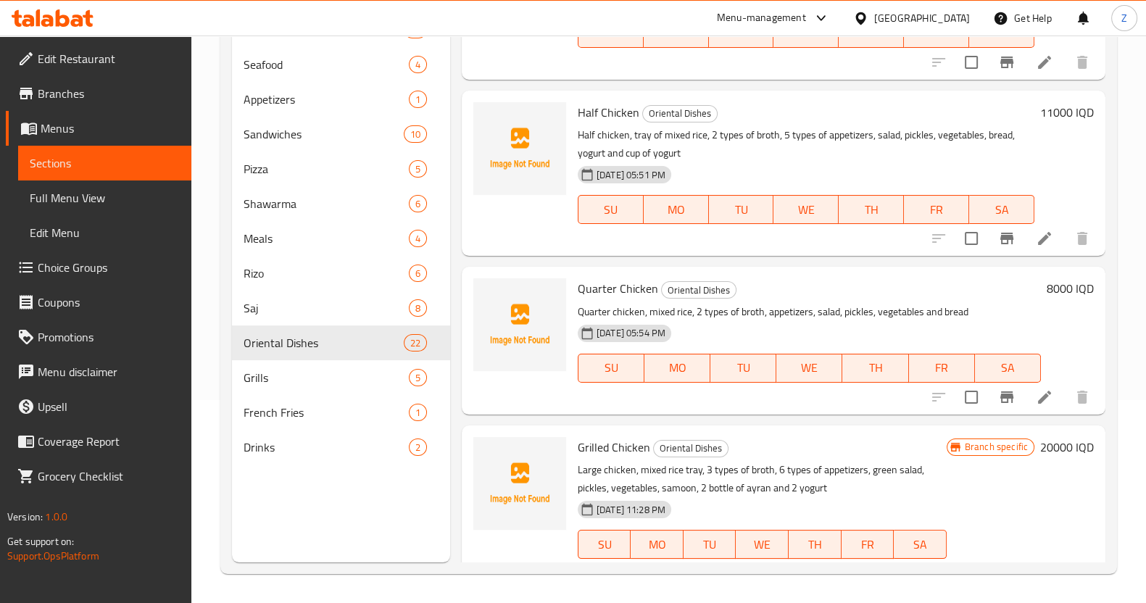
scroll to position [2232, 0]
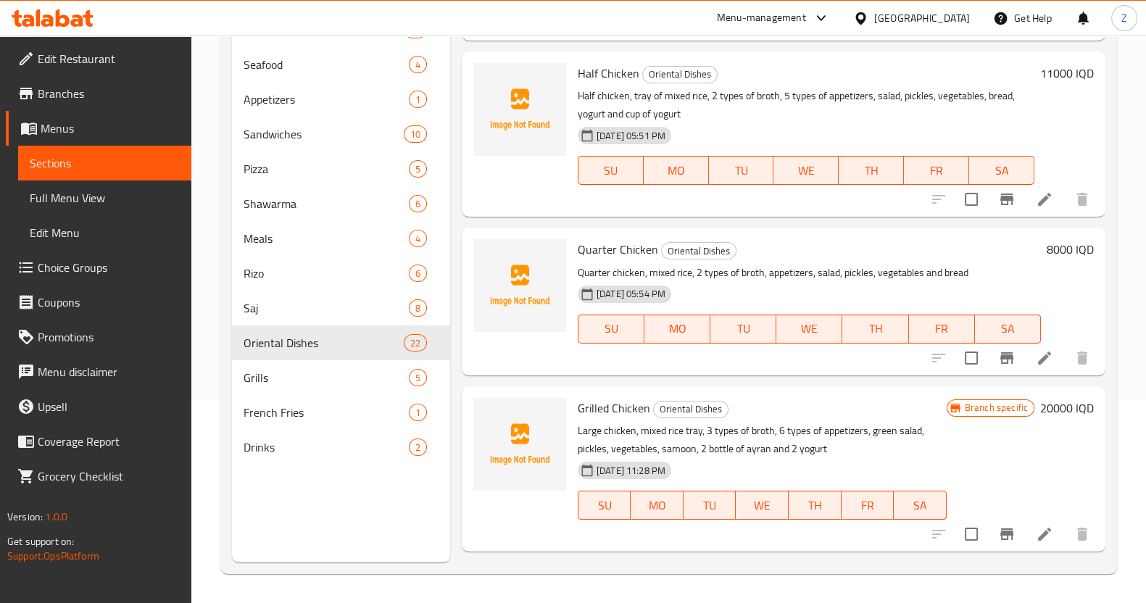
click at [608, 309] on div "[DATE] 05:54 PM" at bounding box center [631, 294] width 119 height 29
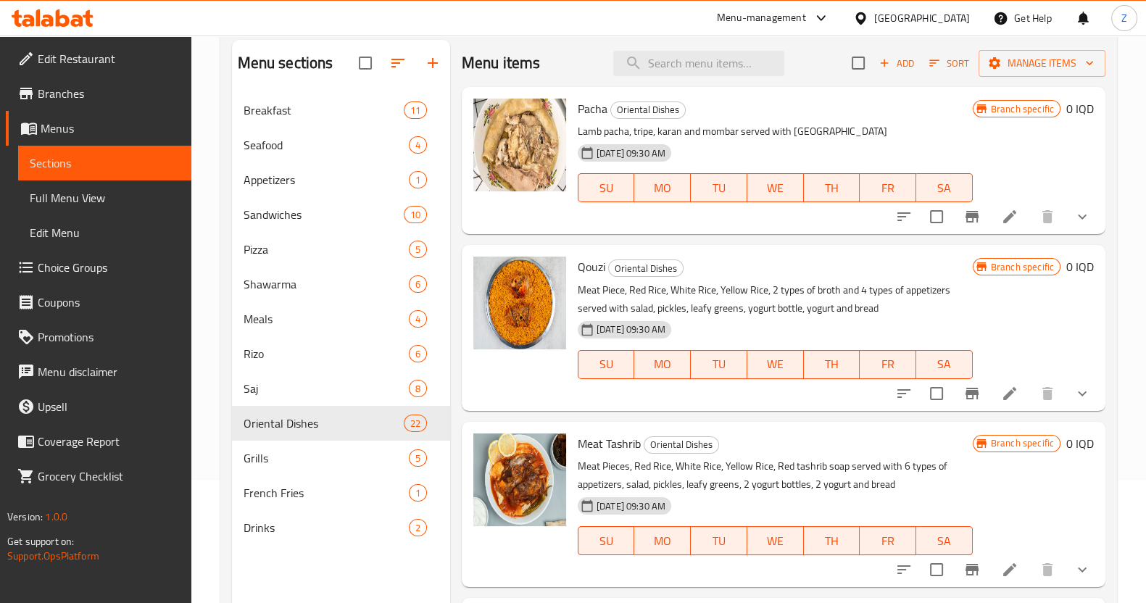
scroll to position [21, 0]
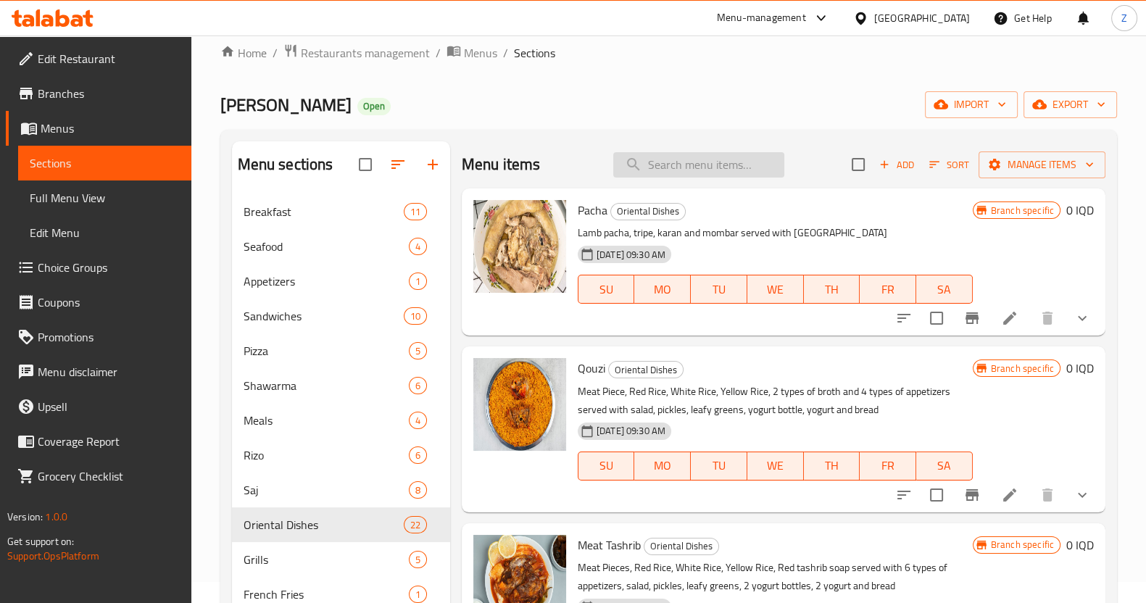
click at [686, 172] on input "search" at bounding box center [698, 164] width 171 height 25
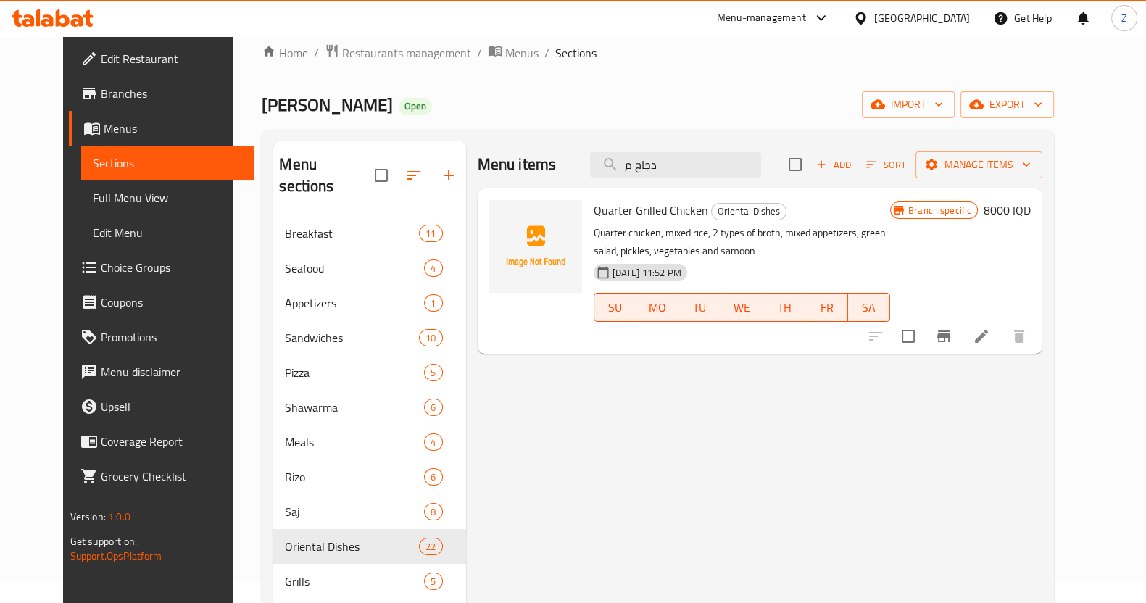
type input "دجاج م"
click at [1002, 335] on li at bounding box center [981, 336] width 41 height 26
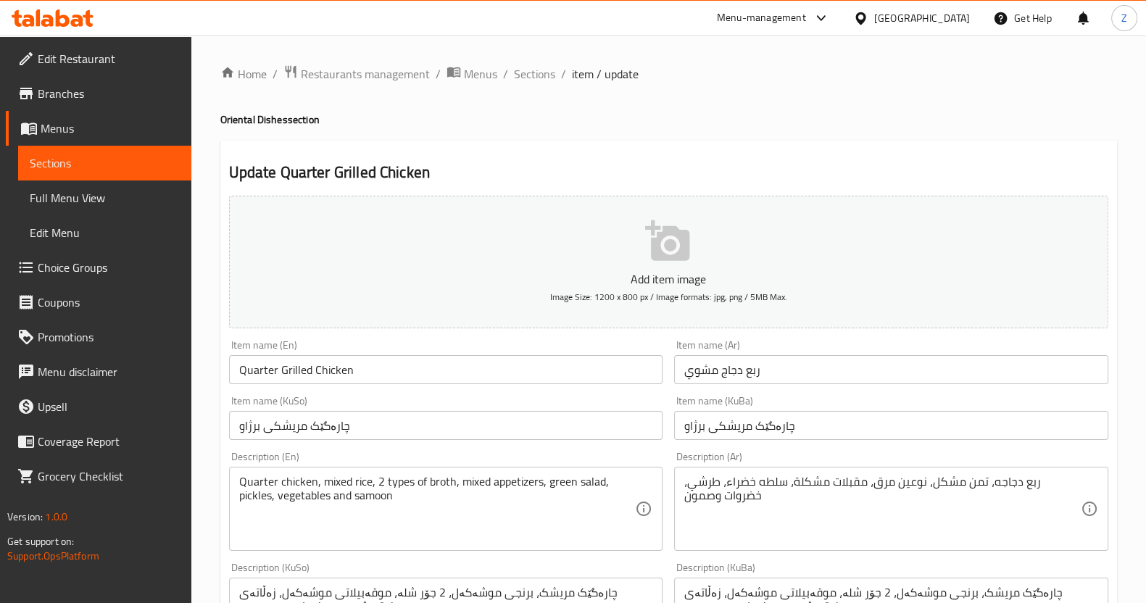
scroll to position [90, 0]
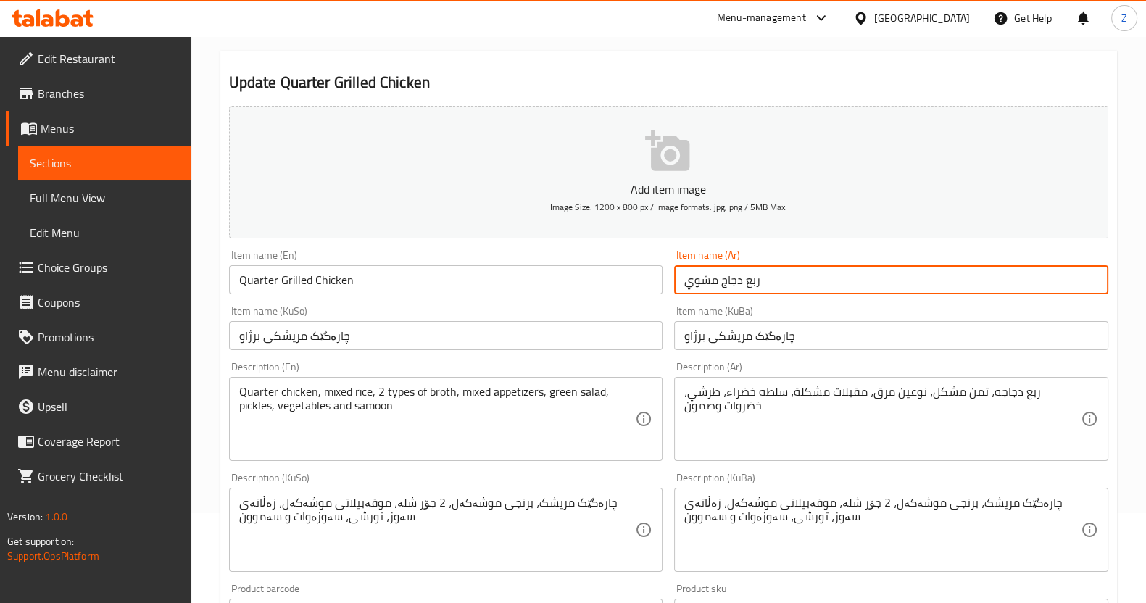
drag, startPoint x: 744, startPoint y: 278, endPoint x: 936, endPoint y: 275, distance: 192.2
click at [936, 276] on input "ربع دجاج مشوي" at bounding box center [891, 279] width 434 height 29
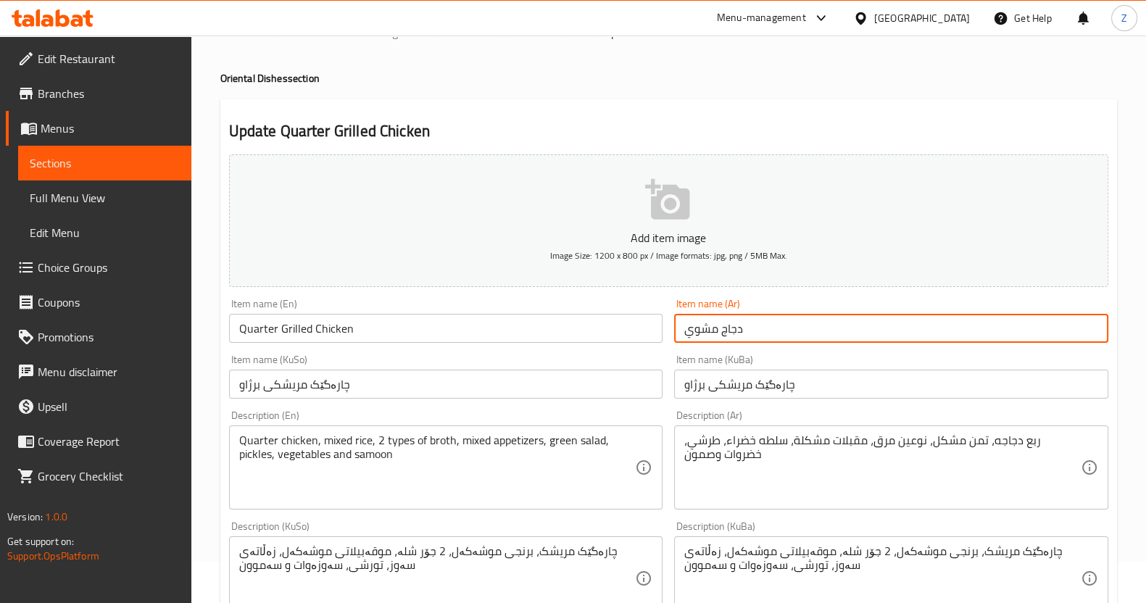
scroll to position [0, 0]
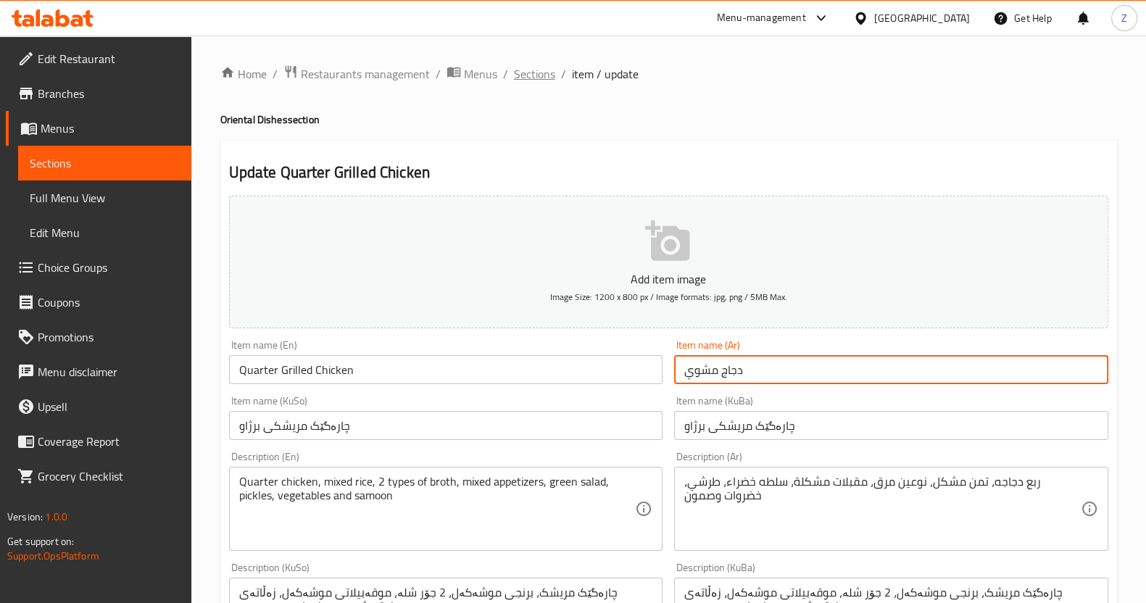
type input "دجاج مشوي"
click at [543, 69] on span "Sections" at bounding box center [534, 73] width 41 height 17
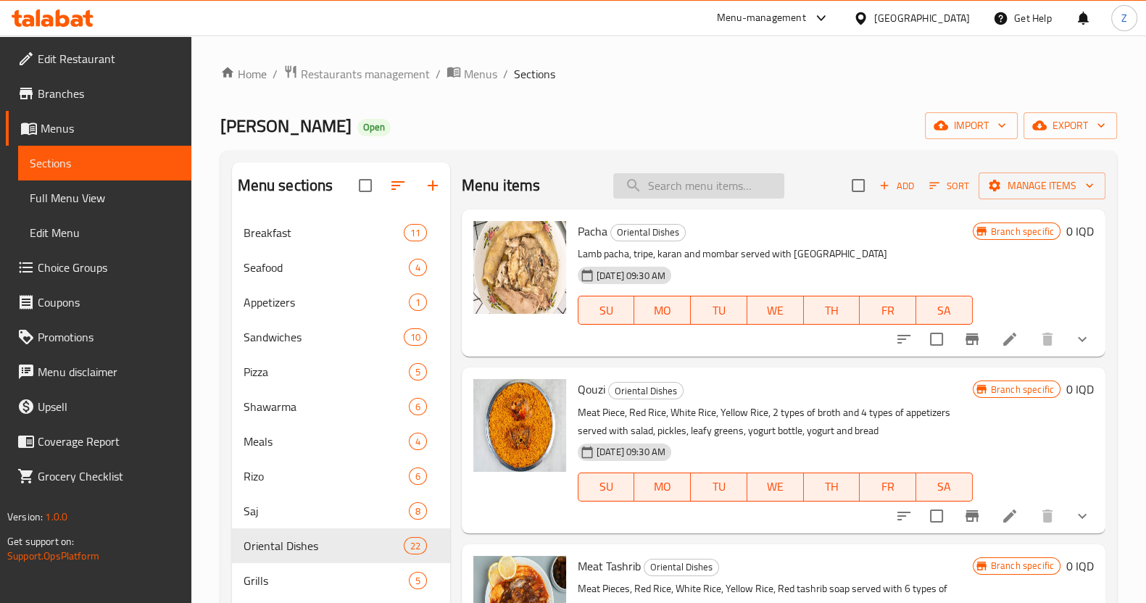
click at [718, 197] on input "search" at bounding box center [698, 185] width 171 height 25
click at [882, 185] on span "Add" at bounding box center [896, 186] width 39 height 17
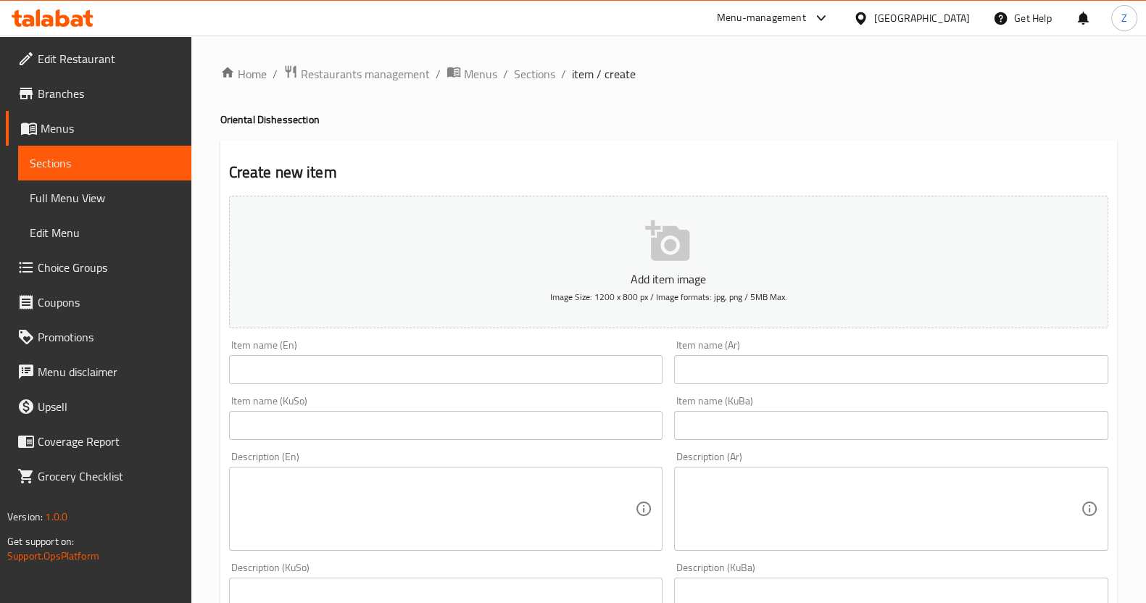
click at [726, 368] on input "text" at bounding box center [891, 369] width 434 height 29
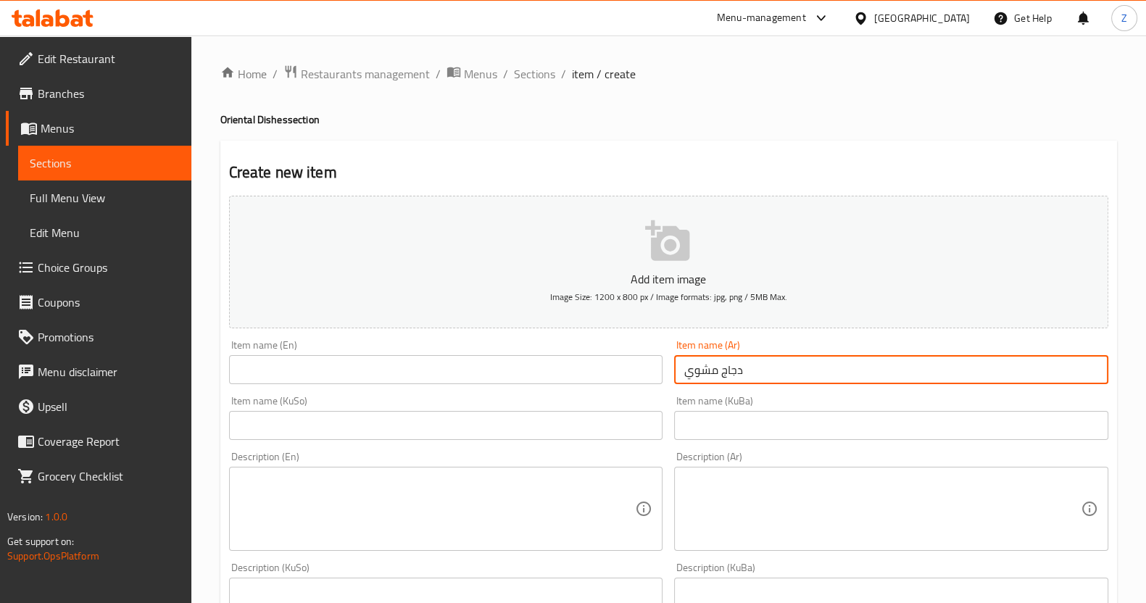
type input "دجاج مشوي"
click at [700, 478] on textarea at bounding box center [882, 509] width 397 height 69
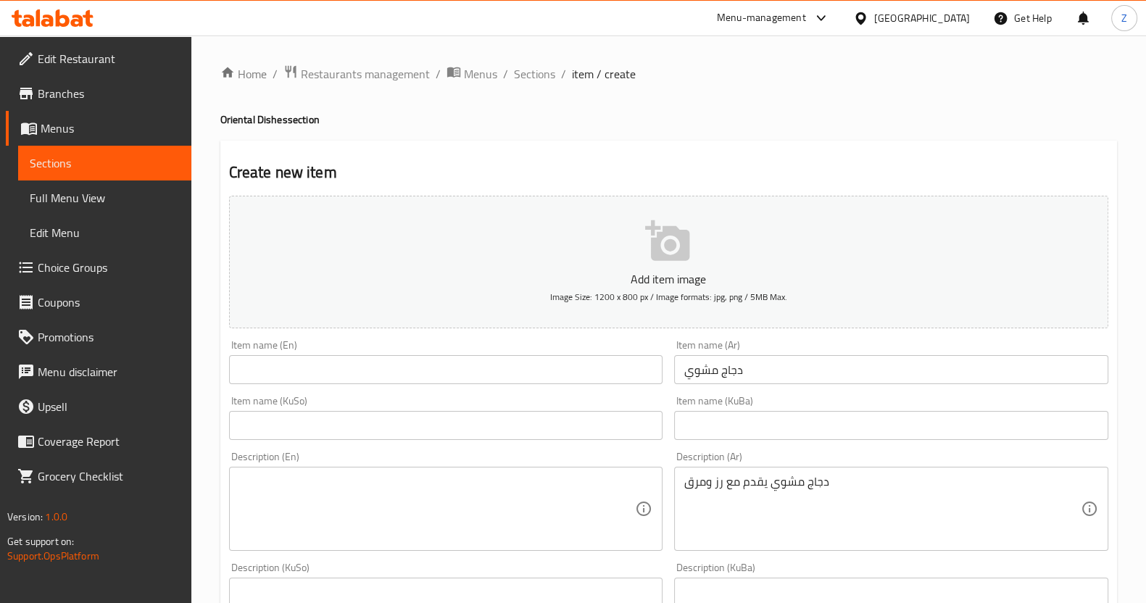
click at [888, 505] on textarea "دجاج مشوي يقدم مع رز ومرق" at bounding box center [882, 509] width 397 height 69
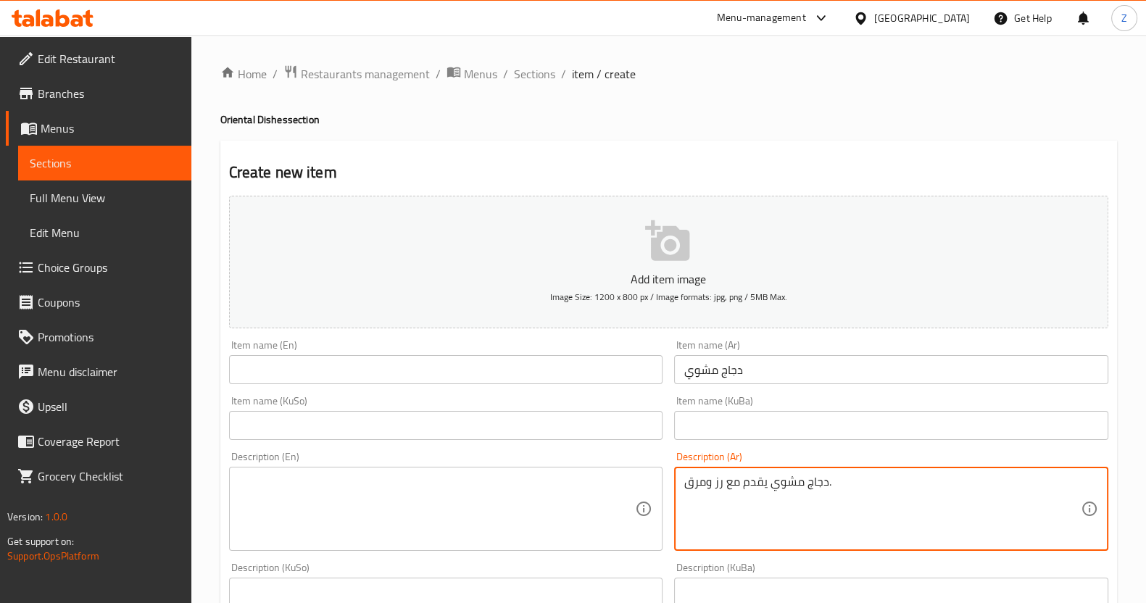
drag, startPoint x: 869, startPoint y: 475, endPoint x: 675, endPoint y: 482, distance: 194.4
click at [675, 482] on div "دجاج مشوي يقدم مع رز ومرق. Description (Ar)" at bounding box center [891, 509] width 434 height 84
type textarea "دجاج مشوي يقدم مع رز ومرق."
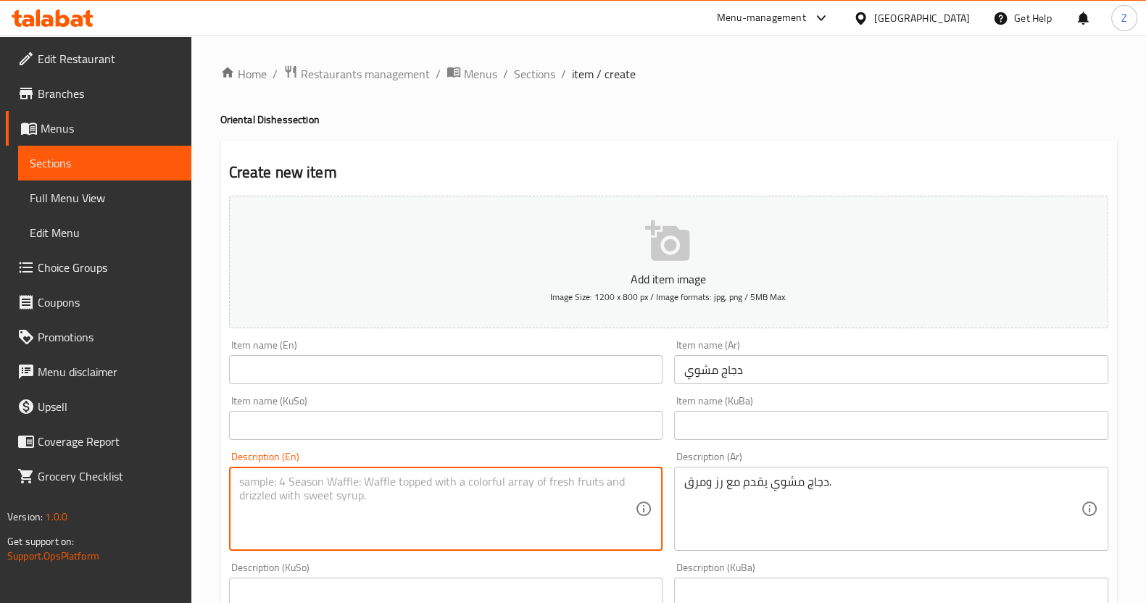
click at [295, 476] on textarea at bounding box center [437, 509] width 397 height 69
paste textarea "Grilled chicken served with rice and broth."
drag, startPoint x: 307, startPoint y: 476, endPoint x: 182, endPoint y: 479, distance: 124.7
click at [162, 481] on div "Edit Restaurant Branches Menus Sections Full Menu View Edit Menu Choice Groups …" at bounding box center [573, 614] width 1146 height 1156
type textarea "Grilled chicken served with rice and broth."
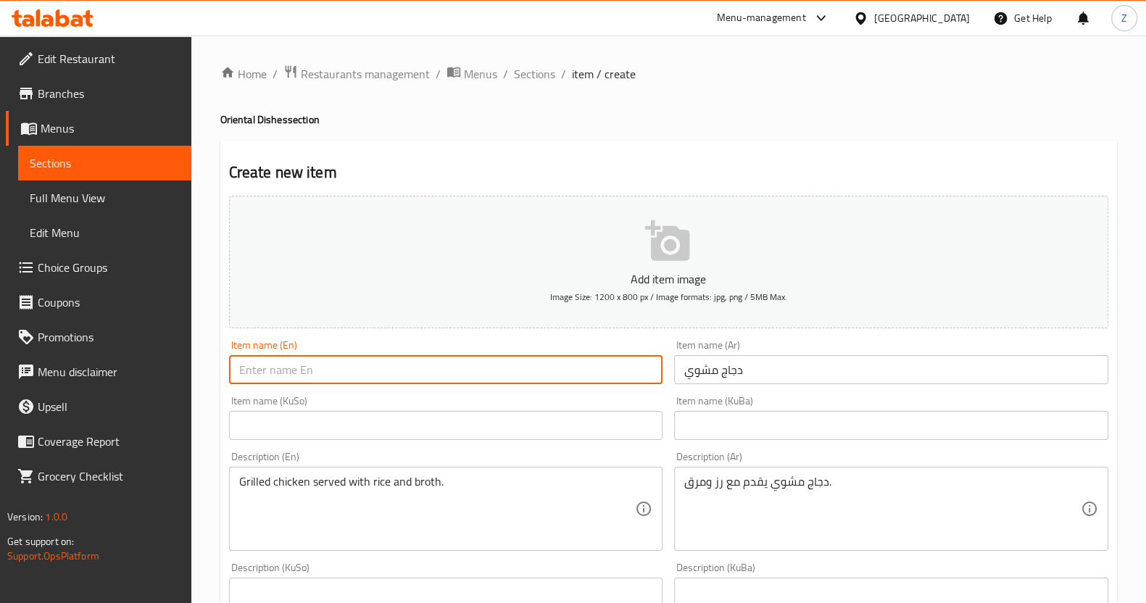
click at [315, 376] on input "text" at bounding box center [446, 369] width 434 height 29
paste input "Grilled chicken"
click at [271, 370] on input "Grilled chicken" at bounding box center [446, 369] width 434 height 29
type input "Grilled Chicken"
click at [336, 473] on div "Grilled chicken served with rice and broth. Description (En)" at bounding box center [446, 509] width 434 height 84
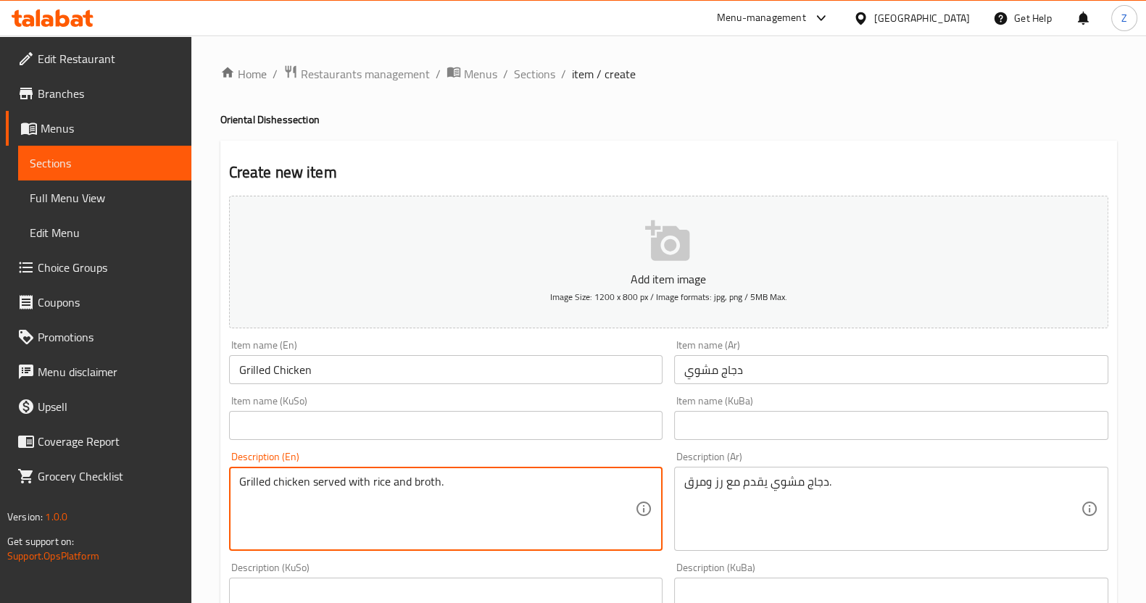
click at [334, 498] on textarea "Grilled chicken served with rice and broth." at bounding box center [437, 509] width 397 height 69
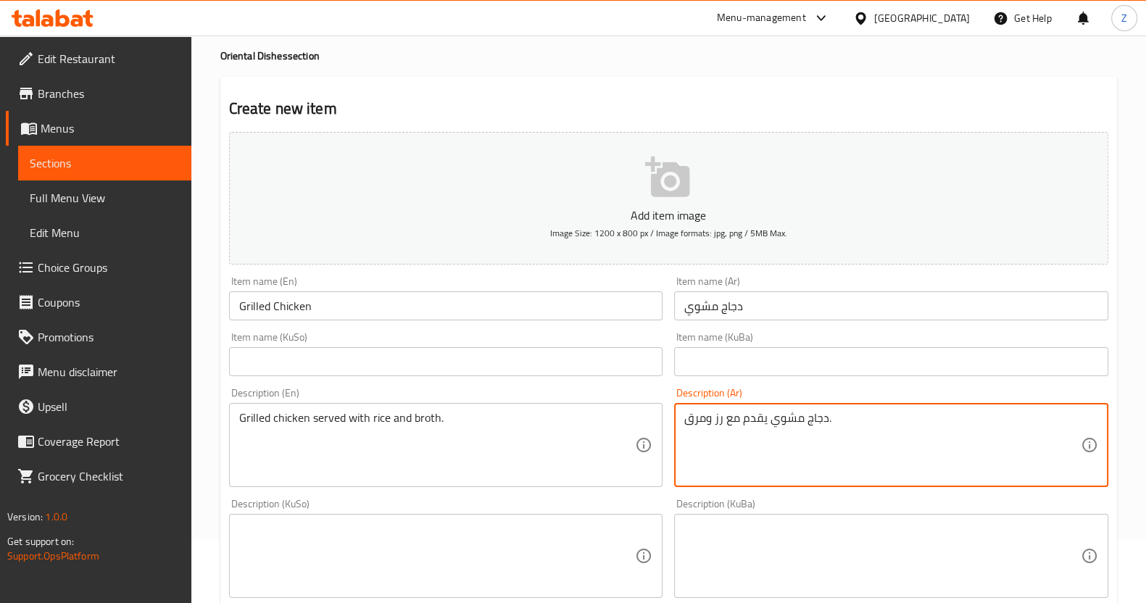
scroll to position [90, 0]
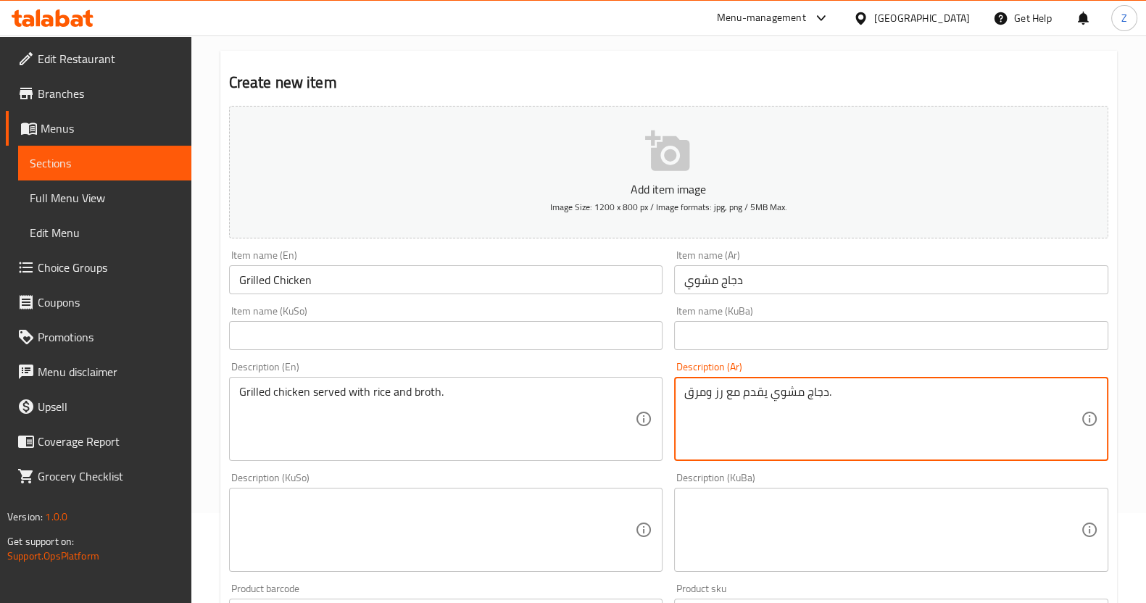
click at [827, 393] on textarea "دجاج مشوي يقدم مع رز ومرق." at bounding box center [882, 419] width 397 height 69
drag, startPoint x: 768, startPoint y: 393, endPoint x: 776, endPoint y: 413, distance: 21.8
click at [769, 394] on textarea "دجاج مشوي يقدم مع رز ومرق." at bounding box center [882, 419] width 397 height 69
click at [828, 397] on textarea "دجاج مشوي يقدم مع رز ومرق." at bounding box center [882, 419] width 397 height 69
click at [821, 408] on textarea "دجاج مشوي يقدم مع رز ومرق." at bounding box center [882, 419] width 397 height 69
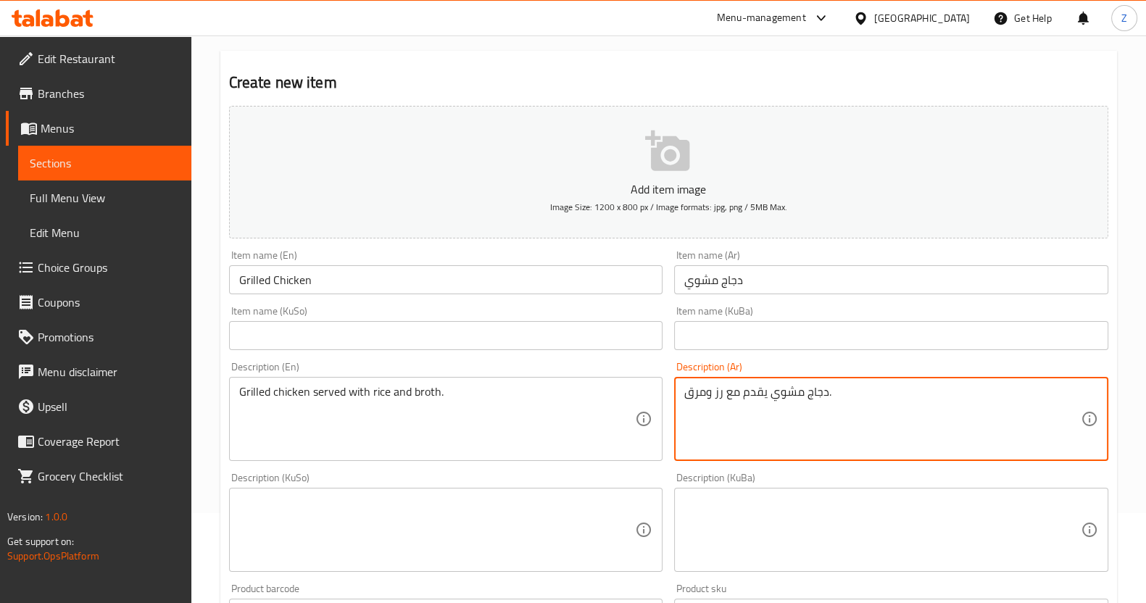
click at [827, 391] on textarea "دجاج مشوي يقدم مع رز ومرق." at bounding box center [882, 419] width 397 height 69
click at [772, 397] on textarea "دجاج مشوي يقدم مع رز ومرق." at bounding box center [882, 419] width 397 height 69
drag, startPoint x: 769, startPoint y: 399, endPoint x: 827, endPoint y: 405, distance: 57.6
click at [827, 405] on textarea "دجاج مشوي يقدم مع رز ومرق." at bounding box center [882, 419] width 397 height 69
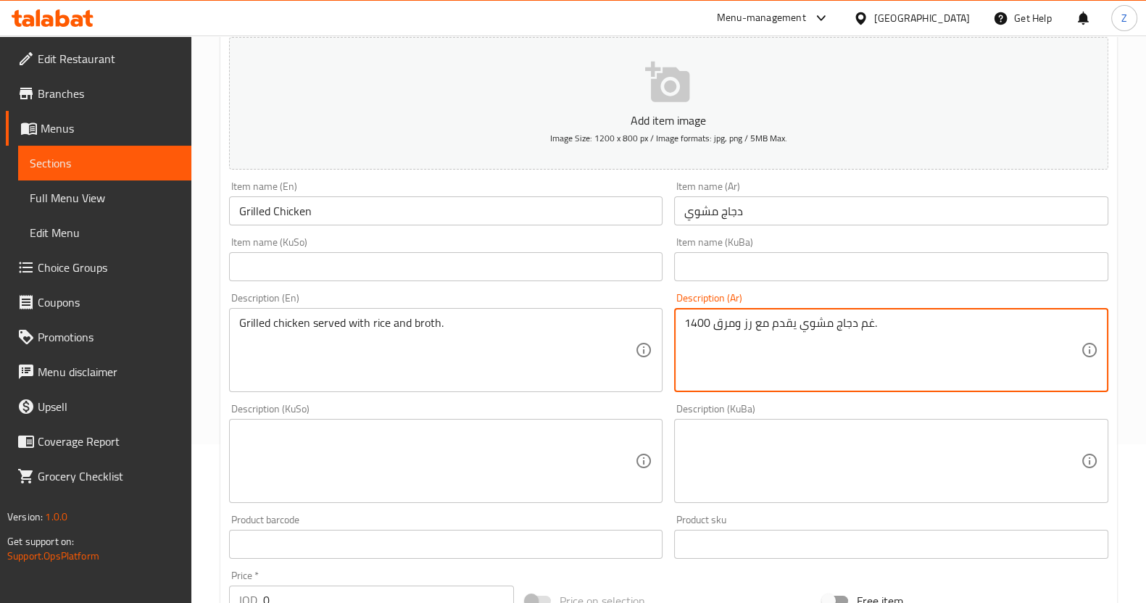
scroll to position [362, 0]
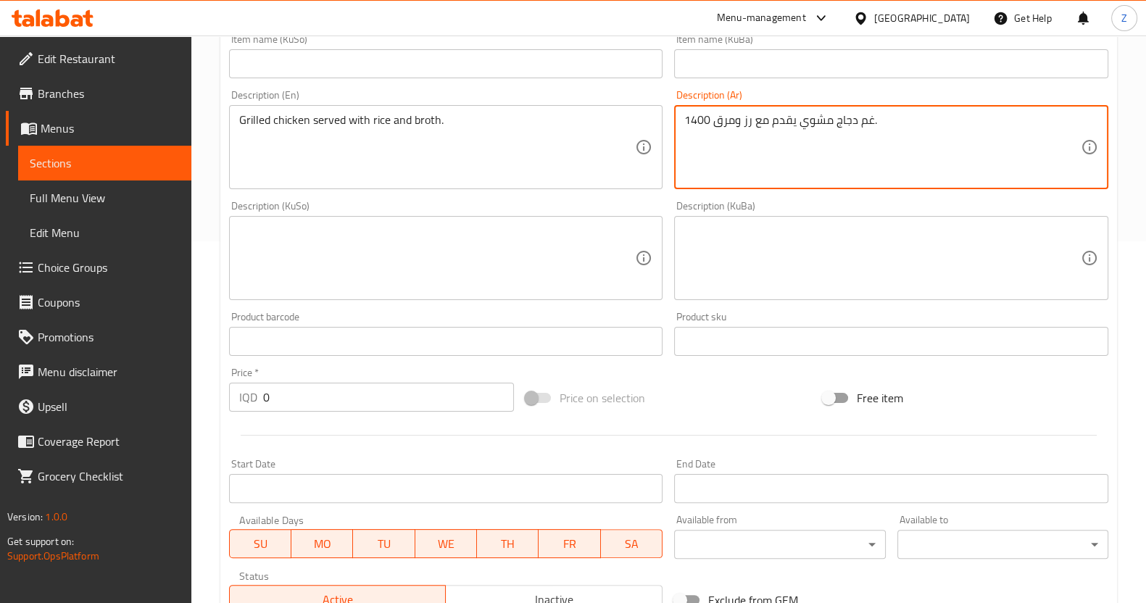
type textarea "1400 غم دجاج مشوي يقدم مع رز ومرق."
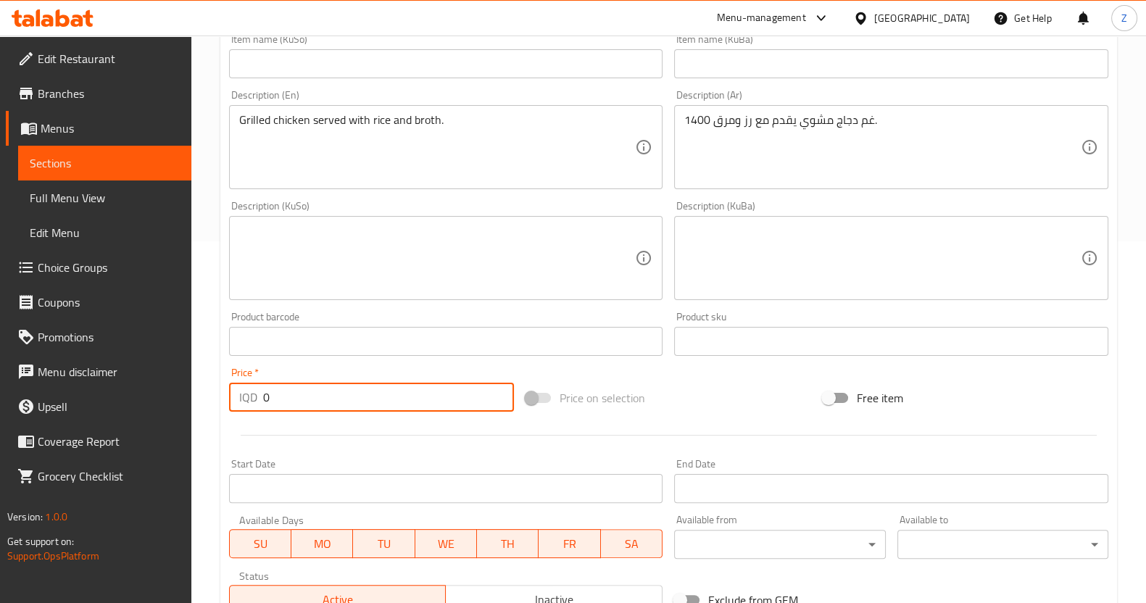
drag, startPoint x: 286, startPoint y: 407, endPoint x: 231, endPoint y: 397, distance: 56.7
click at [233, 397] on div "IQD 0 Price *" at bounding box center [372, 397] width 286 height 29
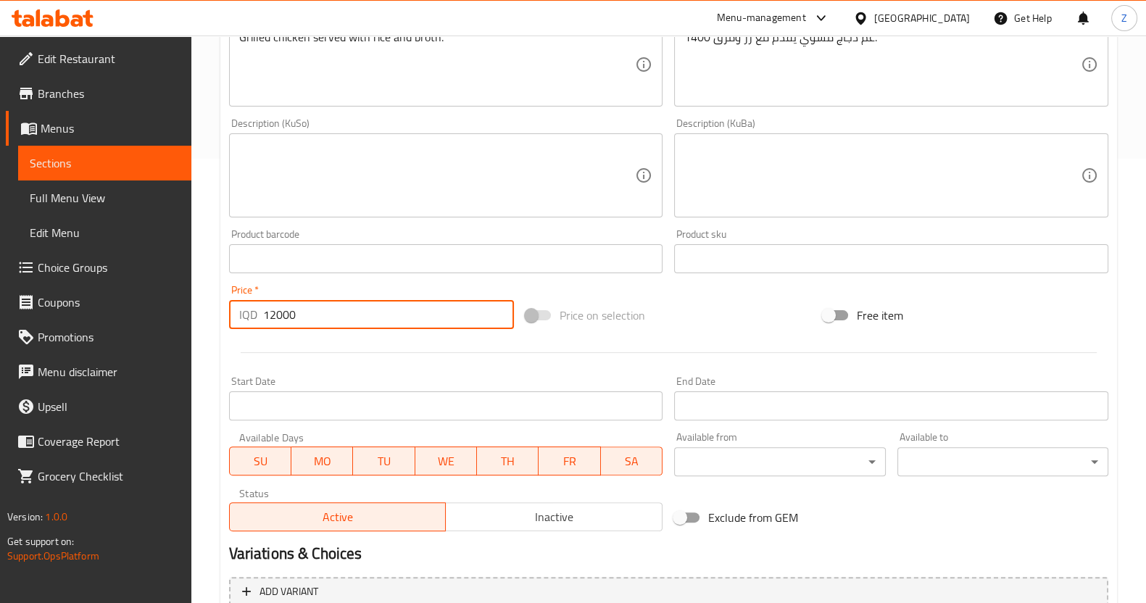
scroll to position [544, 0]
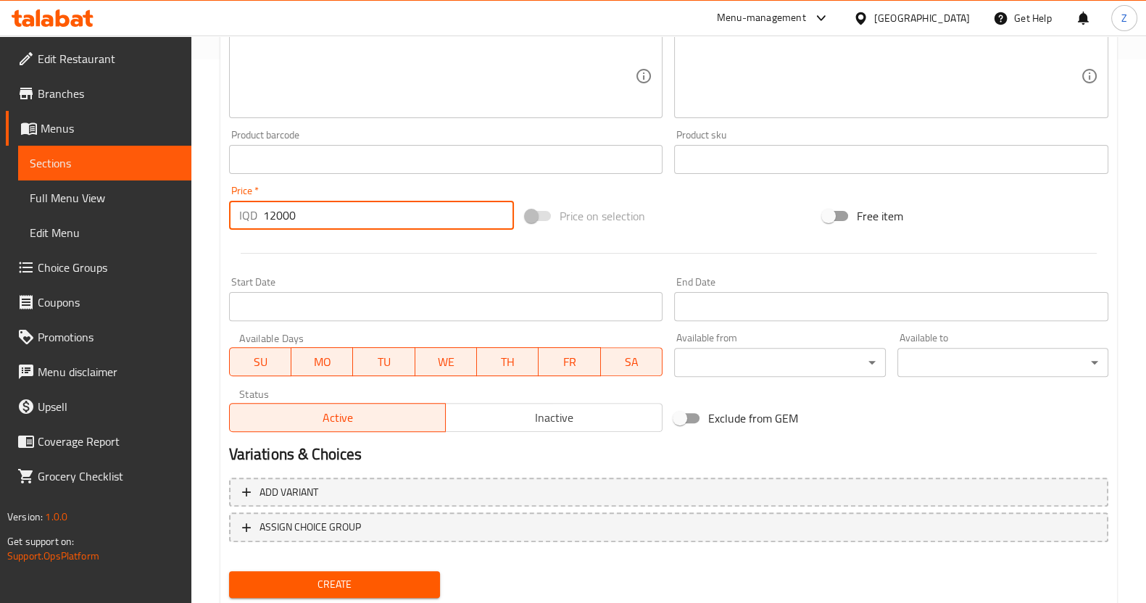
type input "12000"
click at [344, 576] on span "Create" at bounding box center [335, 585] width 188 height 18
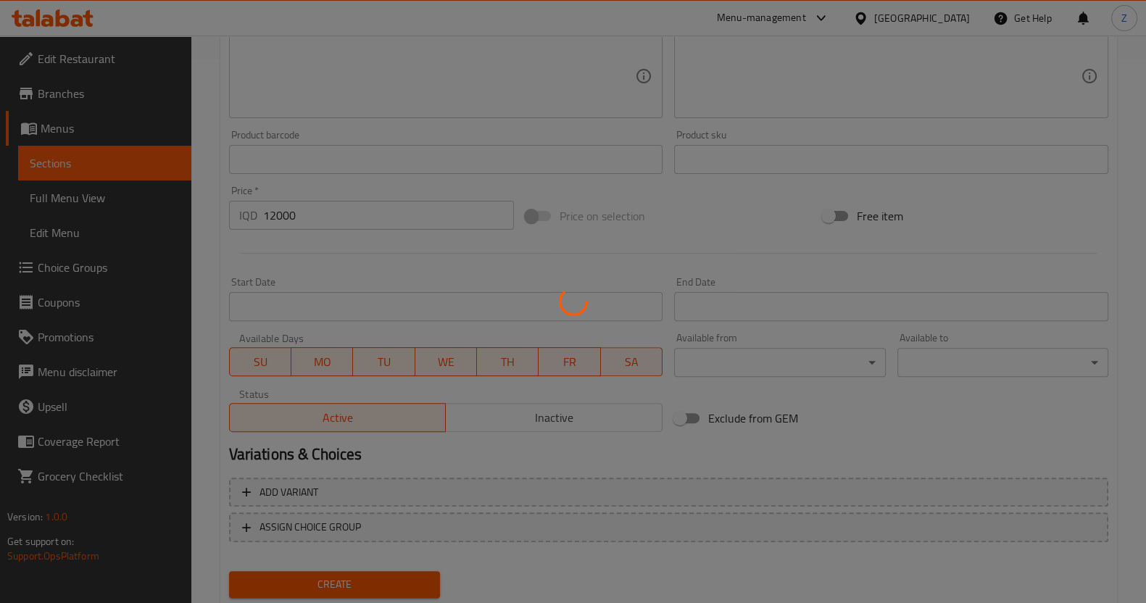
type input "0"
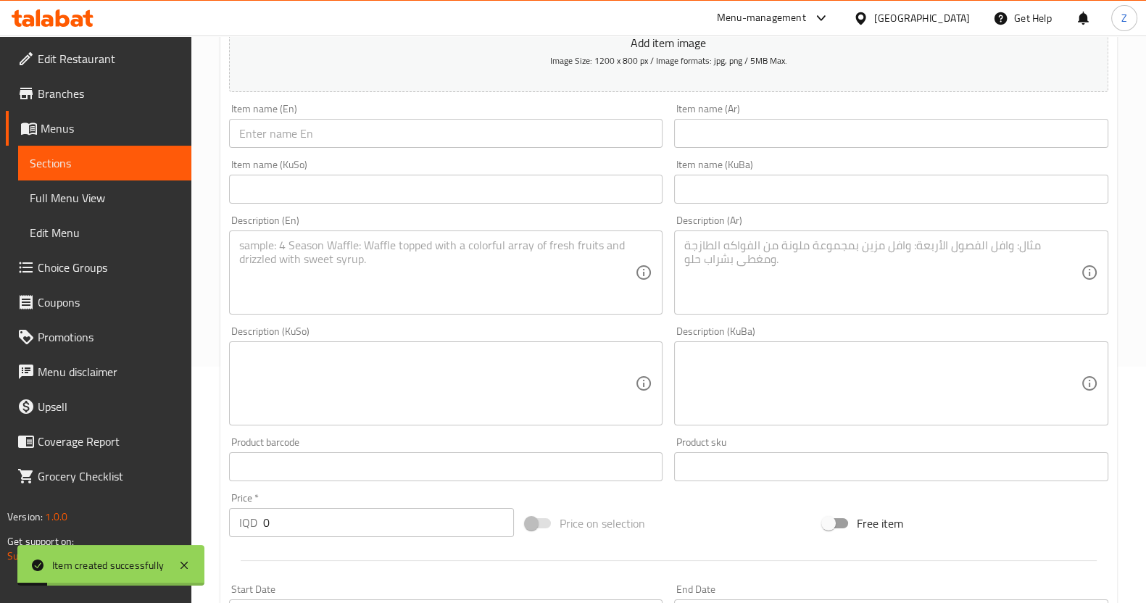
scroll to position [0, 0]
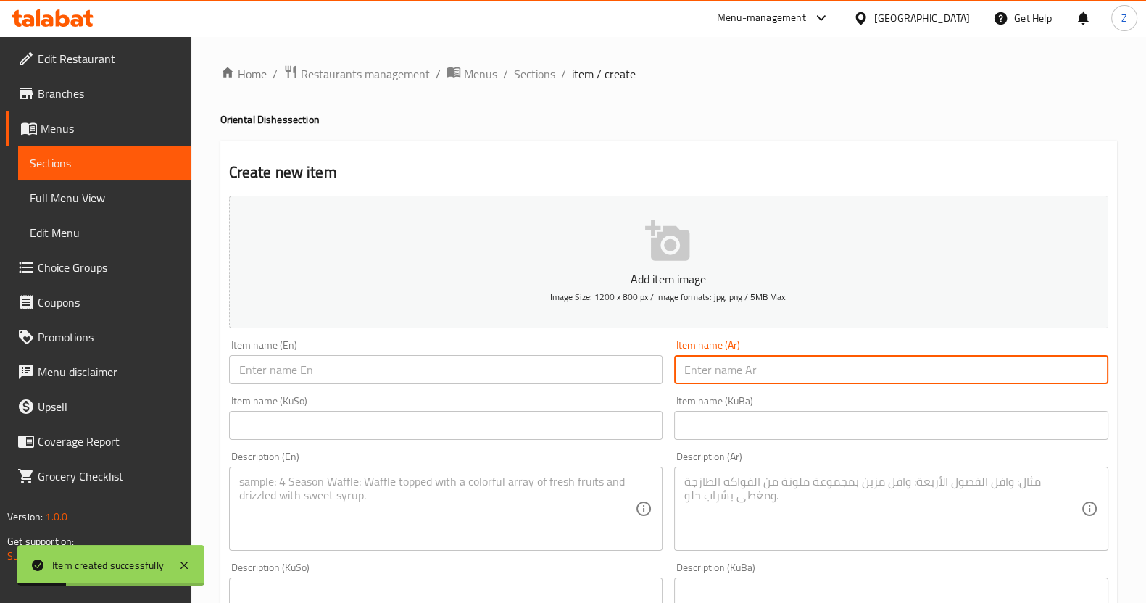
click at [735, 376] on input "text" at bounding box center [891, 369] width 434 height 29
type input "دولمة"
click at [1003, 401] on div "Item name (KuBa) Item name (KuBa)" at bounding box center [891, 418] width 434 height 44
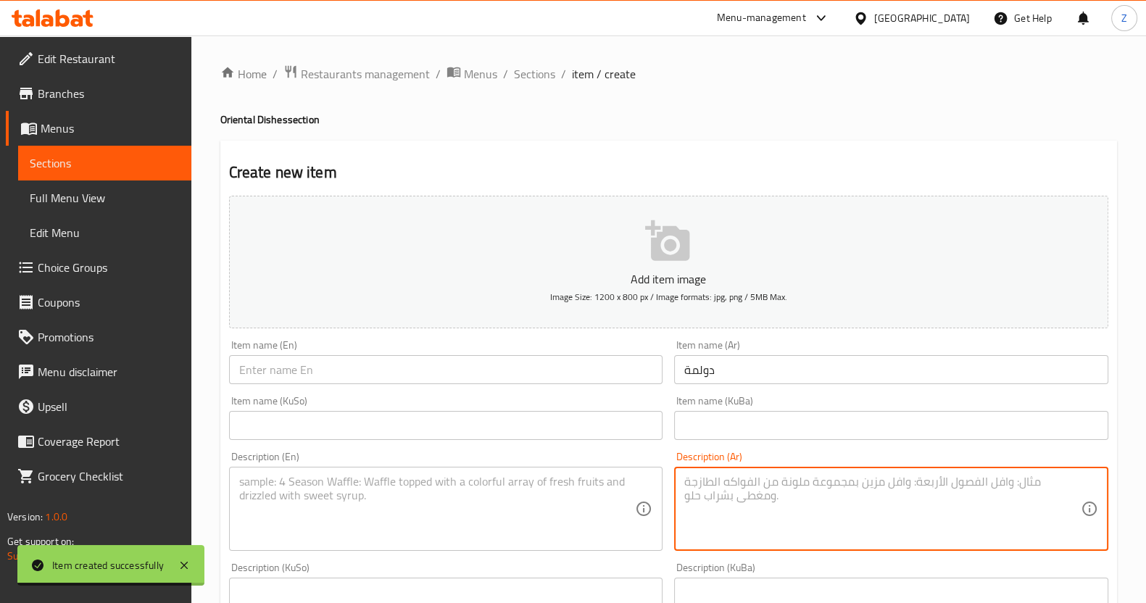
click at [789, 483] on textarea at bounding box center [882, 509] width 397 height 69
paste textarea "خضروات محشية باللحم، الرز، الطماطم، البقدونس والصلصة."
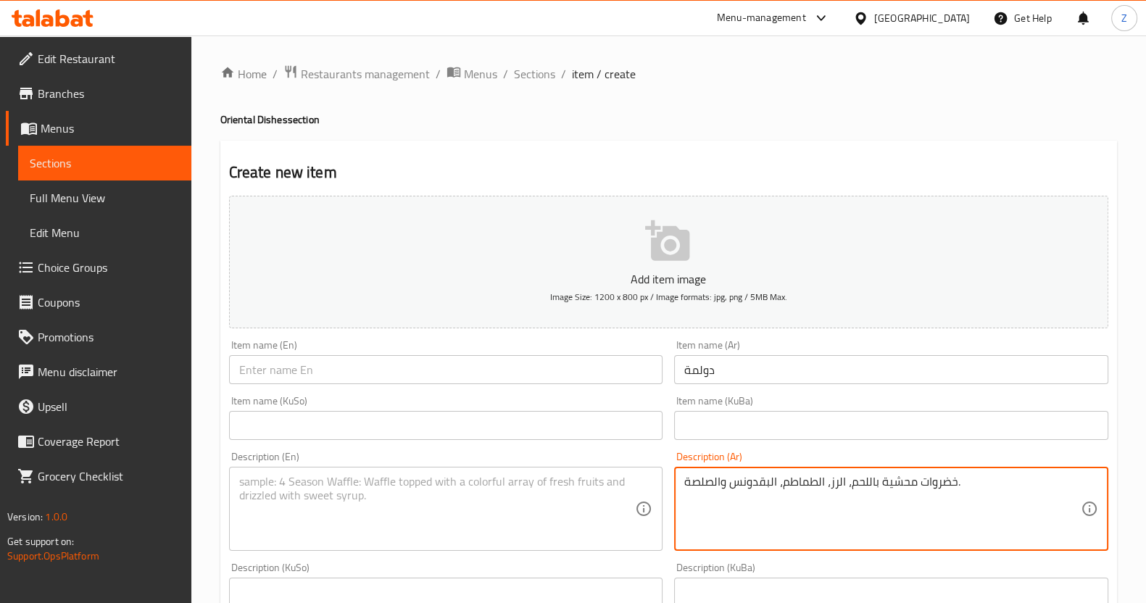
type textarea "خضروات محشية باللحم، الرز، الطماطم، البقدونس والصلصة."
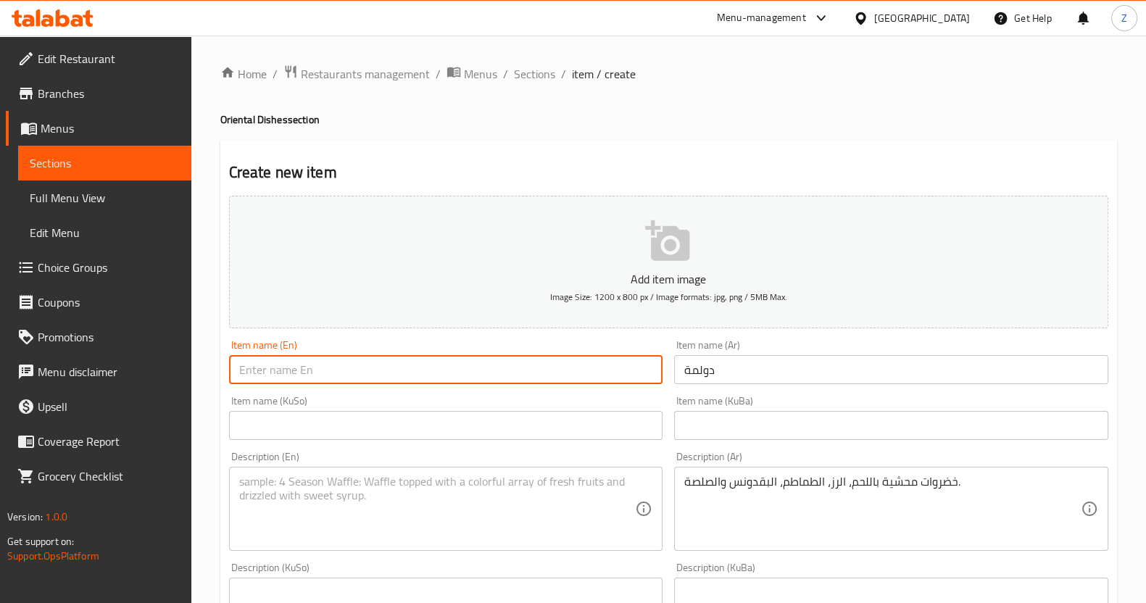
click at [254, 367] on input "text" at bounding box center [446, 369] width 434 height 29
paste input "Dolma"
type input "Dolma"
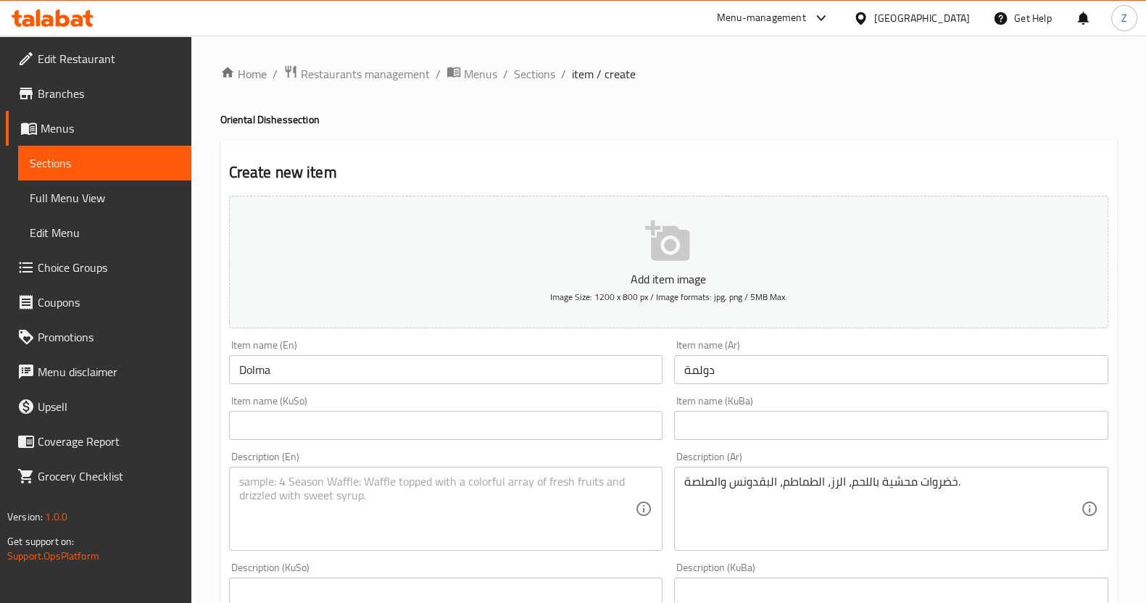
click at [376, 475] on textarea at bounding box center [437, 509] width 397 height 69
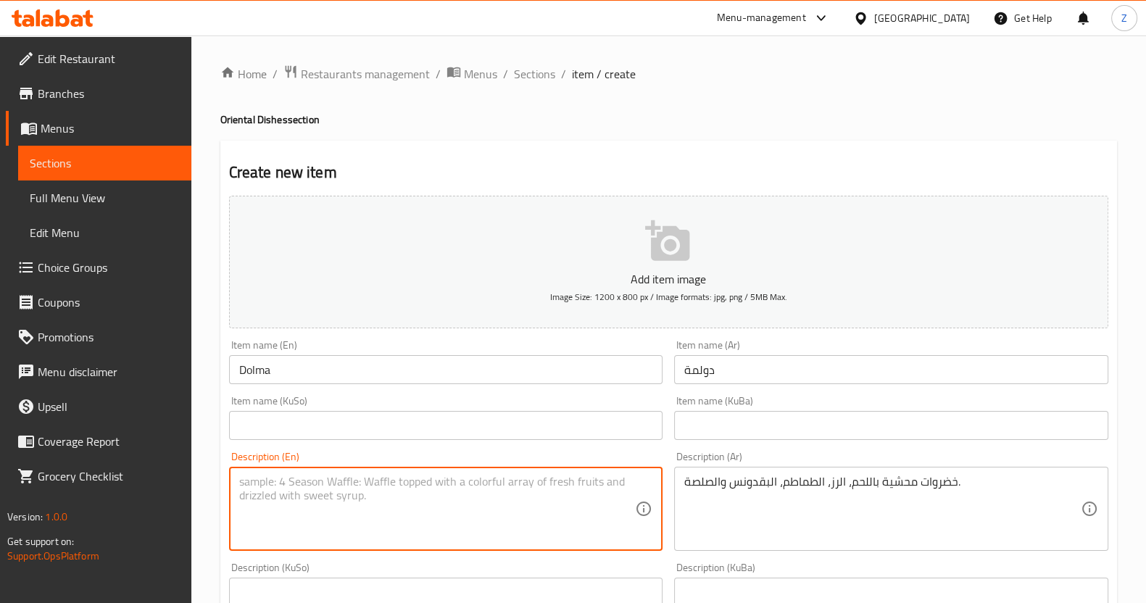
paste textarea "Vegetables stuffed with meat, rice, tomatoes, parsley and sauce."
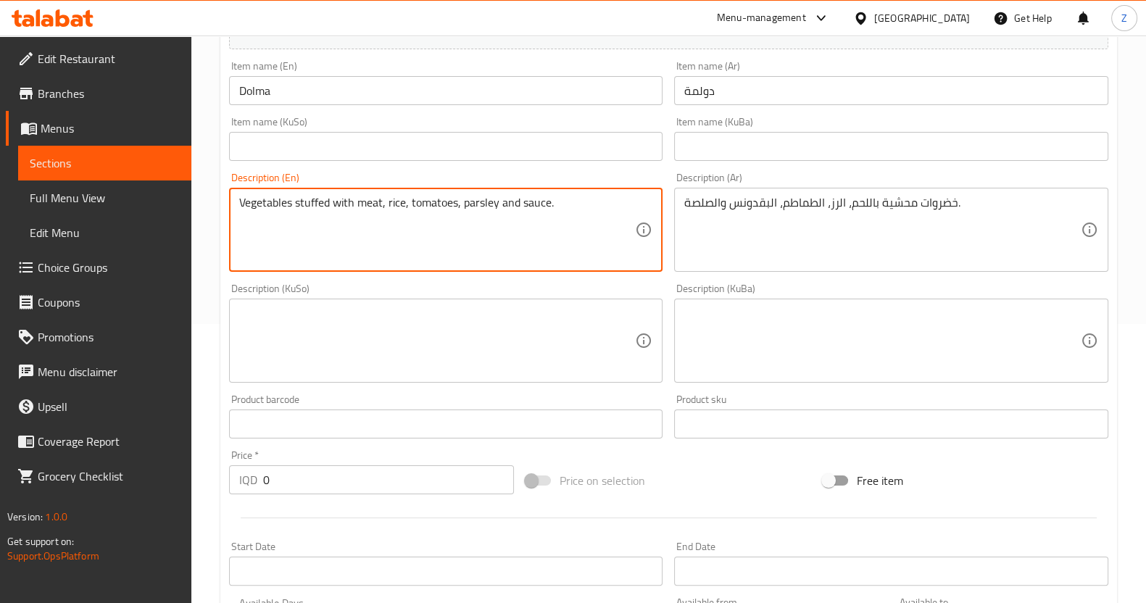
scroll to position [362, 0]
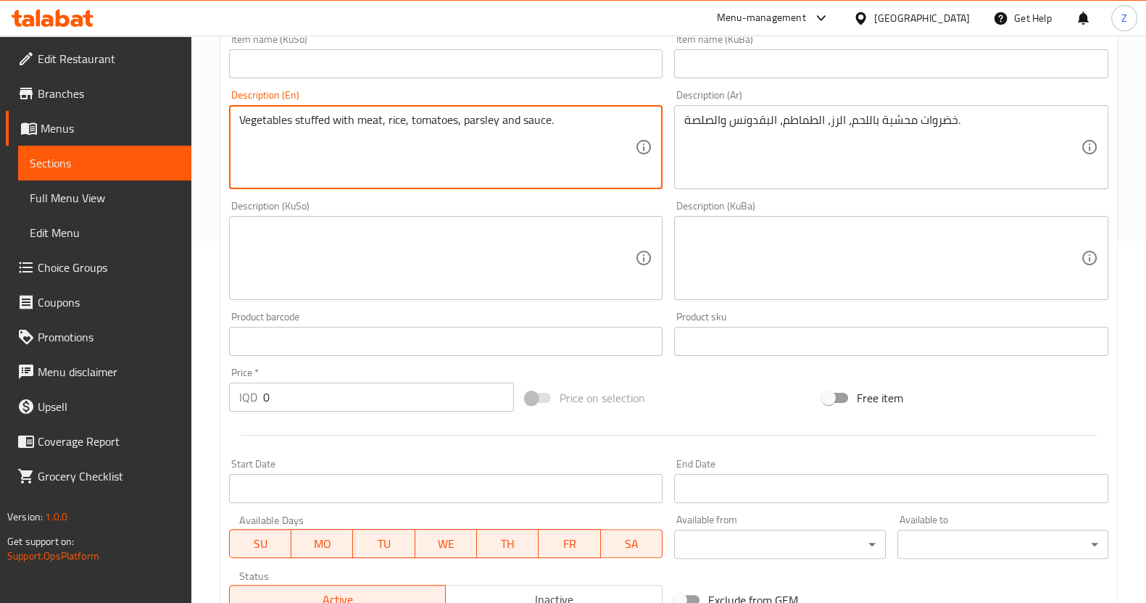
type textarea "Vegetables stuffed with meat, rice, tomatoes, parsley and sauce."
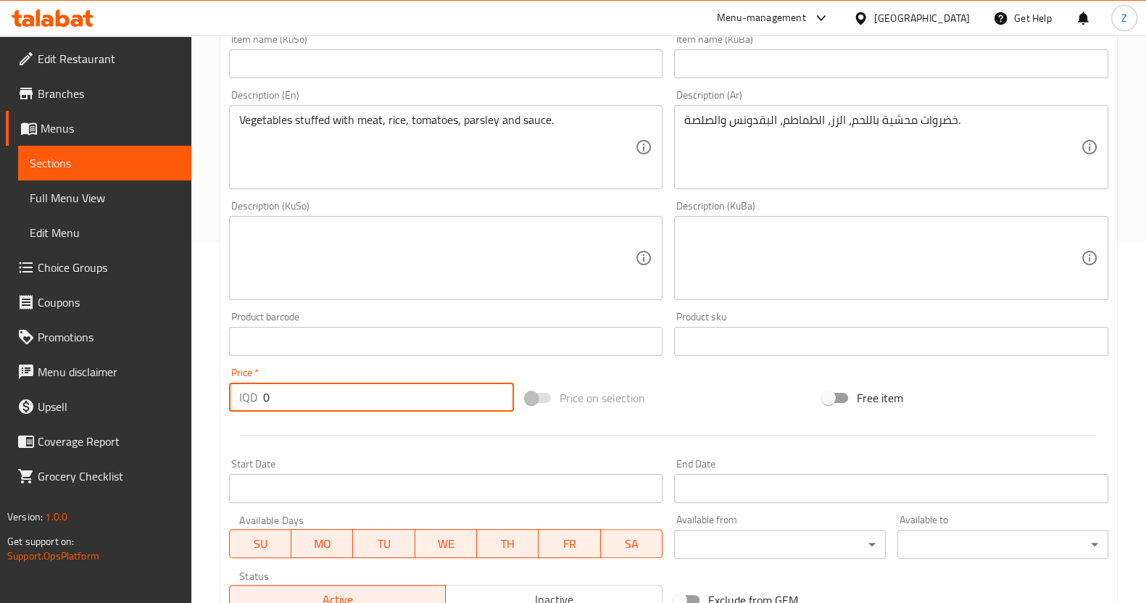
drag, startPoint x: 250, startPoint y: 399, endPoint x: 181, endPoint y: 401, distance: 68.9
click at [181, 401] on div "Edit Restaurant Branches Menus Sections Full Menu View Edit Menu Choice Groups …" at bounding box center [573, 252] width 1146 height 1156
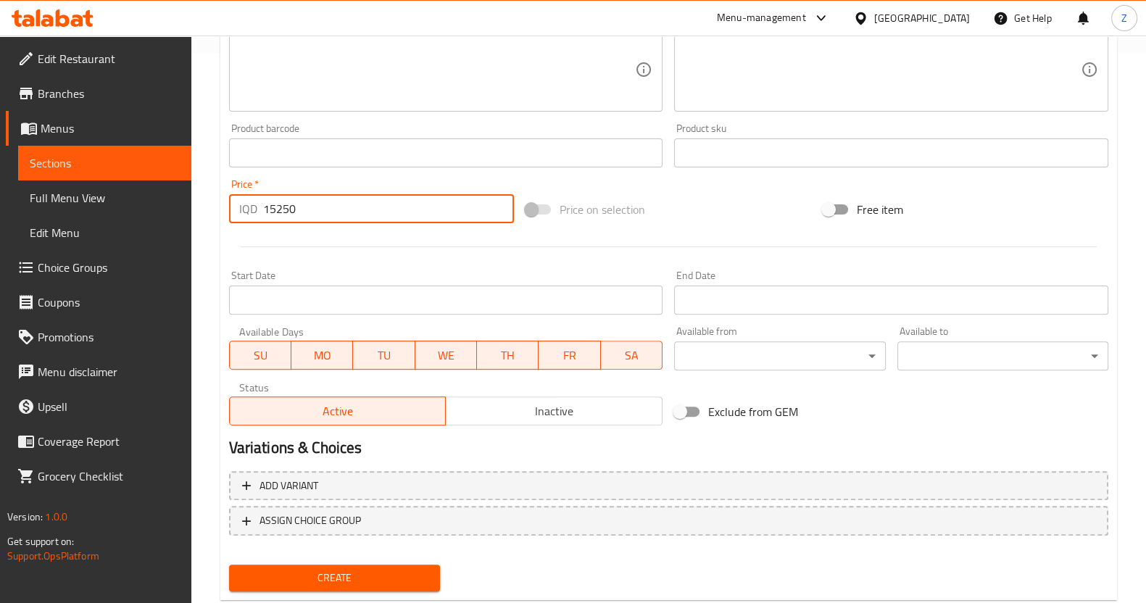
scroll to position [587, 0]
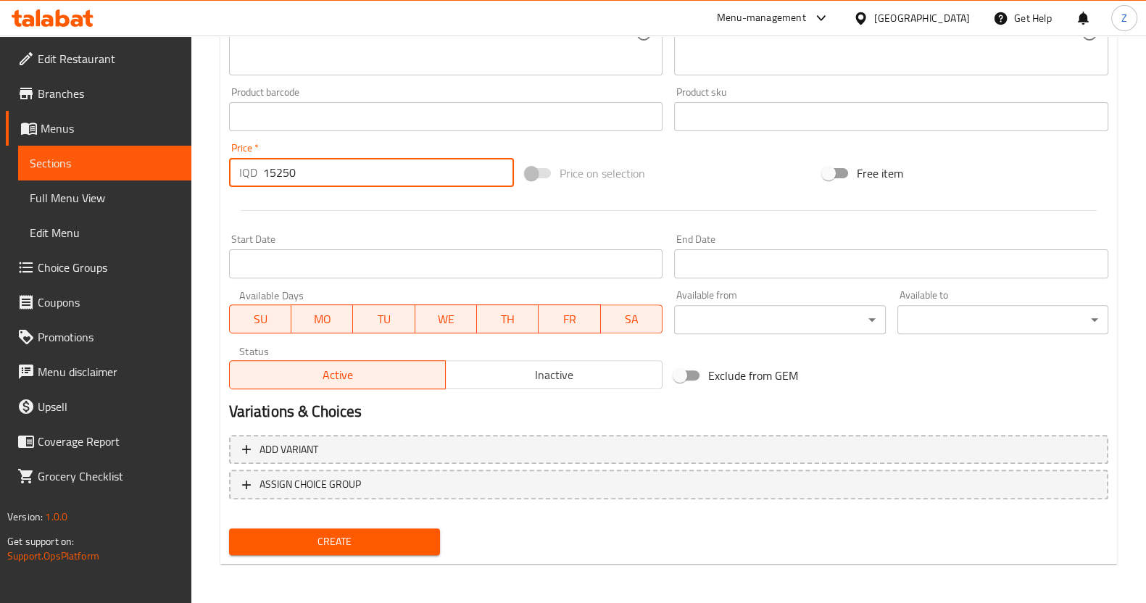
type input "15250"
click at [363, 546] on span "Create" at bounding box center [335, 542] width 188 height 18
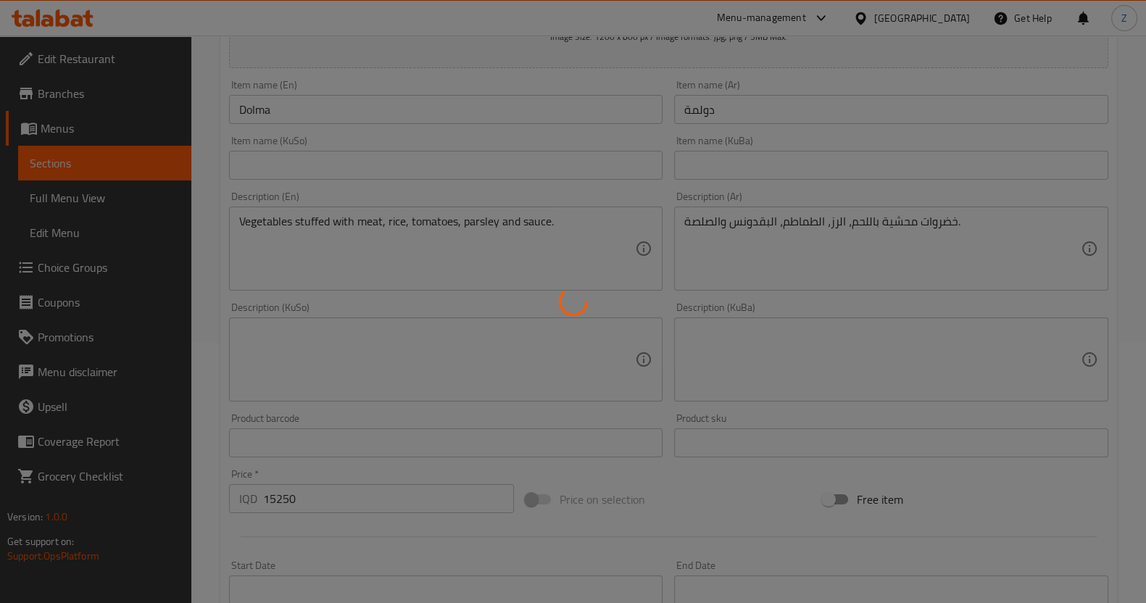
scroll to position [0, 0]
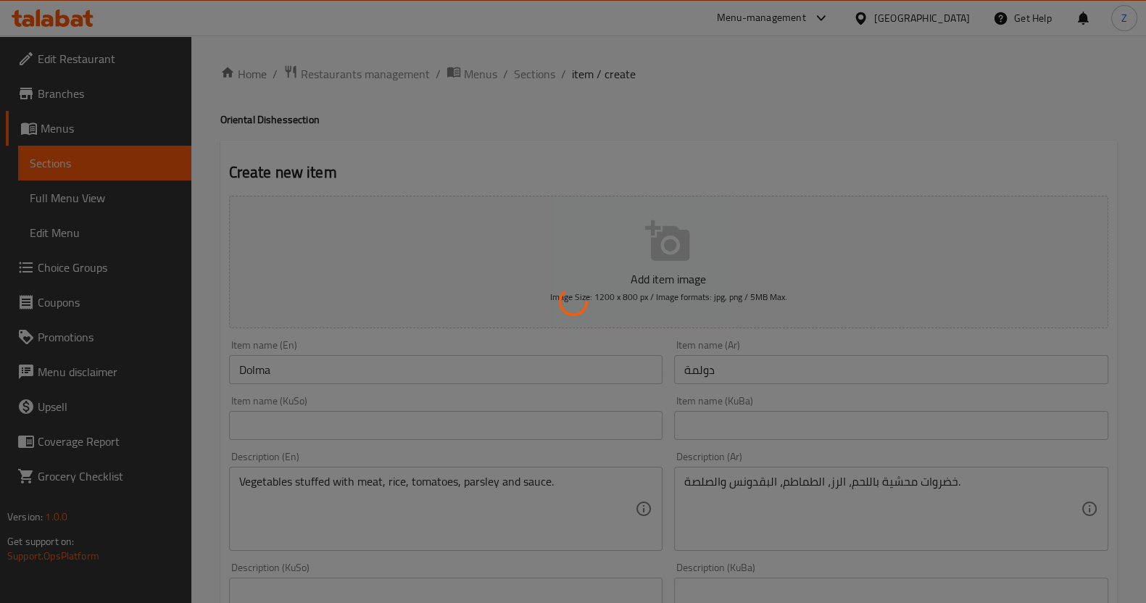
type input "0"
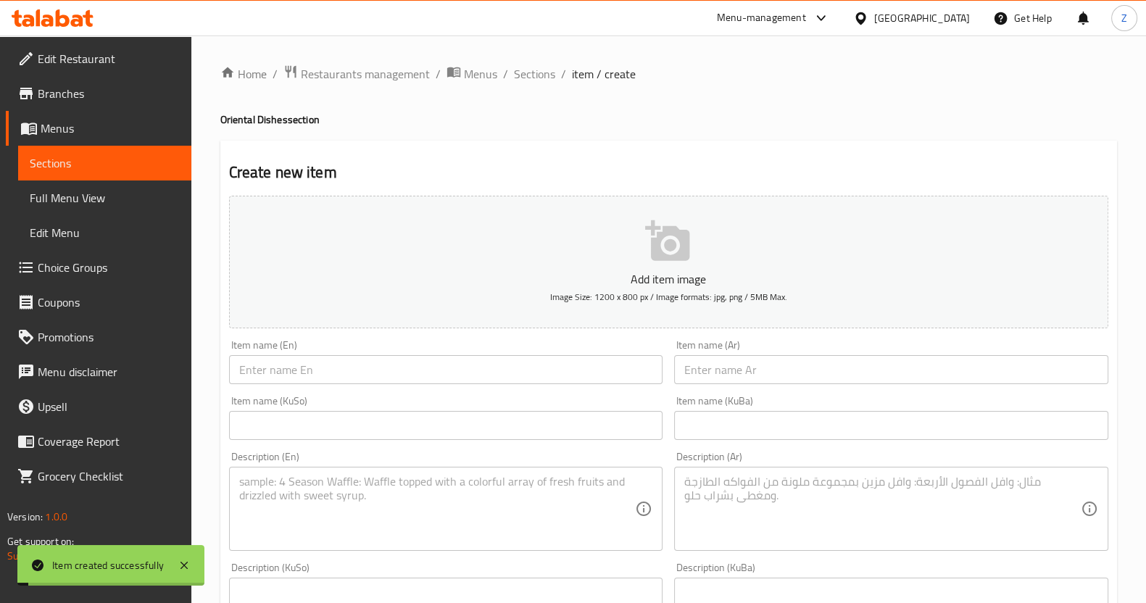
click at [555, 73] on ol "Home / Restaurants management / Menus / Sections / item / create" at bounding box center [668, 74] width 897 height 19
click at [549, 76] on span "Sections" at bounding box center [534, 73] width 41 height 17
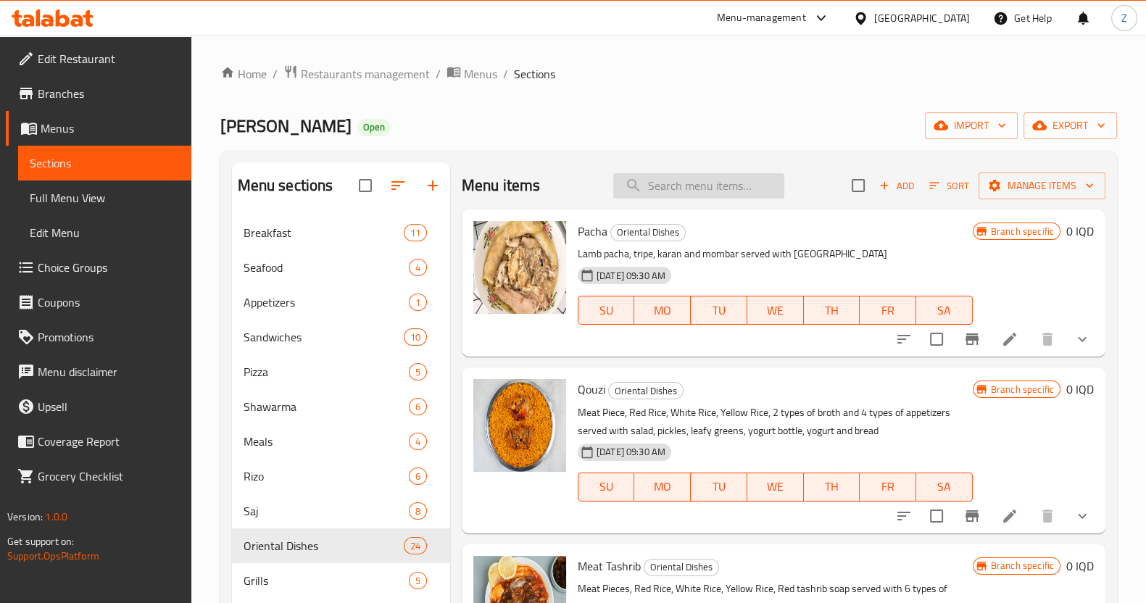
click at [696, 183] on input "search" at bounding box center [698, 185] width 171 height 25
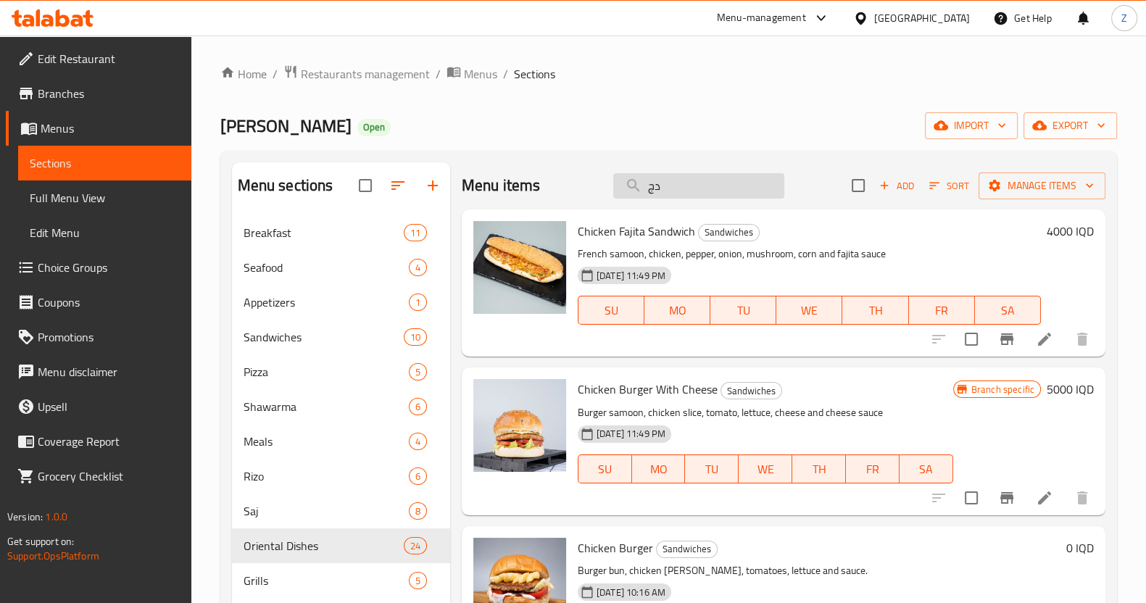
type input "د"
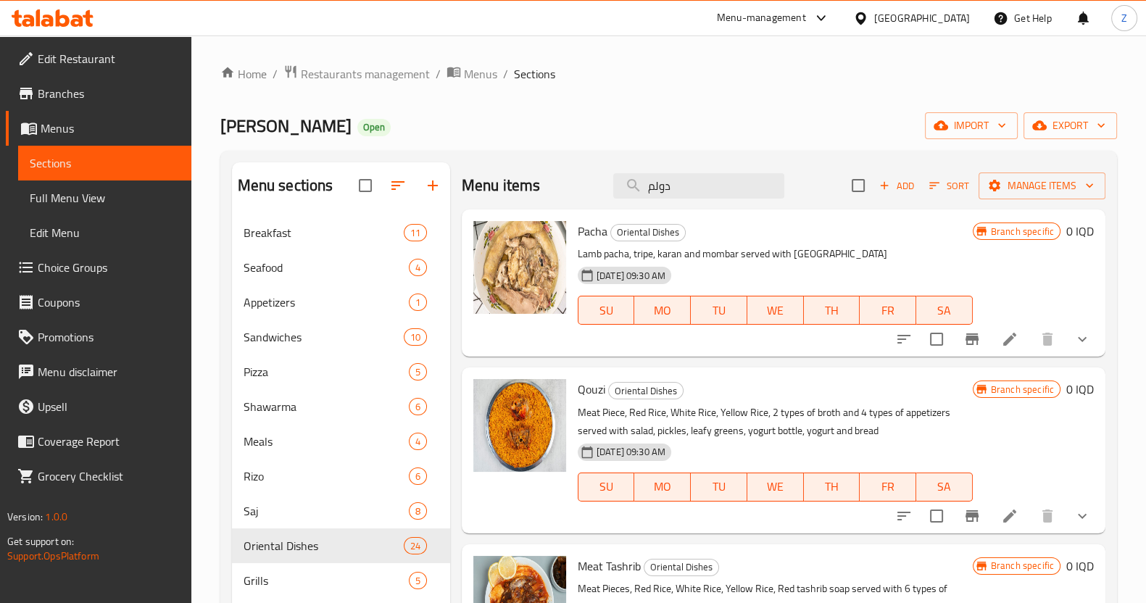
click at [703, 201] on div "Menu items دولم Add Sort Manage items" at bounding box center [784, 185] width 644 height 47
click at [704, 186] on input "دولم" at bounding box center [698, 185] width 171 height 25
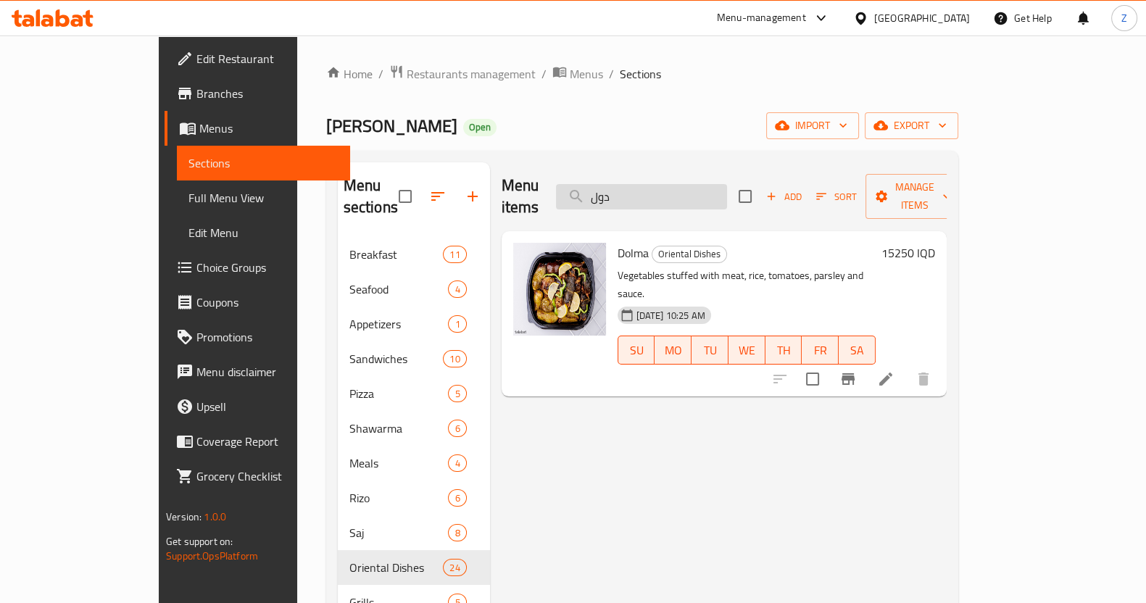
click at [727, 184] on input "دول" at bounding box center [641, 196] width 171 height 25
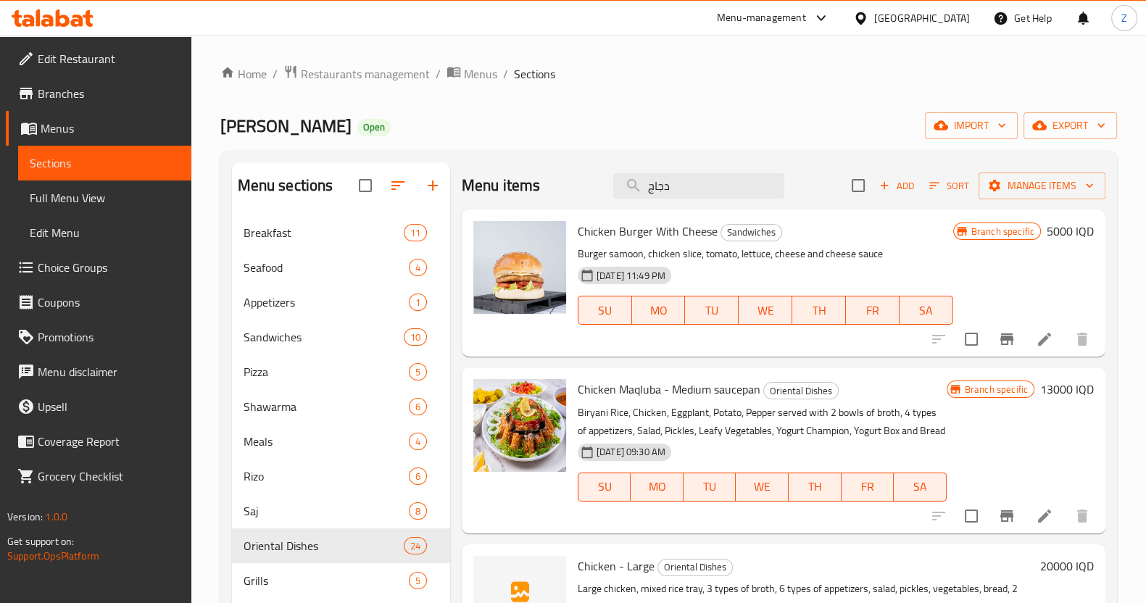
type input "دجاج م"
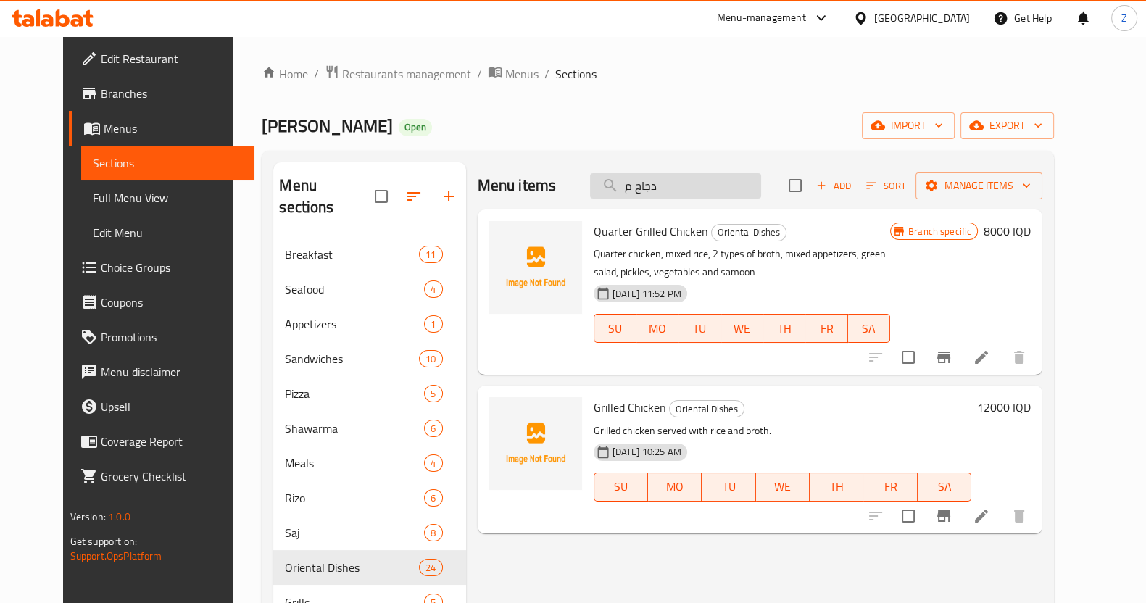
drag, startPoint x: 747, startPoint y: 185, endPoint x: 618, endPoint y: 189, distance: 128.4
click at [618, 189] on input "دجاج م" at bounding box center [675, 185] width 171 height 25
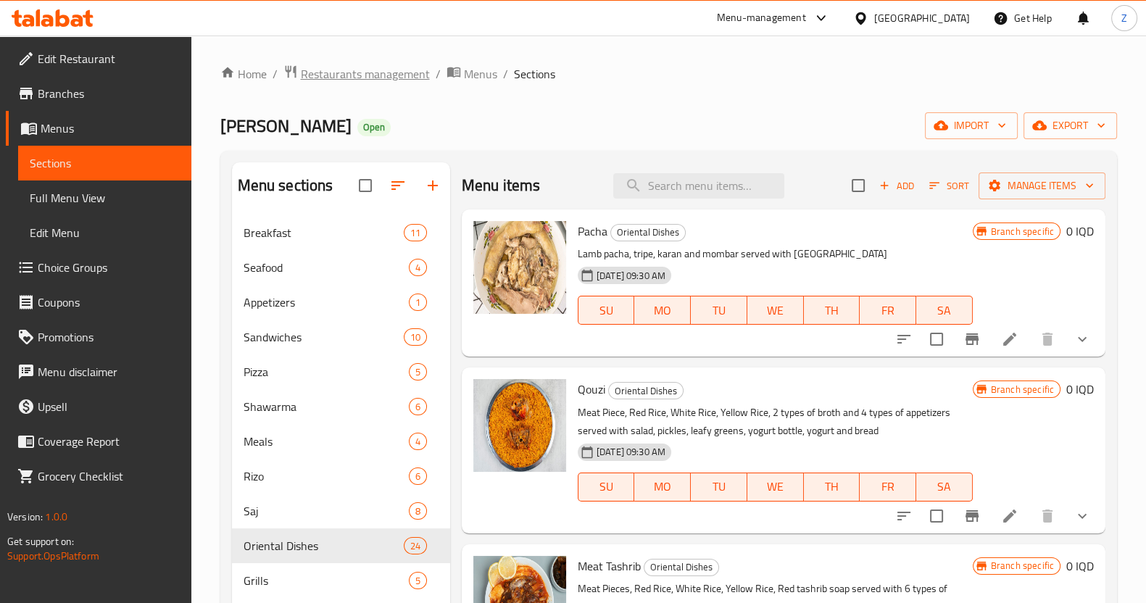
click at [328, 75] on span "Restaurants management" at bounding box center [365, 73] width 129 height 17
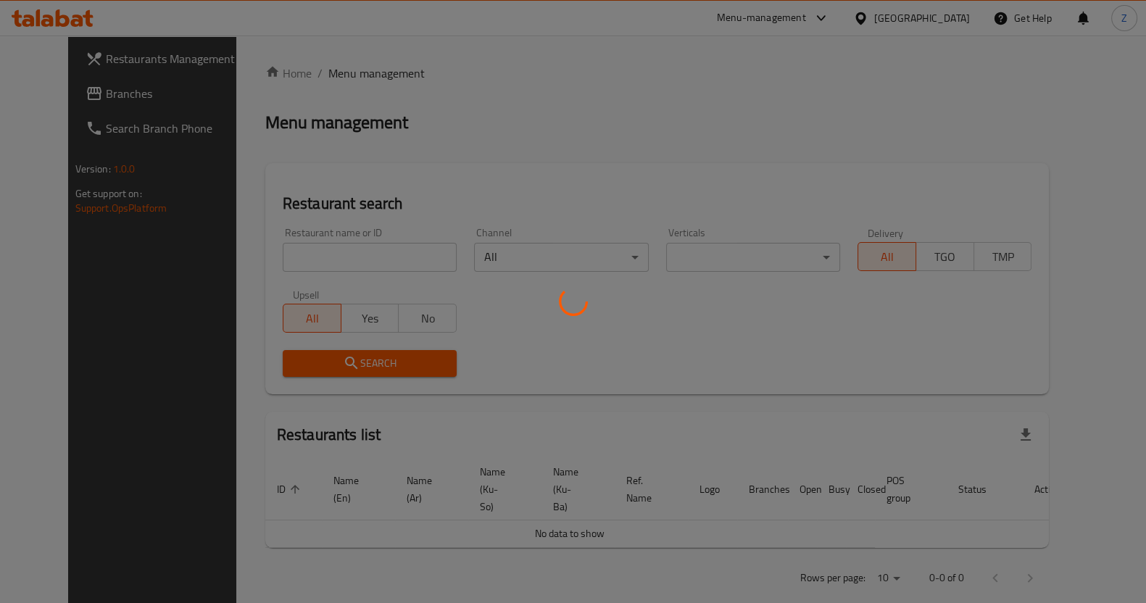
click at [302, 264] on div at bounding box center [573, 301] width 1146 height 603
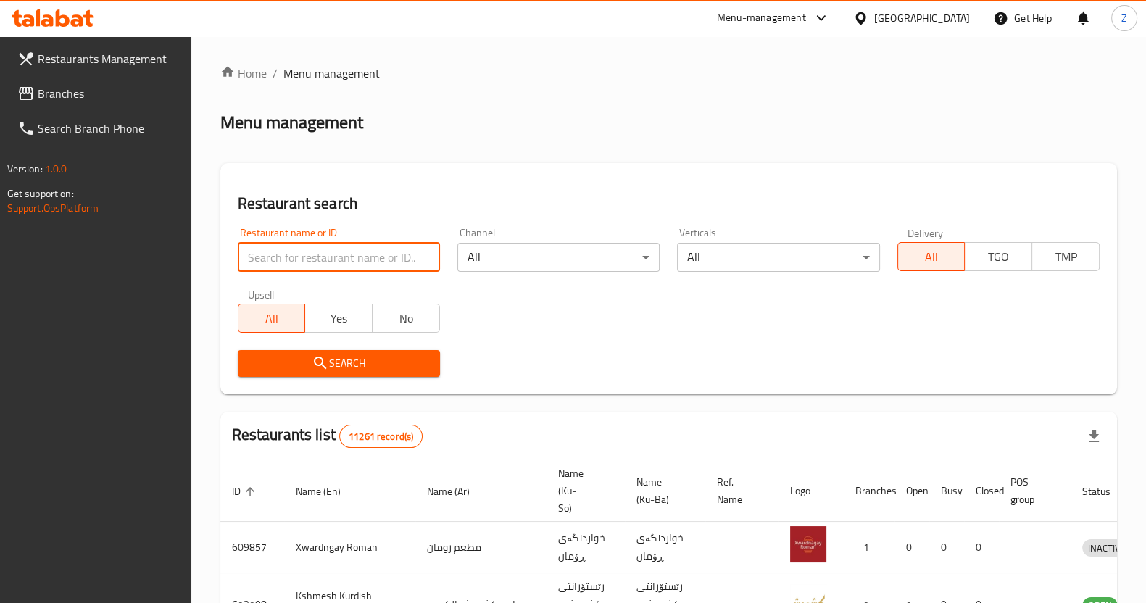
click at [301, 263] on input "search" at bounding box center [339, 257] width 202 height 29
click button "Search" at bounding box center [339, 363] width 202 height 27
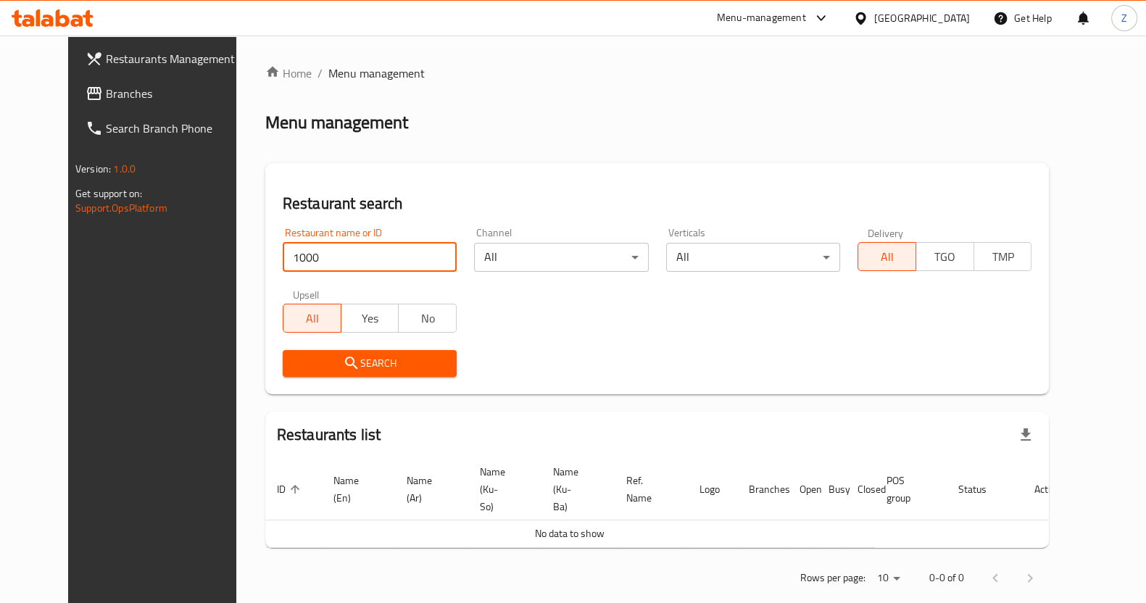
scroll to position [5, 0]
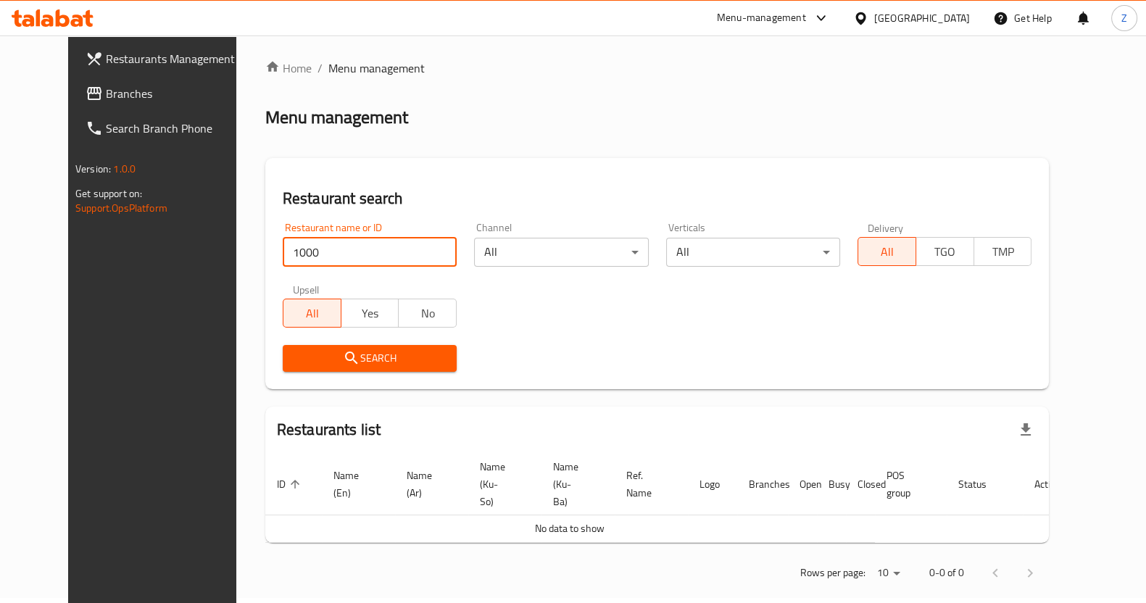
click at [370, 264] on input "1000" at bounding box center [370, 252] width 174 height 29
click button "Search" at bounding box center [370, 358] width 174 height 27
type input "1"
type input "1000 عافية"
click button "Search" at bounding box center [370, 358] width 174 height 27
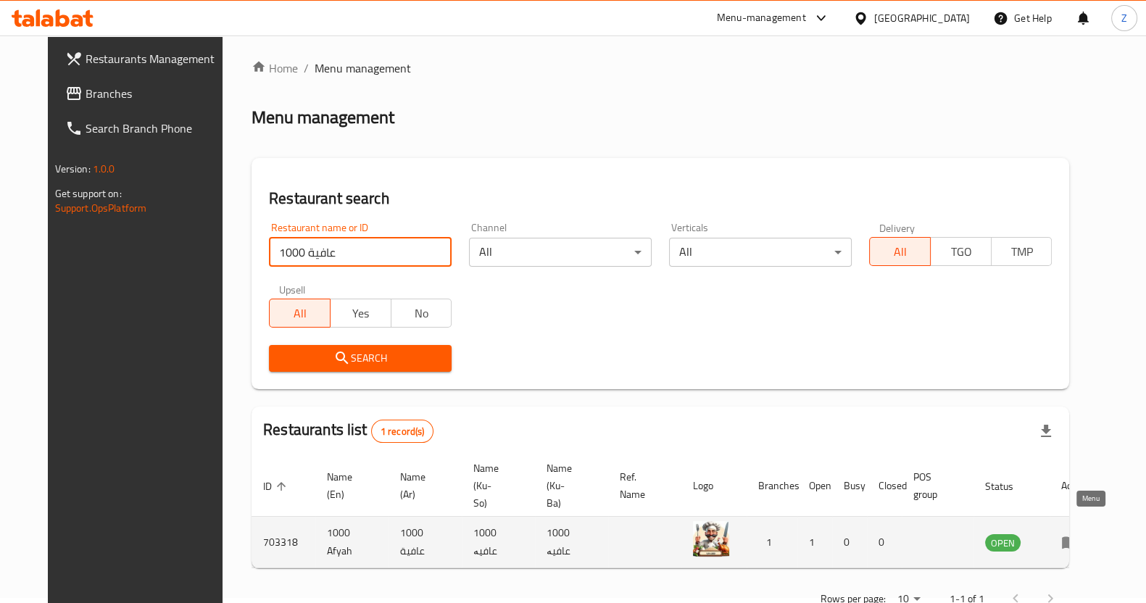
click at [1088, 534] on link "enhanced table" at bounding box center [1074, 542] width 27 height 17
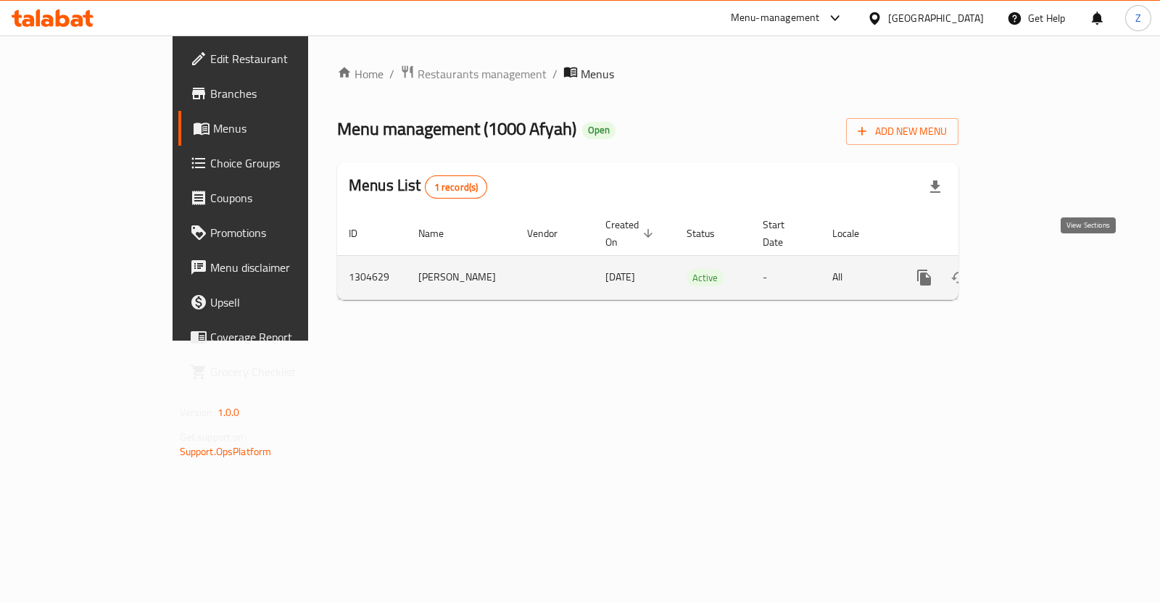
click at [1038, 269] on icon "enhanced table" at bounding box center [1028, 277] width 17 height 17
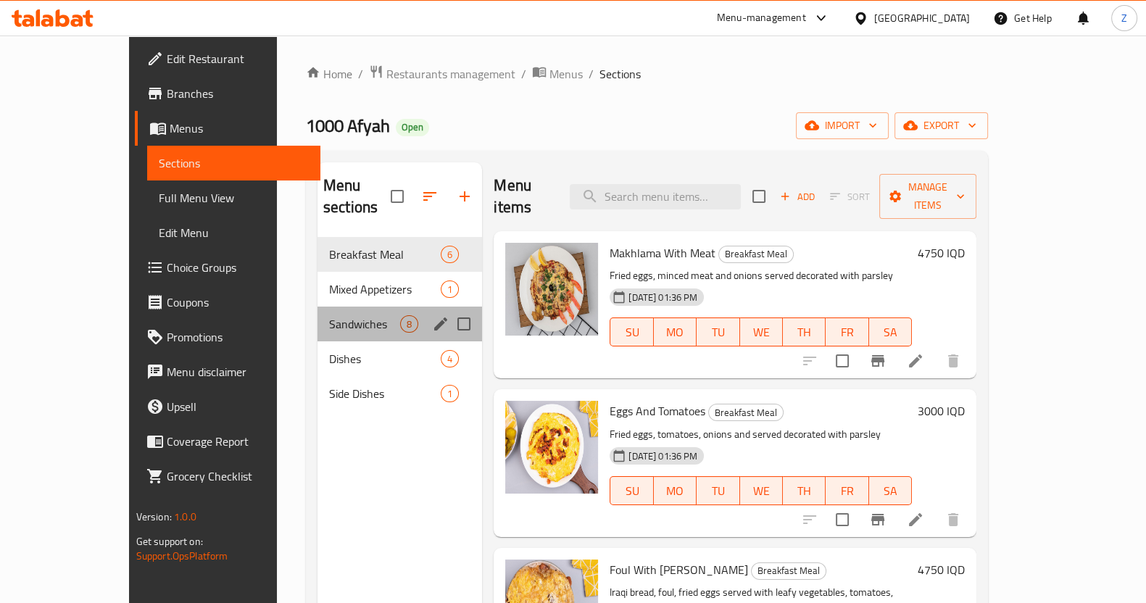
click at [324, 312] on div "Sandwiches 8" at bounding box center [400, 324] width 165 height 35
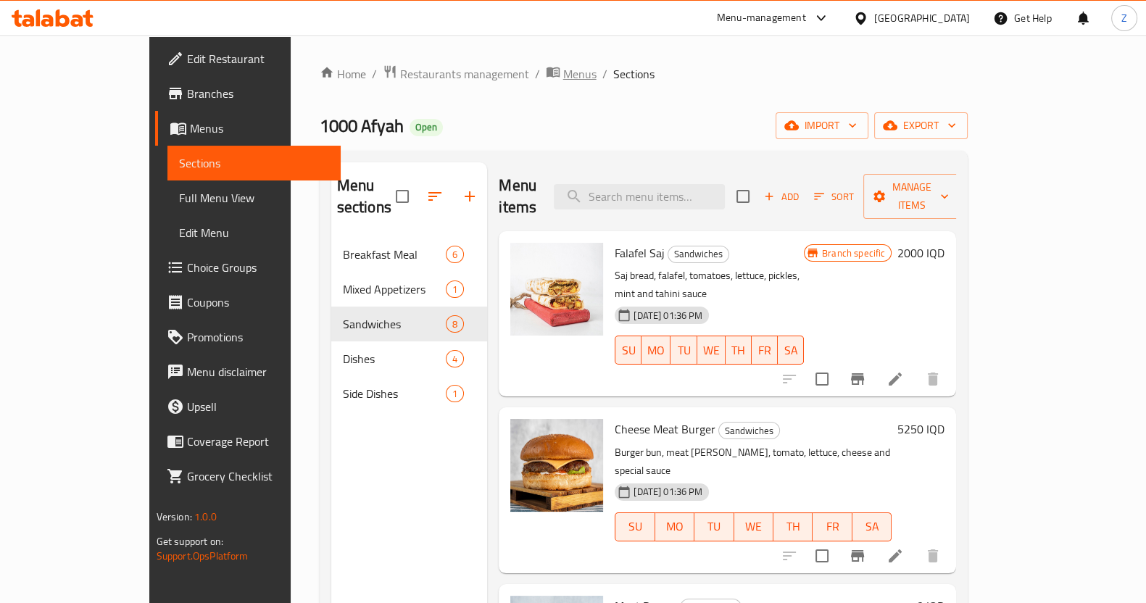
click at [563, 65] on span "Menus" at bounding box center [579, 73] width 33 height 17
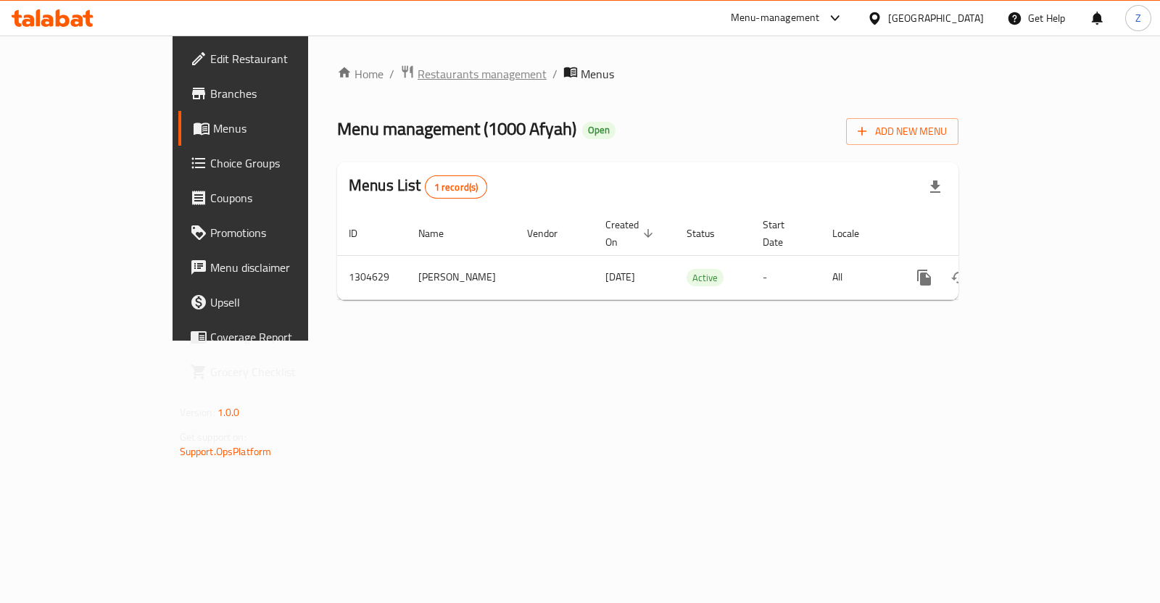
click at [418, 78] on span "Restaurants management" at bounding box center [482, 73] width 129 height 17
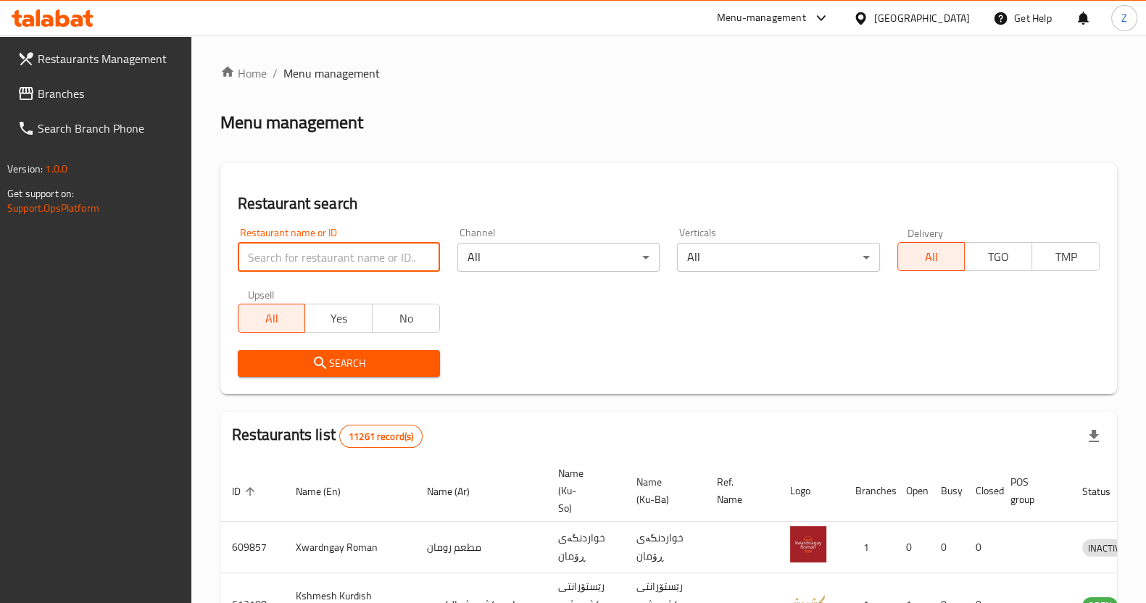
click at [369, 255] on input "search" at bounding box center [339, 257] width 202 height 29
type input "1"
type input "عافية"
click button "Search" at bounding box center [339, 363] width 202 height 27
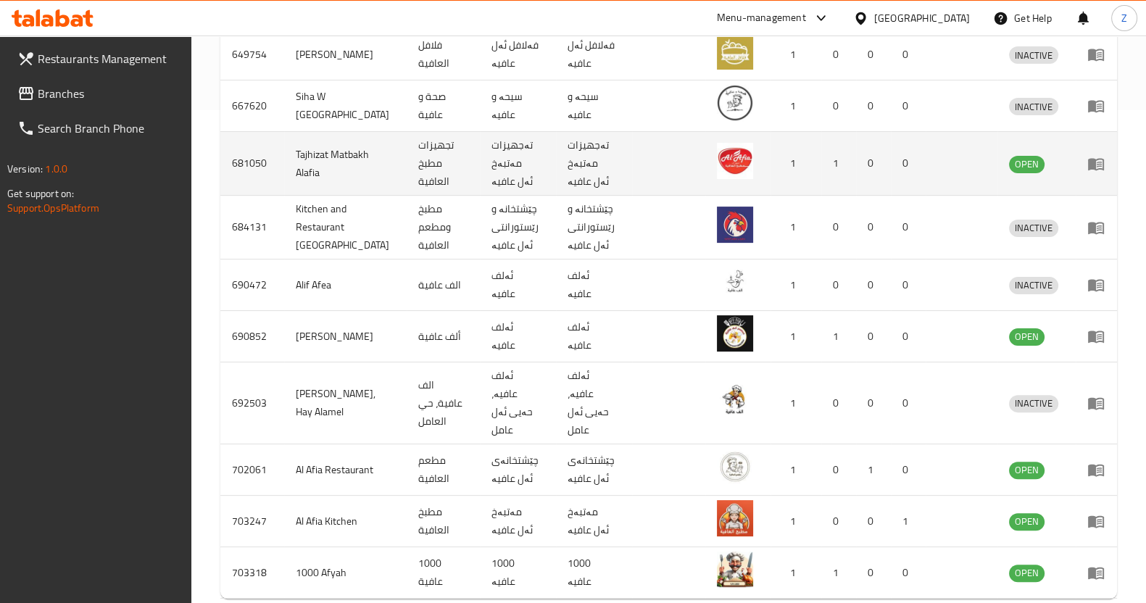
scroll to position [532, 0]
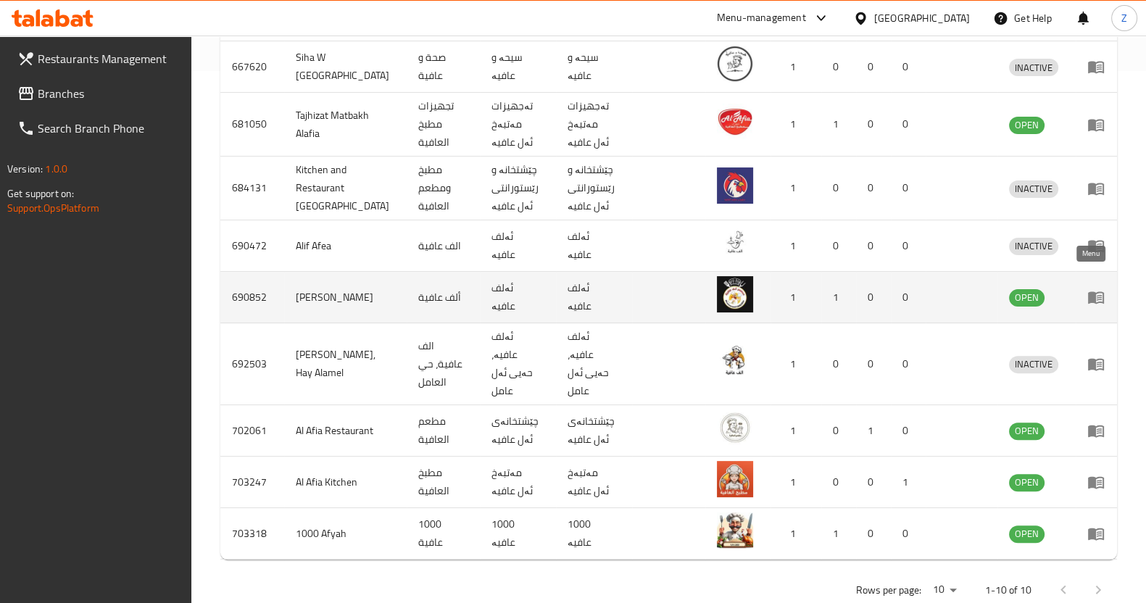
click at [1088, 292] on icon "enhanced table" at bounding box center [1096, 298] width 16 height 12
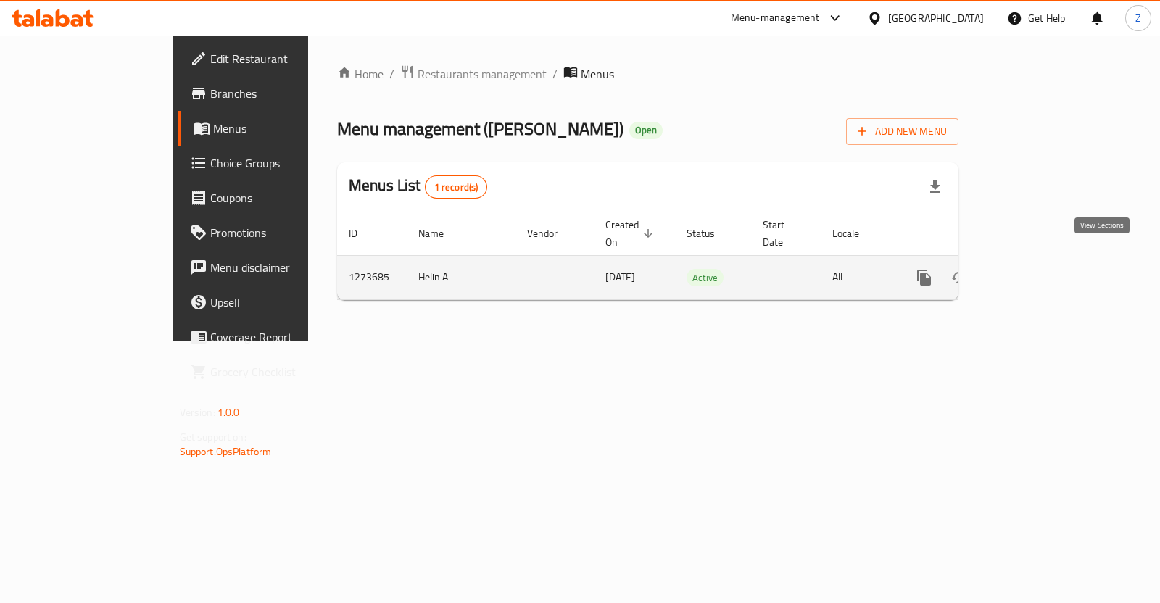
click at [1046, 272] on link "enhanced table" at bounding box center [1028, 277] width 35 height 35
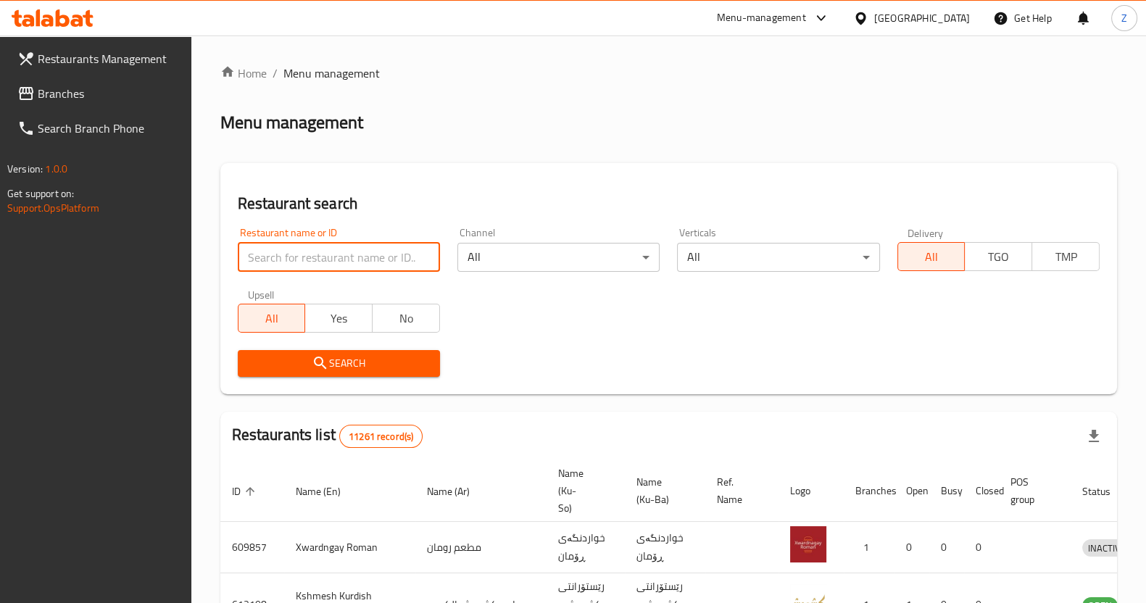
click at [345, 249] on input "search" at bounding box center [339, 257] width 202 height 29
type input "عافية"
click button "Search" at bounding box center [339, 363] width 202 height 27
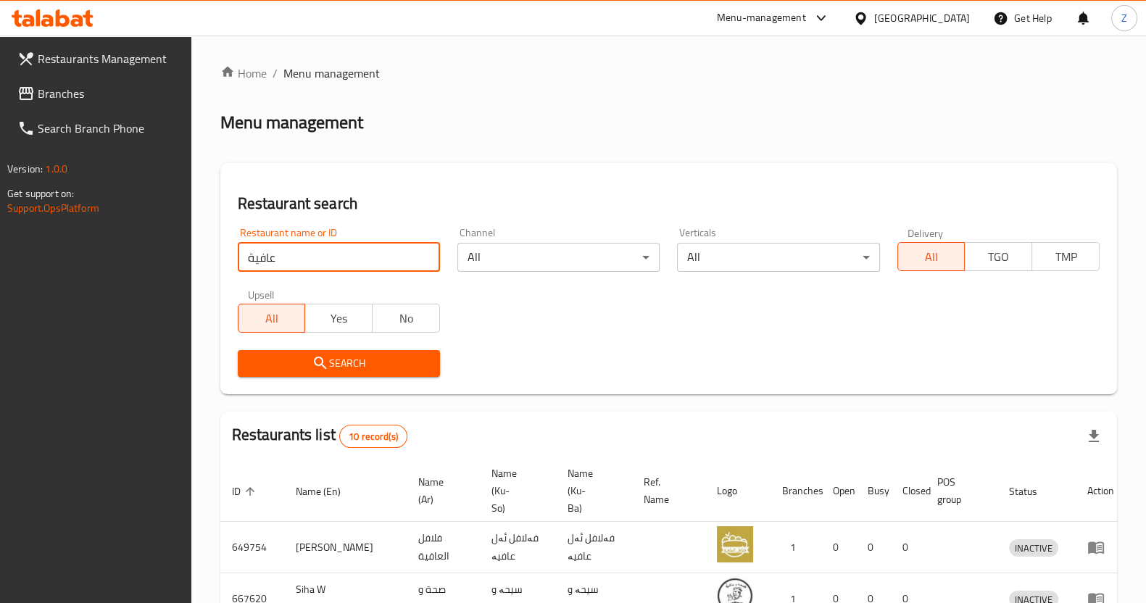
drag, startPoint x: 311, startPoint y: 249, endPoint x: 225, endPoint y: 252, distance: 86.3
click at [225, 252] on div "Restaurant search Restaurant name or ID عافية Restaurant name or ID Channel All…" at bounding box center [668, 278] width 897 height 231
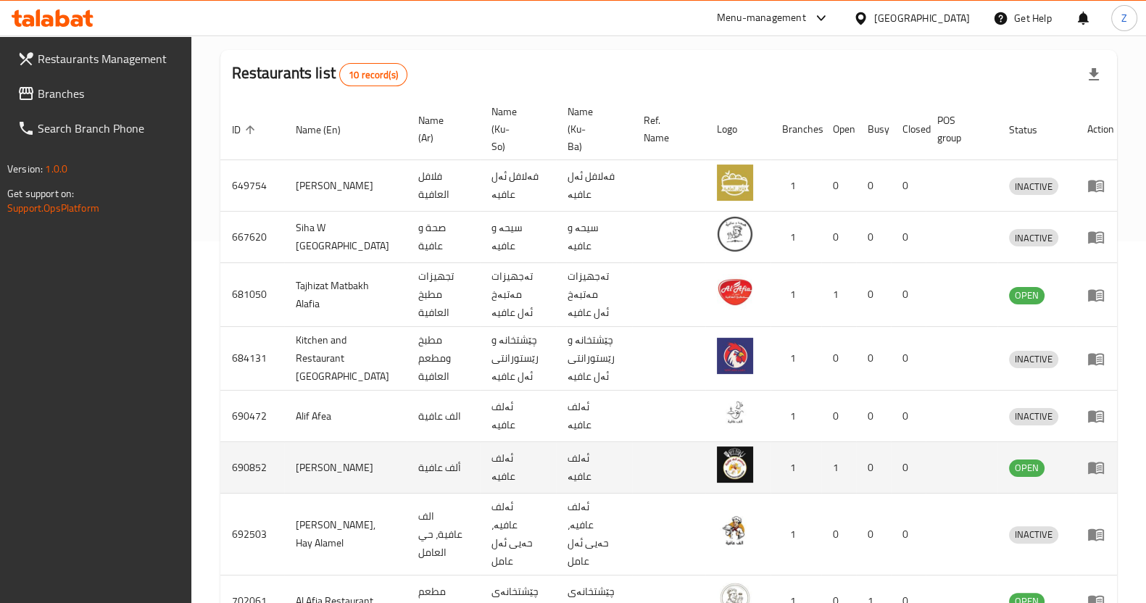
scroll to position [453, 0]
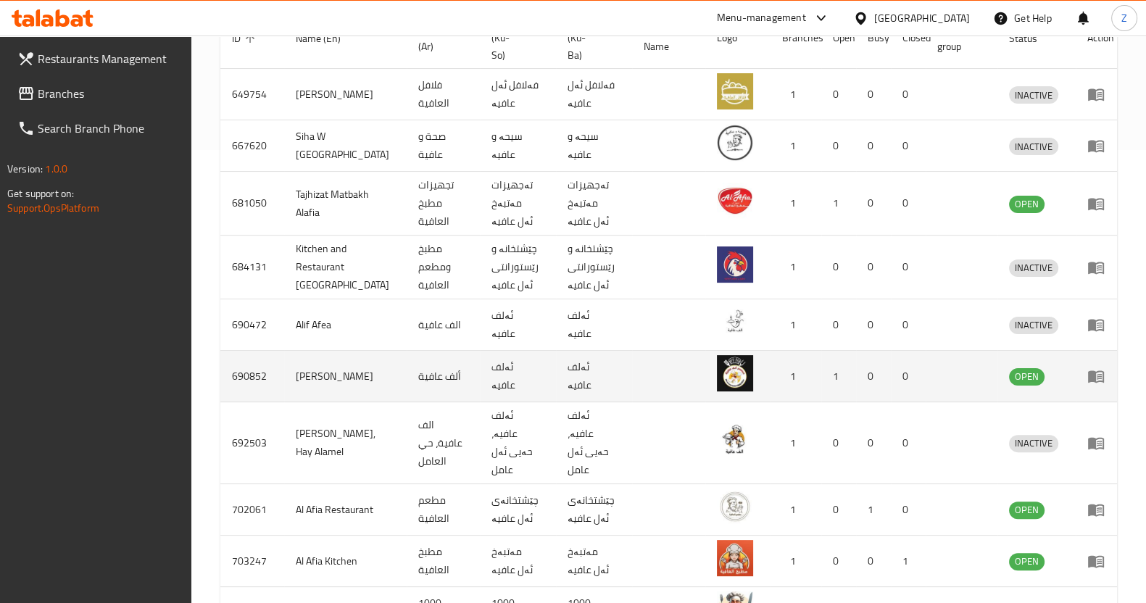
click at [1091, 368] on icon "enhanced table" at bounding box center [1096, 376] width 17 height 17
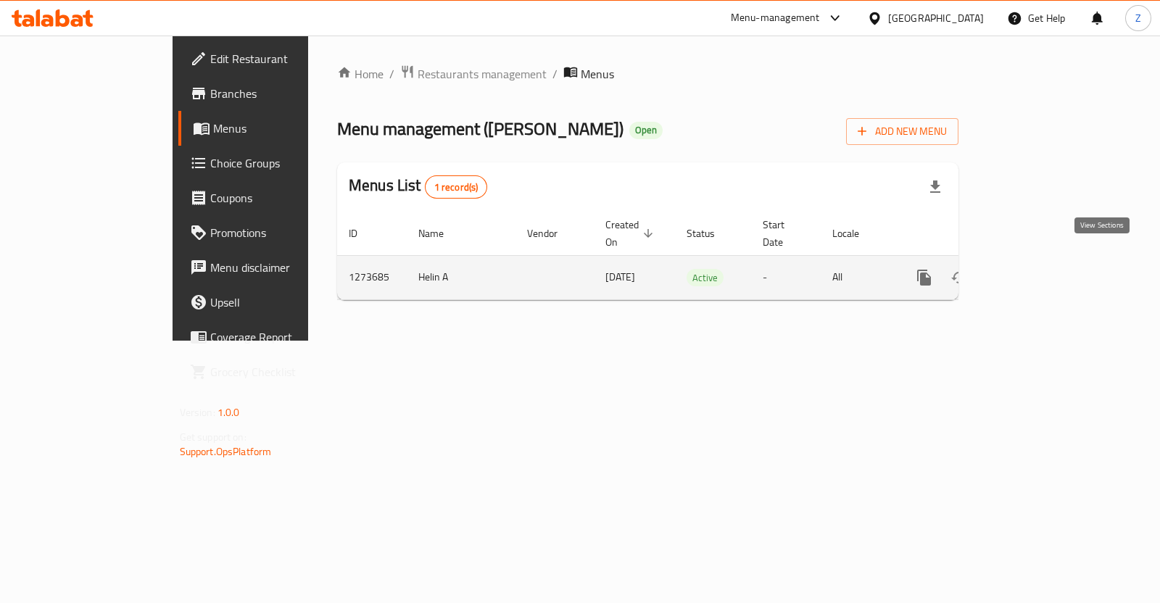
click at [1046, 260] on link "enhanced table" at bounding box center [1028, 277] width 35 height 35
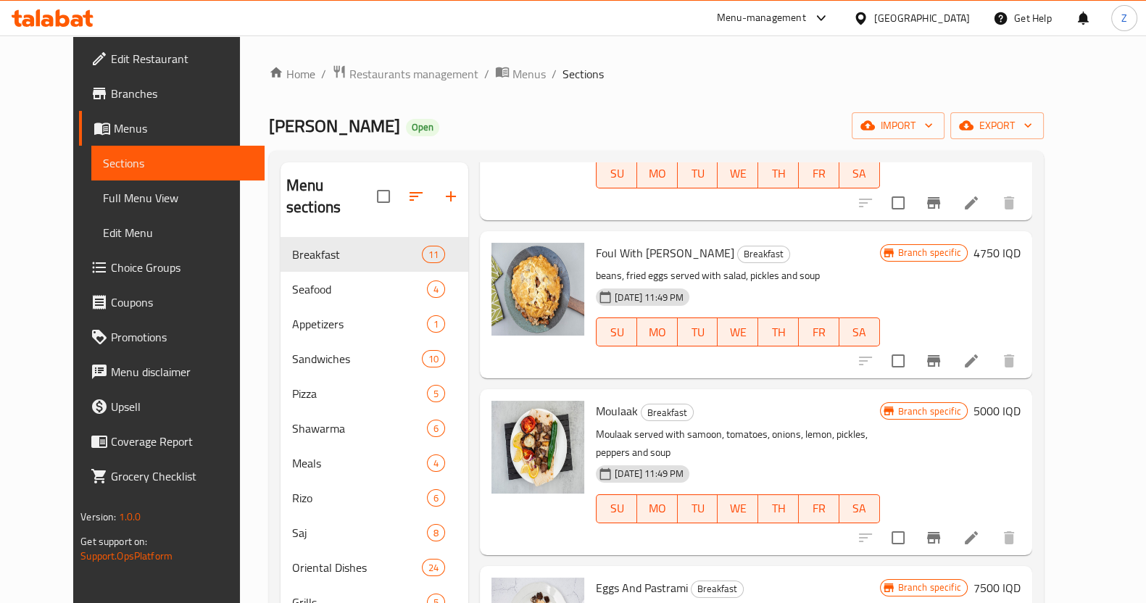
scroll to position [724, 0]
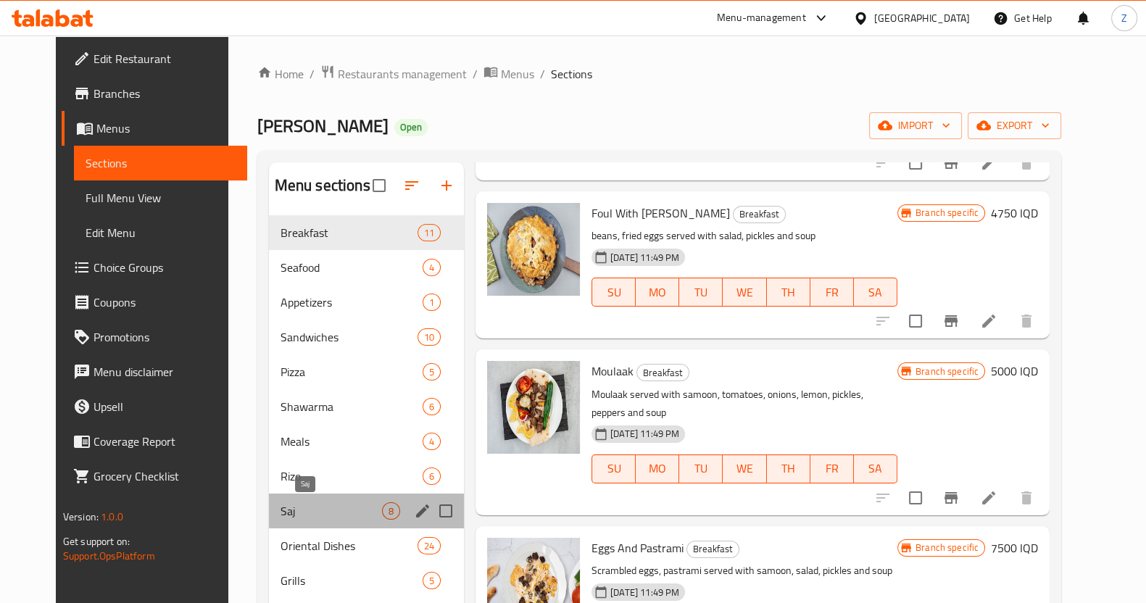
click at [302, 502] on span "Saj" at bounding box center [332, 510] width 102 height 17
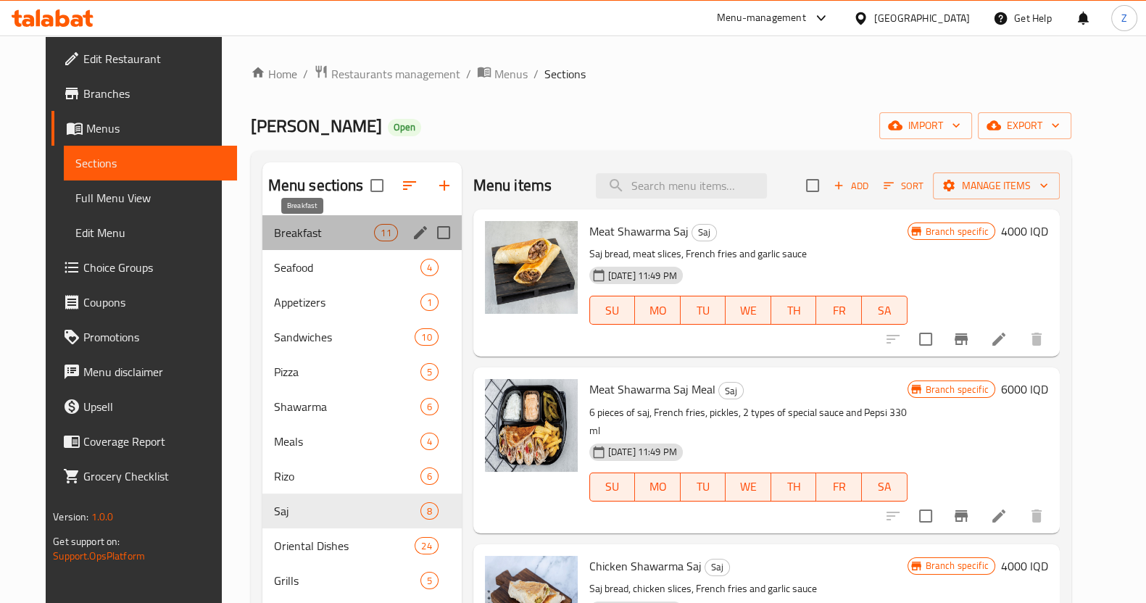
click at [329, 235] on span "Breakfast" at bounding box center [324, 232] width 101 height 17
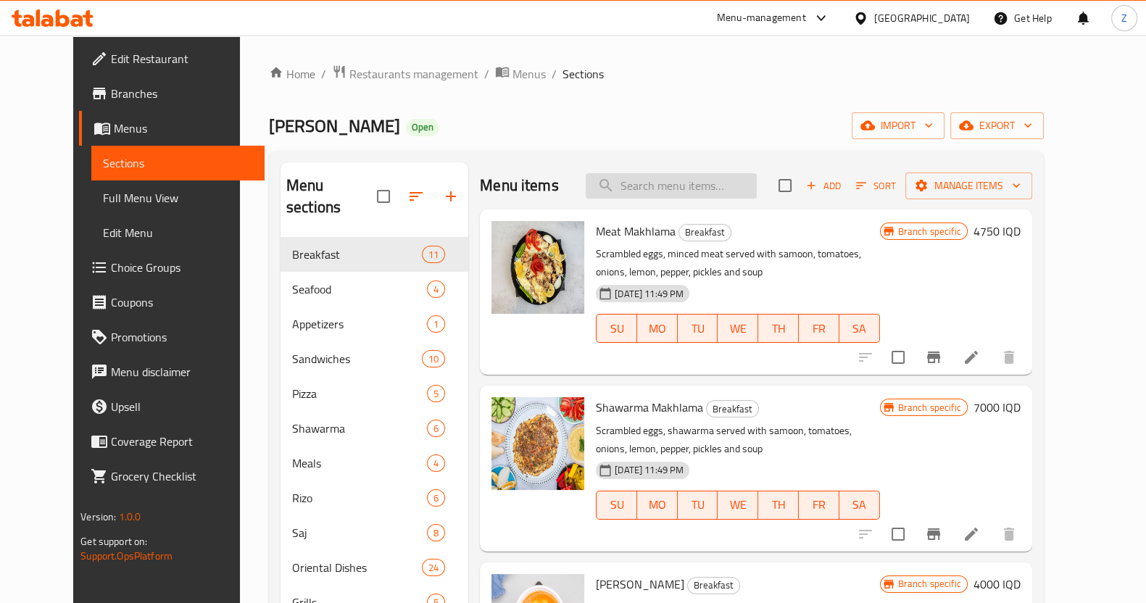
click at [743, 186] on input "search" at bounding box center [671, 185] width 171 height 25
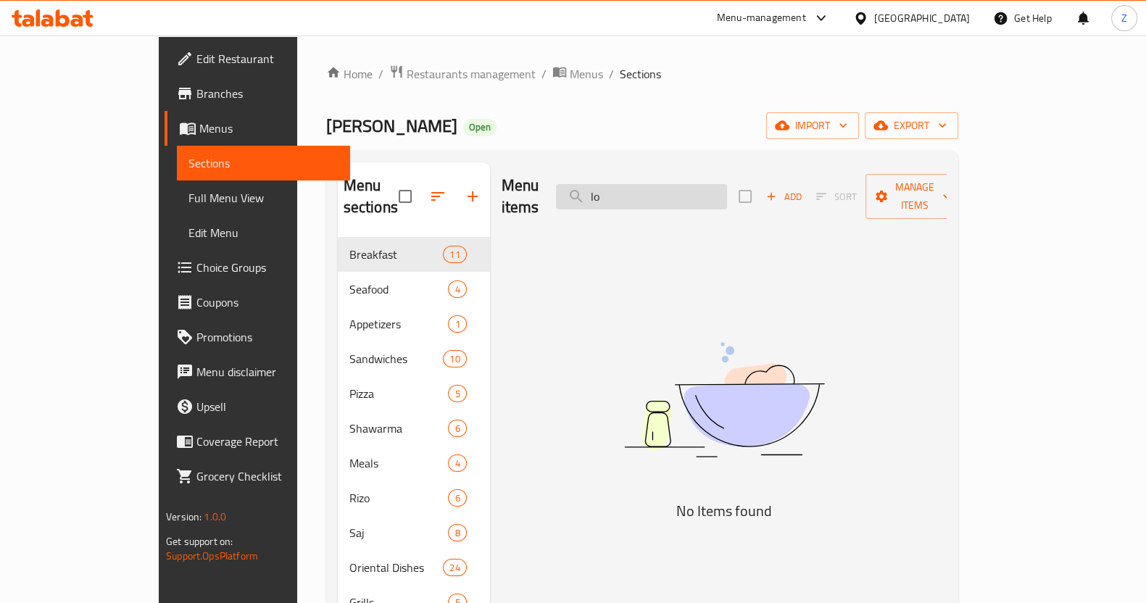
type input "l"
type input "/"
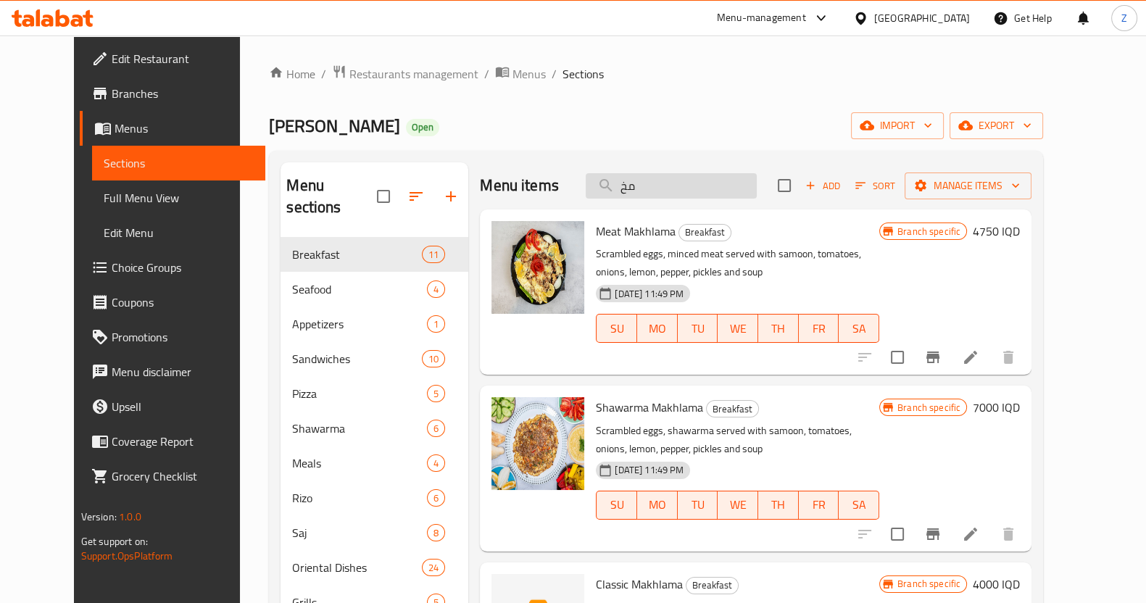
type input "م"
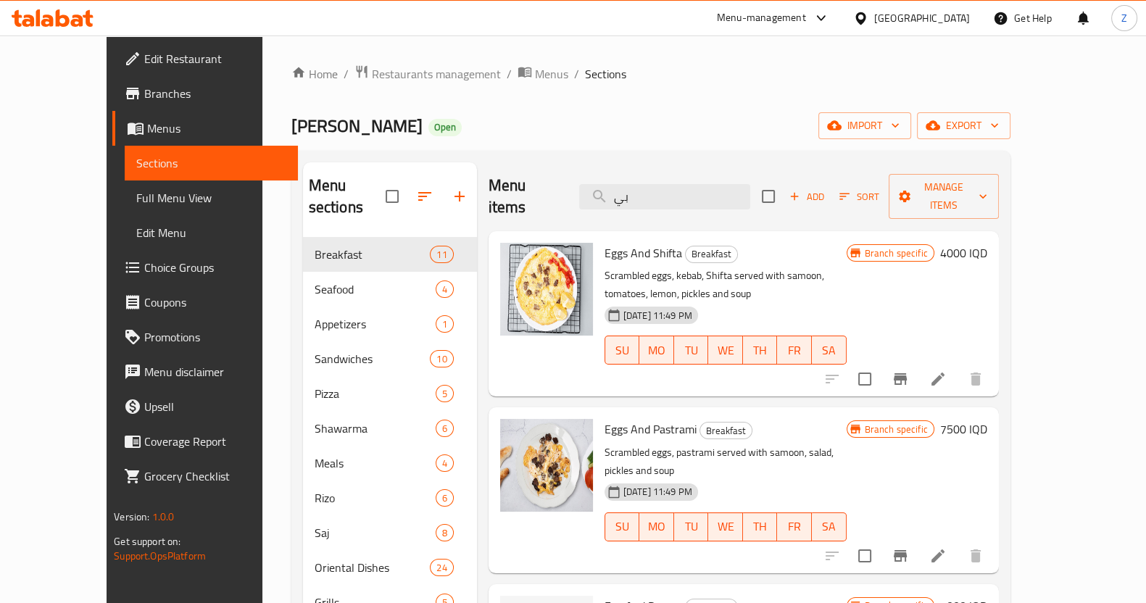
type input "ب"
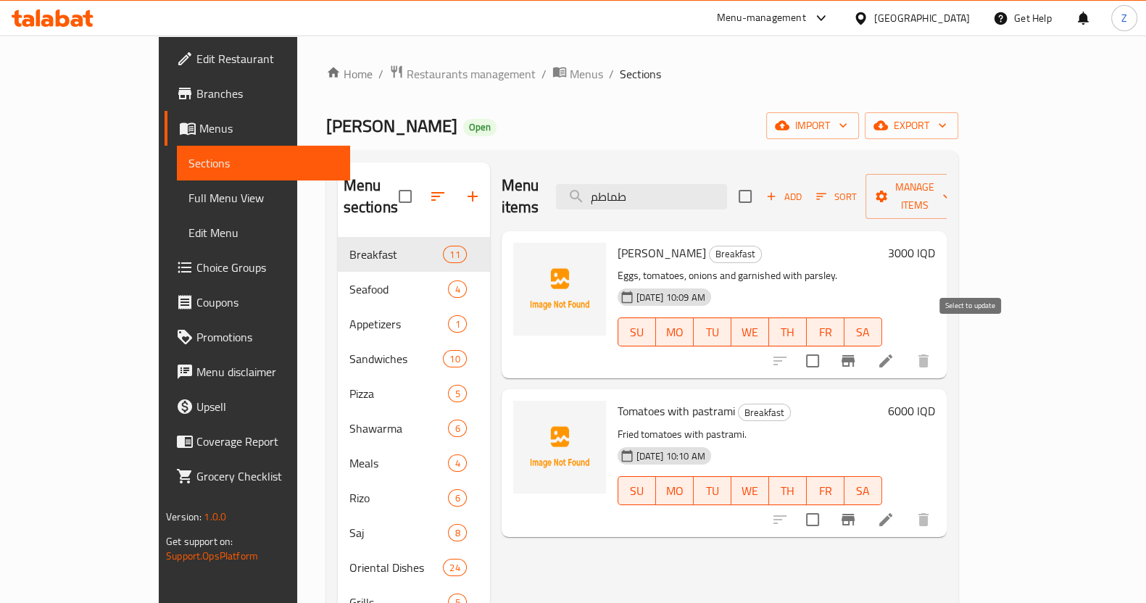
type input "طماطم"
click at [828, 346] on input "checkbox" at bounding box center [813, 361] width 30 height 30
checkbox input "true"
click at [828, 506] on input "checkbox" at bounding box center [813, 520] width 30 height 30
checkbox input "true"
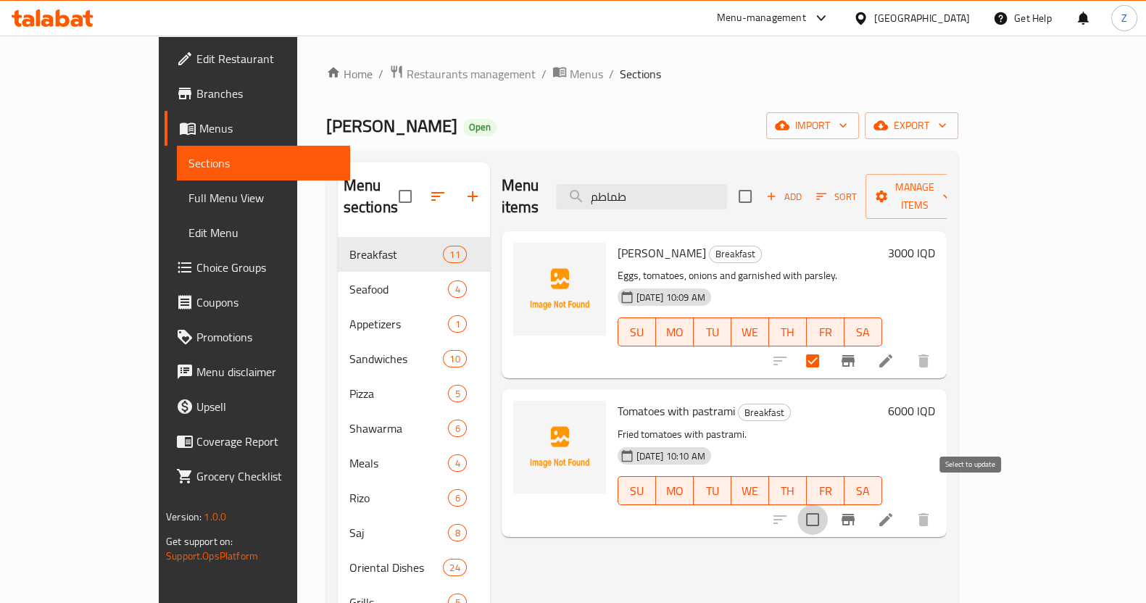
checkbox input "true"
click at [725, 184] on input "طماطم" at bounding box center [641, 196] width 171 height 25
click at [724, 186] on input "طماطم" at bounding box center [641, 196] width 171 height 25
checkbox input "false"
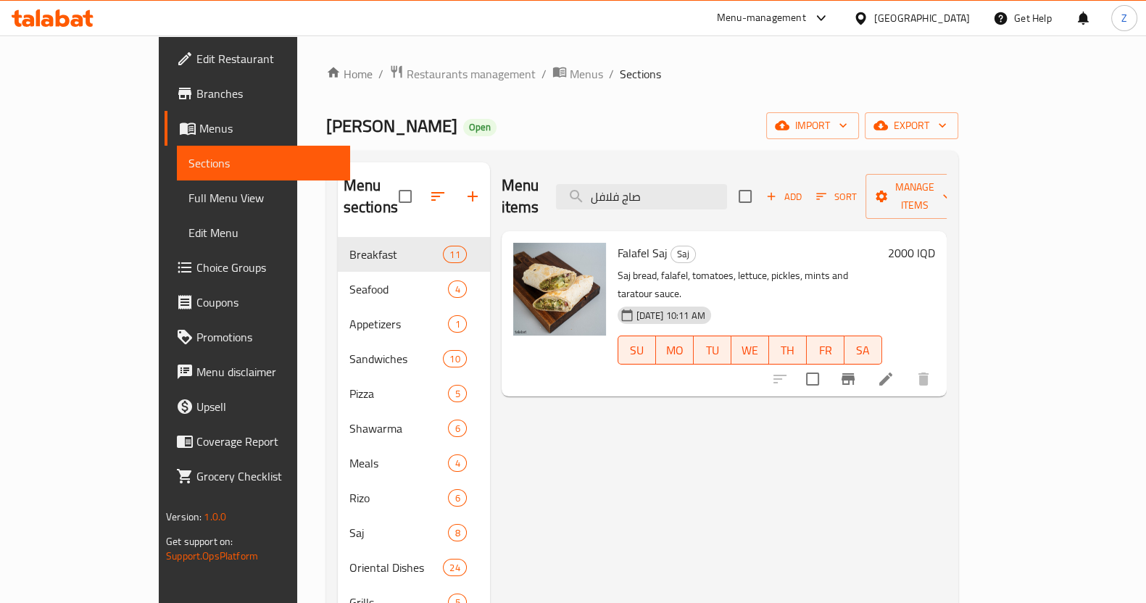
type input "صاج فلافل"
click at [828, 364] on input "checkbox" at bounding box center [813, 379] width 30 height 30
checkbox input "true"
drag, startPoint x: 719, startPoint y: 190, endPoint x: 580, endPoint y: 186, distance: 139.3
click at [580, 186] on div "Menu items صاج فلافل Add Sort Manage items" at bounding box center [724, 196] width 445 height 69
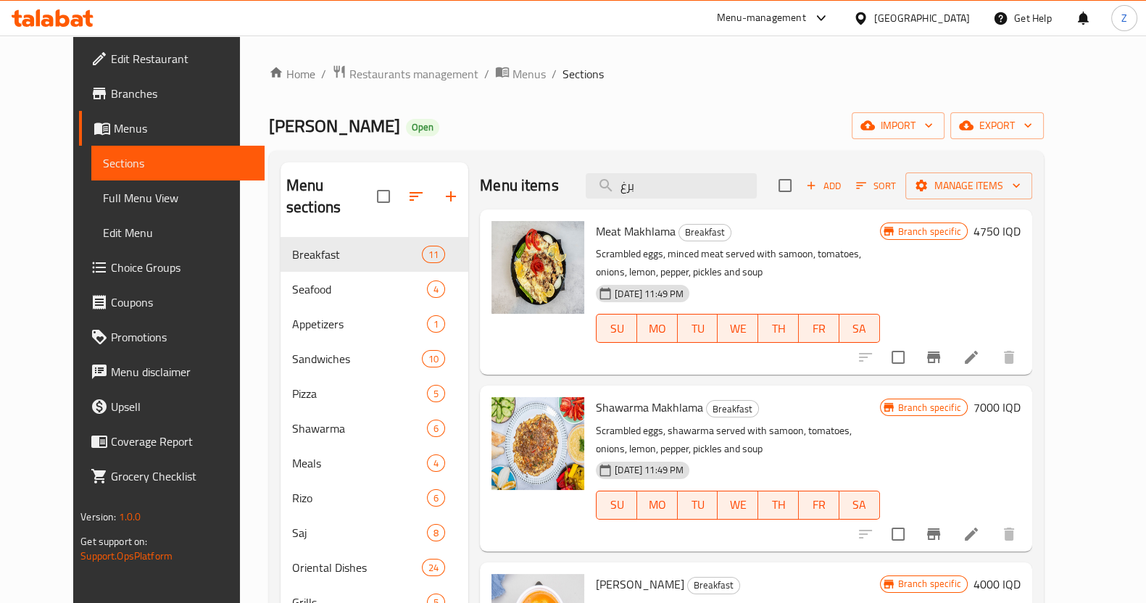
type input "برغر"
checkbox input "true"
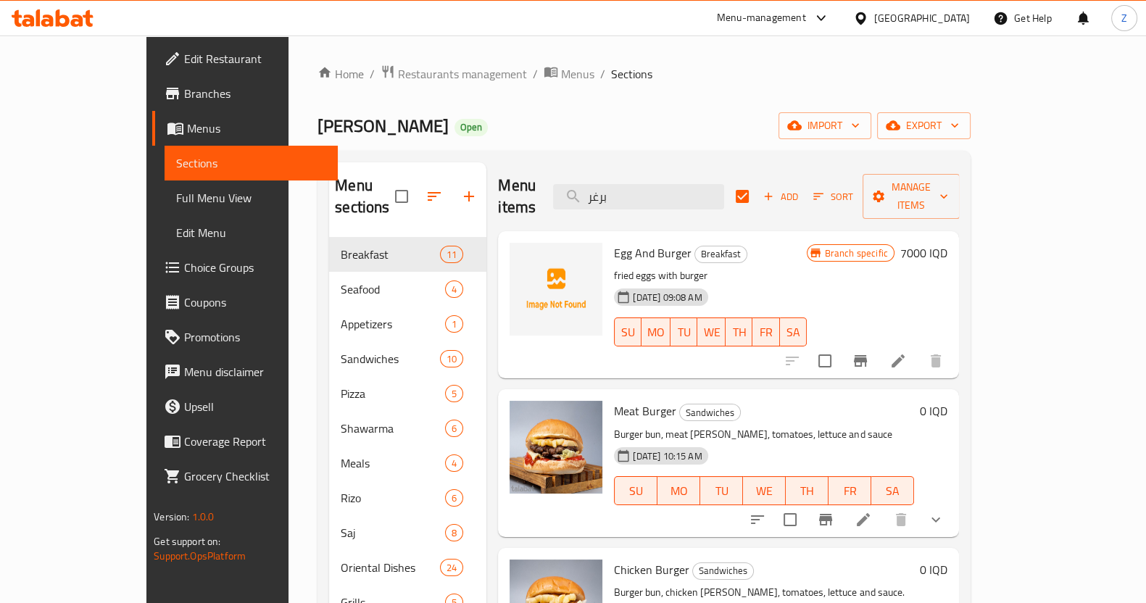
type input "برغر ل"
checkbox input "false"
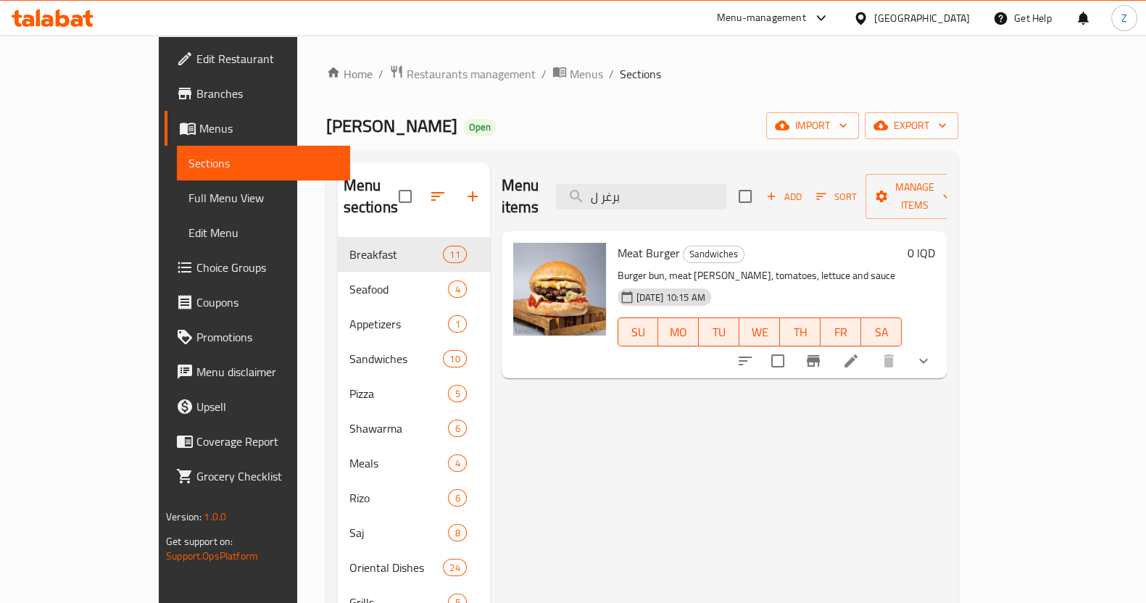
type input "برغر ل"
click at [793, 346] on input "checkbox" at bounding box center [778, 361] width 30 height 30
checkbox input "true"
drag, startPoint x: 723, startPoint y: 190, endPoint x: 571, endPoint y: 190, distance: 151.5
click at [571, 190] on div "Menu items برغر ل Add Sort Manage items" at bounding box center [724, 196] width 445 height 69
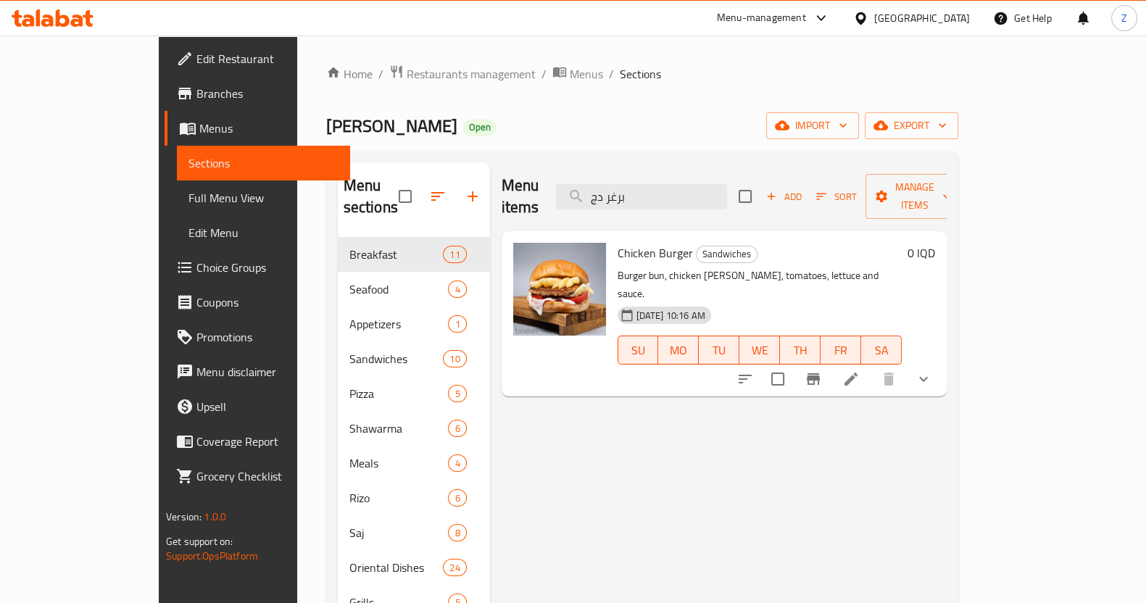
type input "برغر دج"
click at [793, 364] on input "checkbox" at bounding box center [778, 379] width 30 height 30
checkbox input "true"
drag, startPoint x: 653, startPoint y: 186, endPoint x: 592, endPoint y: 185, distance: 60.2
click at [592, 185] on div "Menu items برغر دج Add Sort Manage items" at bounding box center [724, 196] width 445 height 69
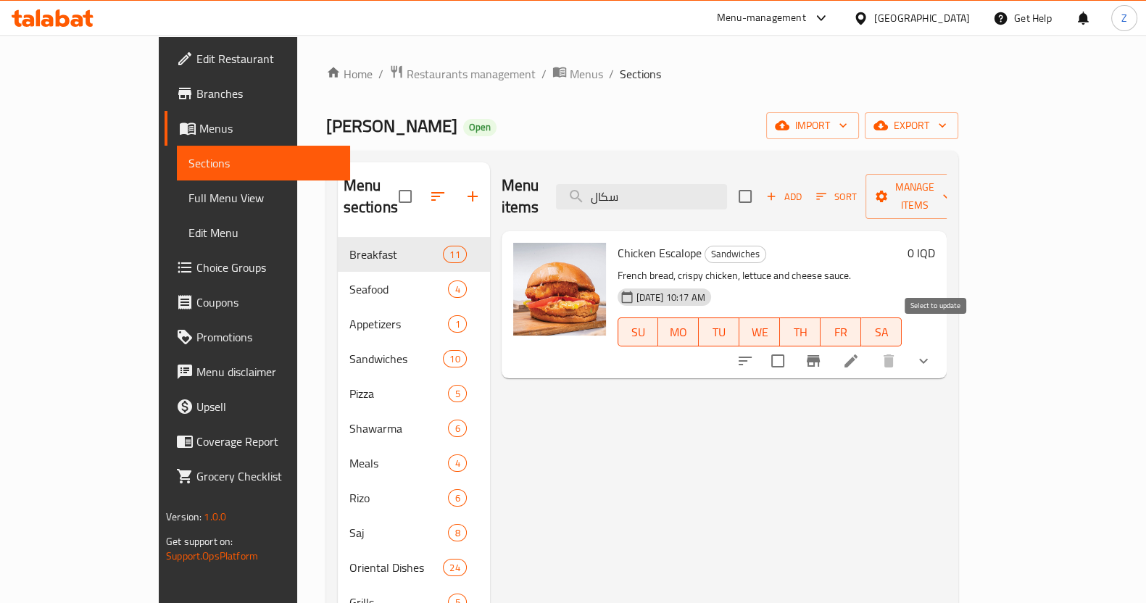
type input "سكال"
click at [793, 346] on input "checkbox" at bounding box center [778, 361] width 30 height 30
checkbox input "true"
drag, startPoint x: 736, startPoint y: 182, endPoint x: 535, endPoint y: 186, distance: 200.9
click at [535, 186] on div "Menu items سكال Add Sort Manage items" at bounding box center [724, 196] width 445 height 69
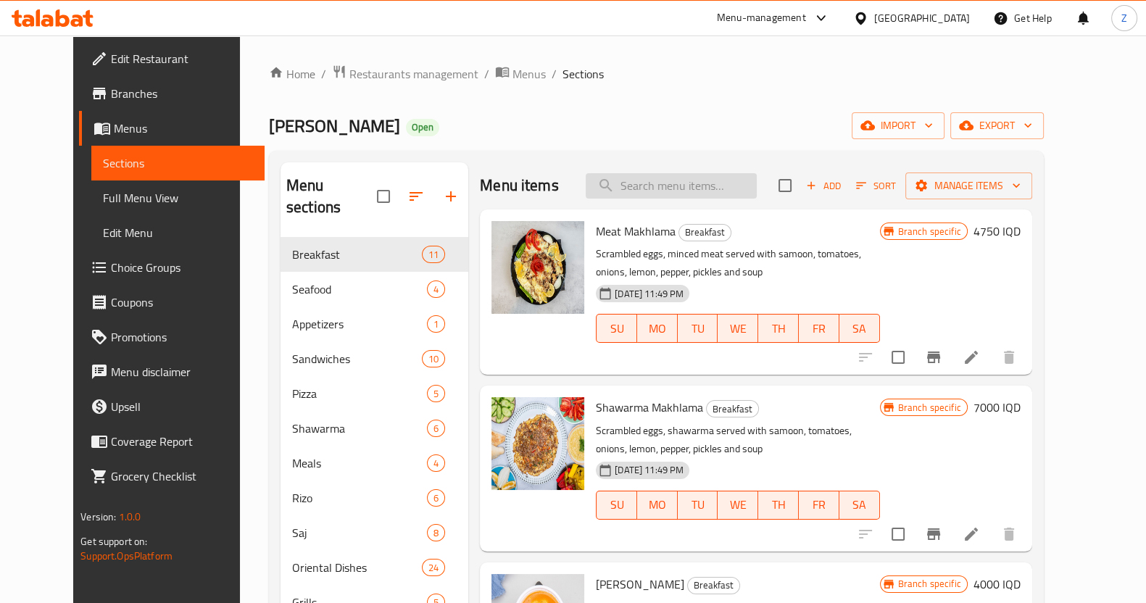
click at [674, 184] on input "search" at bounding box center [671, 185] width 171 height 25
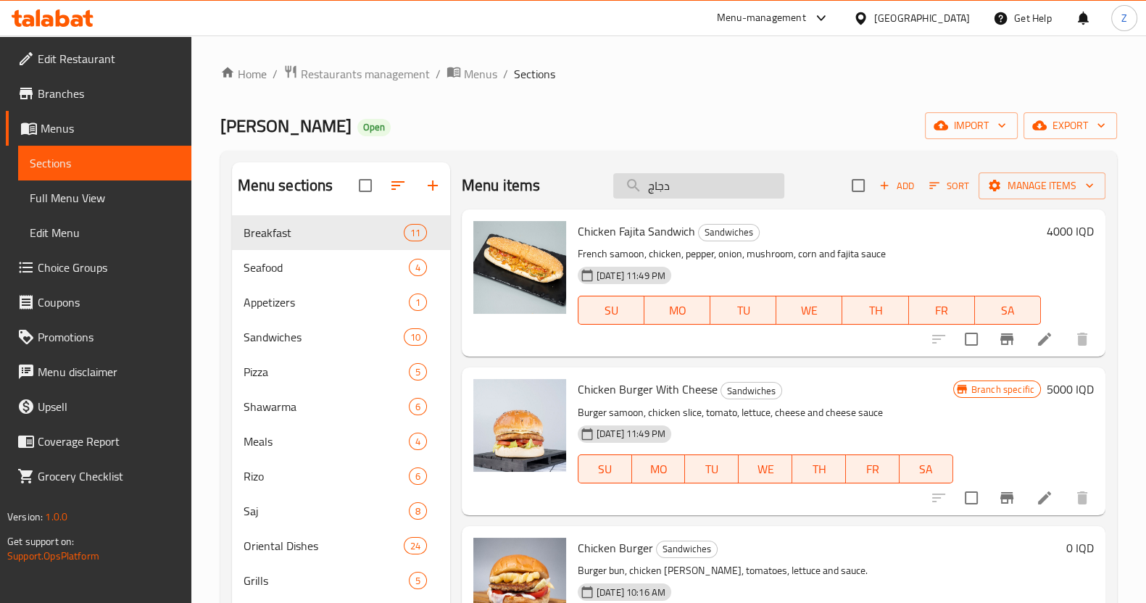
type input "دجاج"
checkbox input "true"
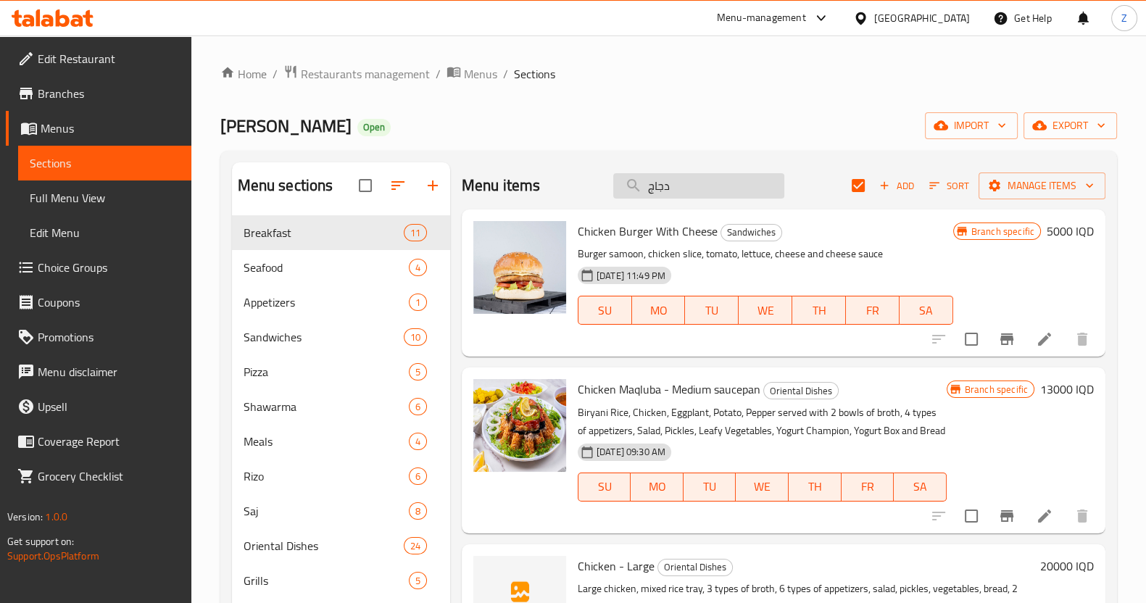
type input "دجاج م"
checkbox input "false"
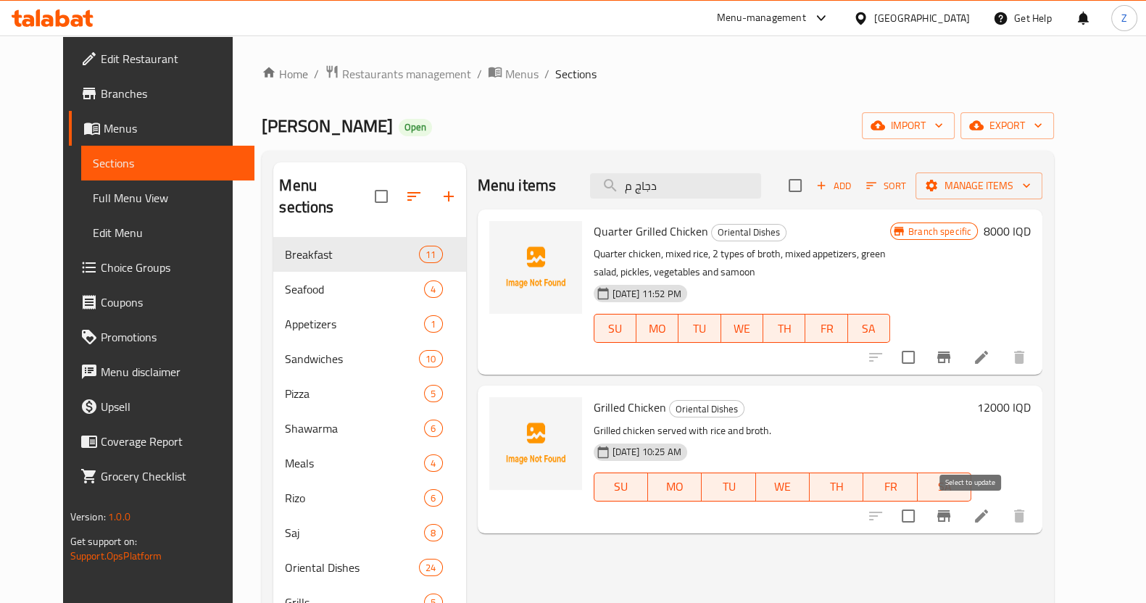
type input "دجاج م"
click at [924, 516] on input "checkbox" at bounding box center [908, 516] width 30 height 30
checkbox input "true"
drag, startPoint x: 687, startPoint y: 185, endPoint x: 552, endPoint y: 183, distance: 134.9
click at [552, 183] on div "Menu items دجاج م Add Sort Manage items" at bounding box center [761, 185] width 566 height 47
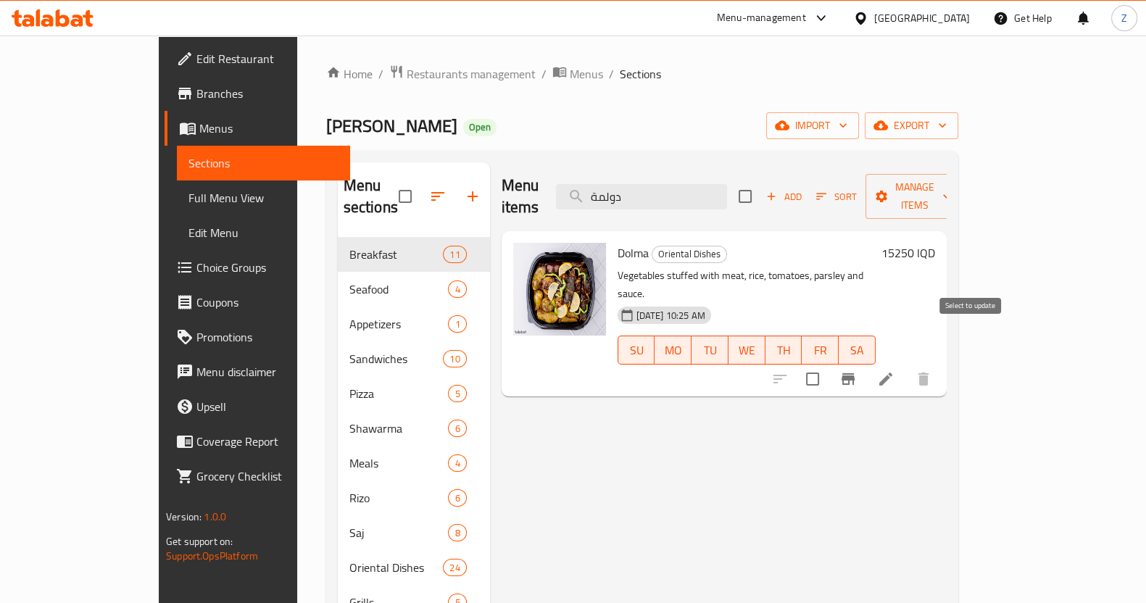
type input "دولمة"
drag, startPoint x: 964, startPoint y: 337, endPoint x: 960, endPoint y: 344, distance: 8.5
click at [828, 364] on input "checkbox" at bounding box center [813, 379] width 30 height 30
click at [951, 183] on span "Manage items" at bounding box center [914, 196] width 74 height 36
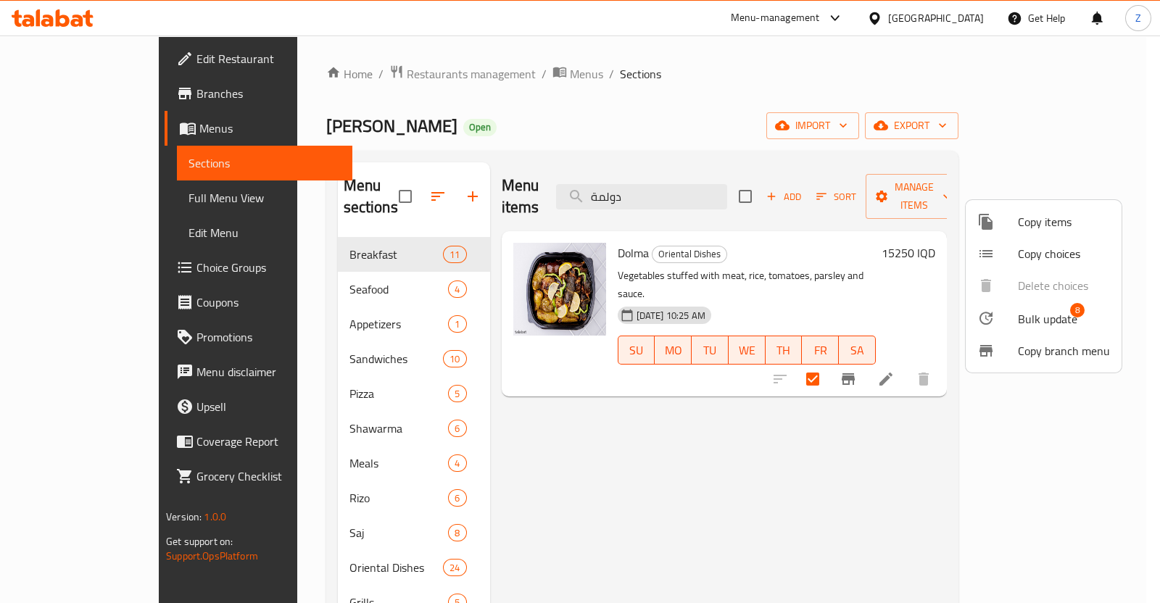
click at [1062, 324] on span "Bulk update" at bounding box center [1047, 318] width 59 height 17
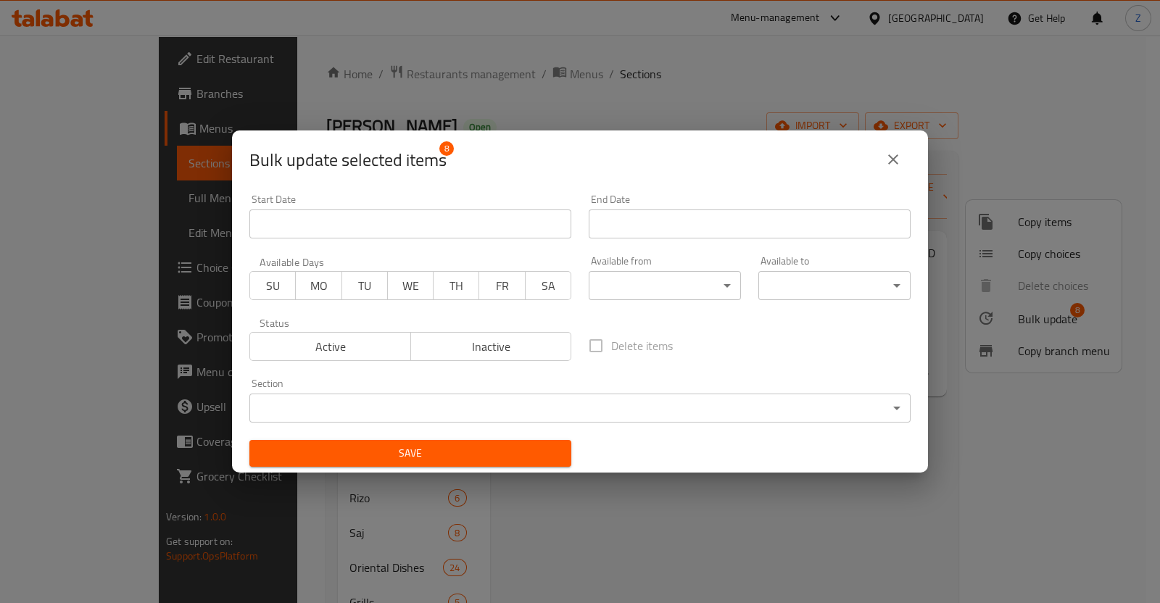
click at [492, 345] on span "Inactive" at bounding box center [491, 346] width 149 height 21
click at [471, 451] on span "Save" at bounding box center [410, 453] width 299 height 18
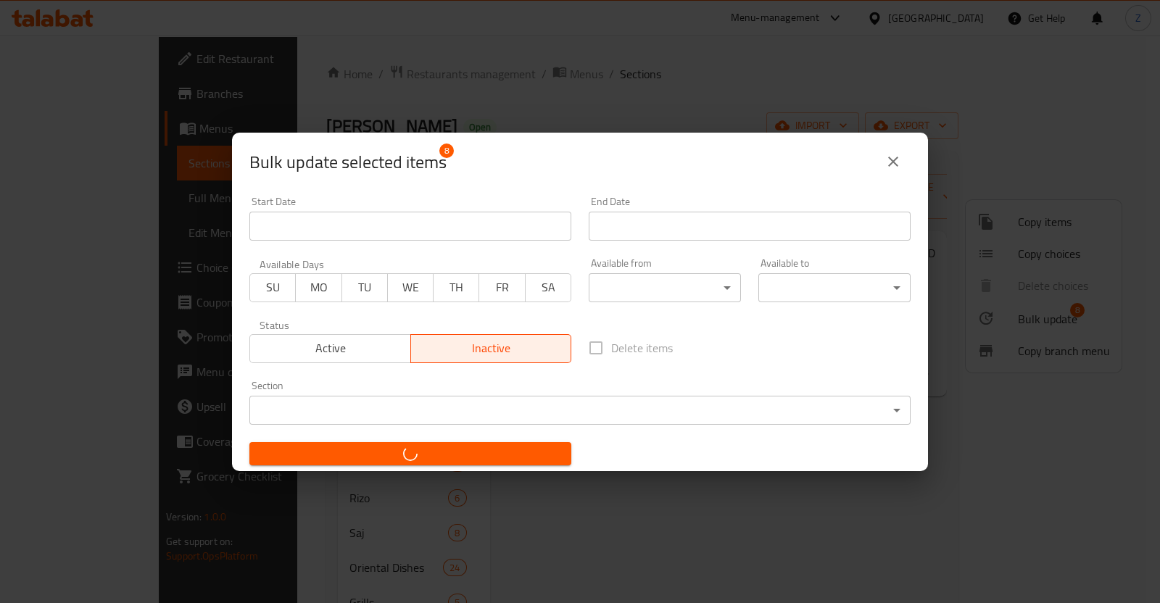
checkbox input "false"
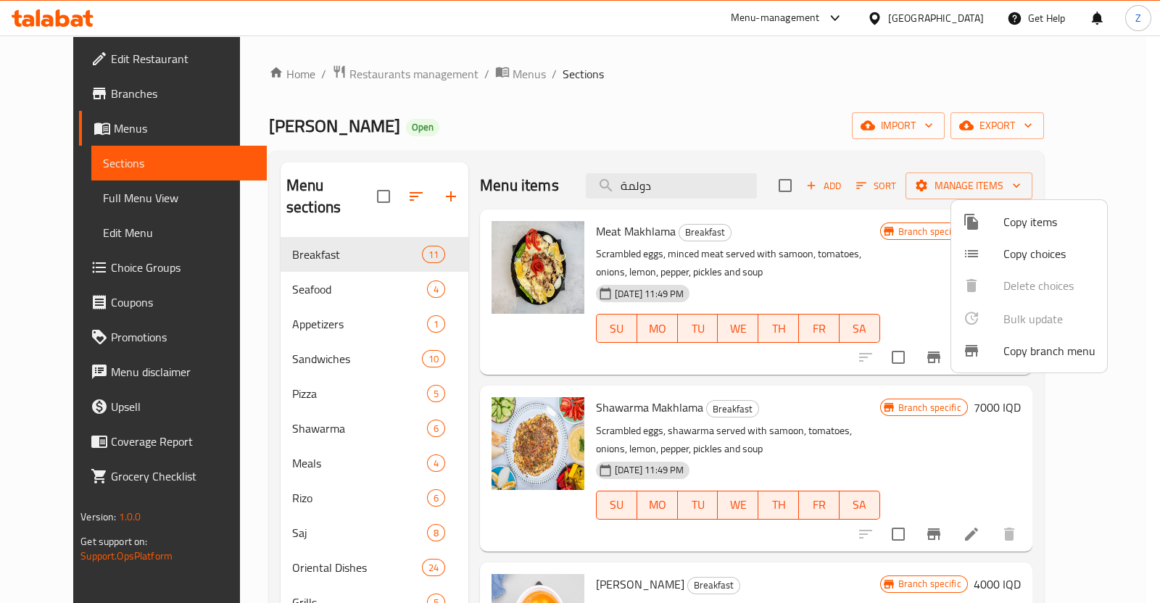
drag, startPoint x: 395, startPoint y: 185, endPoint x: 392, endPoint y: 162, distance: 22.8
click at [392, 162] on div at bounding box center [580, 301] width 1160 height 603
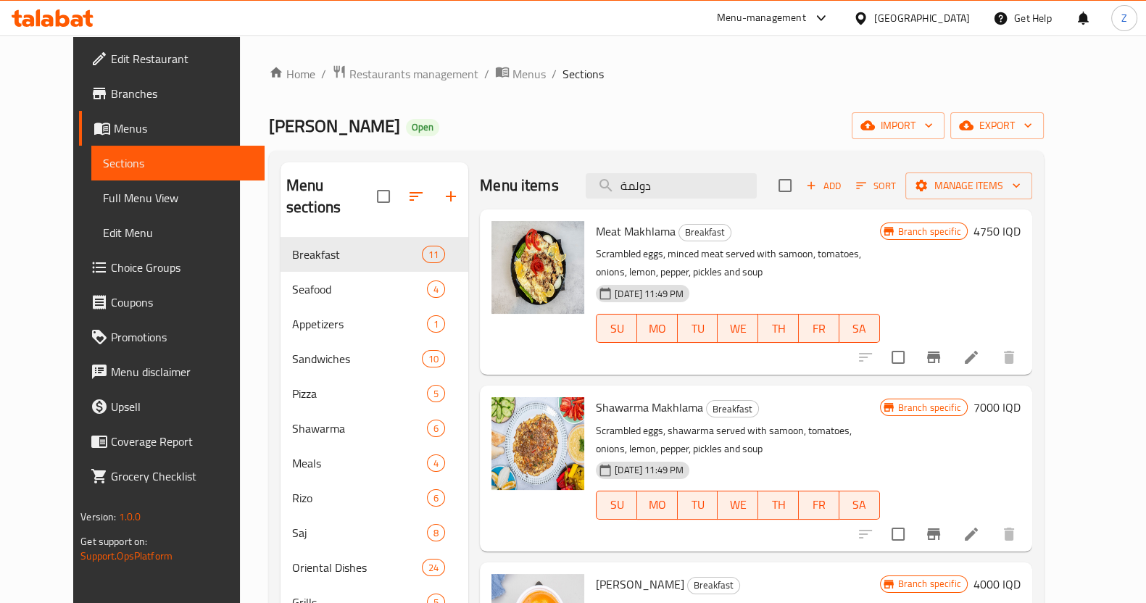
click at [407, 188] on icon "button" at bounding box center [415, 196] width 17 height 17
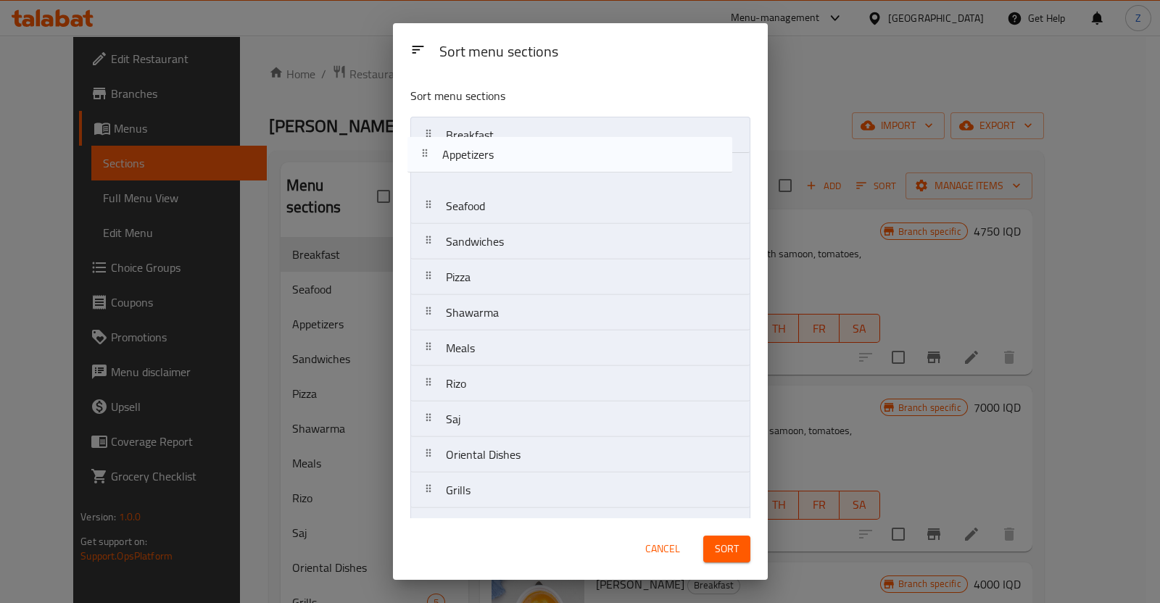
drag, startPoint x: 490, startPoint y: 216, endPoint x: 486, endPoint y: 128, distance: 87.8
click at [486, 128] on nav "Breakfast Seafood Appetizers Sandwiches Pizza Shawarma Meals [PERSON_NAME] Orie…" at bounding box center [580, 348] width 340 height 463
drag, startPoint x: 519, startPoint y: 455, endPoint x: 523, endPoint y: 131, distance: 323.4
click at [523, 131] on nav "Appetizers Breakfast Seafood Sandwiches Pizza Shawarma Meals [PERSON_NAME] Orie…" at bounding box center [580, 348] width 340 height 463
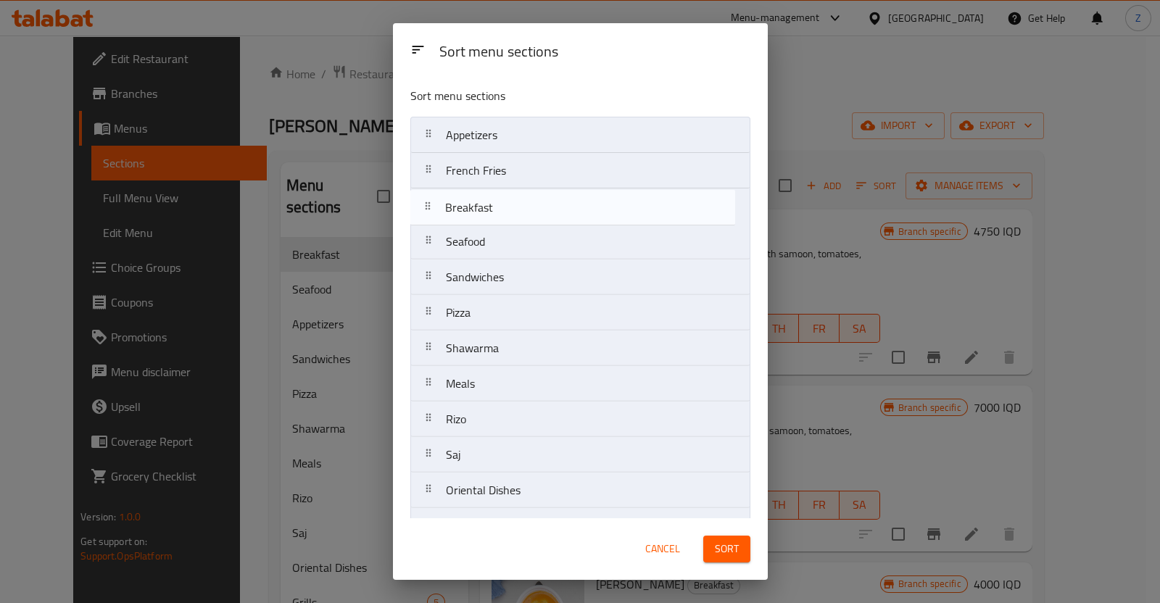
click at [522, 210] on nav "Appetizers French Fries Breakfast Seafood Sandwiches Pizza Shawarma Meals [PERS…" at bounding box center [580, 348] width 340 height 463
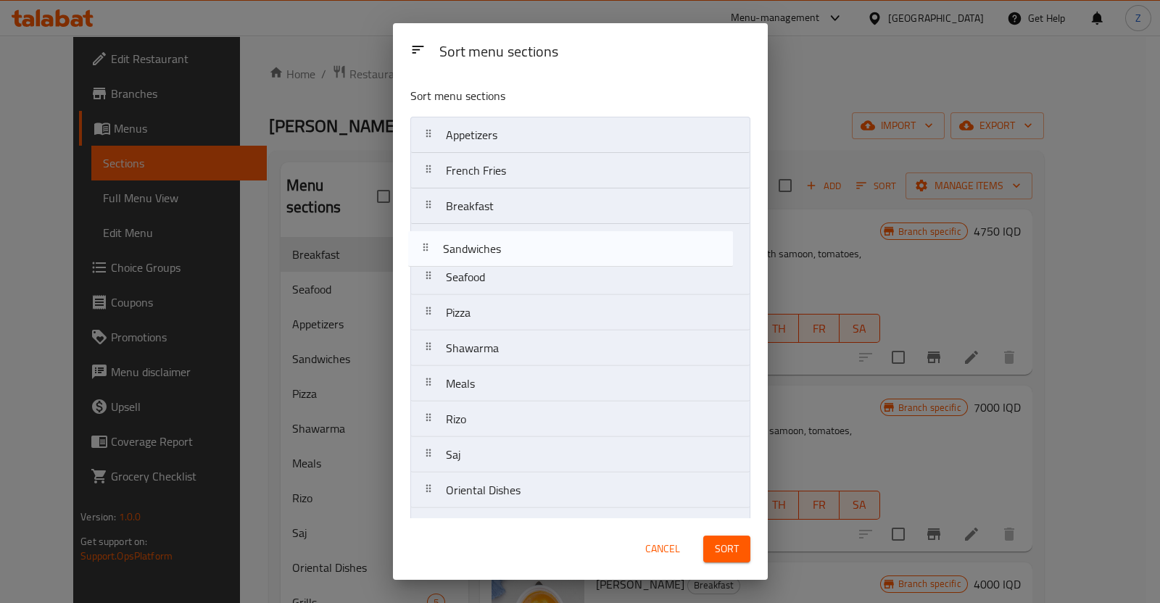
drag, startPoint x: 544, startPoint y: 272, endPoint x: 542, endPoint y: 239, distance: 32.7
click at [542, 239] on nav "Appetizers French Fries Breakfast Seafood Sandwiches Pizza Shawarma Meals [PERS…" at bounding box center [580, 348] width 340 height 463
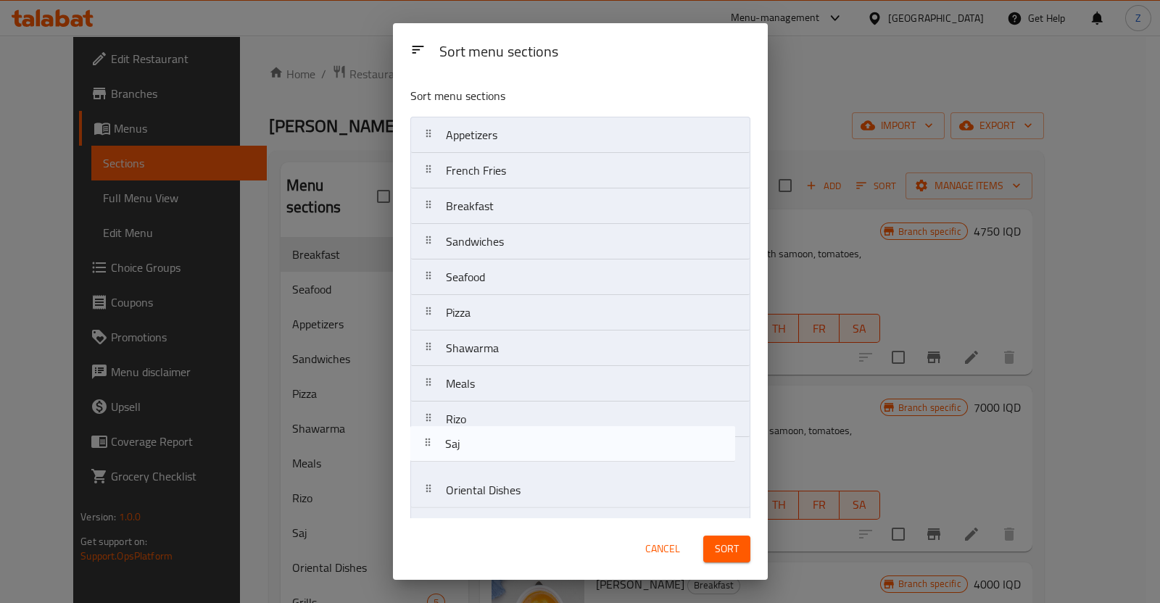
scroll to position [2, 0]
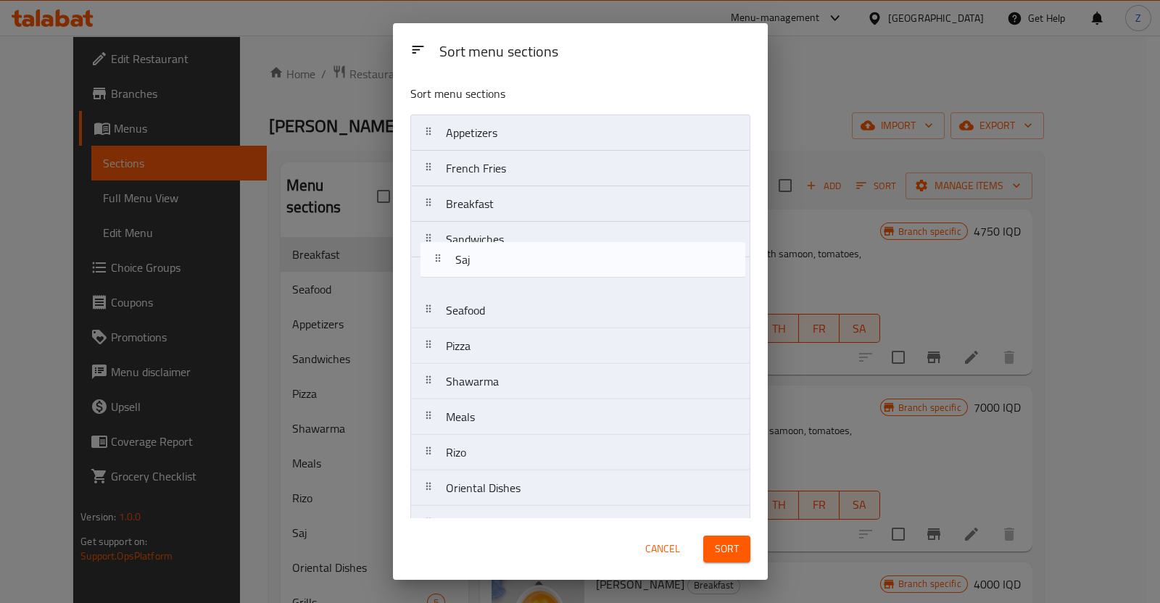
drag, startPoint x: 481, startPoint y: 457, endPoint x: 490, endPoint y: 260, distance: 198.1
click at [490, 260] on nav "Appetizers French Fries Breakfast Sandwiches Seafood Pizza Shawarma Meals [PERS…" at bounding box center [580, 346] width 340 height 463
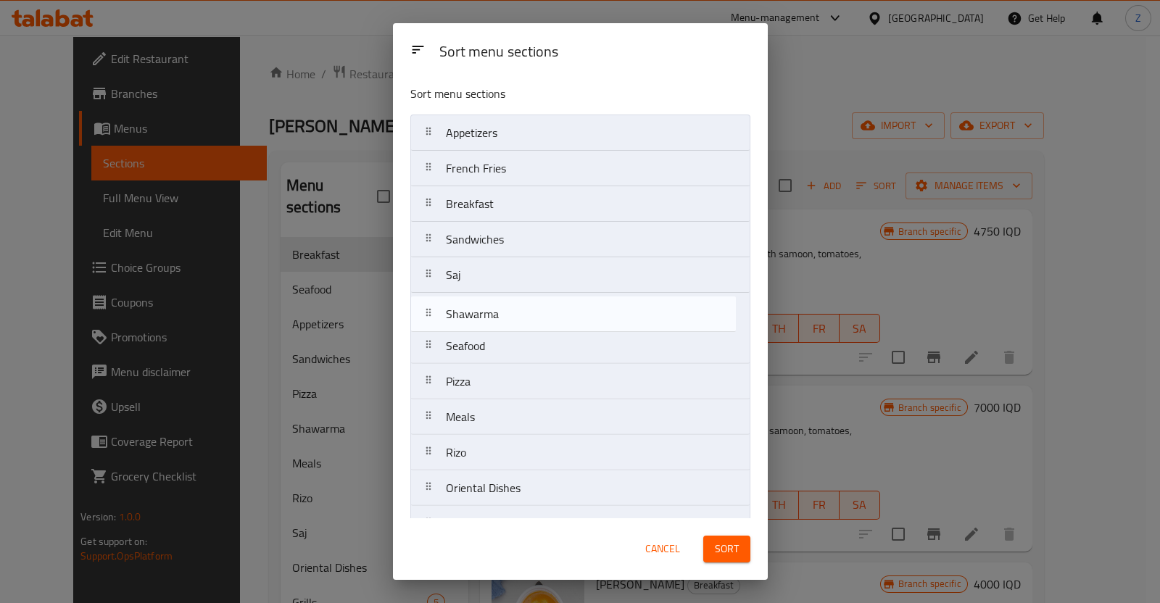
drag, startPoint x: 503, startPoint y: 386, endPoint x: 502, endPoint y: 308, distance: 77.6
click at [503, 312] on nav "Appetizers French Fries Breakfast Sandwiches Saj Seafood Pizza Shawarma Meals […" at bounding box center [580, 346] width 340 height 463
drag, startPoint x: 507, startPoint y: 422, endPoint x: 506, endPoint y: 331, distance: 91.4
click at [506, 331] on nav "Appetizers French Fries Breakfast Sandwiches Saj Shawarma Seafood Pizza Meals […" at bounding box center [580, 346] width 340 height 463
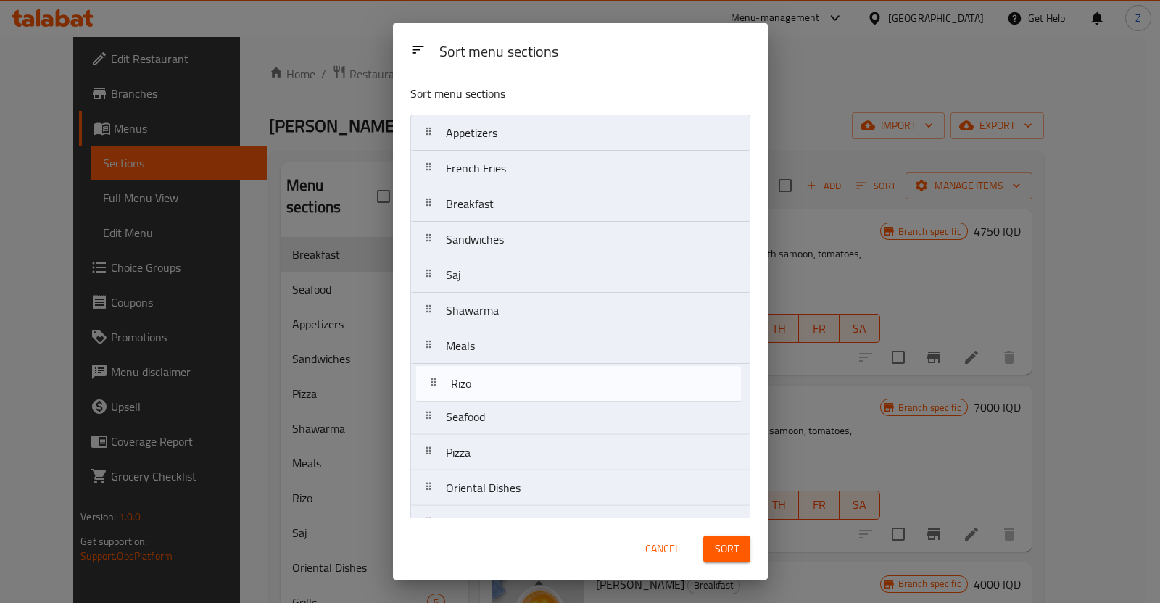
scroll to position [5, 0]
drag, startPoint x: 498, startPoint y: 446, endPoint x: 512, endPoint y: 360, distance: 87.4
click at [512, 360] on nav "Appetizers French Fries Breakfast Sandwiches Saj Shawarma Meals Seafood Pizza […" at bounding box center [580, 343] width 340 height 463
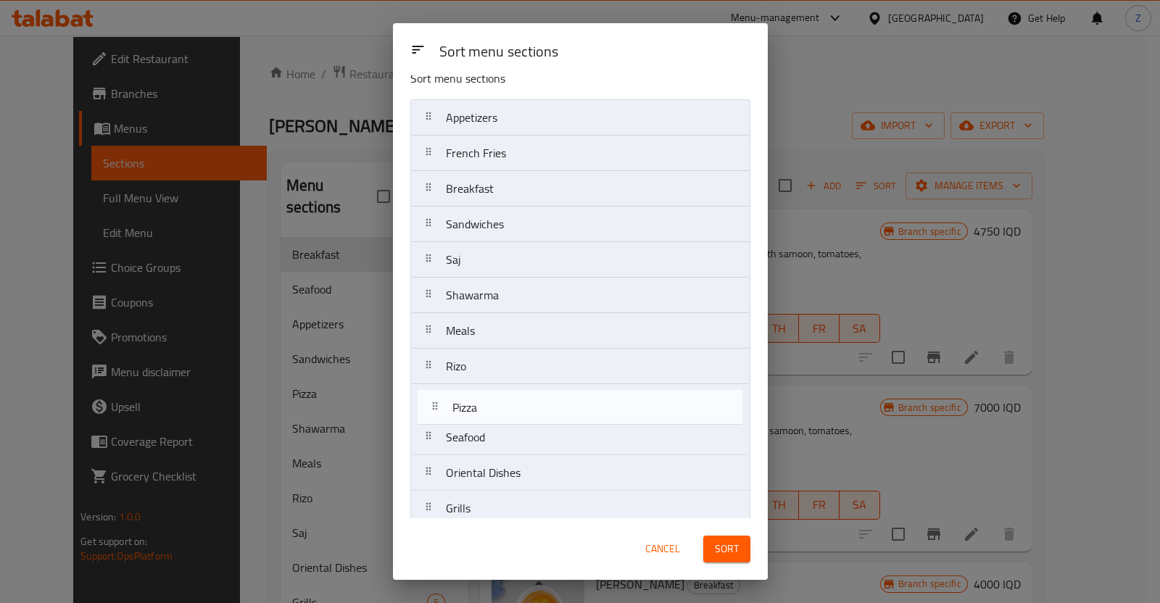
scroll to position [21, 0]
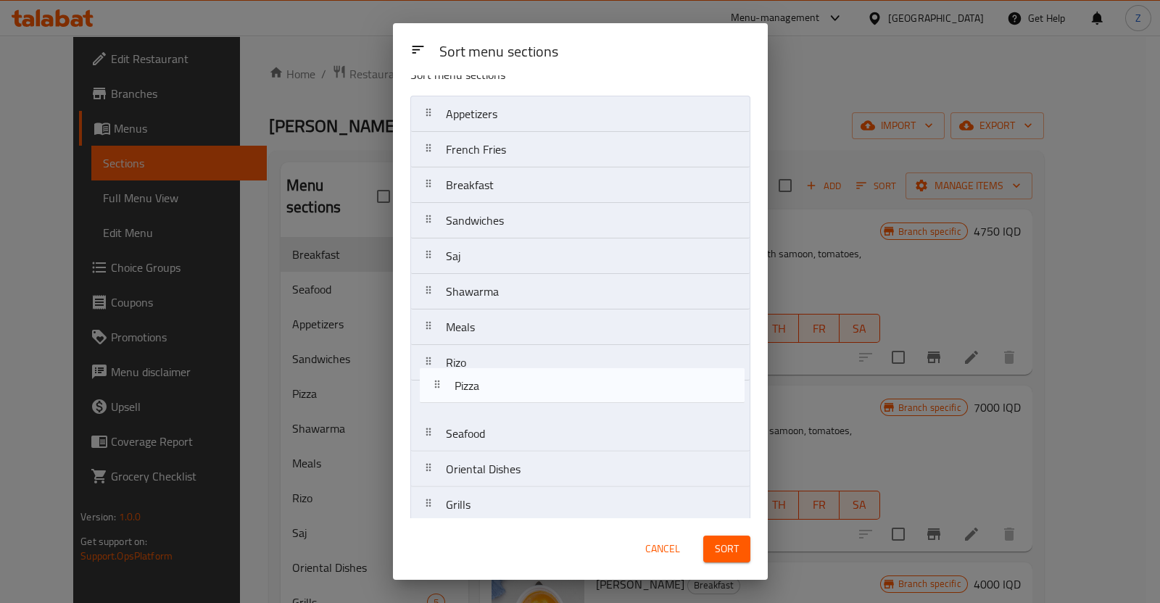
drag, startPoint x: 495, startPoint y: 451, endPoint x: 504, endPoint y: 378, distance: 73.0
click at [504, 378] on nav "Appetizers French Fries Breakfast Sandwiches Saj Shawarma Meals [PERSON_NAME] S…" at bounding box center [580, 327] width 340 height 463
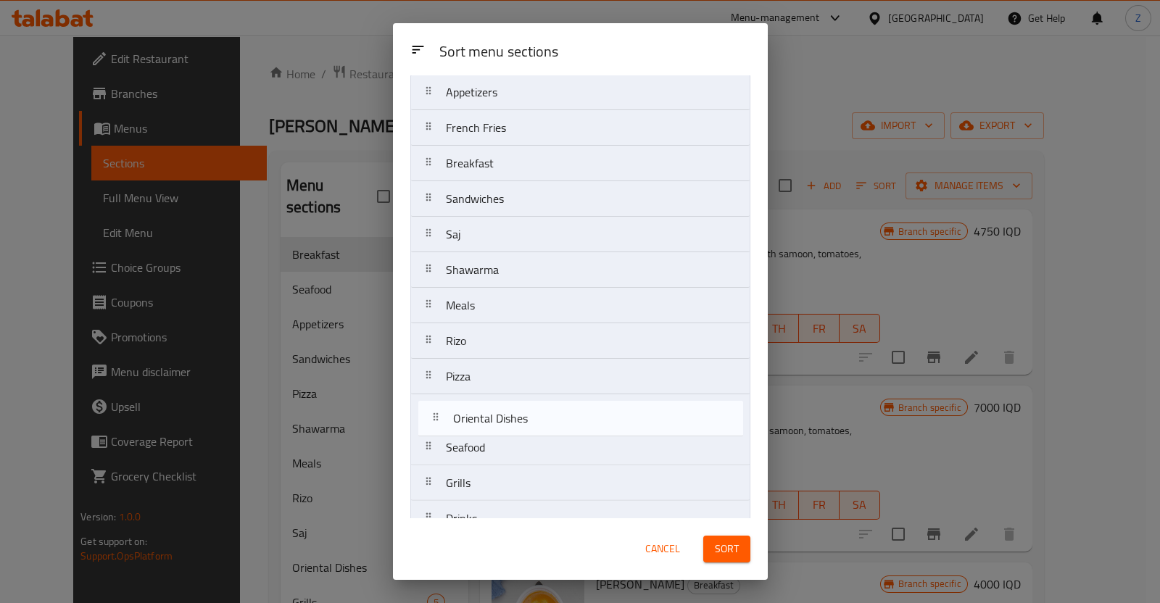
scroll to position [44, 0]
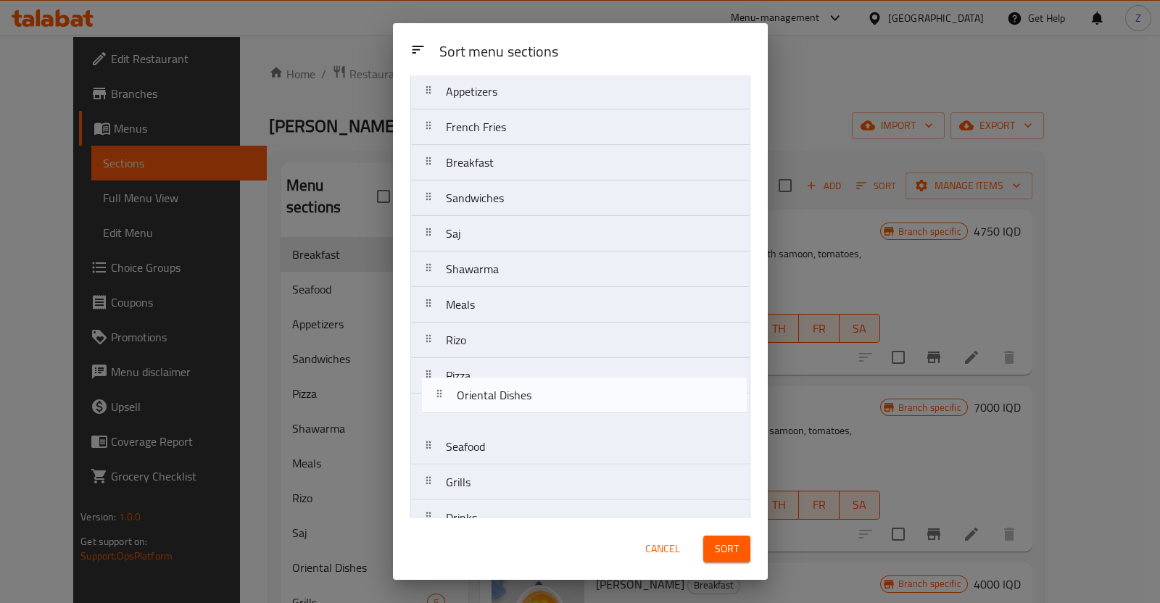
drag, startPoint x: 516, startPoint y: 465, endPoint x: 526, endPoint y: 400, distance: 65.2
click at [526, 400] on nav "Appetizers French Fries Breakfast Sandwiches Saj Shawarma Meals [PERSON_NAME] P…" at bounding box center [580, 304] width 340 height 463
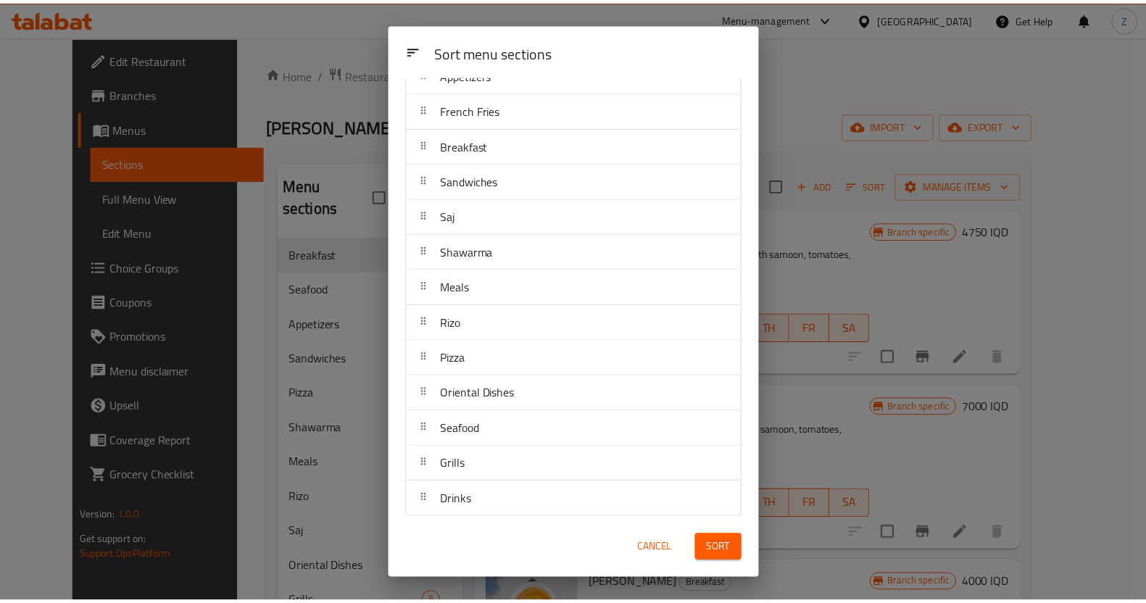
scroll to position [65, 0]
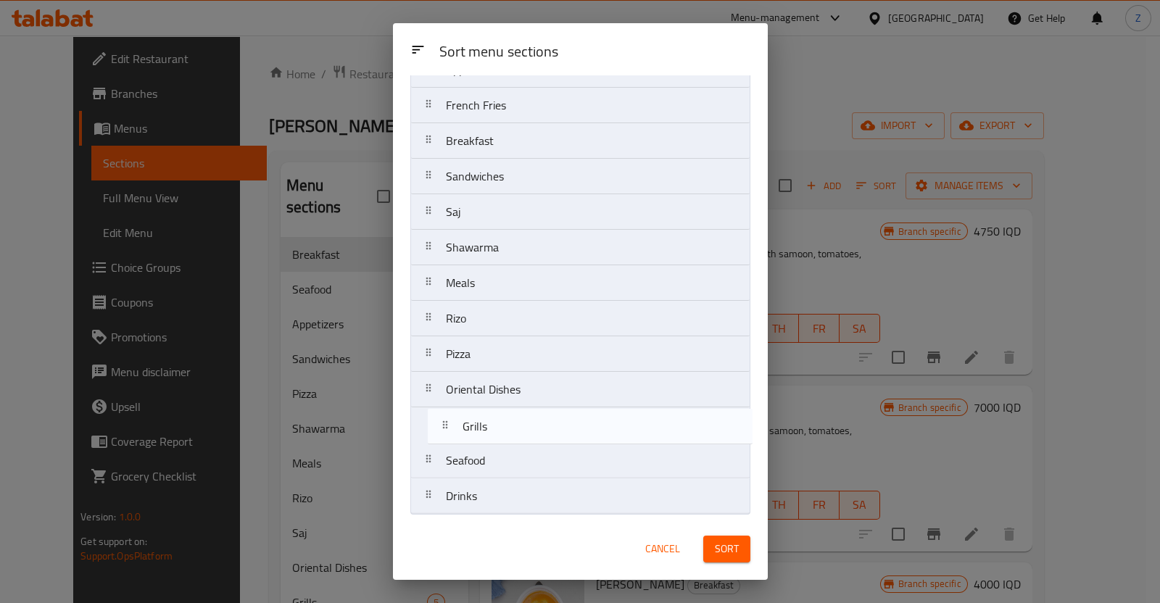
drag, startPoint x: 477, startPoint y: 452, endPoint x: 498, endPoint y: 410, distance: 47.7
click at [497, 410] on nav "Appetizers French Fries Breakfast Sandwiches Saj Shawarma Meals [PERSON_NAME] P…" at bounding box center [580, 282] width 340 height 463
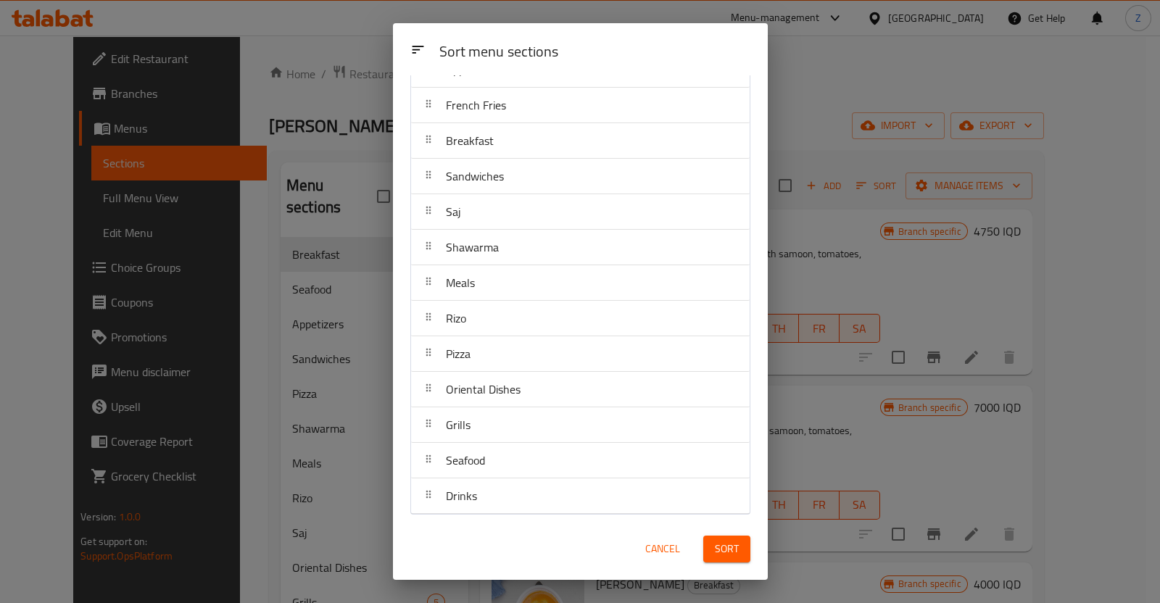
click at [741, 545] on button "Sort" at bounding box center [726, 549] width 47 height 27
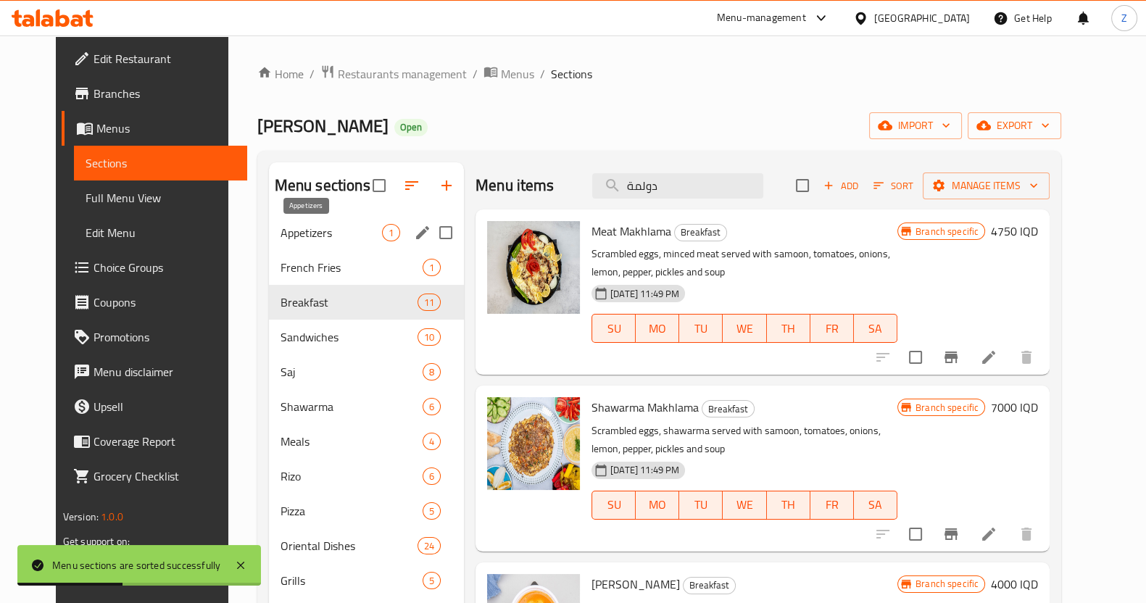
click at [317, 226] on span "Appetizers" at bounding box center [332, 232] width 102 height 17
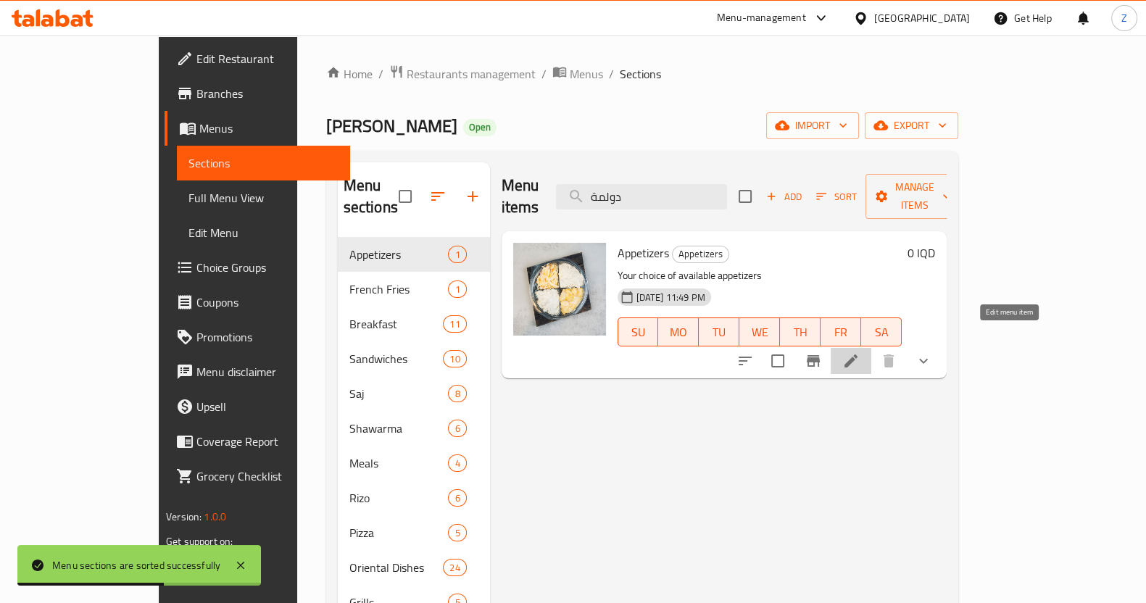
click at [860, 352] on icon at bounding box center [850, 360] width 17 height 17
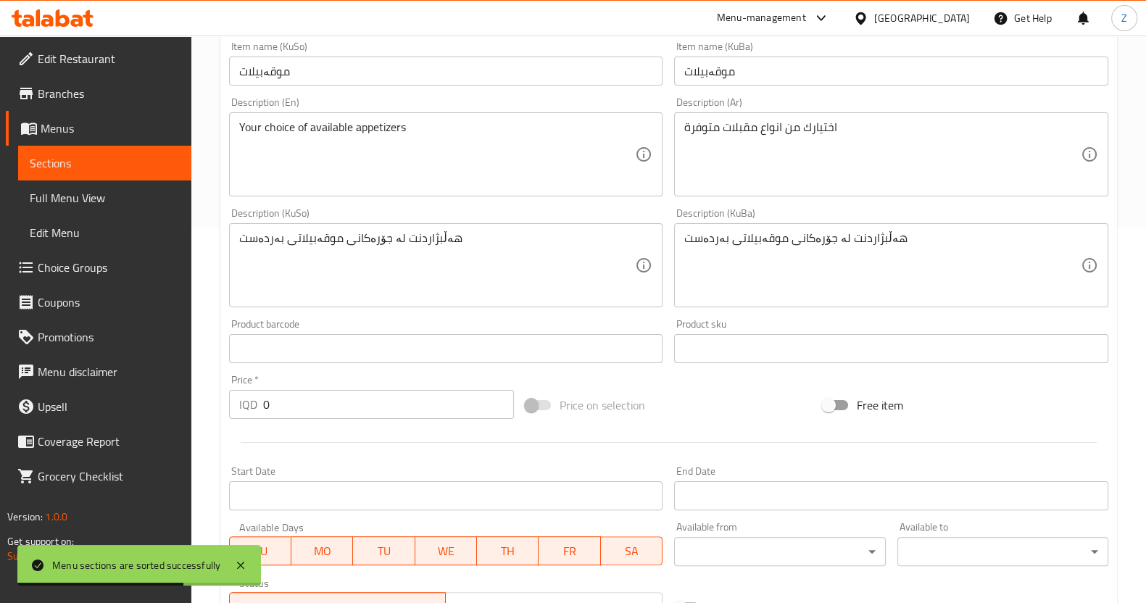
scroll to position [724, 0]
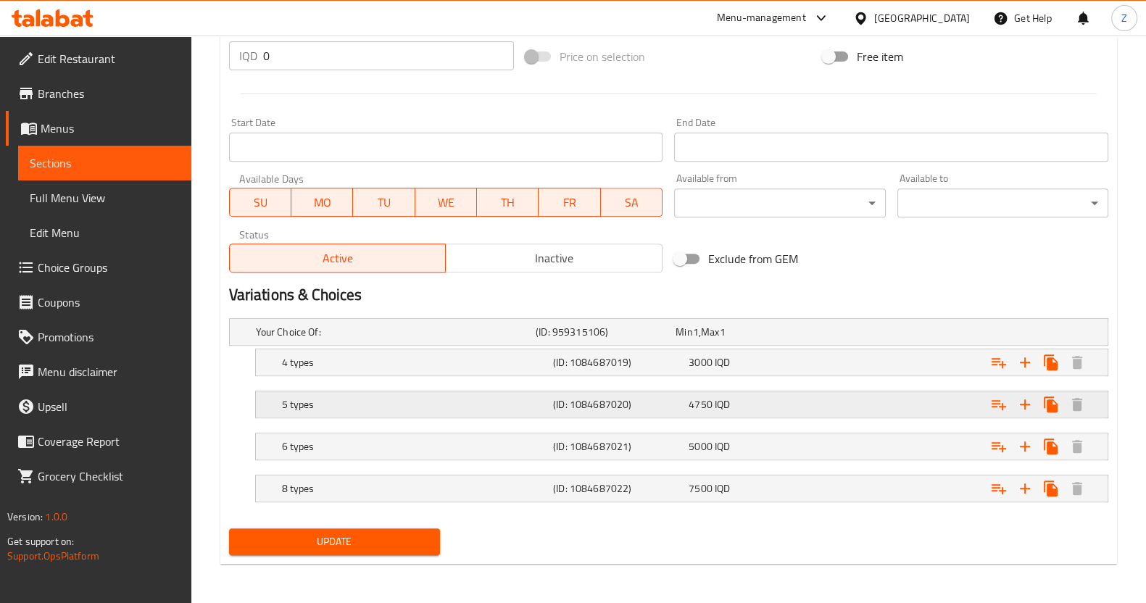
click at [692, 341] on span "4750" at bounding box center [684, 332] width 17 height 19
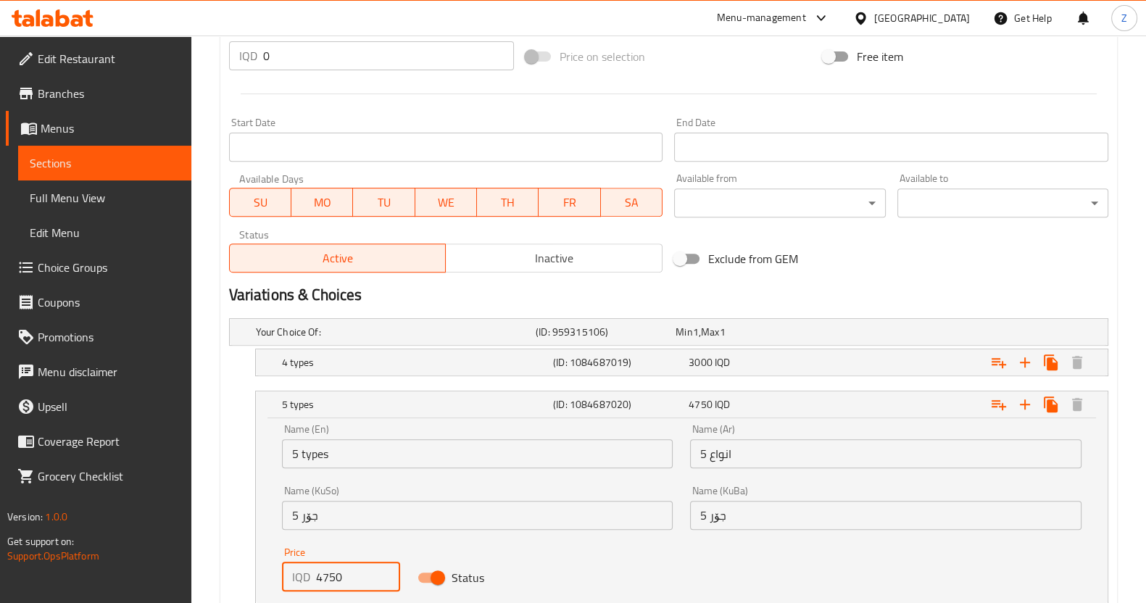
drag, startPoint x: 337, startPoint y: 576, endPoint x: 320, endPoint y: 573, distance: 17.1
click at [320, 573] on input "4750" at bounding box center [358, 577] width 85 height 29
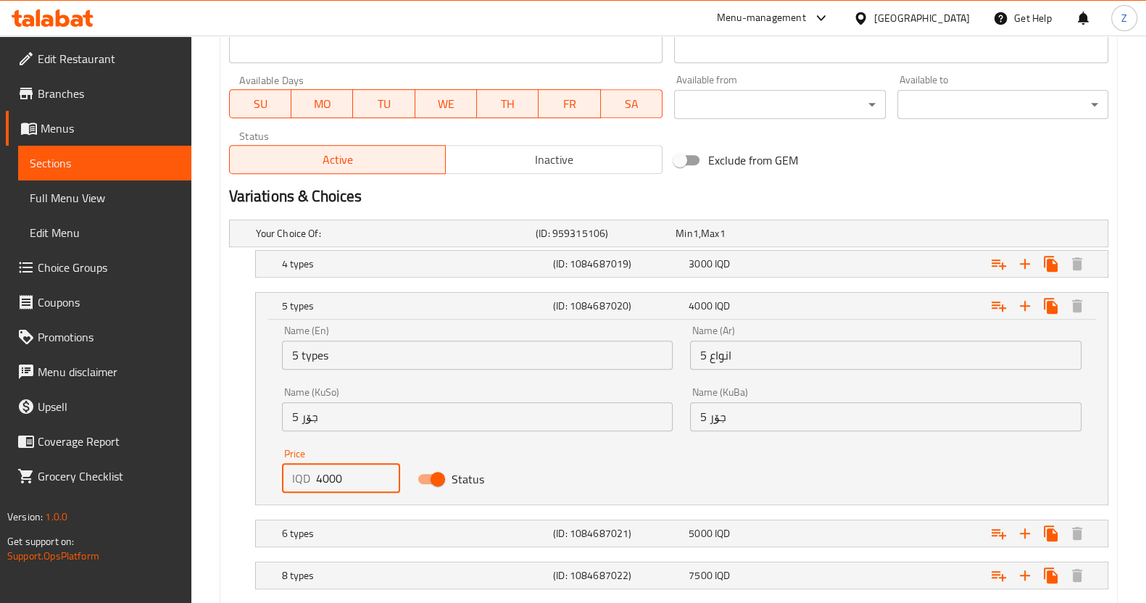
scroll to position [910, 0]
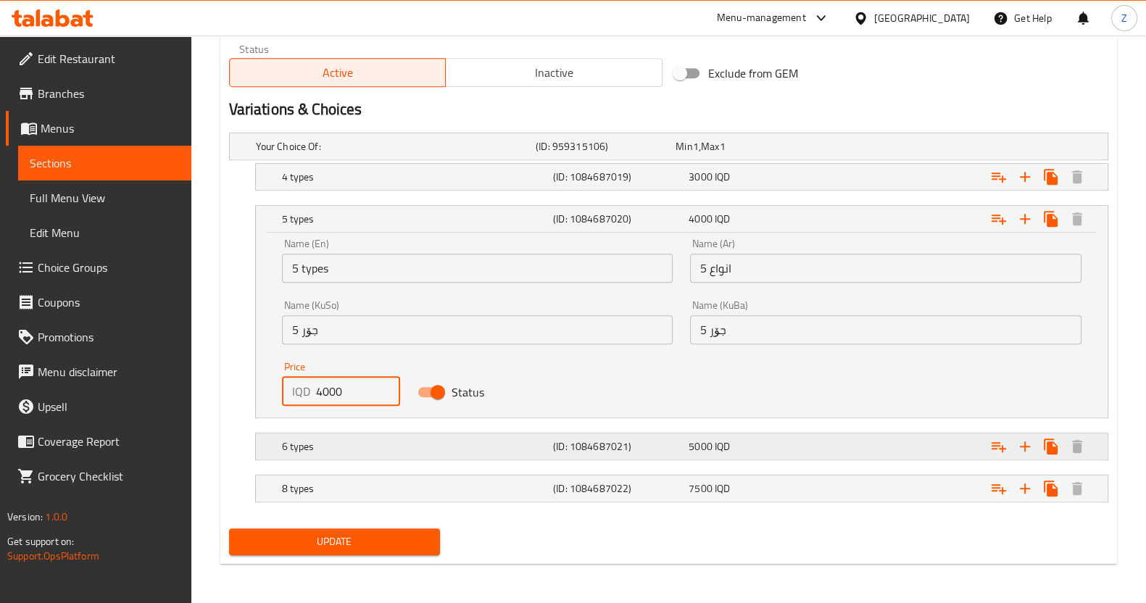
type input "4000"
click at [370, 154] on h5 "6 types" at bounding box center [393, 146] width 274 height 15
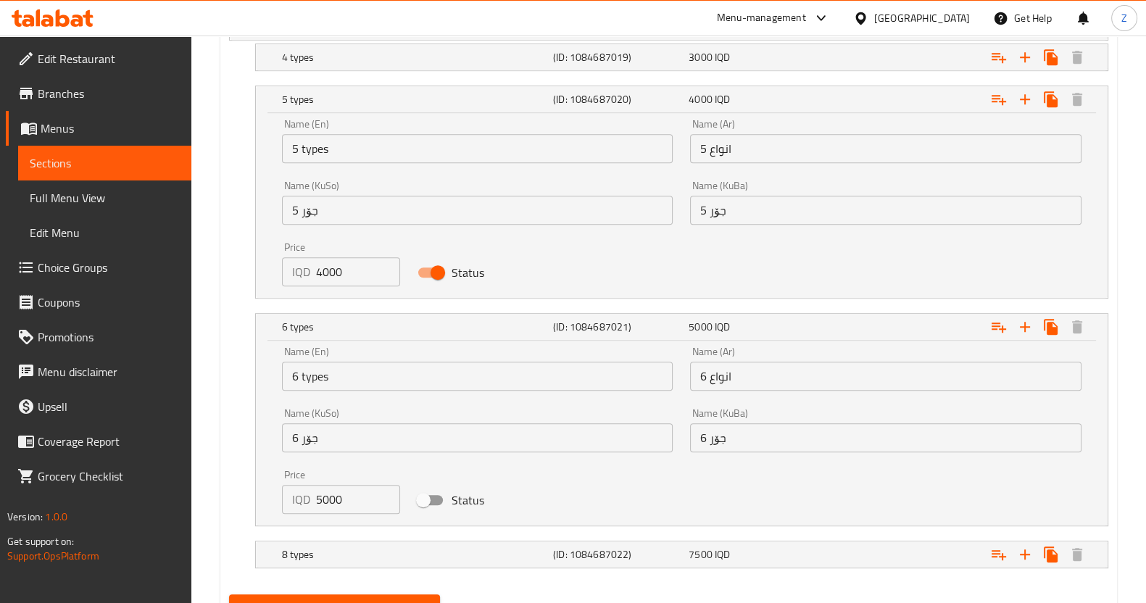
scroll to position [1095, 0]
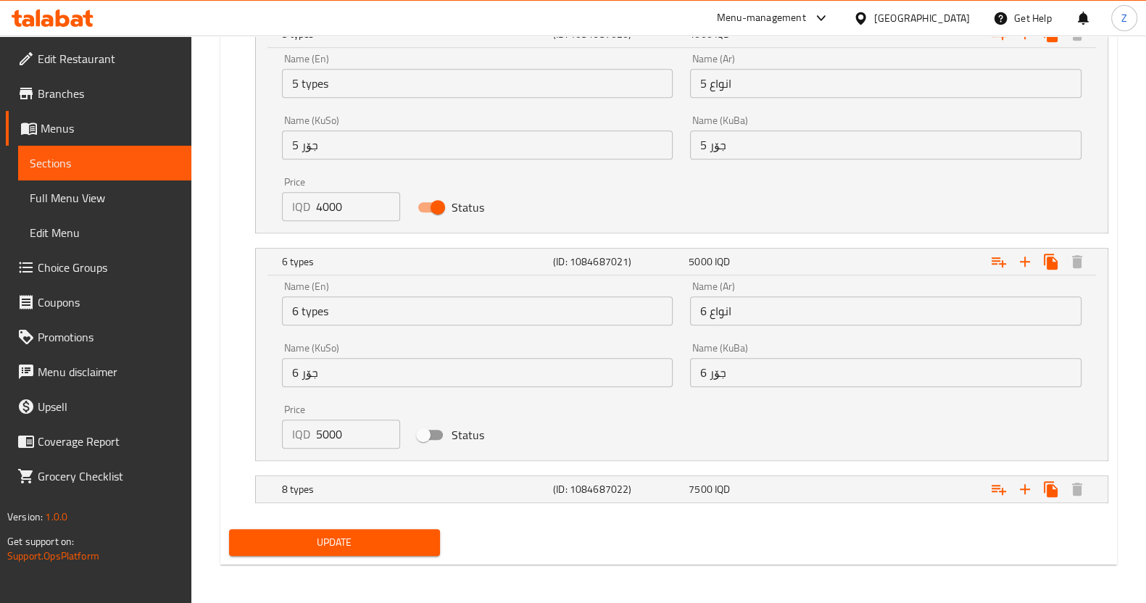
click at [434, 434] on input "Status" at bounding box center [423, 435] width 83 height 28
checkbox input "true"
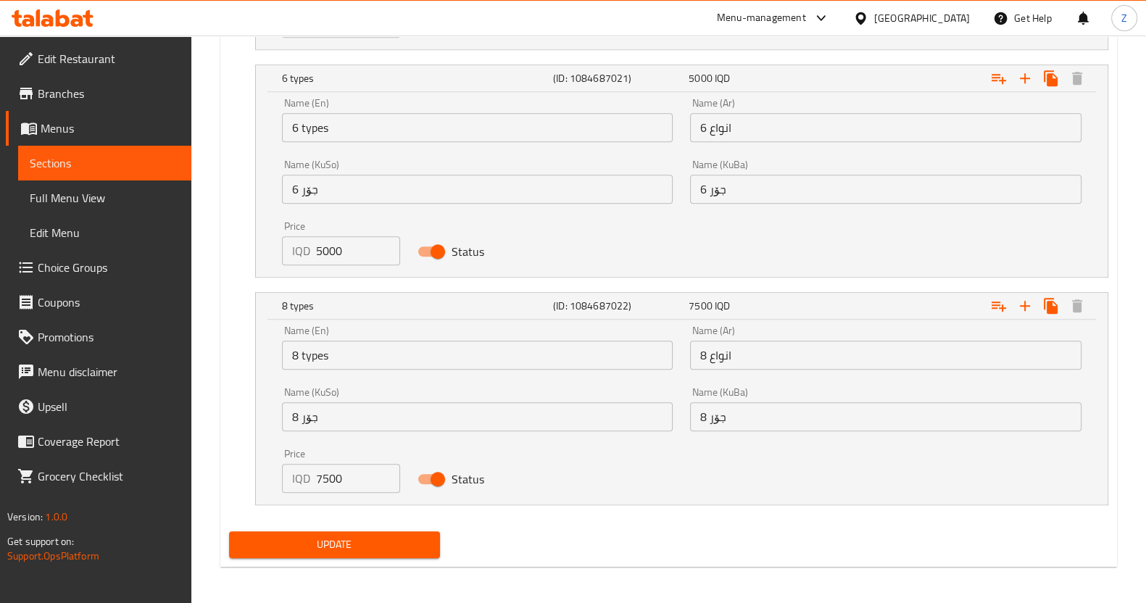
scroll to position [1280, 0]
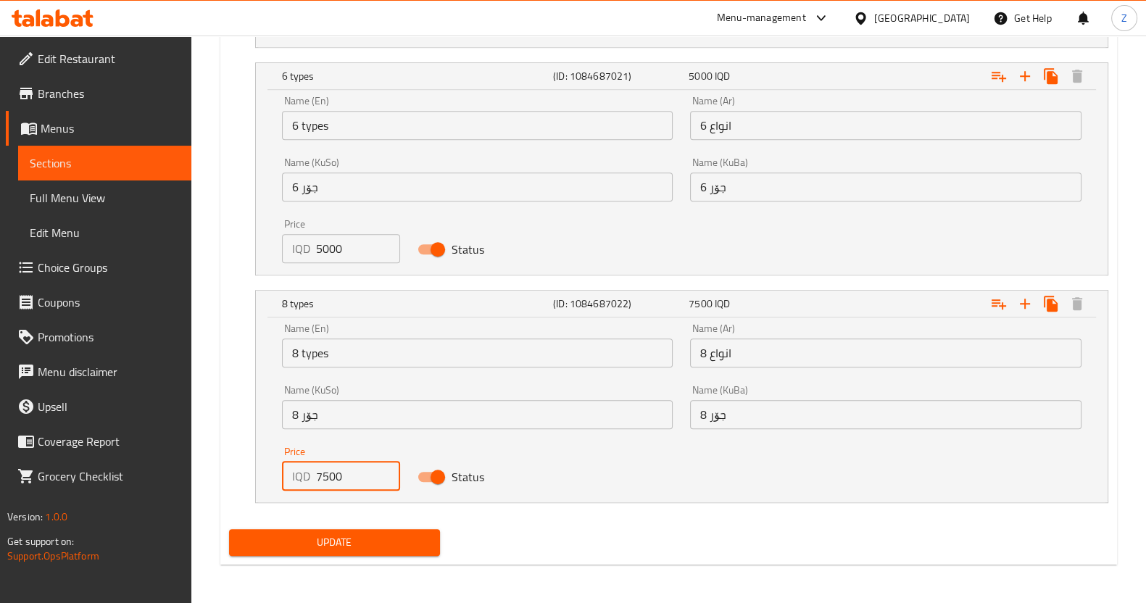
click at [328, 478] on input "7500" at bounding box center [358, 476] width 85 height 29
type input "7000"
click at [323, 529] on button "Update" at bounding box center [334, 542] width 211 height 27
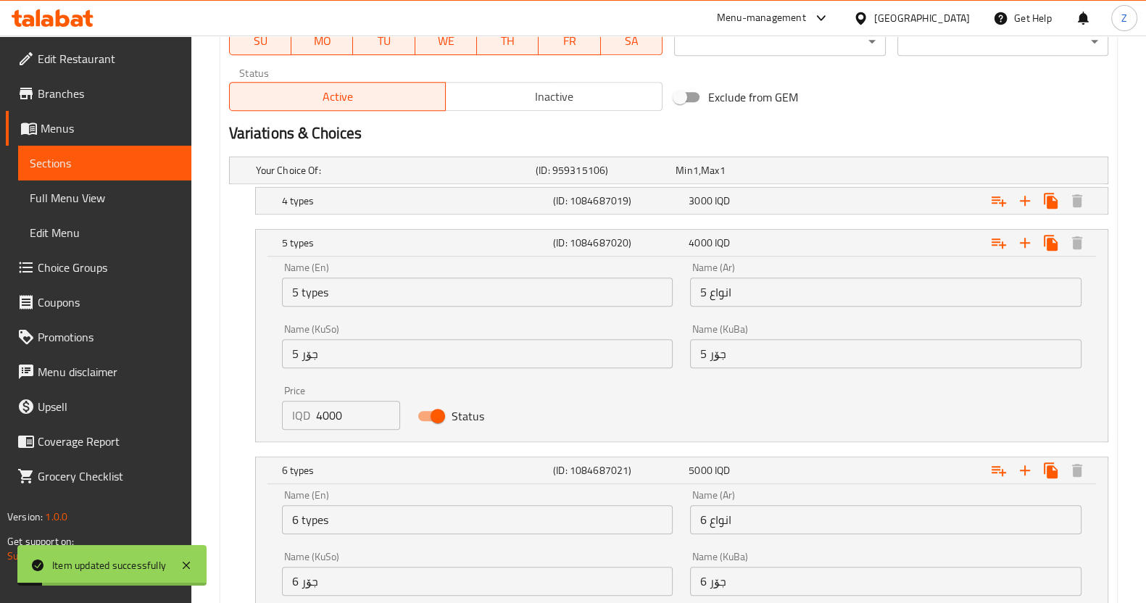
scroll to position [918, 0]
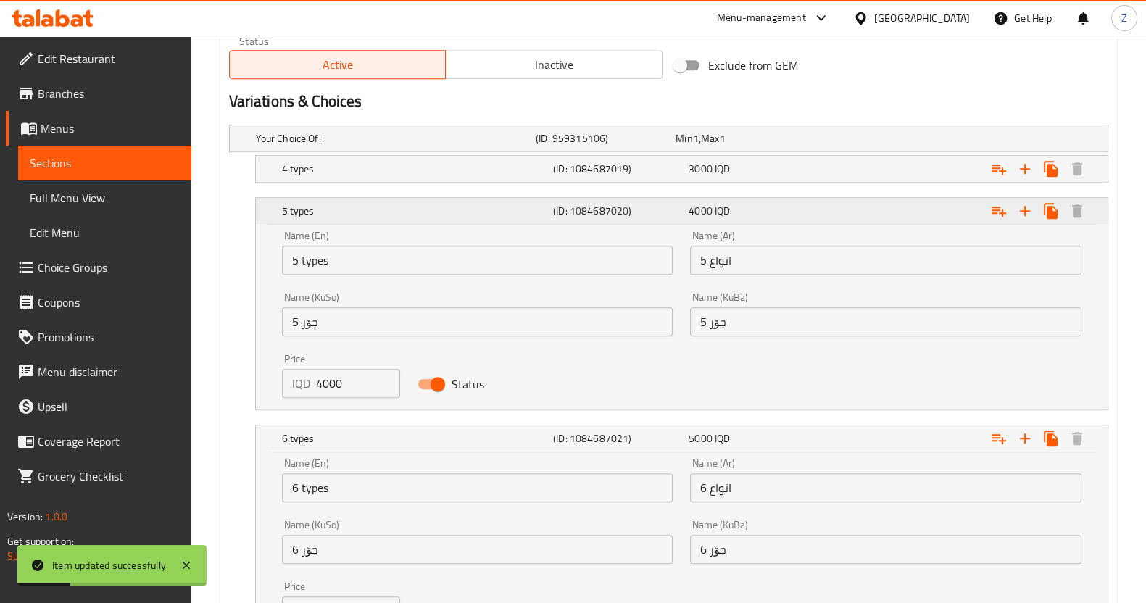
click at [466, 201] on div "5 types" at bounding box center [414, 211] width 271 height 20
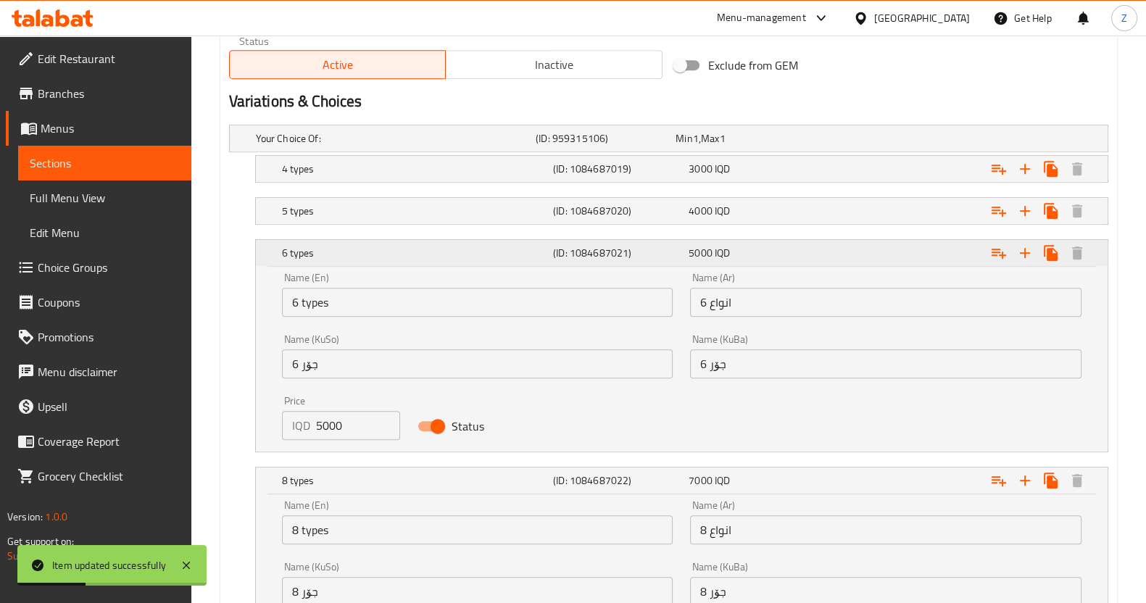
drag, startPoint x: 506, startPoint y: 256, endPoint x: 510, endPoint y: 291, distance: 35.0
click at [505, 257] on h5 "6 types" at bounding box center [414, 253] width 265 height 15
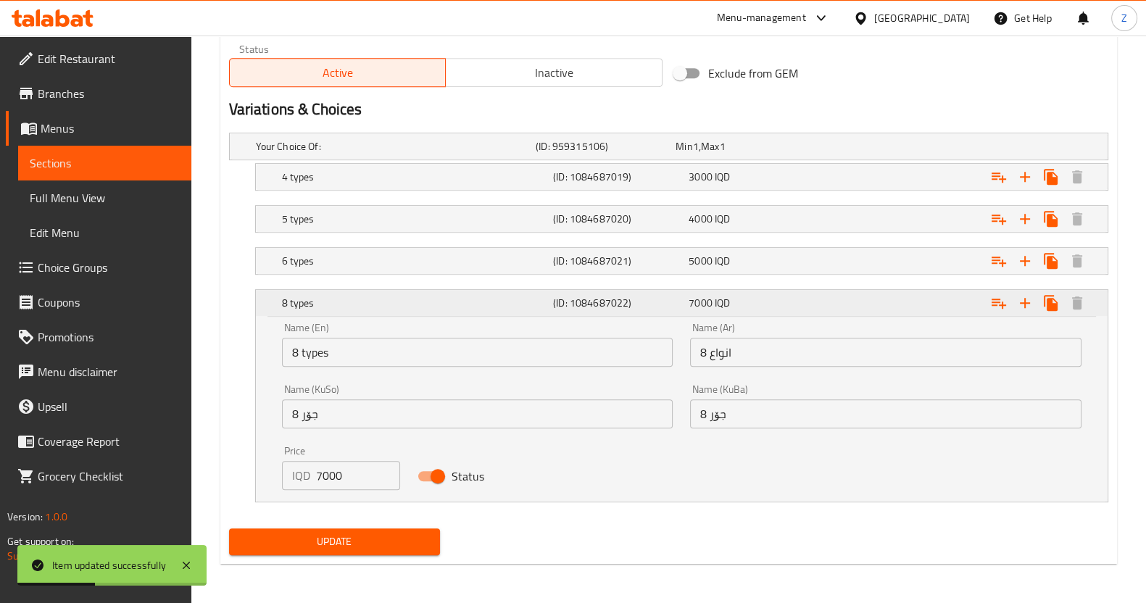
click at [521, 305] on h5 "8 types" at bounding box center [414, 303] width 265 height 15
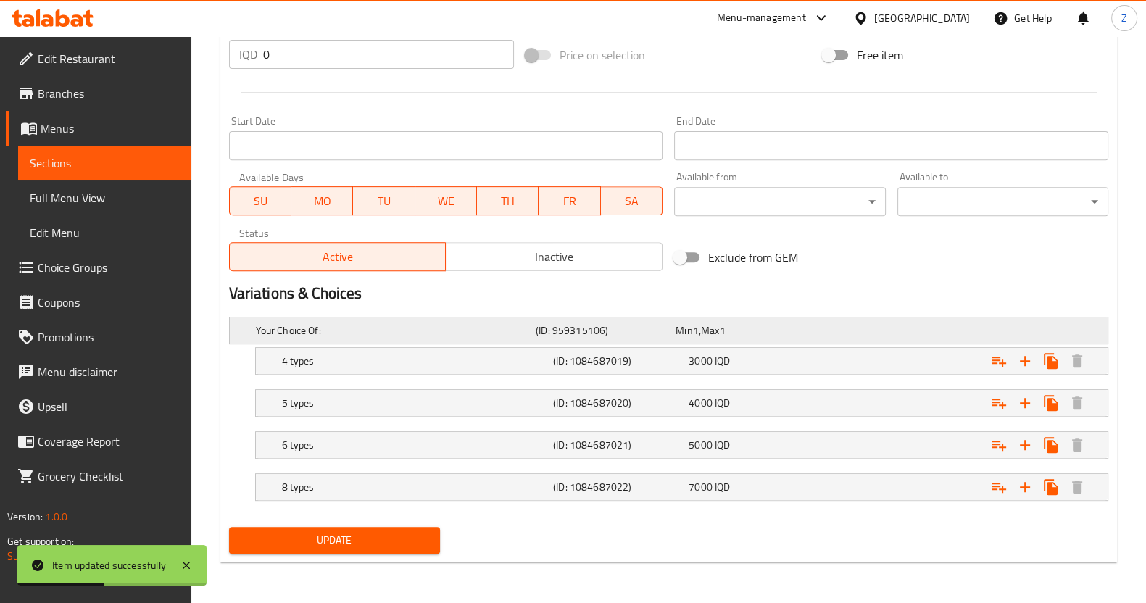
scroll to position [724, 0]
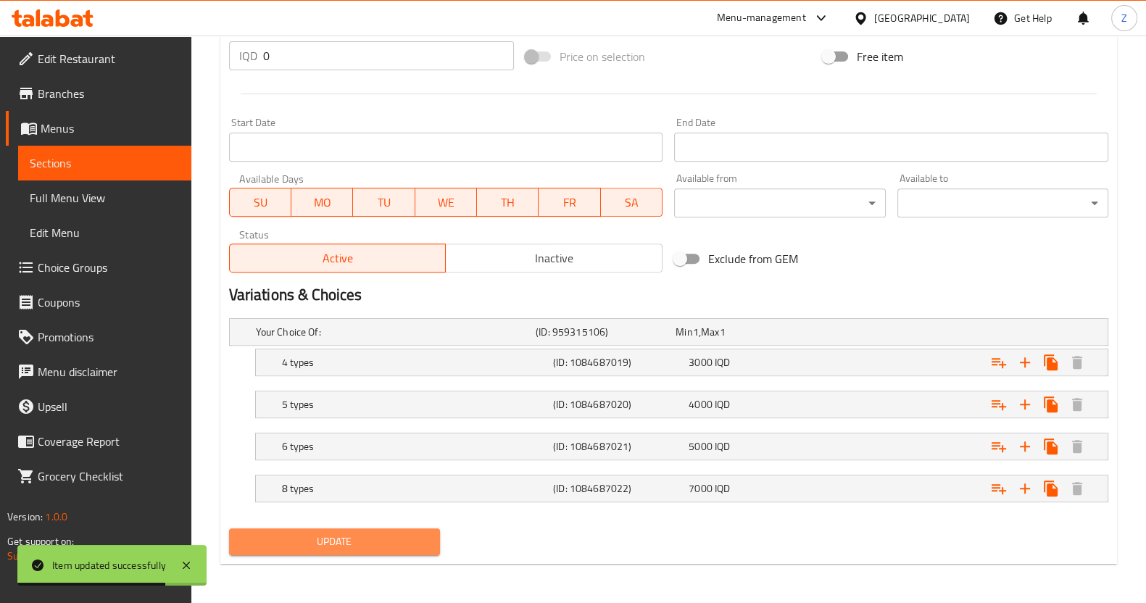
click at [350, 542] on span "Update" at bounding box center [335, 542] width 188 height 18
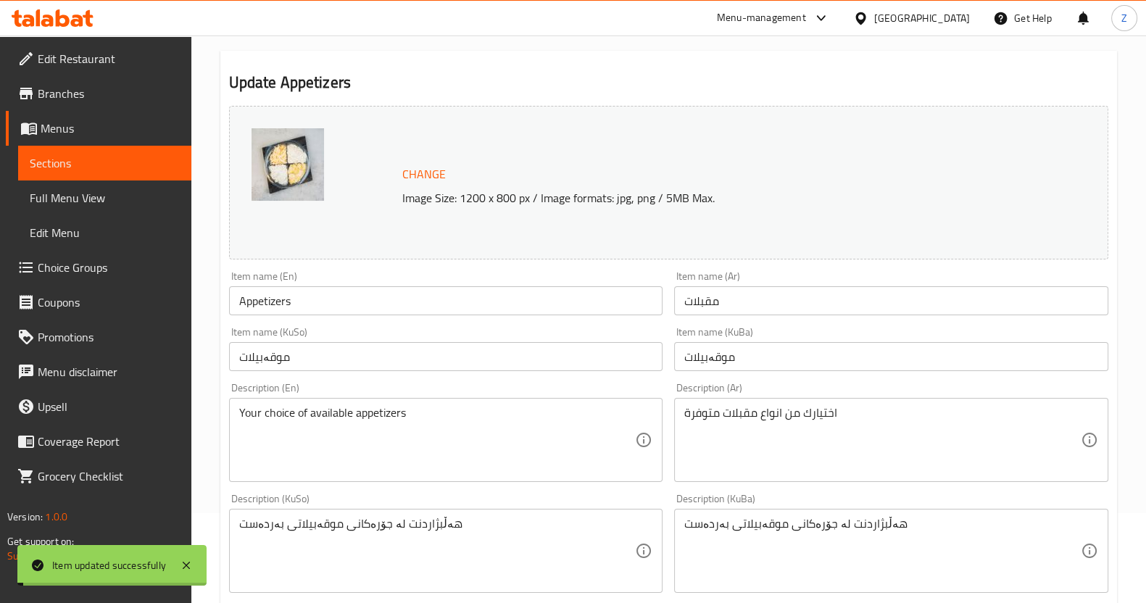
scroll to position [0, 0]
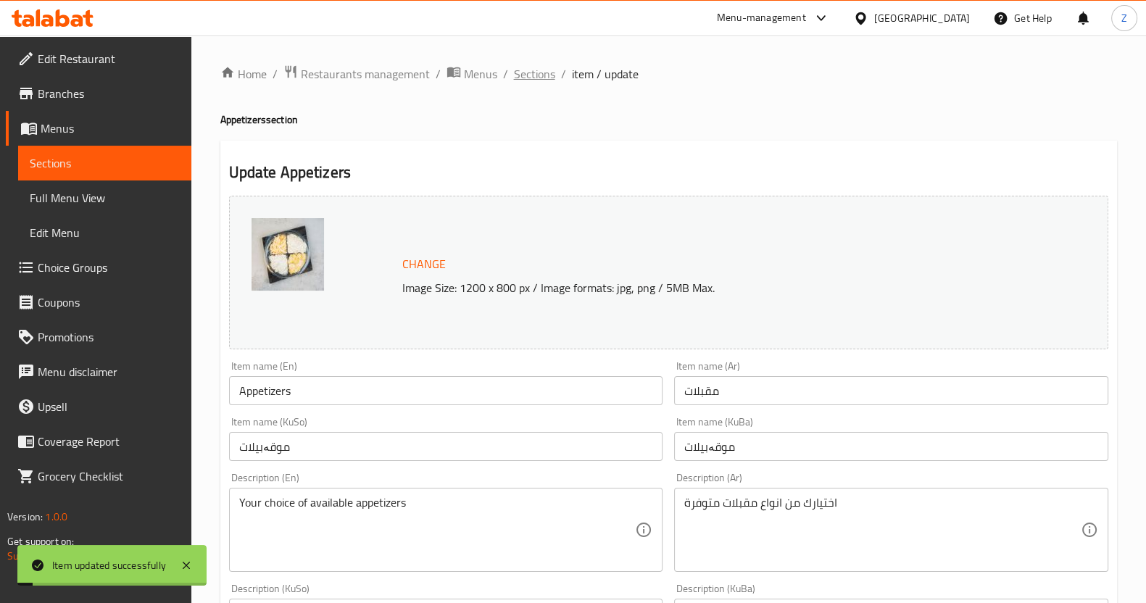
click at [518, 65] on span "Sections" at bounding box center [534, 73] width 41 height 17
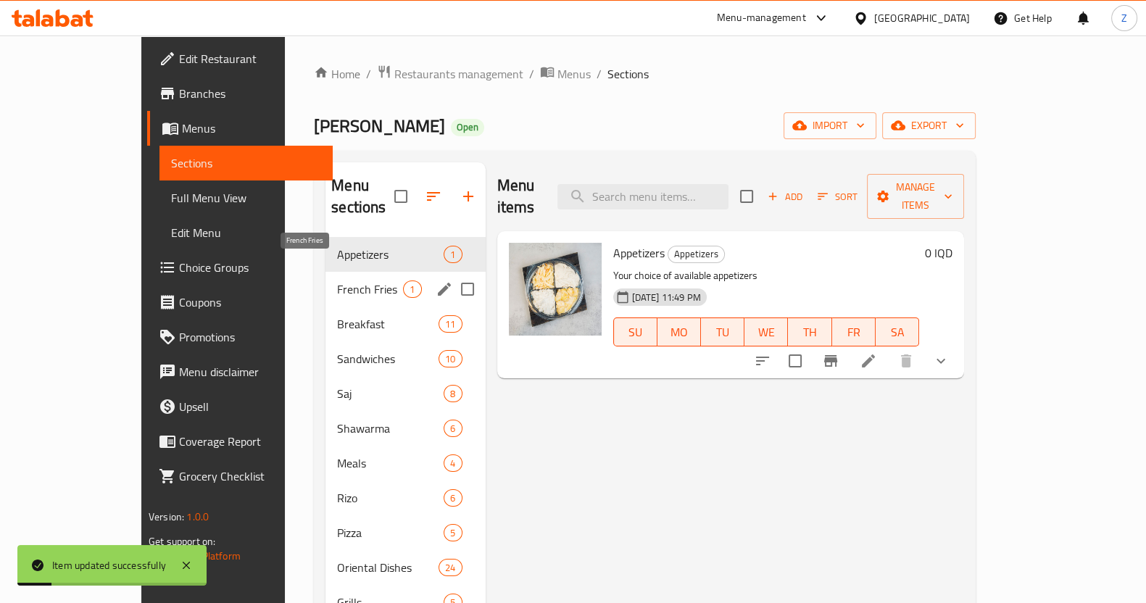
click at [337, 281] on span "French Fries" at bounding box center [370, 289] width 66 height 17
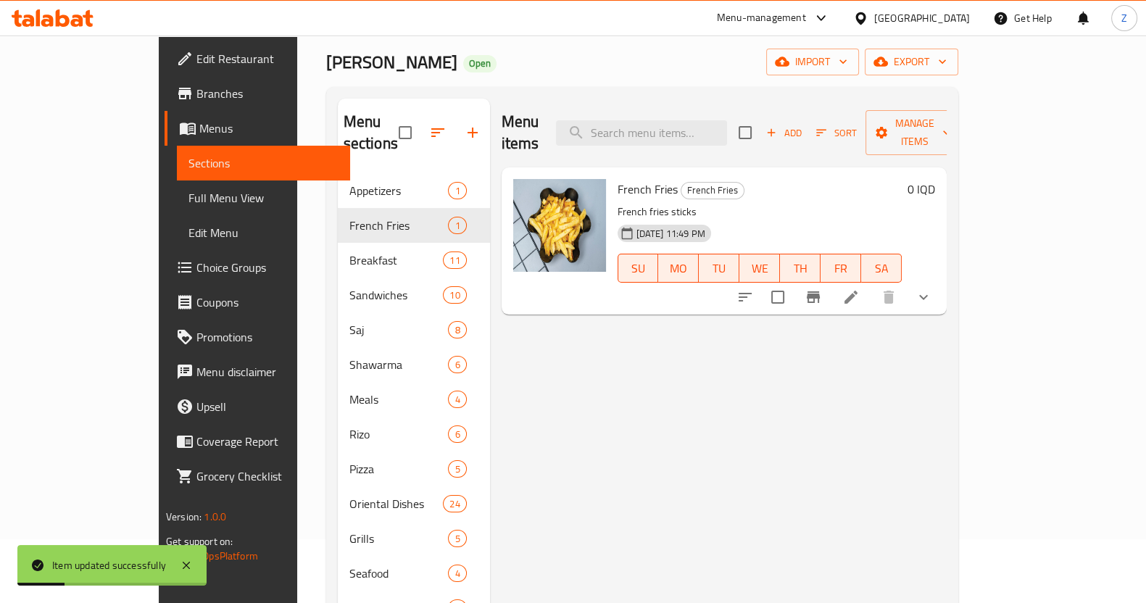
scroll to position [90, 0]
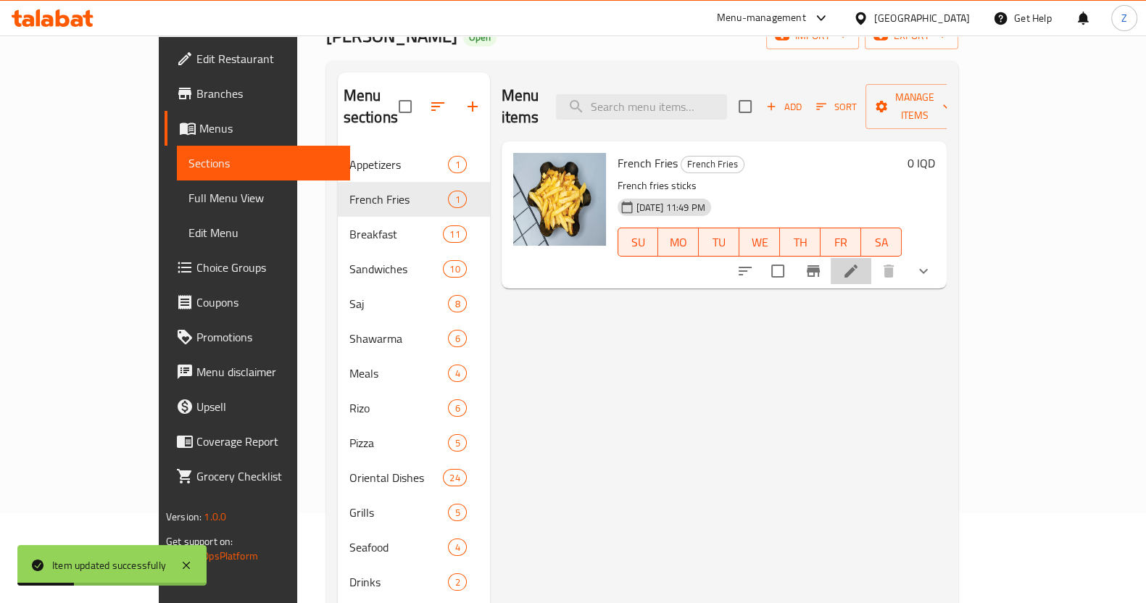
click at [860, 262] on icon at bounding box center [850, 270] width 17 height 17
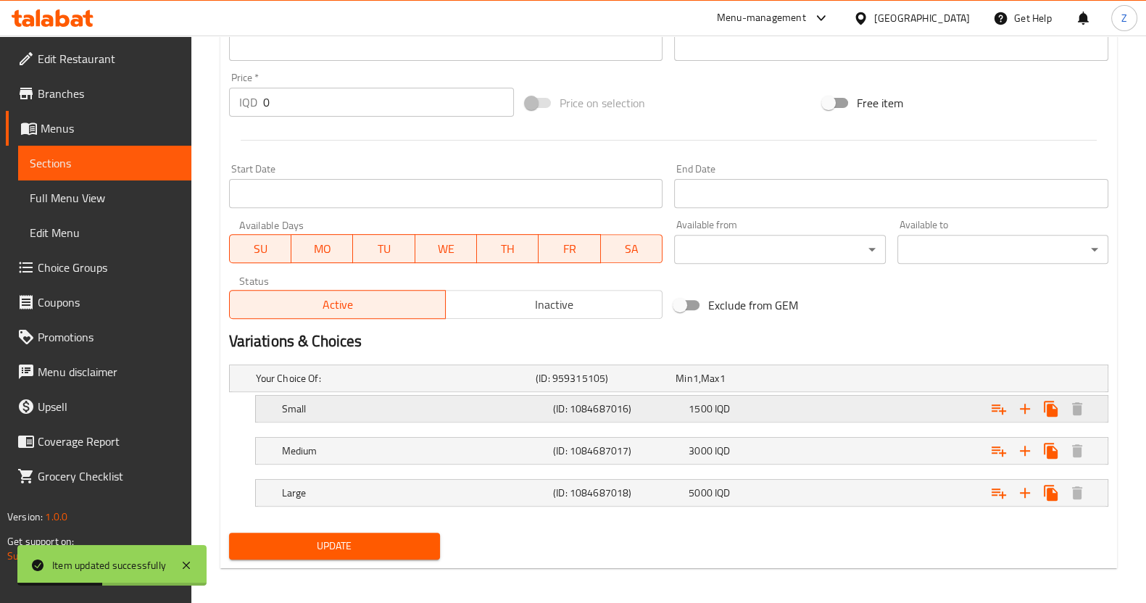
scroll to position [682, 0]
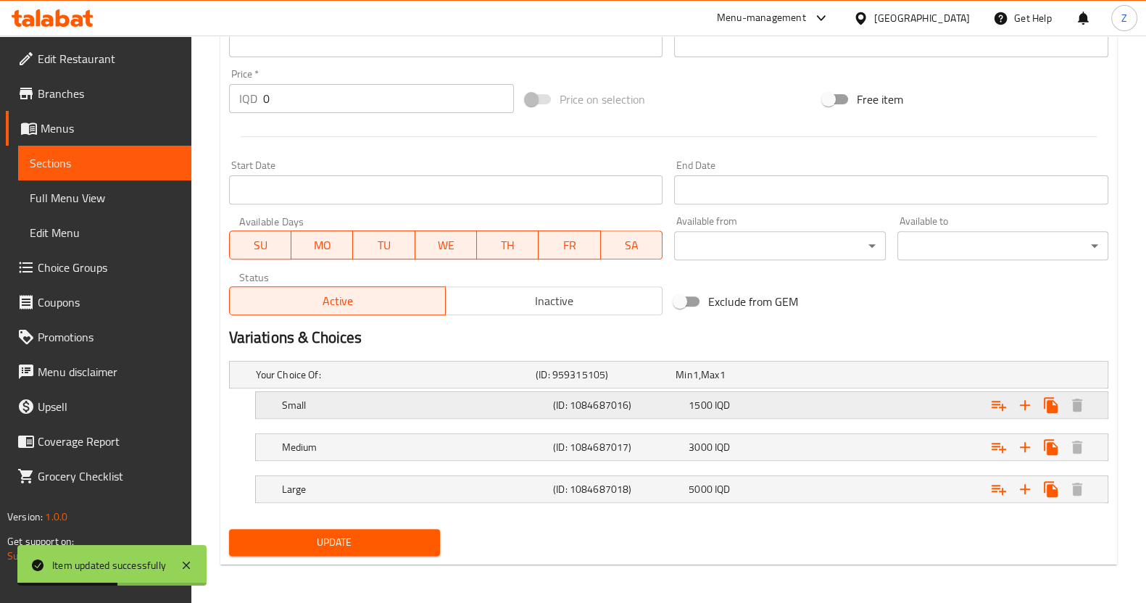
click at [406, 382] on h5 "Small" at bounding box center [393, 375] width 274 height 15
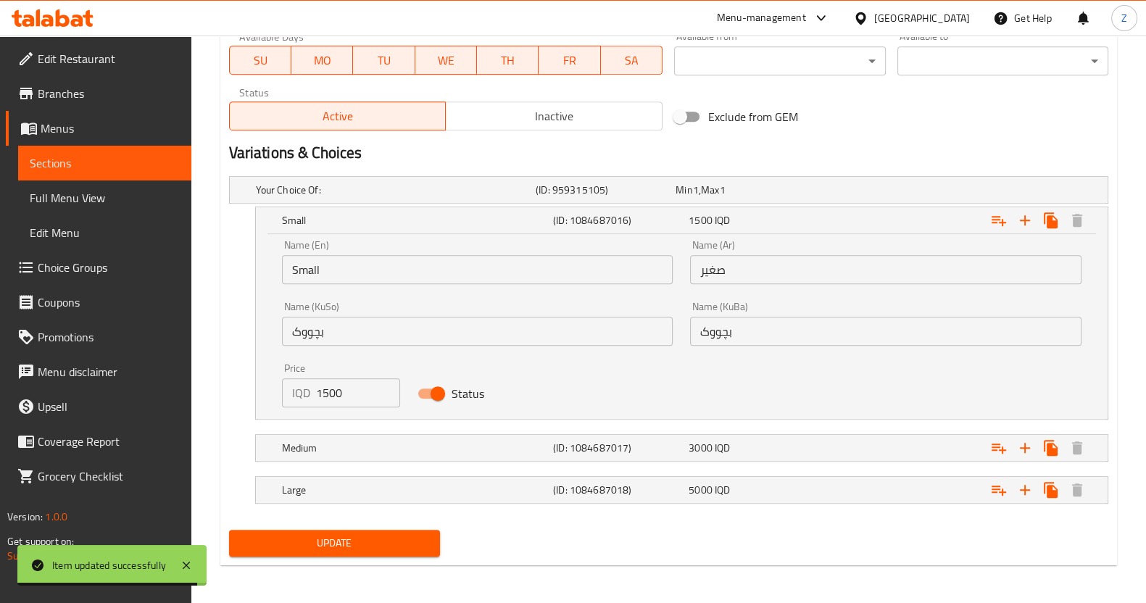
scroll to position [867, 0]
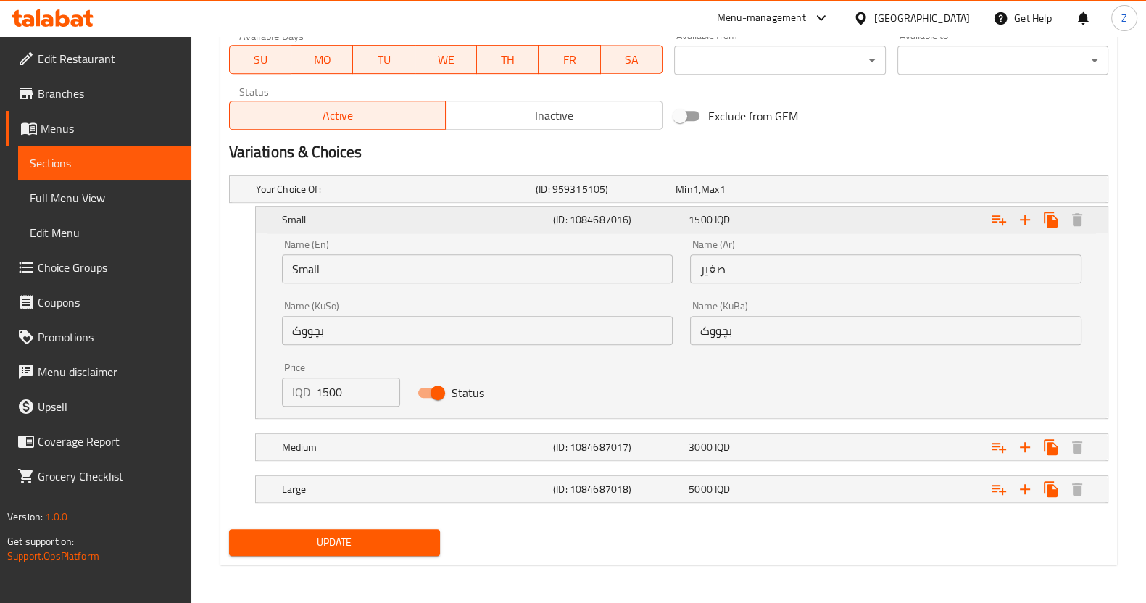
click at [427, 212] on h5 "Small" at bounding box center [414, 219] width 265 height 15
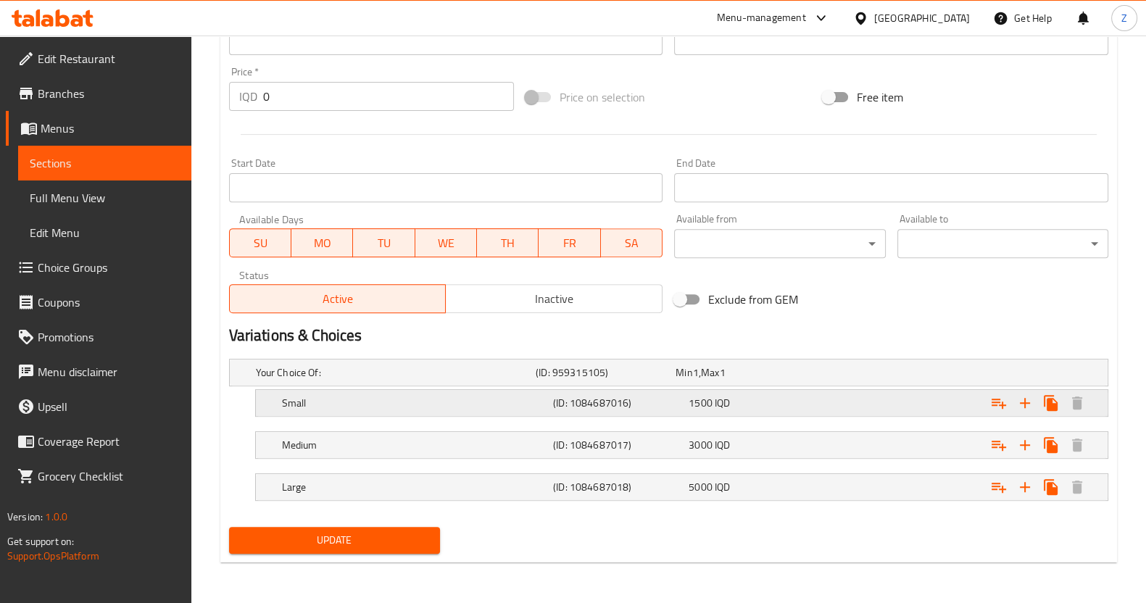
scroll to position [682, 0]
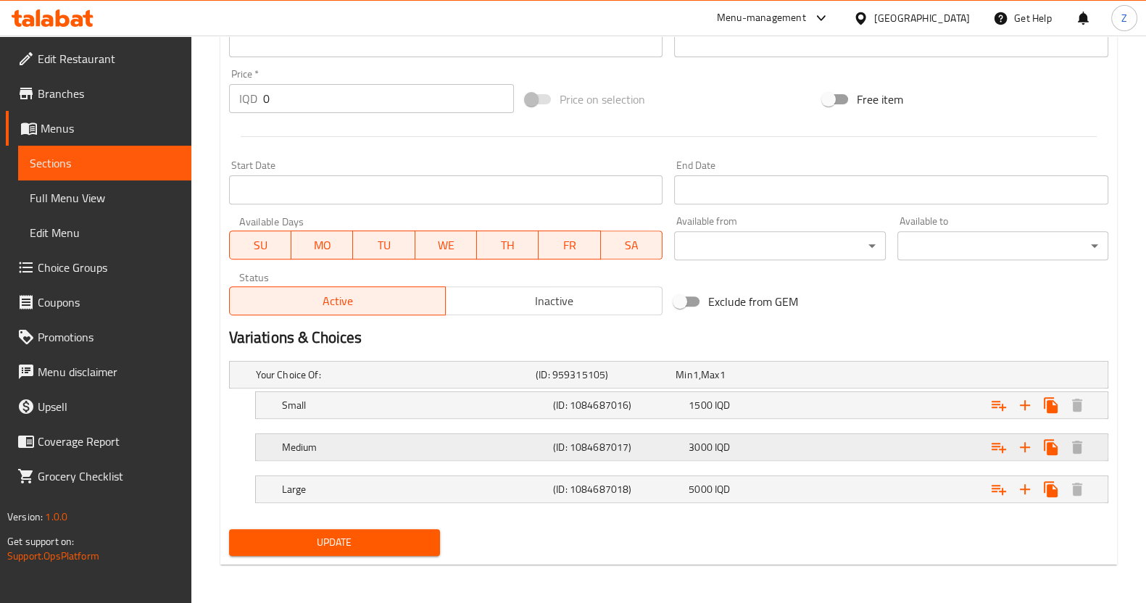
click at [514, 382] on h5 "Medium" at bounding box center [393, 375] width 274 height 15
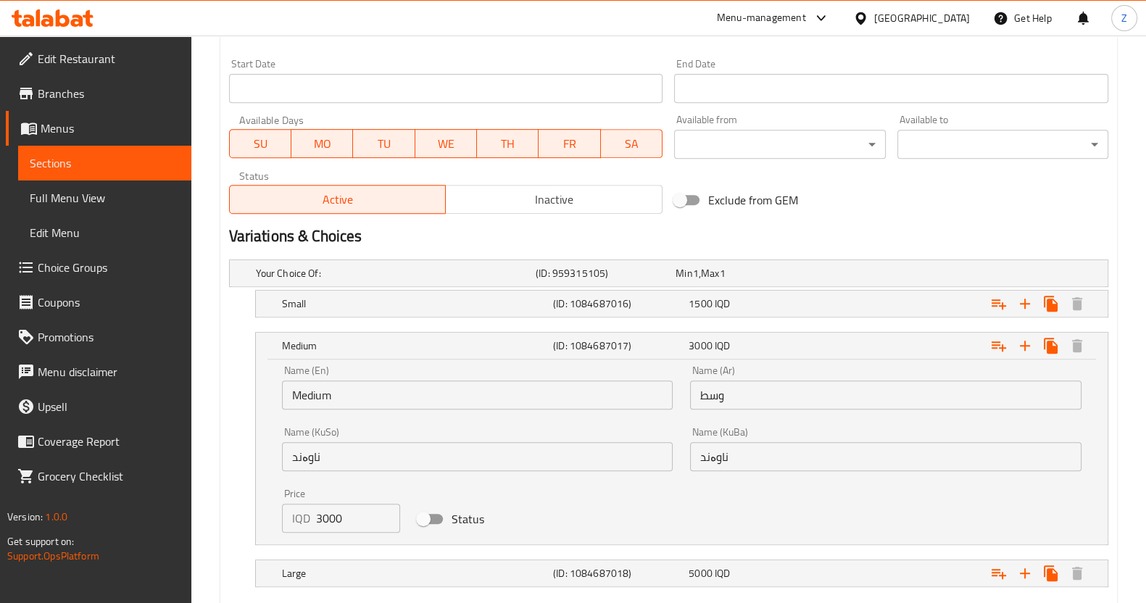
scroll to position [867, 0]
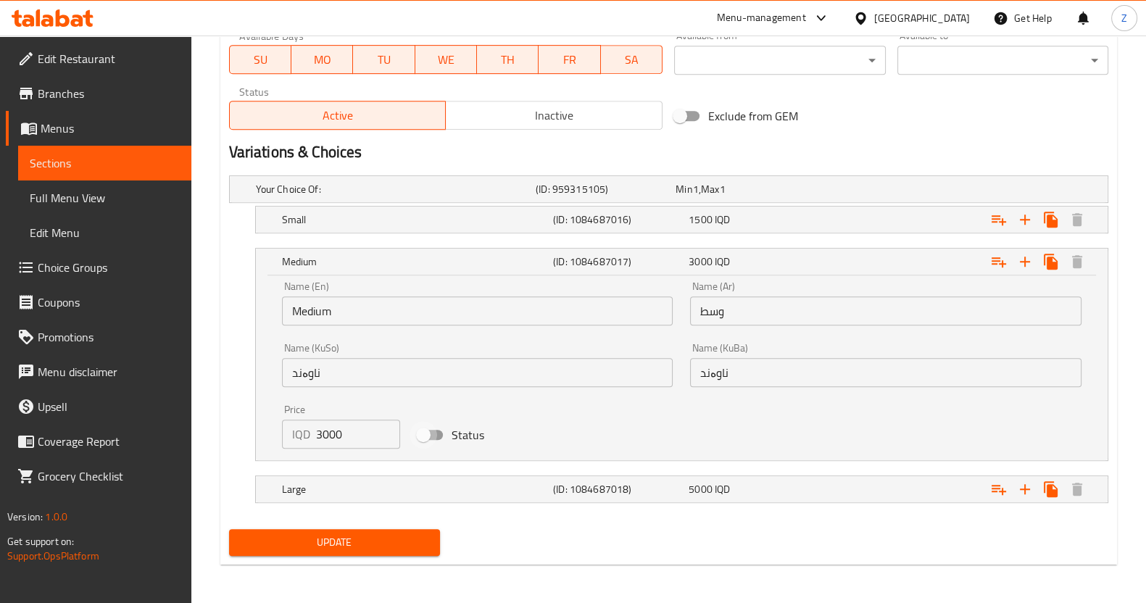
click at [433, 428] on input "Status" at bounding box center [423, 435] width 83 height 28
checkbox input "true"
click at [481, 196] on h5 "Large" at bounding box center [393, 189] width 274 height 15
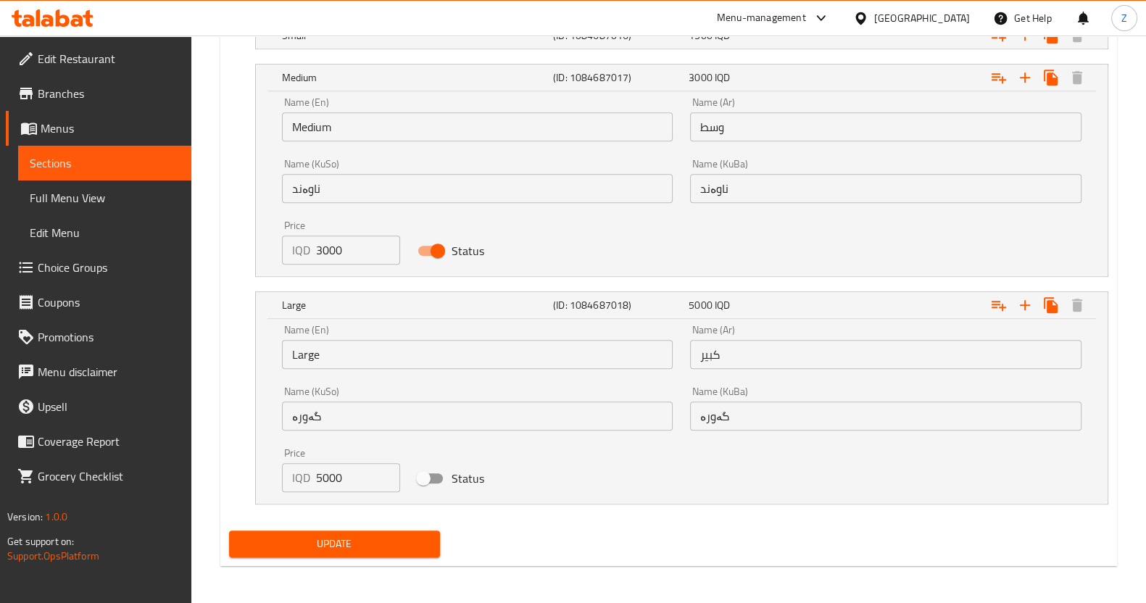
scroll to position [1052, 0]
click at [444, 476] on input "Status" at bounding box center [423, 478] width 83 height 28
checkbox input "true"
click at [591, 84] on h5 "(ID: 1084687018)" at bounding box center [618, 77] width 130 height 15
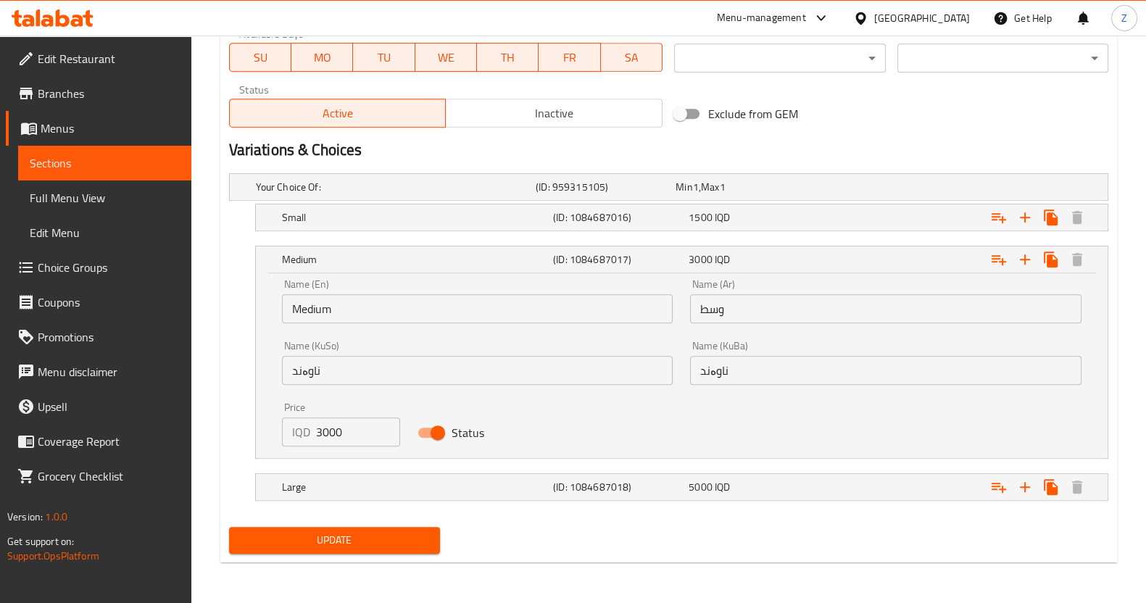
scroll to position [867, 0]
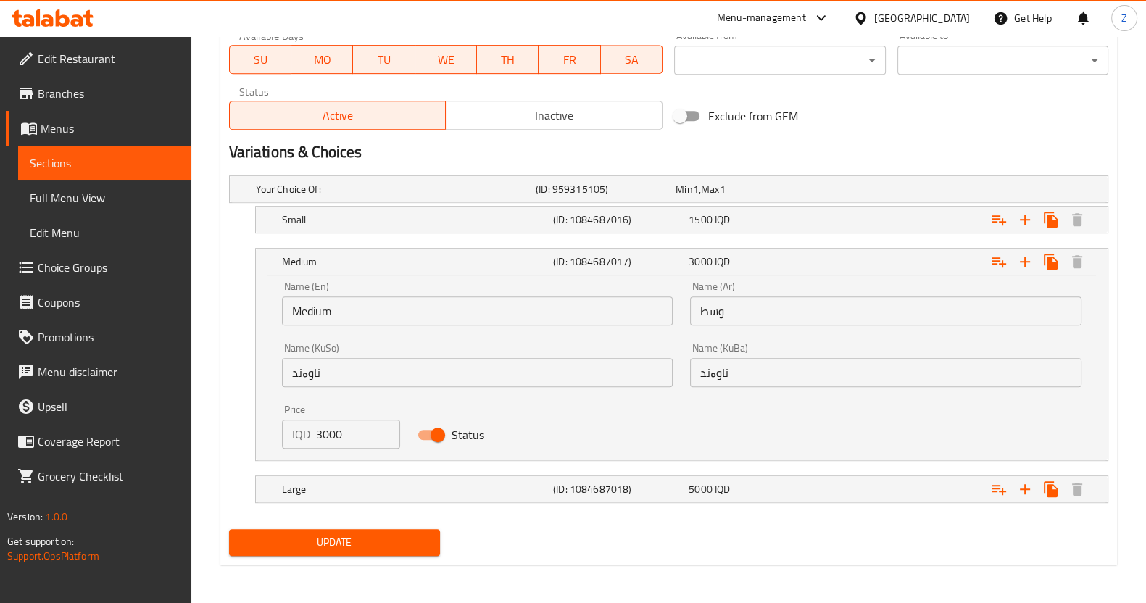
click at [399, 530] on button "Update" at bounding box center [334, 542] width 211 height 27
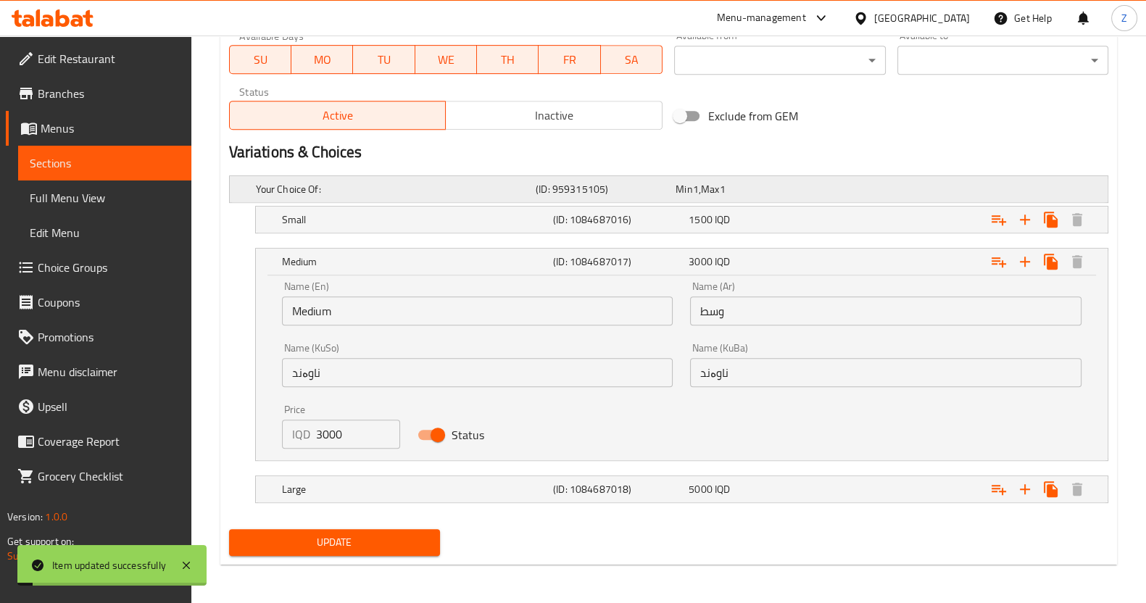
click at [577, 189] on h5 "(ID: 959315105)" at bounding box center [603, 189] width 134 height 15
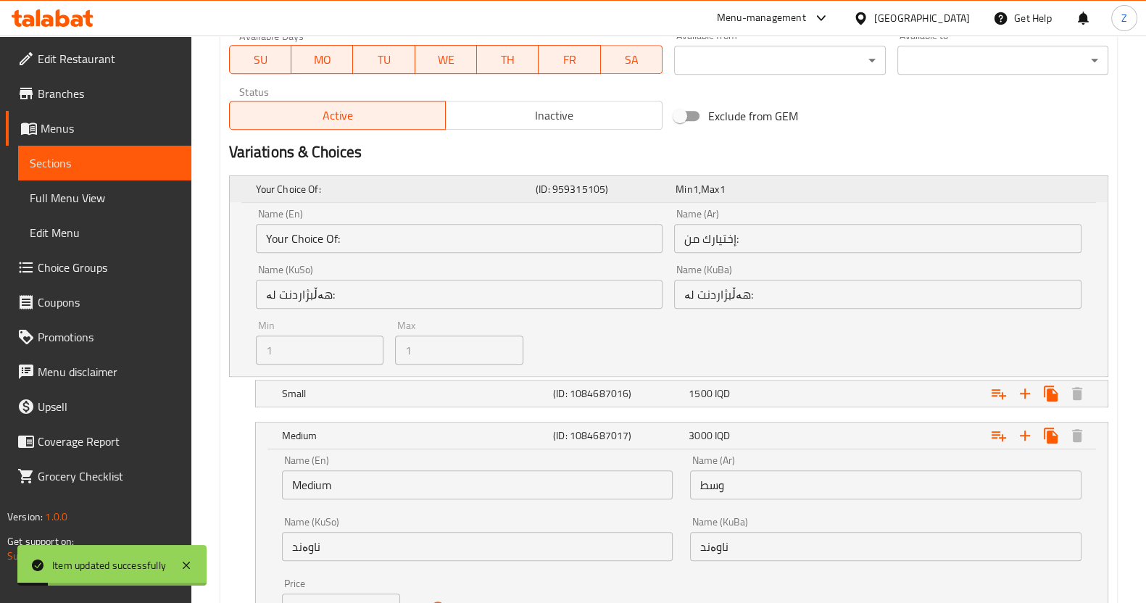
click at [573, 186] on h5 "(ID: 959315105)" at bounding box center [603, 189] width 134 height 15
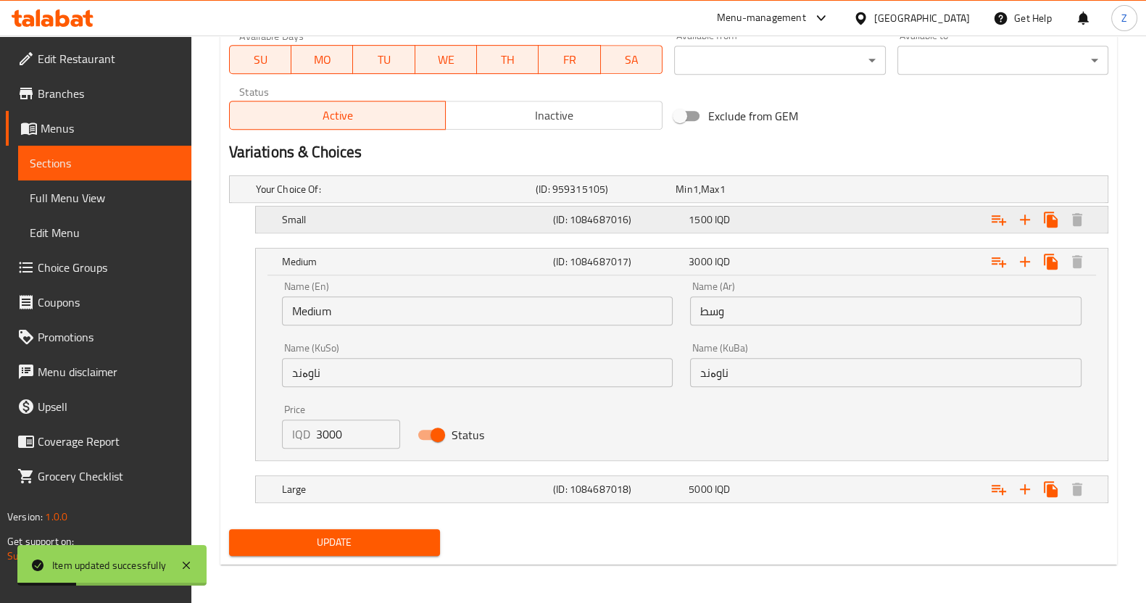
click at [603, 196] on h5 "(ID: 1084687016)" at bounding box center [603, 189] width 134 height 15
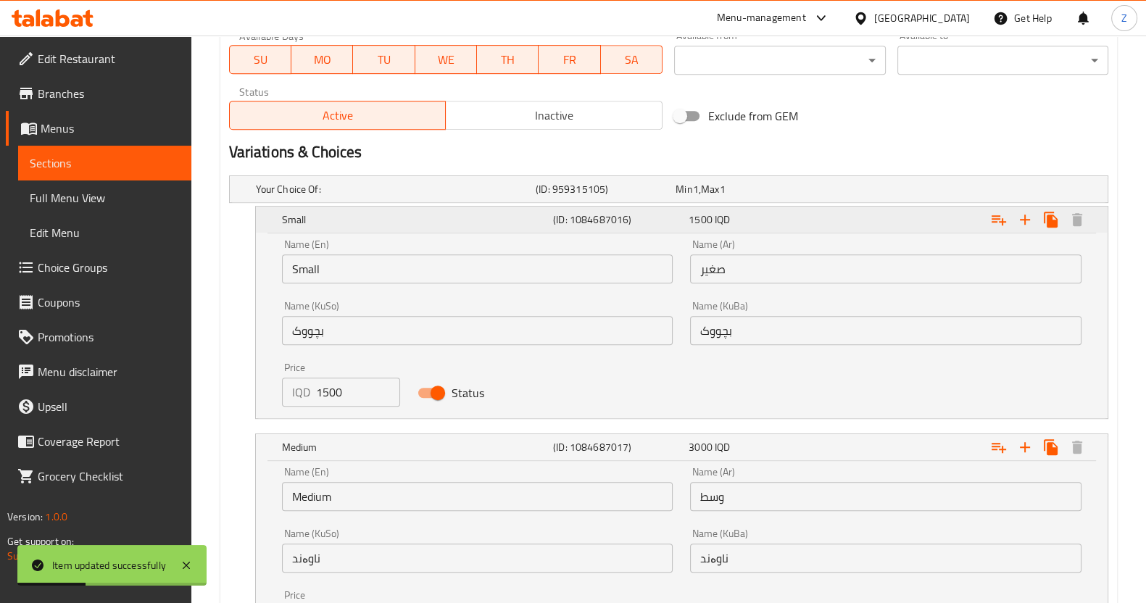
click at [603, 219] on h5 "(ID: 1084687016)" at bounding box center [618, 219] width 130 height 15
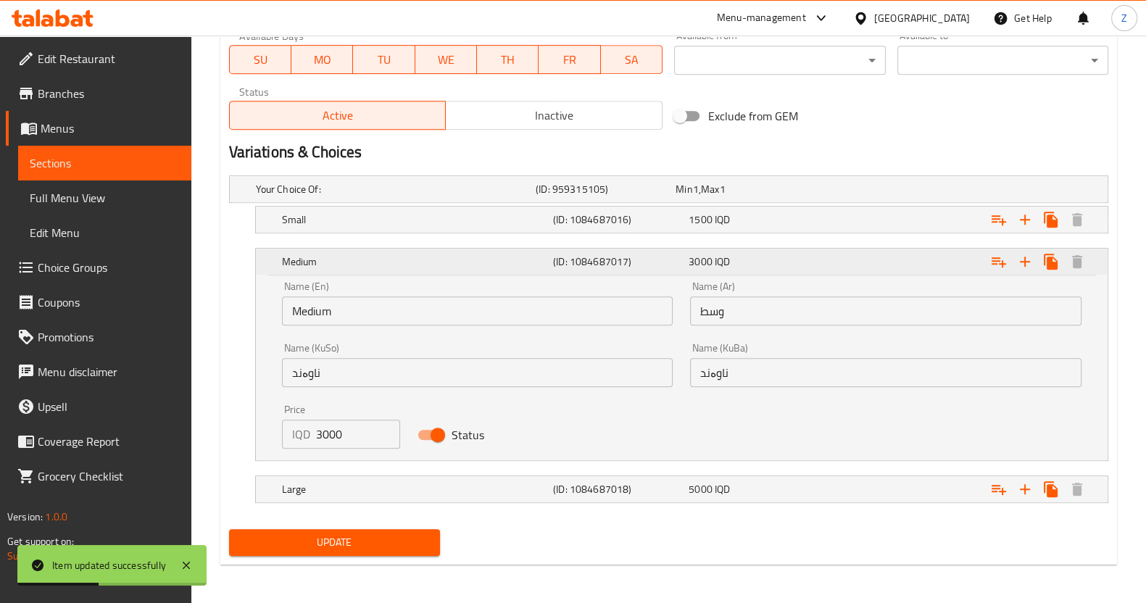
click at [603, 254] on h5 "(ID: 1084687017)" at bounding box center [618, 261] width 130 height 15
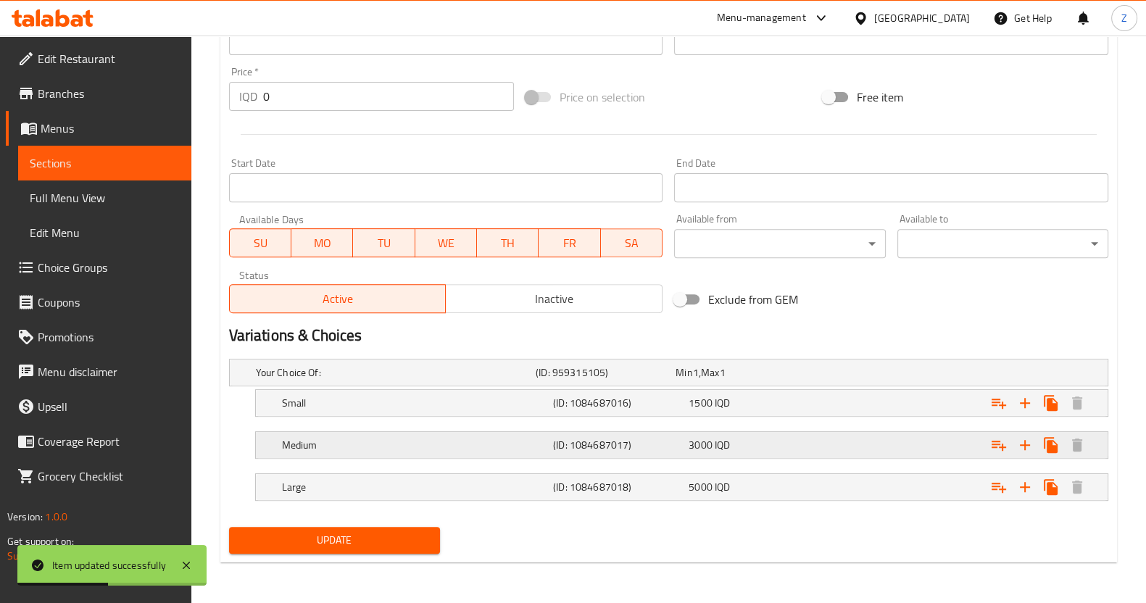
scroll to position [682, 0]
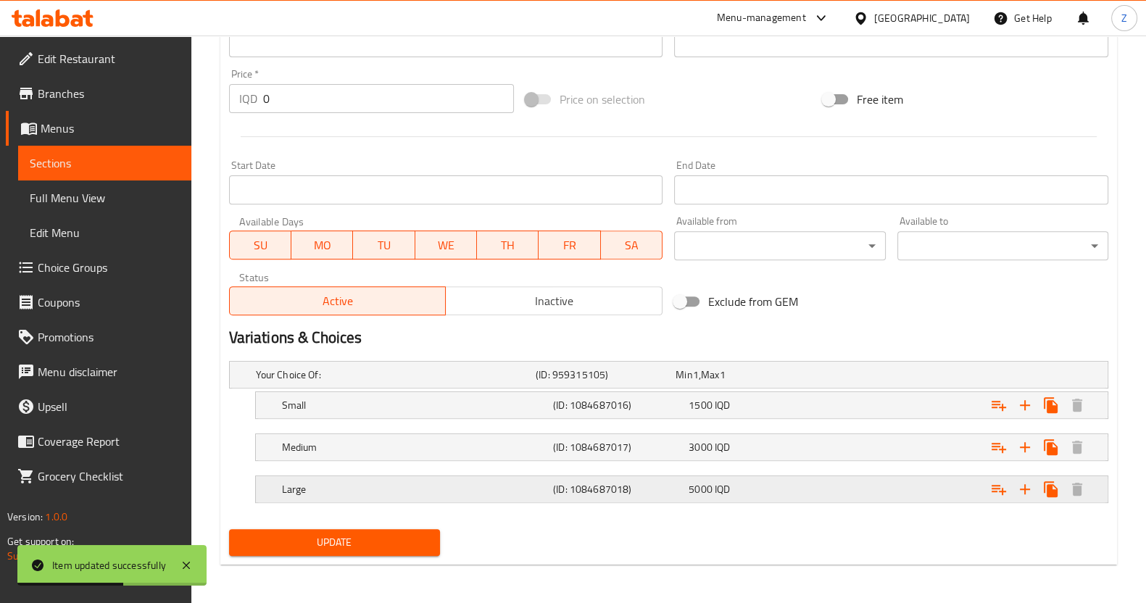
click at [600, 382] on h5 "(ID: 1084687018)" at bounding box center [603, 375] width 134 height 15
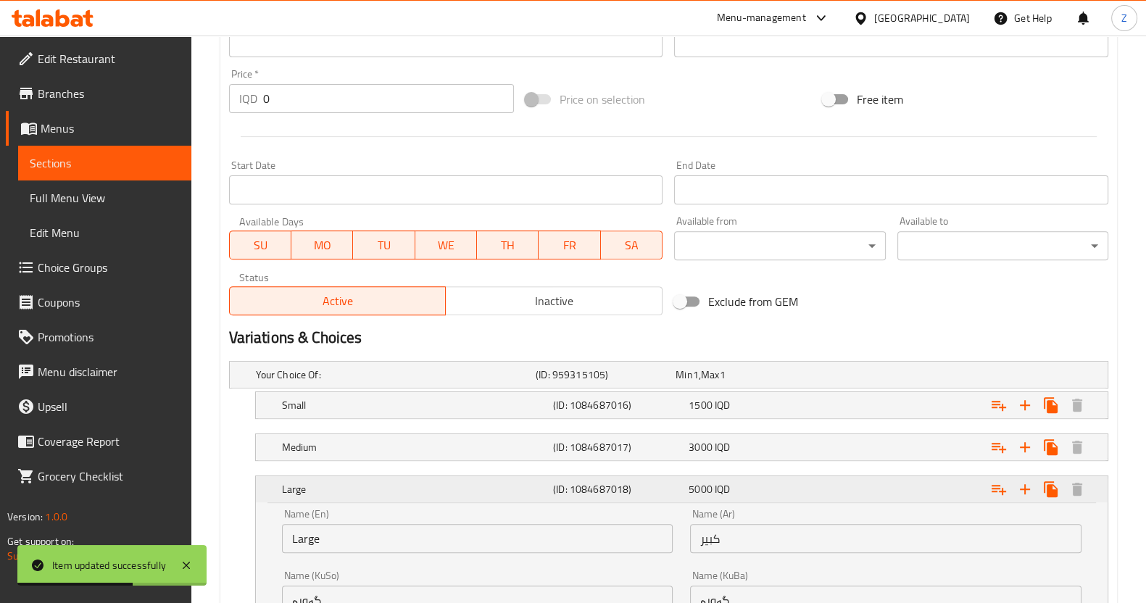
click at [598, 499] on div "Large (ID: 1084687018) 5000 IQD" at bounding box center [686, 489] width 814 height 32
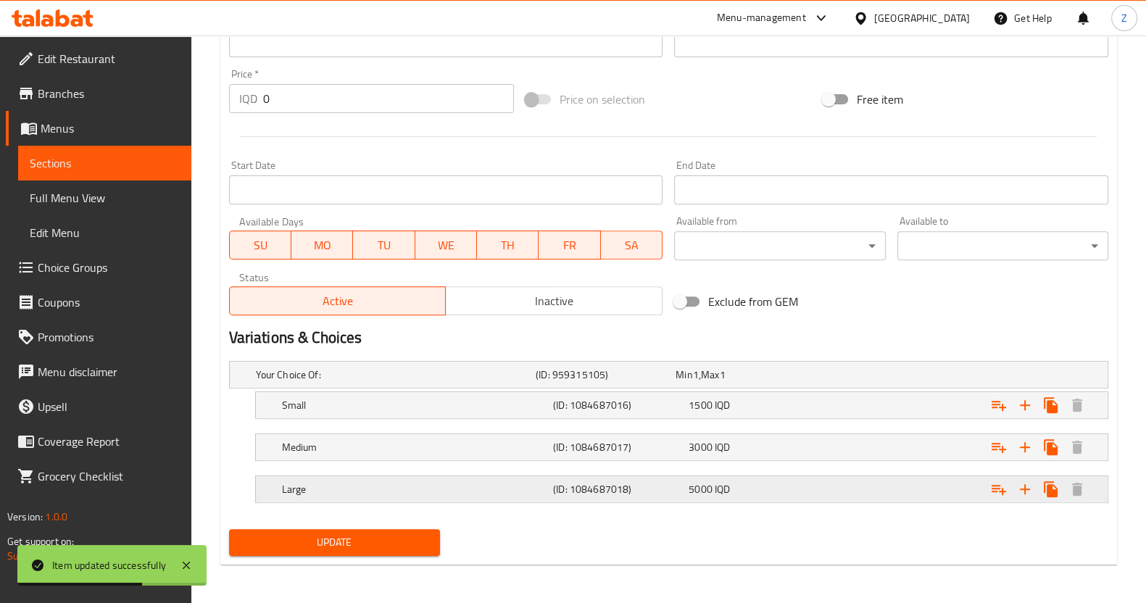
click at [578, 382] on h5 "(ID: 1084687018)" at bounding box center [603, 375] width 134 height 15
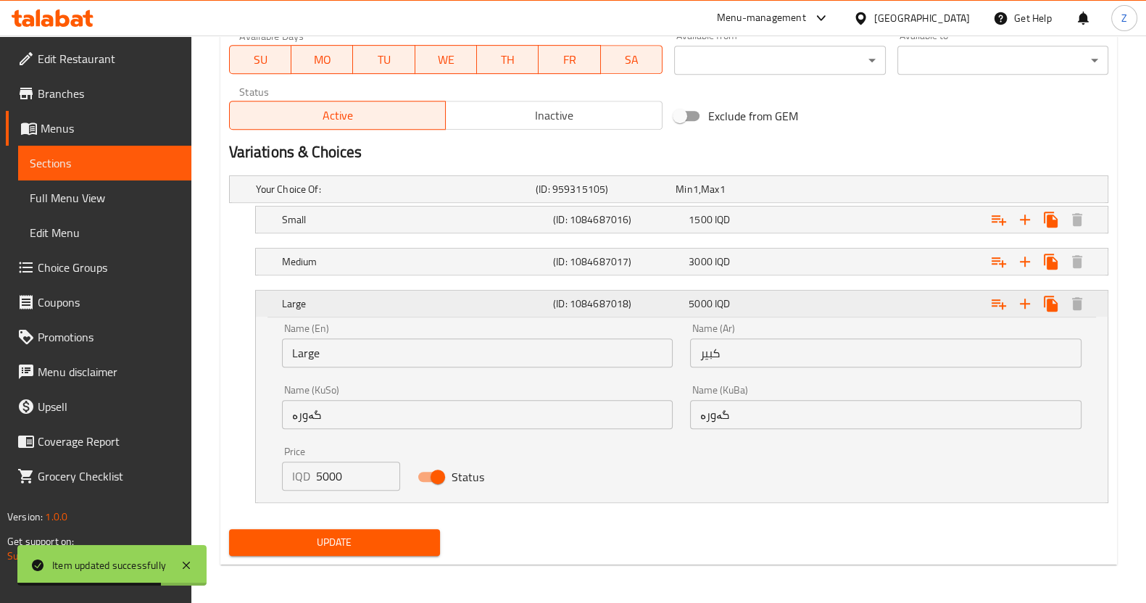
click at [508, 310] on div "Large" at bounding box center [414, 304] width 271 height 20
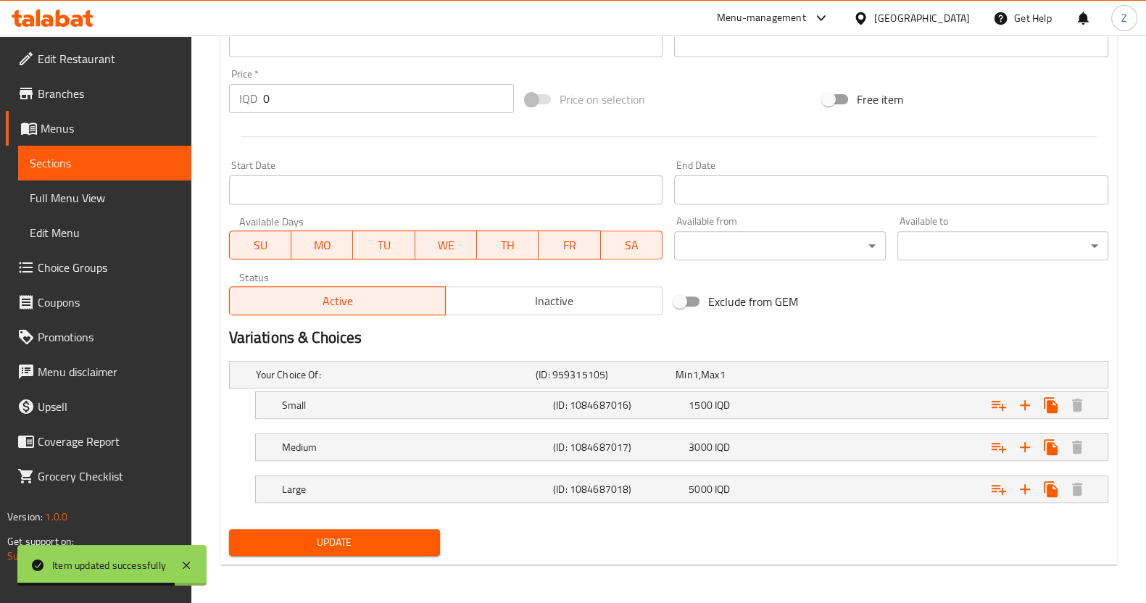
drag, startPoint x: 374, startPoint y: 550, endPoint x: 376, endPoint y: 531, distance: 19.0
click at [373, 547] on button "Update" at bounding box center [334, 542] width 211 height 27
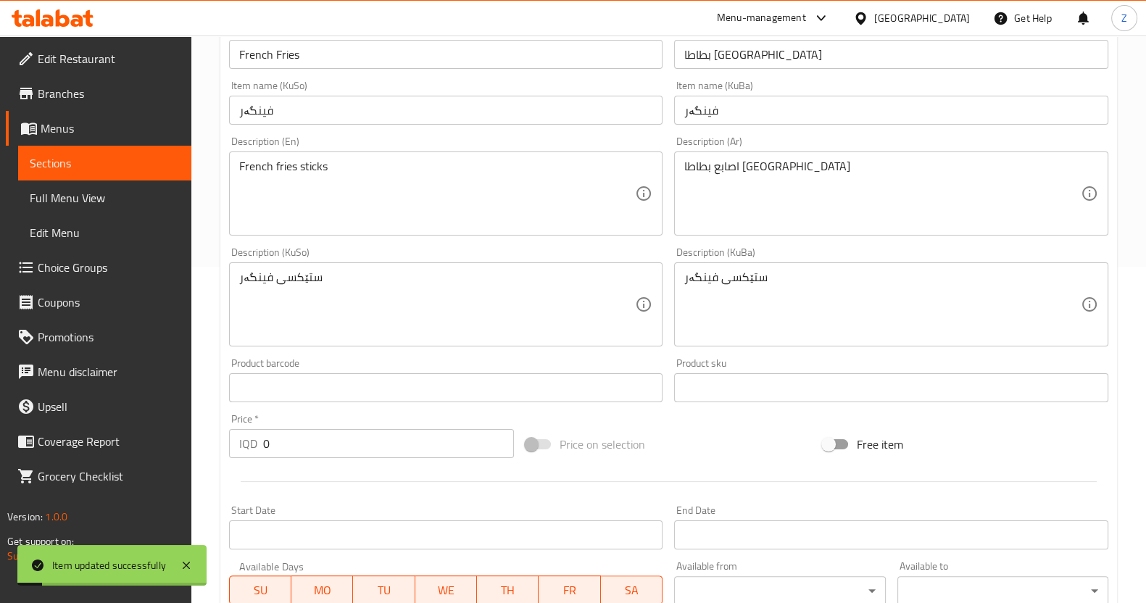
scroll to position [0, 0]
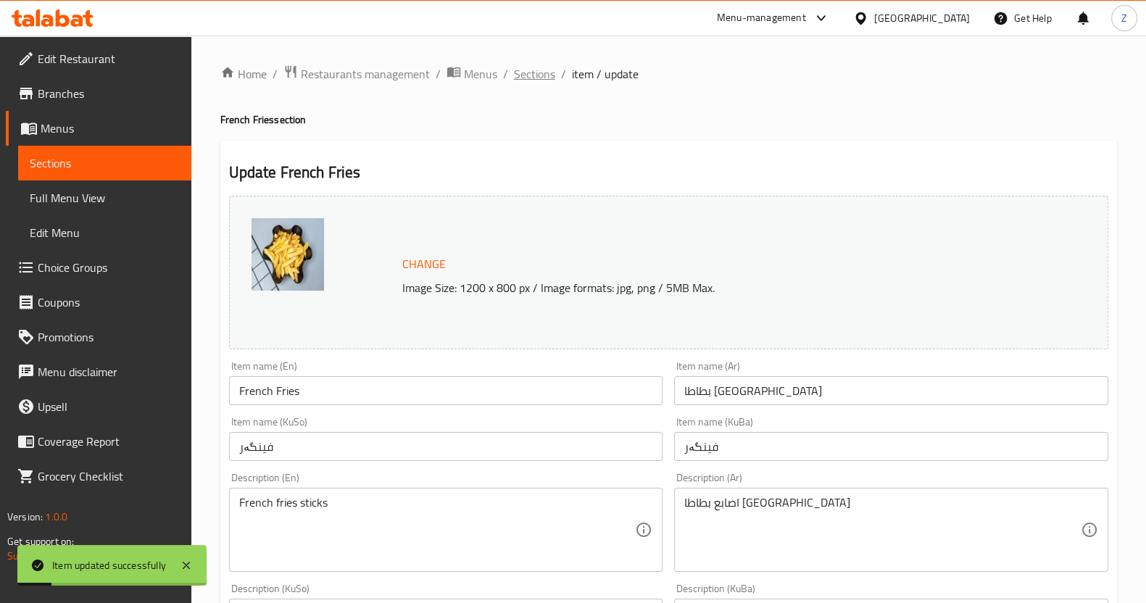
click at [551, 72] on span "Sections" at bounding box center [534, 73] width 41 height 17
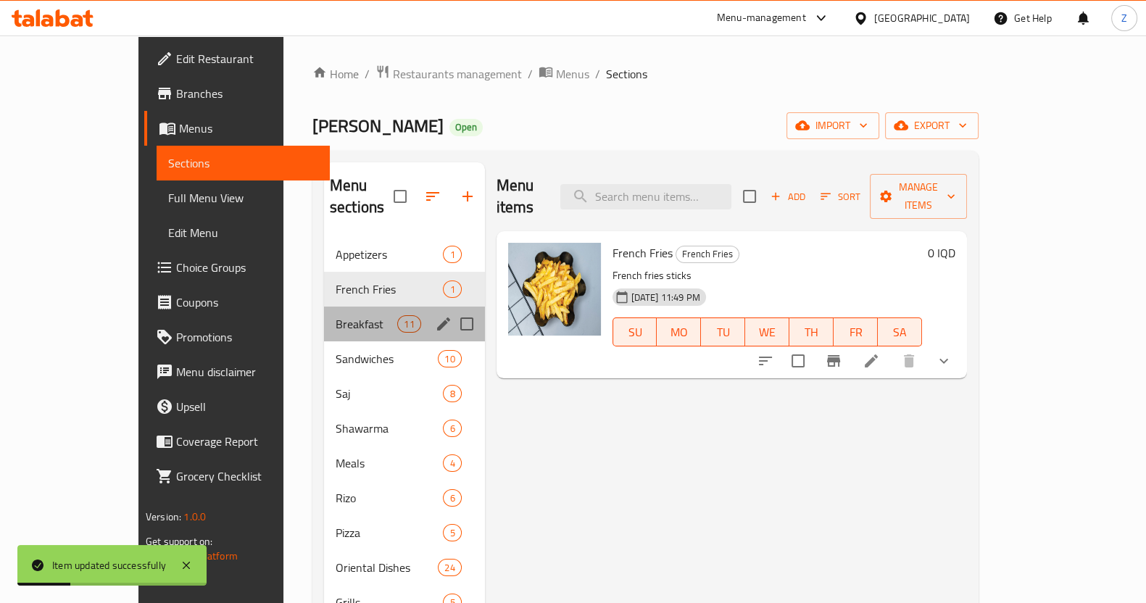
click at [336, 315] on span "Breakfast" at bounding box center [367, 323] width 62 height 17
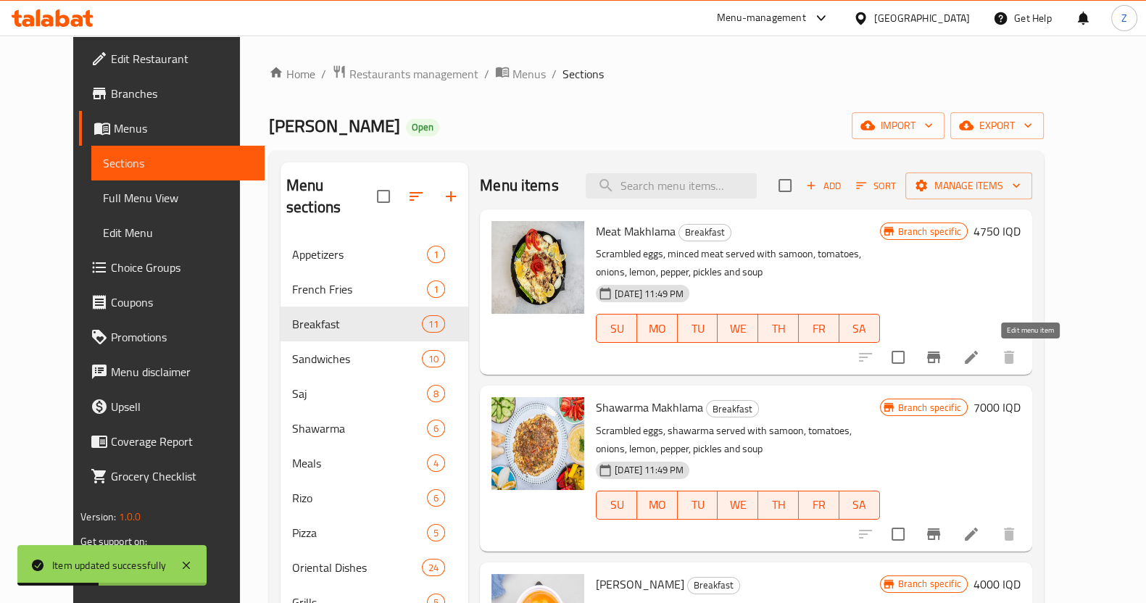
click at [978, 359] on icon at bounding box center [971, 357] width 13 height 13
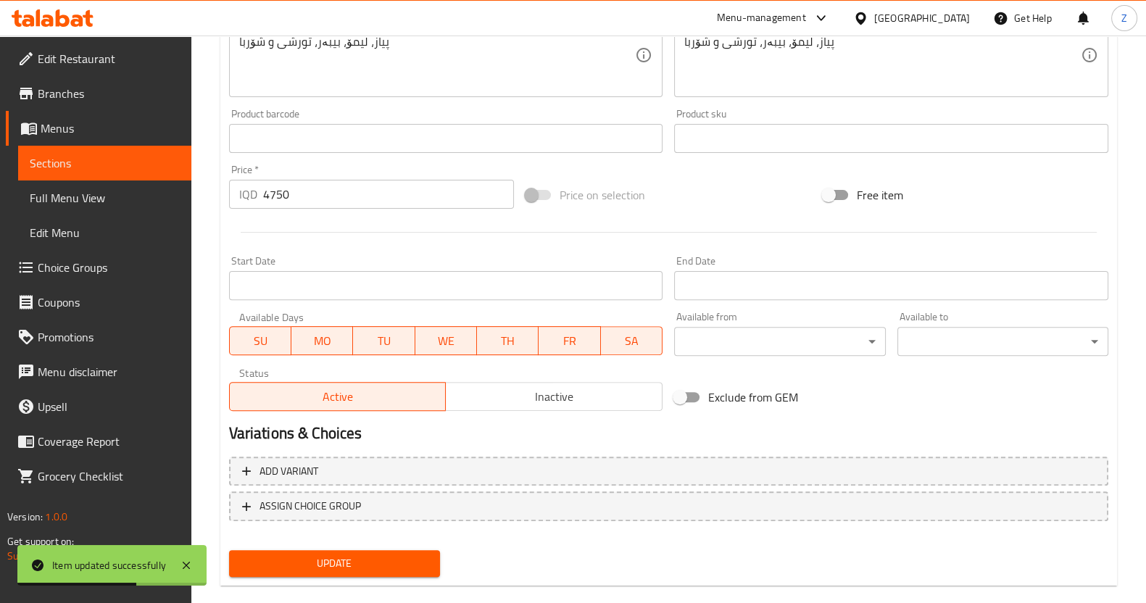
scroll to position [608, 0]
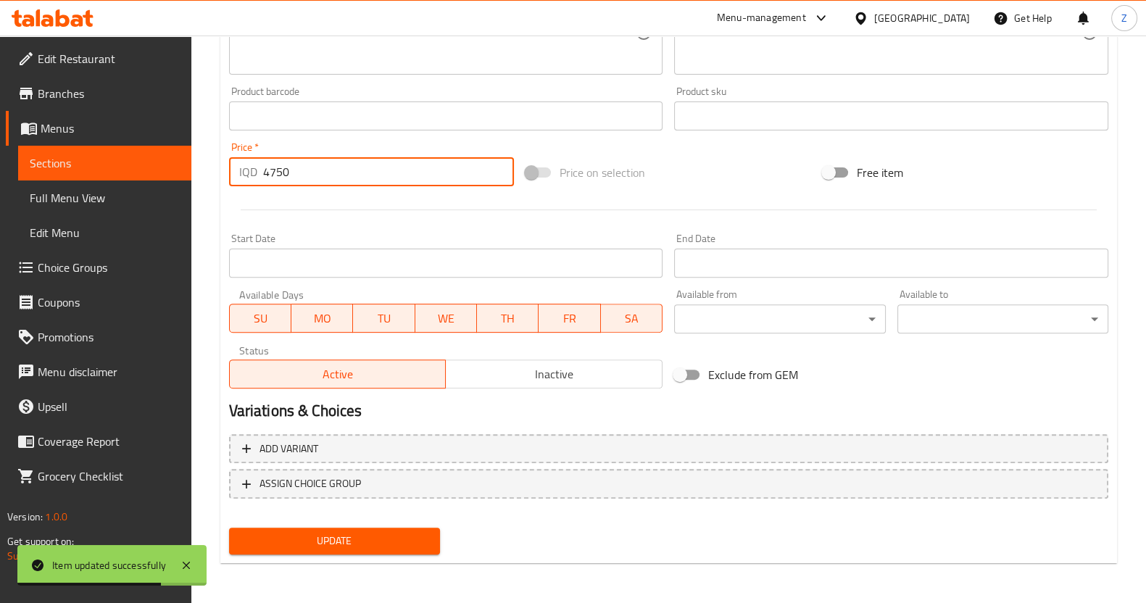
drag, startPoint x: 279, startPoint y: 171, endPoint x: 212, endPoint y: 168, distance: 66.8
click at [212, 168] on div "Home / Restaurants management / Menus / Sections / item / update Breakfast sect…" at bounding box center [668, 15] width 955 height 1177
type input "7000"
click at [344, 538] on span "Update" at bounding box center [335, 541] width 188 height 18
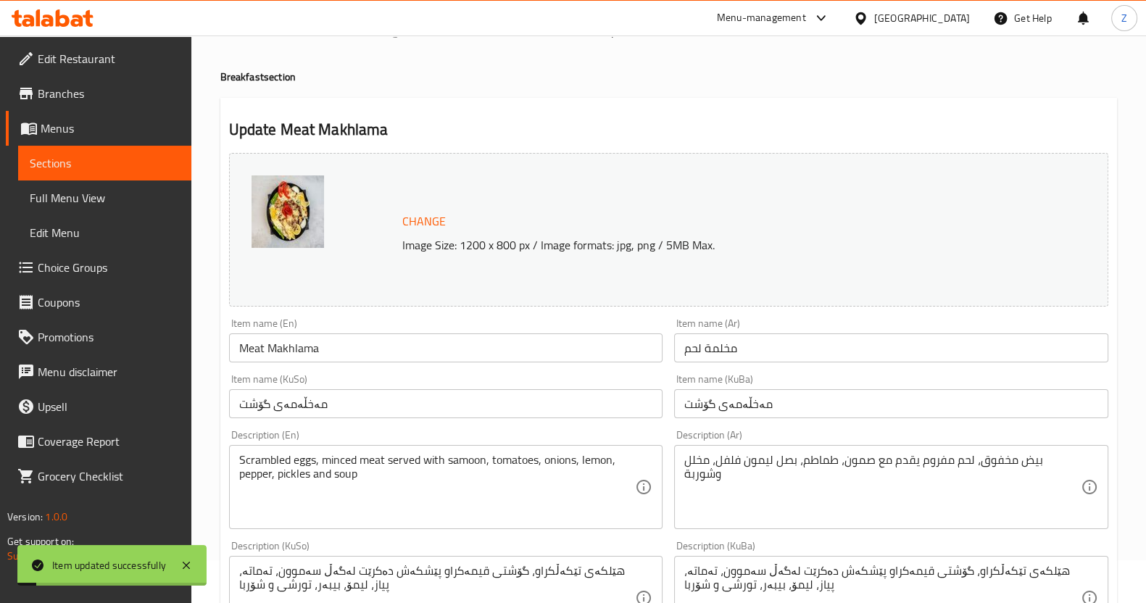
scroll to position [0, 0]
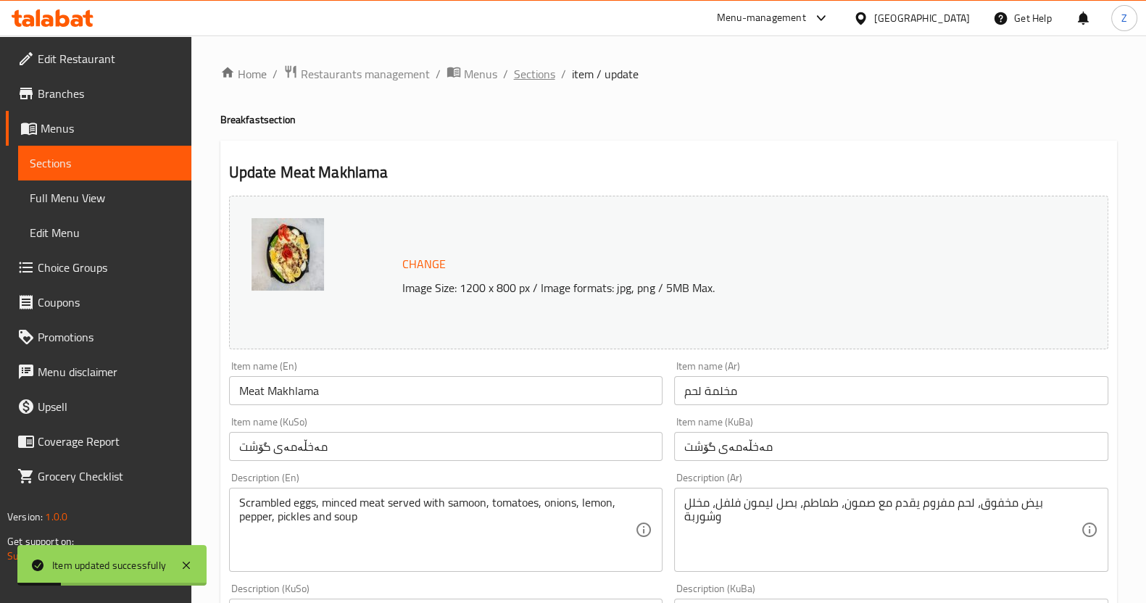
click at [536, 71] on span "Sections" at bounding box center [534, 73] width 41 height 17
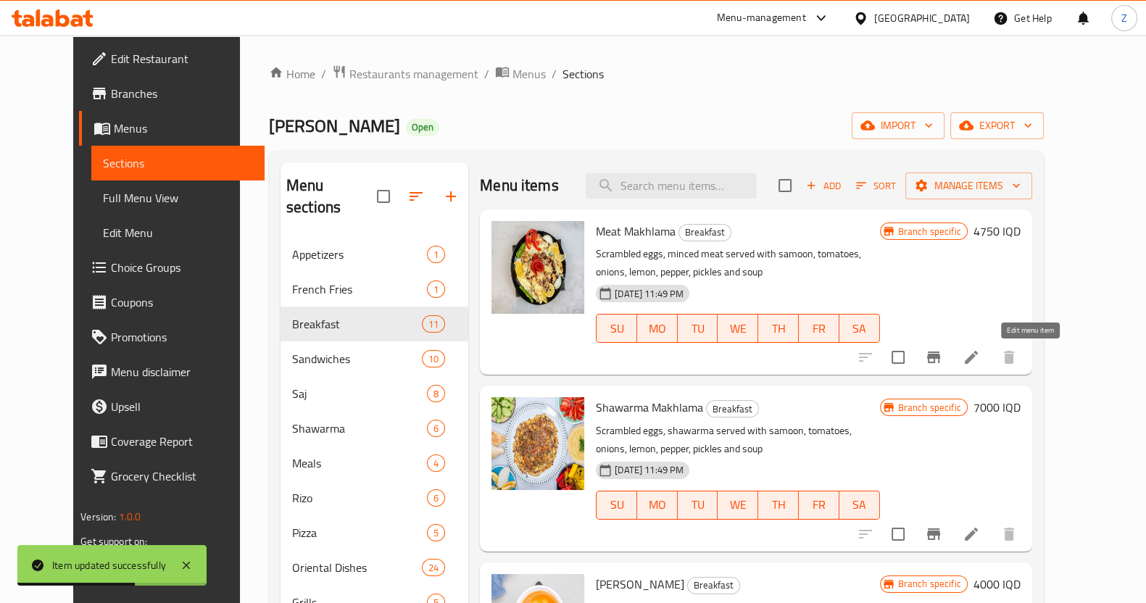
click at [980, 350] on icon at bounding box center [971, 357] width 17 height 17
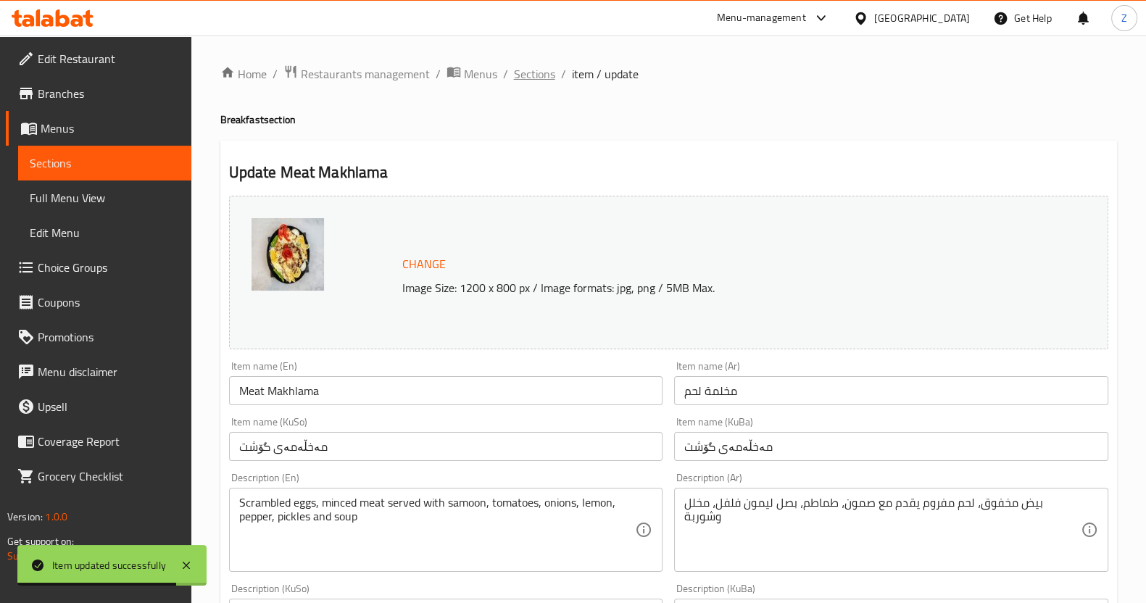
click at [544, 72] on span "Sections" at bounding box center [534, 73] width 41 height 17
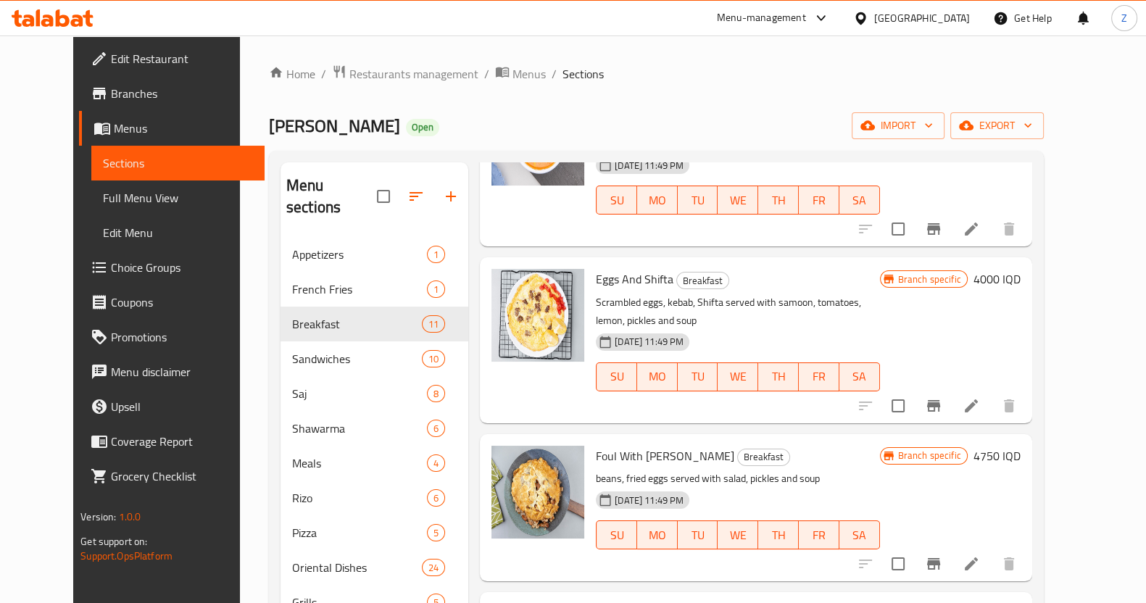
scroll to position [522, 0]
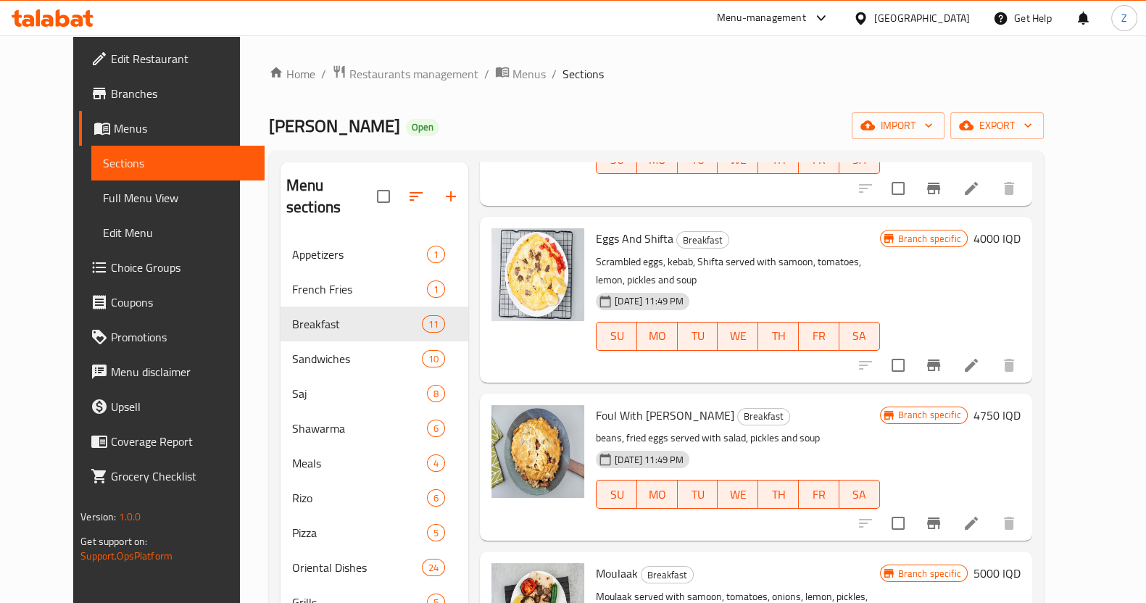
click at [980, 517] on icon at bounding box center [971, 523] width 17 height 17
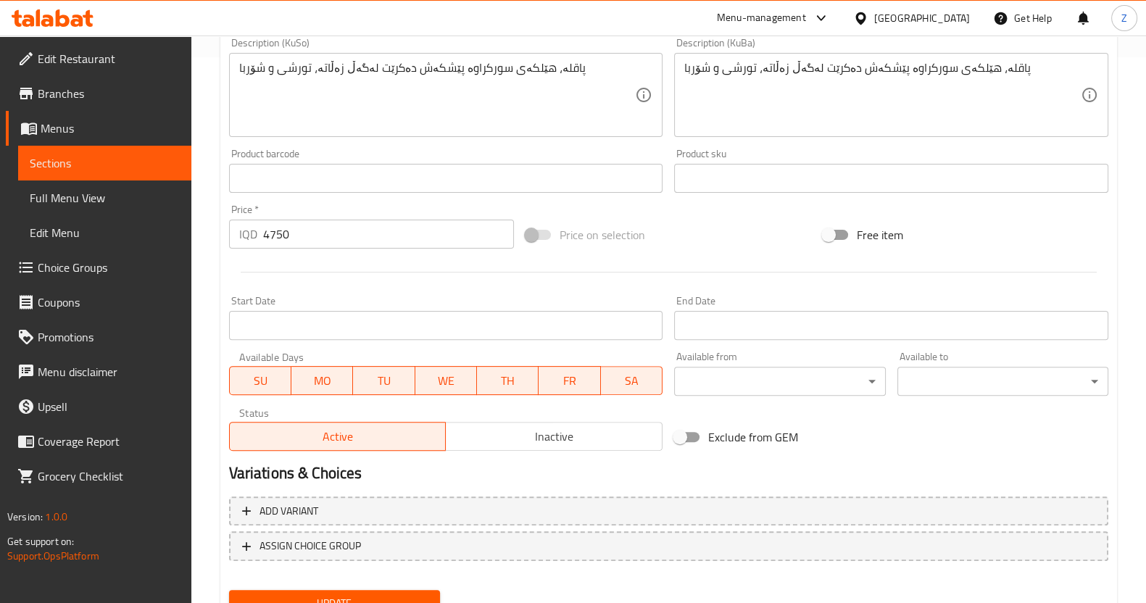
scroll to position [518, 0]
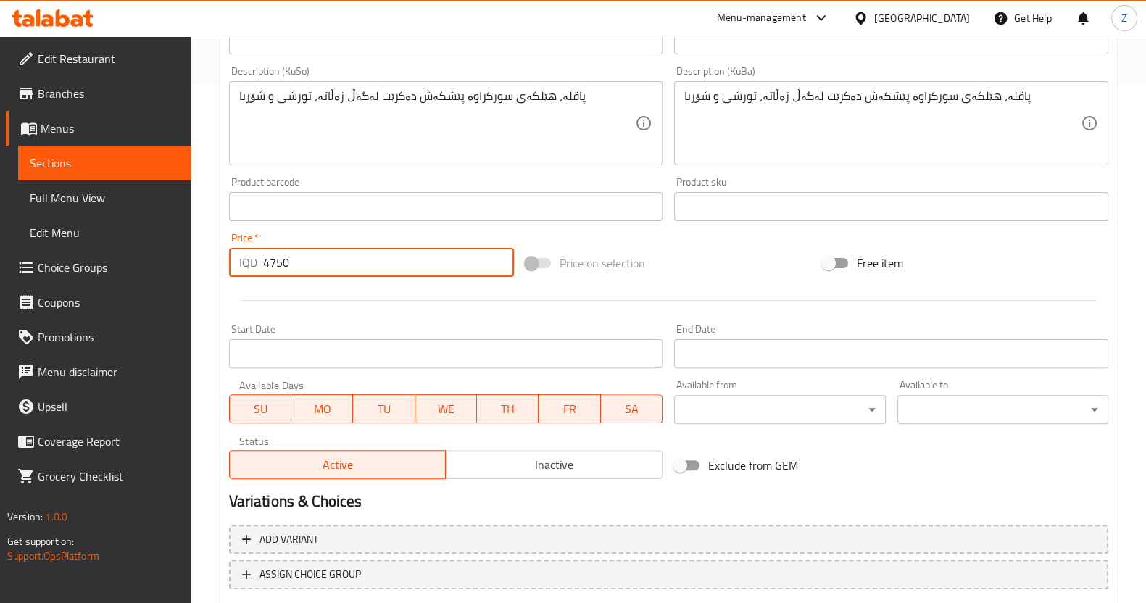
drag, startPoint x: 283, startPoint y: 268, endPoint x: 263, endPoint y: 263, distance: 20.9
click at [263, 263] on input "4750" at bounding box center [389, 262] width 252 height 29
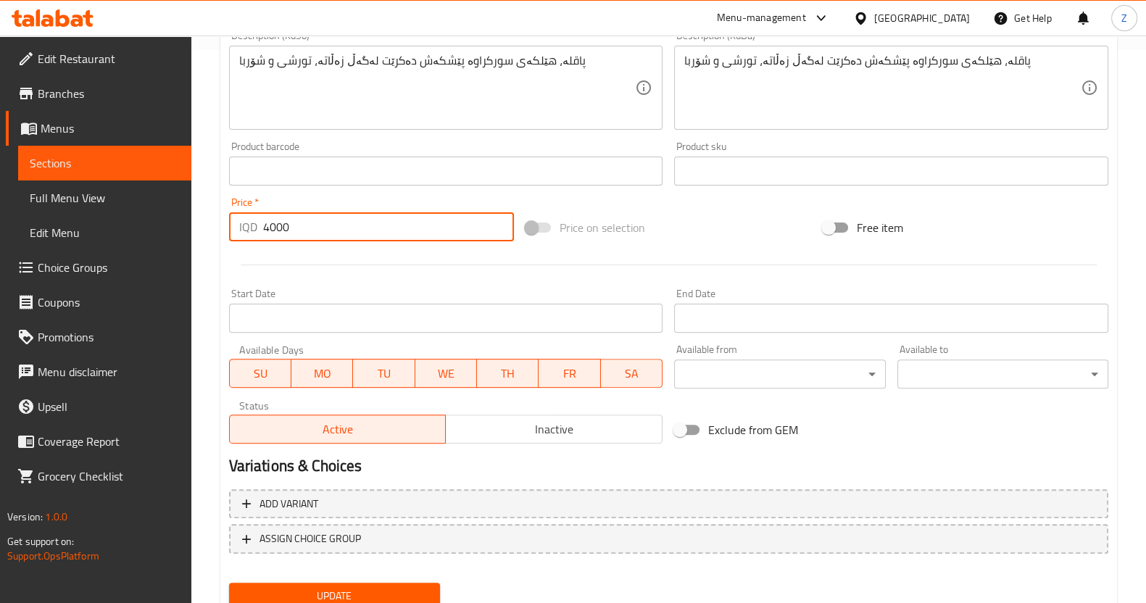
scroll to position [608, 0]
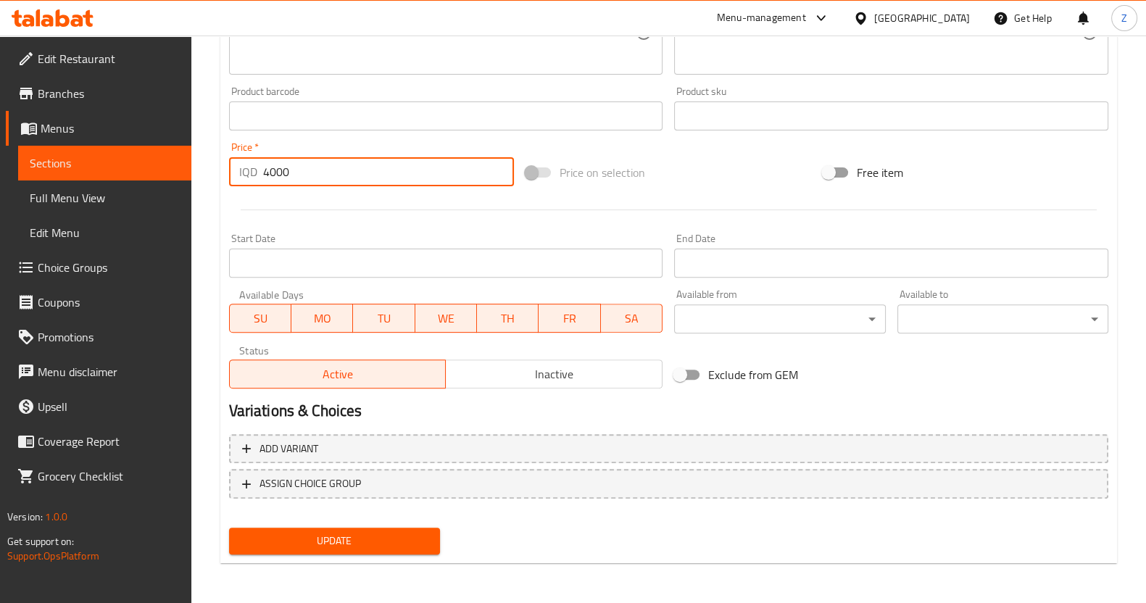
type input "4000"
click at [302, 528] on button "Update" at bounding box center [334, 541] width 211 height 27
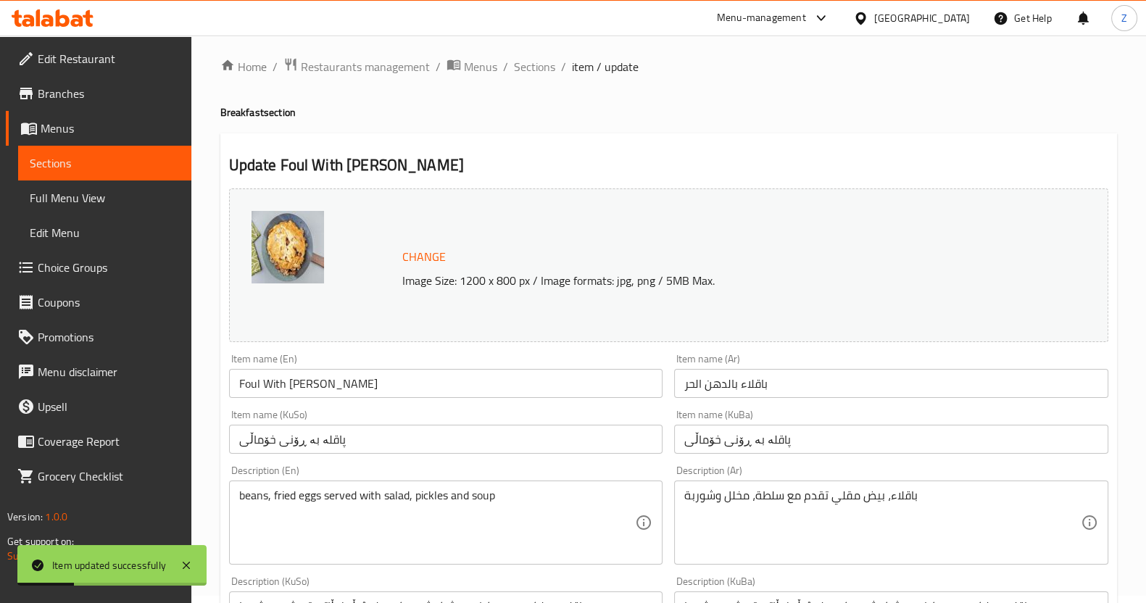
scroll to position [0, 0]
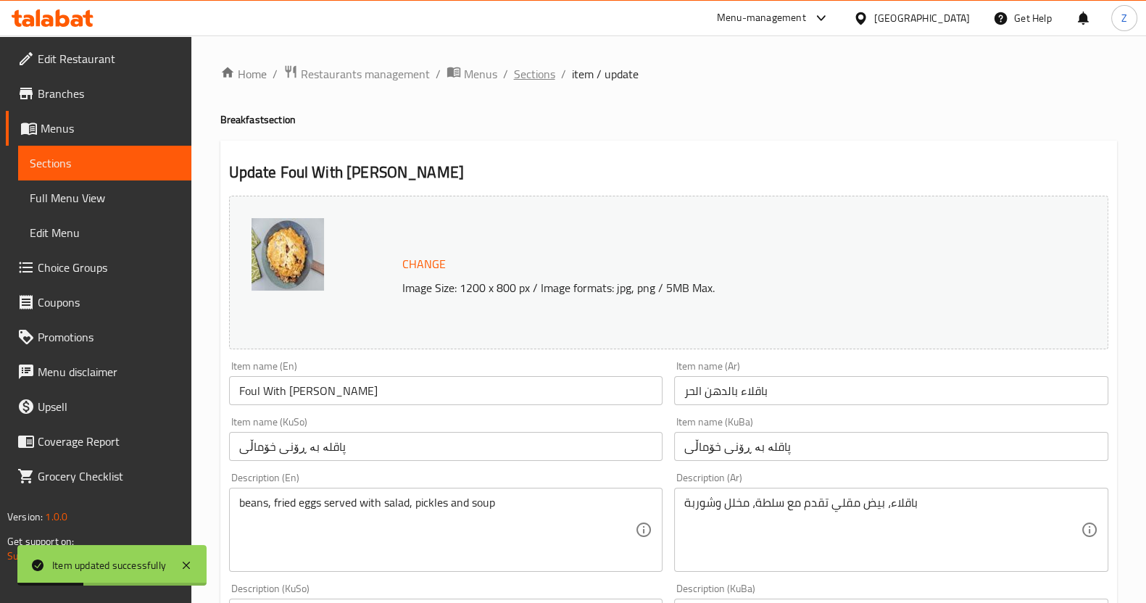
click at [521, 74] on span "Sections" at bounding box center [534, 73] width 41 height 17
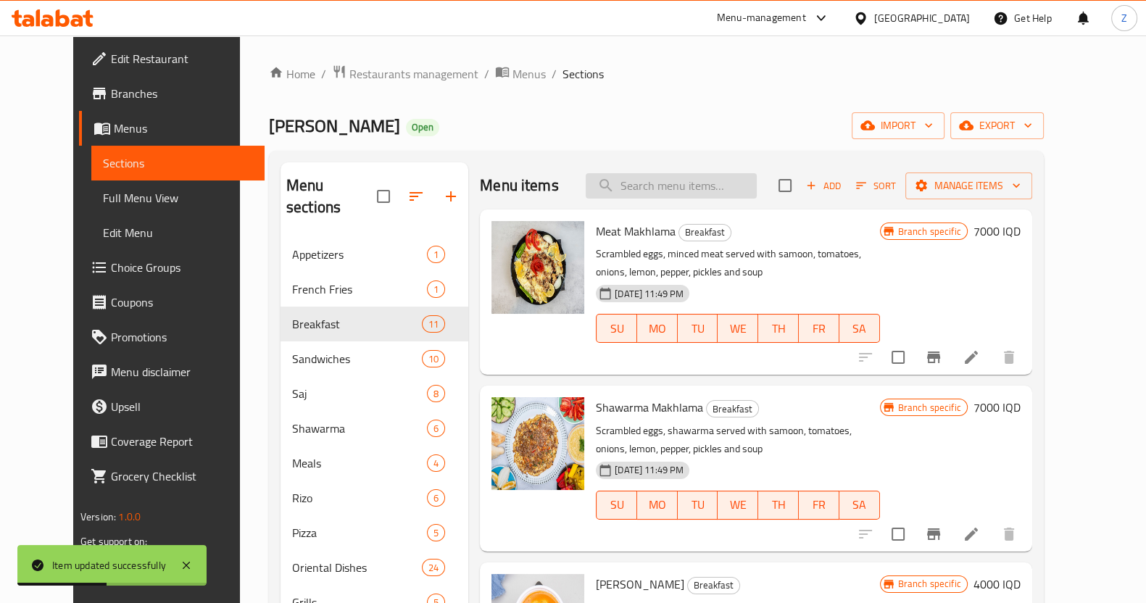
click at [695, 181] on input "search" at bounding box center [671, 185] width 171 height 25
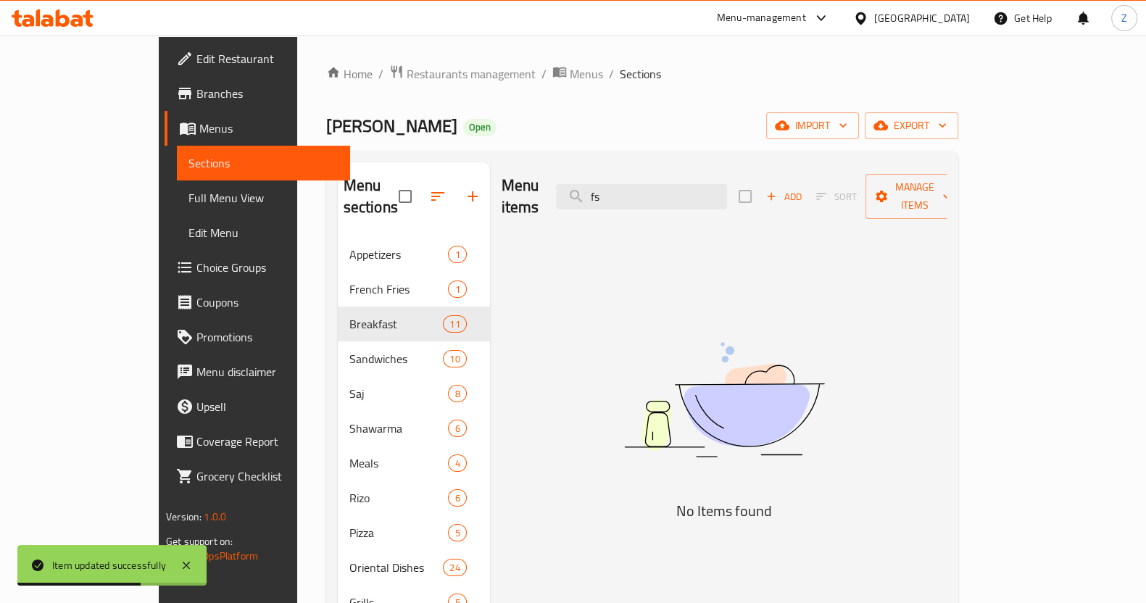
type input "f"
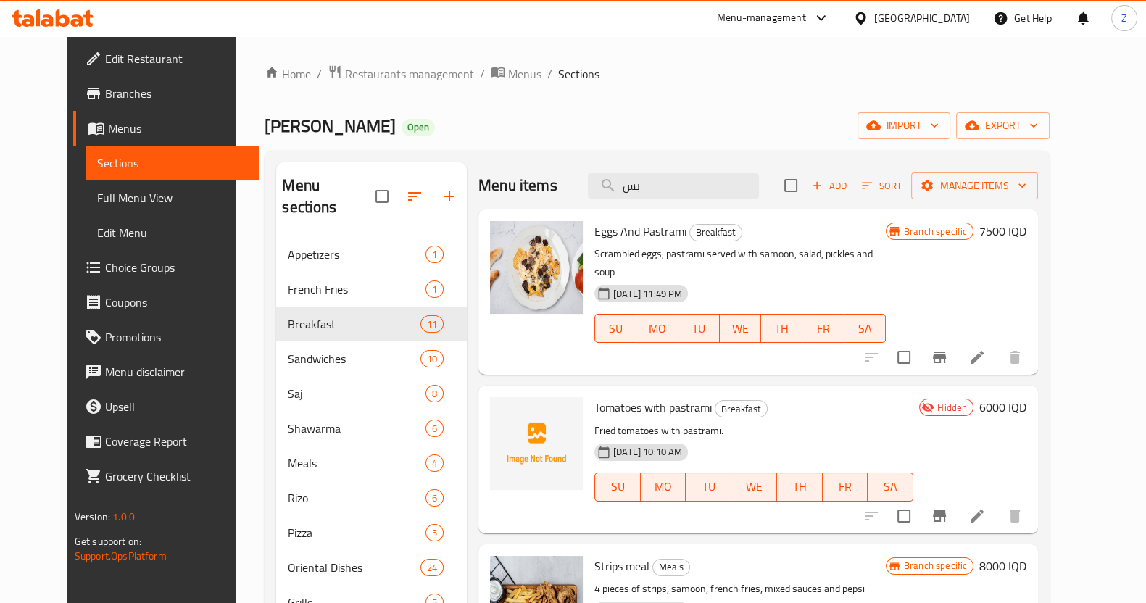
type input "بس"
click at [986, 349] on icon at bounding box center [977, 357] width 17 height 17
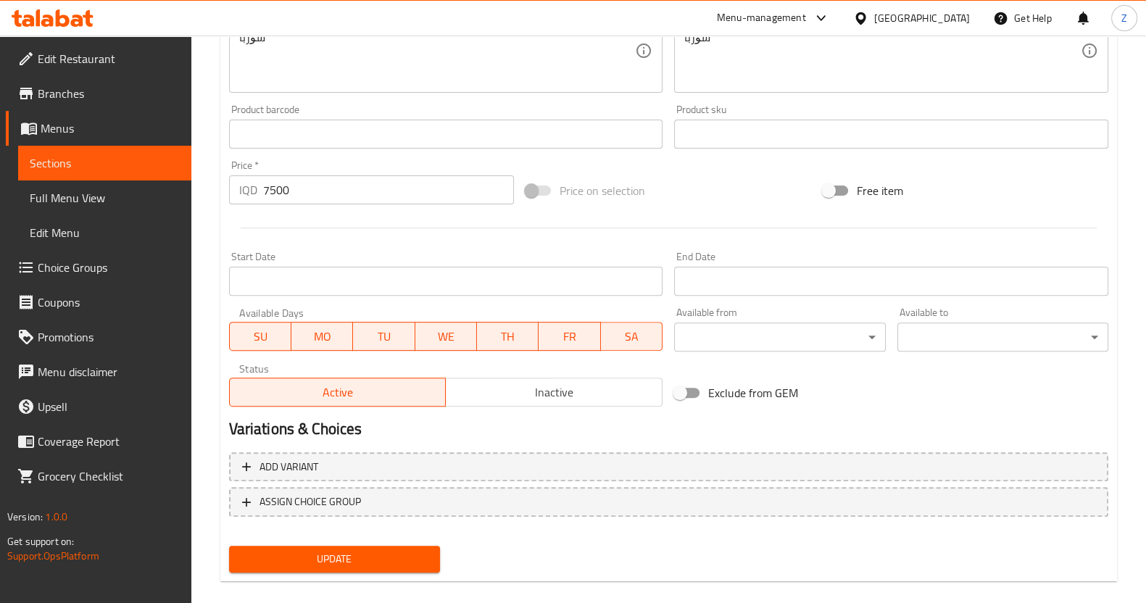
scroll to position [608, 0]
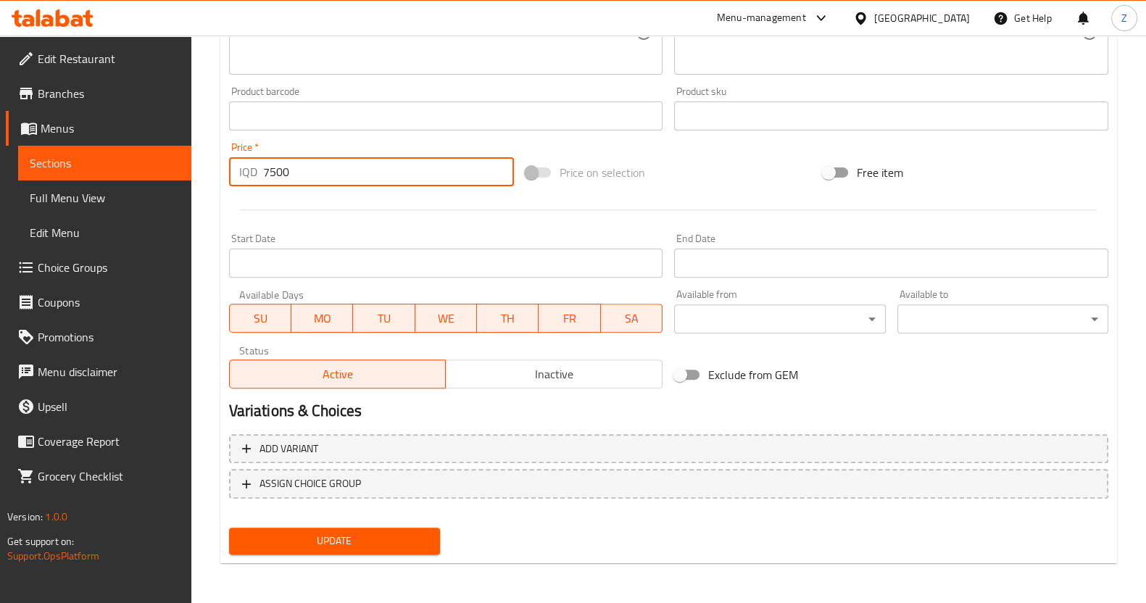
drag, startPoint x: 276, startPoint y: 172, endPoint x: 270, endPoint y: 168, distance: 7.5
click at [270, 168] on input "7500" at bounding box center [389, 171] width 252 height 29
type input "7000"
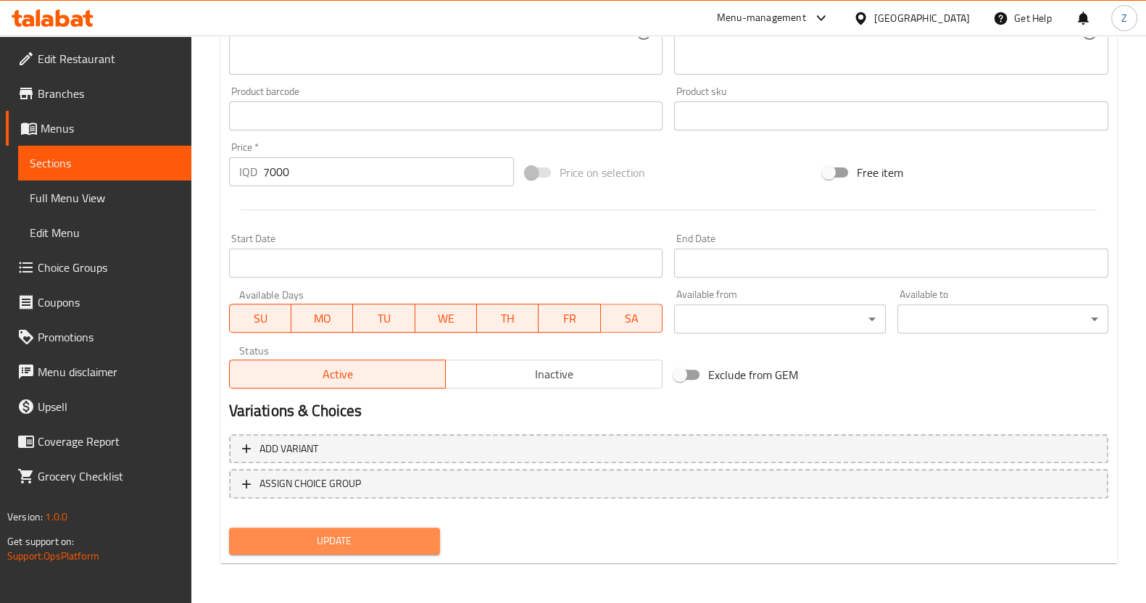
click at [324, 542] on span "Update" at bounding box center [335, 541] width 188 height 18
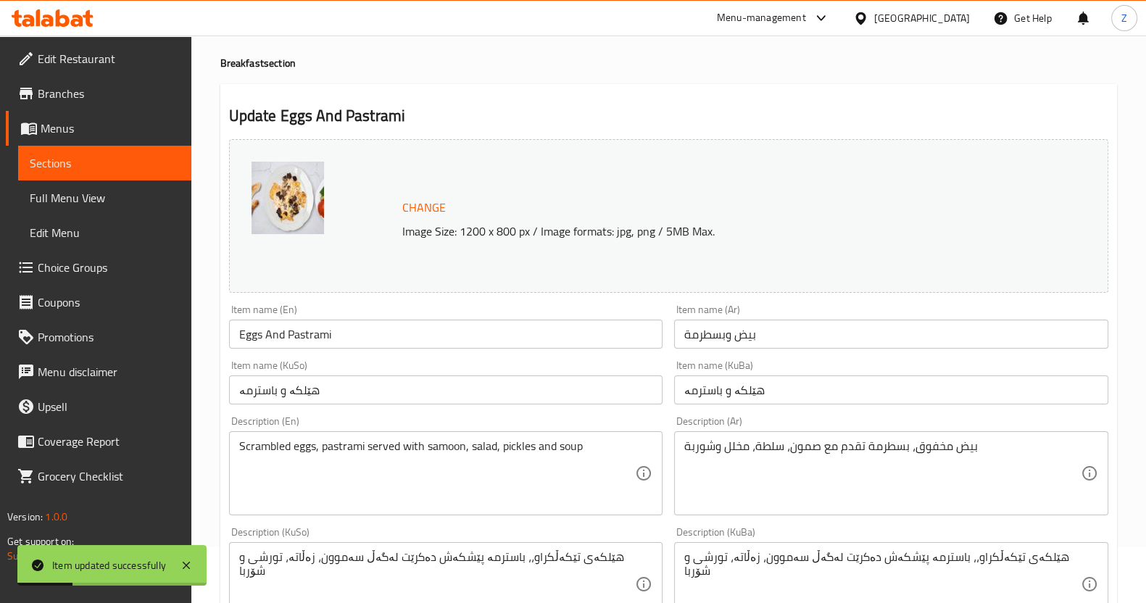
scroll to position [0, 0]
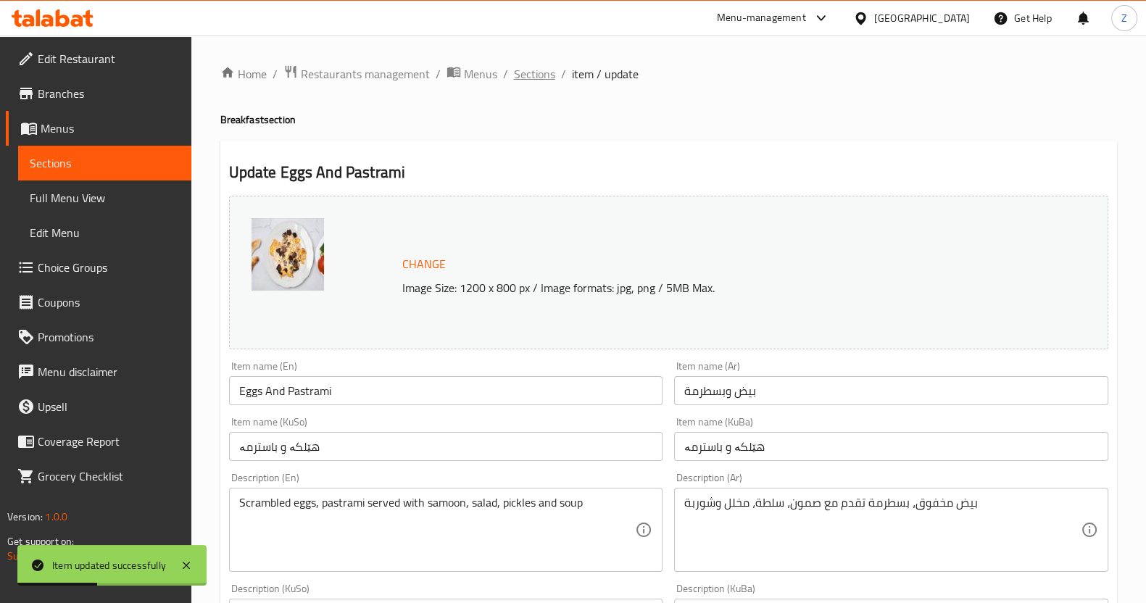
click at [534, 78] on span "Sections" at bounding box center [534, 73] width 41 height 17
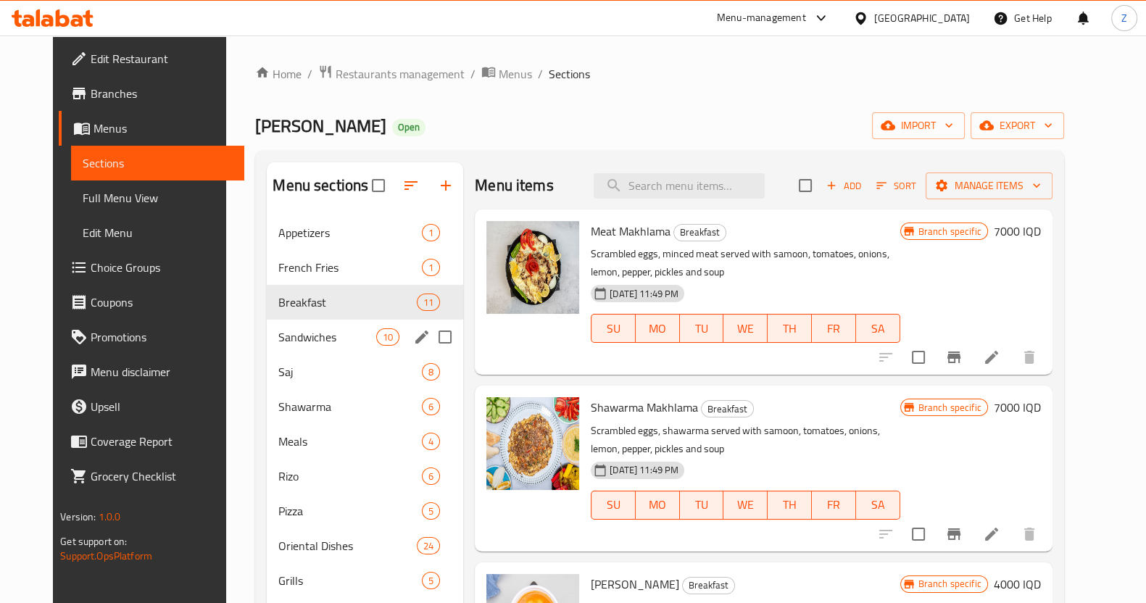
click at [348, 348] on div "Sandwiches 10" at bounding box center [365, 337] width 196 height 35
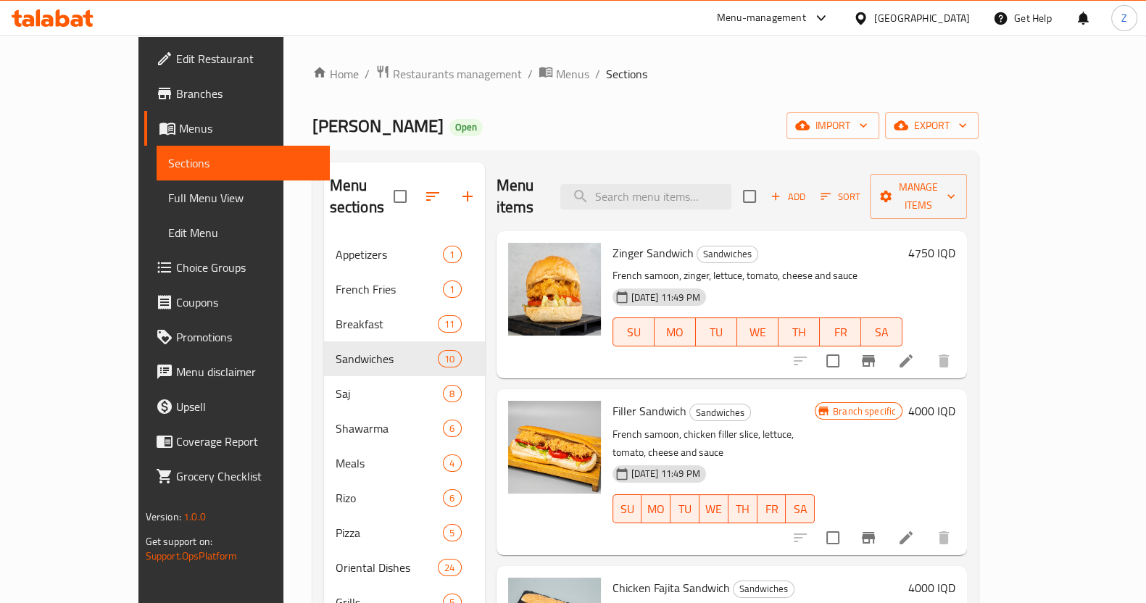
click at [913, 355] on icon at bounding box center [906, 361] width 13 height 13
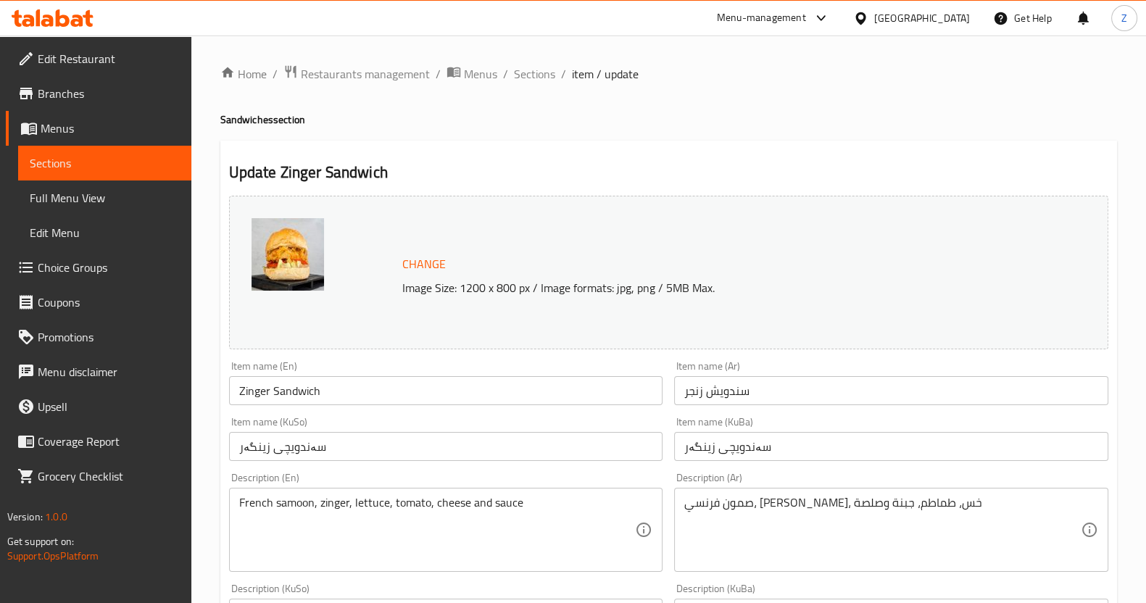
scroll to position [453, 0]
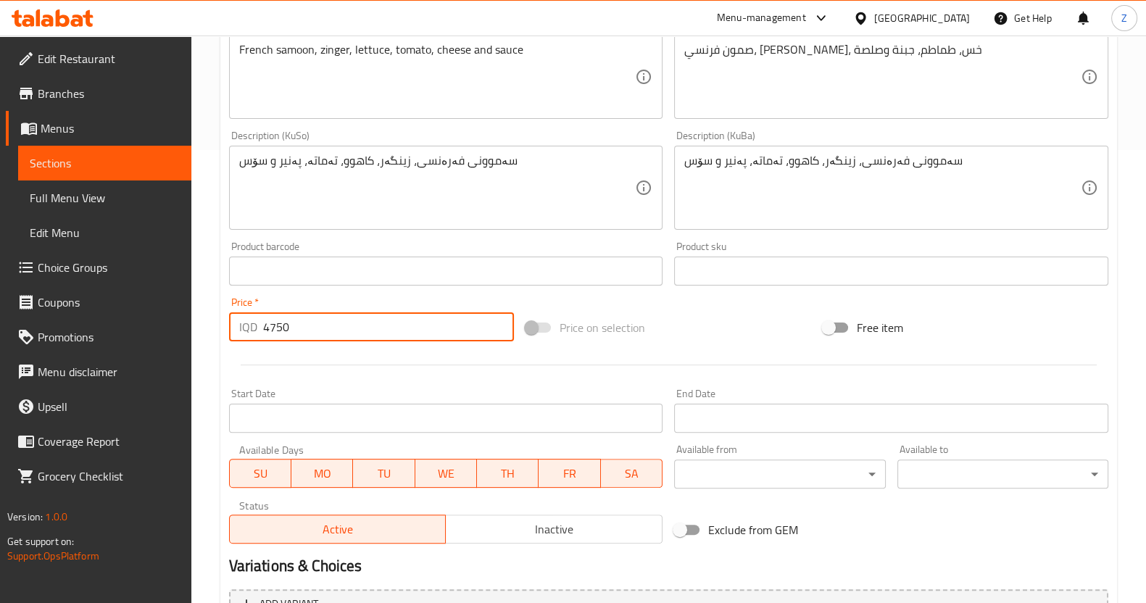
drag, startPoint x: 281, startPoint y: 335, endPoint x: 270, endPoint y: 326, distance: 14.4
click at [270, 326] on input "4750" at bounding box center [389, 326] width 252 height 29
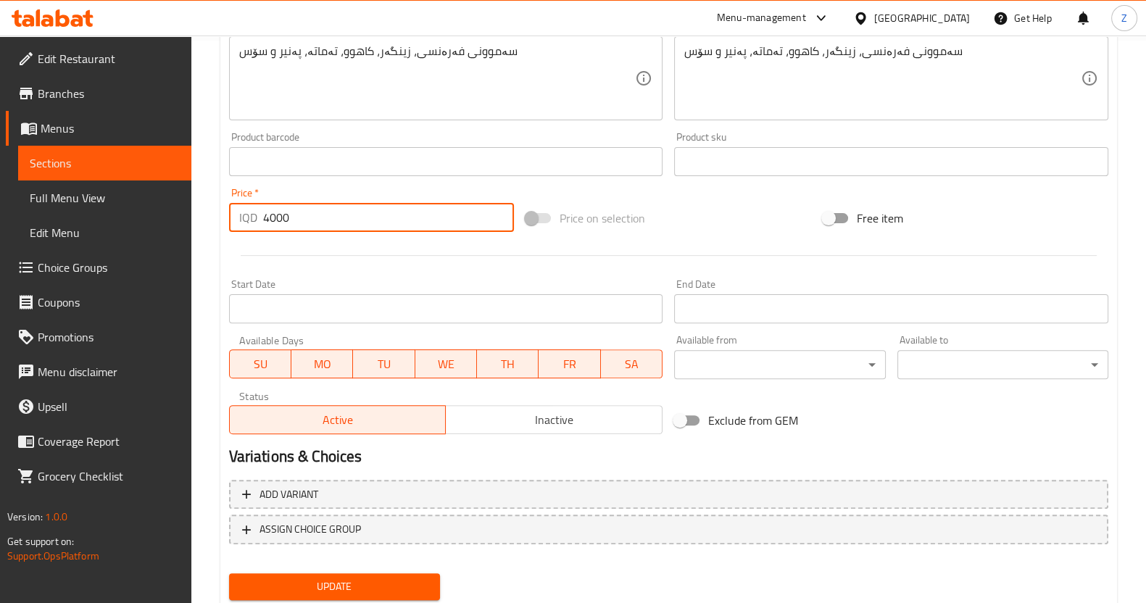
scroll to position [608, 0]
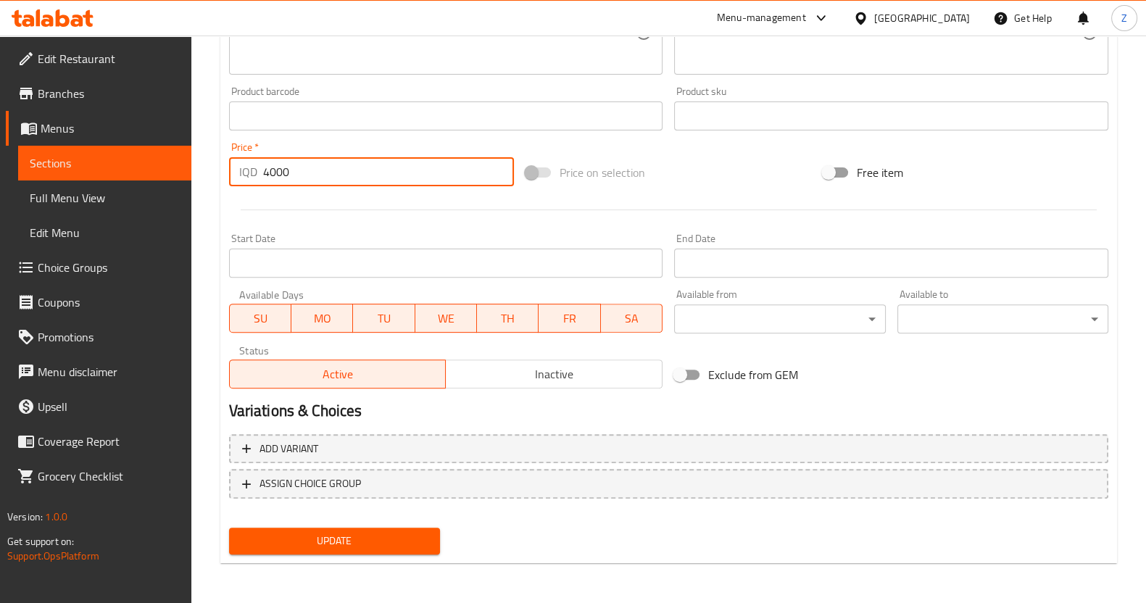
type input "4000"
click at [334, 539] on span "Update" at bounding box center [335, 541] width 188 height 18
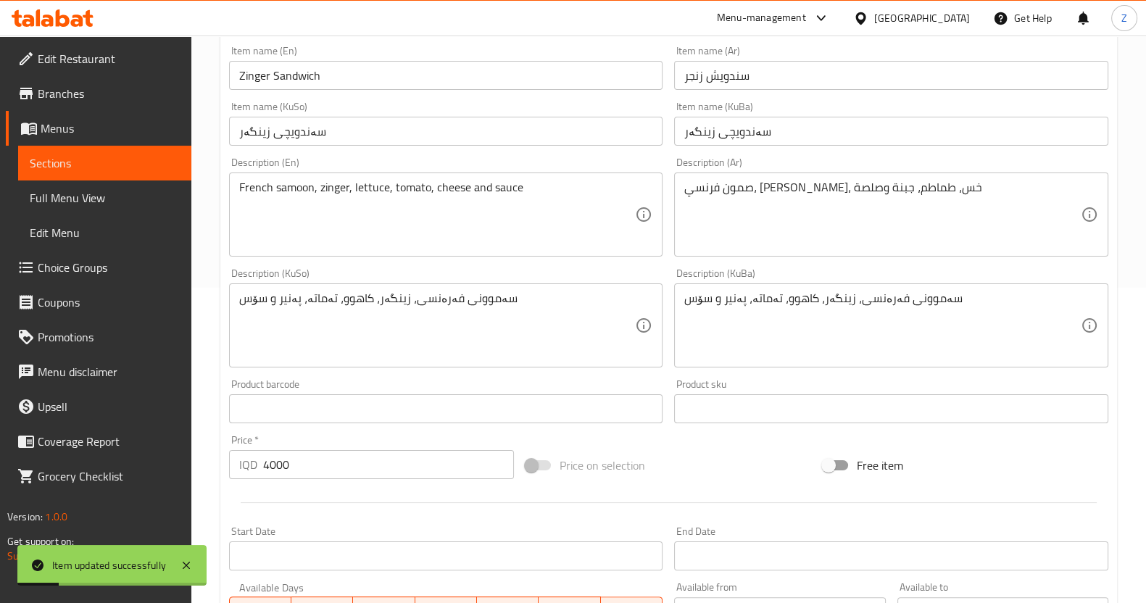
scroll to position [0, 0]
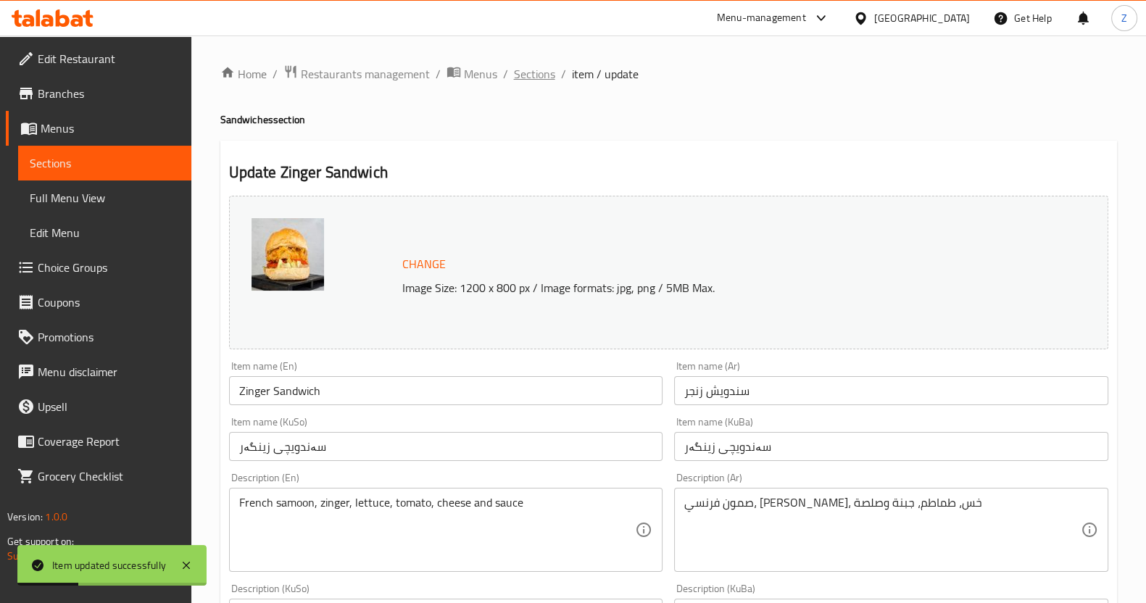
click at [534, 75] on span "Sections" at bounding box center [534, 73] width 41 height 17
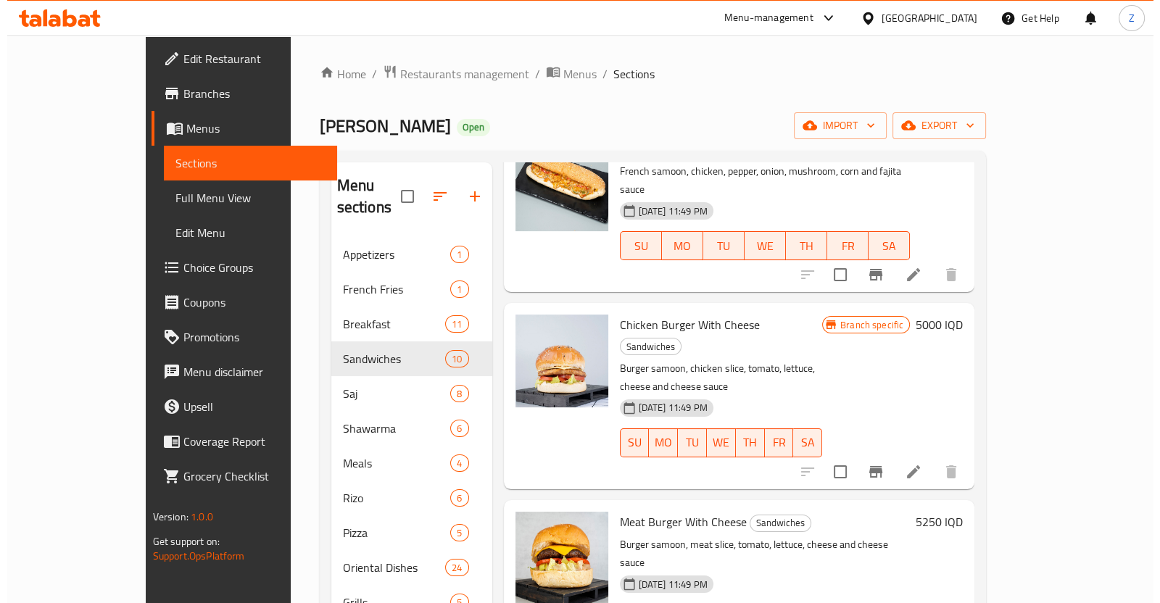
scroll to position [544, 0]
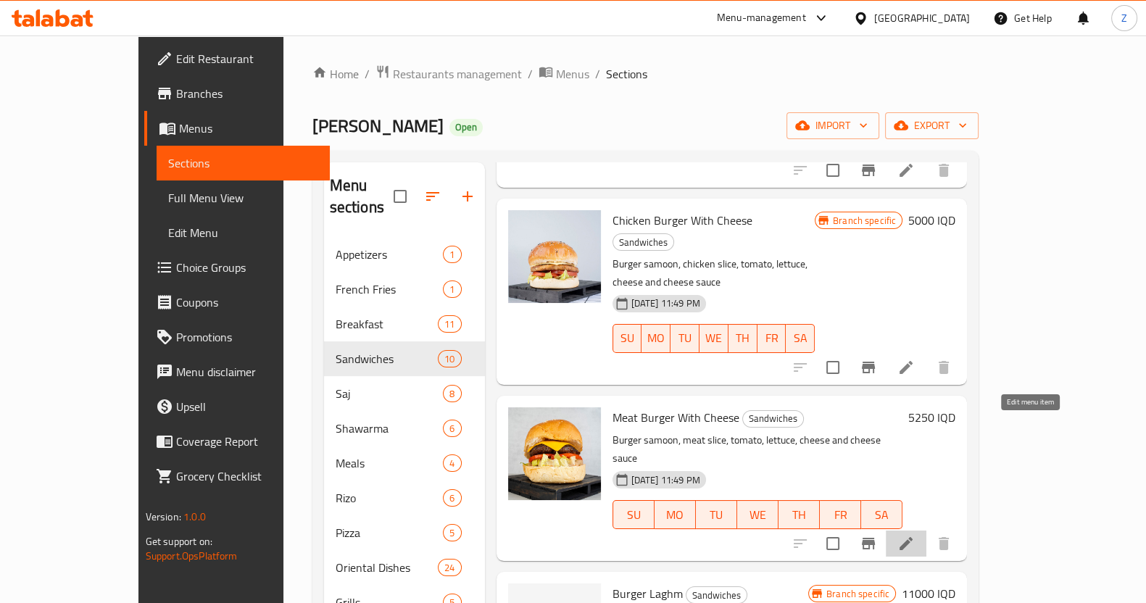
click at [915, 535] on icon at bounding box center [906, 543] width 17 height 17
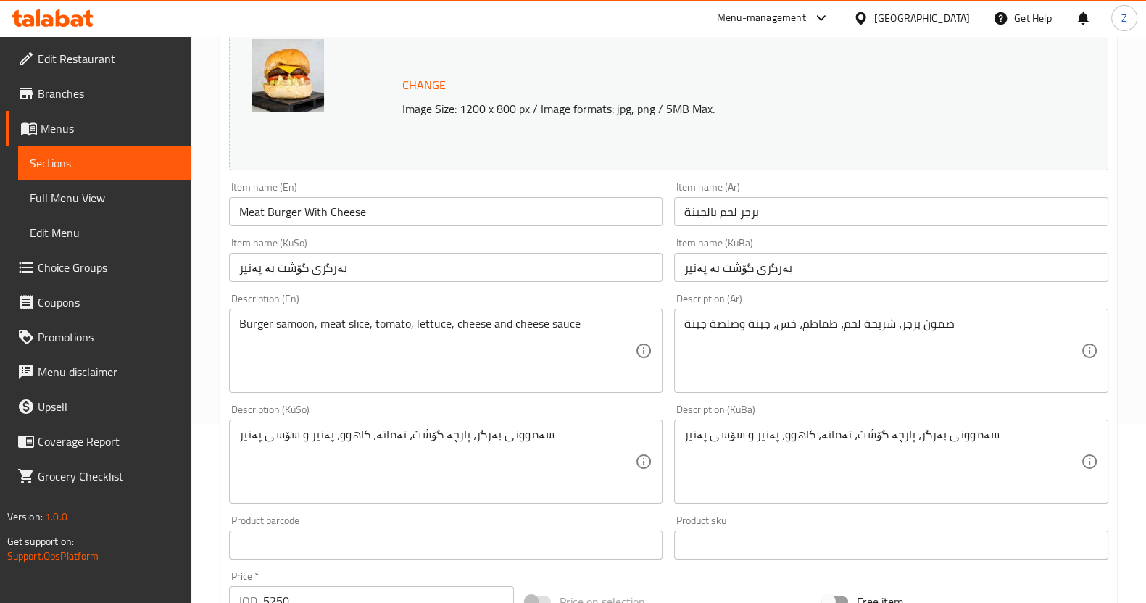
scroll to position [608, 0]
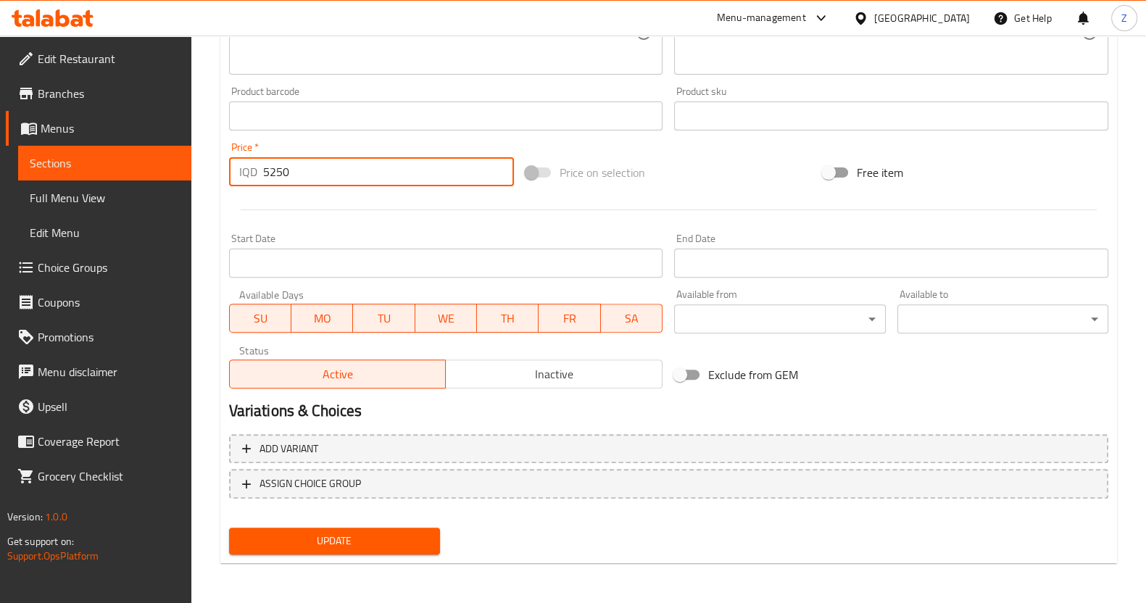
drag, startPoint x: 312, startPoint y: 168, endPoint x: 182, endPoint y: 172, distance: 130.6
click at [181, 172] on div "Edit Restaurant Branches Menus Sections Full Menu View Edit Menu Choice Groups …" at bounding box center [573, 15] width 1146 height 1177
type input "6000"
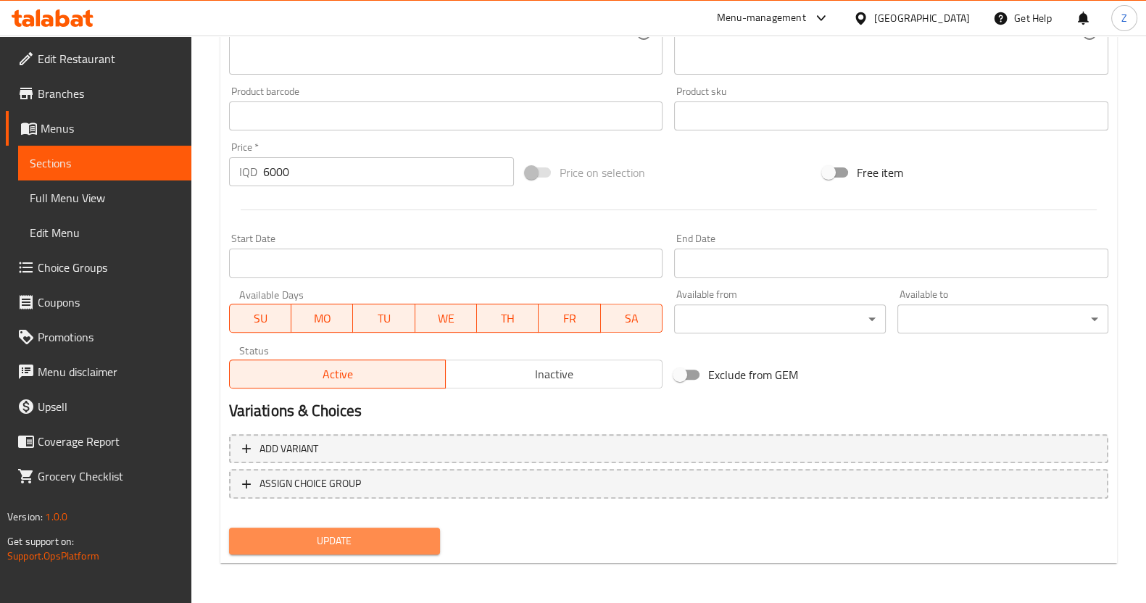
click at [318, 536] on span "Update" at bounding box center [335, 541] width 188 height 18
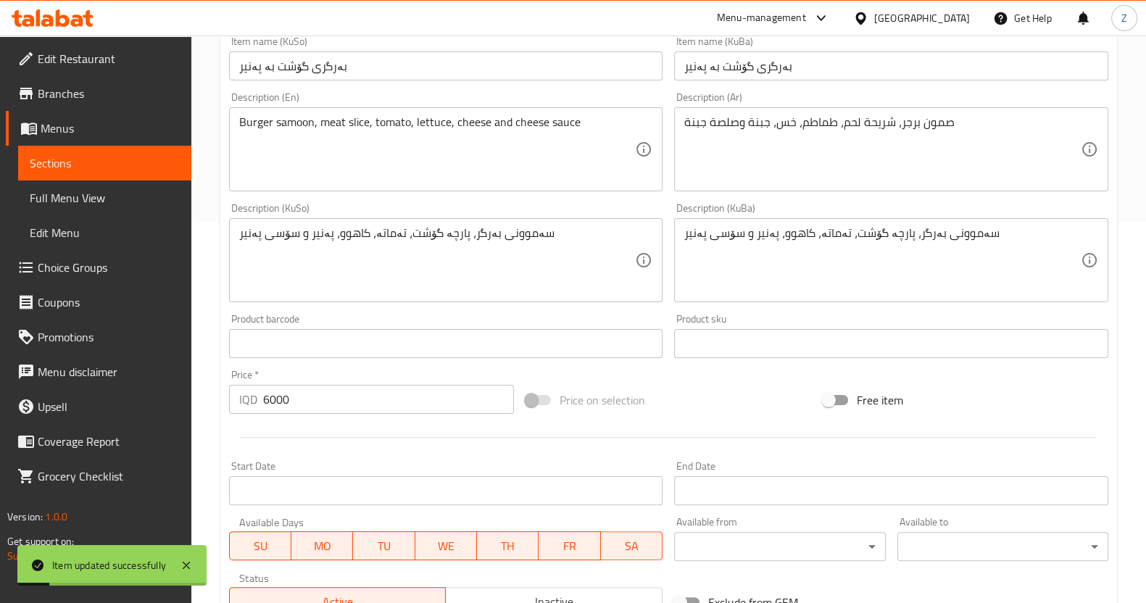
scroll to position [0, 0]
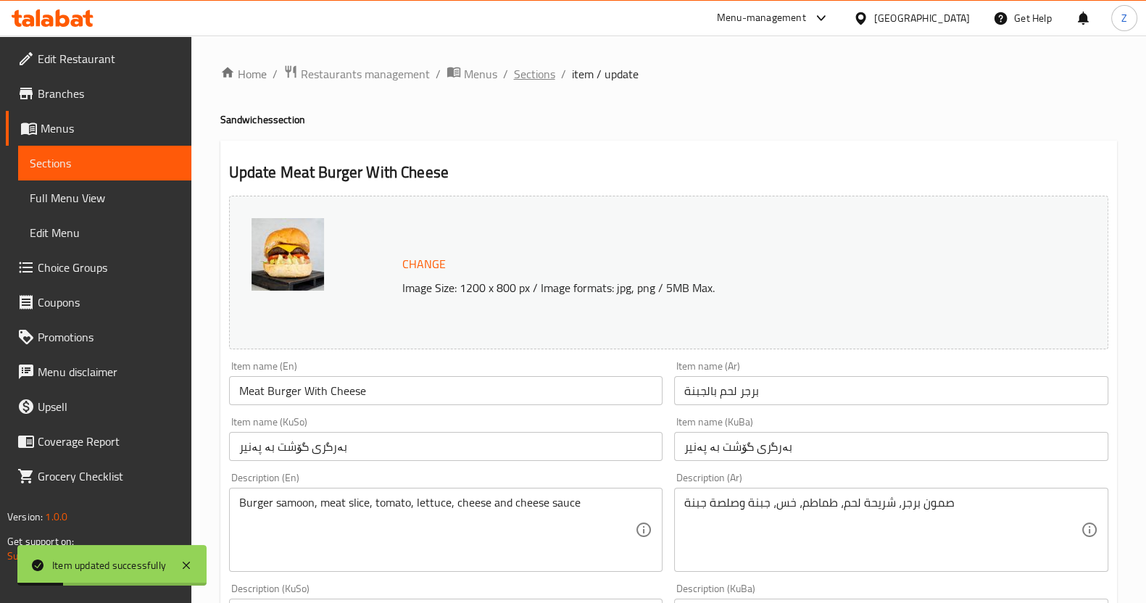
click at [524, 78] on span "Sections" at bounding box center [534, 73] width 41 height 17
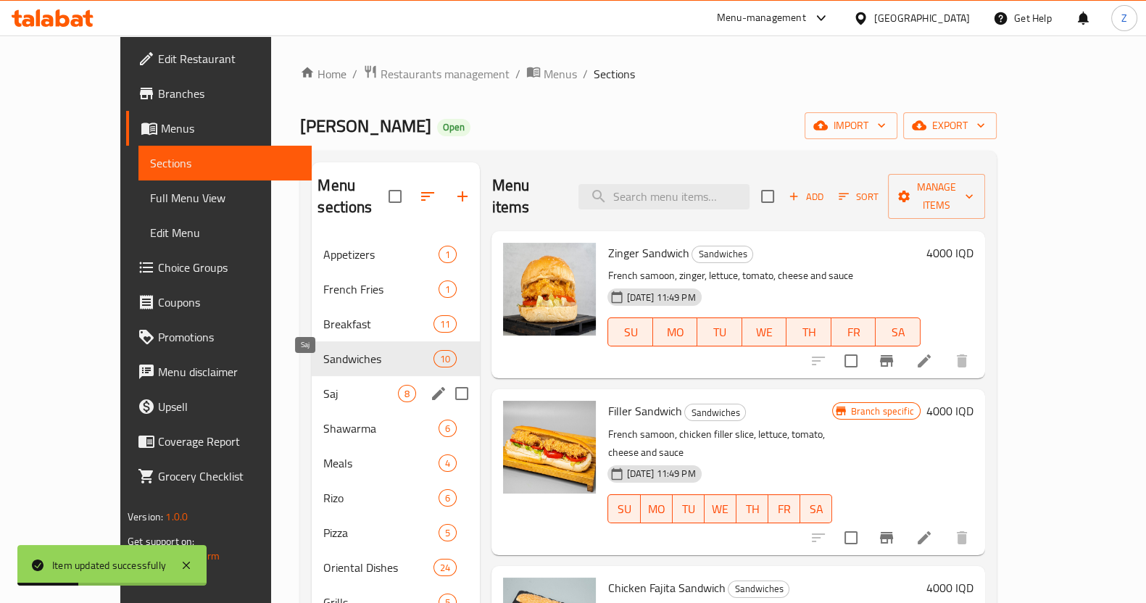
click at [333, 385] on span "Saj" at bounding box center [360, 393] width 75 height 17
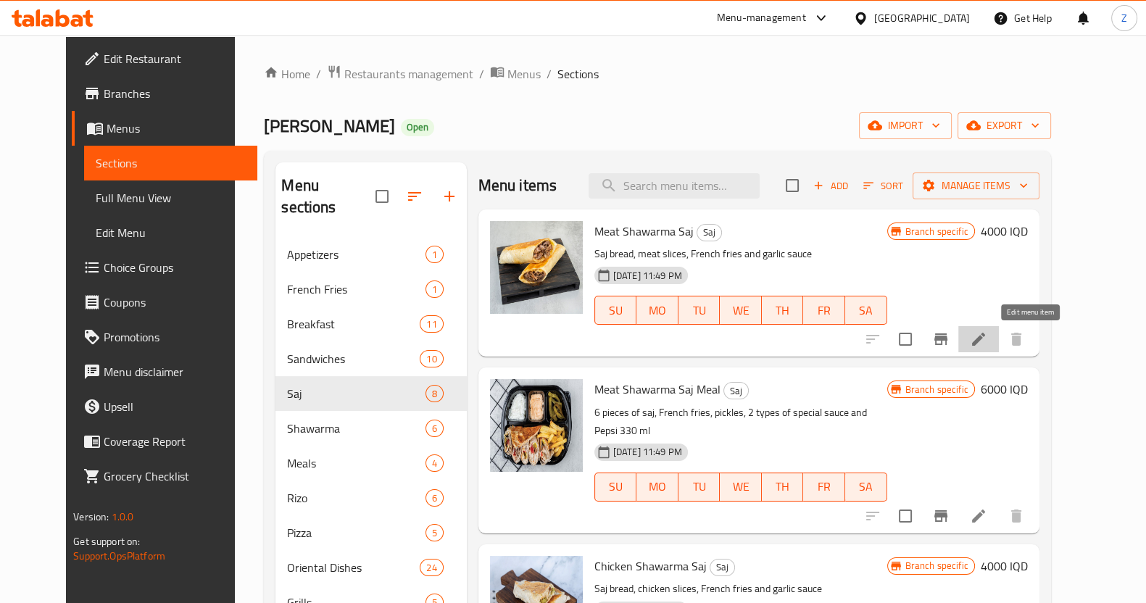
click at [987, 341] on icon at bounding box center [978, 339] width 17 height 17
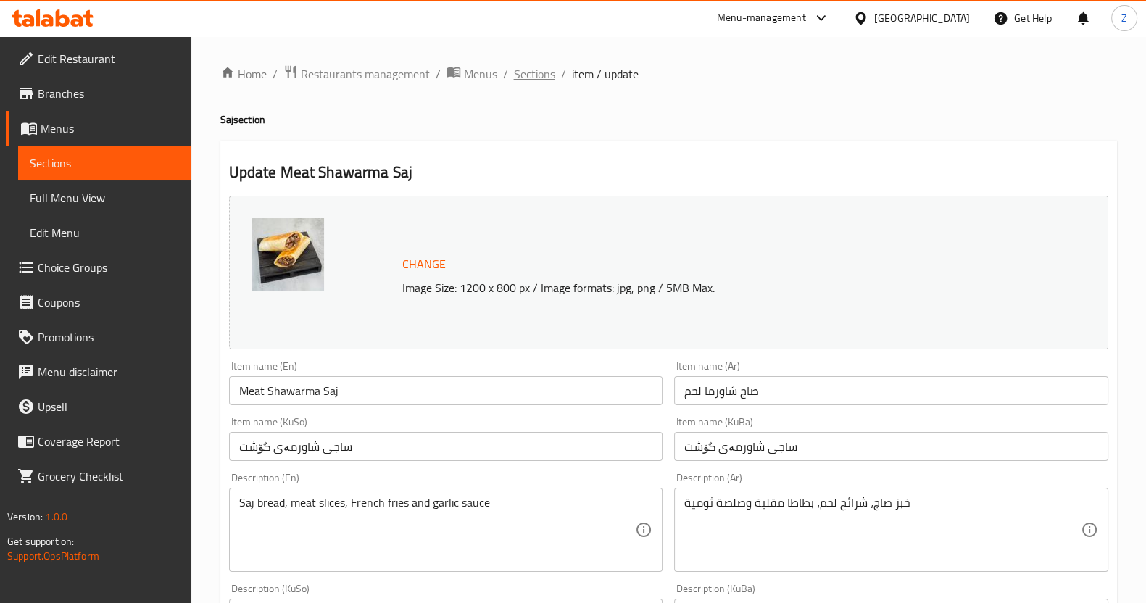
click at [542, 80] on span "Sections" at bounding box center [534, 73] width 41 height 17
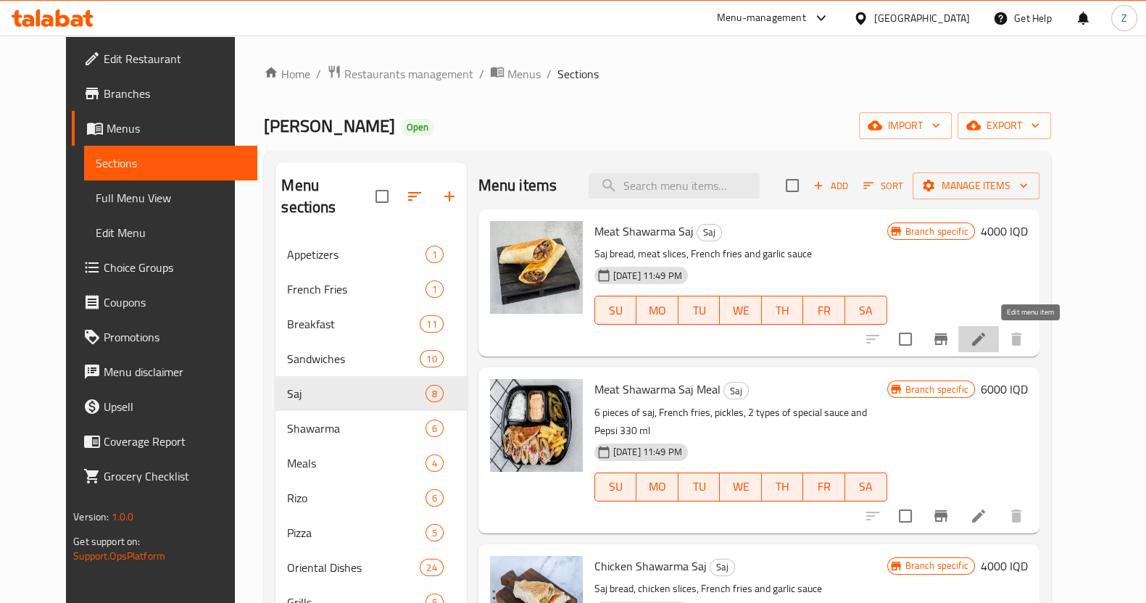
click at [987, 339] on icon at bounding box center [978, 339] width 17 height 17
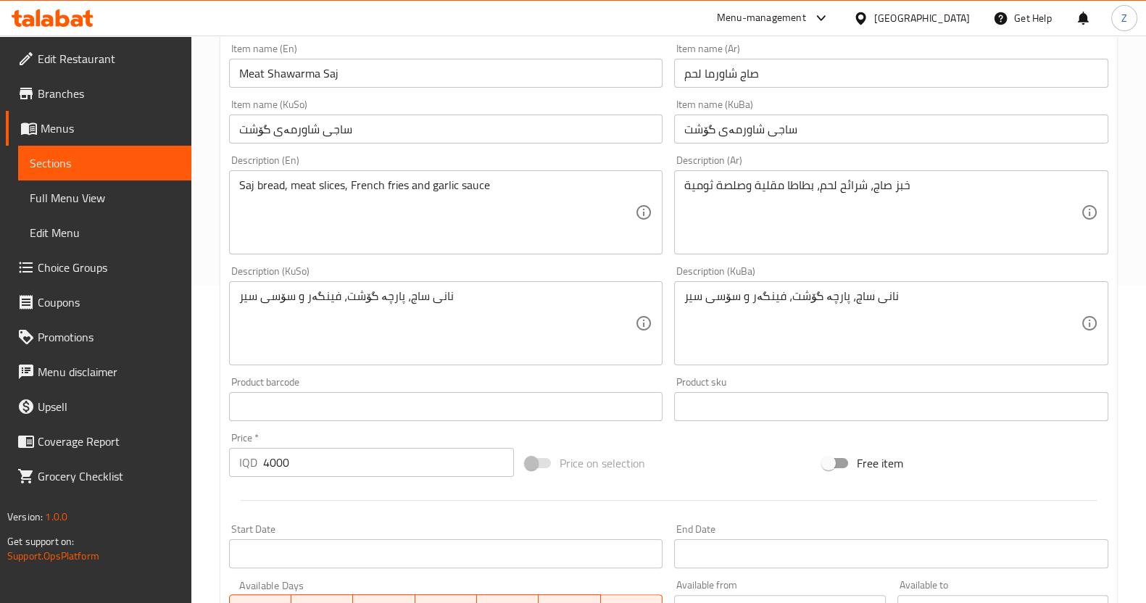
scroll to position [362, 0]
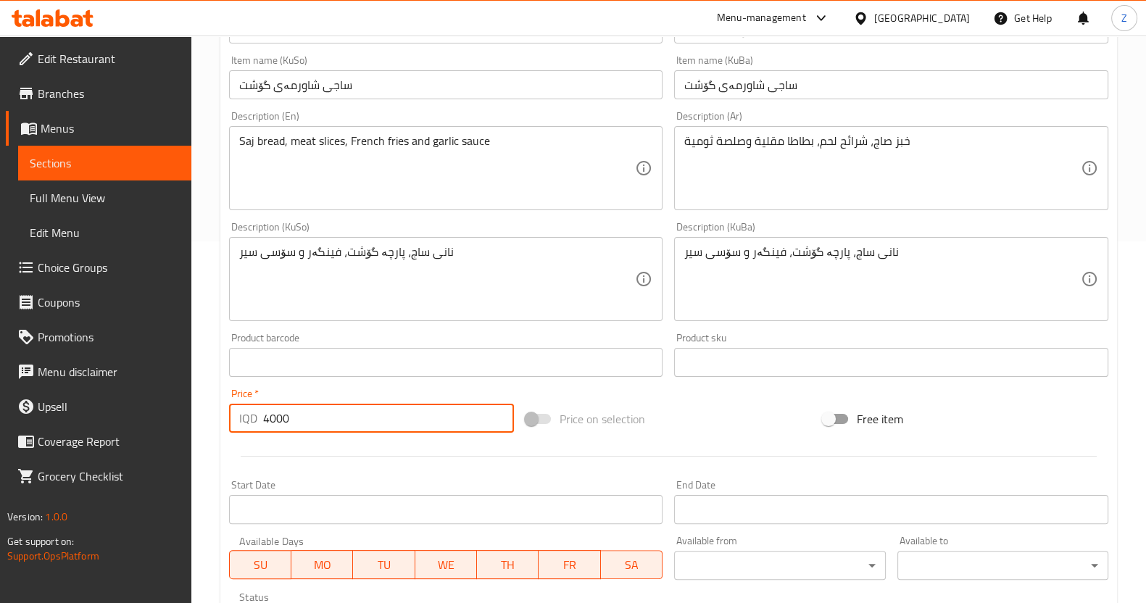
drag, startPoint x: 271, startPoint y: 418, endPoint x: 250, endPoint y: 413, distance: 21.5
click at [250, 413] on div "IQD 4000 Price *" at bounding box center [372, 418] width 286 height 29
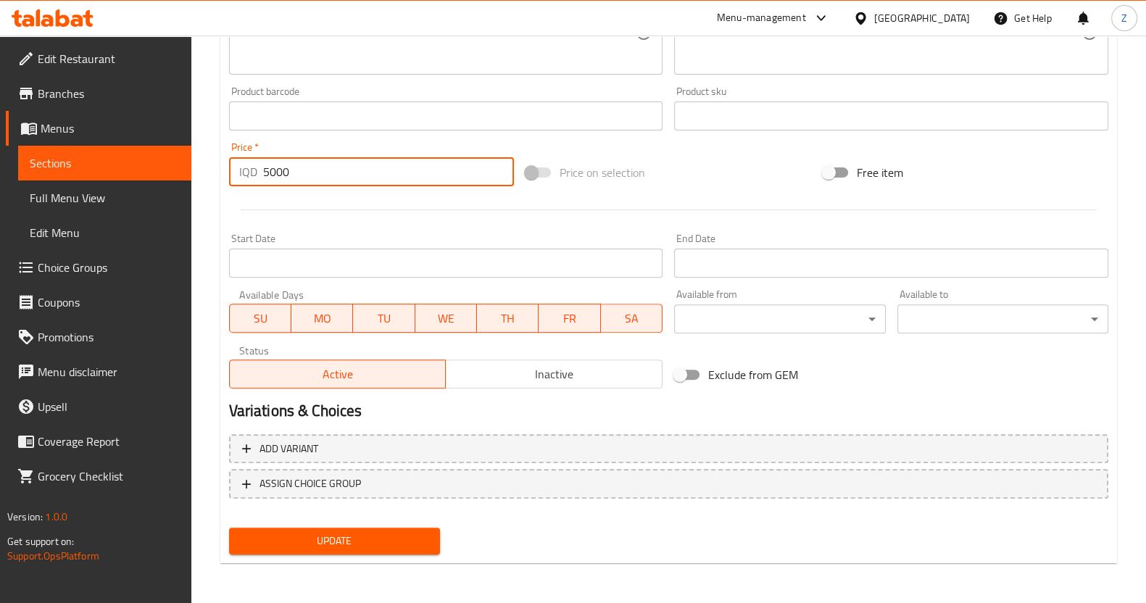
type input "5000"
click at [402, 546] on span "Update" at bounding box center [335, 541] width 188 height 18
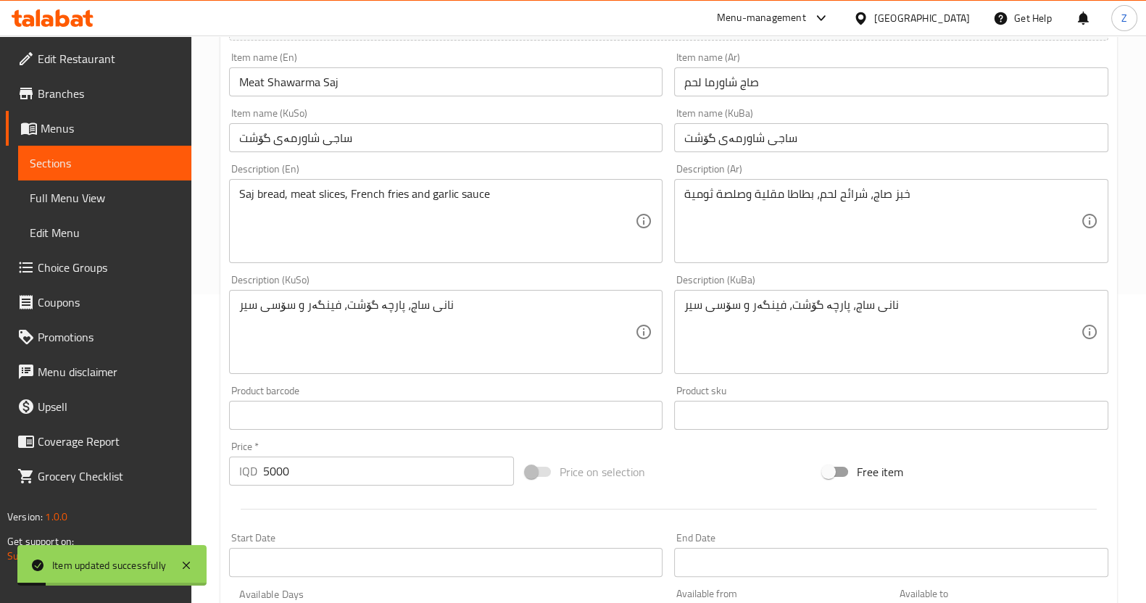
scroll to position [0, 0]
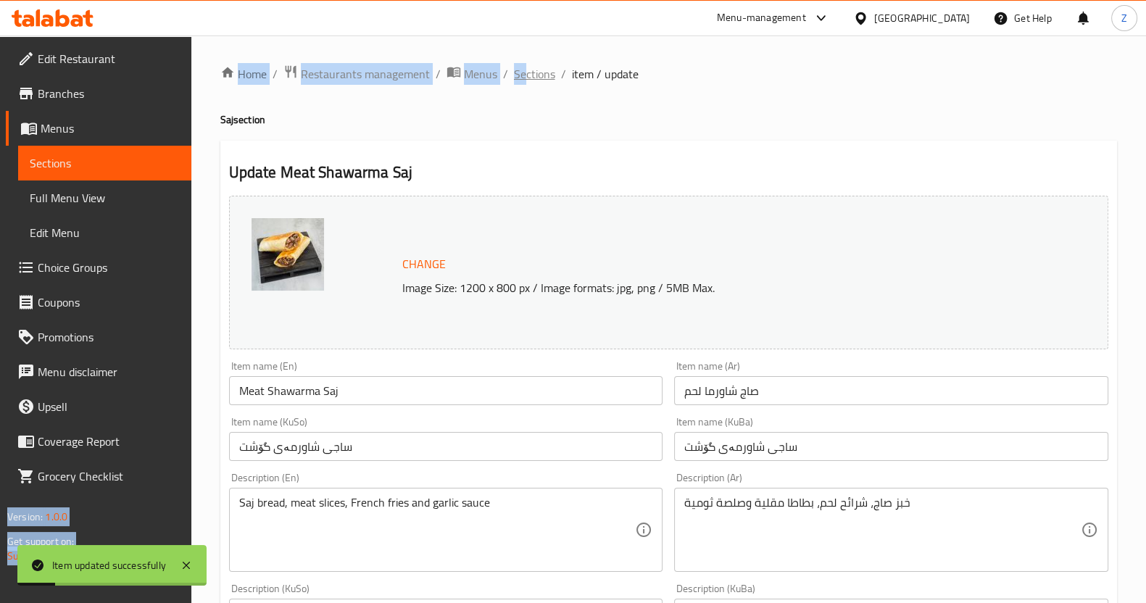
click at [524, 74] on span "Sections" at bounding box center [534, 73] width 41 height 17
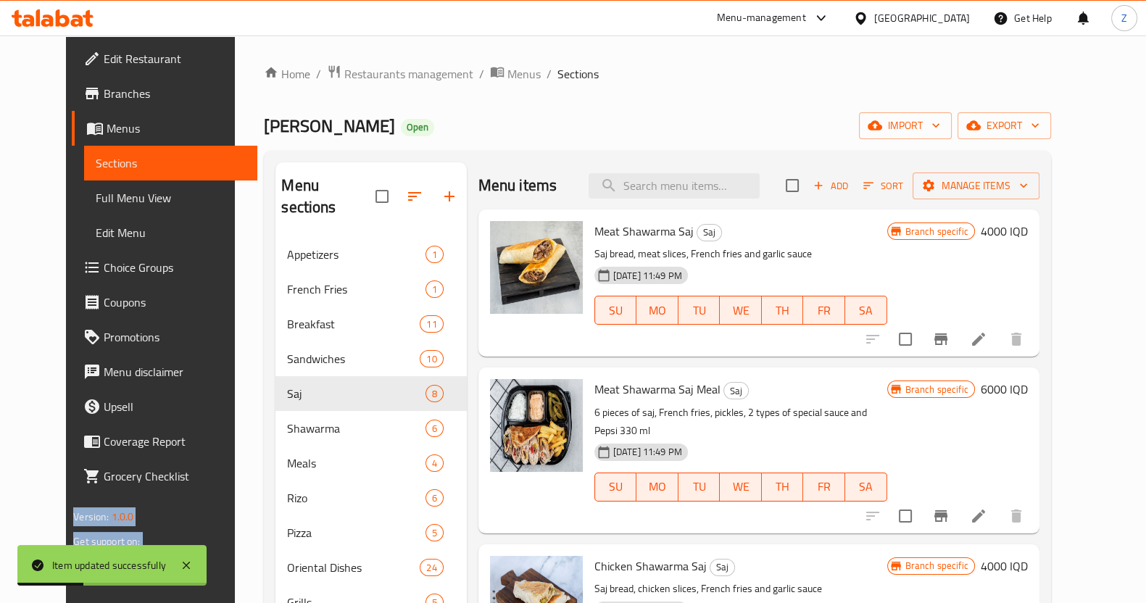
scroll to position [90, 0]
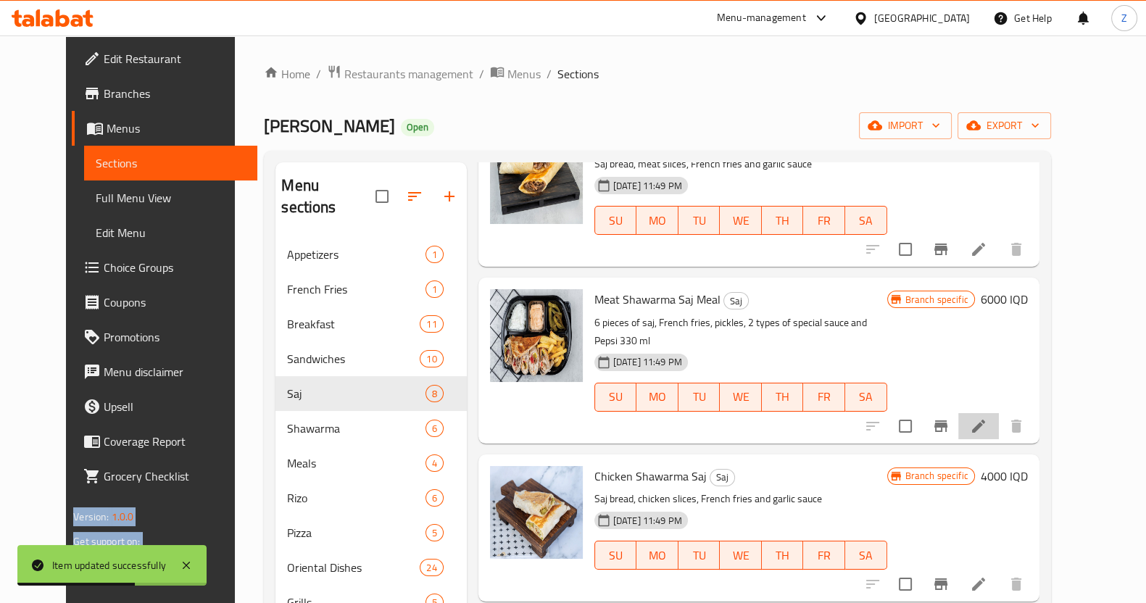
click at [987, 418] on icon at bounding box center [978, 426] width 17 height 17
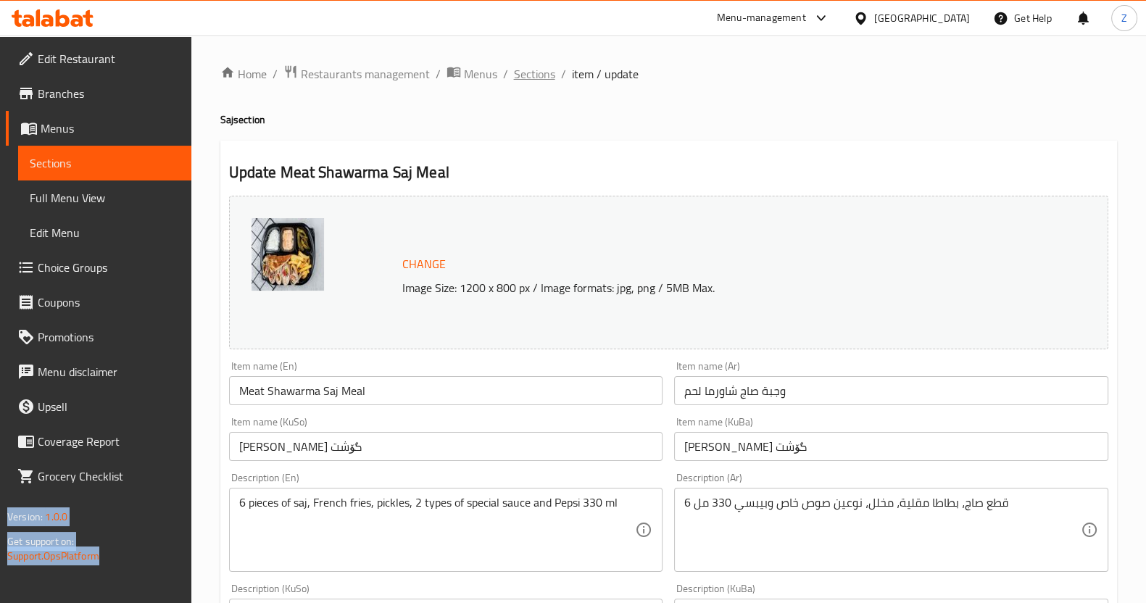
click at [547, 74] on span "Sections" at bounding box center [534, 73] width 41 height 17
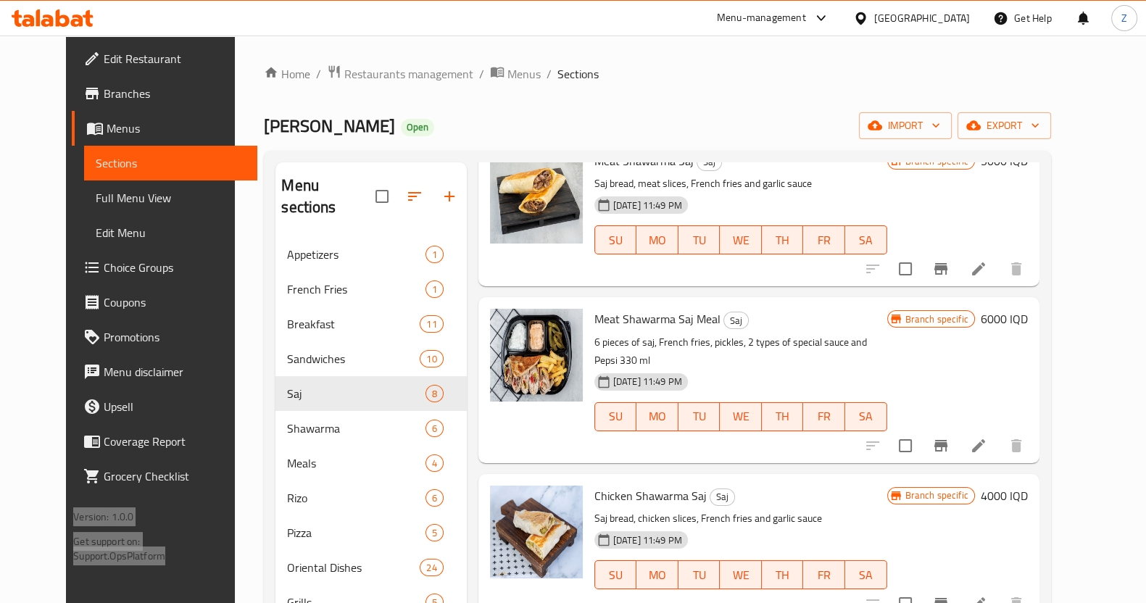
scroll to position [181, 0]
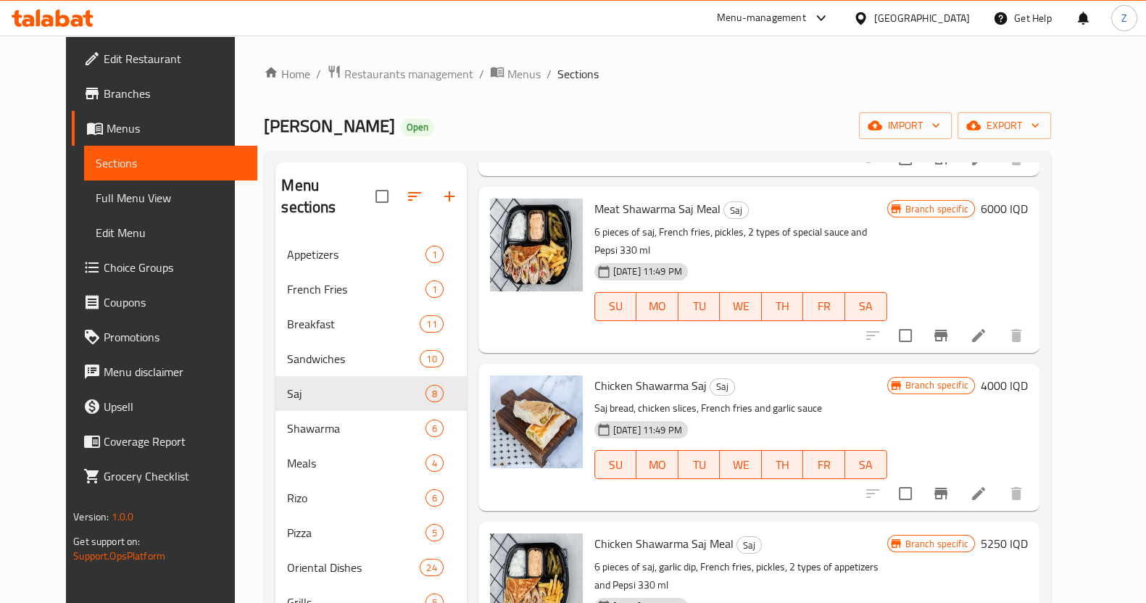
click at [1028, 390] on div "Branch specific 4000 IQD" at bounding box center [957, 438] width 141 height 124
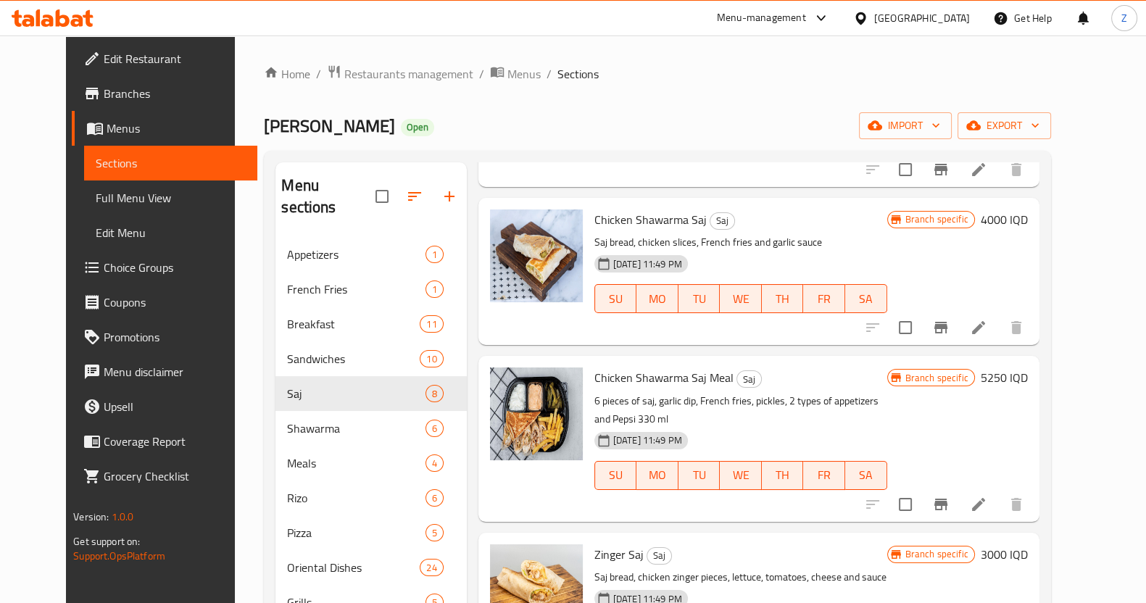
scroll to position [272, 0]
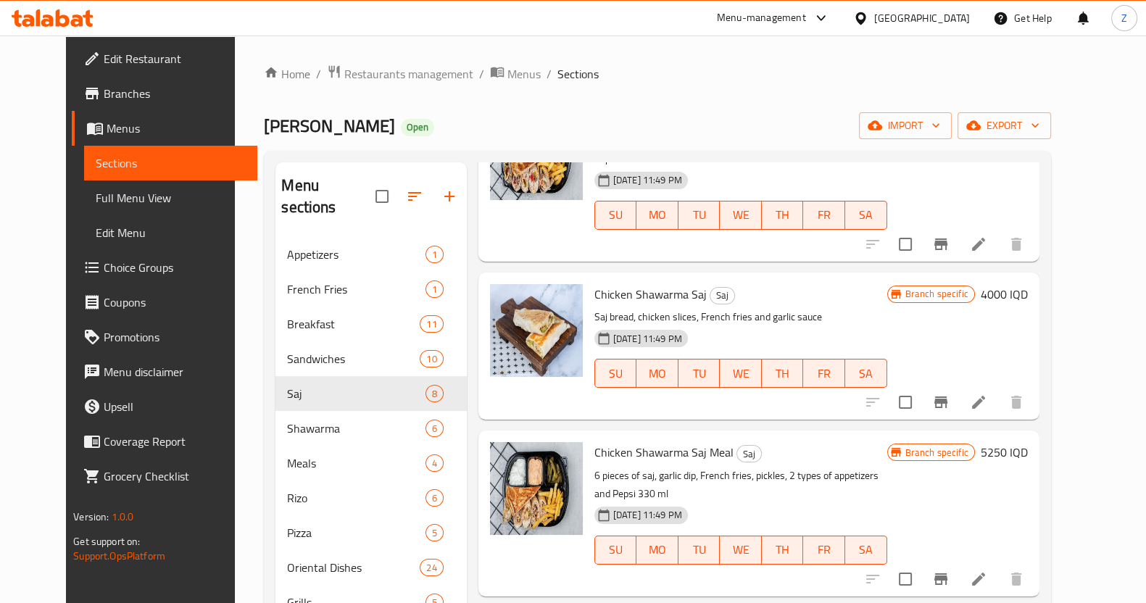
click at [1028, 442] on h6 "5250 IQD" at bounding box center [1004, 452] width 47 height 20
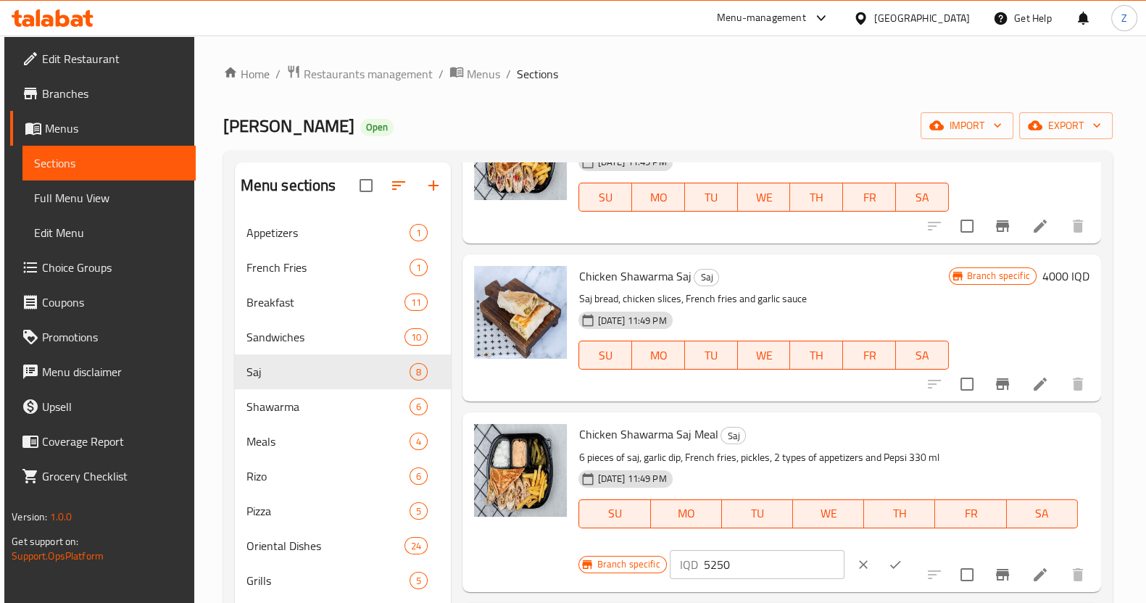
scroll to position [453, 0]
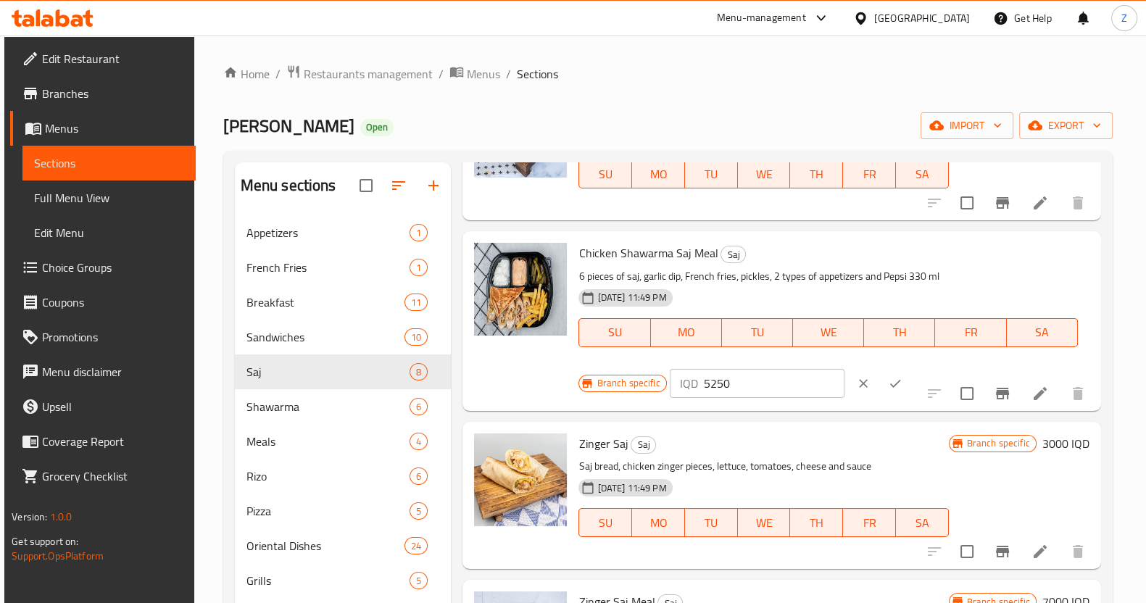
click at [1034, 397] on icon at bounding box center [1040, 393] width 13 height 13
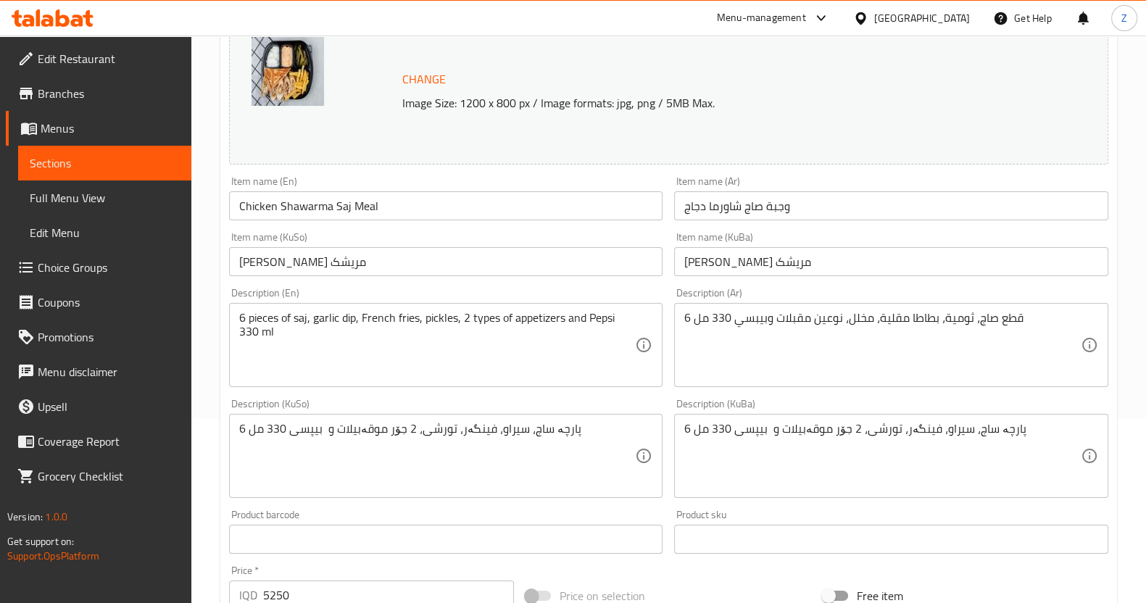
scroll to position [544, 0]
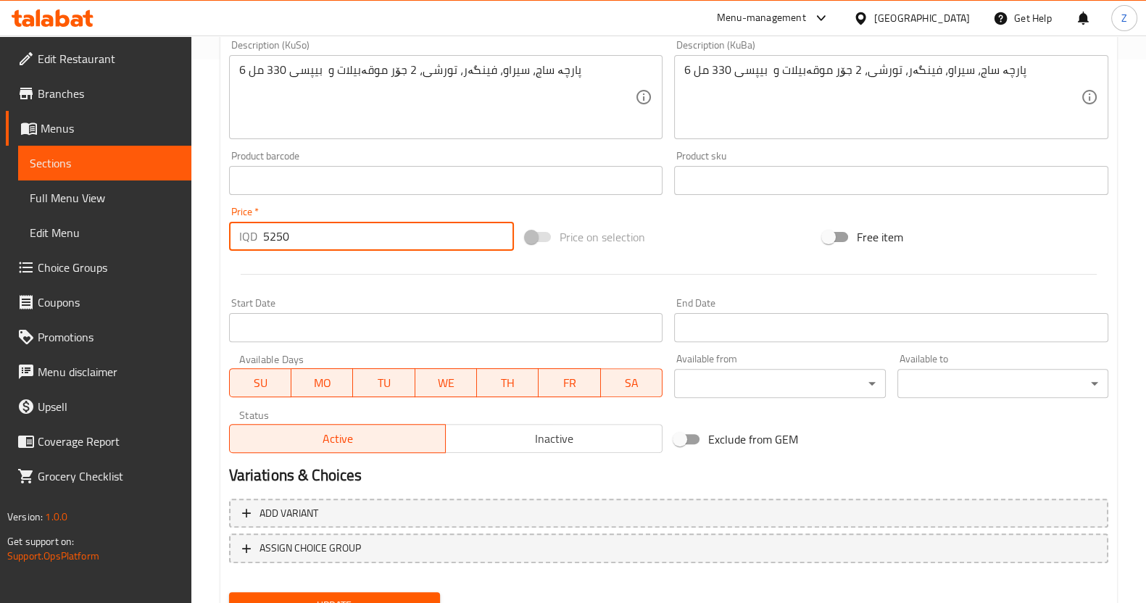
drag, startPoint x: 315, startPoint y: 239, endPoint x: 199, endPoint y: 239, distance: 116.0
click at [199, 239] on div "Home / Restaurants management / Menus / Sections / item / update Saj section Up…" at bounding box center [668, 80] width 955 height 1177
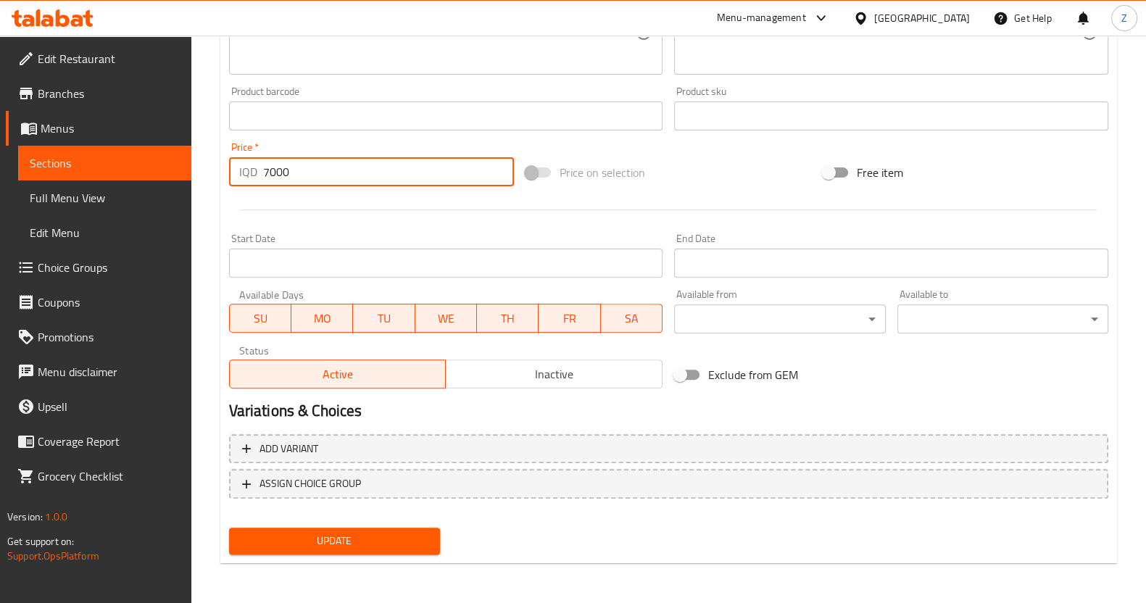
type input "7000"
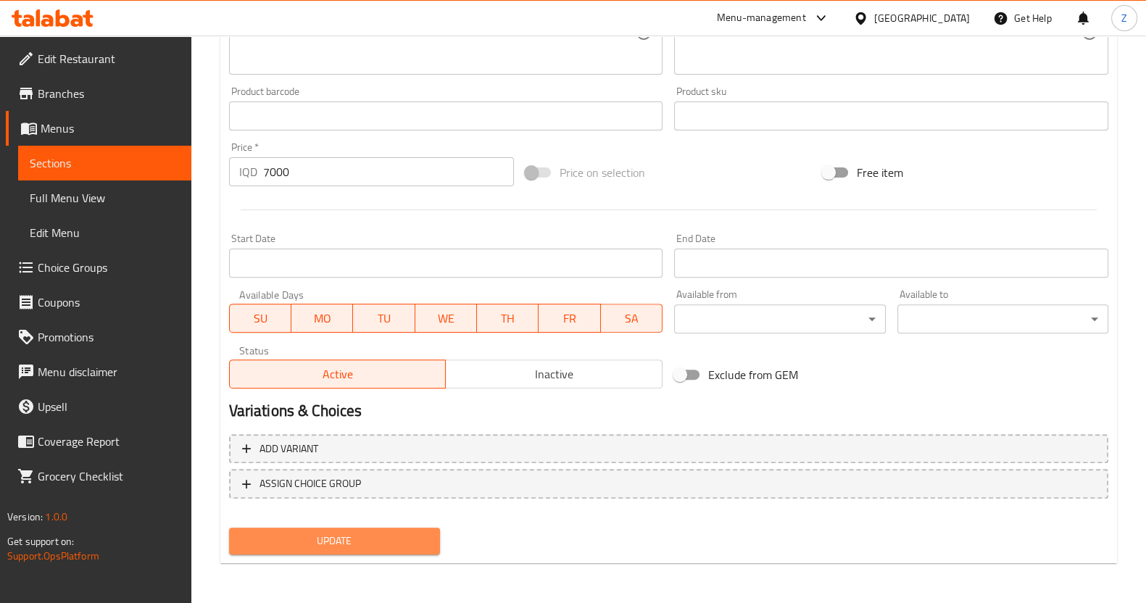
click at [305, 539] on span "Update" at bounding box center [335, 541] width 188 height 18
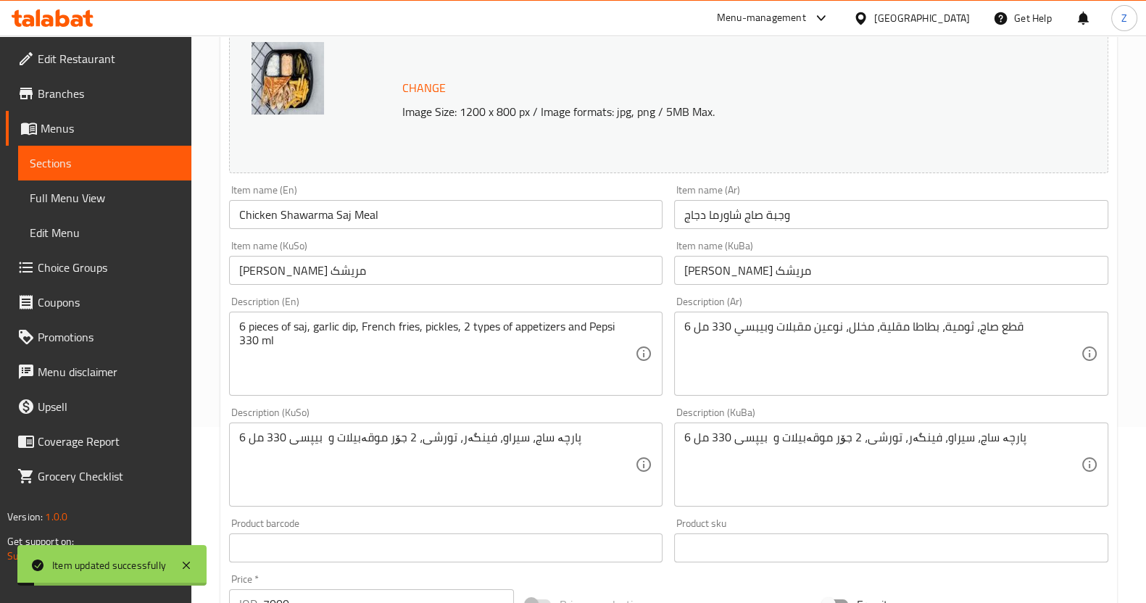
scroll to position [0, 0]
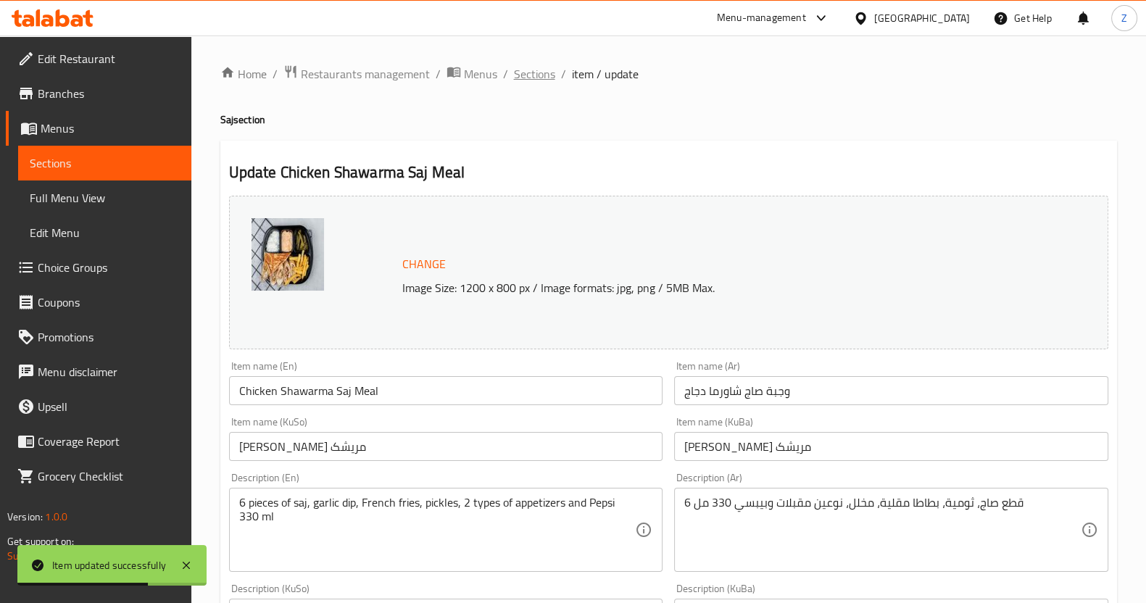
click at [533, 73] on span "Sections" at bounding box center [534, 73] width 41 height 17
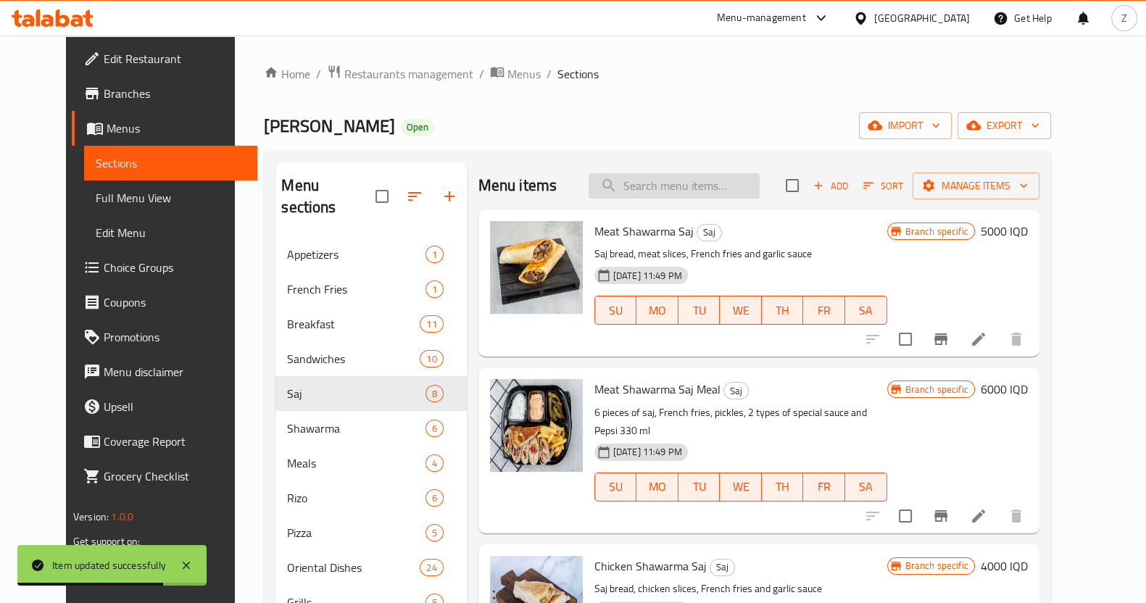
click at [732, 191] on input "search" at bounding box center [674, 185] width 171 height 25
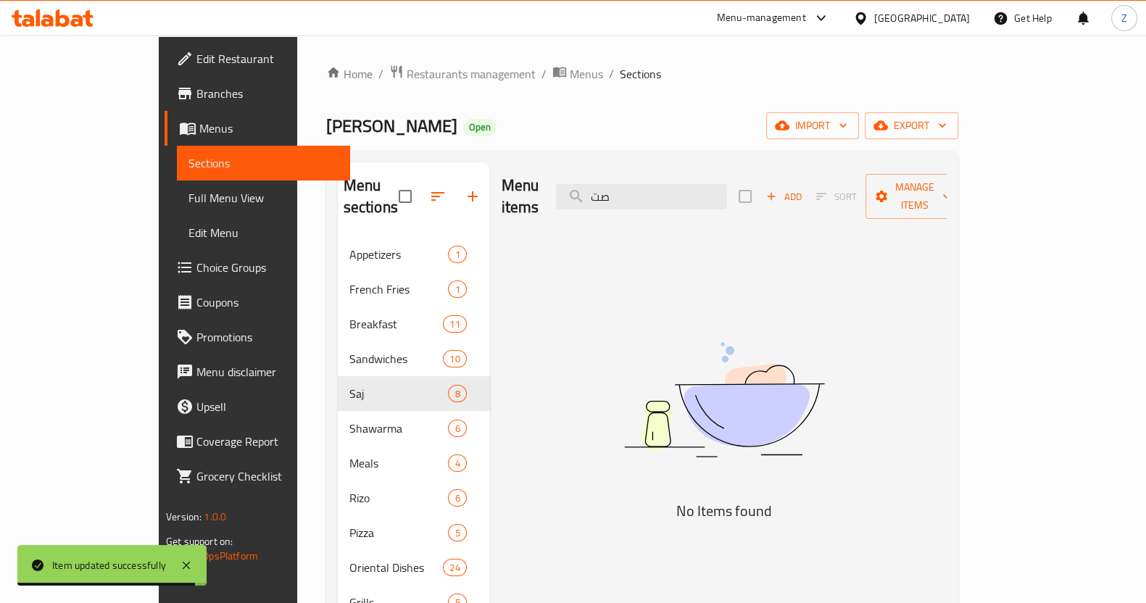
type input "ص"
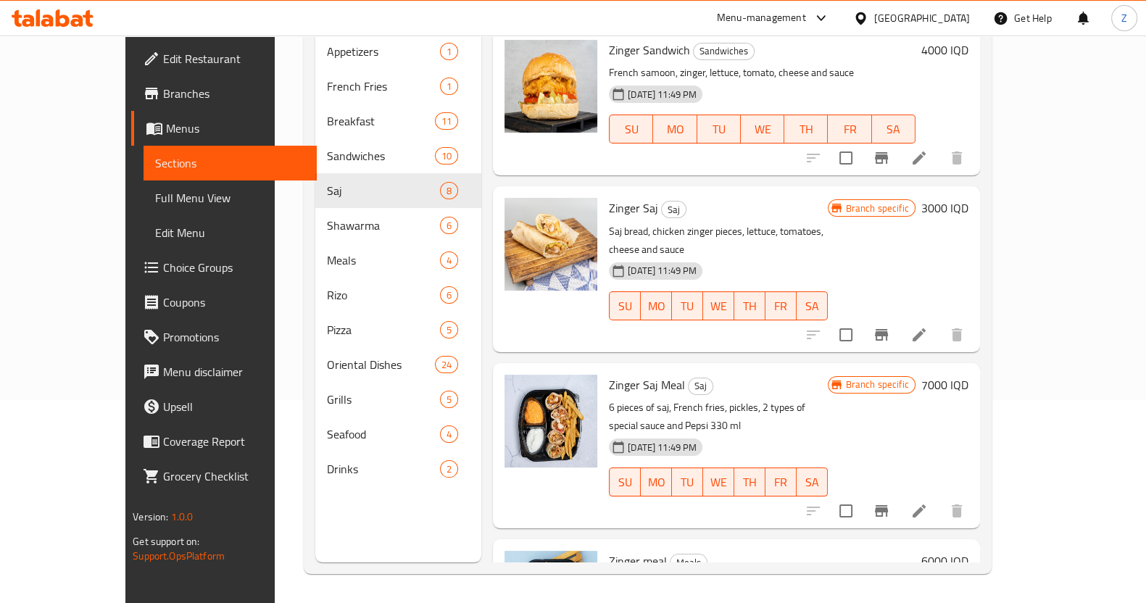
type input "زنج"
click at [928, 326] on icon at bounding box center [919, 334] width 17 height 17
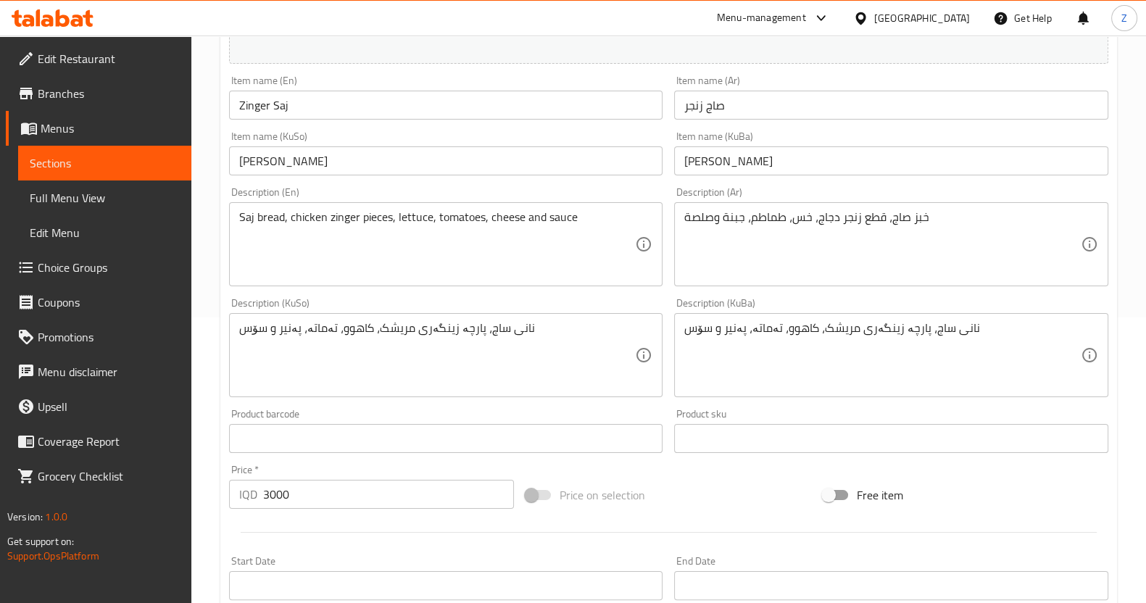
scroll to position [362, 0]
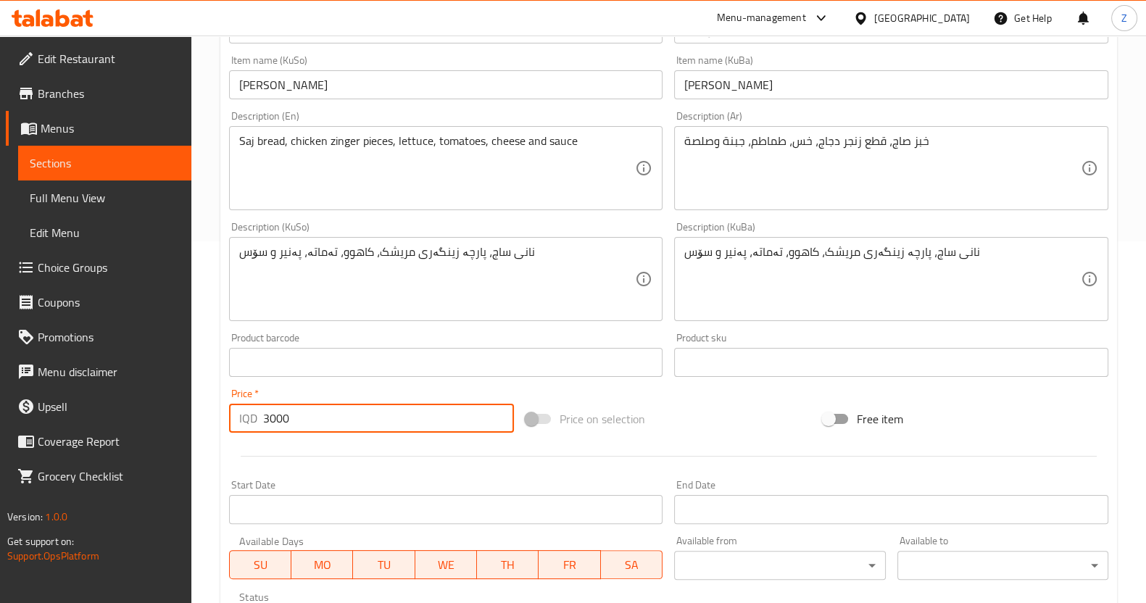
drag, startPoint x: 266, startPoint y: 417, endPoint x: 250, endPoint y: 417, distance: 16.0
click at [250, 417] on div "IQD 3000 Price *" at bounding box center [372, 418] width 286 height 29
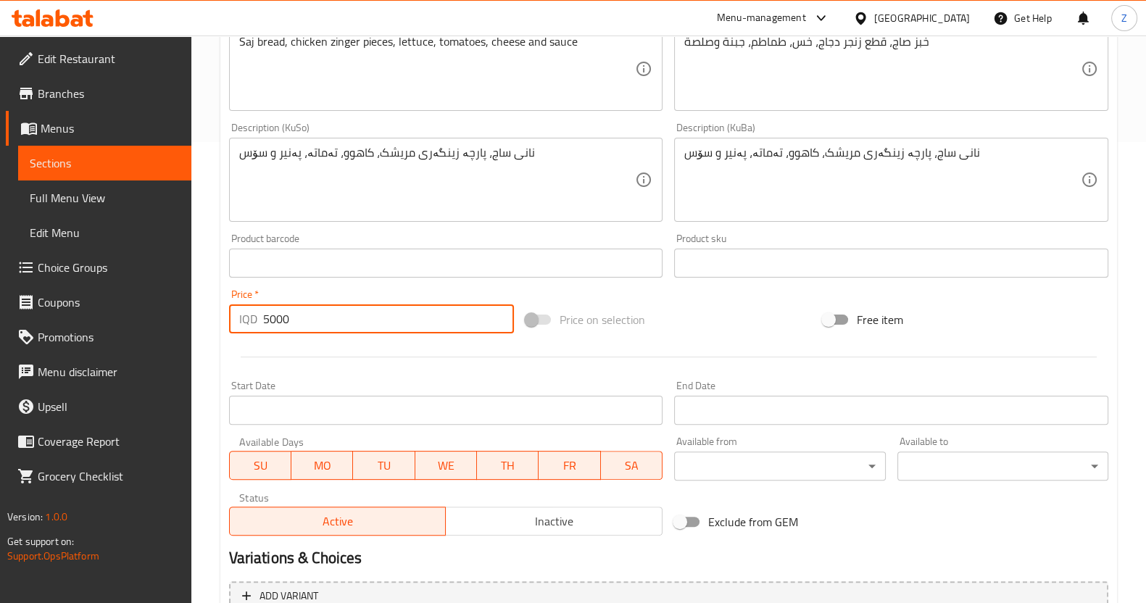
scroll to position [608, 0]
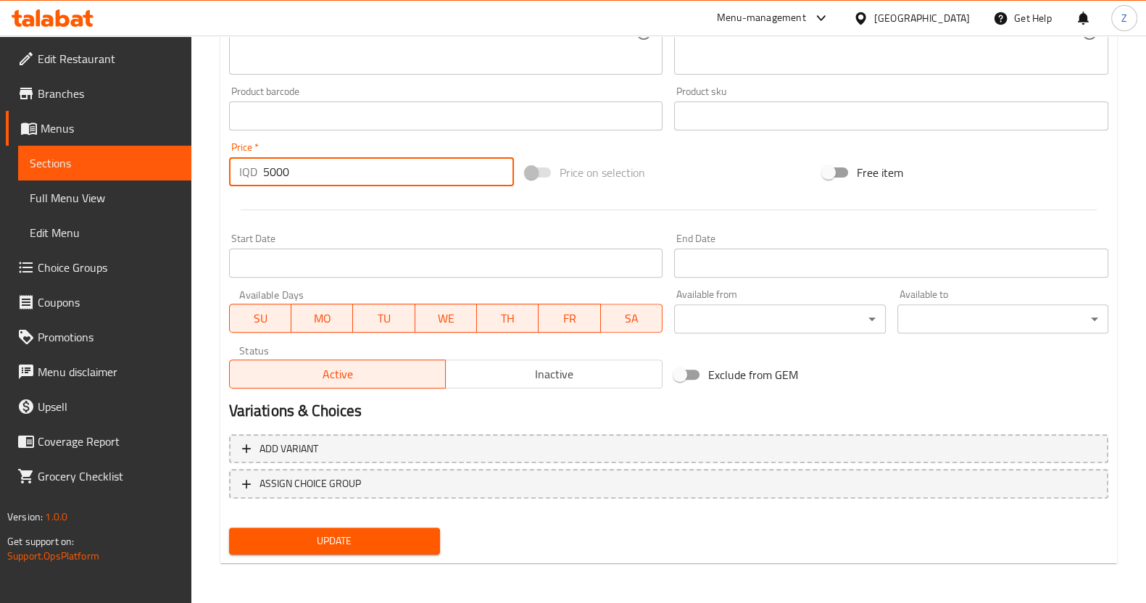
type input "5000"
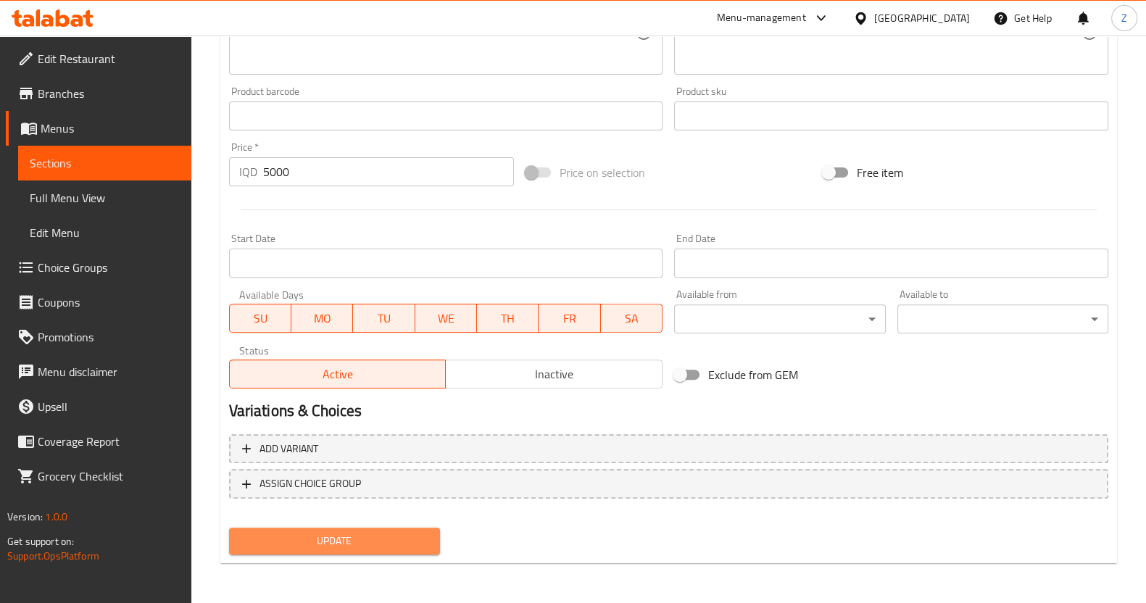
click at [313, 544] on span "Update" at bounding box center [335, 541] width 188 height 18
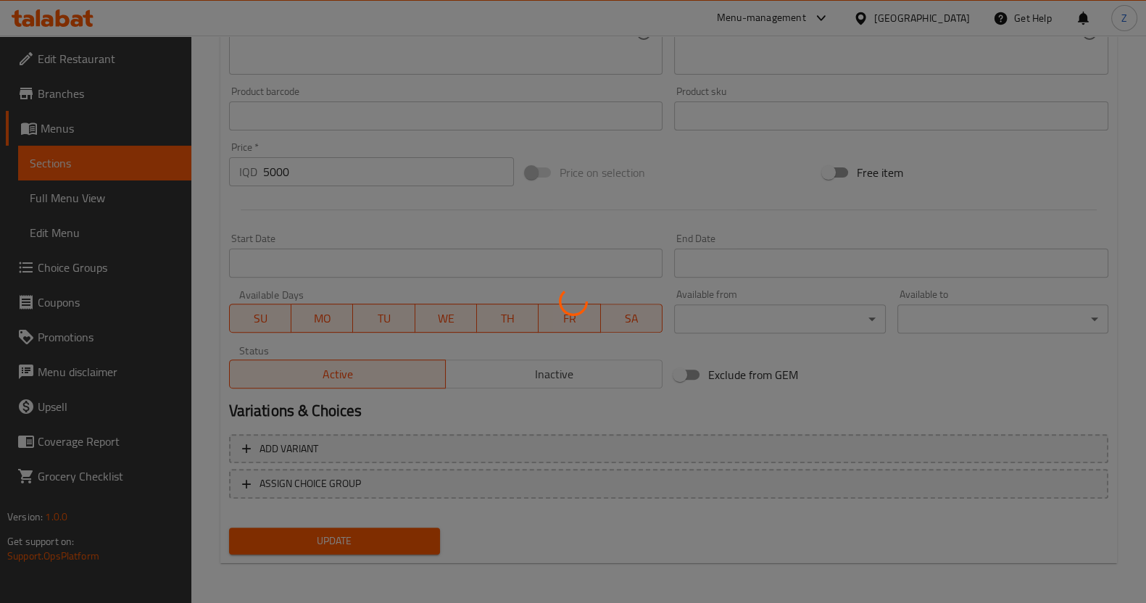
click at [305, 201] on div at bounding box center [573, 301] width 1146 height 603
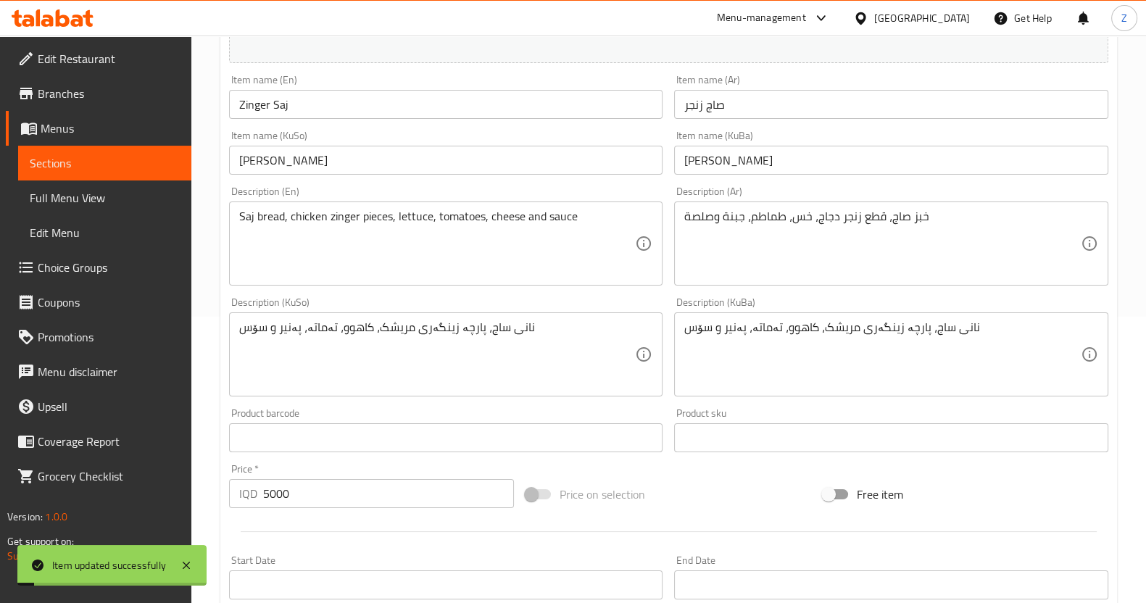
scroll to position [0, 0]
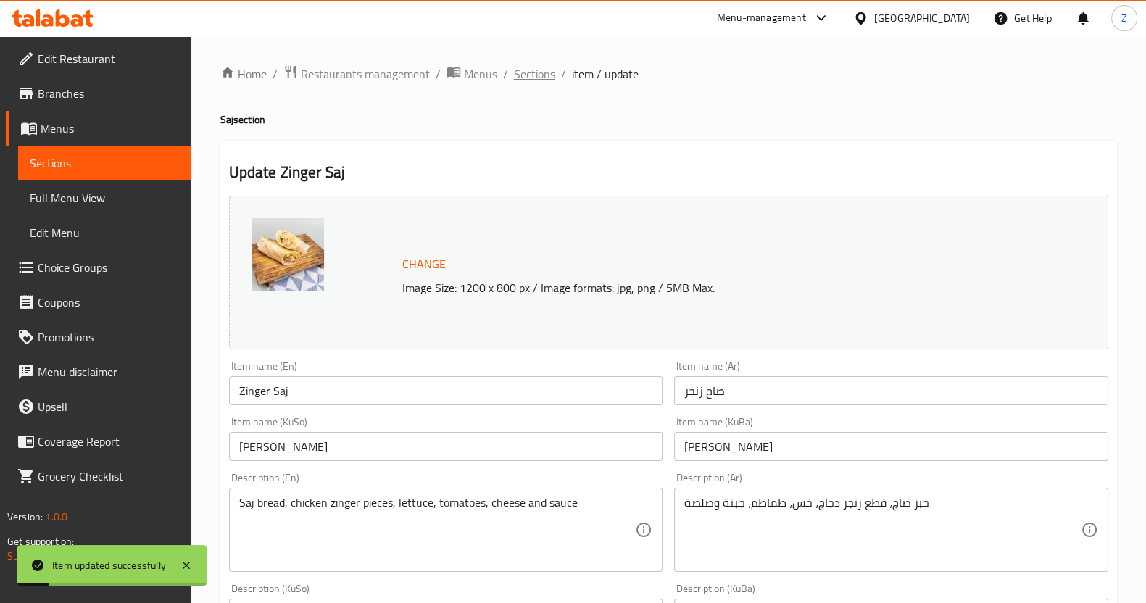
click at [546, 72] on span "Sections" at bounding box center [534, 73] width 41 height 17
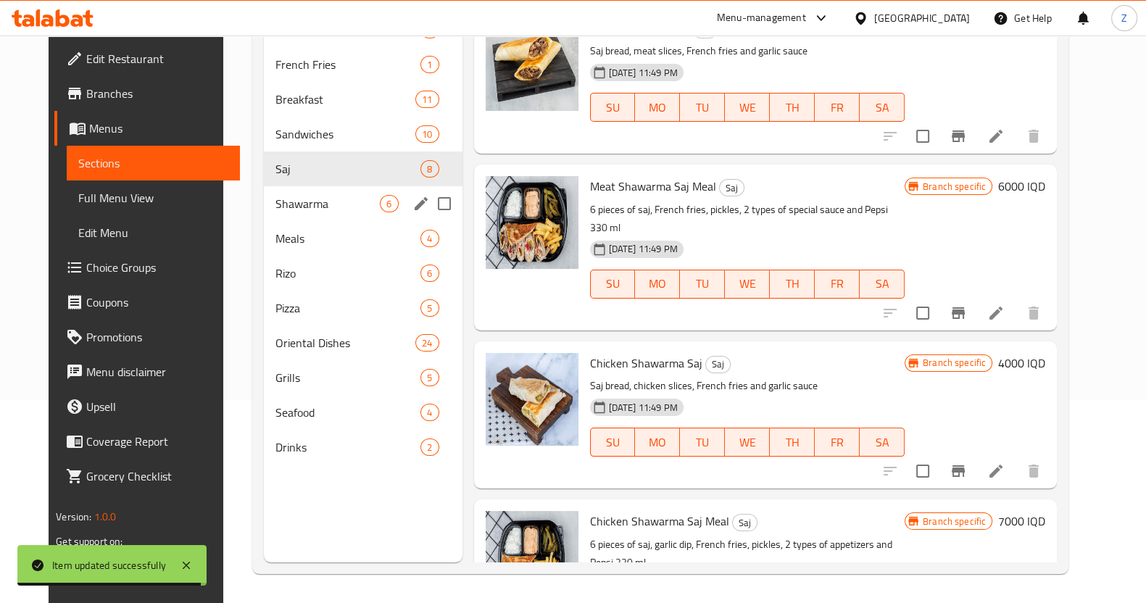
click at [301, 194] on div "Shawarma 6" at bounding box center [363, 203] width 199 height 35
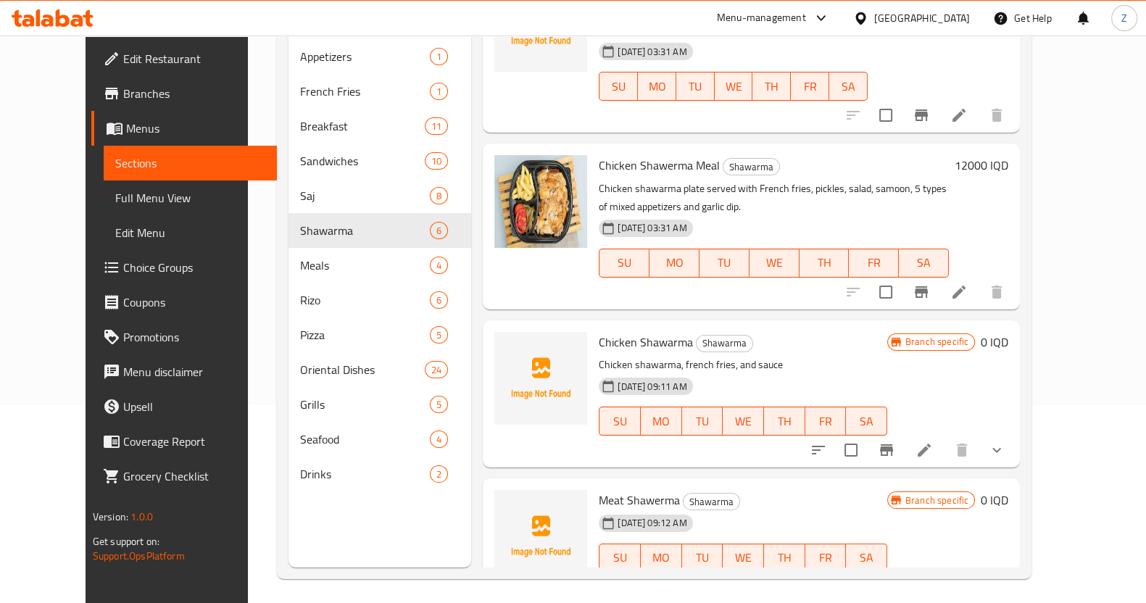
scroll to position [203, 0]
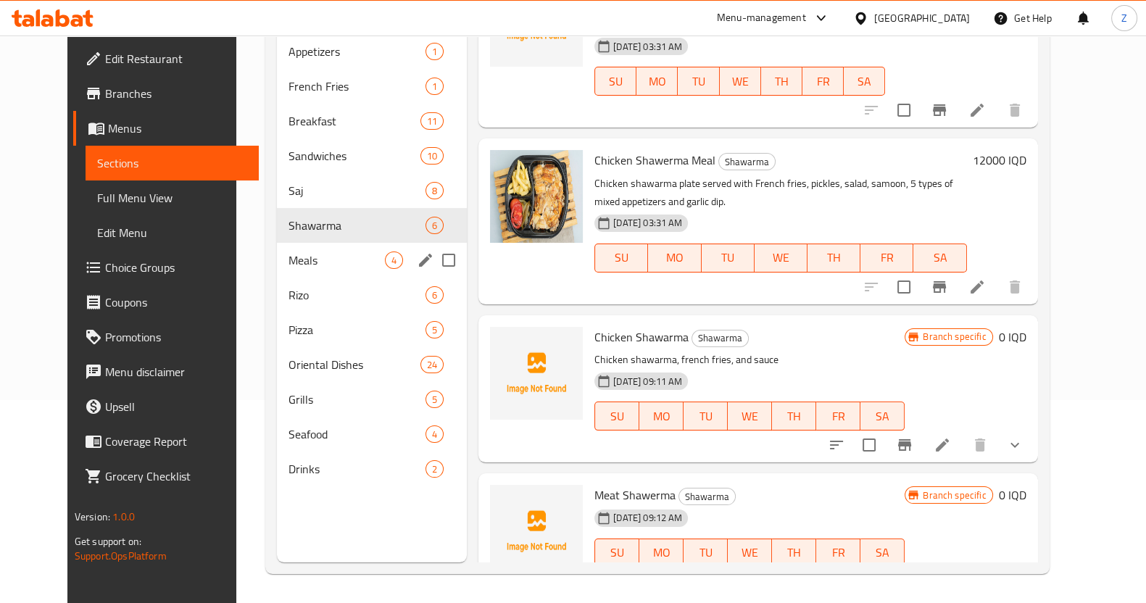
click at [298, 252] on span "Meals" at bounding box center [337, 260] width 96 height 17
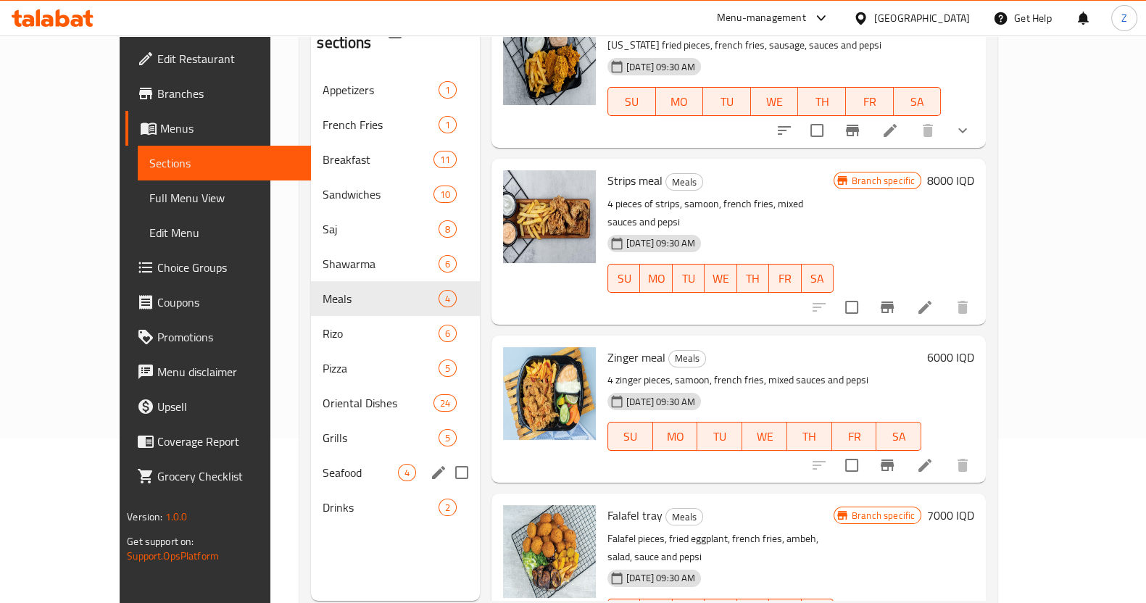
scroll to position [203, 0]
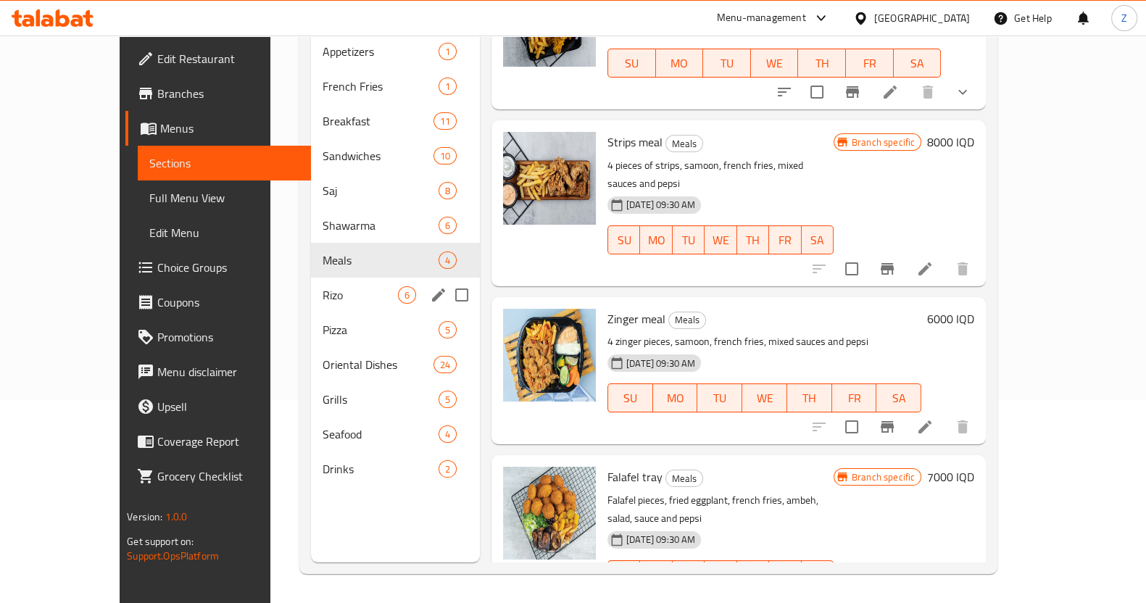
click at [323, 286] on span "Rizo" at bounding box center [360, 294] width 75 height 17
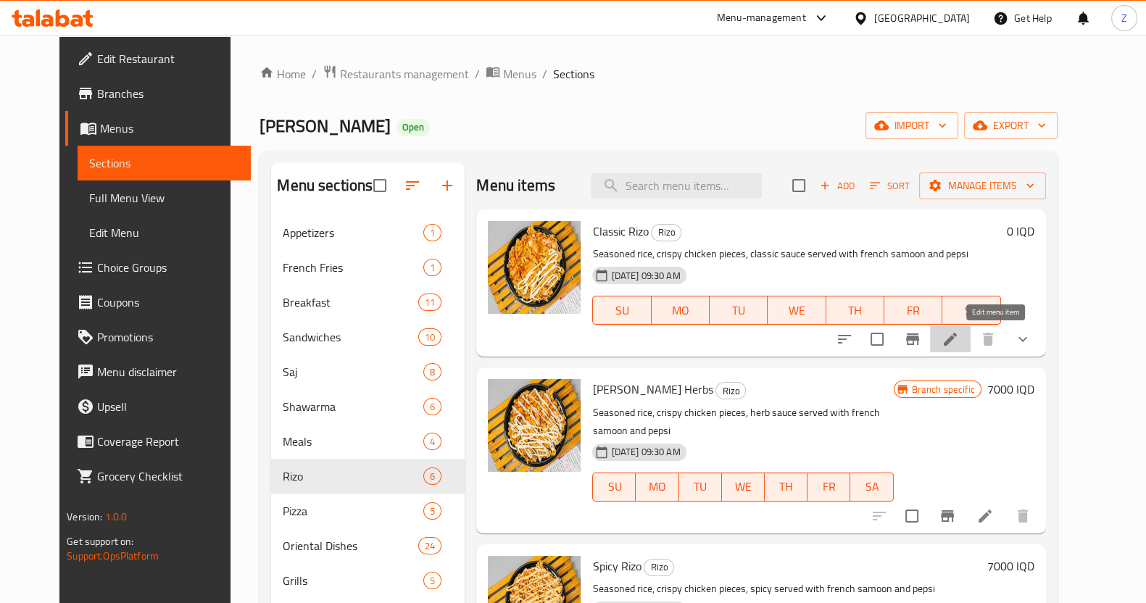
click at [959, 342] on icon at bounding box center [950, 339] width 17 height 17
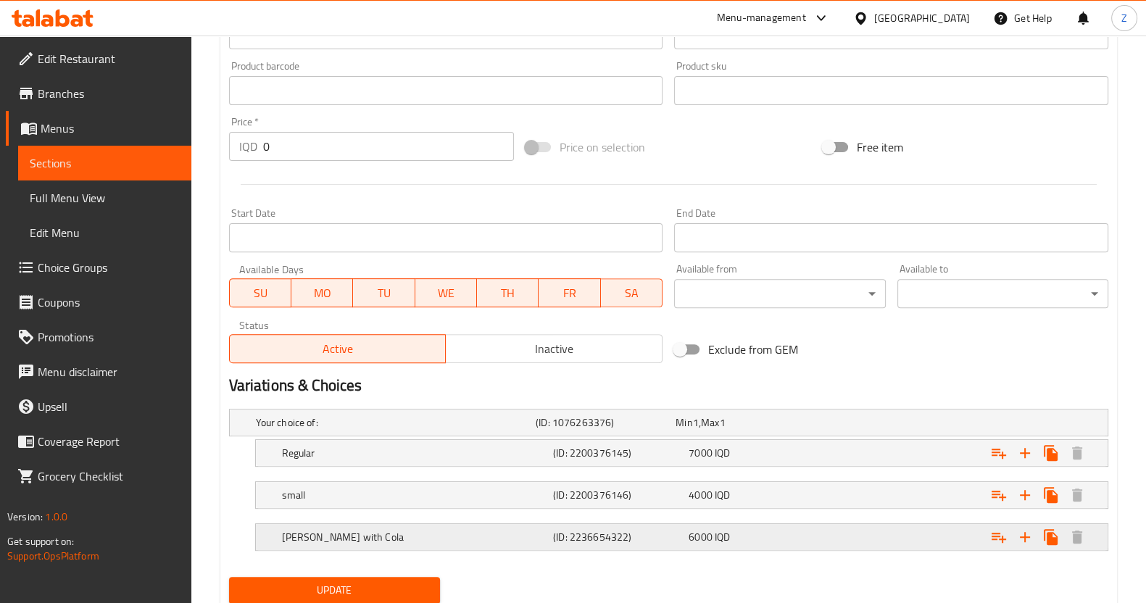
click at [460, 430] on h5 "[PERSON_NAME] with Cola" at bounding box center [393, 422] width 274 height 15
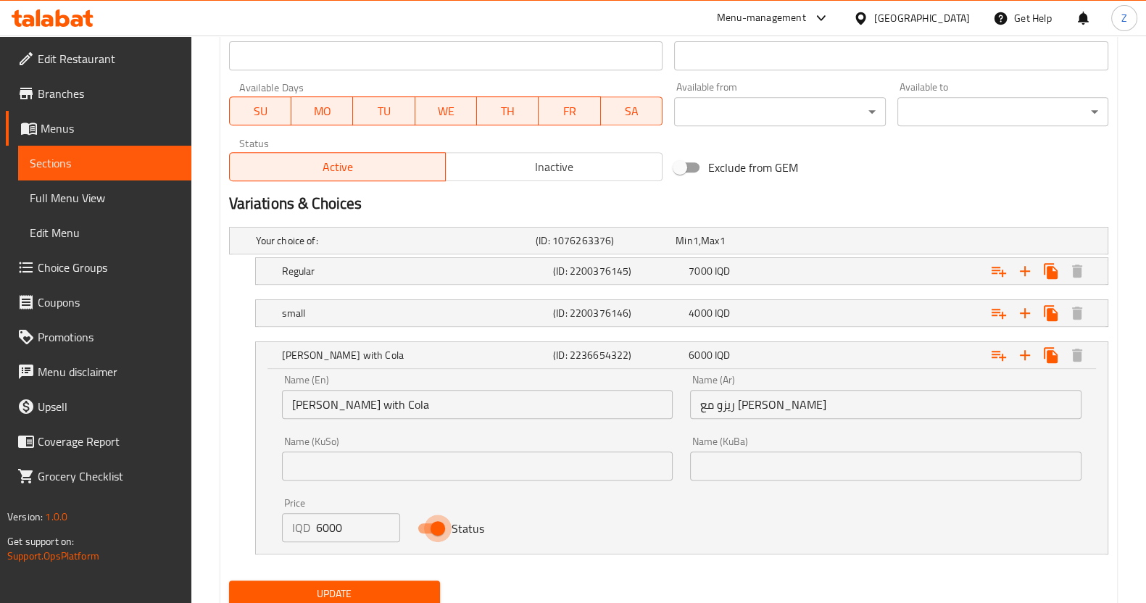
click at [431, 529] on input "Status" at bounding box center [438, 529] width 83 height 28
checkbox input "false"
click at [483, 248] on h5 "small" at bounding box center [393, 240] width 274 height 15
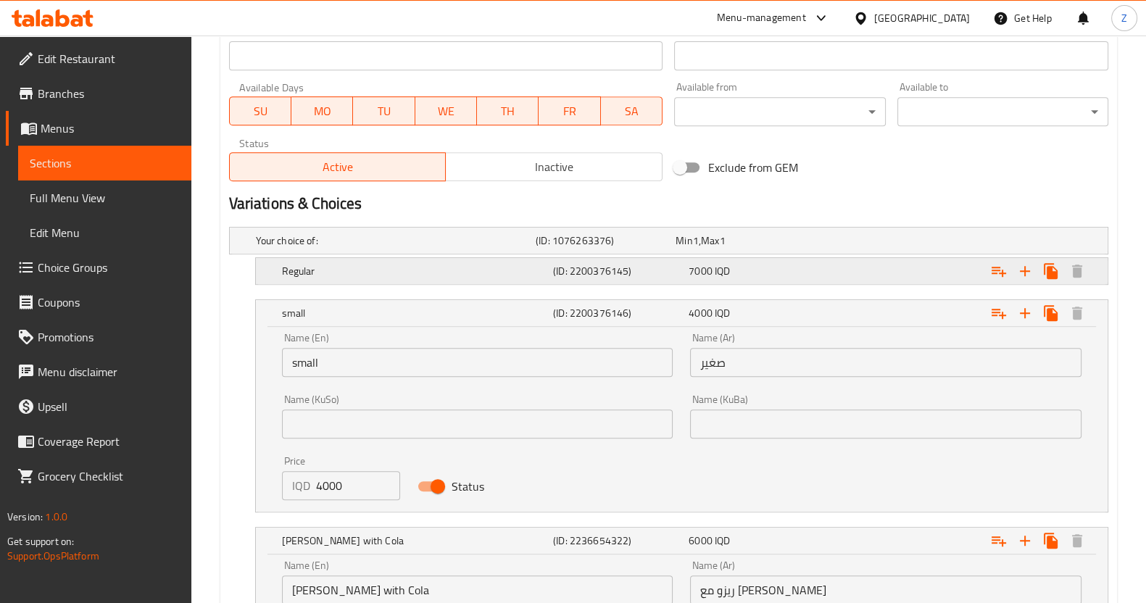
click at [485, 251] on div "Regular" at bounding box center [393, 241] width 280 height 20
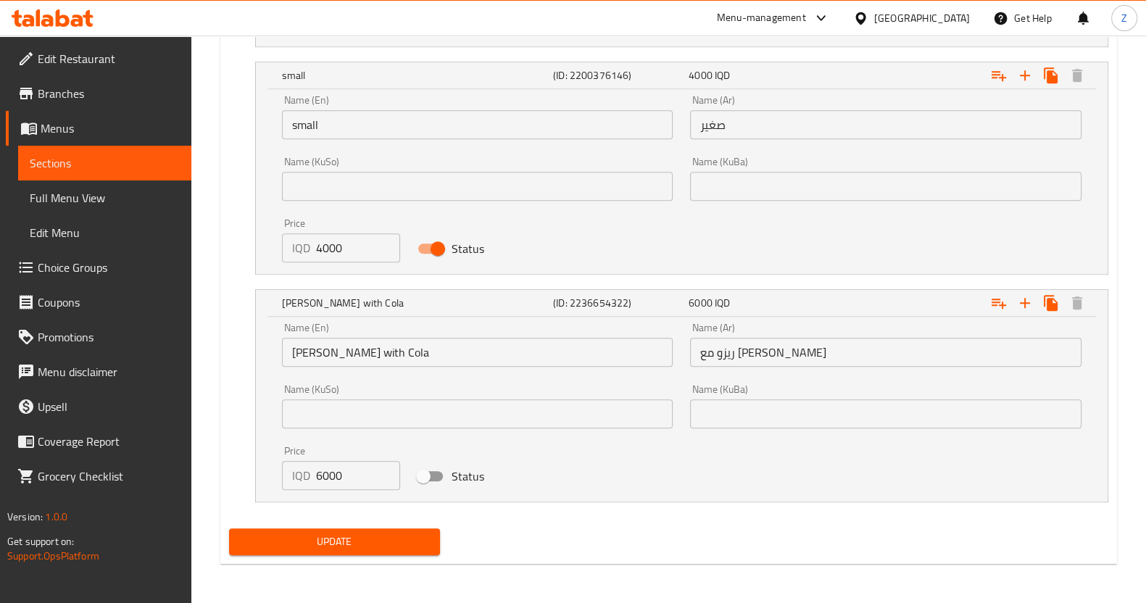
click at [375, 544] on span "Update" at bounding box center [335, 542] width 188 height 18
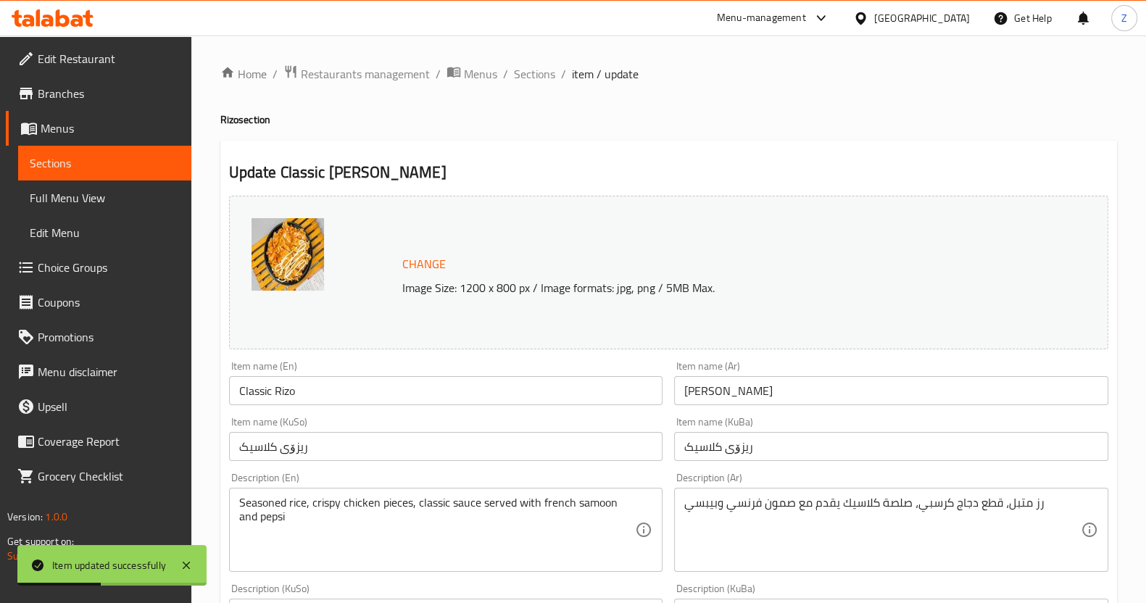
click at [554, 69] on ol "Home / Restaurants management / Menus / Sections / item / update" at bounding box center [668, 74] width 897 height 19
click at [542, 75] on span "Sections" at bounding box center [534, 73] width 41 height 17
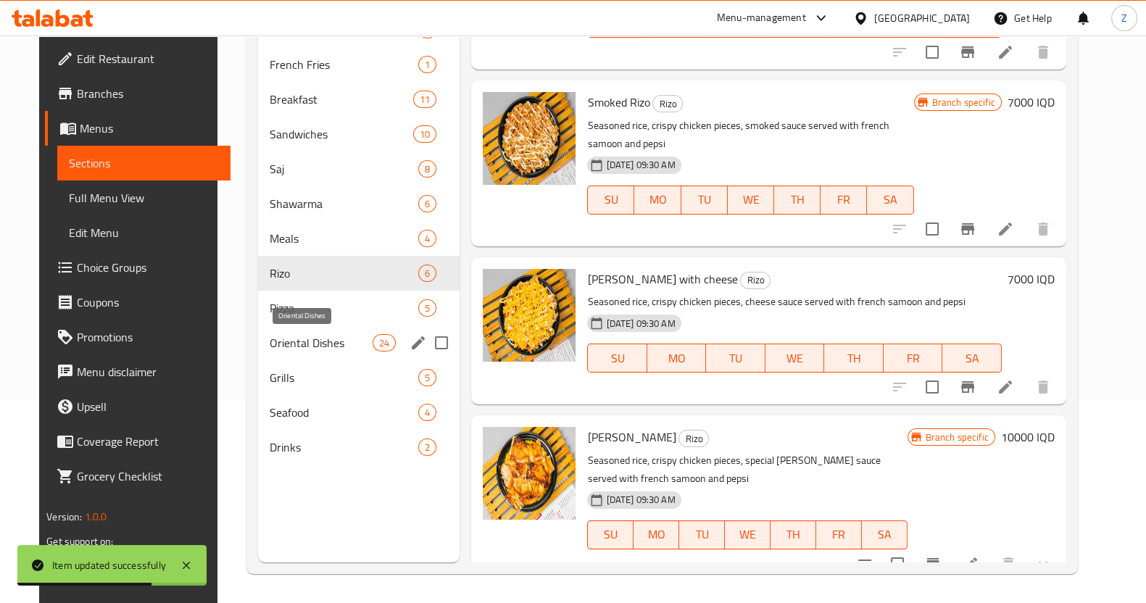
click at [314, 340] on span "Oriental Dishes" at bounding box center [321, 342] width 103 height 17
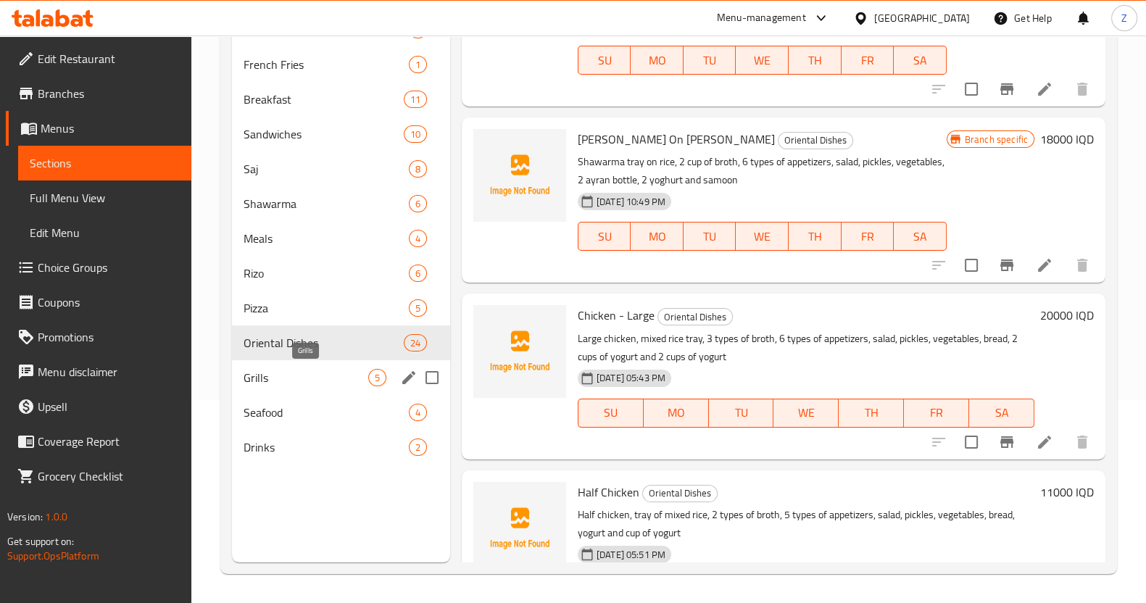
click at [323, 377] on span "Grills" at bounding box center [306, 377] width 125 height 17
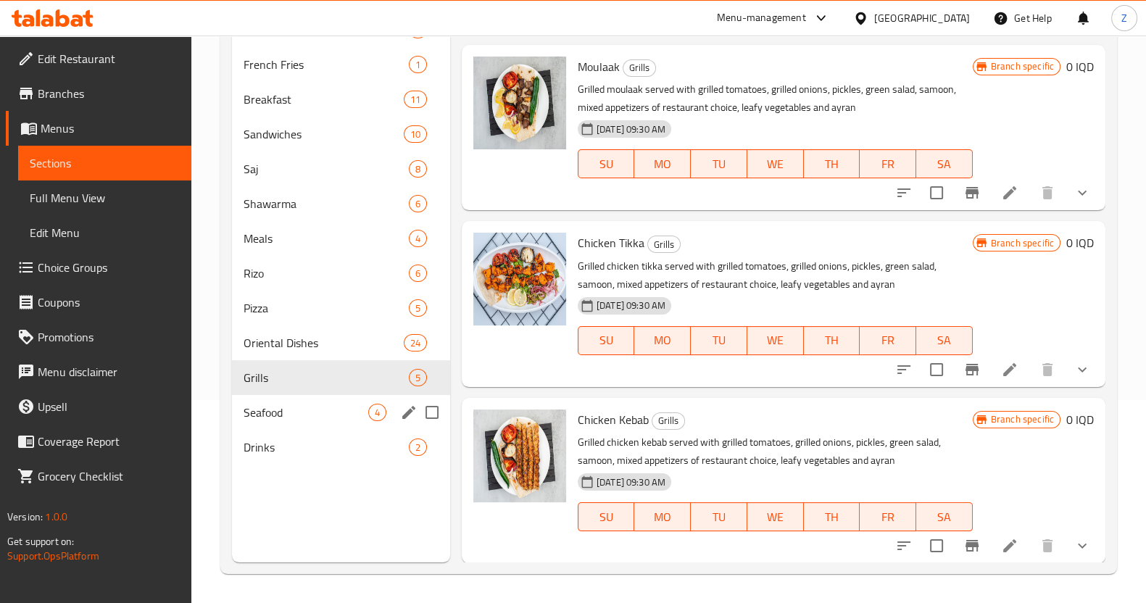
click at [300, 422] on div "Seafood 4" at bounding box center [341, 412] width 218 height 35
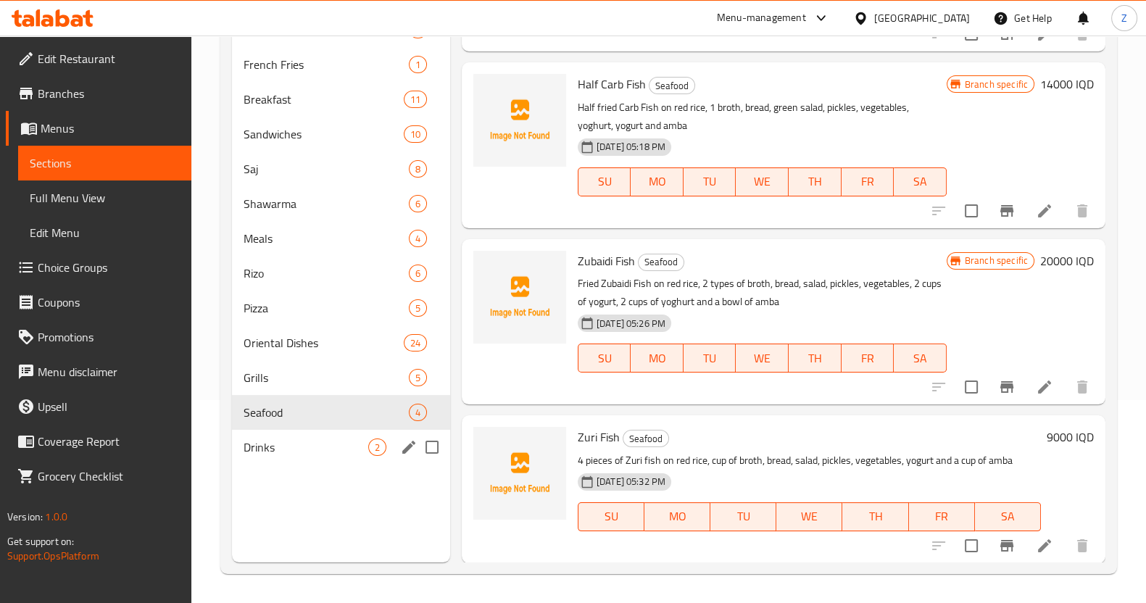
click at [318, 431] on div "Drinks 2" at bounding box center [341, 447] width 218 height 35
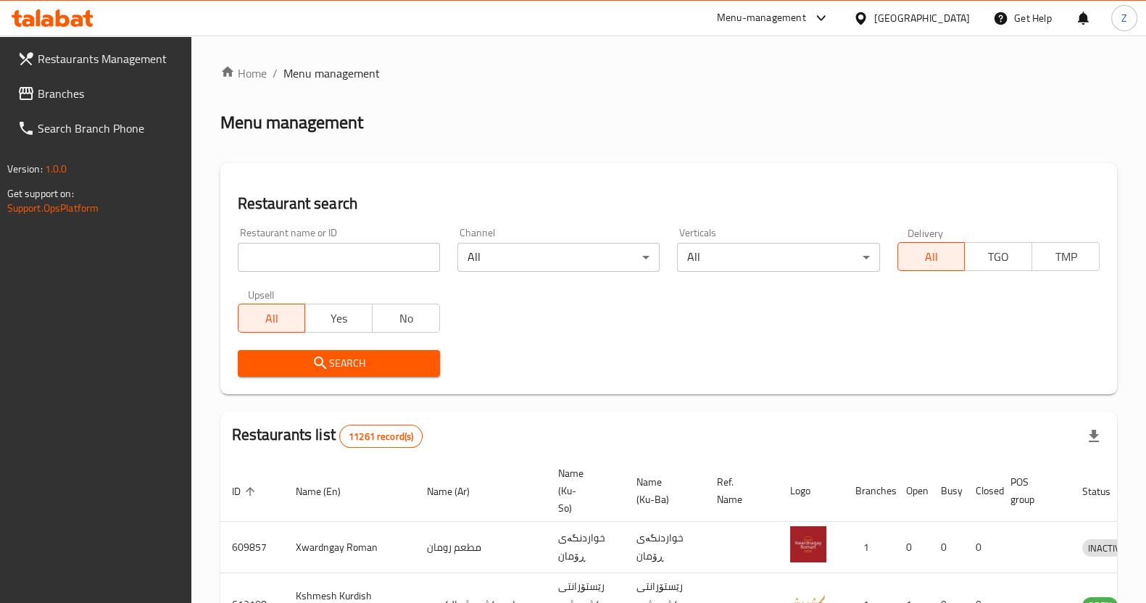
click at [347, 252] on div at bounding box center [573, 301] width 1146 height 603
click at [331, 259] on input "search" at bounding box center [339, 257] width 202 height 29
type input "1000 عافية"
click button "Search" at bounding box center [339, 363] width 202 height 27
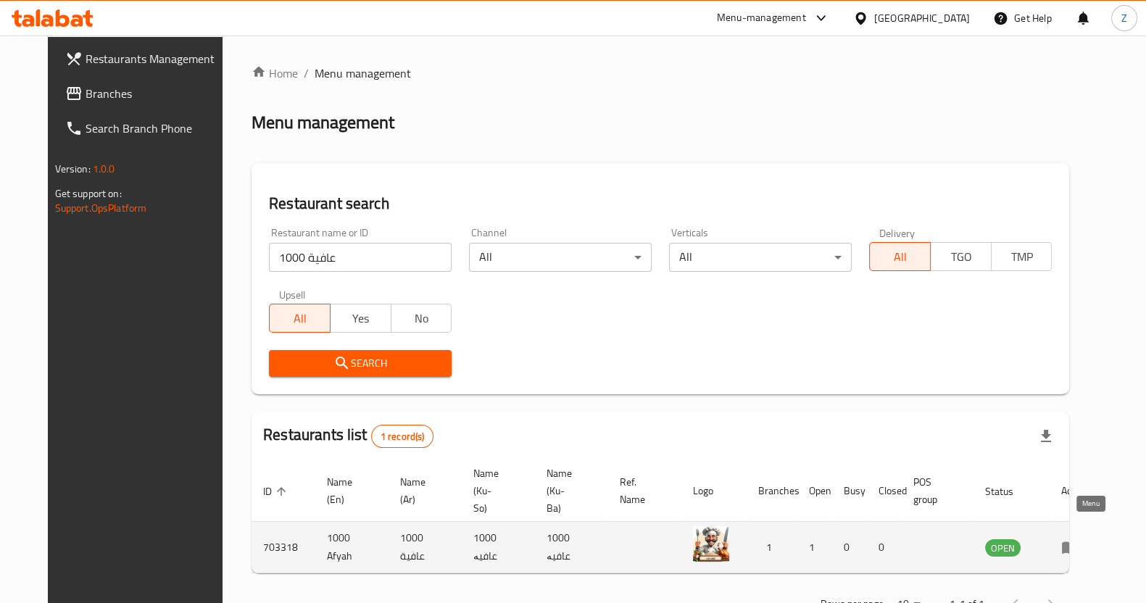
click at [1079, 539] on icon "enhanced table" at bounding box center [1069, 547] width 17 height 17
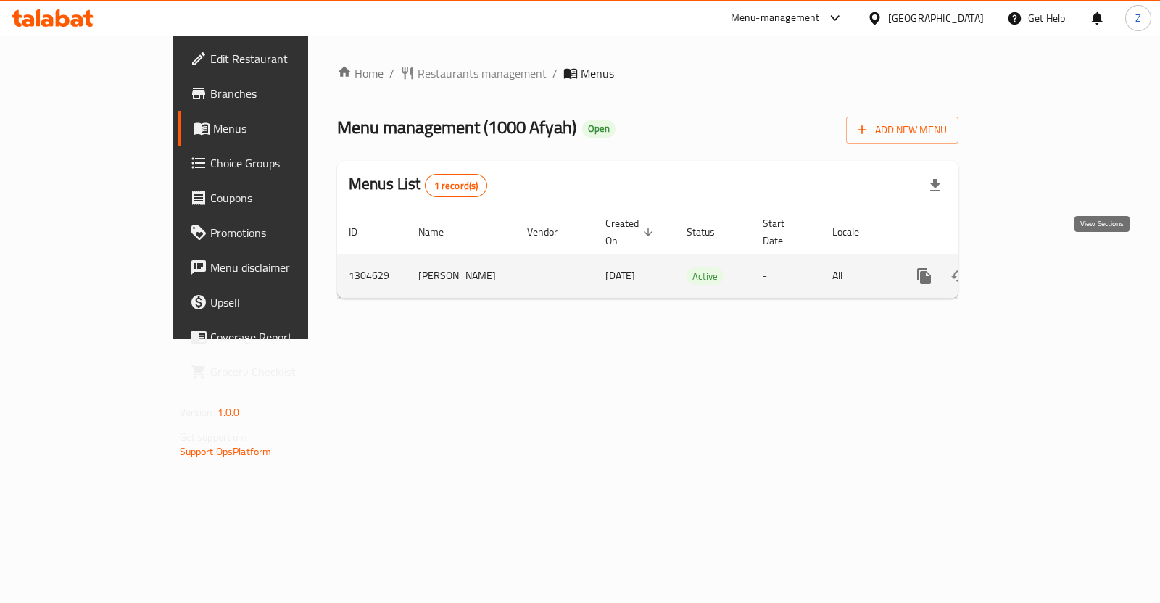
click at [1038, 268] on icon "enhanced table" at bounding box center [1028, 276] width 17 height 17
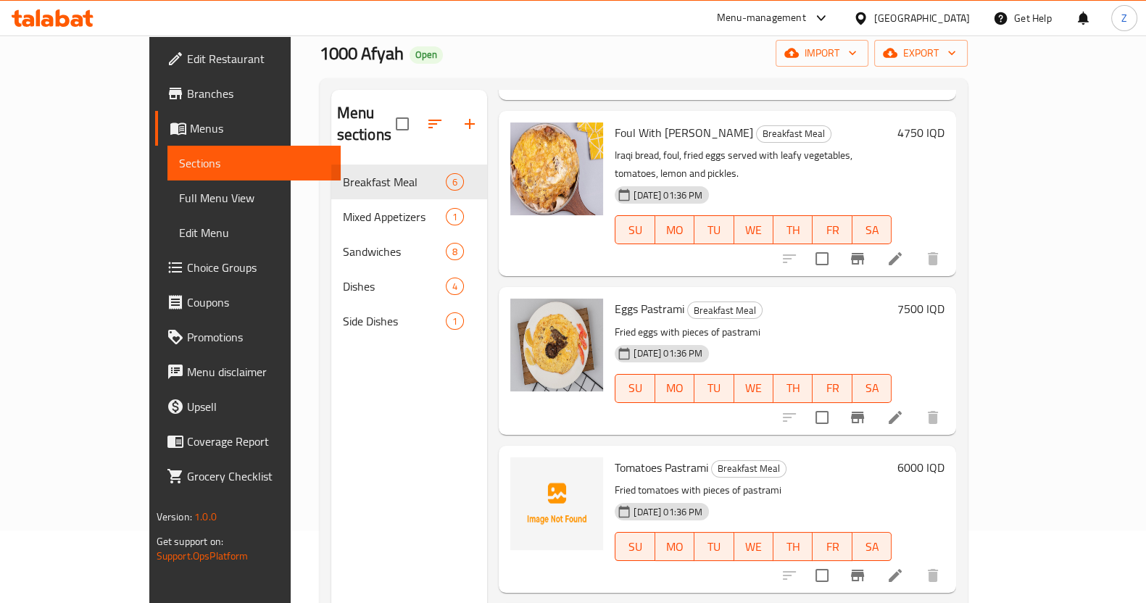
scroll to position [203, 0]
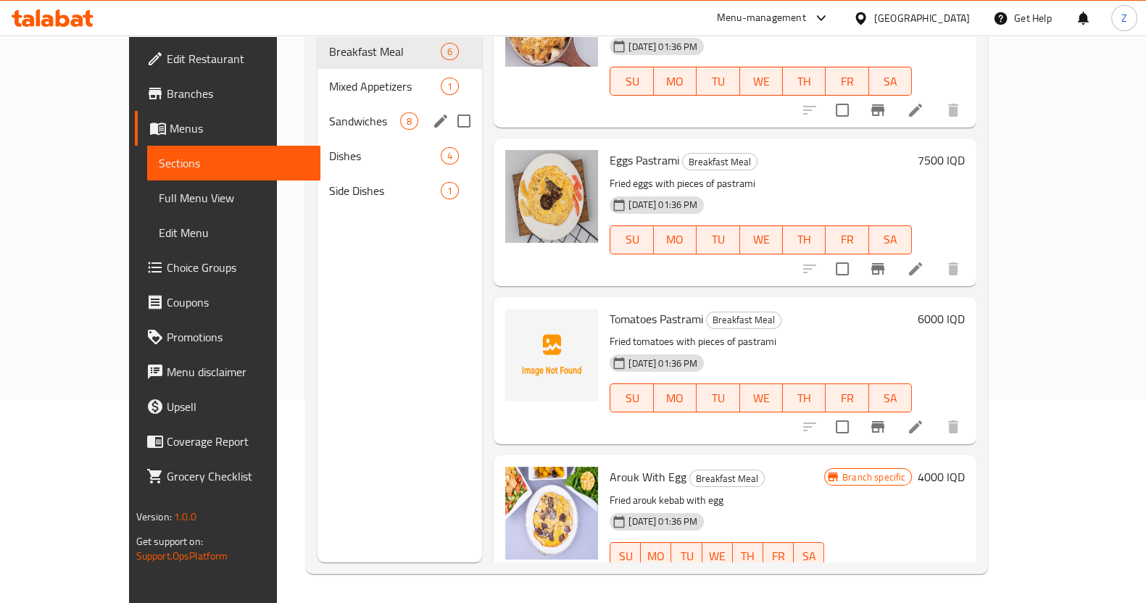
drag, startPoint x: 333, startPoint y: 100, endPoint x: 356, endPoint y: 132, distance: 39.4
click at [333, 112] on span "Sandwiches" at bounding box center [364, 120] width 71 height 17
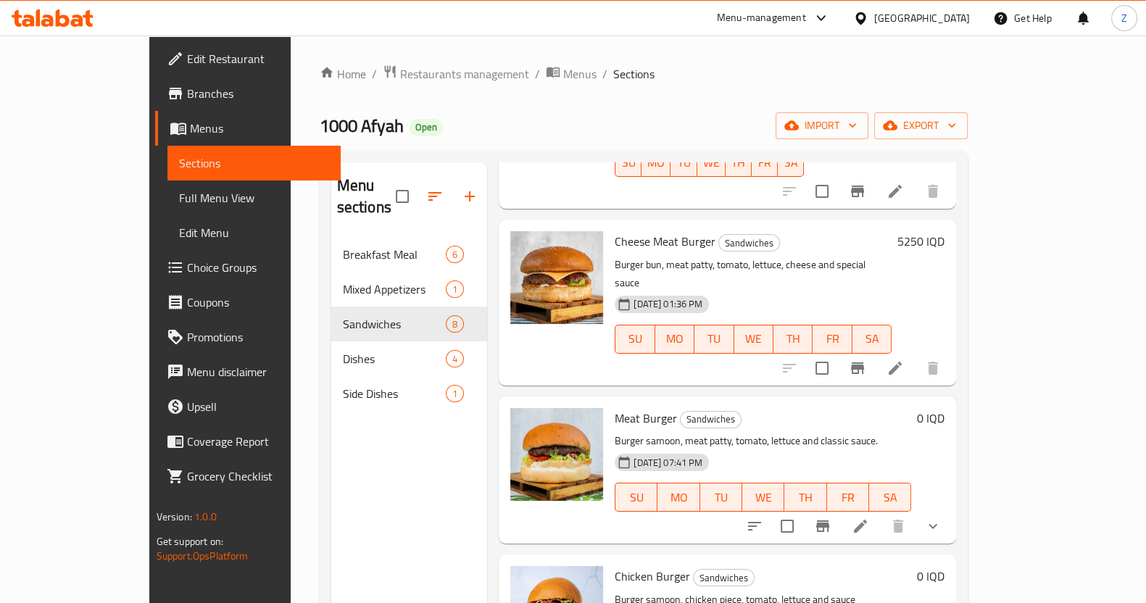
scroll to position [272, 0]
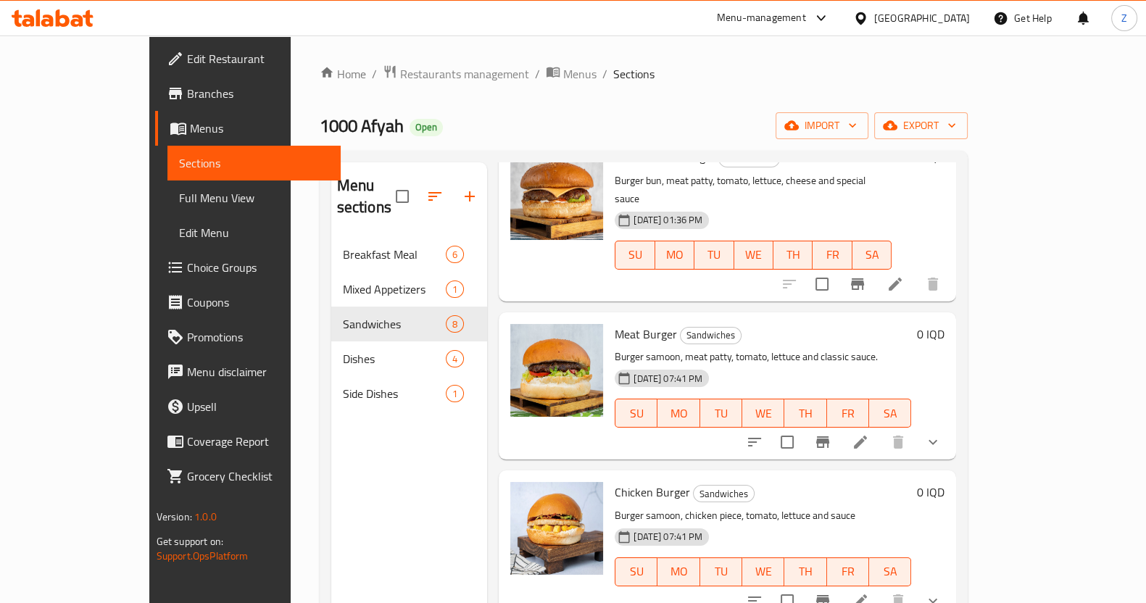
click at [867, 436] on icon at bounding box center [860, 442] width 13 height 13
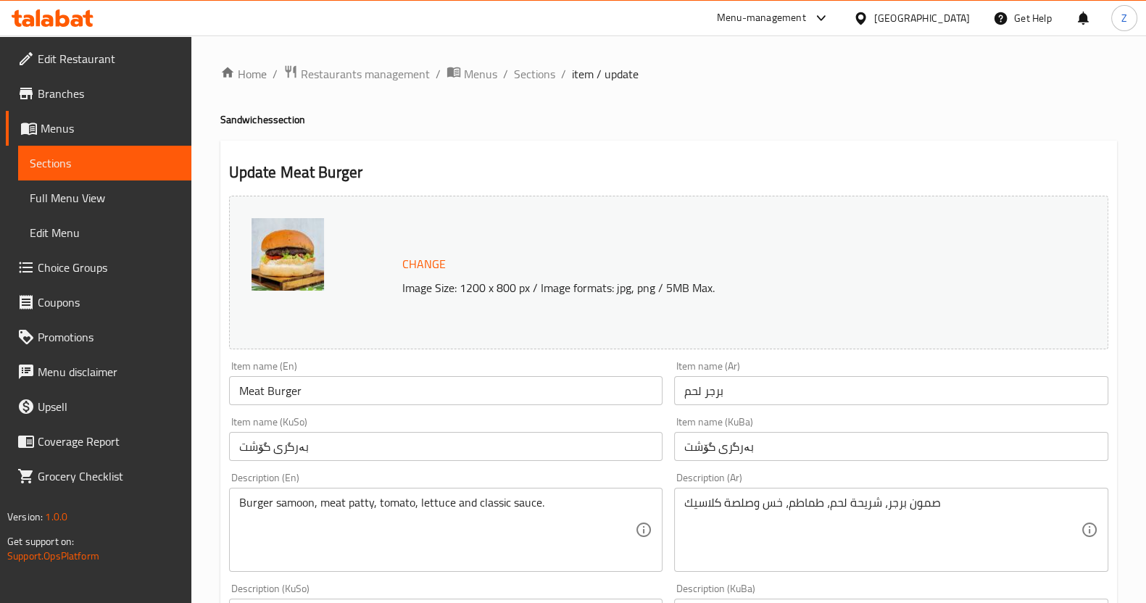
drag, startPoint x: 534, startPoint y: 71, endPoint x: 473, endPoint y: 13, distance: 84.1
click at [534, 72] on span "Sections" at bounding box center [534, 73] width 41 height 17
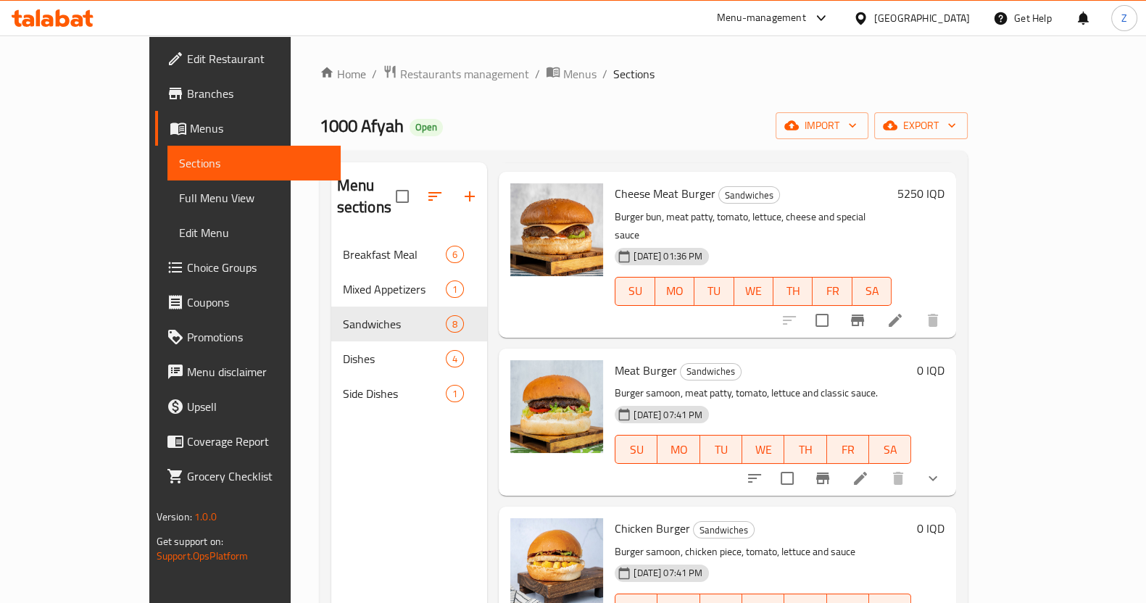
scroll to position [362, 0]
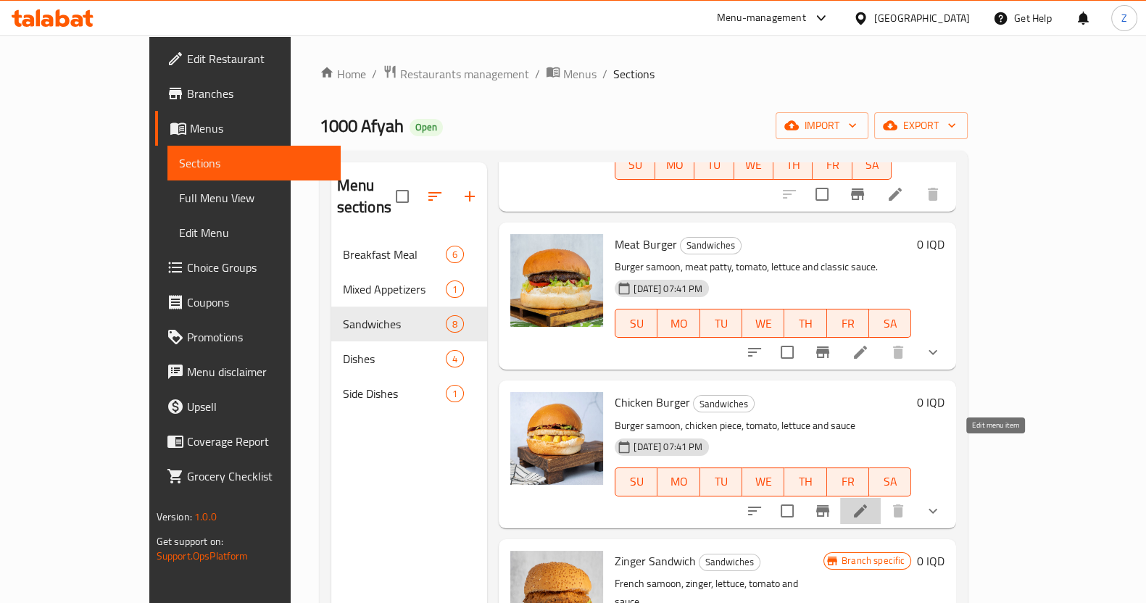
click at [869, 502] on icon at bounding box center [860, 510] width 17 height 17
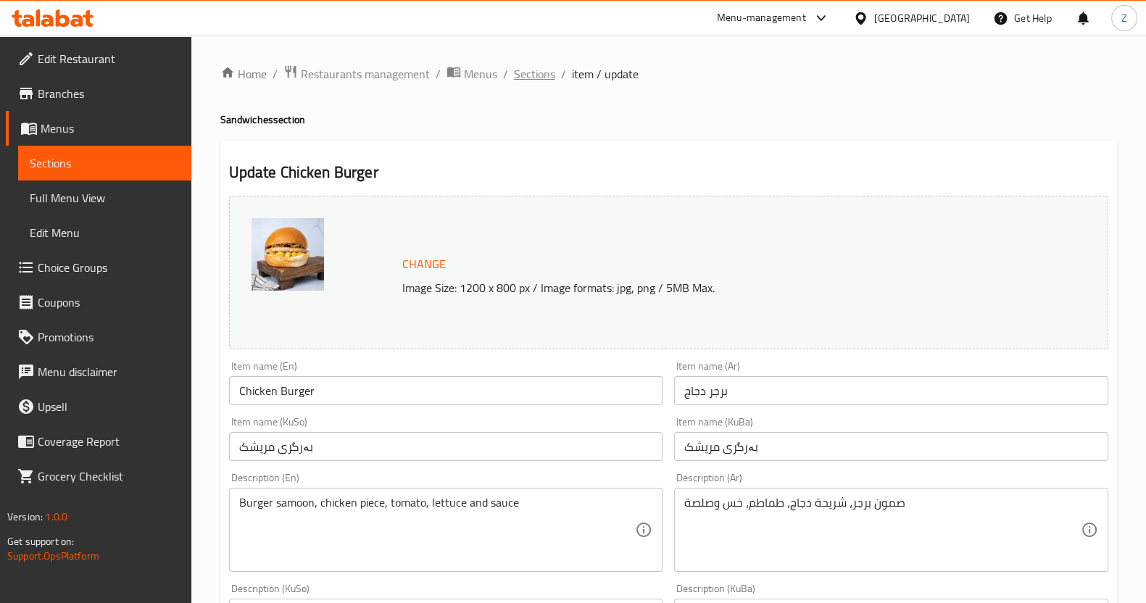
click at [545, 77] on span "Sections" at bounding box center [534, 73] width 41 height 17
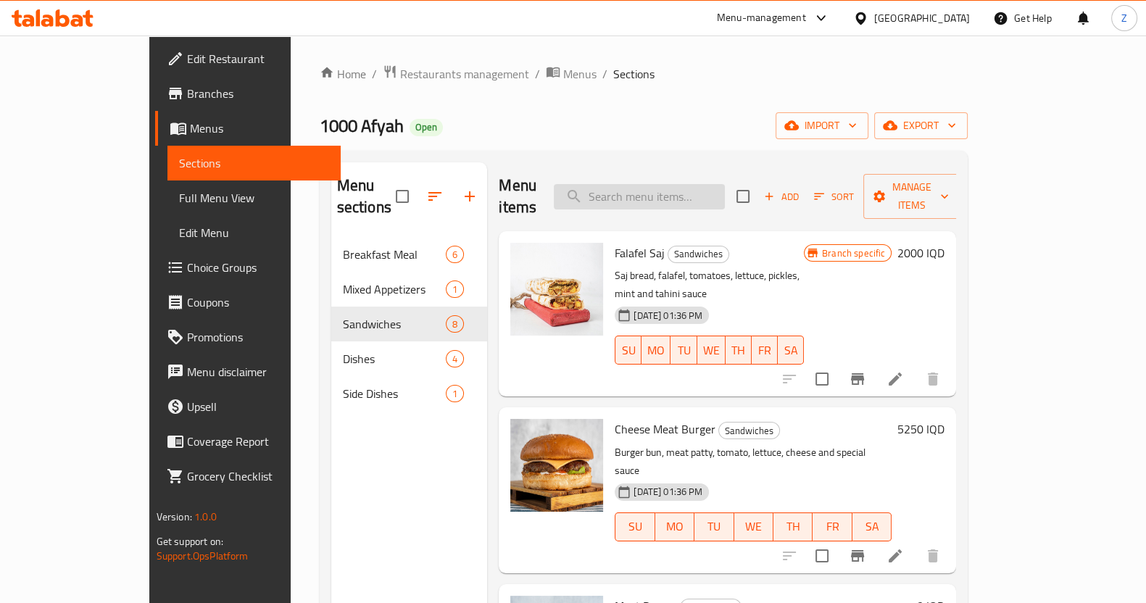
click at [674, 187] on input "search" at bounding box center [639, 196] width 171 height 25
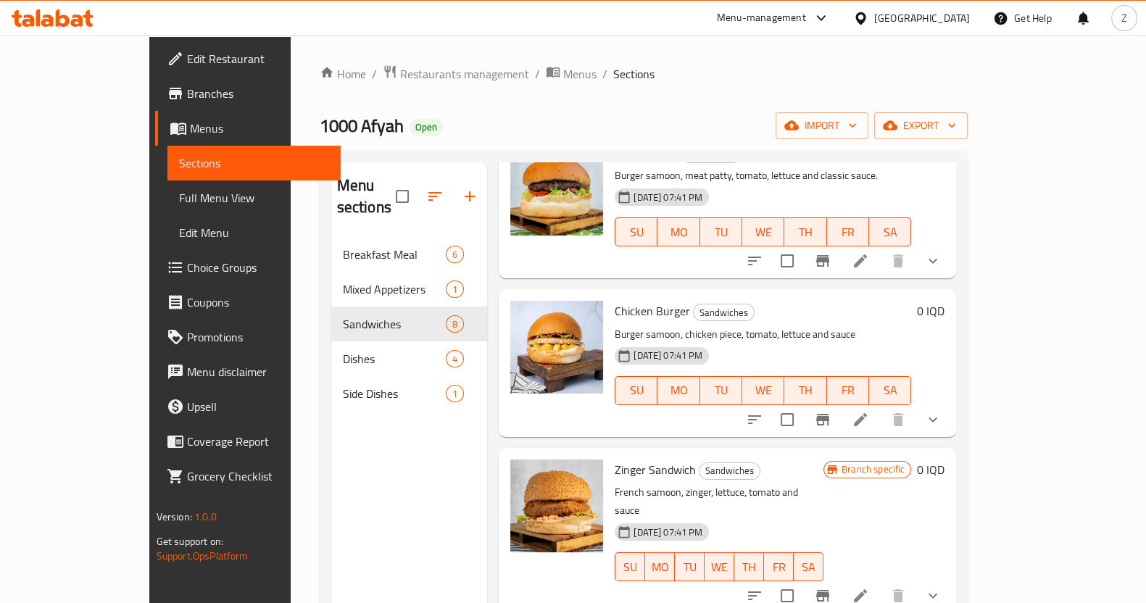
scroll to position [544, 0]
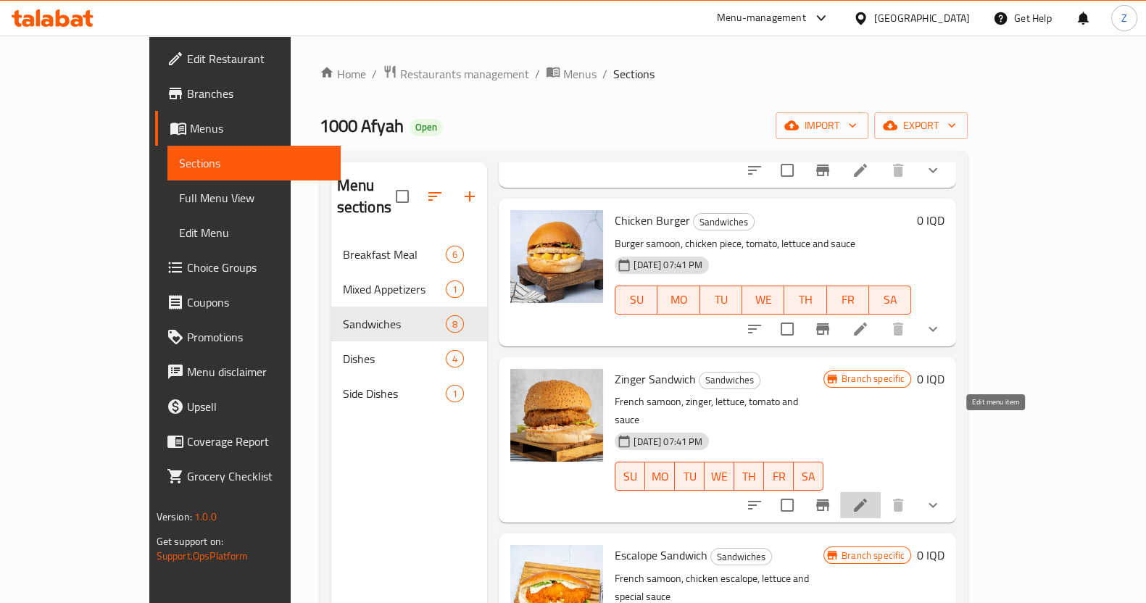
click at [869, 497] on icon at bounding box center [860, 505] width 17 height 17
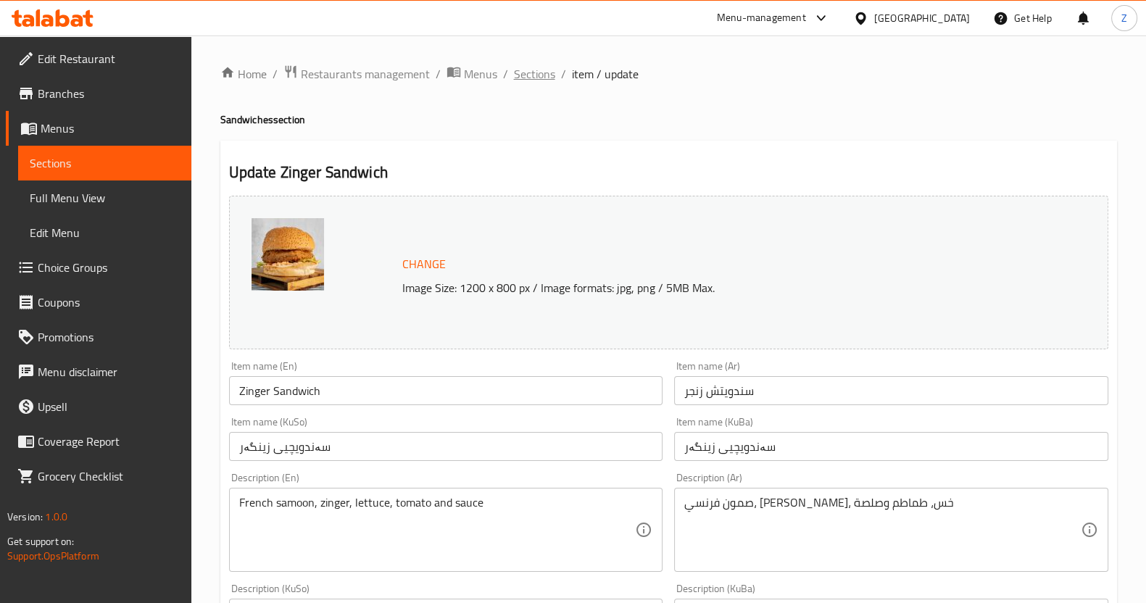
click at [552, 76] on span "Sections" at bounding box center [534, 73] width 41 height 17
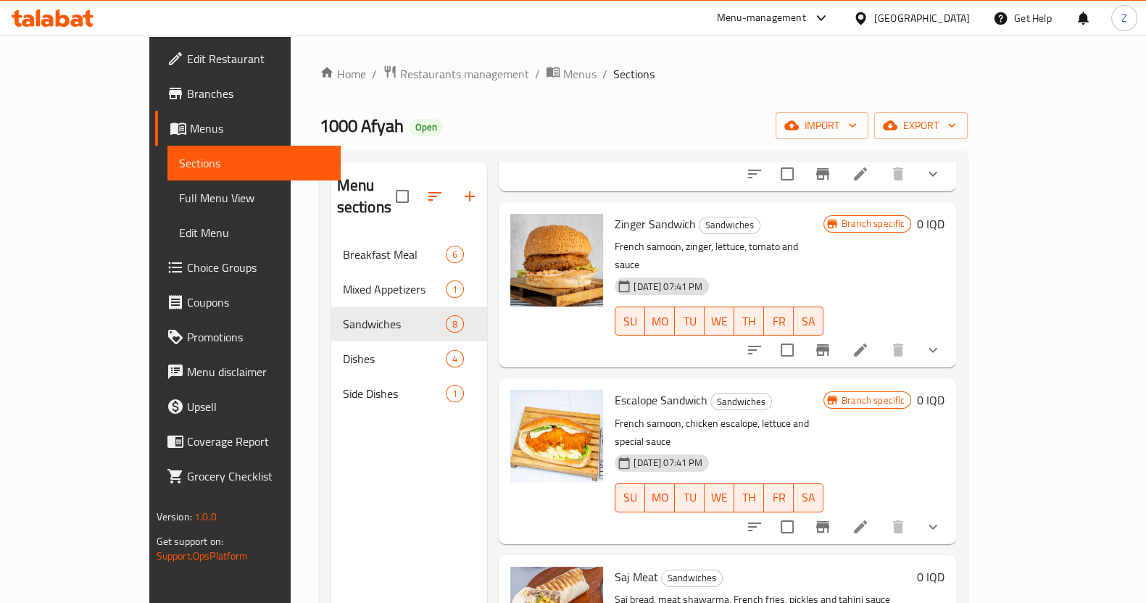
scroll to position [700, 0]
click at [869, 518] on icon at bounding box center [860, 526] width 17 height 17
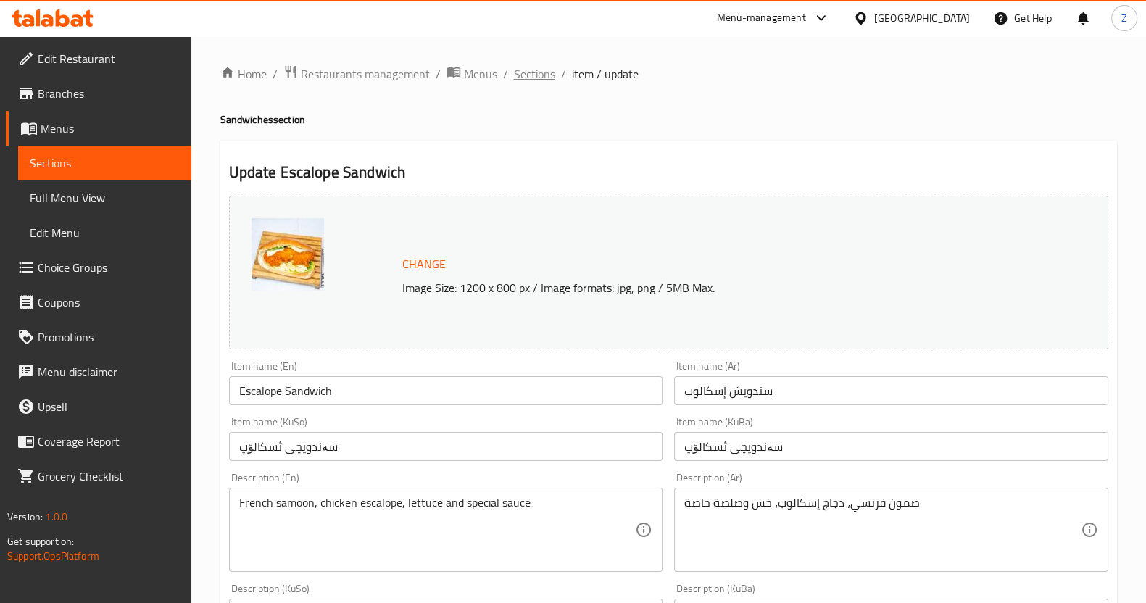
click at [518, 76] on span "Sections" at bounding box center [534, 73] width 41 height 17
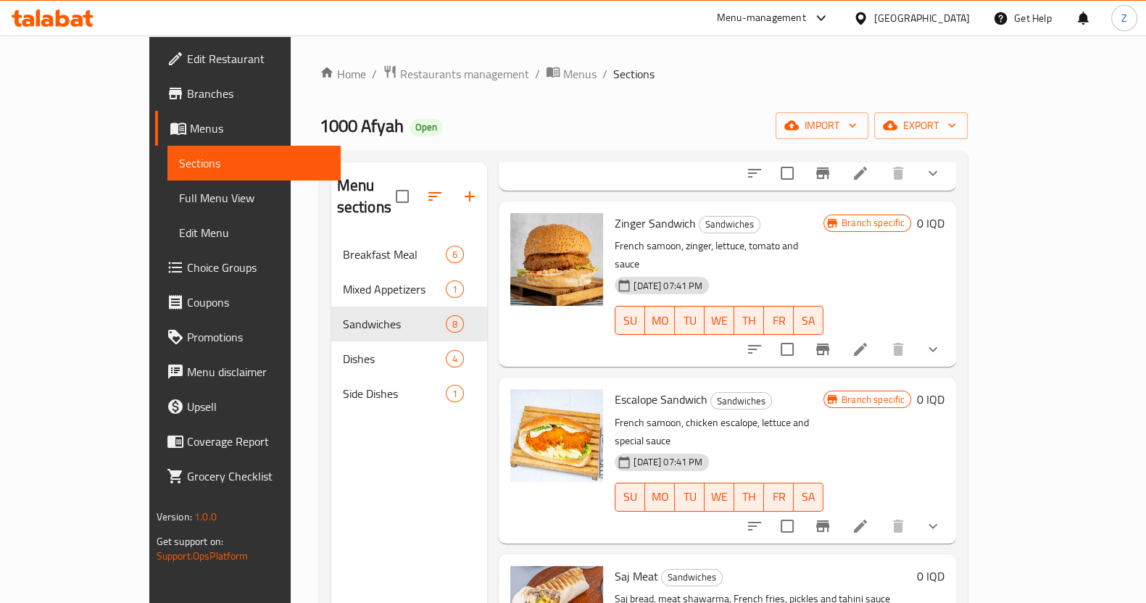
scroll to position [203, 0]
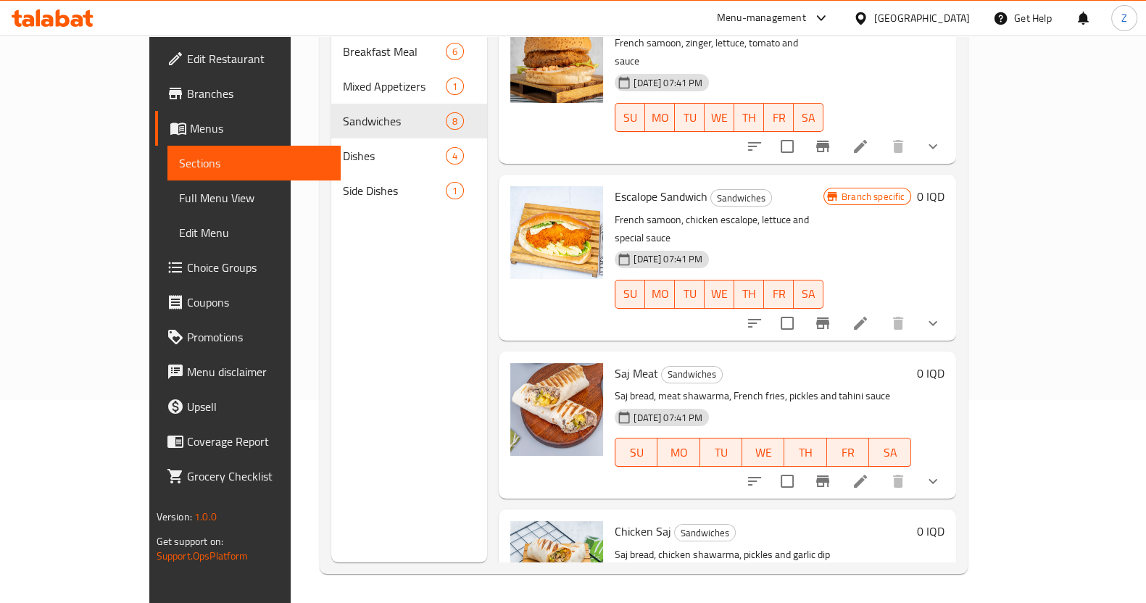
click at [881, 468] on li at bounding box center [860, 481] width 41 height 26
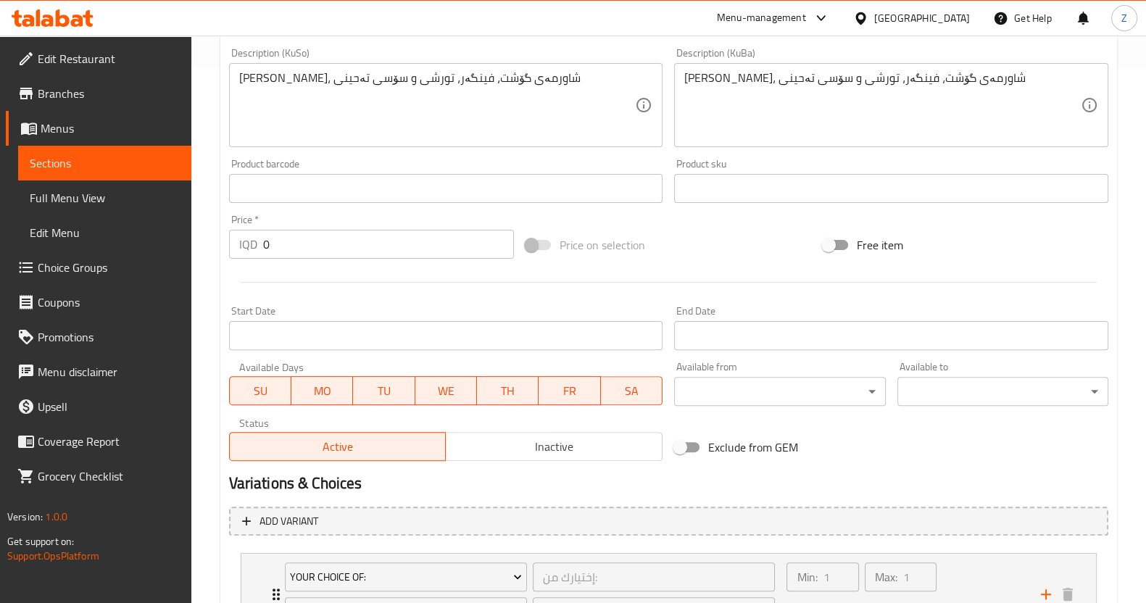
scroll to position [667, 0]
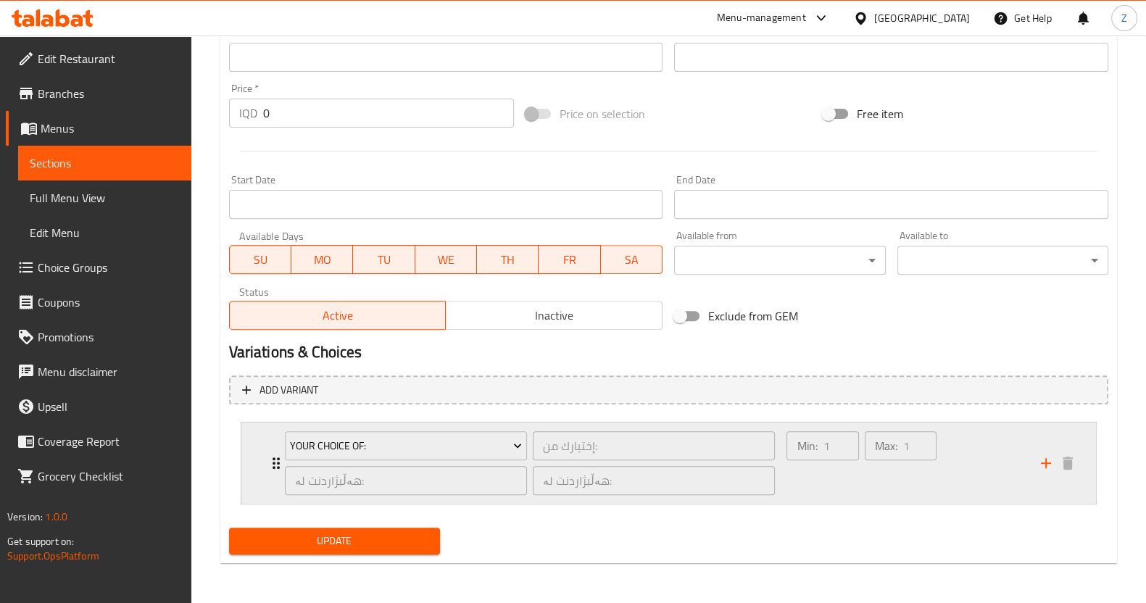
click at [258, 449] on div "Your Choice Of: إختيارك من: ​ هەڵبژاردنت لە: ​ هەڵبژاردنت لە: ​ Min: 1 ​ Max: 1…" at bounding box center [668, 463] width 855 height 81
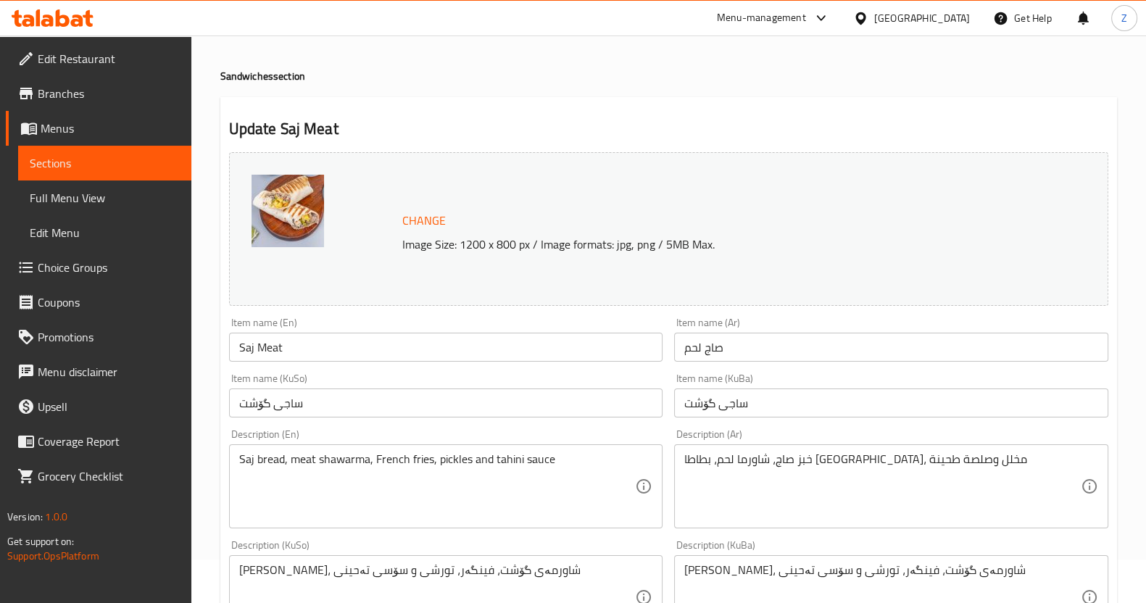
scroll to position [0, 0]
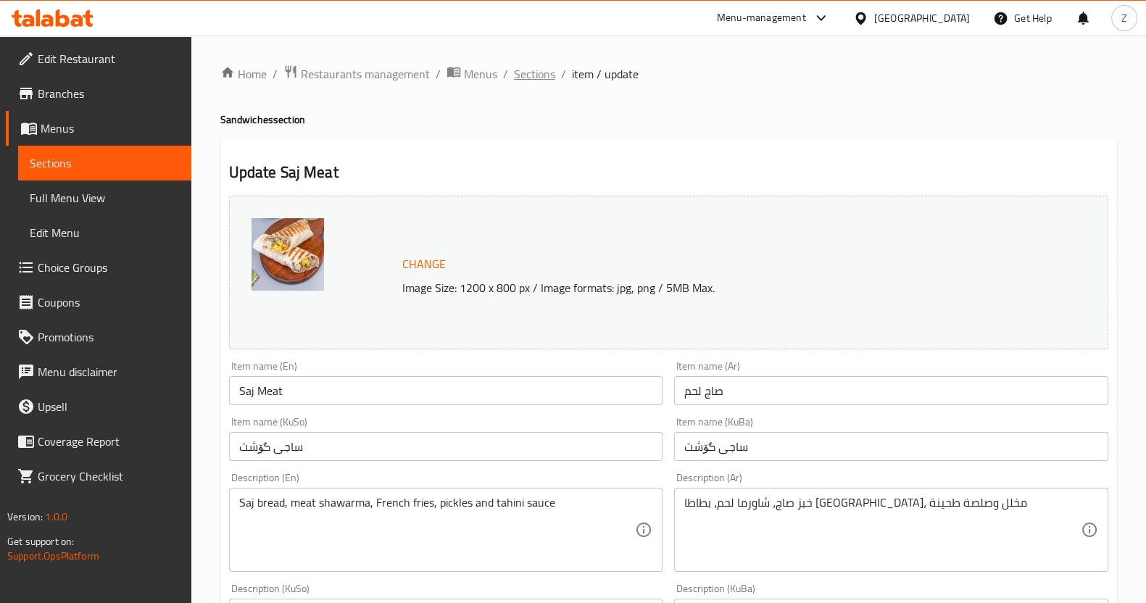
click at [541, 70] on span "Sections" at bounding box center [534, 73] width 41 height 17
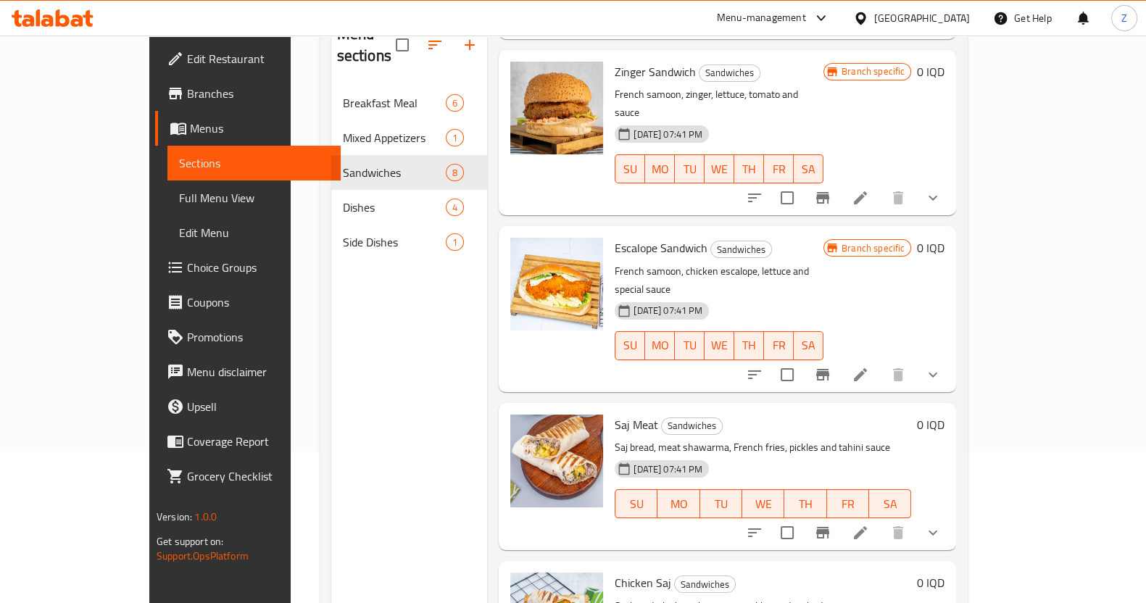
scroll to position [203, 0]
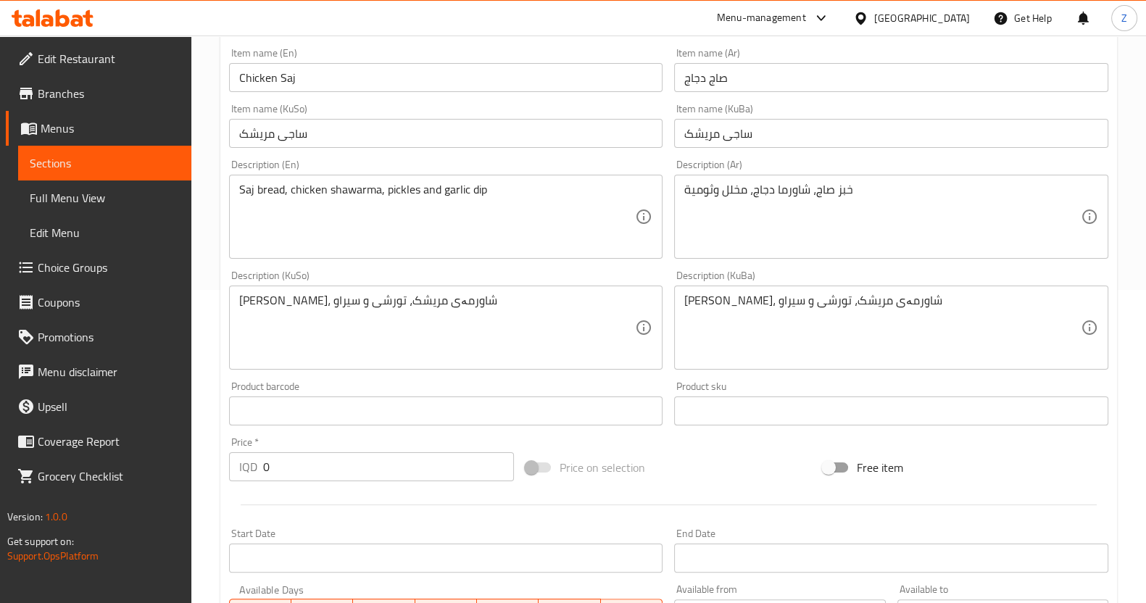
scroll to position [667, 0]
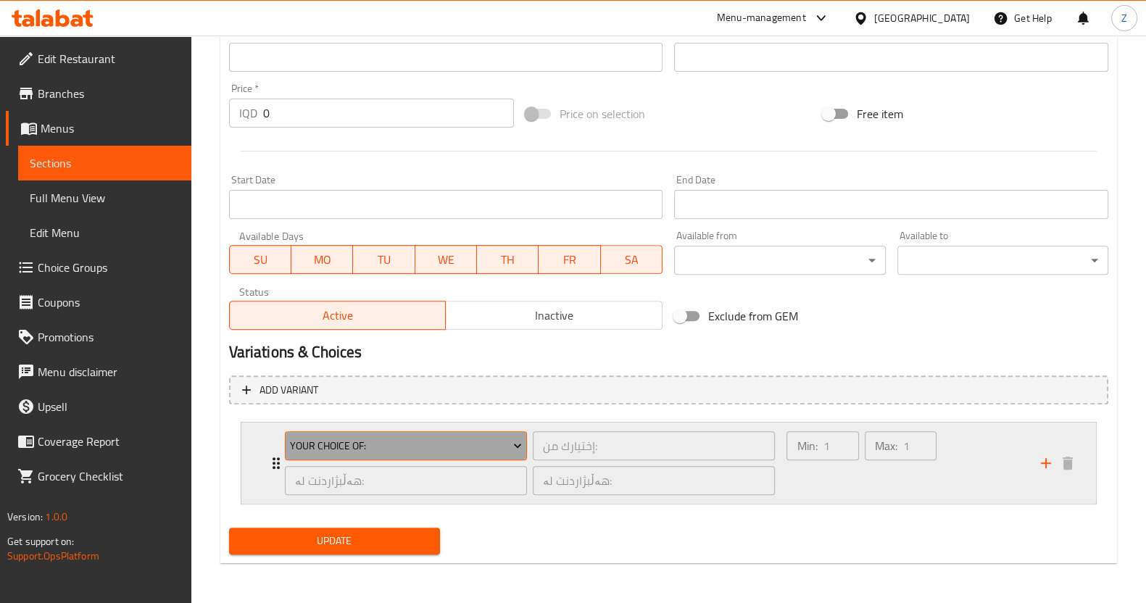
click at [287, 453] on button "Your Choice Of:" at bounding box center [406, 445] width 242 height 29
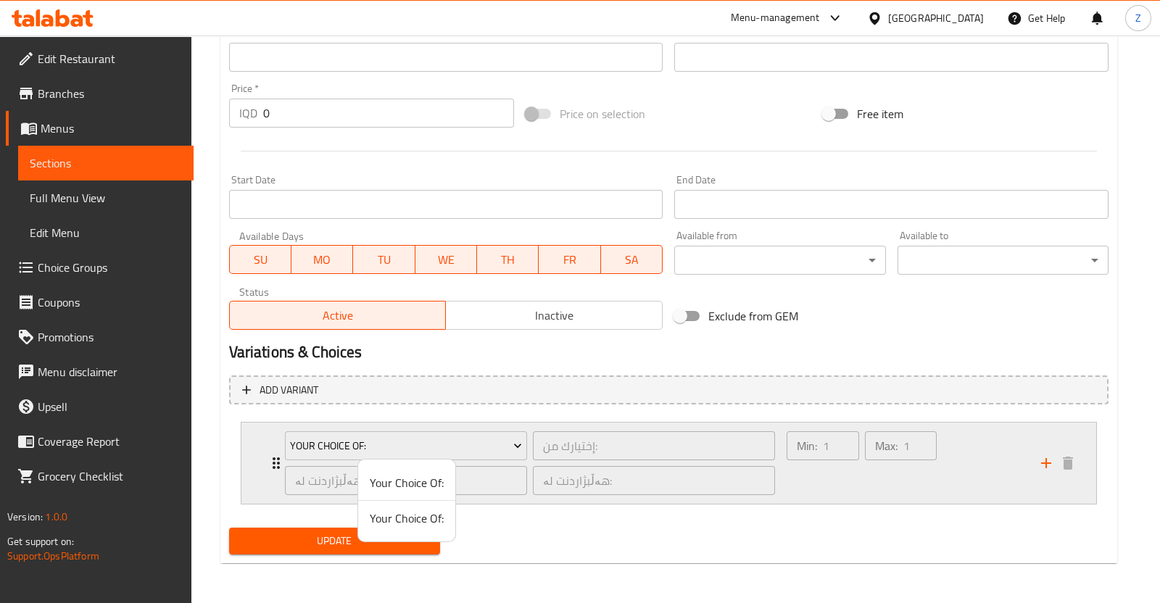
click at [255, 464] on div at bounding box center [580, 301] width 1160 height 603
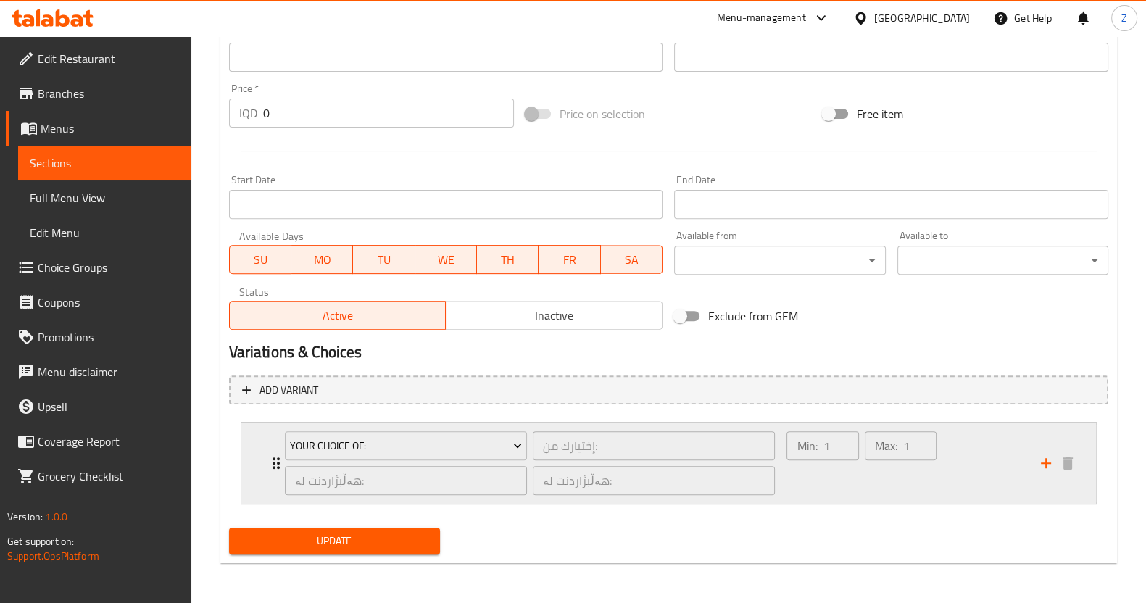
click at [273, 462] on icon "Expand" at bounding box center [276, 463] width 7 height 12
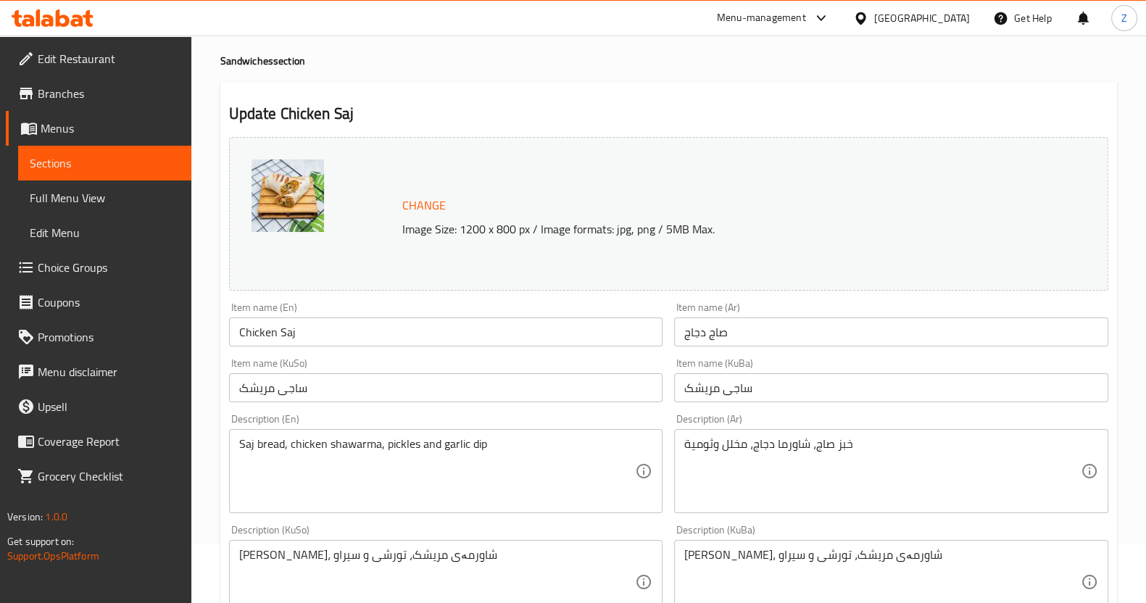
scroll to position [0, 0]
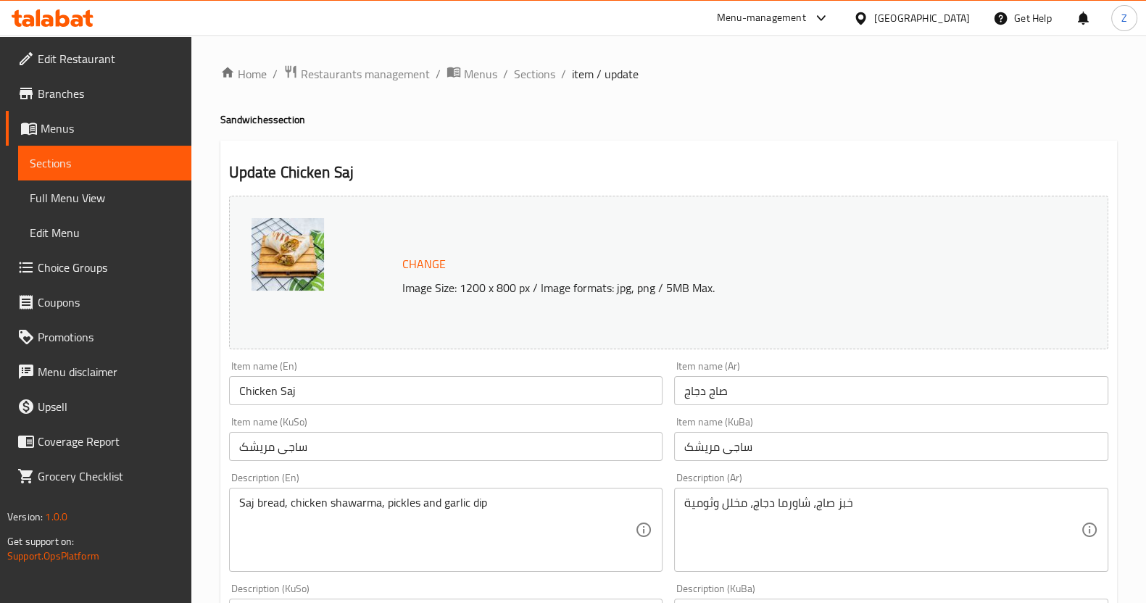
drag, startPoint x: 543, startPoint y: 75, endPoint x: 535, endPoint y: 9, distance: 66.5
click at [542, 75] on span "Sections" at bounding box center [534, 73] width 41 height 17
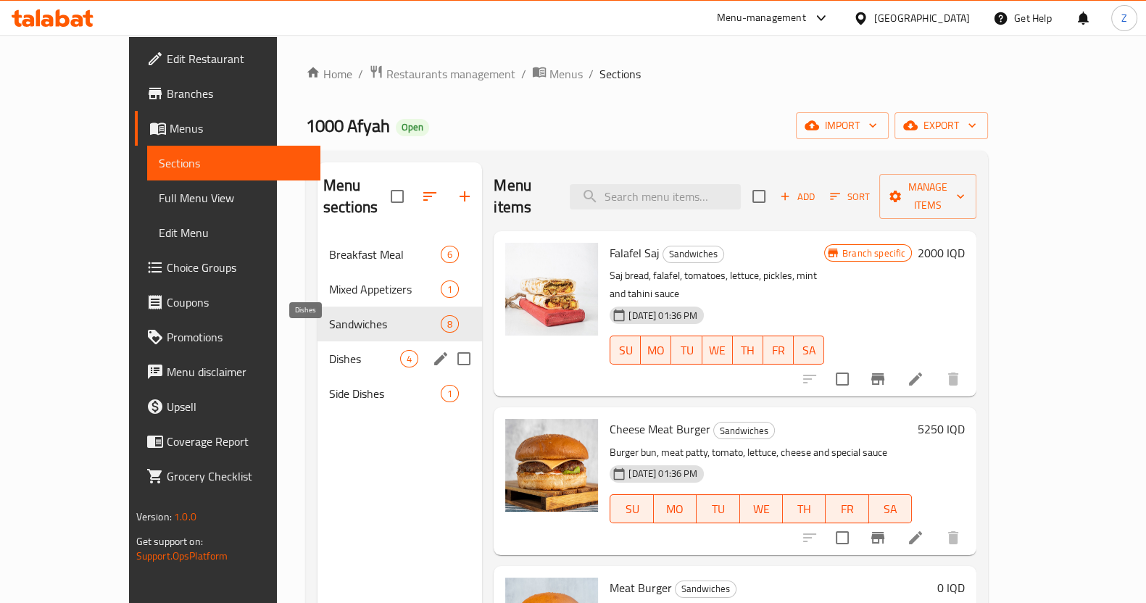
click at [329, 350] on span "Dishes" at bounding box center [364, 358] width 71 height 17
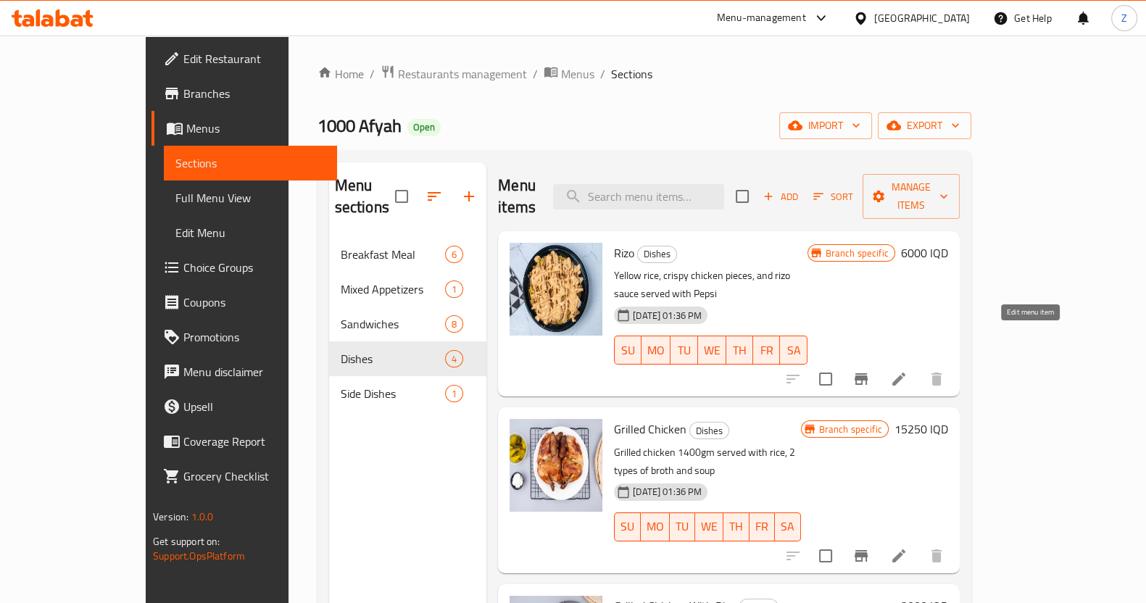
click at [906, 373] on icon at bounding box center [899, 379] width 13 height 13
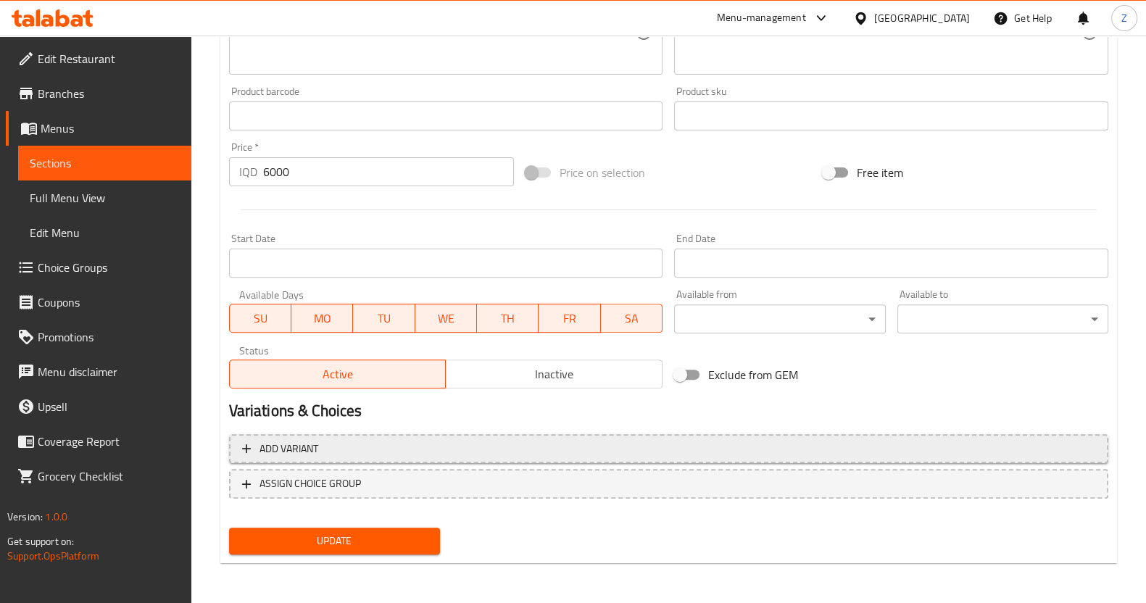
click at [458, 447] on span "Add variant" at bounding box center [668, 449] width 853 height 18
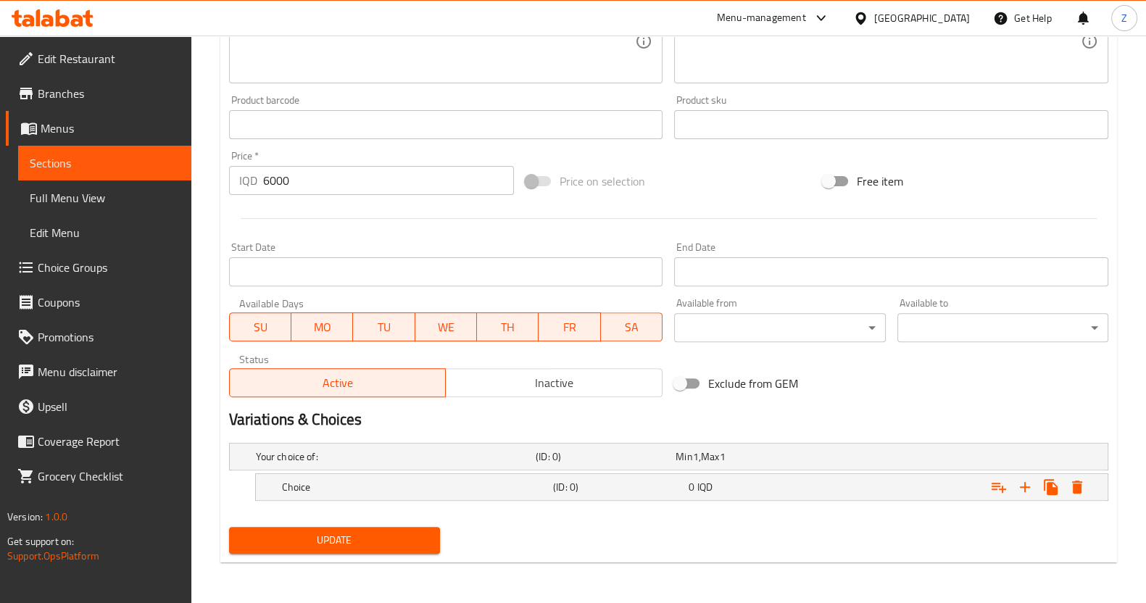
scroll to position [598, 0]
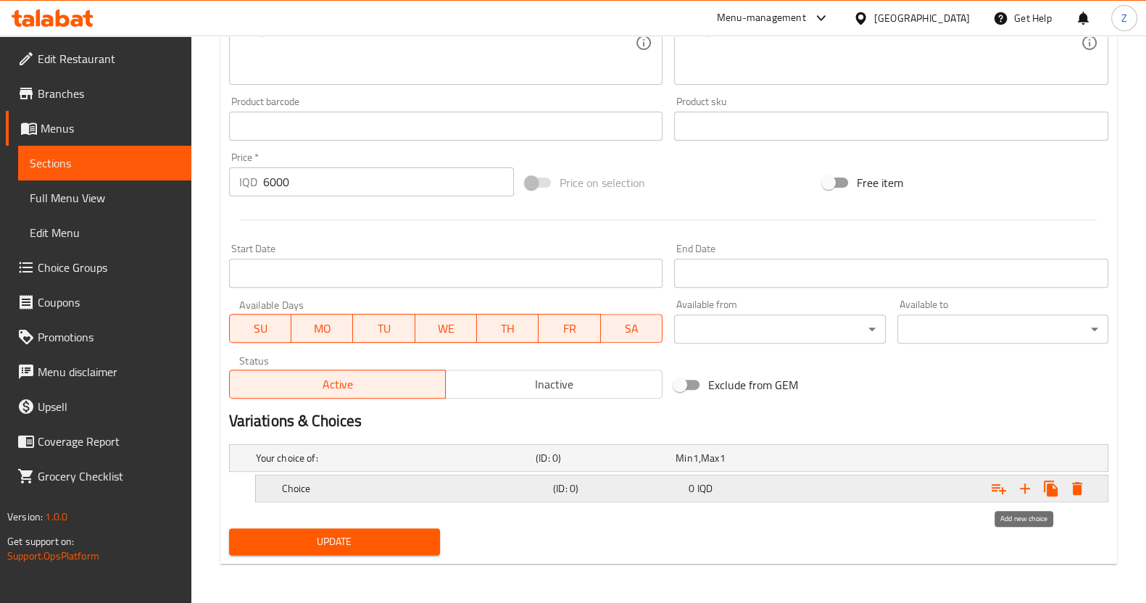
click at [1030, 482] on icon "Expand" at bounding box center [1025, 488] width 17 height 17
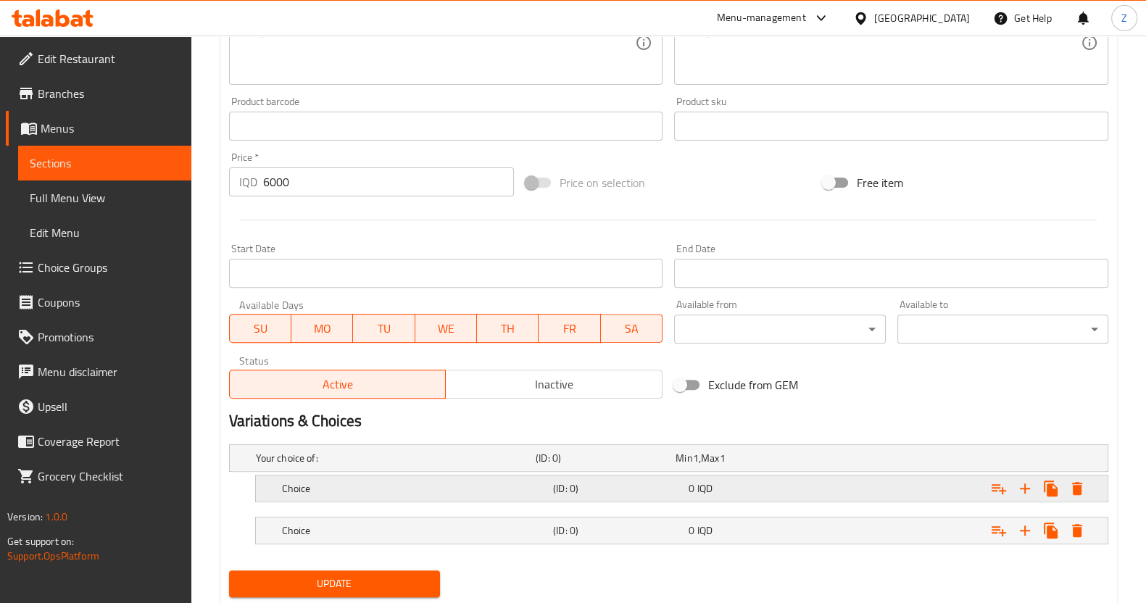
click at [637, 465] on h5 "(ID: 0)" at bounding box center [603, 458] width 134 height 15
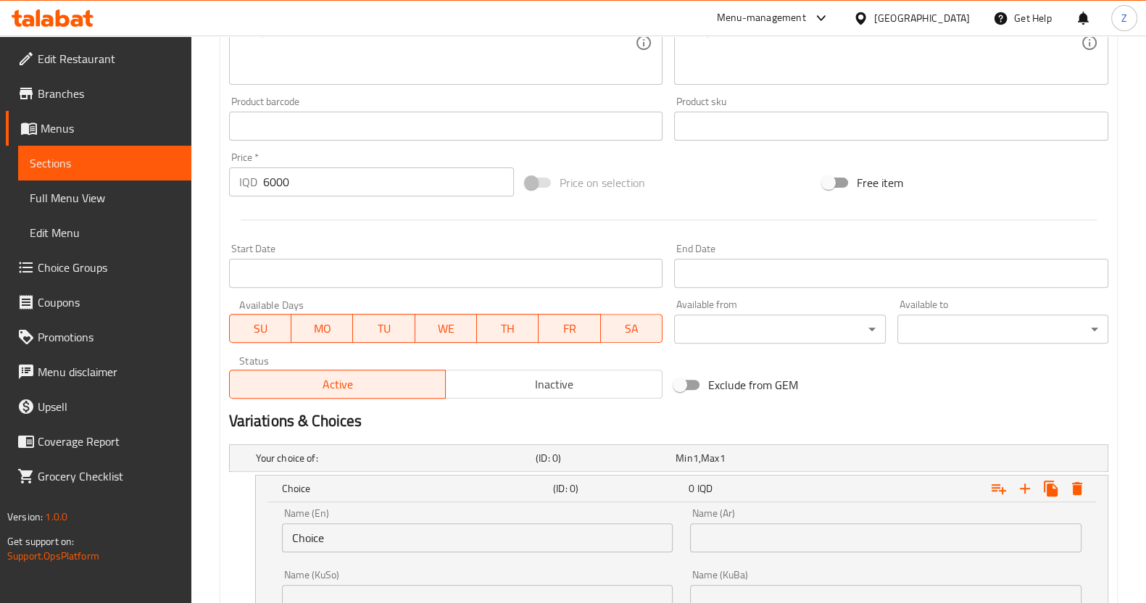
click at [718, 533] on input "text" at bounding box center [886, 537] width 392 height 29
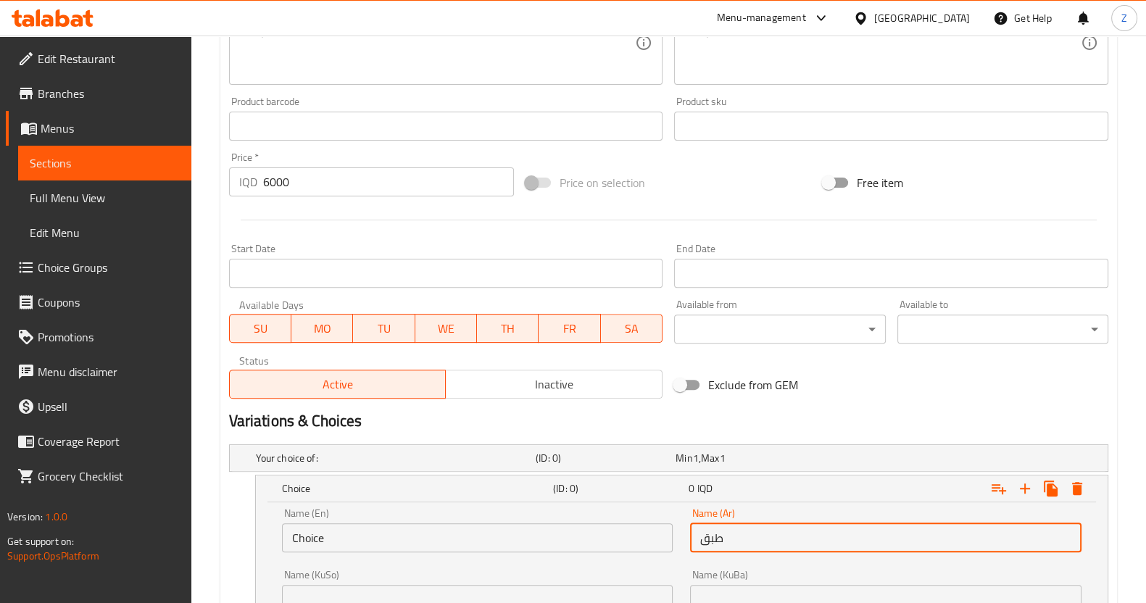
type input "طبق ريزو"
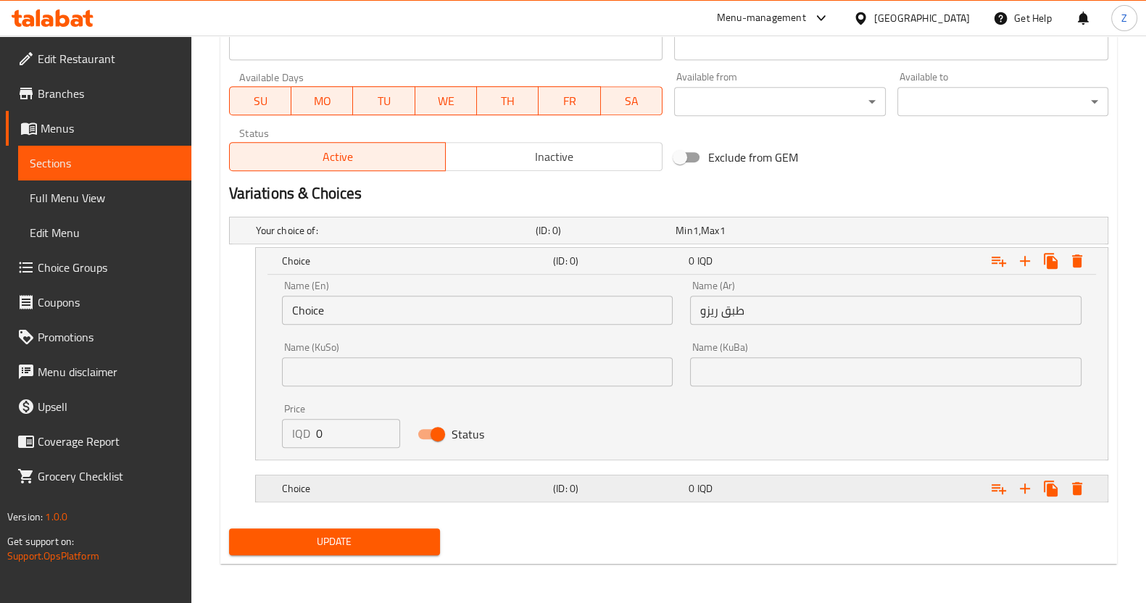
click at [729, 238] on div "0 IQD" at bounding box center [743, 230] width 134 height 15
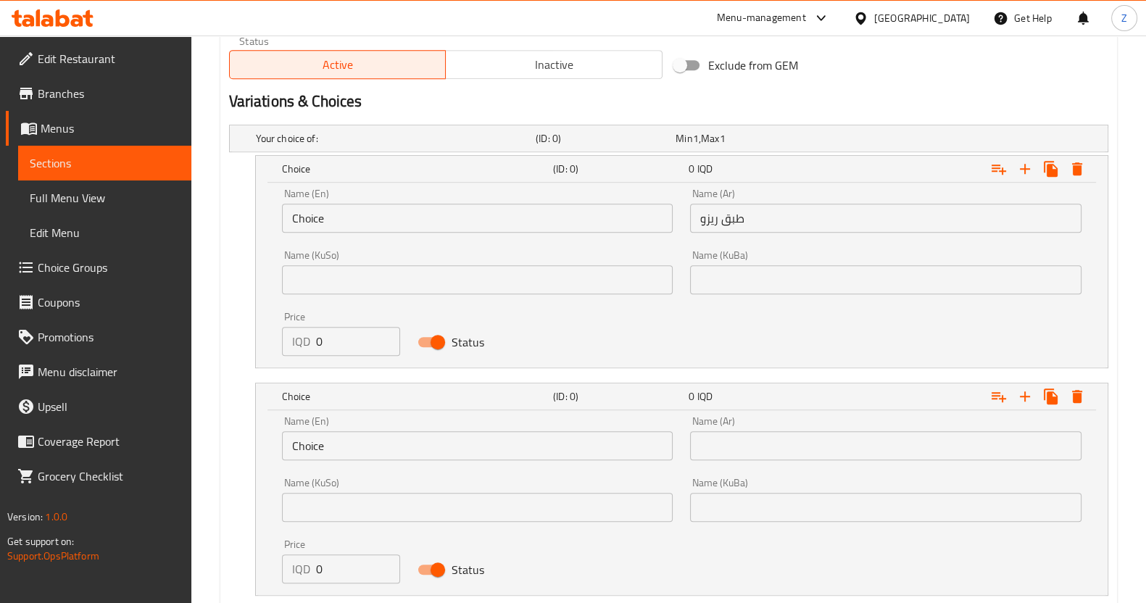
scroll to position [1007, 0]
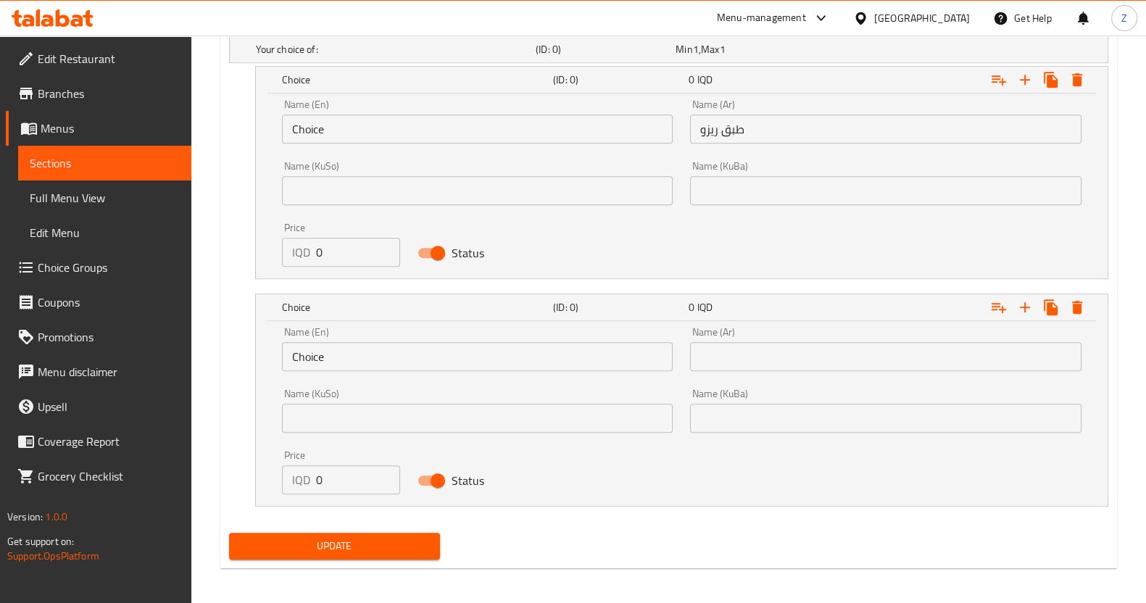
drag, startPoint x: 758, startPoint y: 338, endPoint x: 758, endPoint y: 345, distance: 7.3
click at [759, 339] on div "Name (Ar) Name (Ar)" at bounding box center [886, 349] width 392 height 44
click at [758, 350] on input "text" at bounding box center [886, 356] width 392 height 29
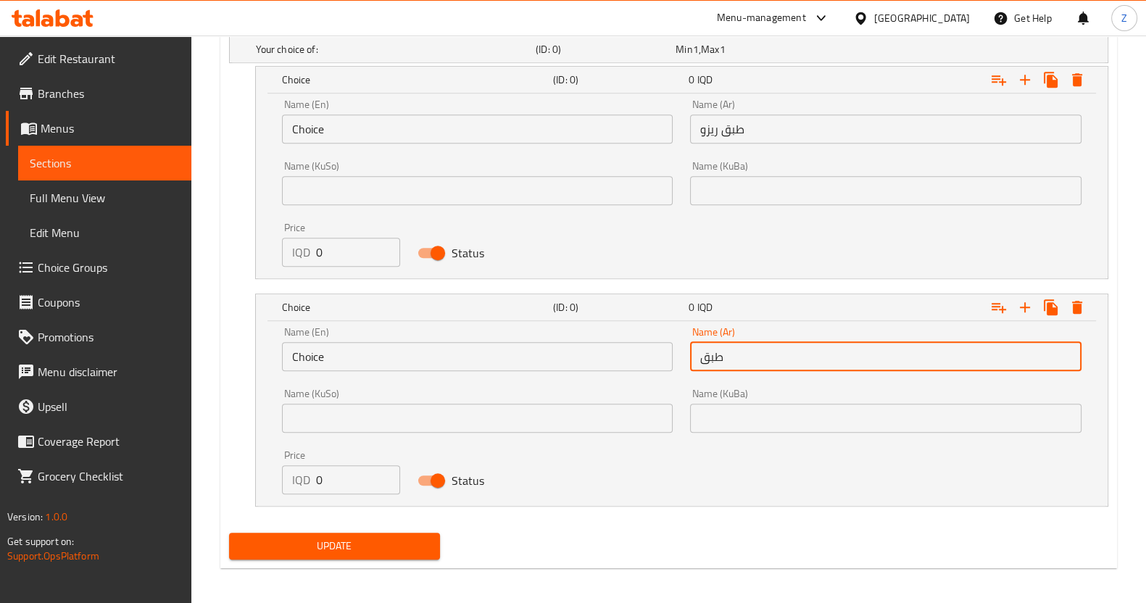
type input "طبق ريزو مع كوكا كولا"
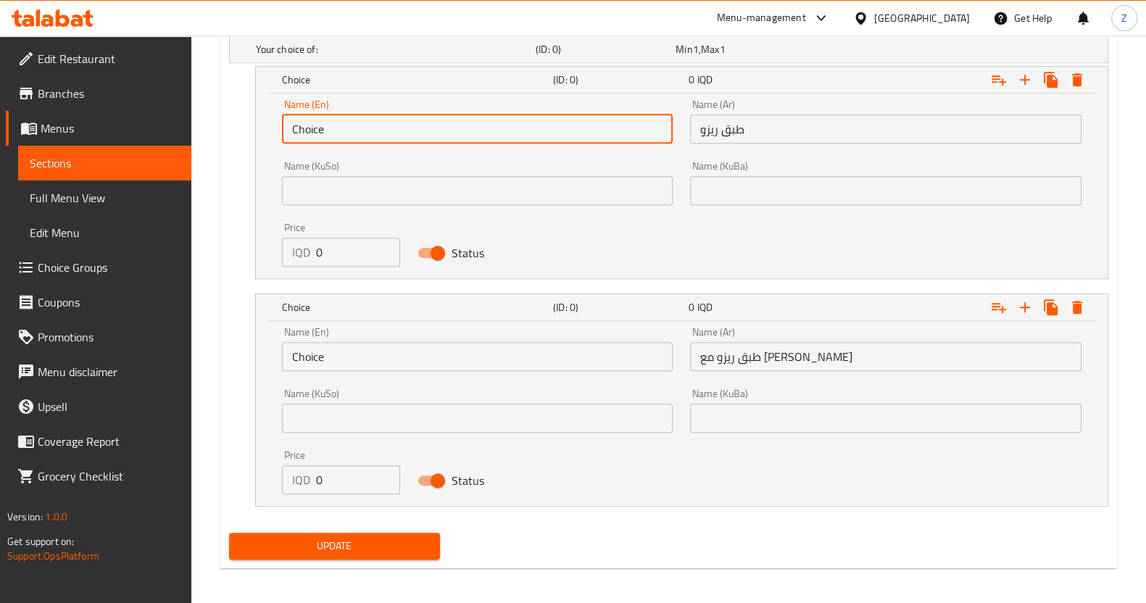
drag, startPoint x: 360, startPoint y: 126, endPoint x: 265, endPoint y: 155, distance: 100.0
click at [265, 155] on div "Name (En) Choice Name (En) Name (Ar) طبق ريزو Name (Ar) Name (KuSo) Name (KuSo)…" at bounding box center [682, 186] width 852 height 185
click at [319, 128] on input "text" at bounding box center [478, 129] width 392 height 29
type input "ق"
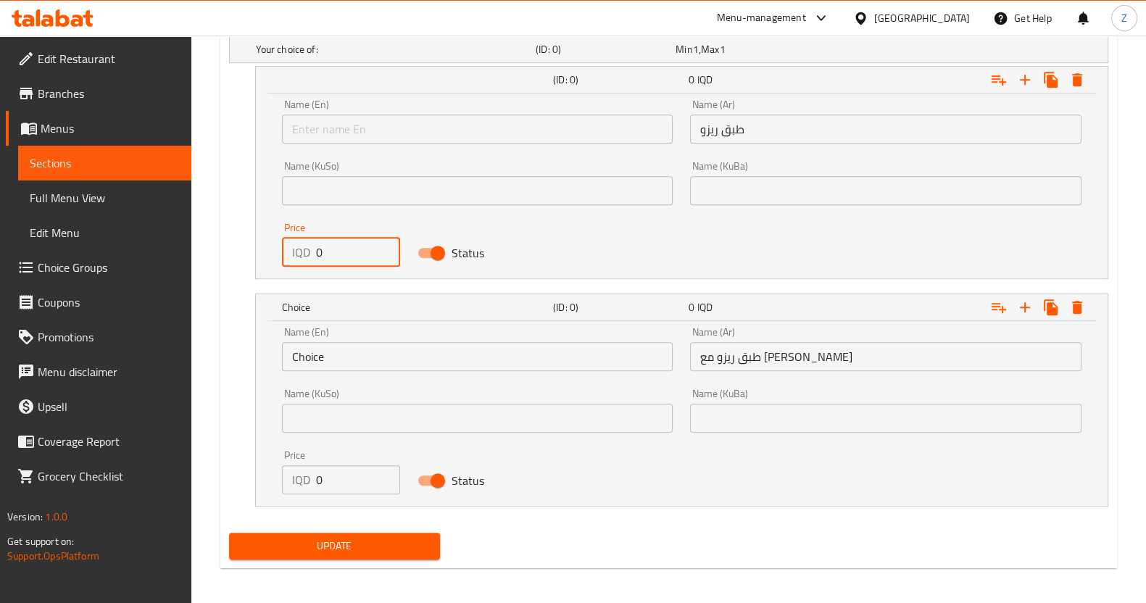
drag, startPoint x: 335, startPoint y: 249, endPoint x: 247, endPoint y: 252, distance: 88.5
click at [256, 244] on div "Name (En) Name (En) Name (Ar) طبق ريزو Name (Ar) Name (KuSo) Name (KuSo) Name (…" at bounding box center [682, 186] width 852 height 185
type input "6000"
drag, startPoint x: 329, startPoint y: 465, endPoint x: 286, endPoint y: 471, distance: 44.0
click at [286, 471] on div "IQD 0 Price" at bounding box center [341, 479] width 119 height 29
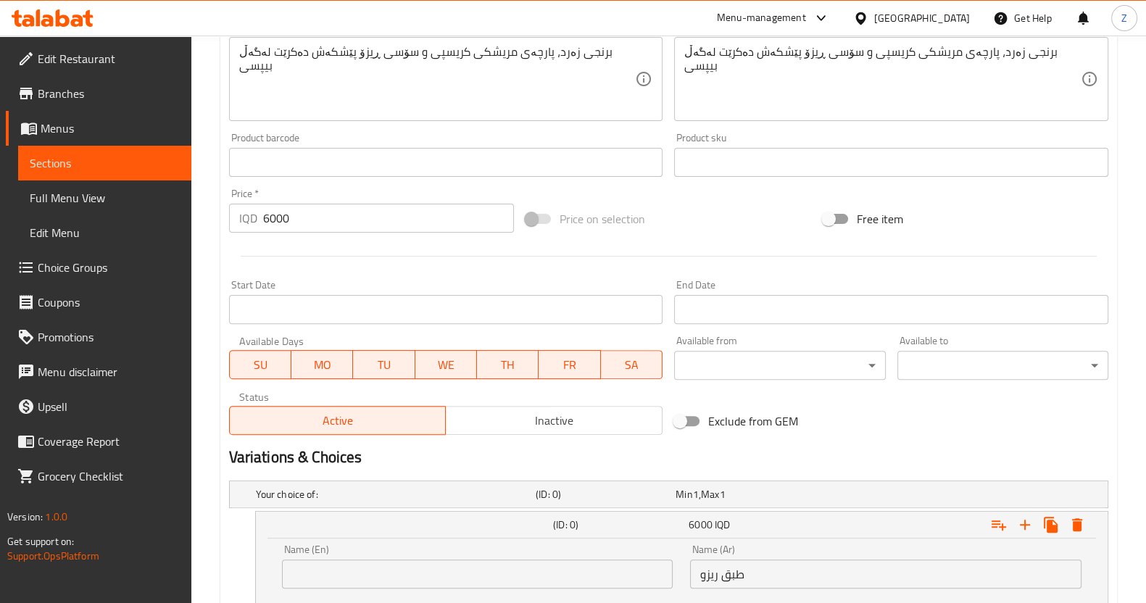
scroll to position [554, 0]
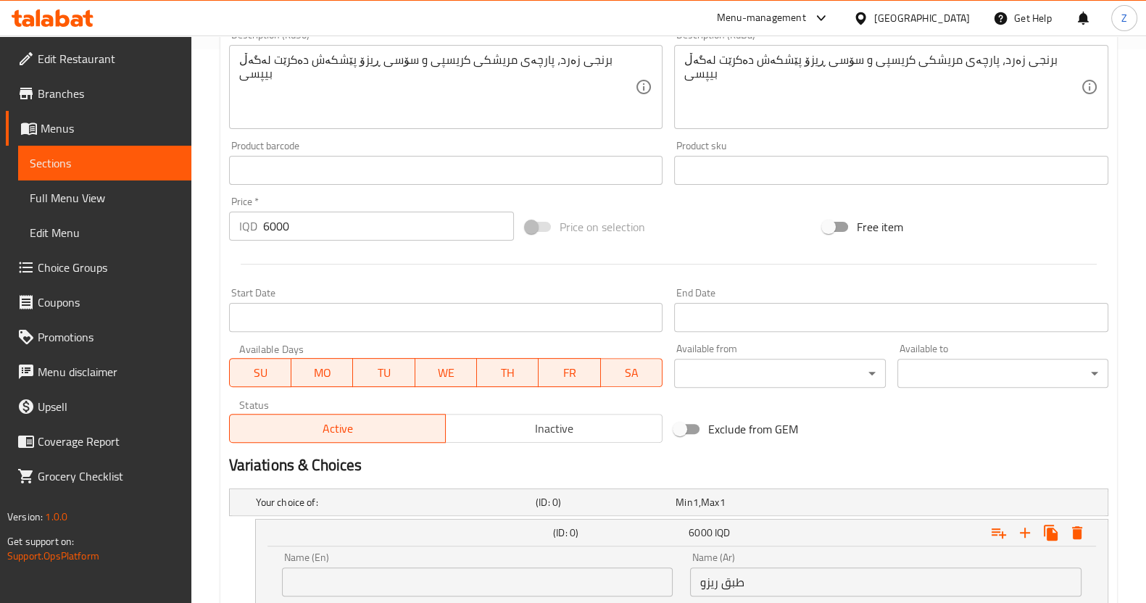
type input "7000"
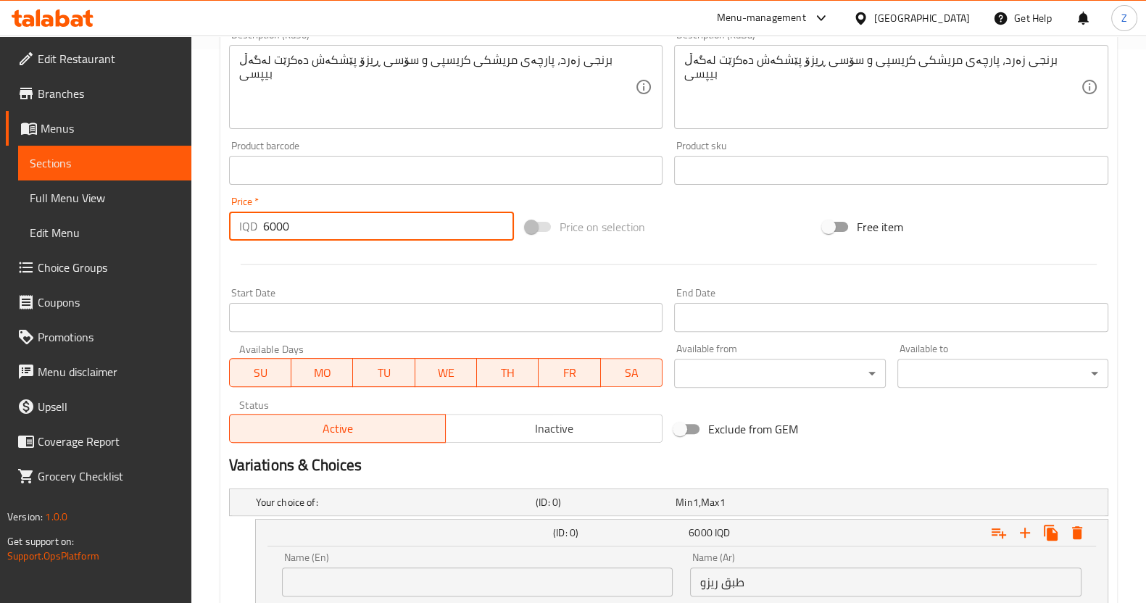
drag, startPoint x: 315, startPoint y: 219, endPoint x: 140, endPoint y: 218, distance: 174.7
click at [139, 216] on div "Edit Restaurant Branches Menus Sections Full Menu View Edit Menu Choice Groups …" at bounding box center [573, 272] width 1146 height 1581
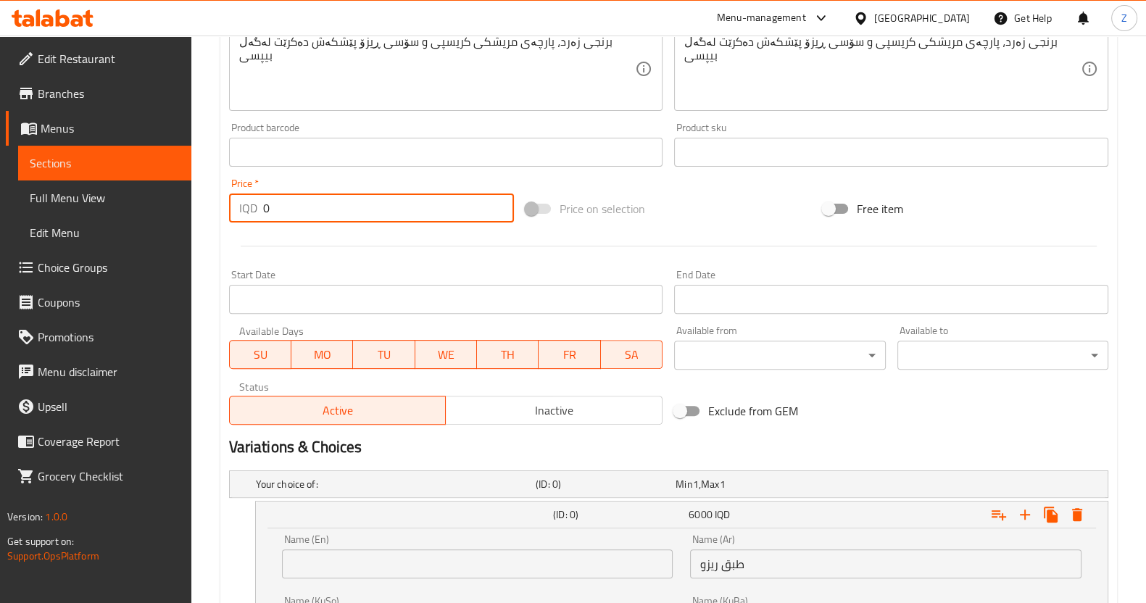
scroll to position [916, 0]
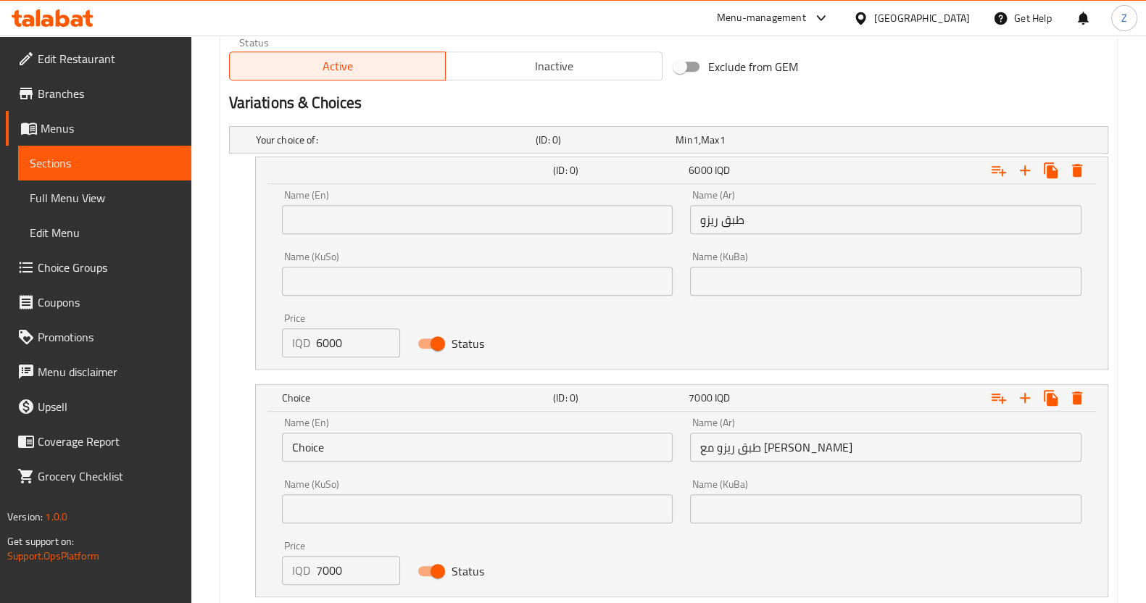
type input "0"
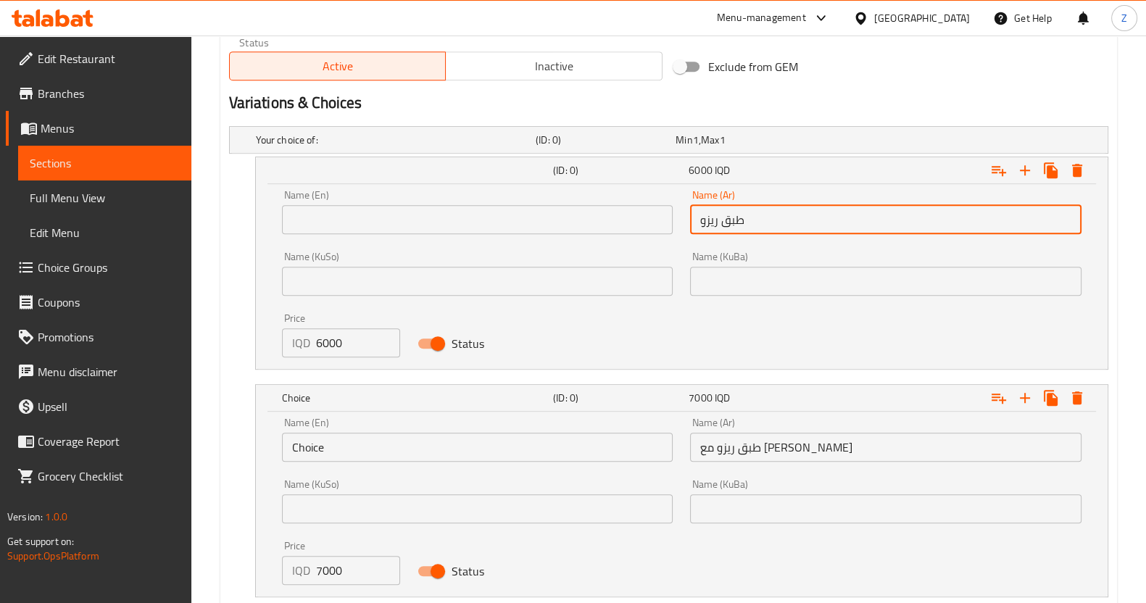
drag, startPoint x: 787, startPoint y: 220, endPoint x: 656, endPoint y: 218, distance: 130.5
click at [656, 218] on div "Name (En) Name (En) Name (Ar) طبق ريزو Name (Ar) Name (KuSo) Name (KuSo) Name (…" at bounding box center [681, 273] width 817 height 185
click at [433, 219] on input "text" at bounding box center [478, 219] width 392 height 29
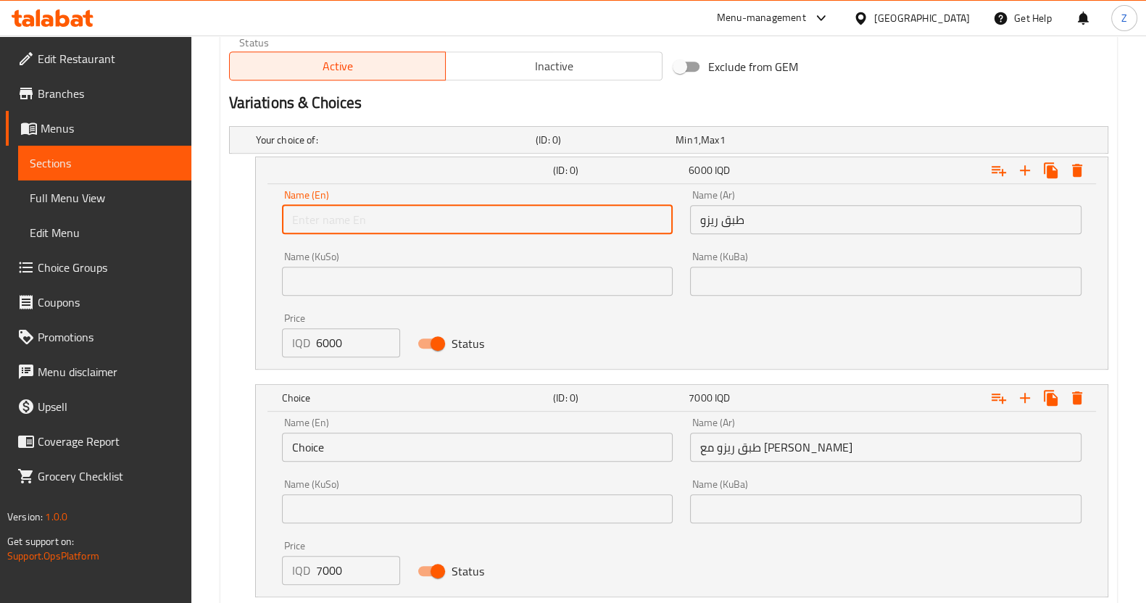
paste input "Rizo dish"
click at [392, 226] on input "Rizo dish" at bounding box center [478, 219] width 392 height 29
drag, startPoint x: 395, startPoint y: 219, endPoint x: 266, endPoint y: 230, distance: 129.5
click at [267, 228] on div "Name (En) Rizo platter Name (En) Name (Ar) طبق ريزو Name (Ar) Name (KuSo) Name …" at bounding box center [682, 276] width 852 height 185
type input "Rizo platter"
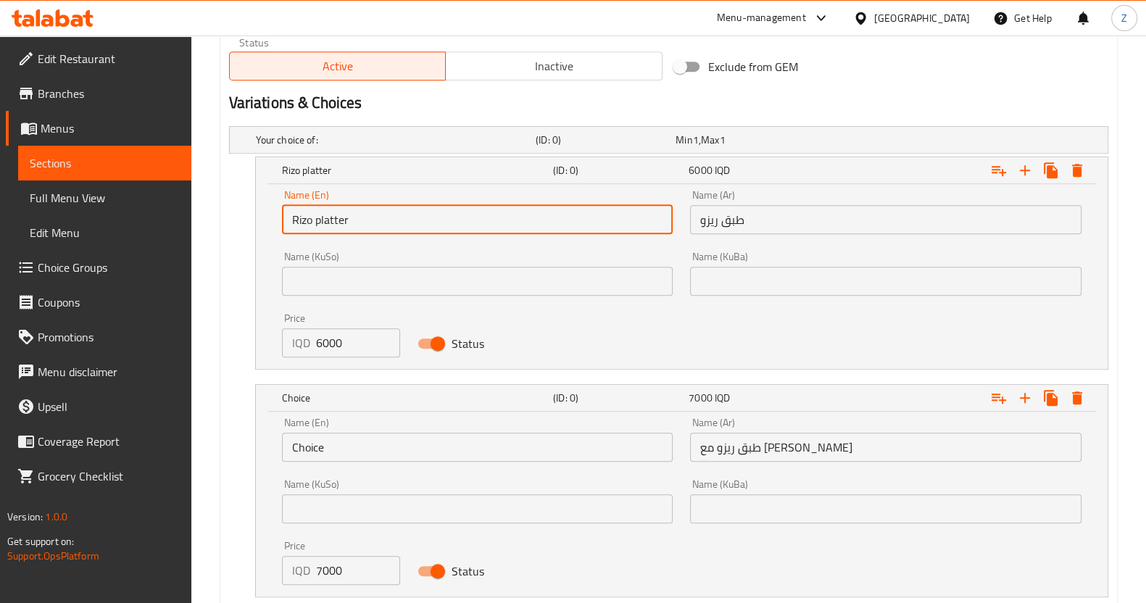
click at [312, 224] on input "Rizo platter" at bounding box center [478, 219] width 392 height 29
click at [424, 244] on div "Name (KuSo) Name (KuSo)" at bounding box center [477, 274] width 409 height 62
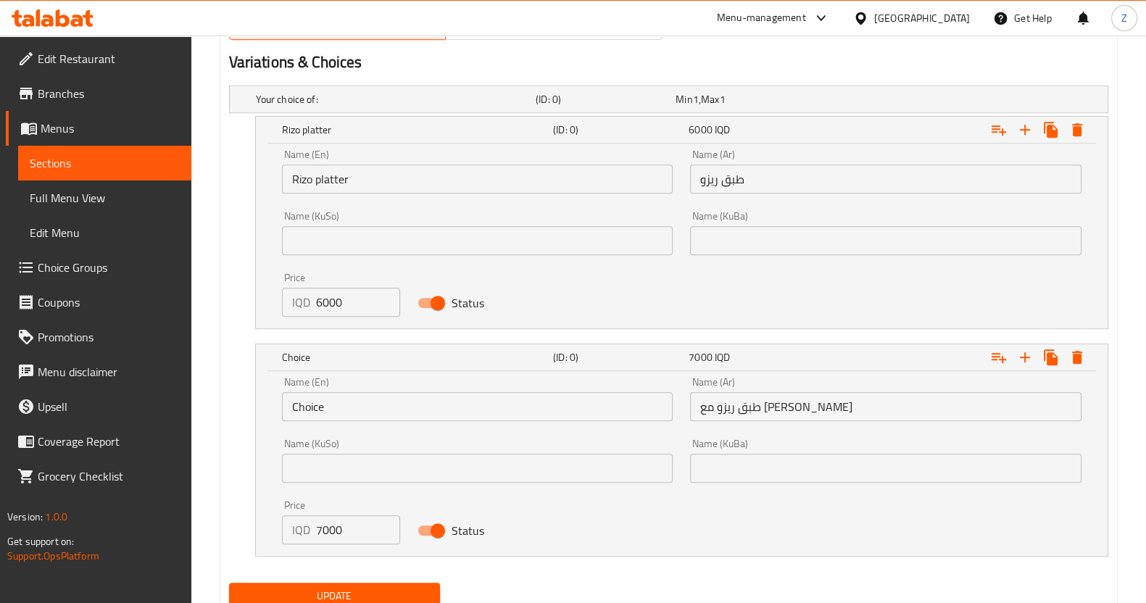
scroll to position [1007, 0]
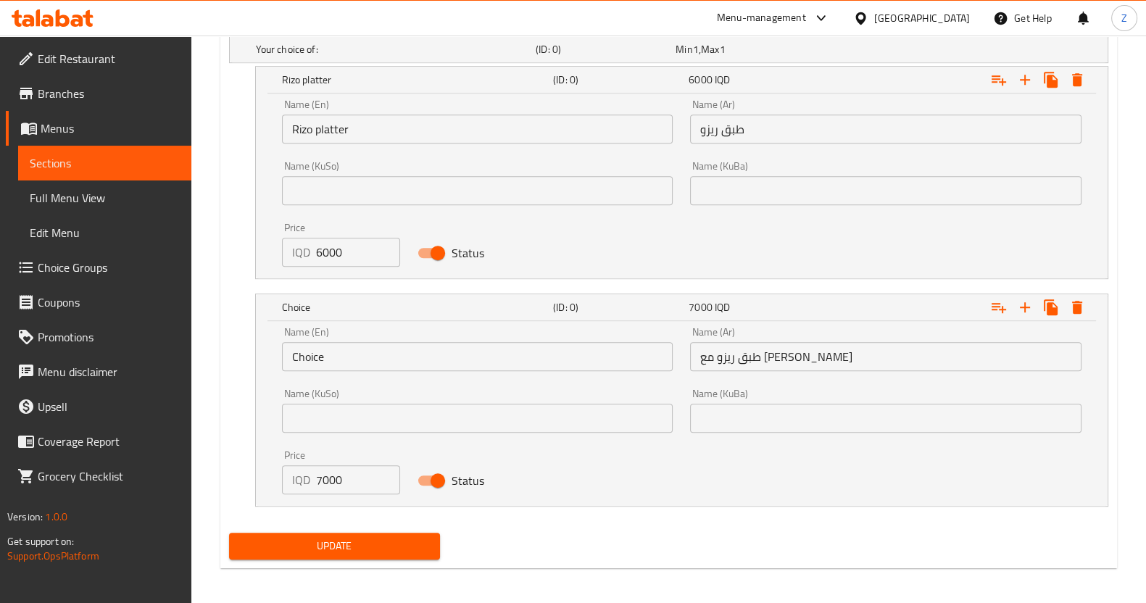
click at [378, 351] on input "Choice" at bounding box center [478, 356] width 392 height 29
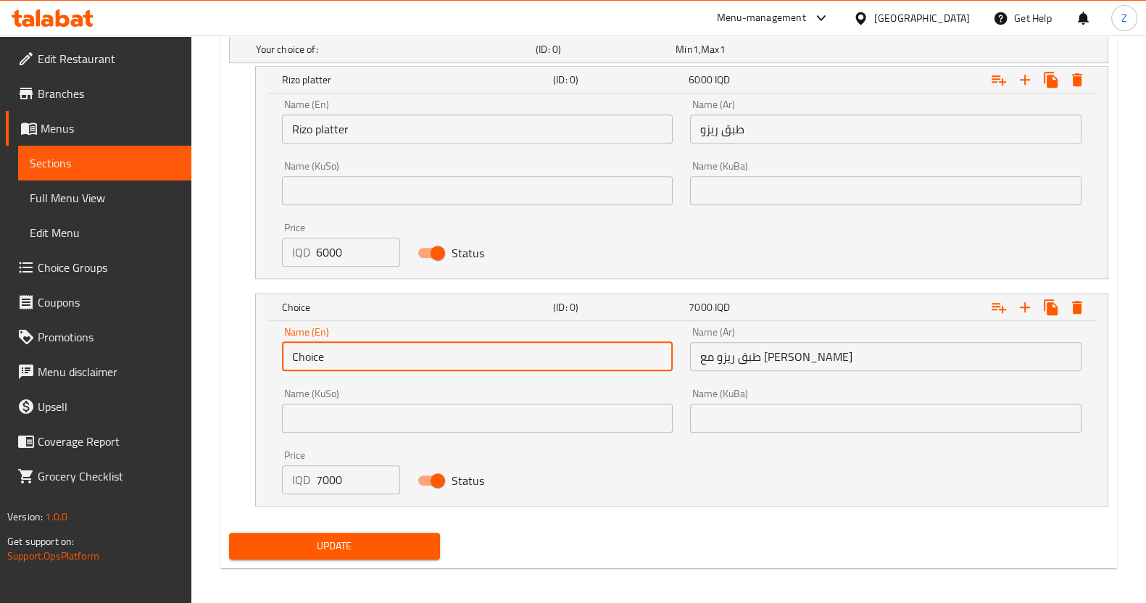
paste input "Rizo plater"
drag, startPoint x: 325, startPoint y: 353, endPoint x: 225, endPoint y: 351, distance: 100.1
click at [225, 352] on div "Your choice of: (ID: 0) Min 1 , Max 1 Name (En) Your choice of: Name (En) Name …" at bounding box center [668, 278] width 891 height 497
click at [375, 359] on input "Rizo plater" at bounding box center [478, 356] width 392 height 29
type input "Rizo plater with Coca Cola"
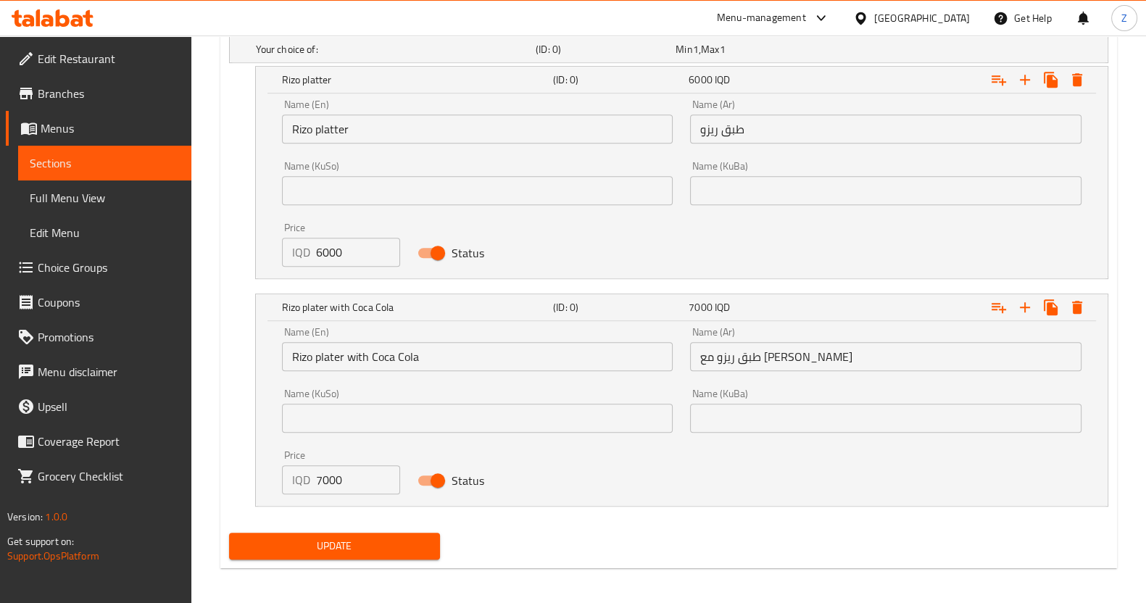
click at [616, 550] on div "Update" at bounding box center [668, 546] width 891 height 38
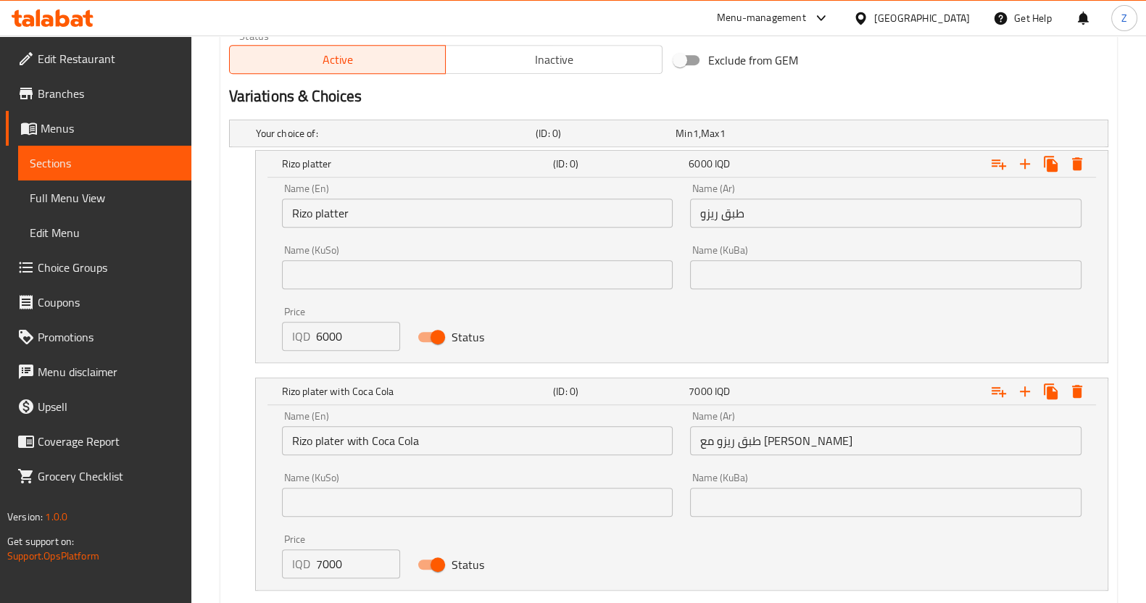
scroll to position [1011, 0]
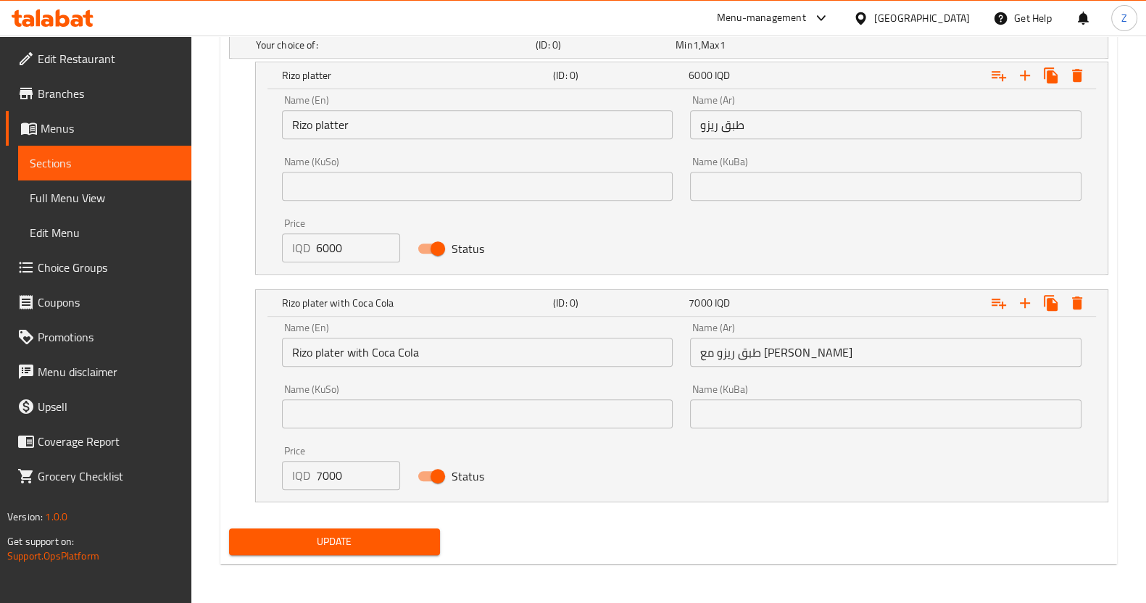
click at [276, 537] on span "Update" at bounding box center [335, 542] width 188 height 18
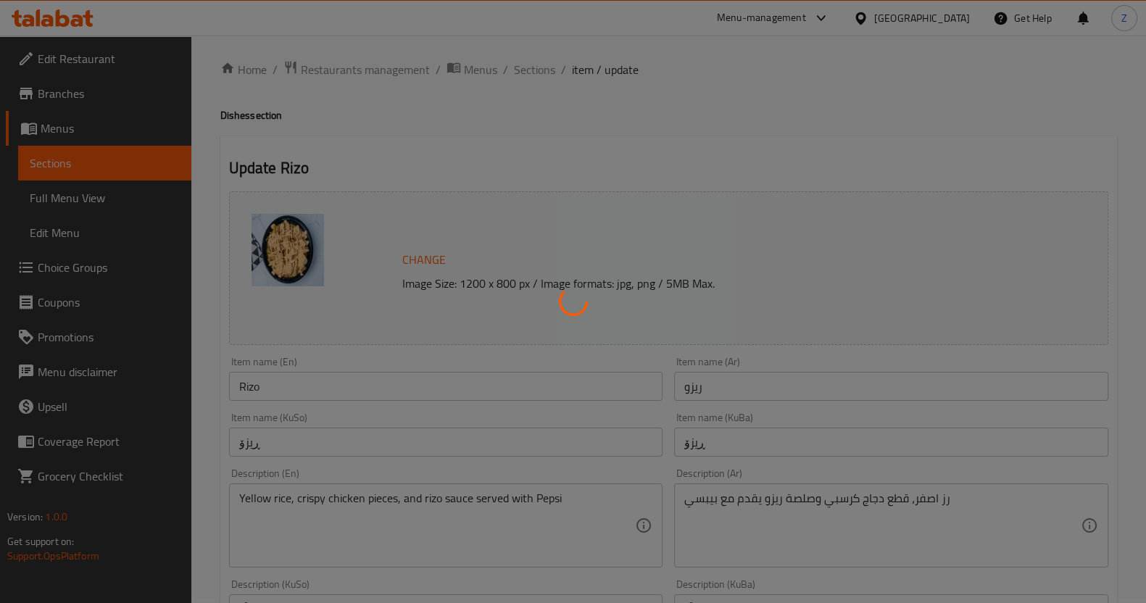
scroll to position [0, 0]
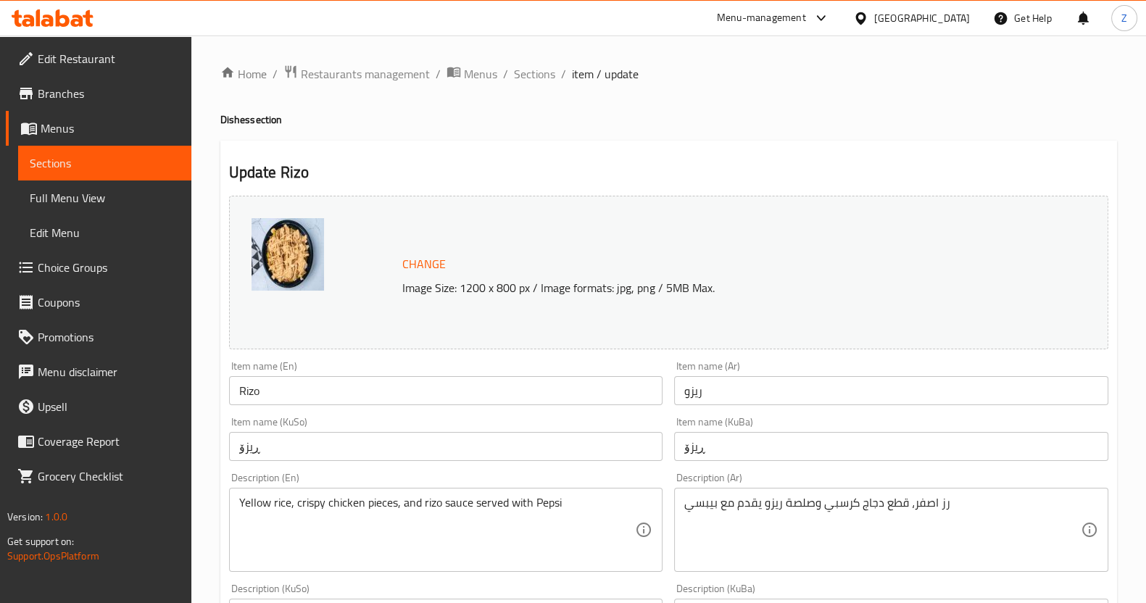
drag, startPoint x: 530, startPoint y: 75, endPoint x: 526, endPoint y: 94, distance: 18.5
click at [530, 75] on span "Sections" at bounding box center [534, 73] width 41 height 17
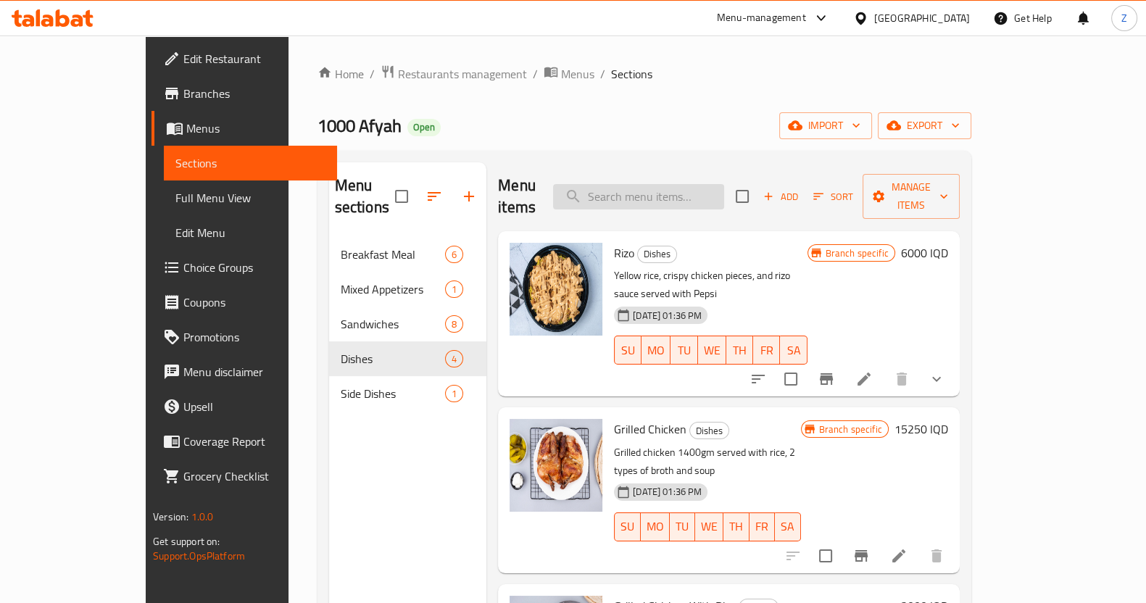
click at [679, 184] on input "search" at bounding box center [638, 196] width 171 height 25
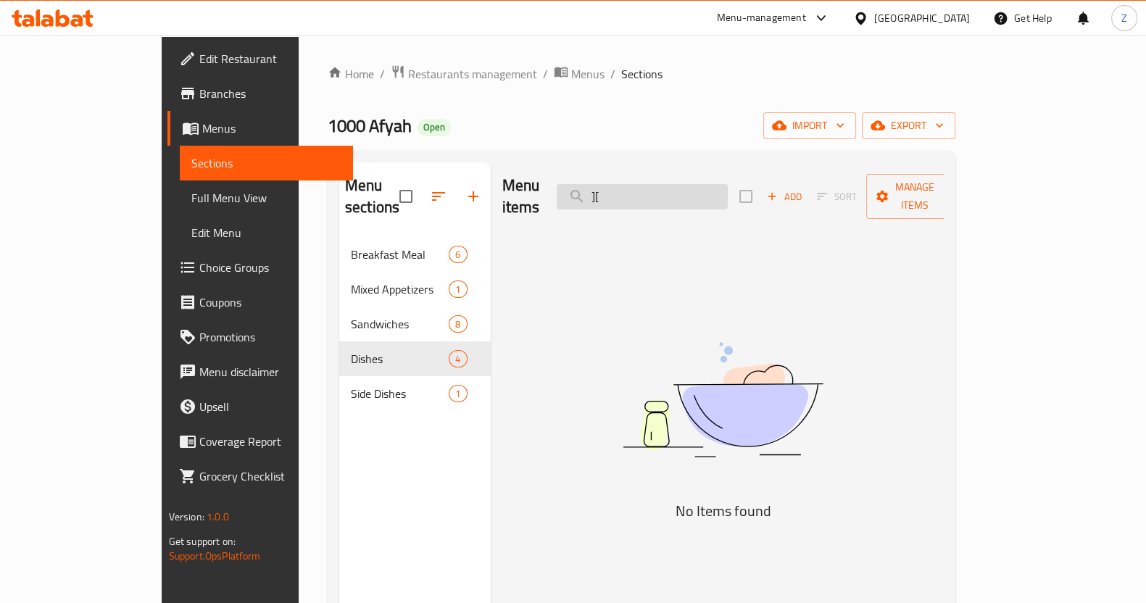
type input "]"
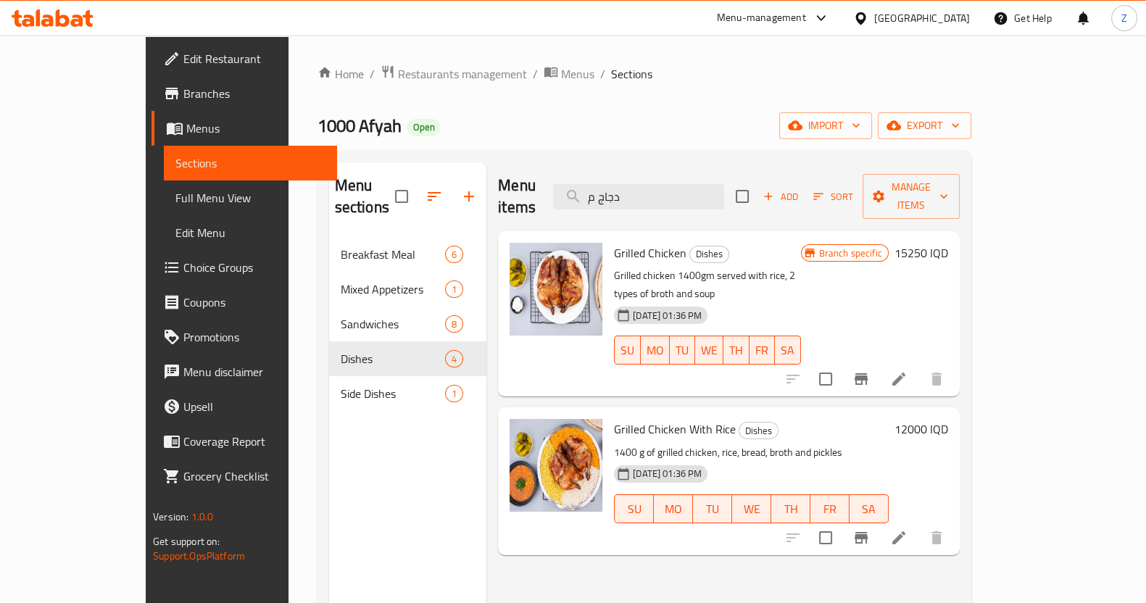
type input "دجاج م"
click at [919, 366] on li at bounding box center [899, 379] width 41 height 26
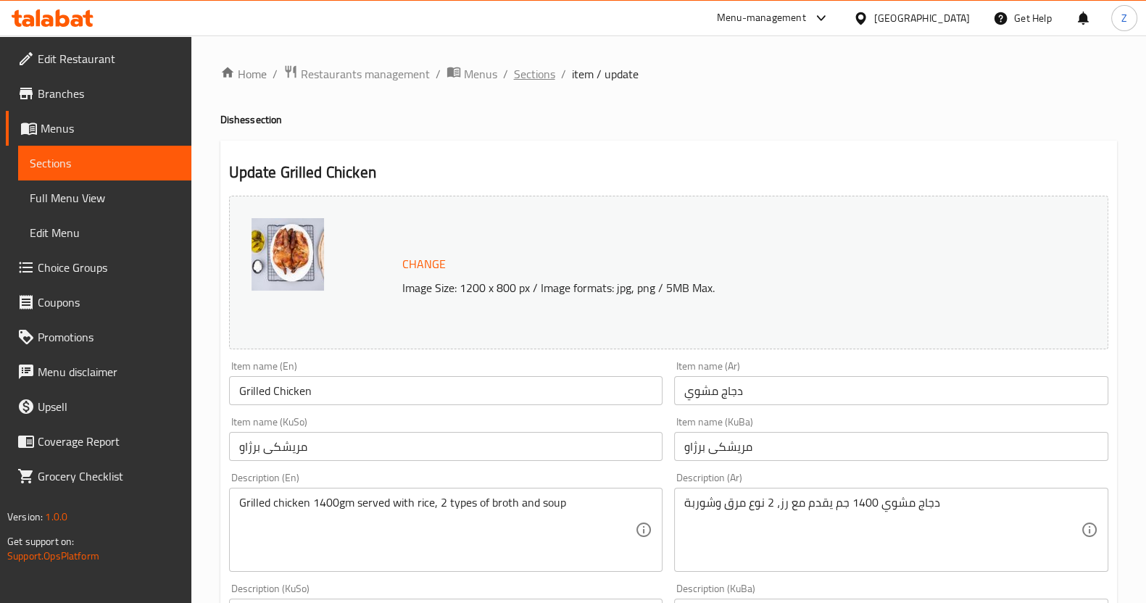
click at [529, 81] on span "Sections" at bounding box center [534, 73] width 41 height 17
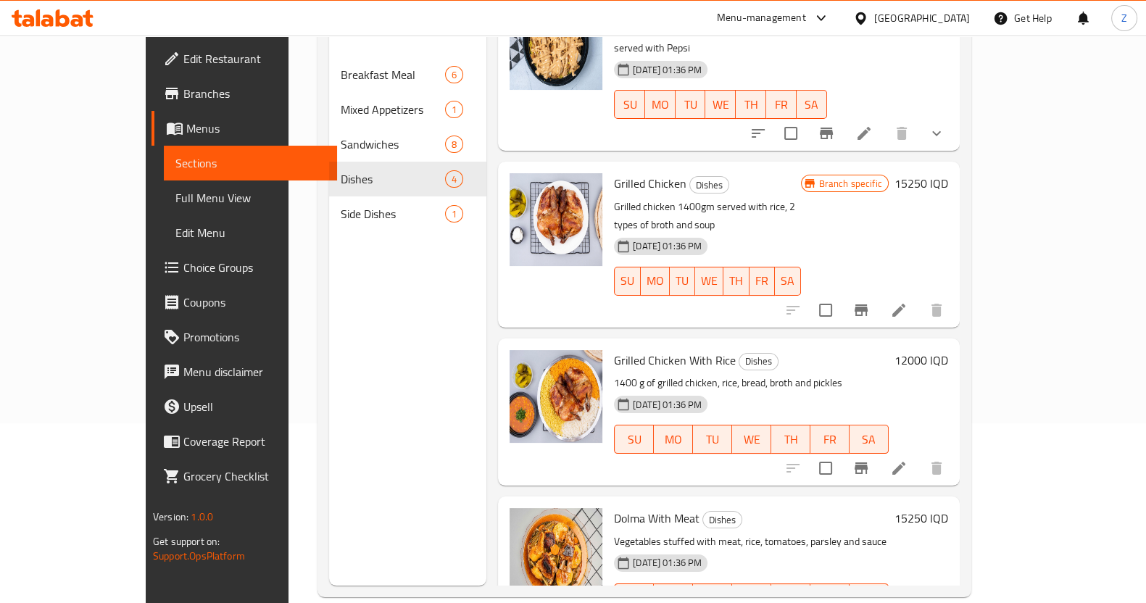
scroll to position [181, 0]
click at [908, 459] on icon at bounding box center [898, 467] width 17 height 17
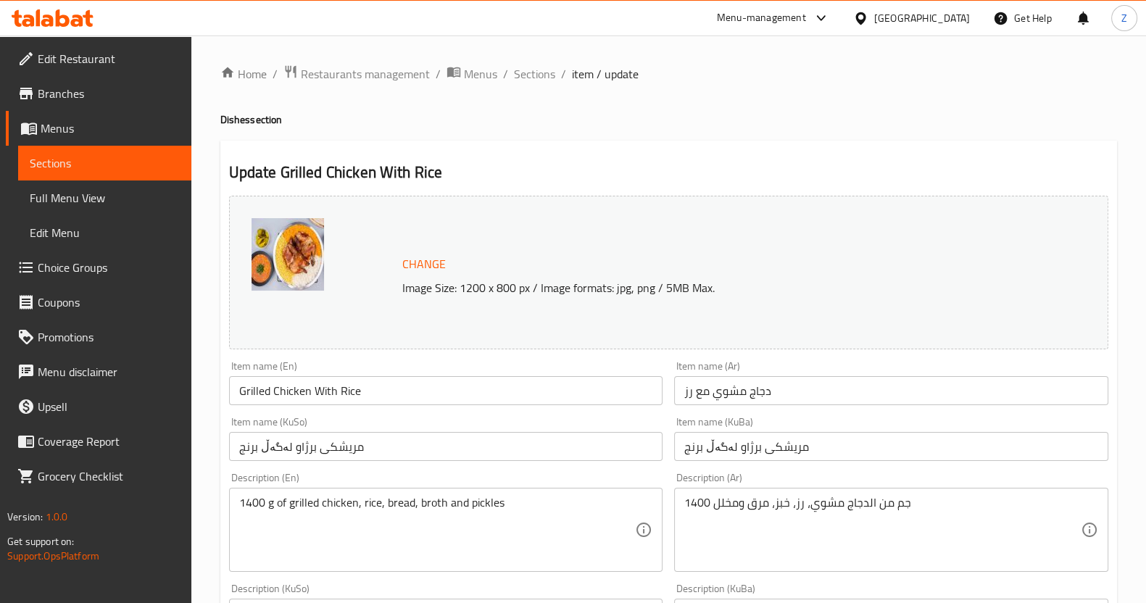
scroll to position [181, 0]
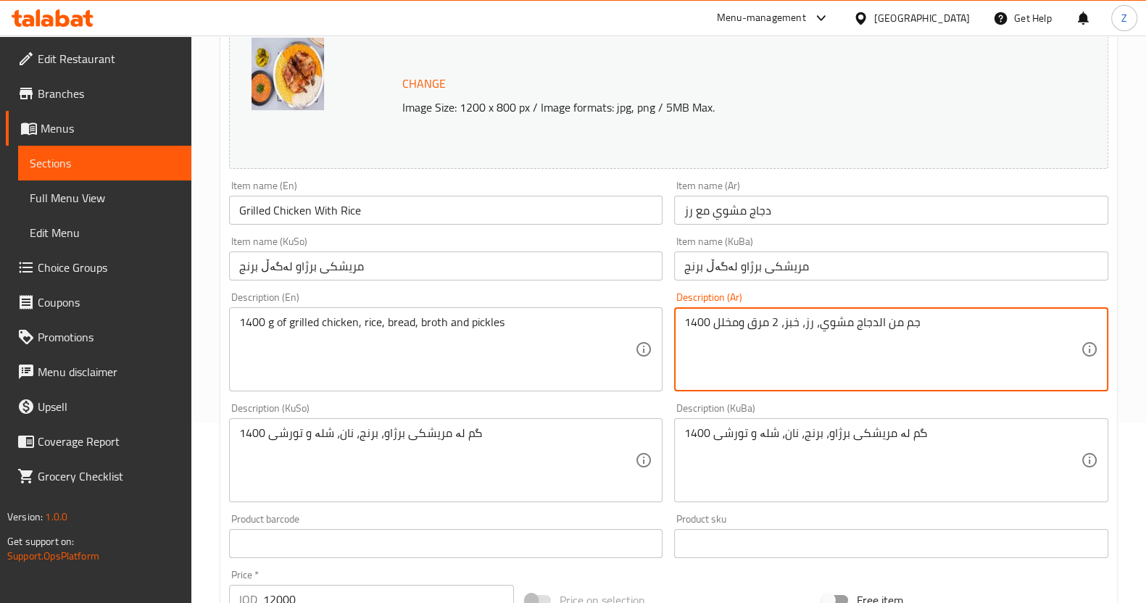
type textarea "1400 جم من الدجاج مشوي، رز، خبز، 2 مرق ومخلل"
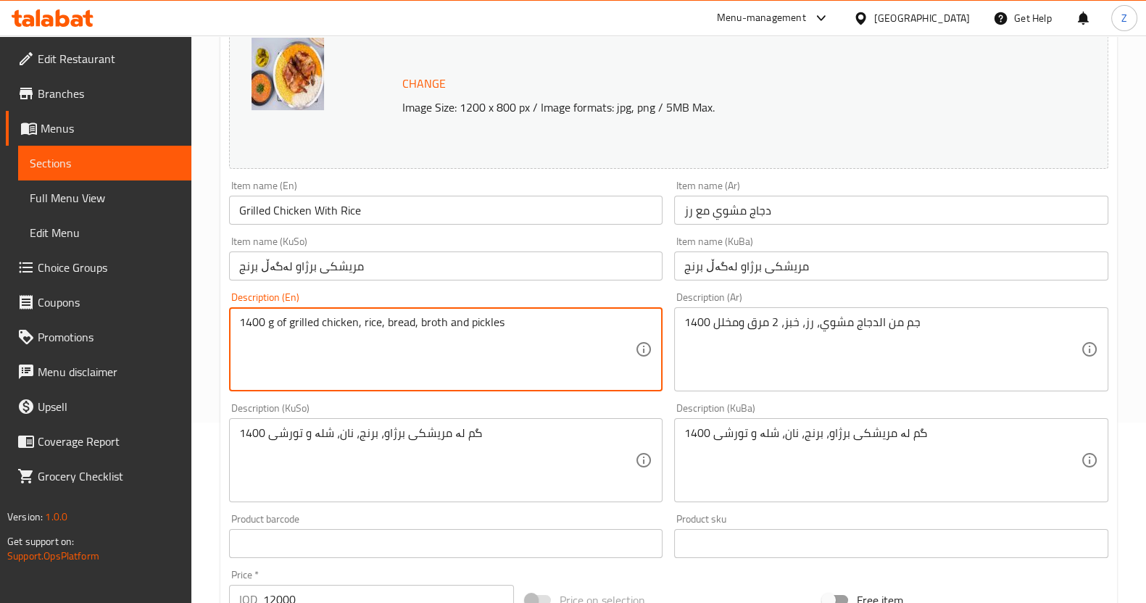
click at [417, 319] on textarea "1400 g of grilled chicken, rice, bread, broth and pickles" at bounding box center [437, 349] width 397 height 69
type textarea "1400 g of grilled chicken, rice, bread, 2 broth and pickles"
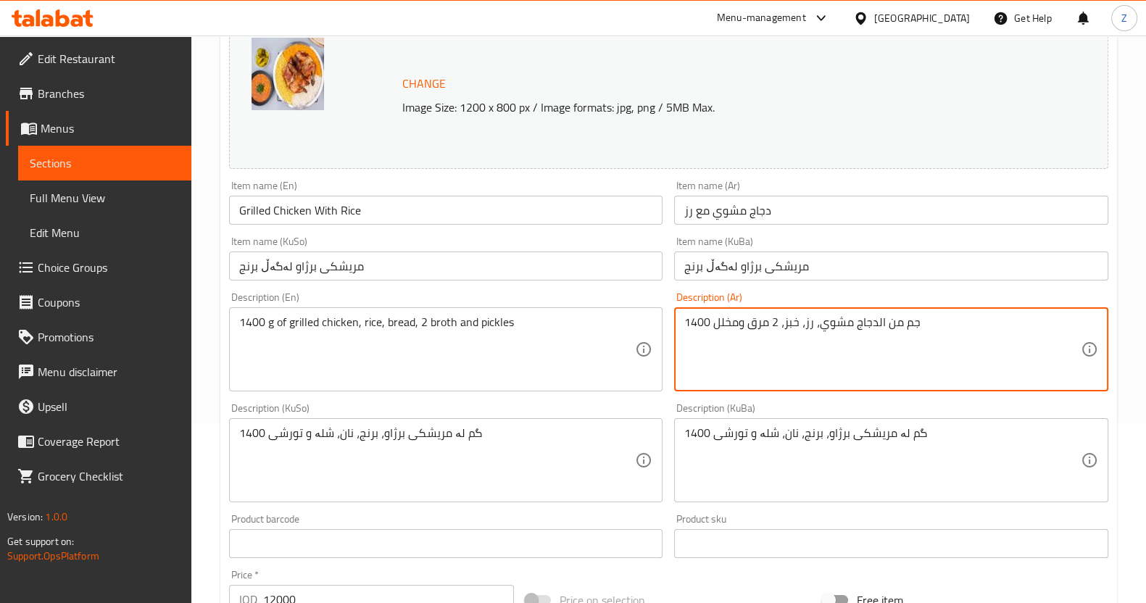
click at [732, 324] on textarea "1400 جم من الدجاج مشوي، رز، خبز، 2 مرق ومخلل" at bounding box center [882, 349] width 397 height 69
drag, startPoint x: 812, startPoint y: 323, endPoint x: 718, endPoint y: 331, distance: 94.6
click at [718, 331] on textarea "1400 جم من الدجاج مشوي، رز، خبز، 2 مرق ومخلل" at bounding box center [882, 349] width 397 height 69
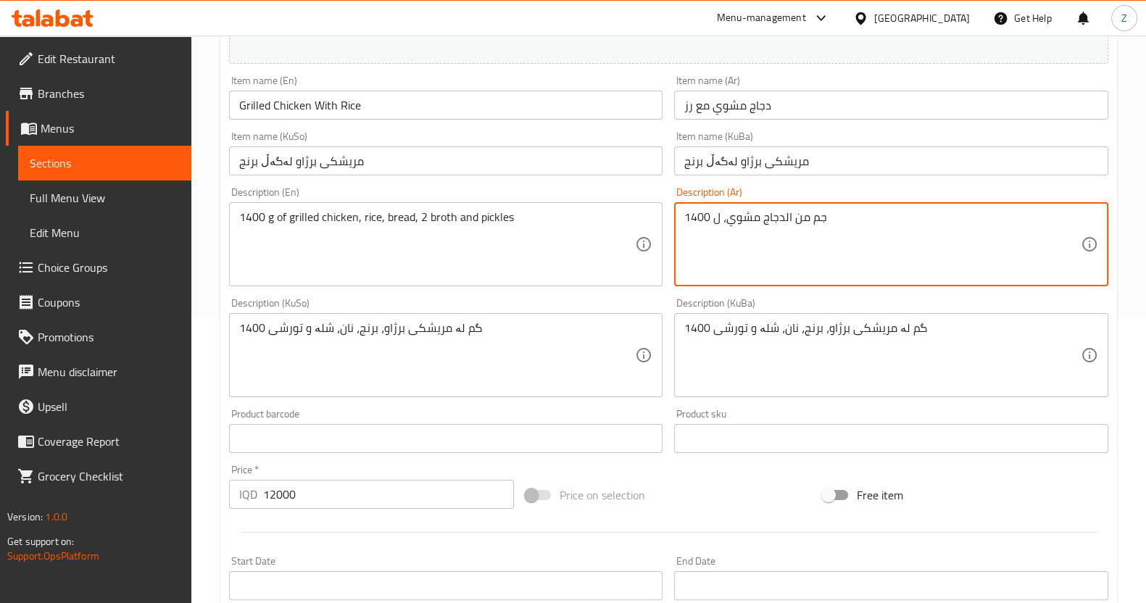
scroll to position [224, 0]
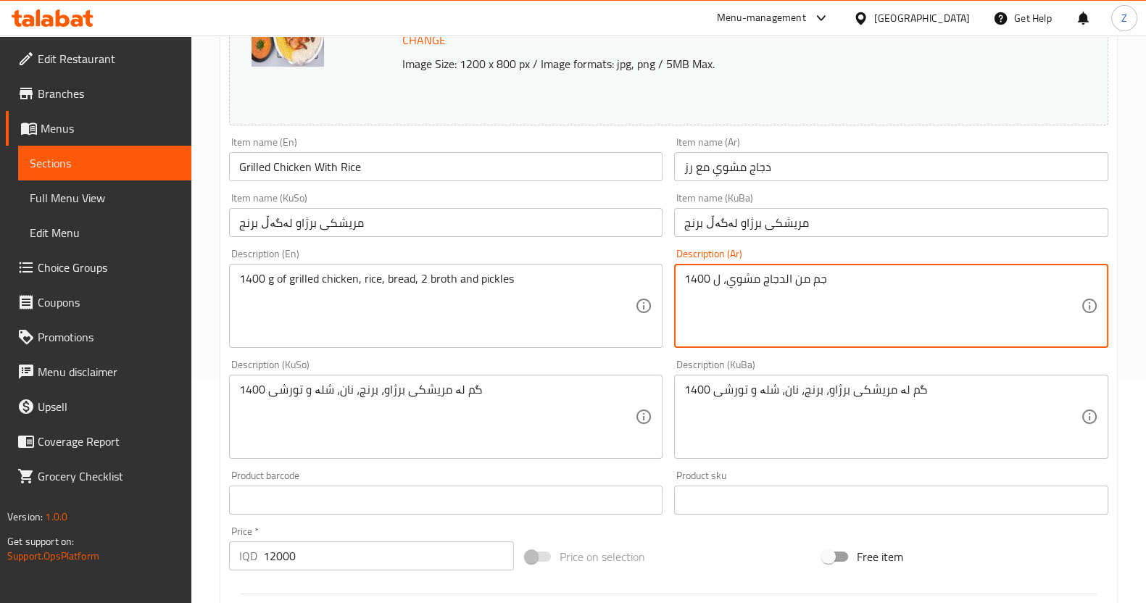
click at [716, 281] on textarea "1400 جم من الدجاج مشوي، ل" at bounding box center [882, 306] width 397 height 69
click at [829, 276] on textarea "1400 جم من الدجاج مشوي يقدم مع رز, 2 مرق, 1 شوربة" at bounding box center [882, 306] width 397 height 69
type textarea "1400 جم من الدجاج مشوي يقدم مع رز, 2 مرق, 1 شوربة"
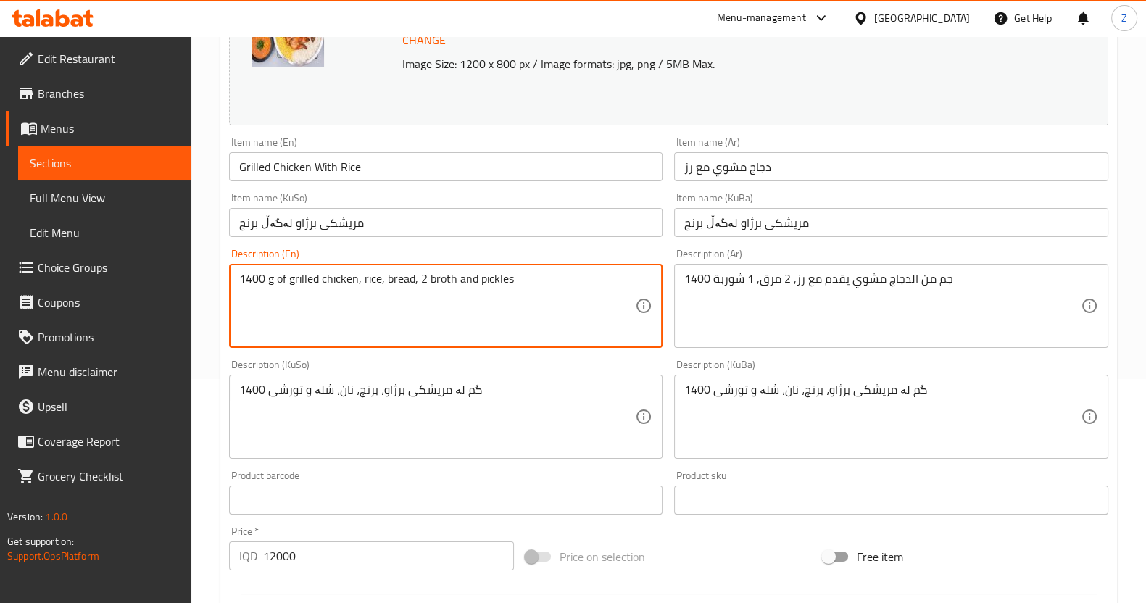
click at [492, 275] on textarea "1400 g of grilled chicken, rice, bread, 2 broth and pickles" at bounding box center [437, 306] width 397 height 69
paste textarea "g of grilled chicken served with rice, 2 broths, 1 soup"
type textarea "1400g of grilled chicken served with rice, 2 broths, 1 soup"
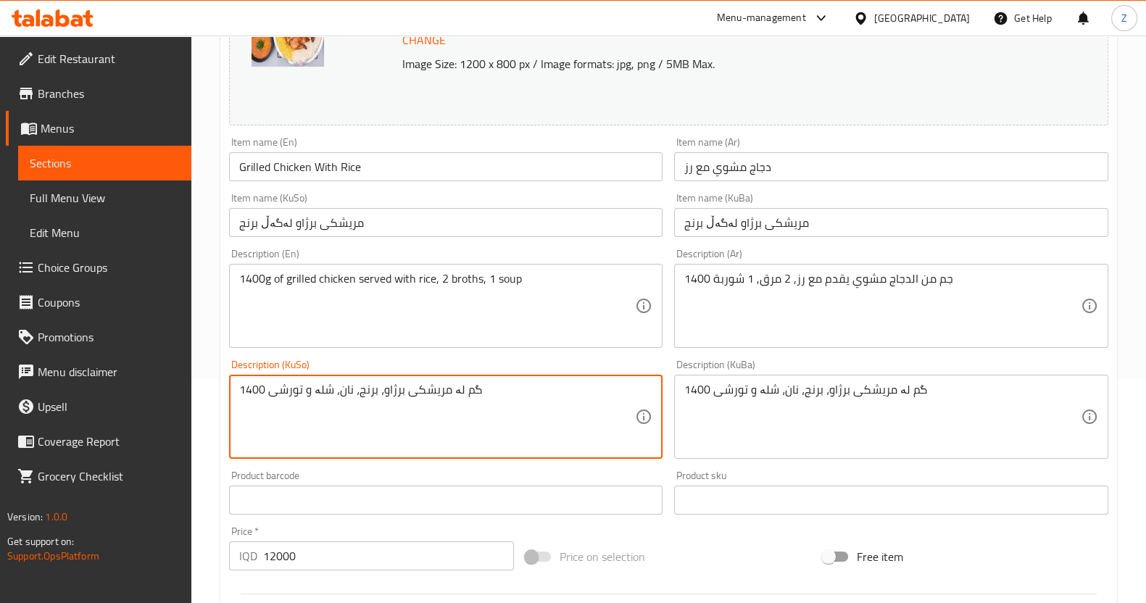
click at [435, 384] on textarea "1400 گم لە مریشکی برژاو، برنج، نان، شلە و تورشی" at bounding box center [437, 417] width 397 height 69
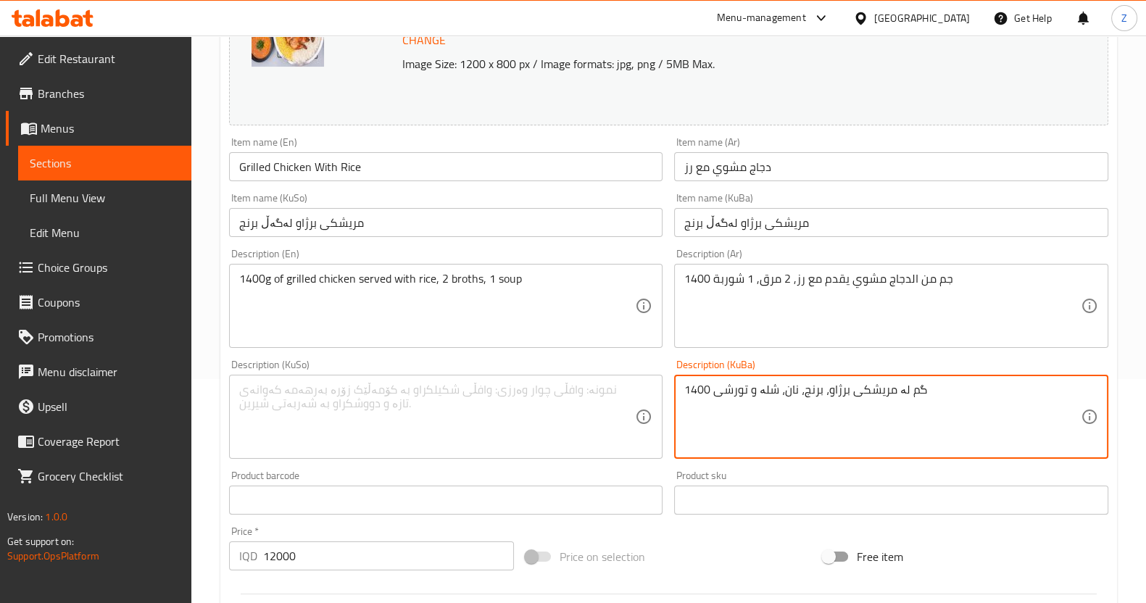
click at [761, 399] on textarea "1400 گم لە مریشکی برژاو، برنج، نان، شلە و تورشی" at bounding box center [882, 417] width 397 height 69
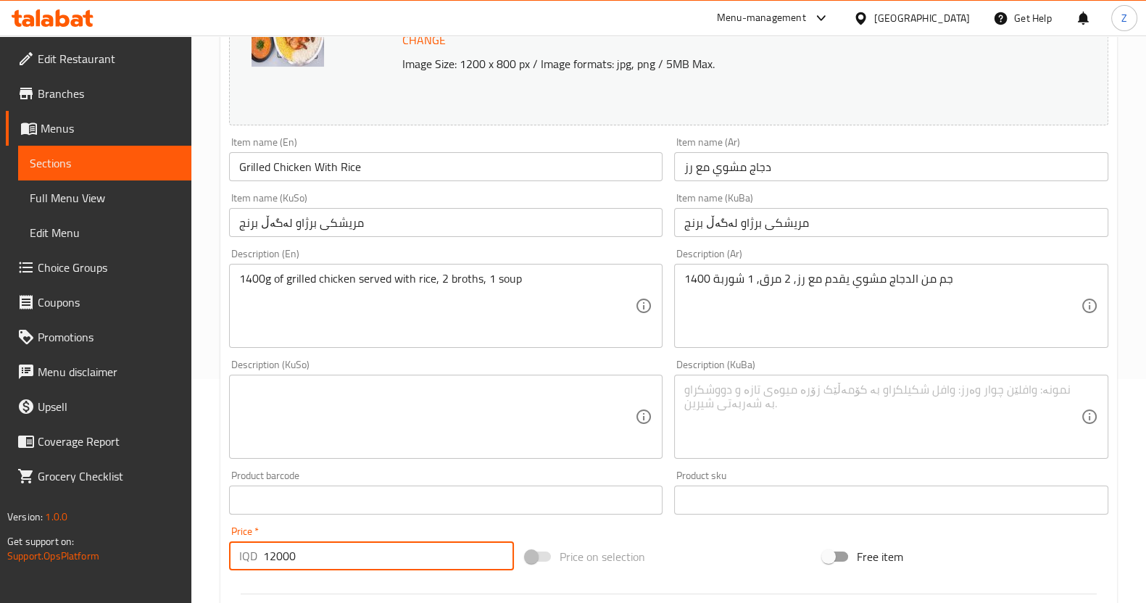
drag, startPoint x: 348, startPoint y: 558, endPoint x: 198, endPoint y: 558, distance: 150.1
click at [198, 558] on div "Home / Restaurants management / Menus / Sections / item / update Dishes section…" at bounding box center [668, 399] width 955 height 1177
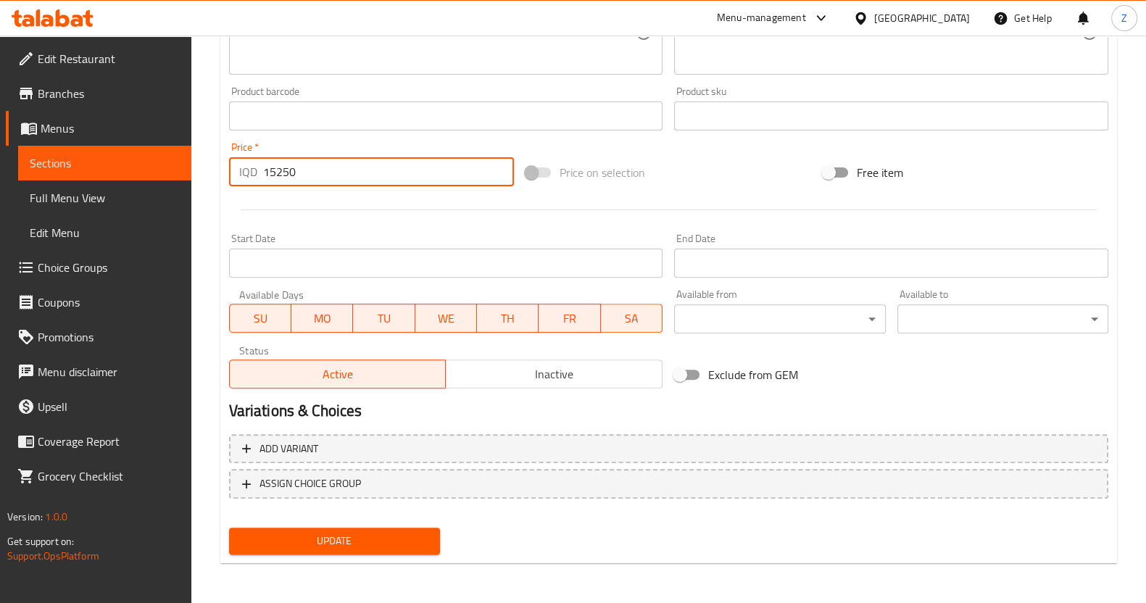
type input "15250"
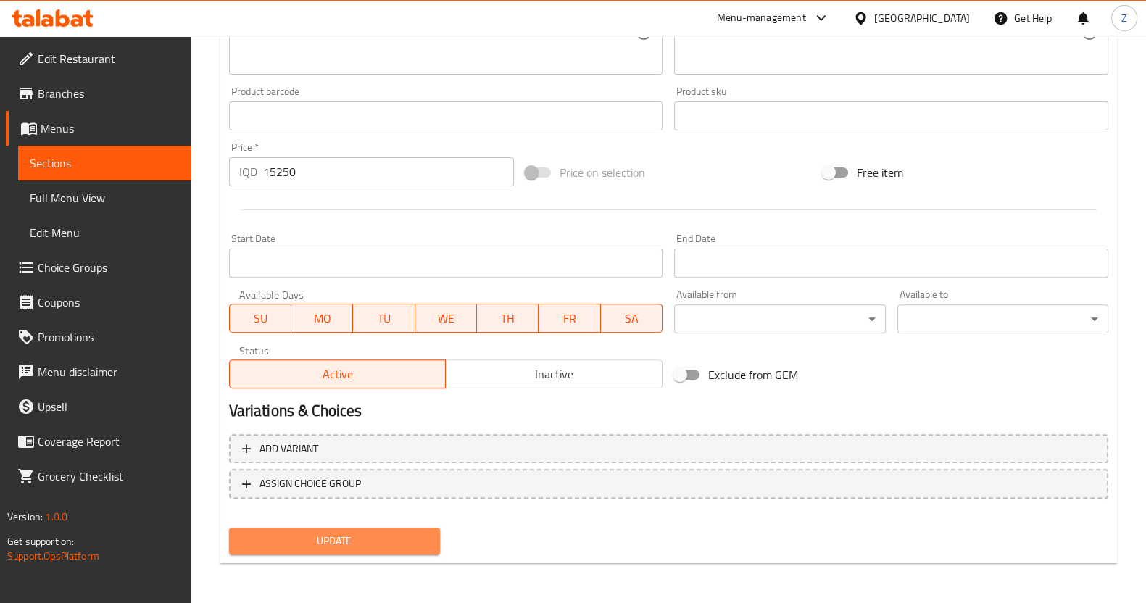
click at [352, 545] on span "Update" at bounding box center [335, 541] width 188 height 18
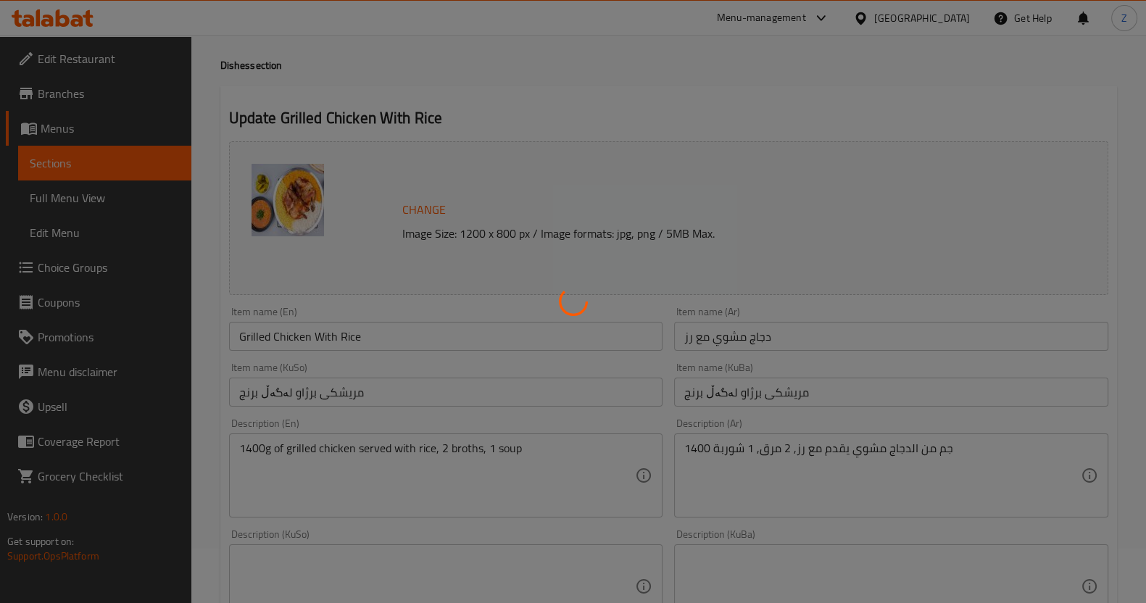
scroll to position [0, 0]
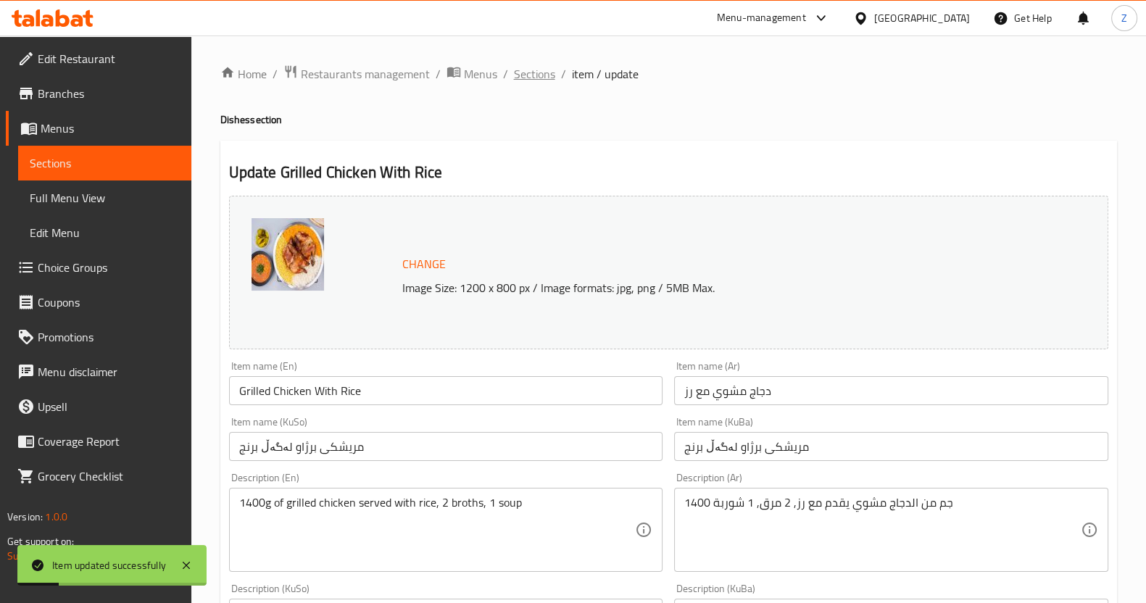
click at [543, 76] on span "Sections" at bounding box center [534, 73] width 41 height 17
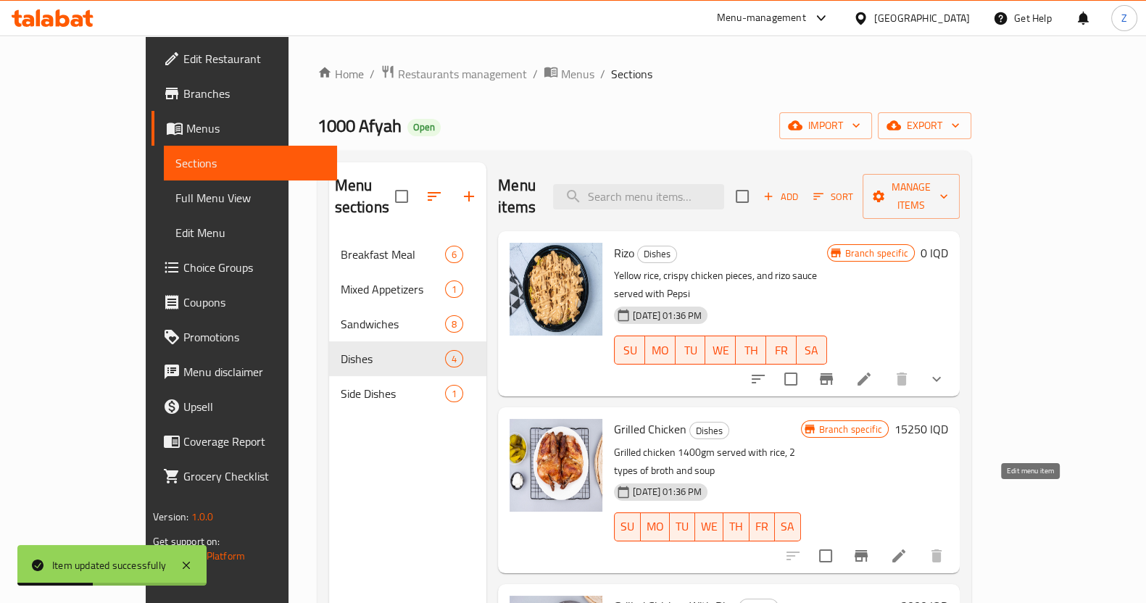
click at [908, 547] on icon at bounding box center [898, 555] width 17 height 17
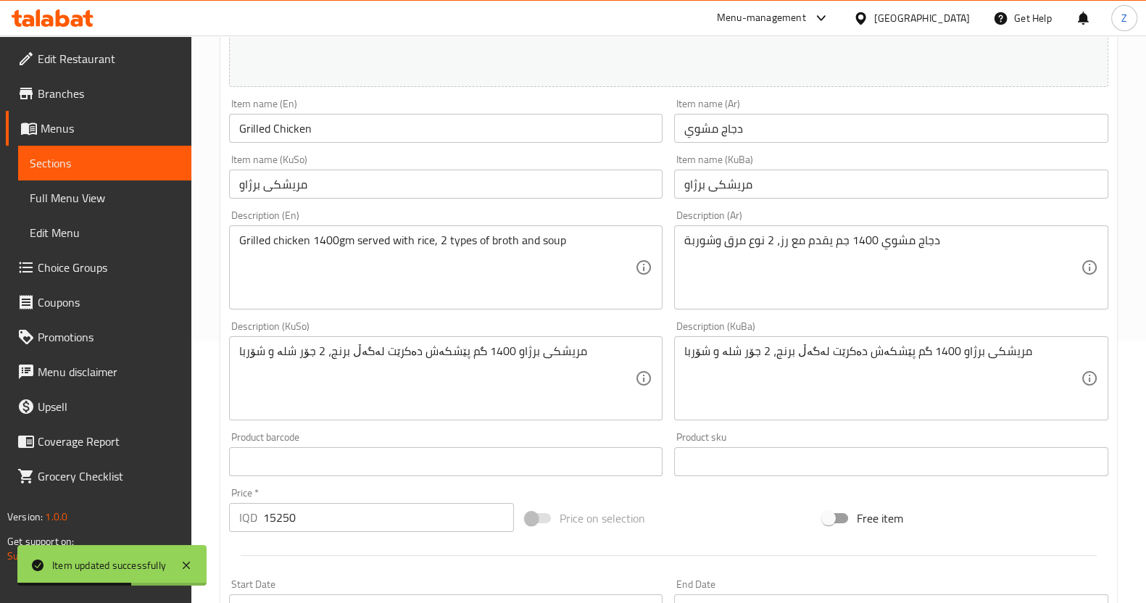
scroll to position [272, 0]
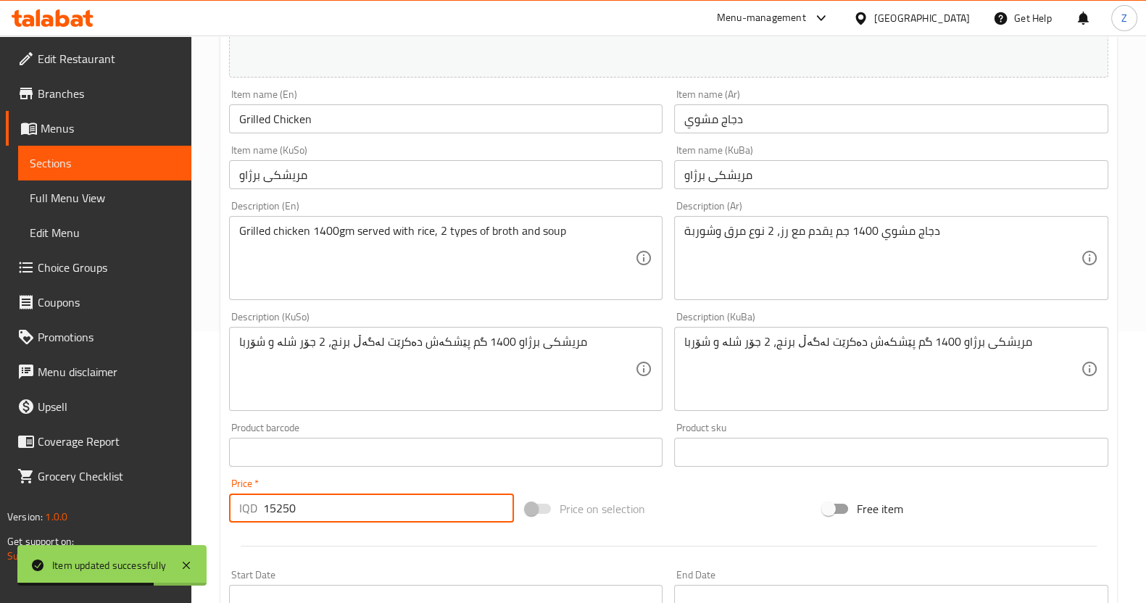
drag, startPoint x: 286, startPoint y: 510, endPoint x: 214, endPoint y: 508, distance: 72.5
click at [214, 508] on div "Home / Restaurants management / Menus / Sections / item / update Dishes section…" at bounding box center [668, 352] width 955 height 1177
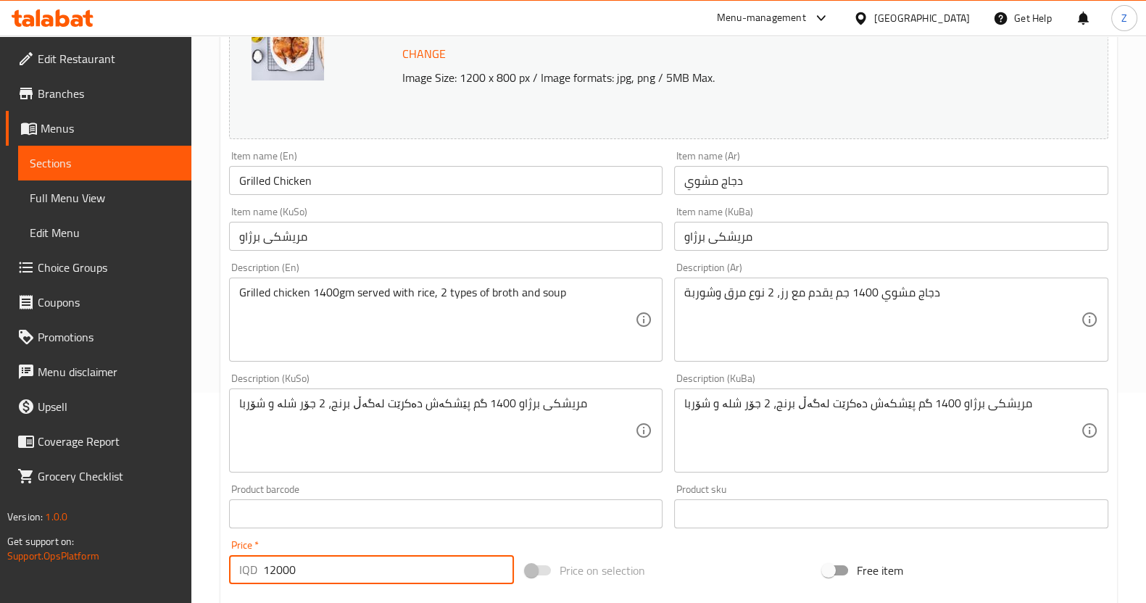
scroll to position [181, 0]
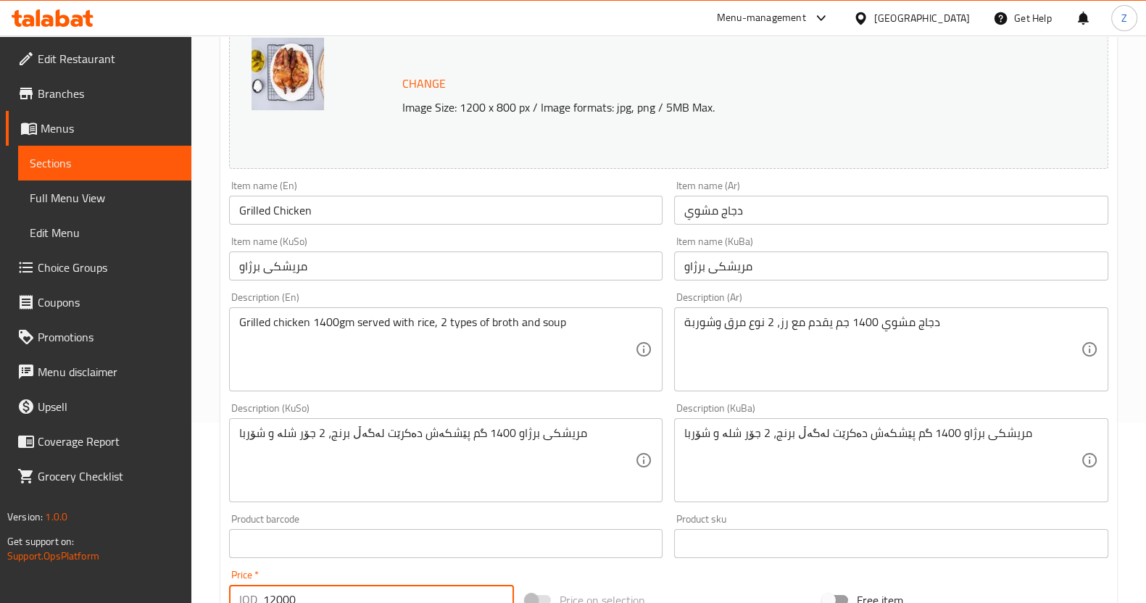
type input "12000"
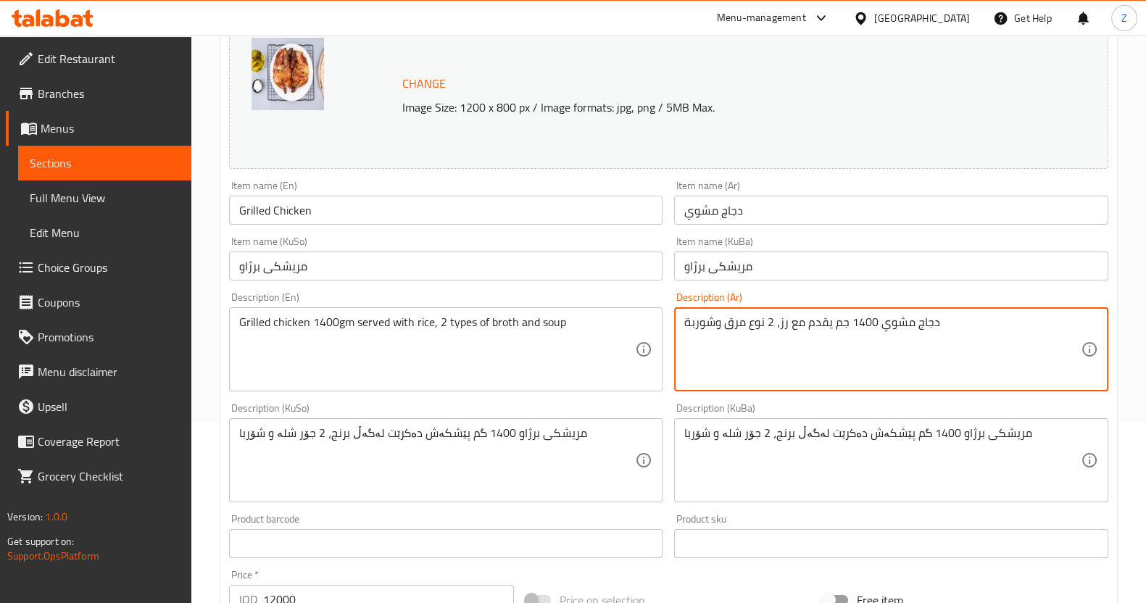
drag, startPoint x: 787, startPoint y: 319, endPoint x: 677, endPoint y: 330, distance: 110.0
type textarea "دجاج مشوي 1400 جم يقدم مع مخلل وخبز"
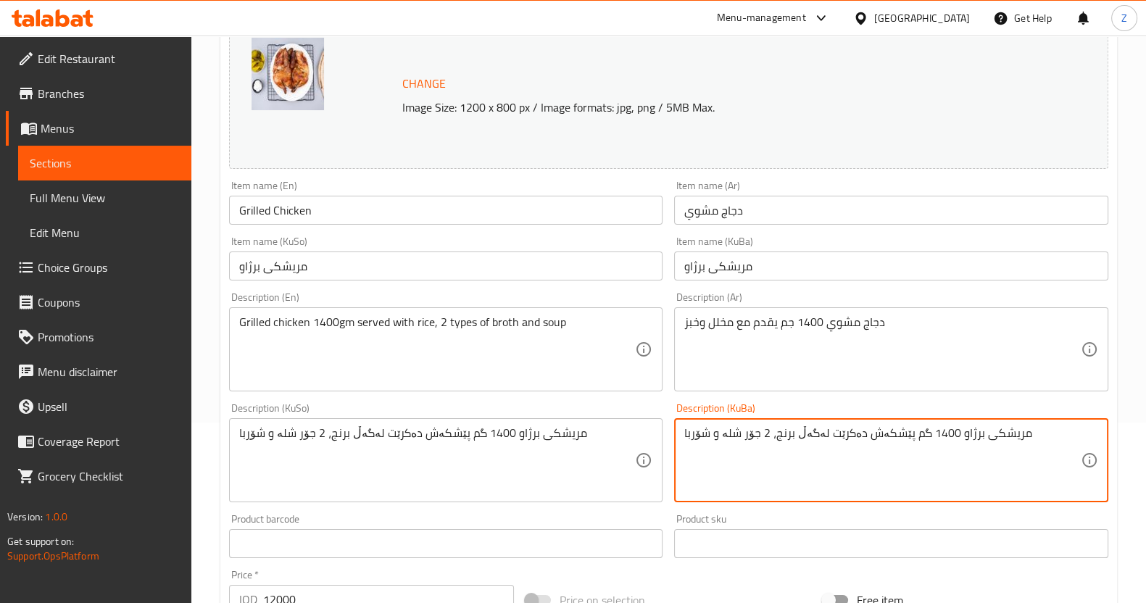
click at [962, 442] on textarea "مریشکی برژاو 1400 گم پێشکەش دەکرێت لەگەڵ برنج، 2 جۆر شلە و شۆربا" at bounding box center [882, 460] width 397 height 69
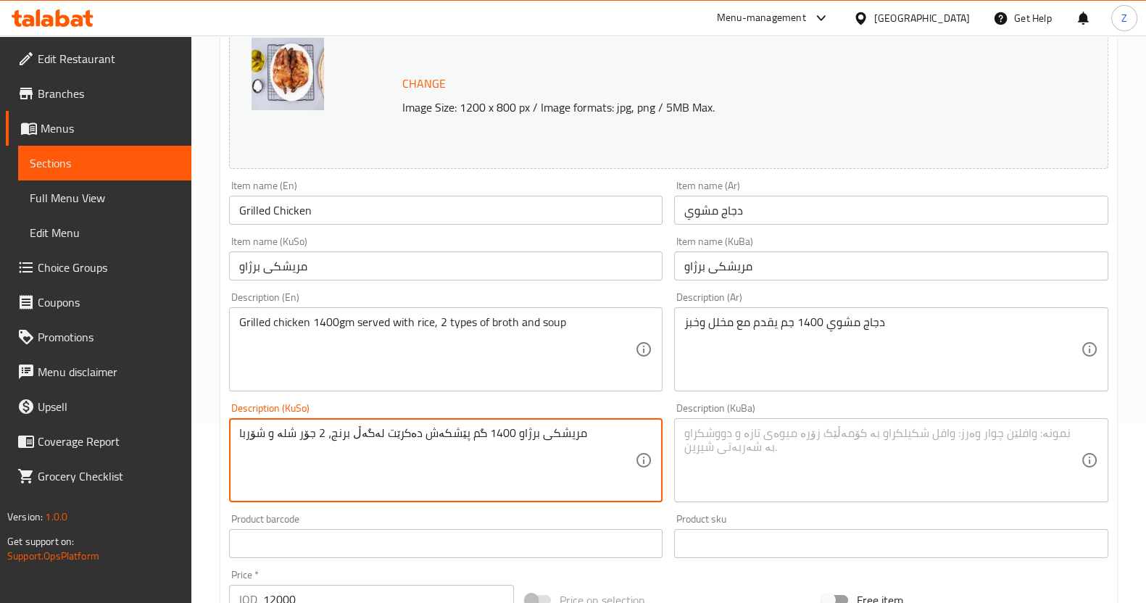
click at [568, 444] on textarea "مریشکی برژاو 1400 گم پێشکەش دەکرێت لەگەڵ برنج، 2 جۆر شلە و شۆربا" at bounding box center [437, 460] width 397 height 69
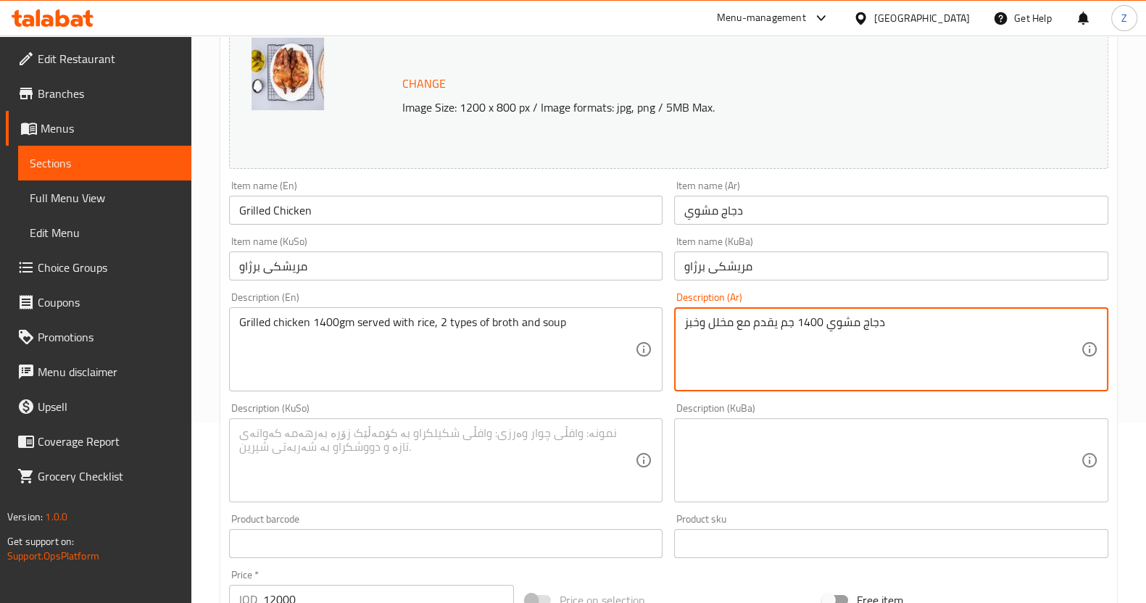
click at [891, 315] on textarea "دجاج مشوي 1400 جم يقدم مع مخلل وخبز" at bounding box center [882, 349] width 397 height 69
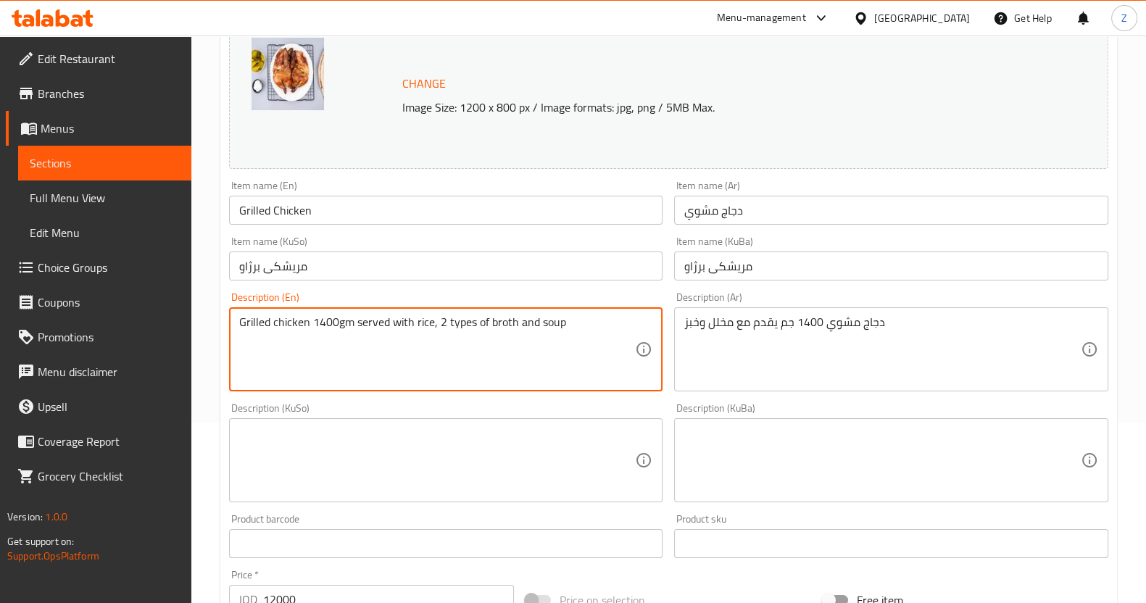
click at [442, 331] on textarea "Grilled chicken 1400gm served with rice, 2 types of broth and soup" at bounding box center [437, 349] width 397 height 69
paste textarea "1400g grilled chicken served with pickles and bread"
type textarea "1400g grilled chicken served with pickles and bread."
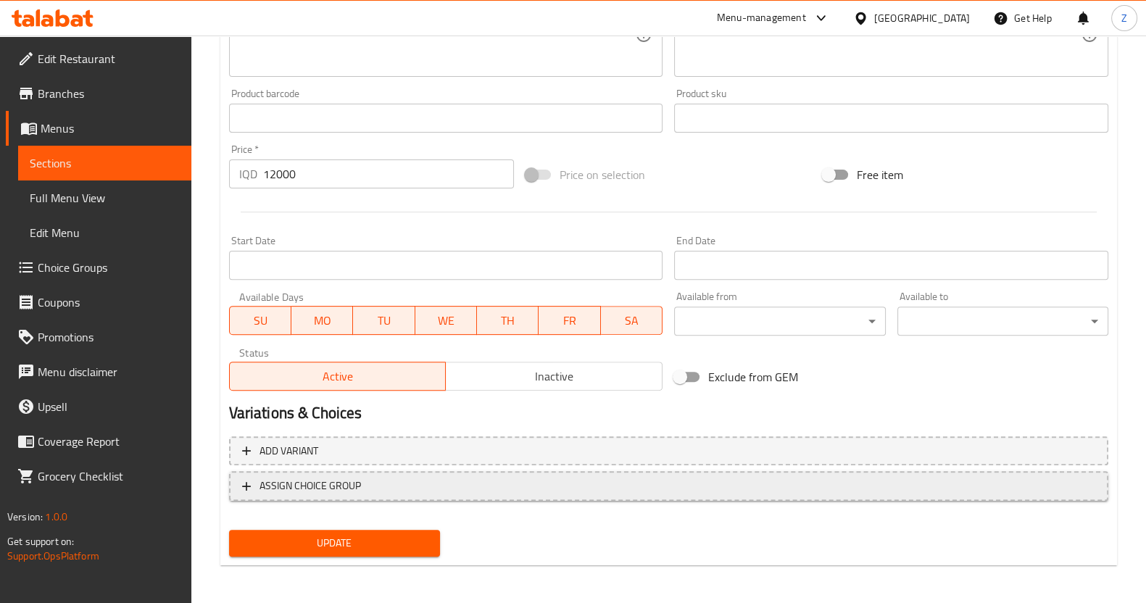
scroll to position [608, 0]
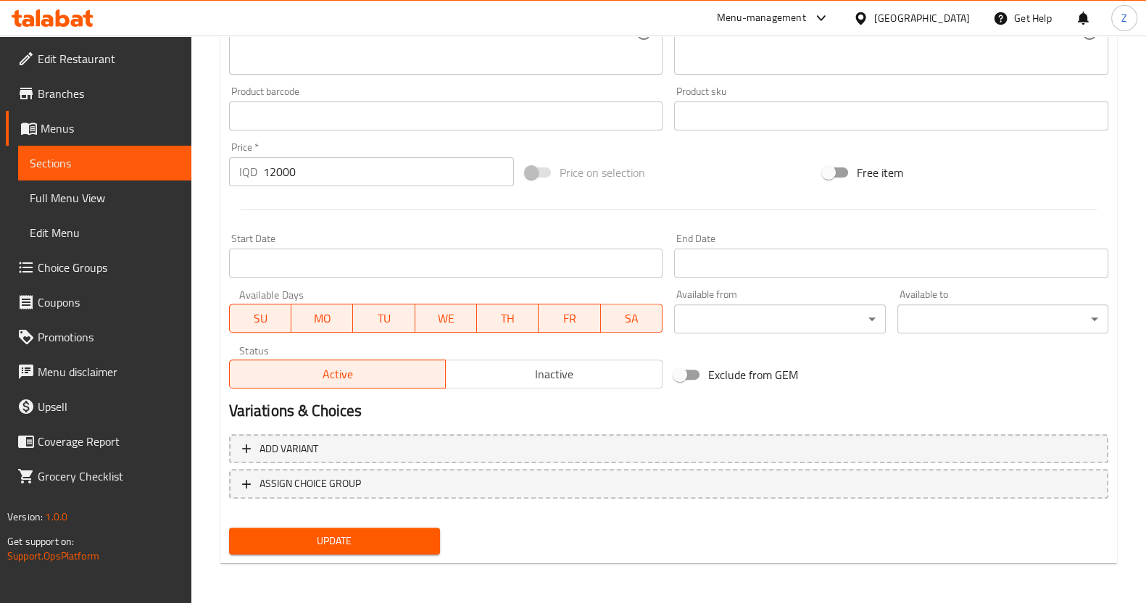
type textarea "دجاج مشوي 1400 جم يقدم مع مخلل وخبز."
click at [268, 534] on span "Update" at bounding box center [335, 541] width 188 height 18
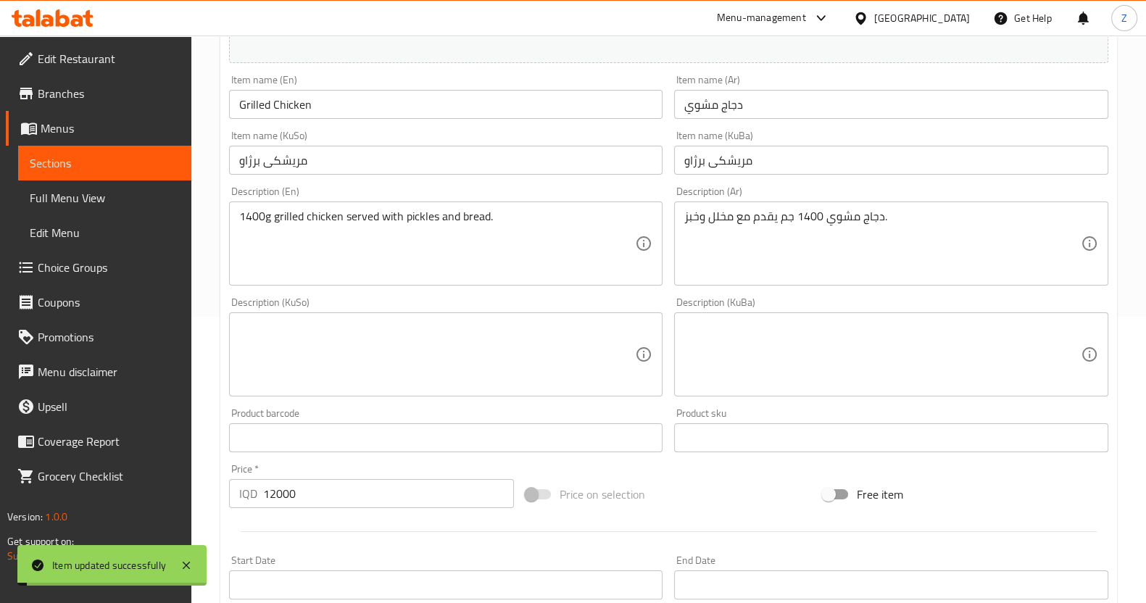
scroll to position [0, 0]
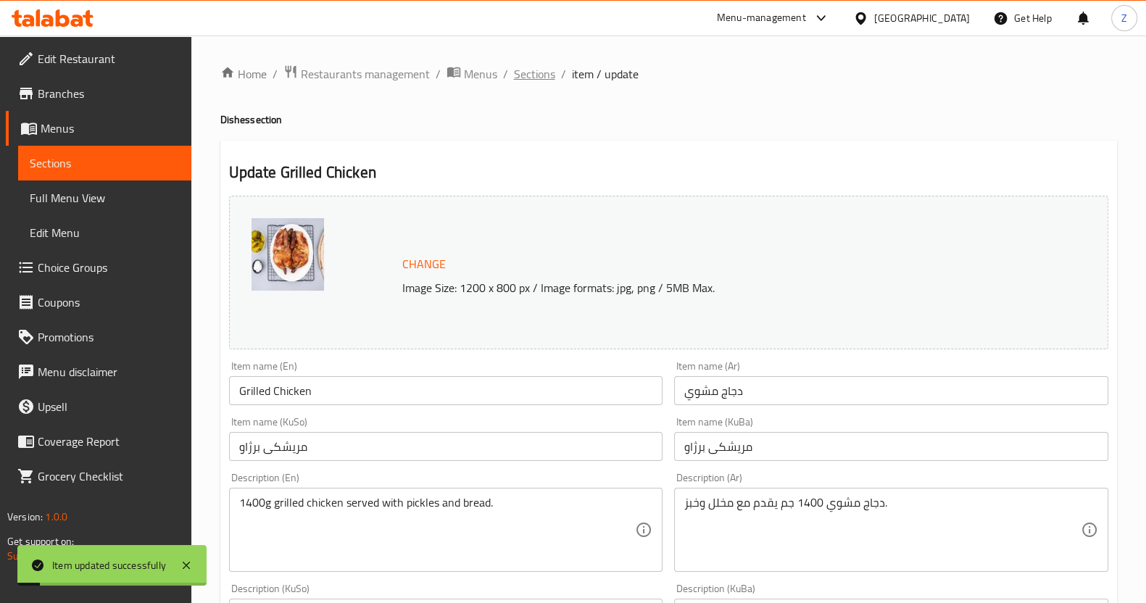
click at [537, 82] on span "Sections" at bounding box center [534, 73] width 41 height 17
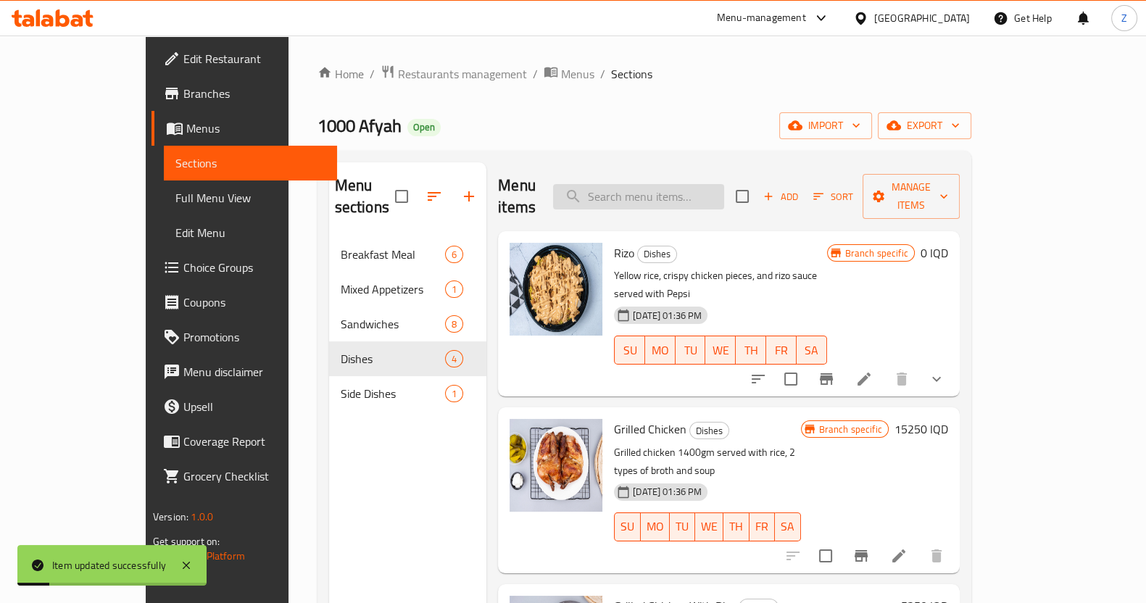
click at [718, 186] on input "search" at bounding box center [638, 196] width 171 height 25
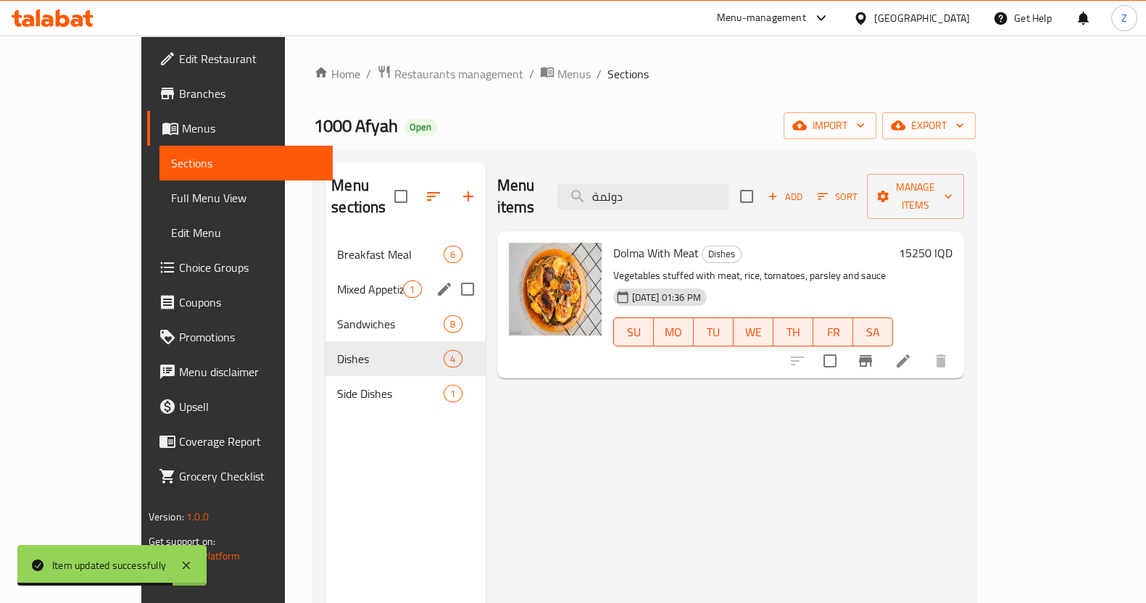
type input "دولمة"
click at [326, 272] on div "Mixed Appetizers 1" at bounding box center [406, 289] width 160 height 35
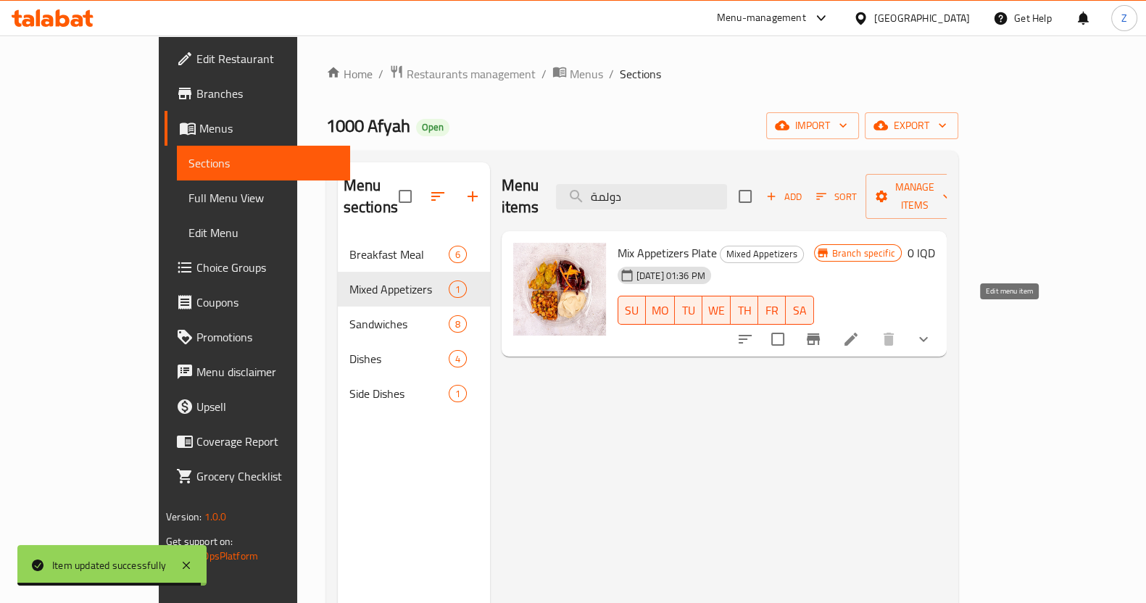
click at [860, 331] on icon at bounding box center [850, 339] width 17 height 17
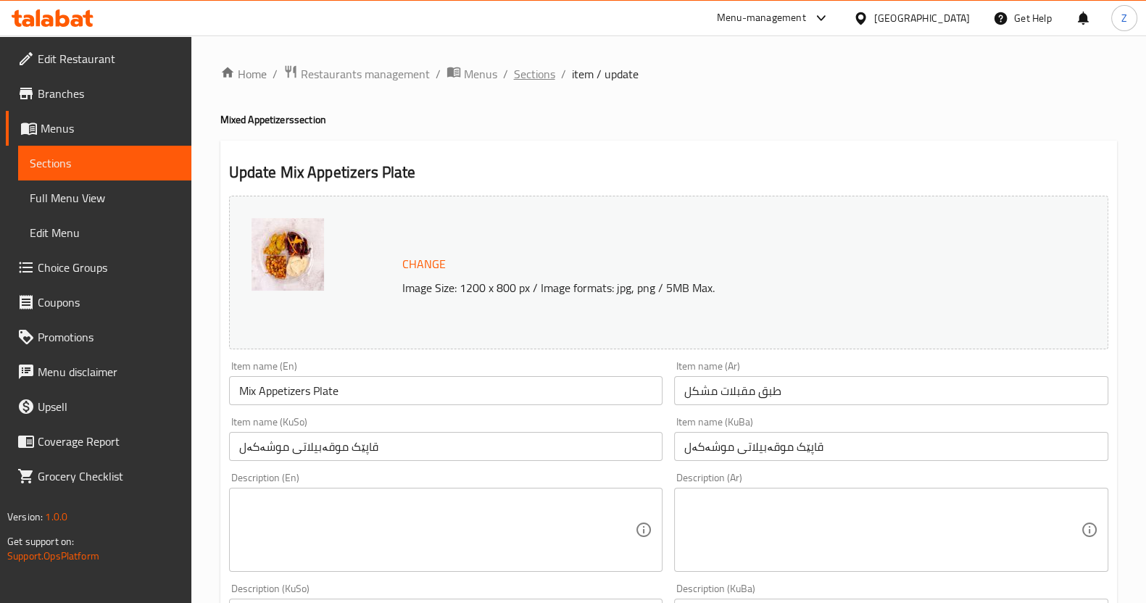
click at [547, 72] on span "Sections" at bounding box center [534, 73] width 41 height 17
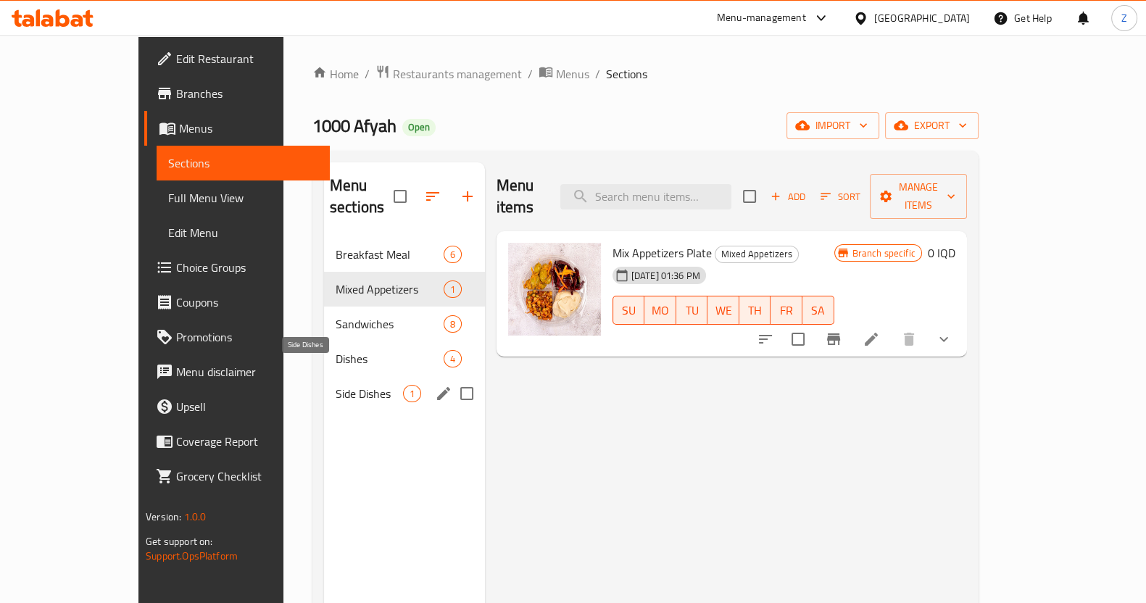
click at [336, 385] on span "Side Dishes" at bounding box center [369, 393] width 67 height 17
